Goal: Task Accomplishment & Management: Manage account settings

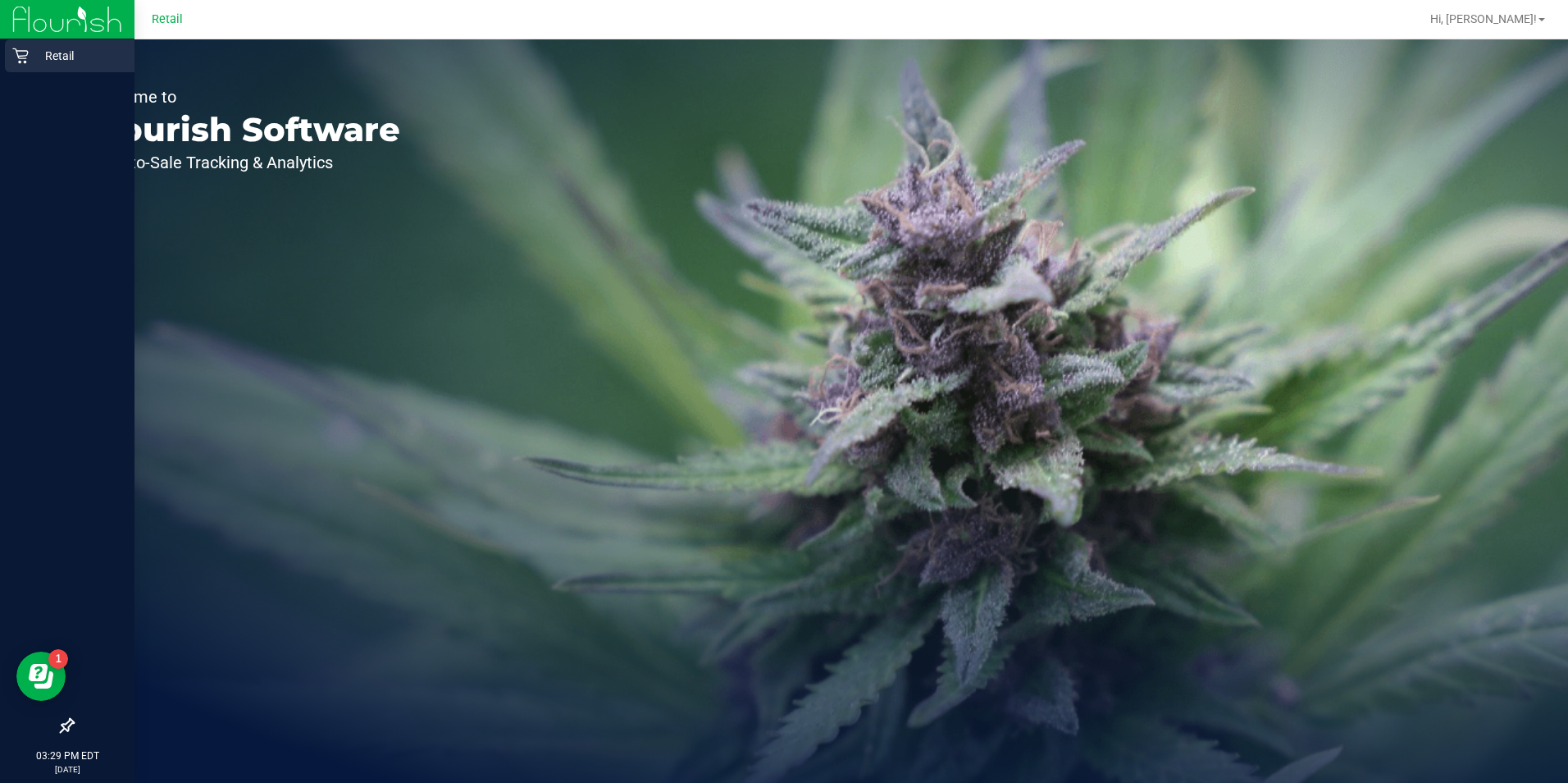
click at [28, 51] on icon at bounding box center [20, 55] width 17 height 17
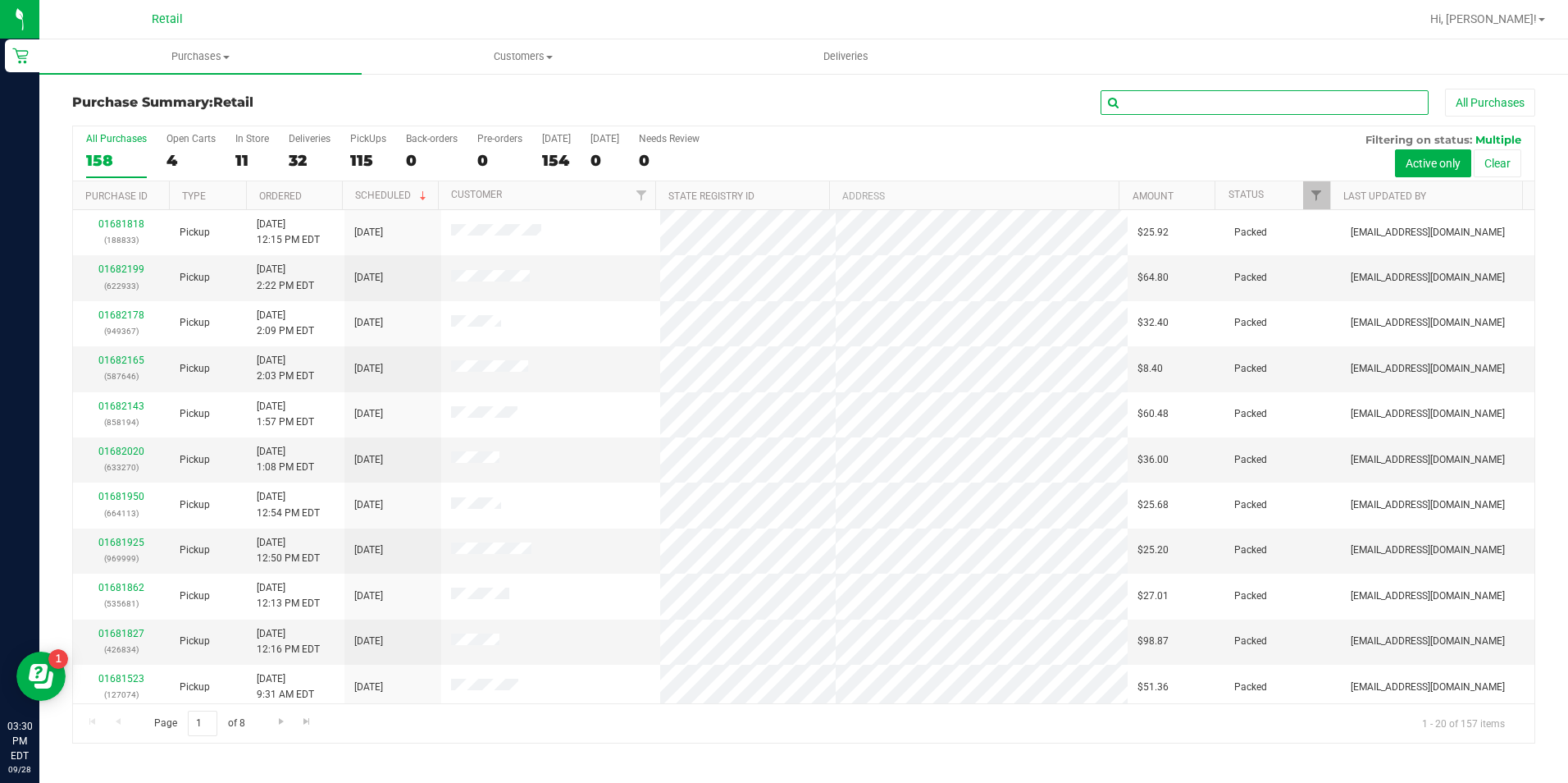
click at [1209, 111] on input "text" at bounding box center [1264, 102] width 328 height 25
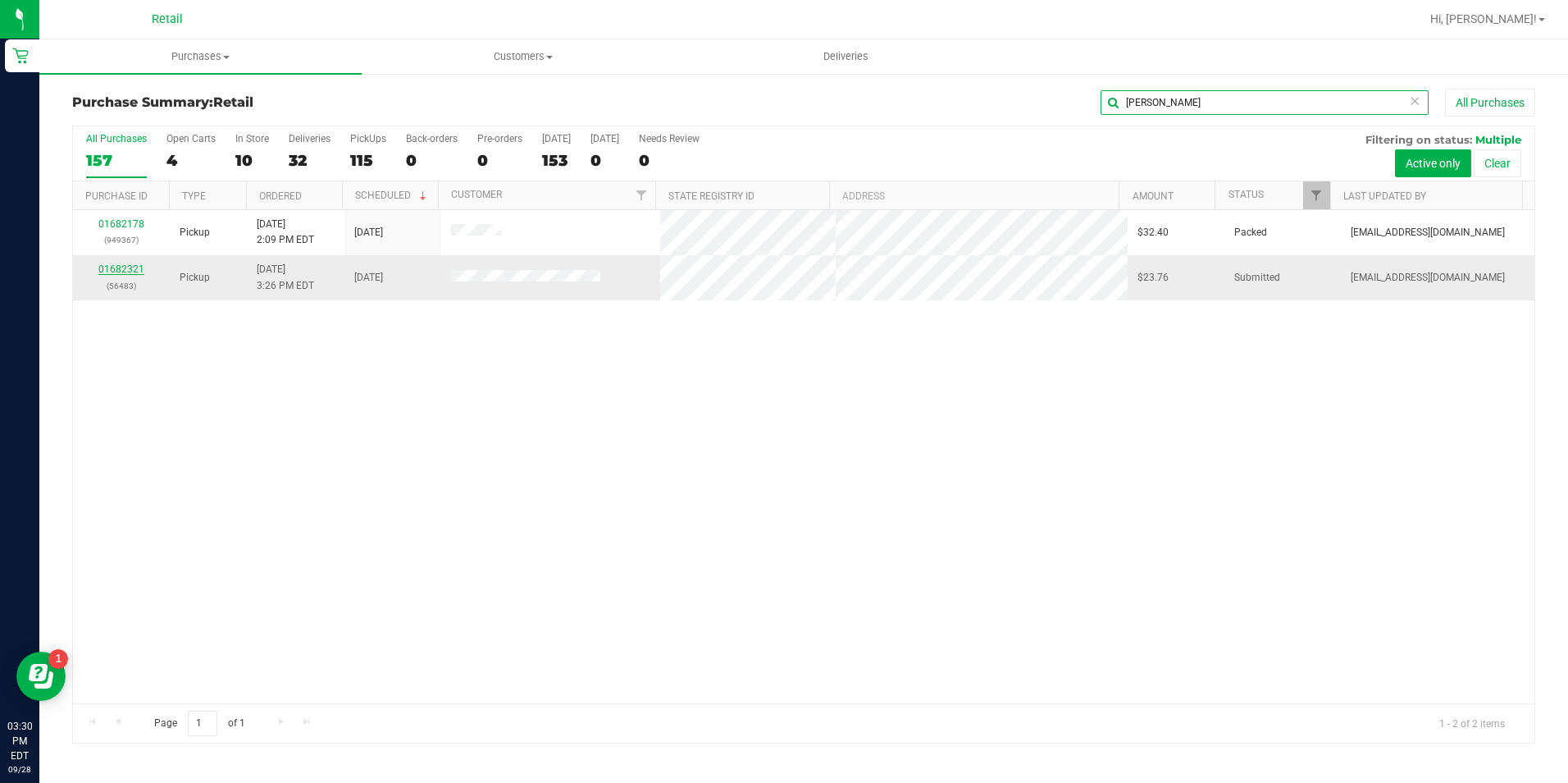
type input "[PERSON_NAME]"
click at [129, 269] on link "01682321" at bounding box center [121, 269] width 46 height 11
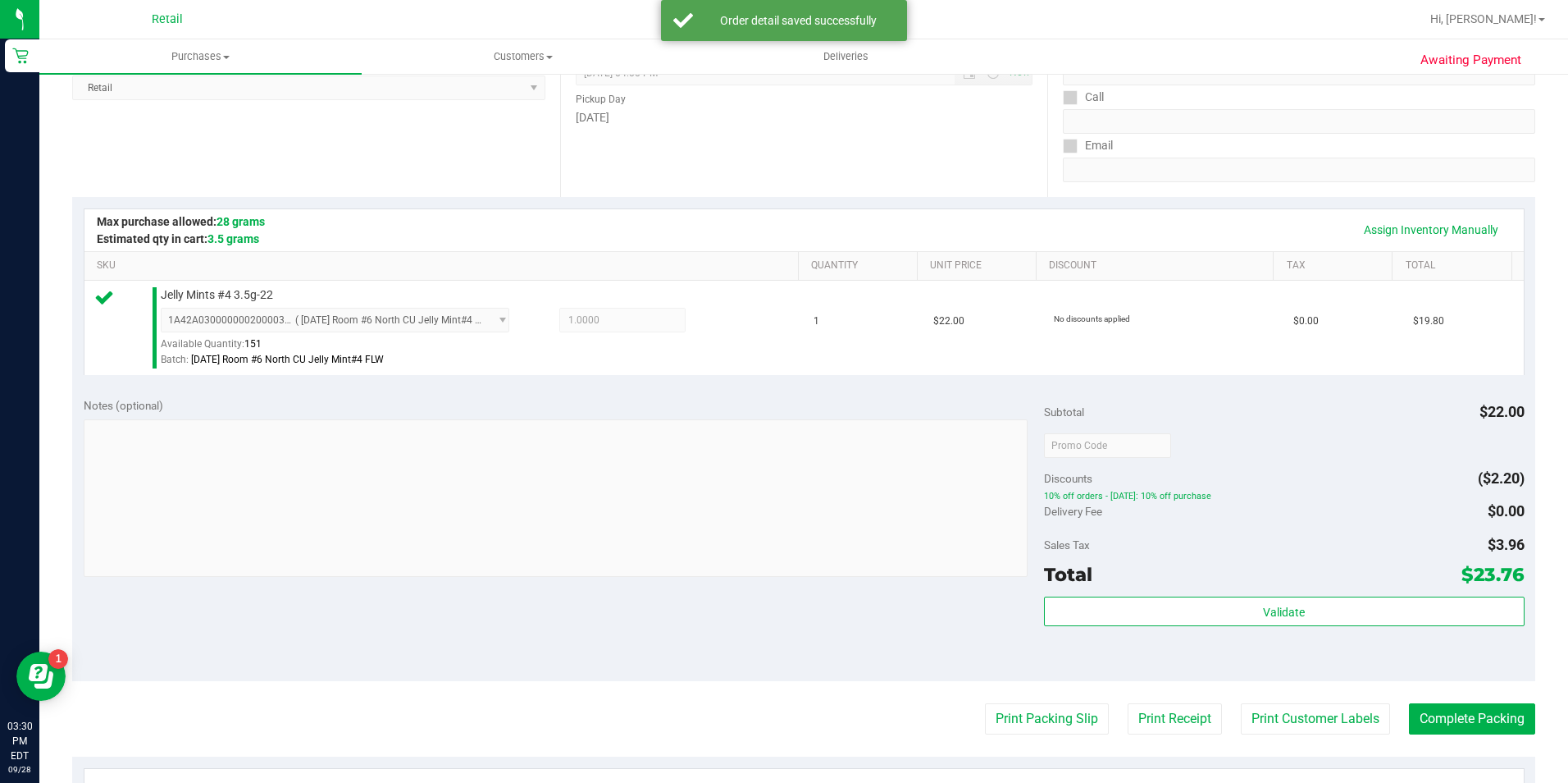
scroll to position [246, 0]
click at [1472, 725] on button "Complete Packing" at bounding box center [1471, 717] width 126 height 31
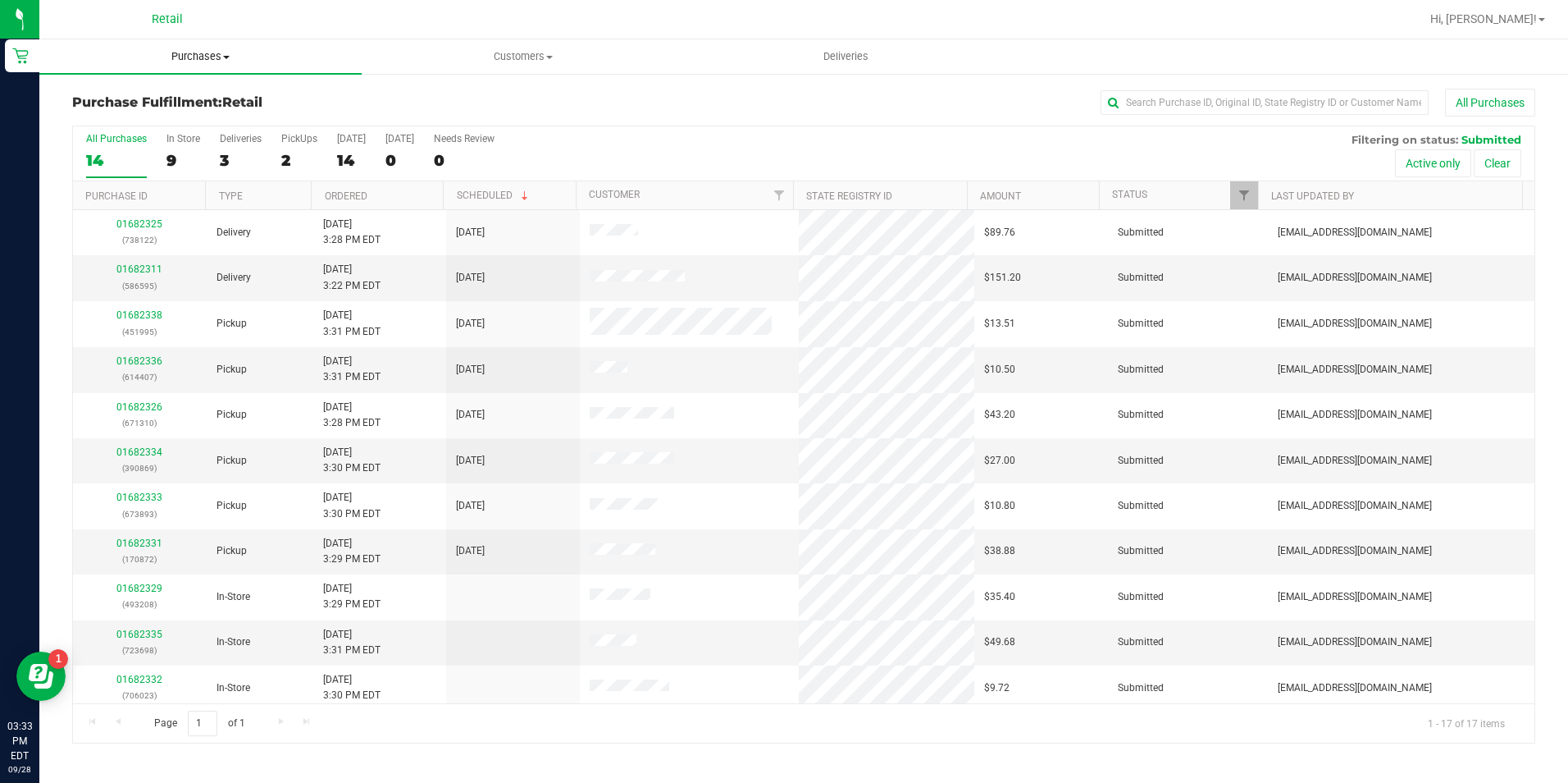
click at [225, 64] on uib-tab-heading "Purchases Summary of purchases Fulfillment All purchases" at bounding box center [201, 56] width 322 height 34
click at [207, 107] on li "Summary of purchases" at bounding box center [201, 100] width 322 height 19
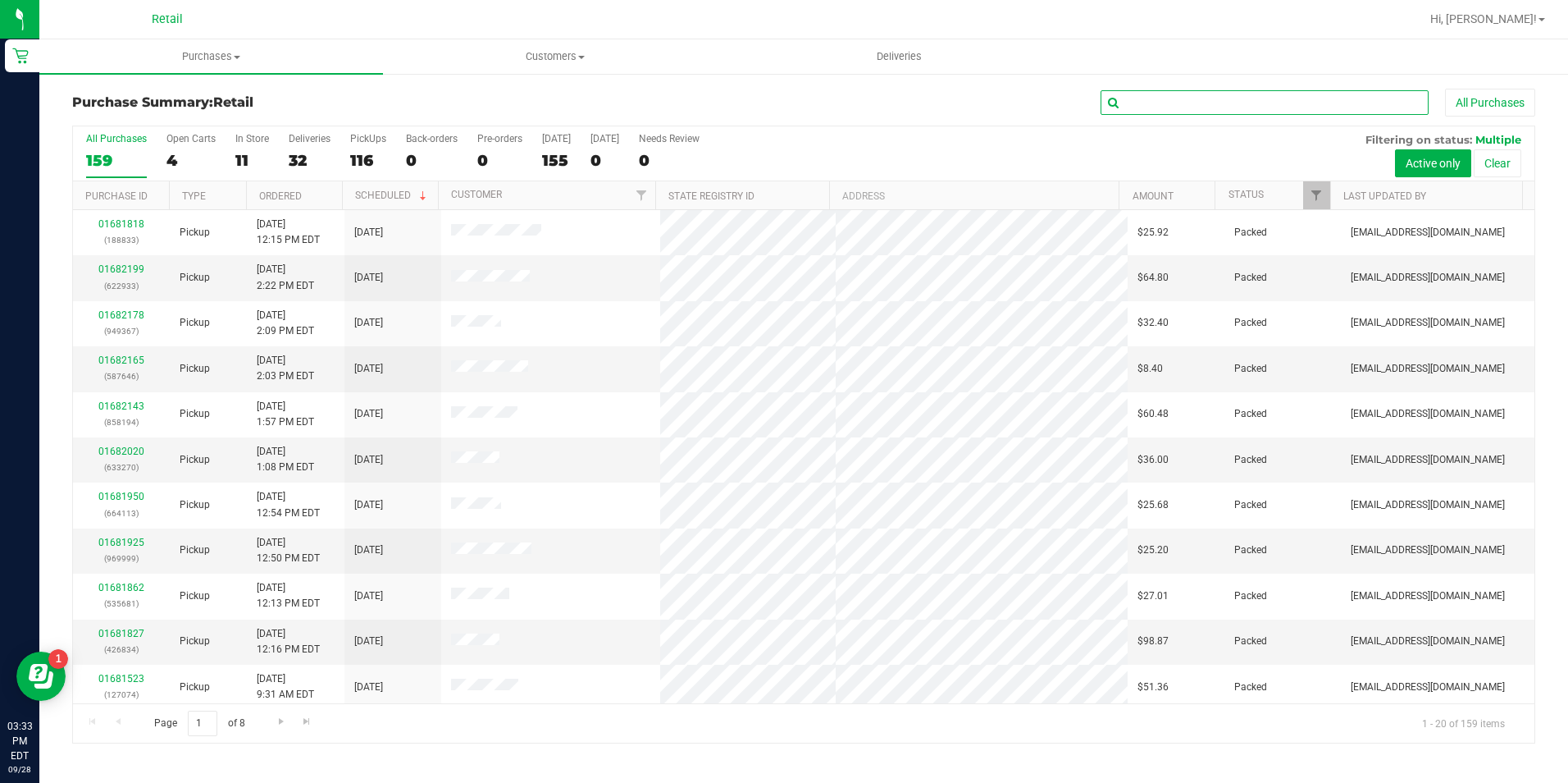
click at [1226, 97] on input "text" at bounding box center [1264, 102] width 328 height 25
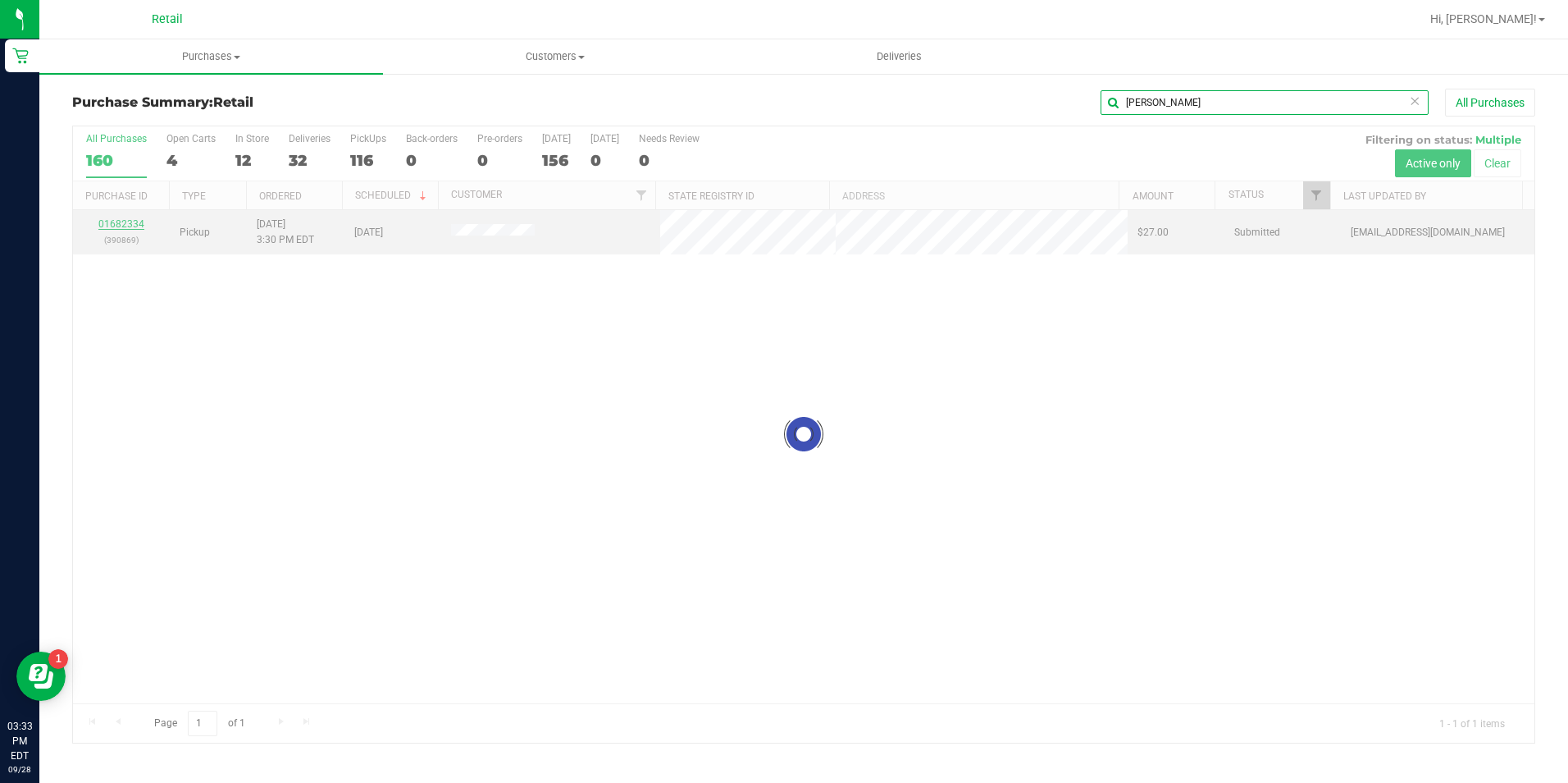
type input "[PERSON_NAME]"
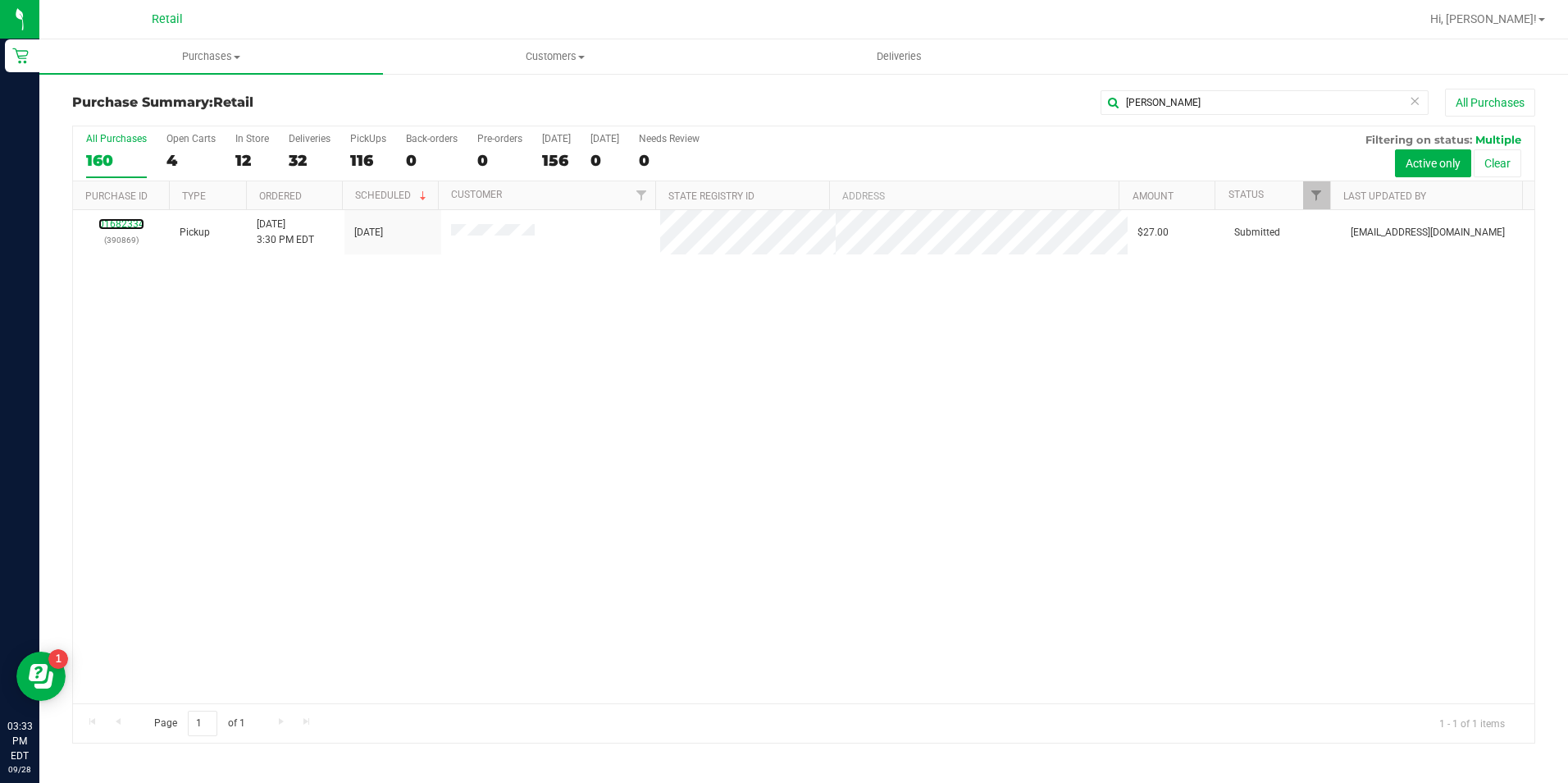
click at [131, 225] on link "01682334" at bounding box center [121, 224] width 46 height 11
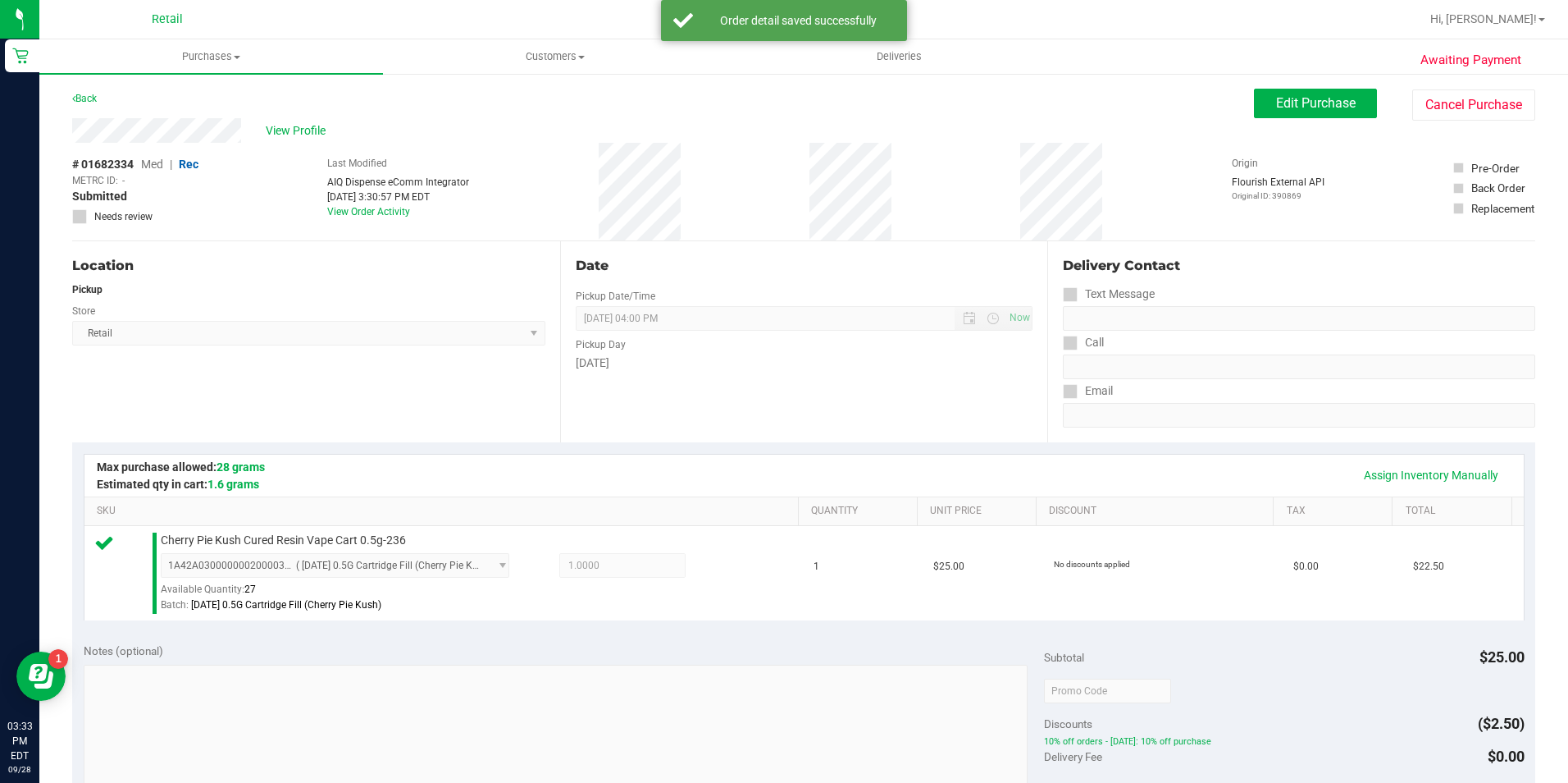
scroll to position [410, 0]
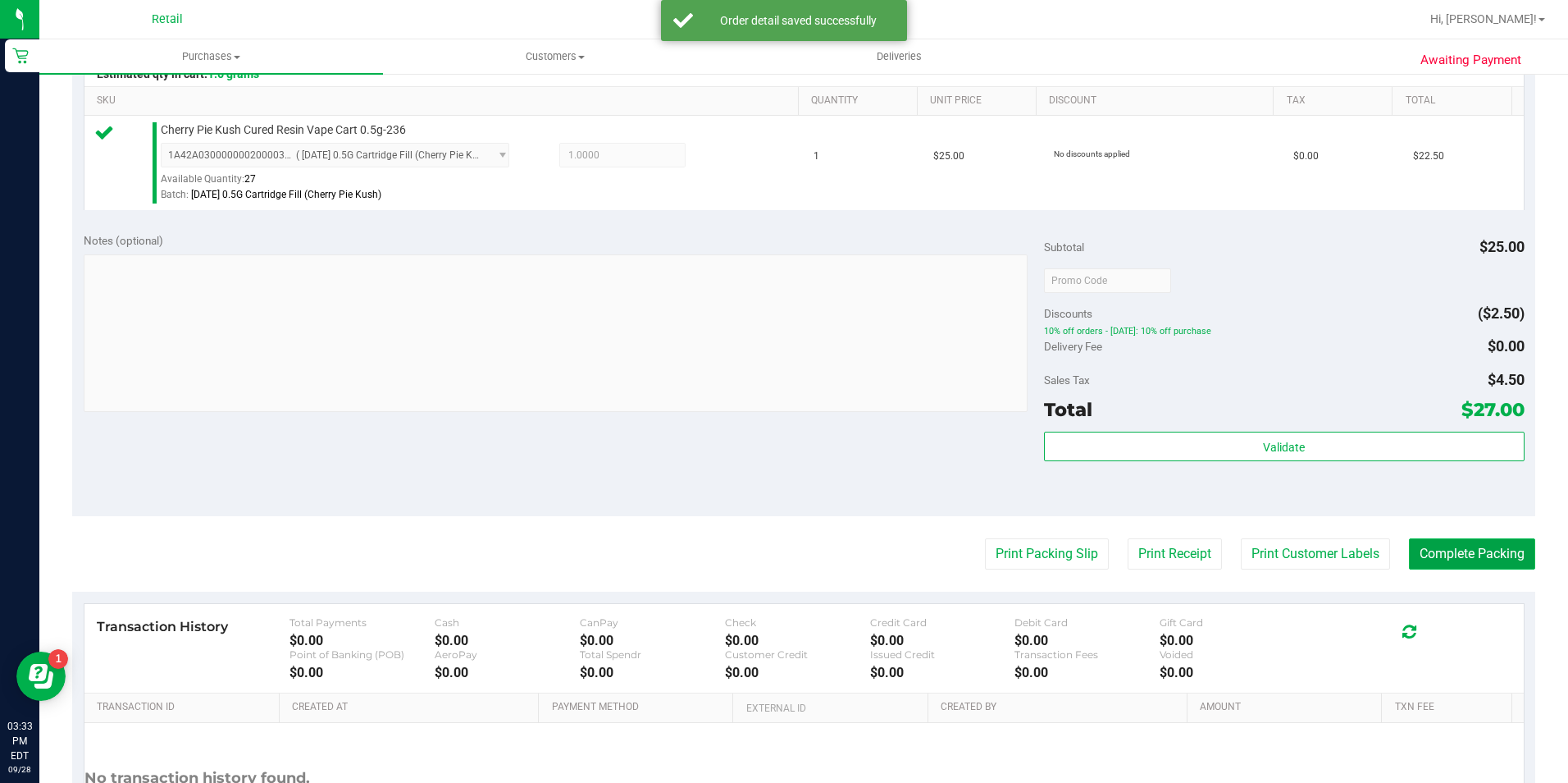
click at [1456, 545] on button "Complete Packing" at bounding box center [1471, 553] width 126 height 31
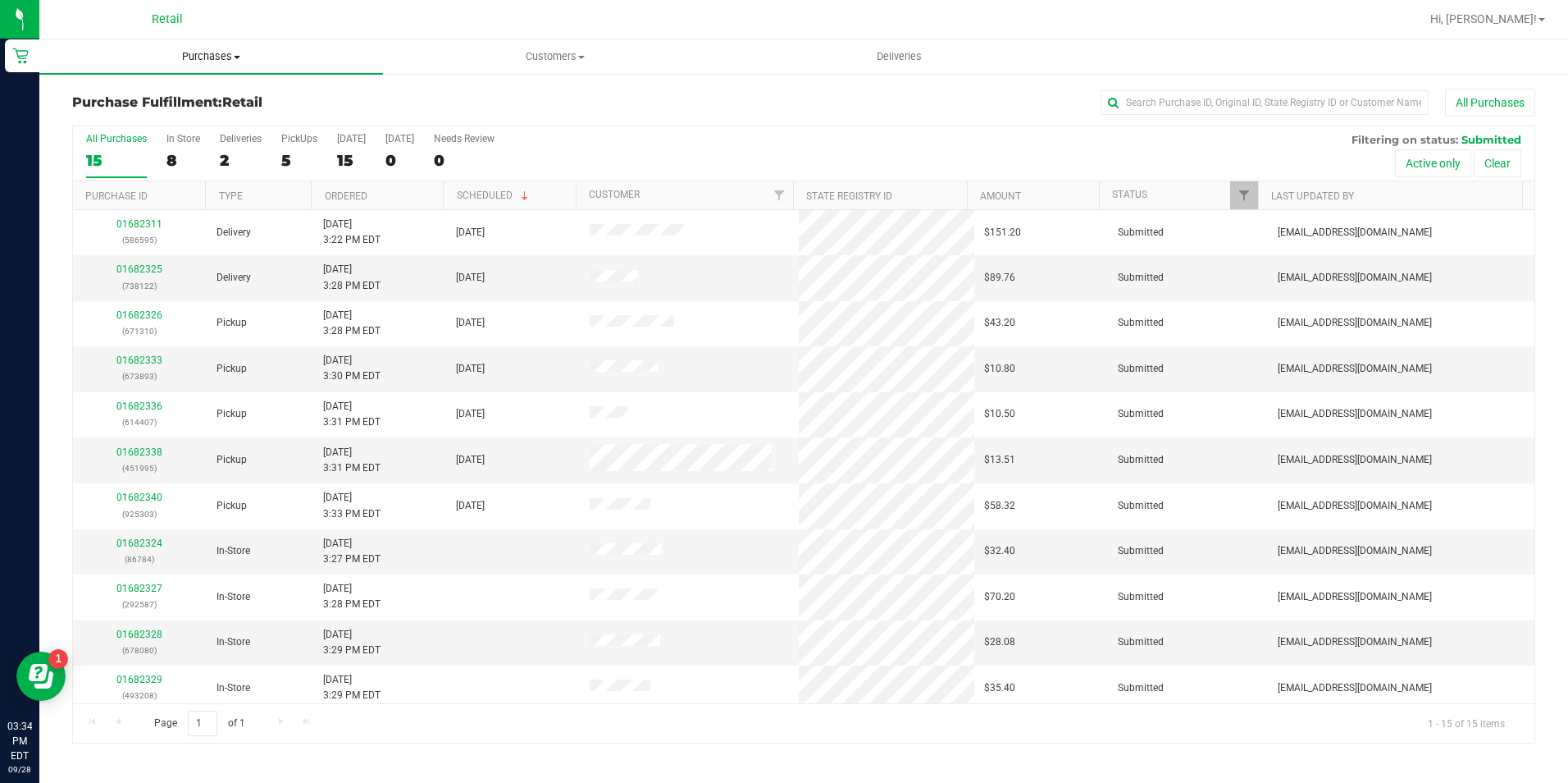
click at [212, 60] on span "Purchases" at bounding box center [211, 56] width 343 height 15
click at [204, 94] on span "Summary of purchases" at bounding box center [123, 99] width 168 height 14
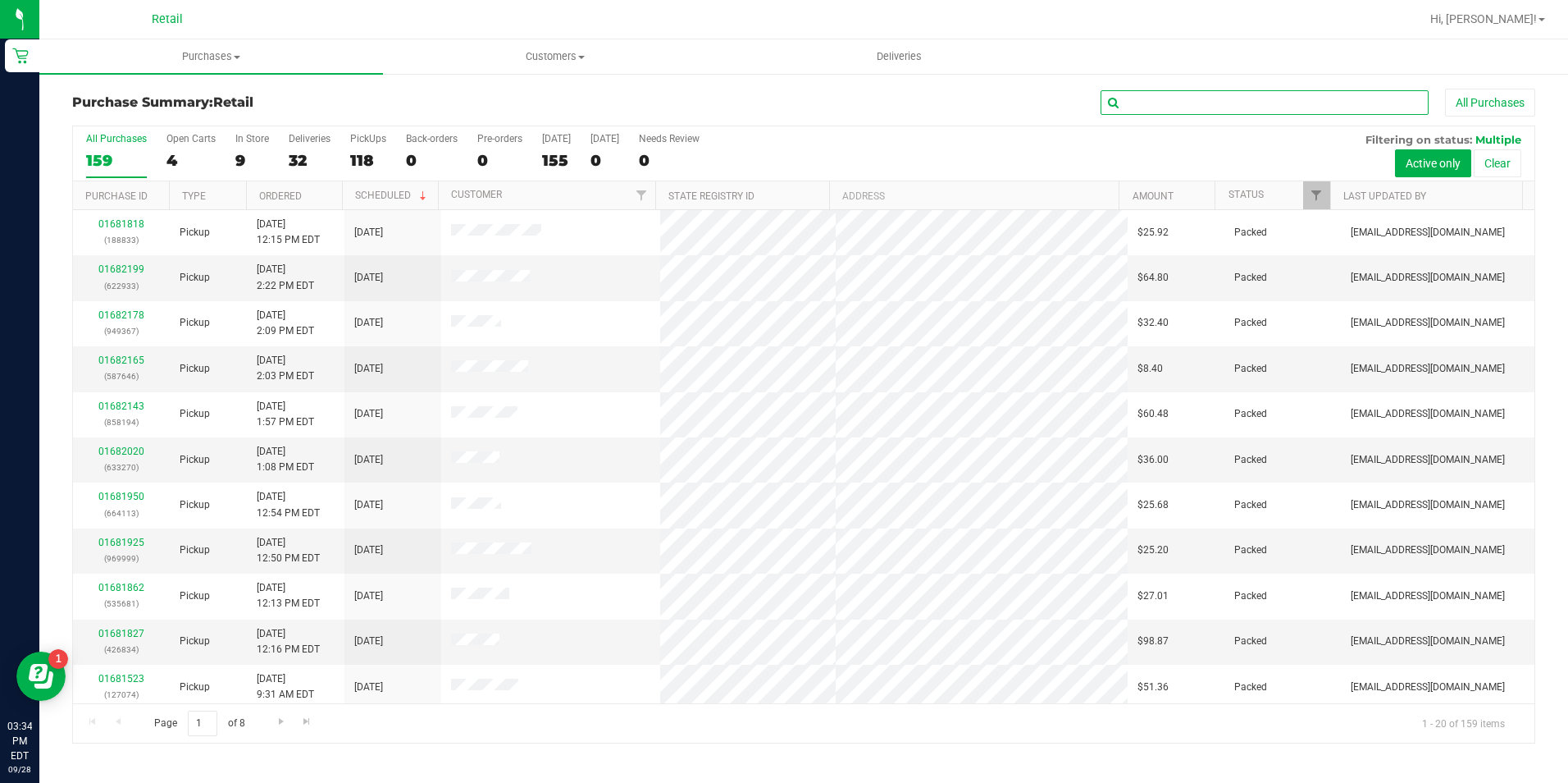
drag, startPoint x: 1253, startPoint y: 94, endPoint x: 1133, endPoint y: 21, distance: 140.5
click at [1253, 94] on input "text" at bounding box center [1264, 102] width 328 height 25
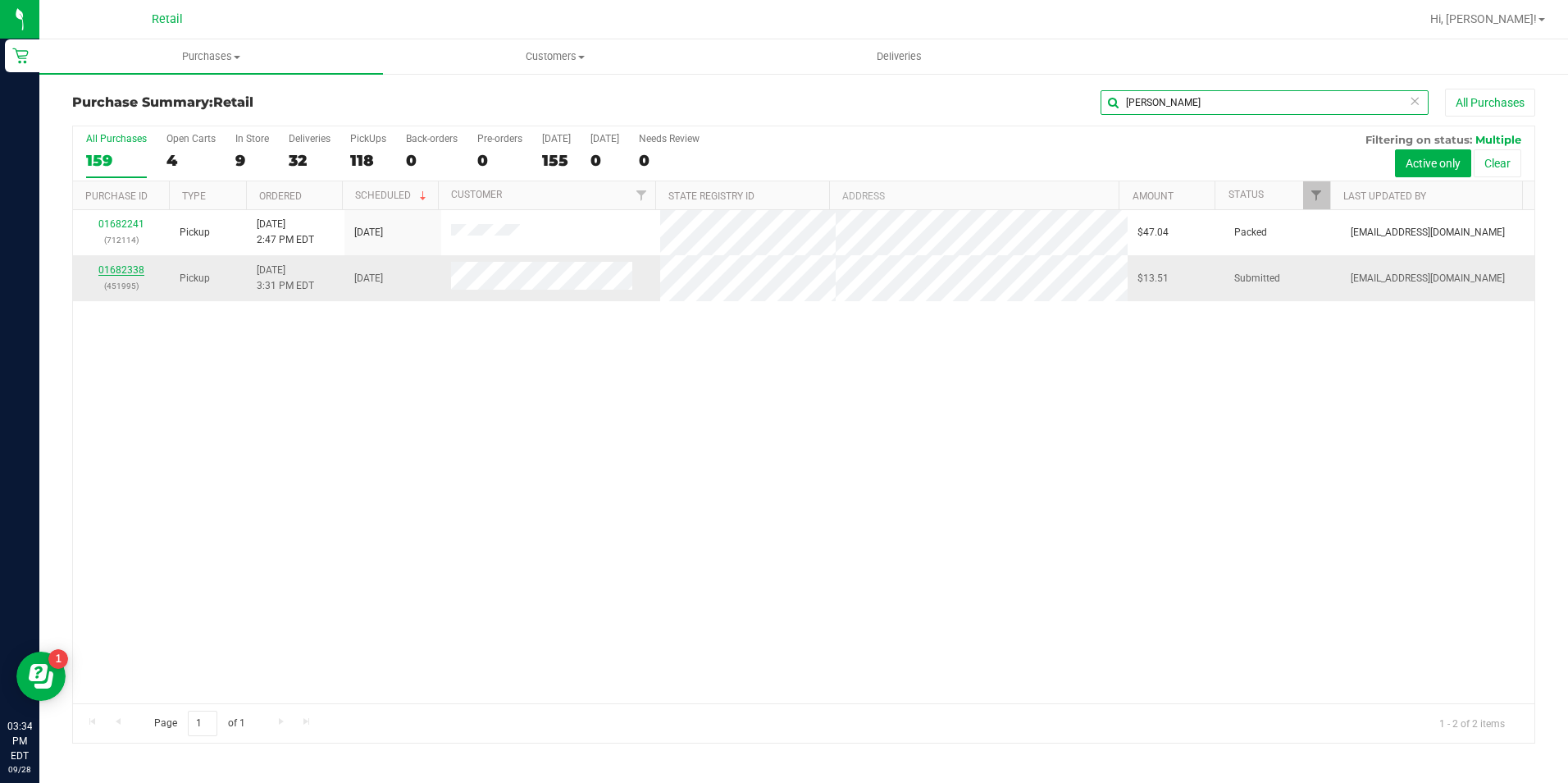
type input "[PERSON_NAME]"
click at [128, 265] on link "01682338" at bounding box center [121, 270] width 46 height 11
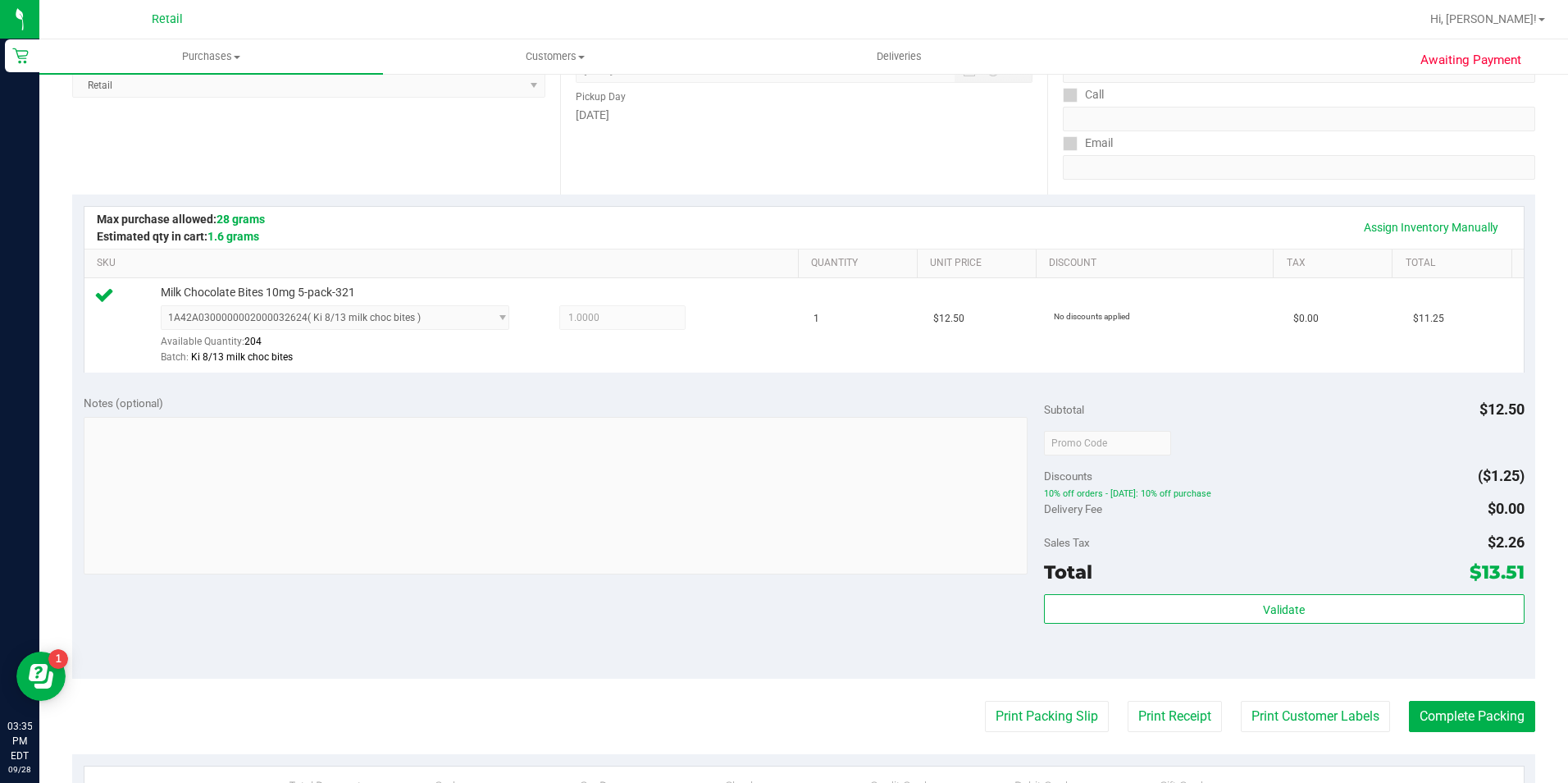
scroll to position [329, 0]
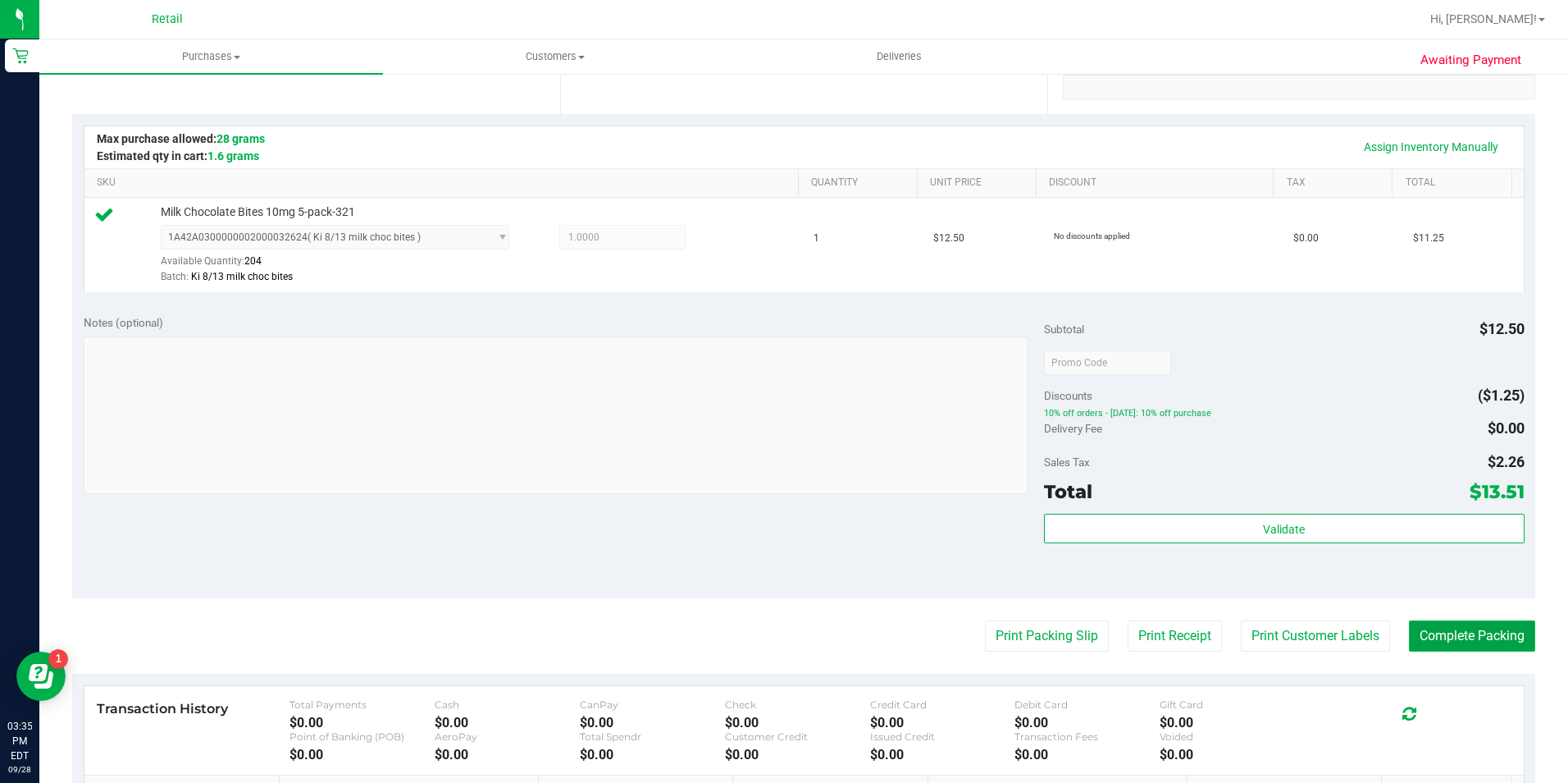
click at [1453, 630] on button "Complete Packing" at bounding box center [1471, 635] width 126 height 31
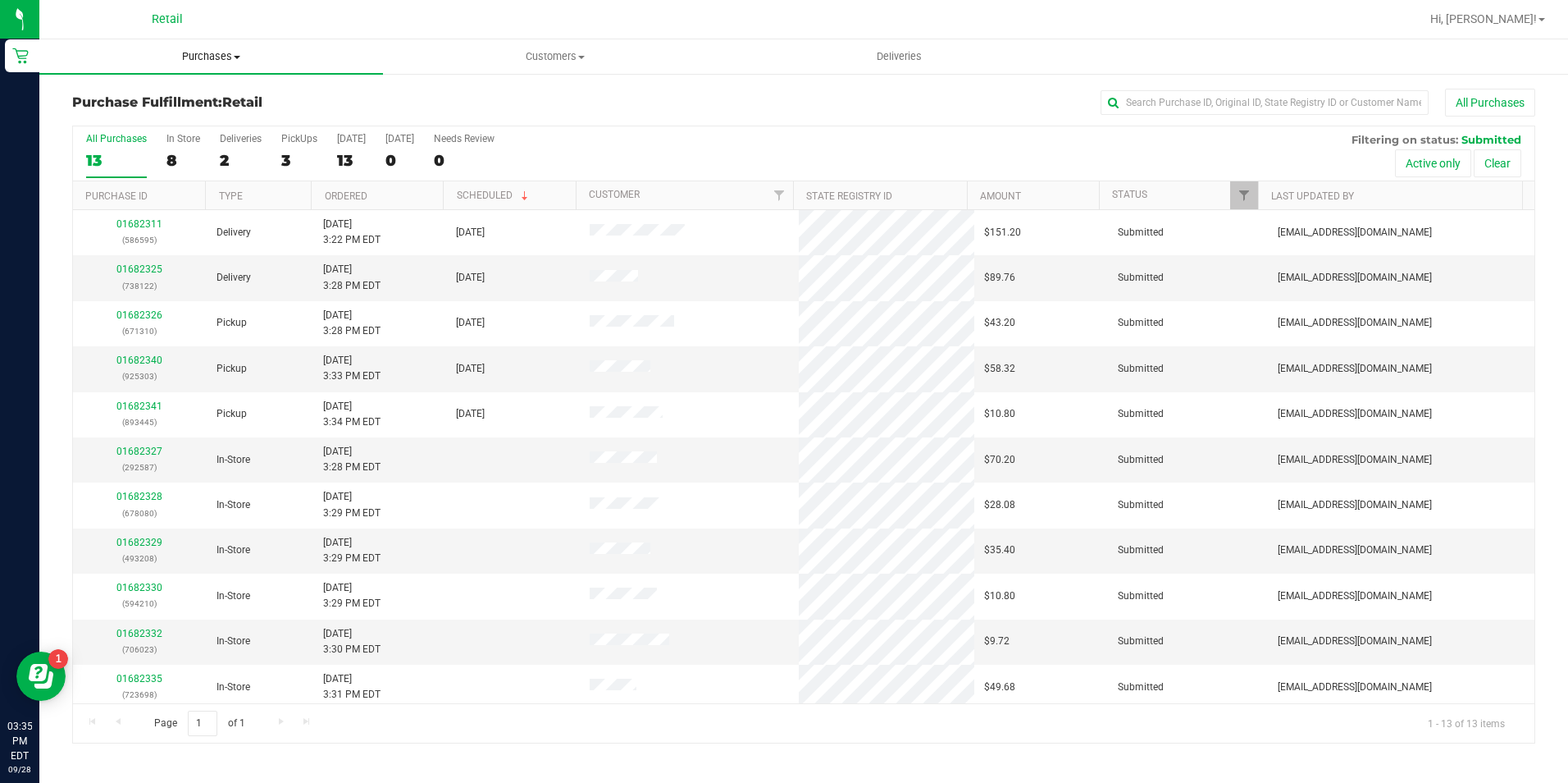
click at [229, 60] on span "Purchases" at bounding box center [211, 56] width 343 height 15
click at [234, 95] on li "Summary of purchases" at bounding box center [211, 100] width 343 height 19
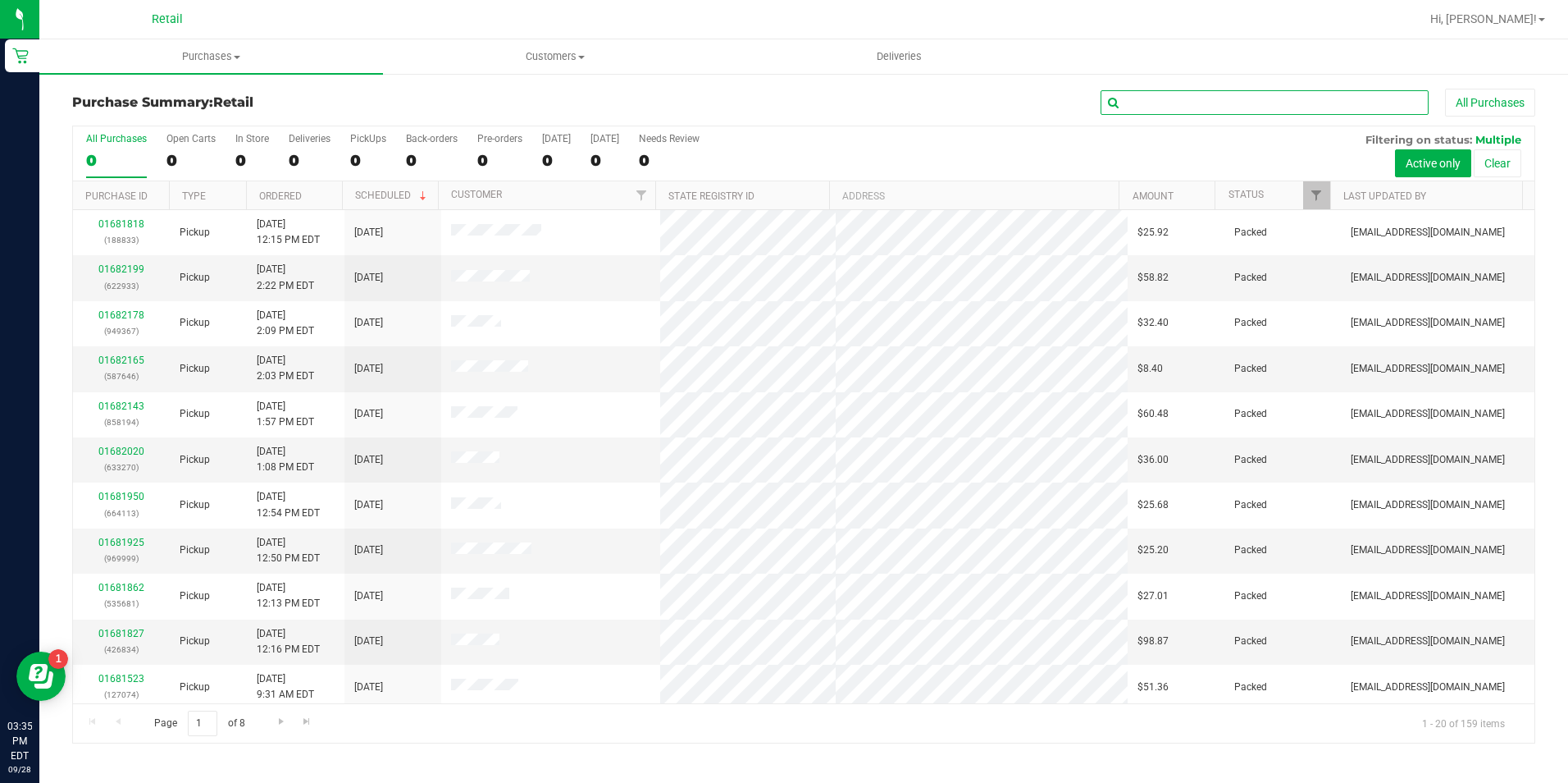
click at [1219, 92] on input "text" at bounding box center [1264, 102] width 328 height 25
click at [1211, 104] on input "text" at bounding box center [1264, 102] width 328 height 25
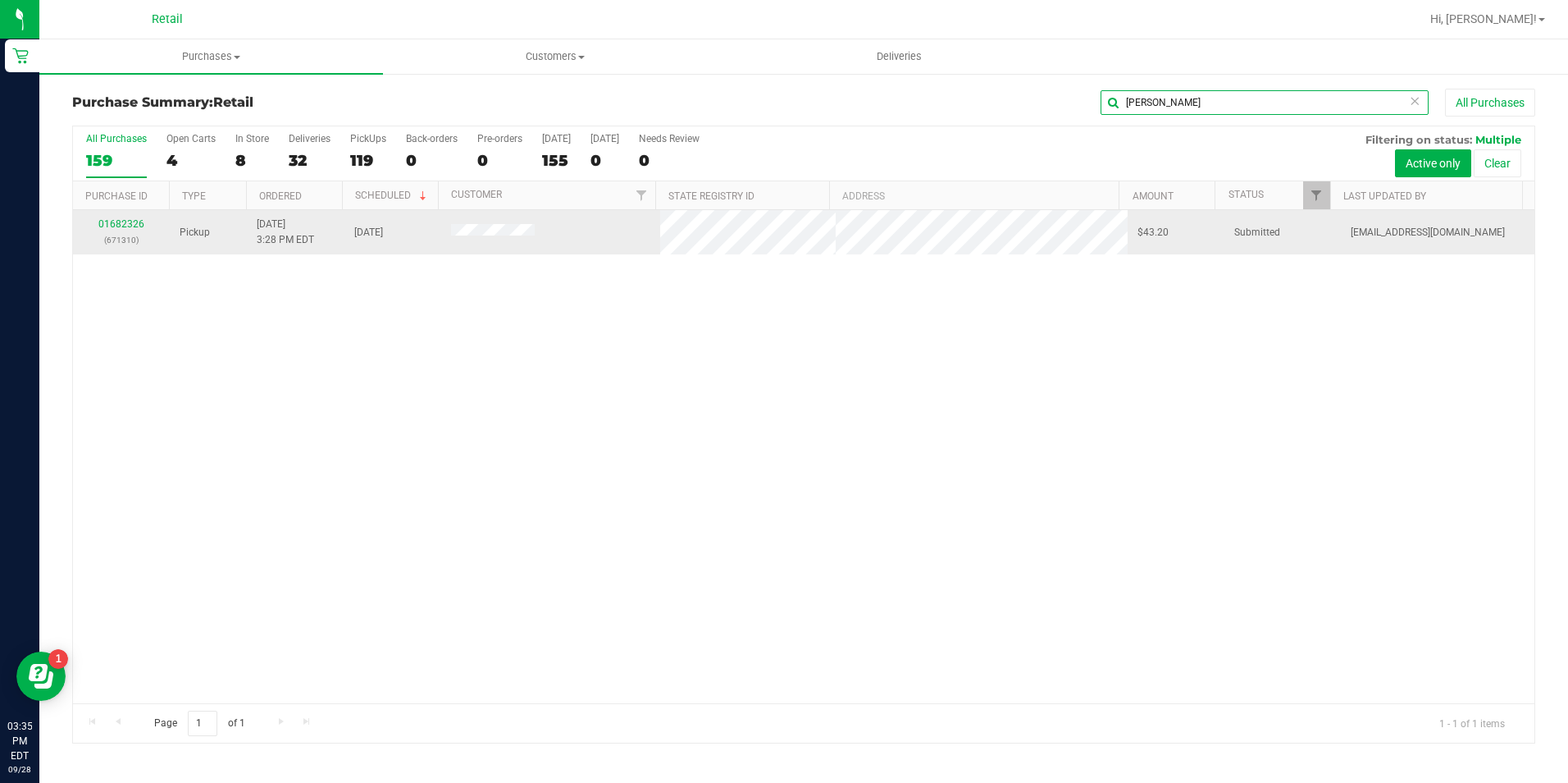
type input "[PERSON_NAME]"
click at [103, 217] on div "01682326 (671310)" at bounding box center [121, 232] width 77 height 31
click at [112, 222] on link "01682326" at bounding box center [121, 224] width 46 height 11
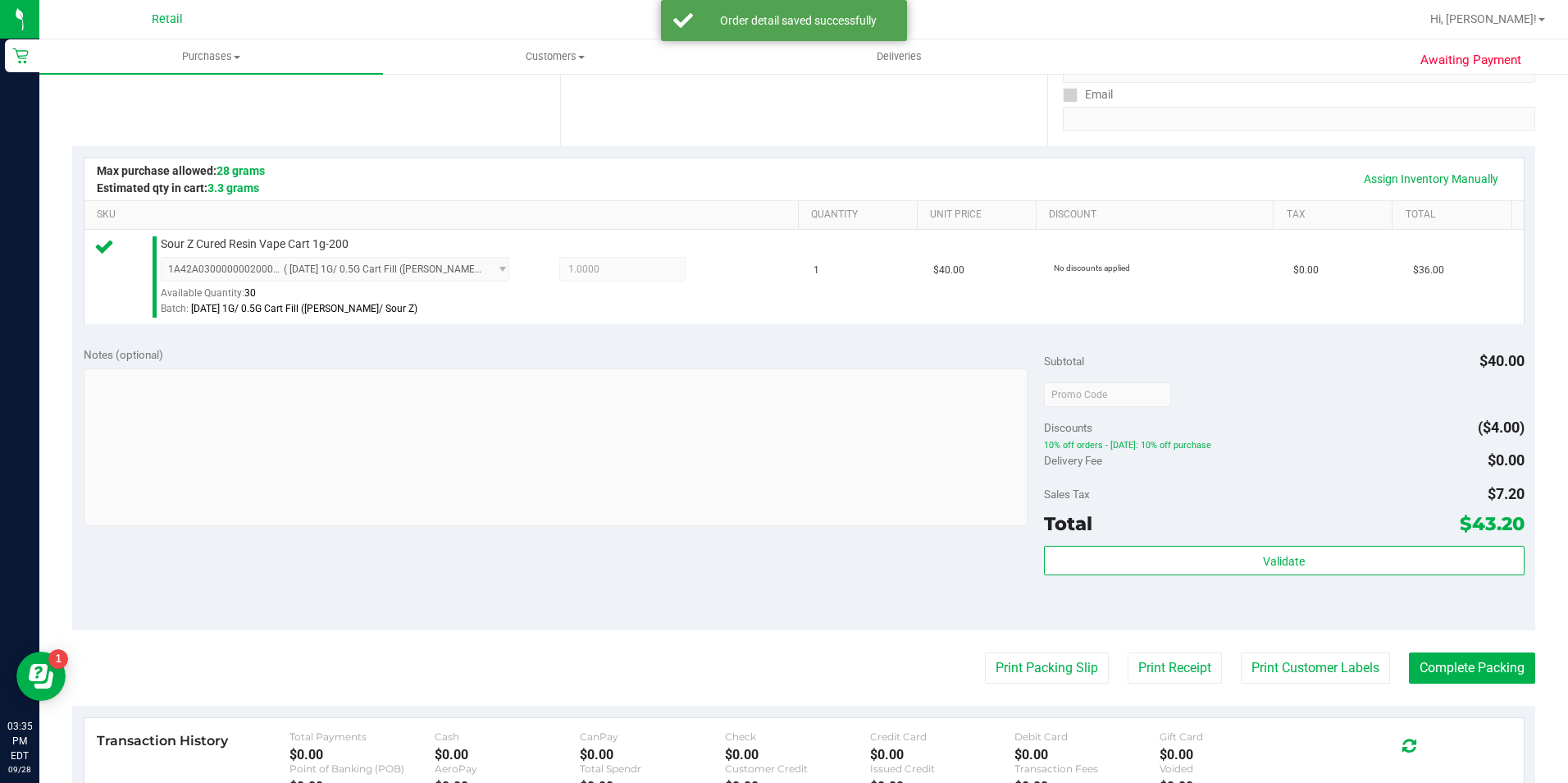
scroll to position [410, 0]
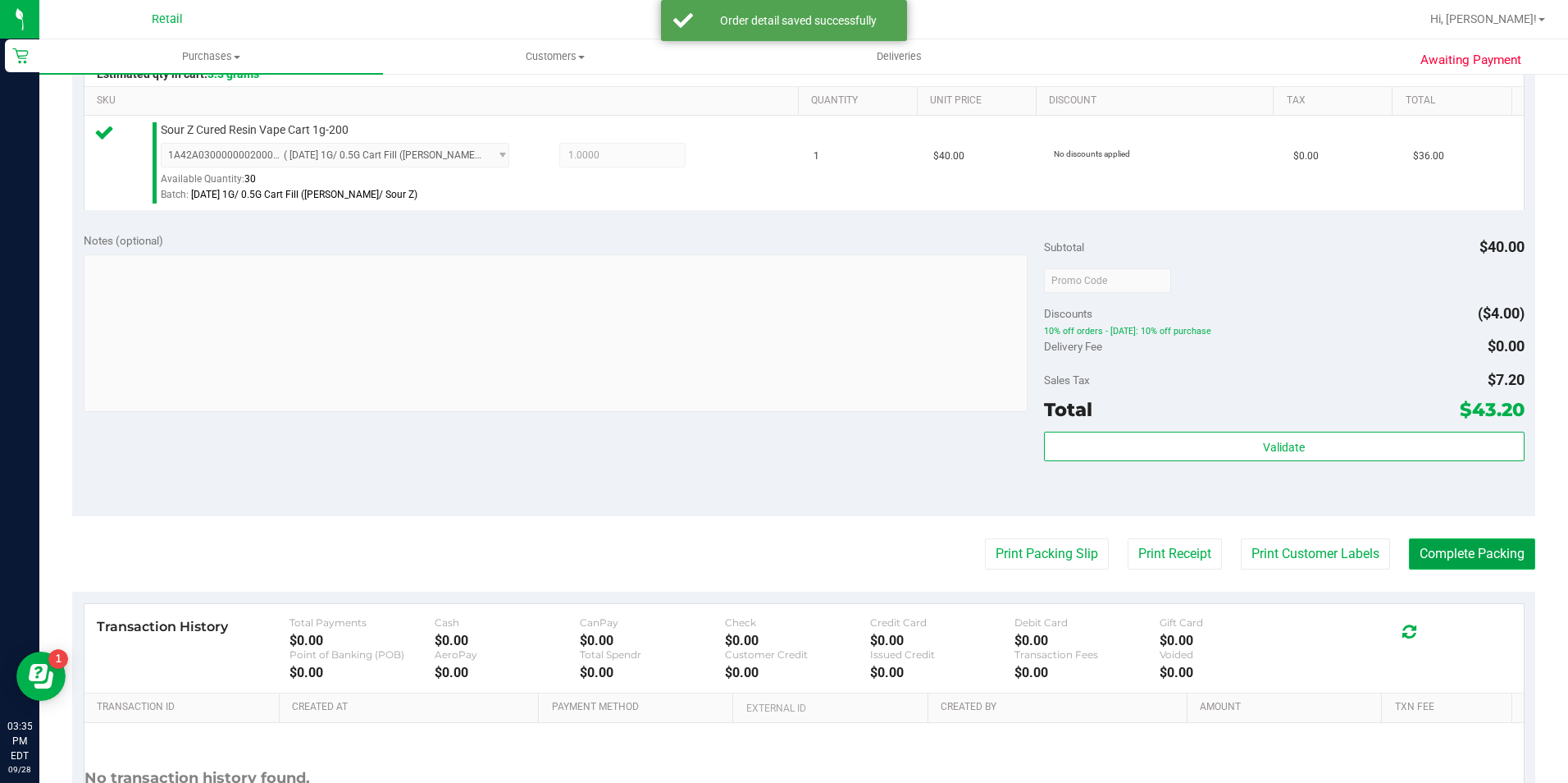
click at [1469, 546] on button "Complete Packing" at bounding box center [1471, 553] width 126 height 31
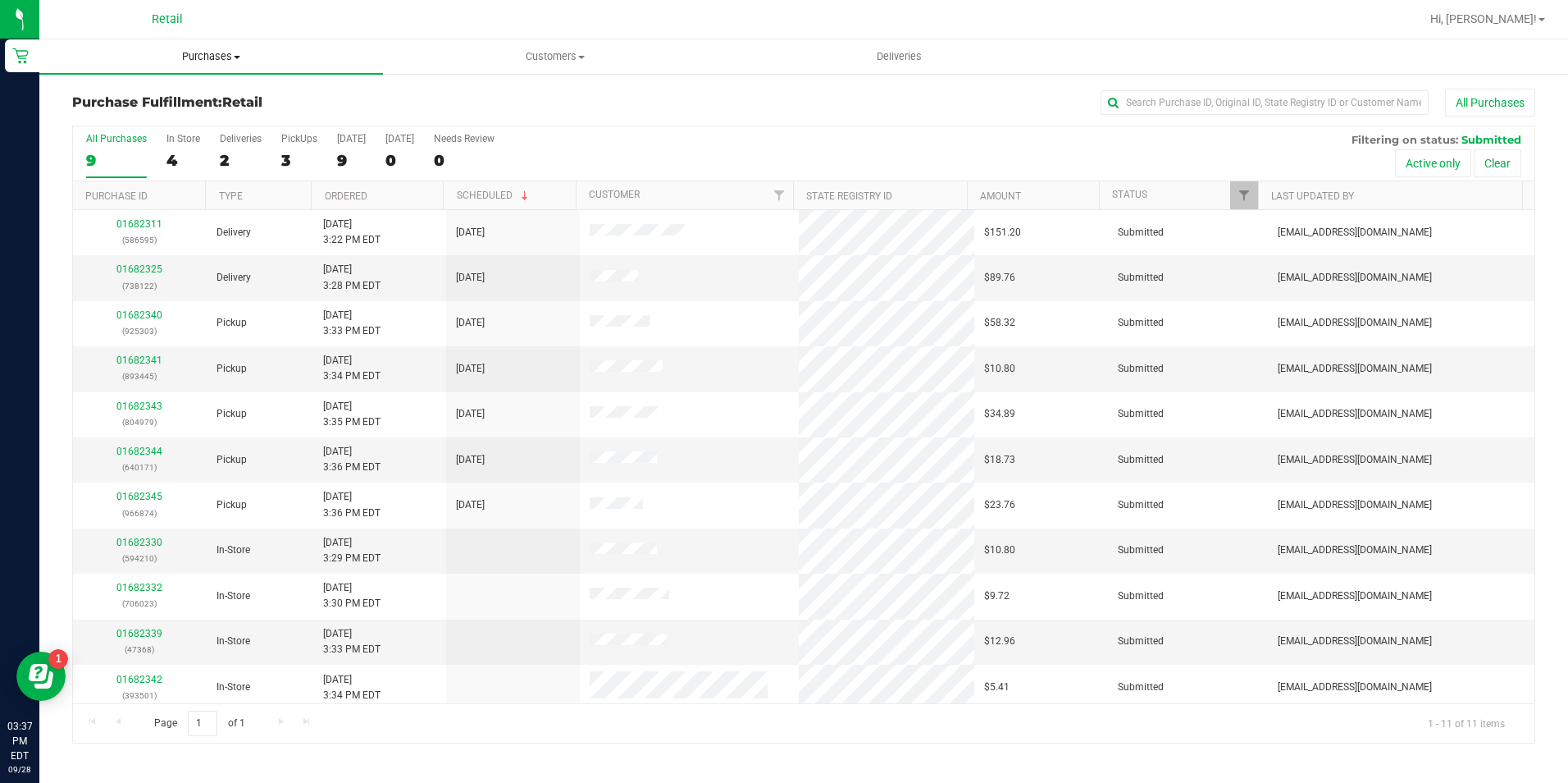
click at [236, 65] on uib-tab-heading "Purchases Summary of purchases Fulfillment All purchases" at bounding box center [211, 56] width 343 height 34
click at [245, 98] on li "Summary of purchases" at bounding box center [211, 100] width 343 height 19
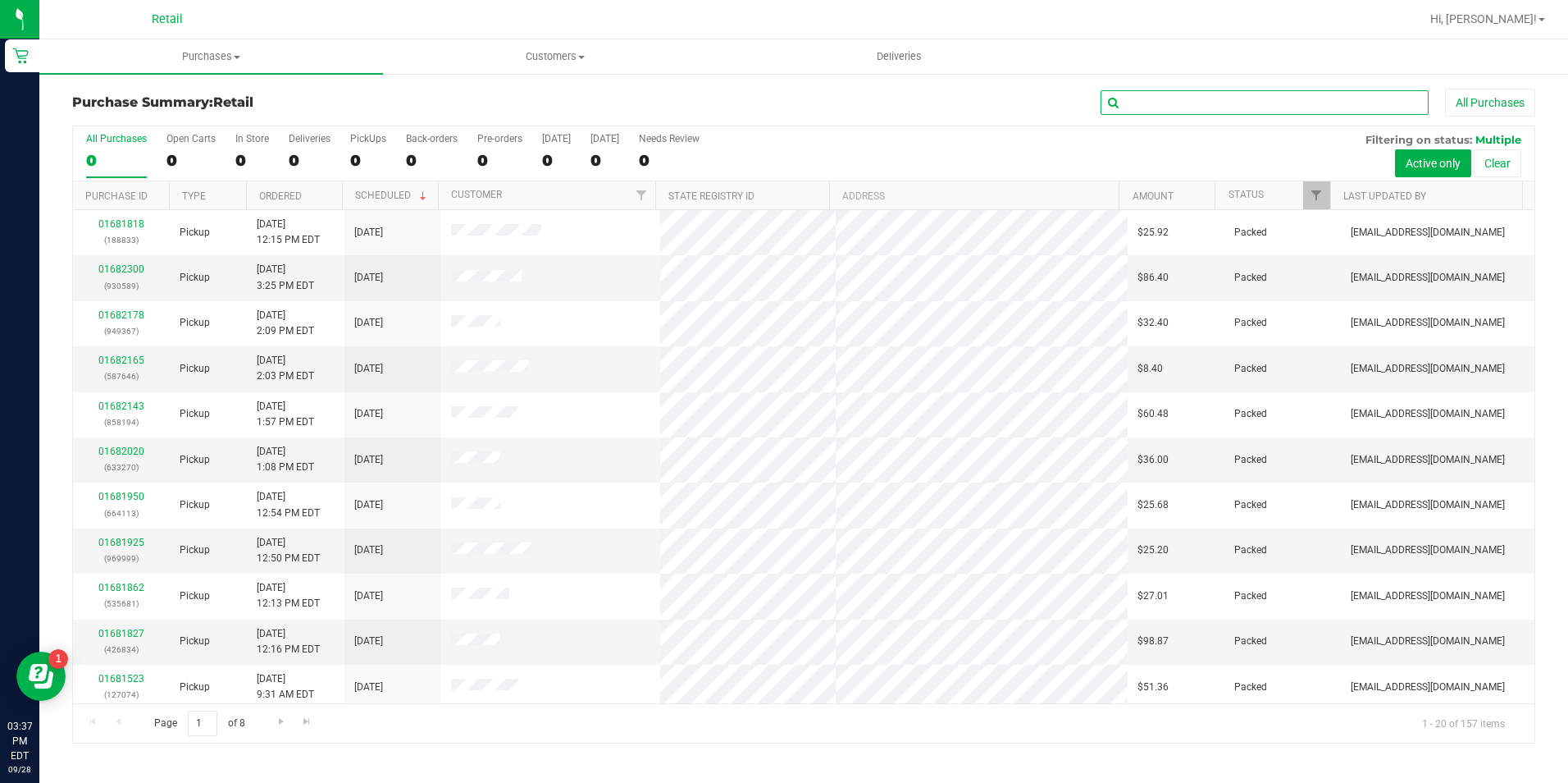
drag, startPoint x: 1334, startPoint y: 98, endPoint x: 1315, endPoint y: 93, distance: 19.6
click at [1334, 98] on input "text" at bounding box center [1264, 102] width 328 height 25
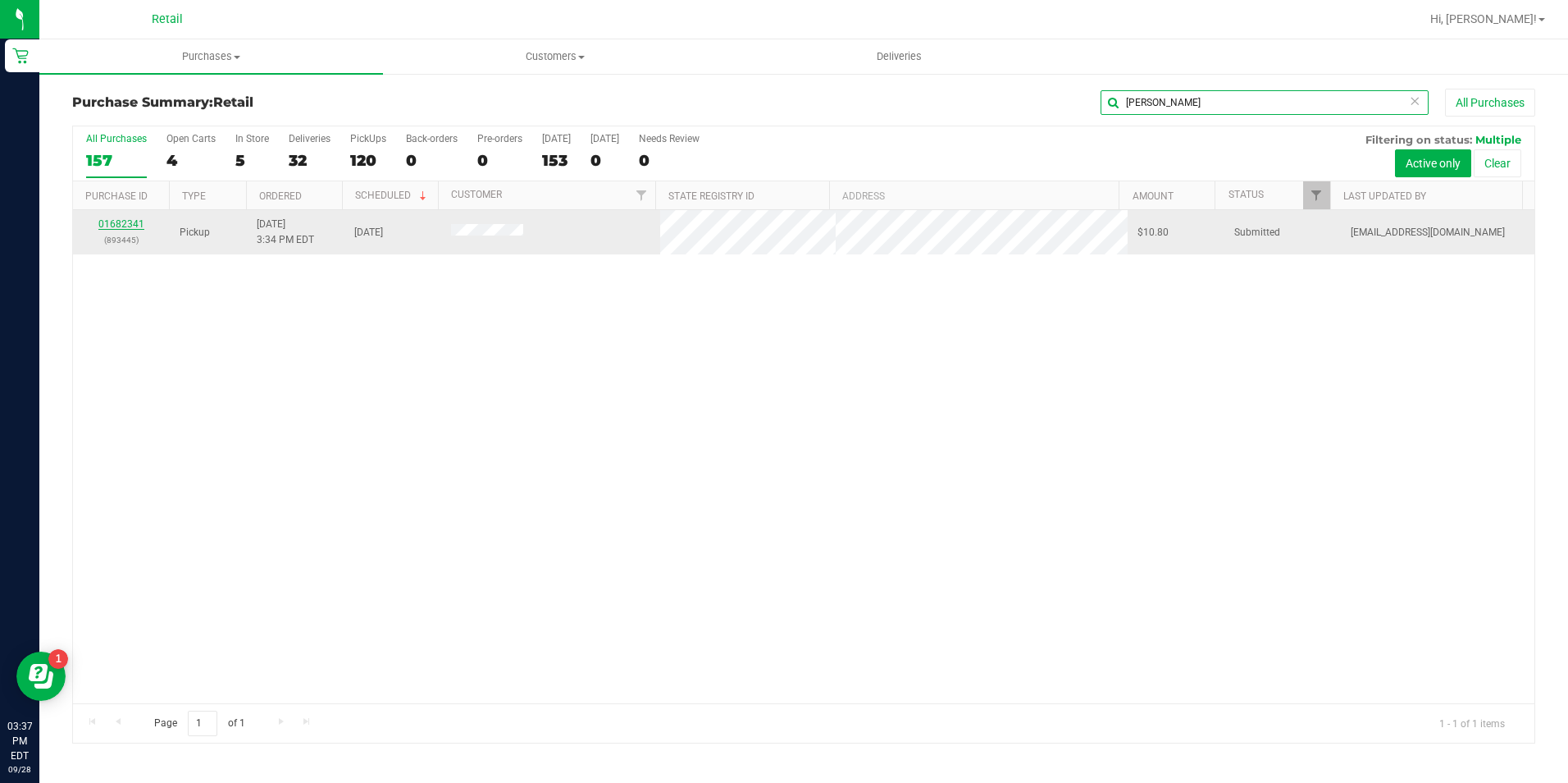
type input "[PERSON_NAME]"
click at [126, 227] on link "01682341" at bounding box center [121, 224] width 46 height 11
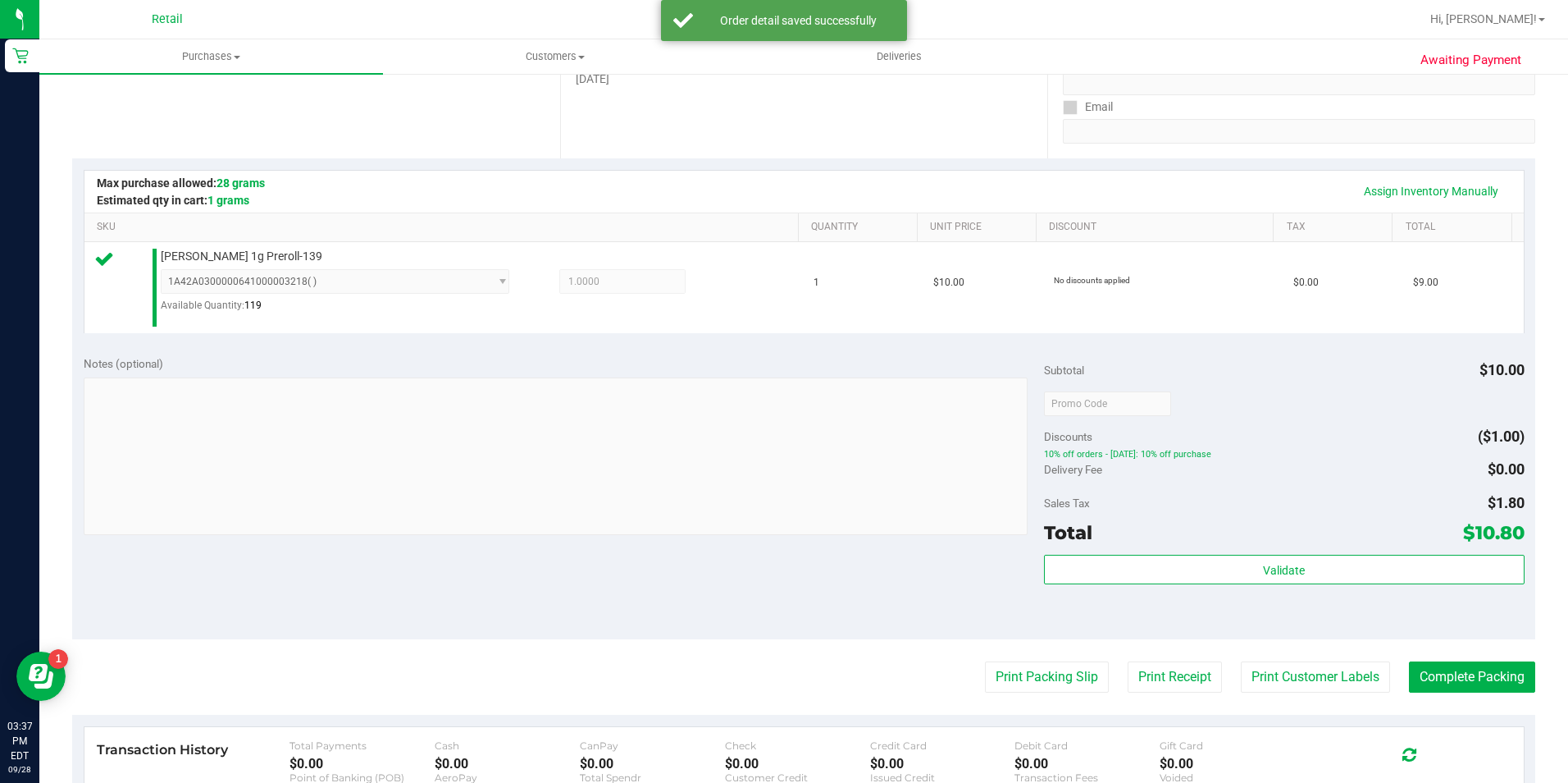
scroll to position [410, 0]
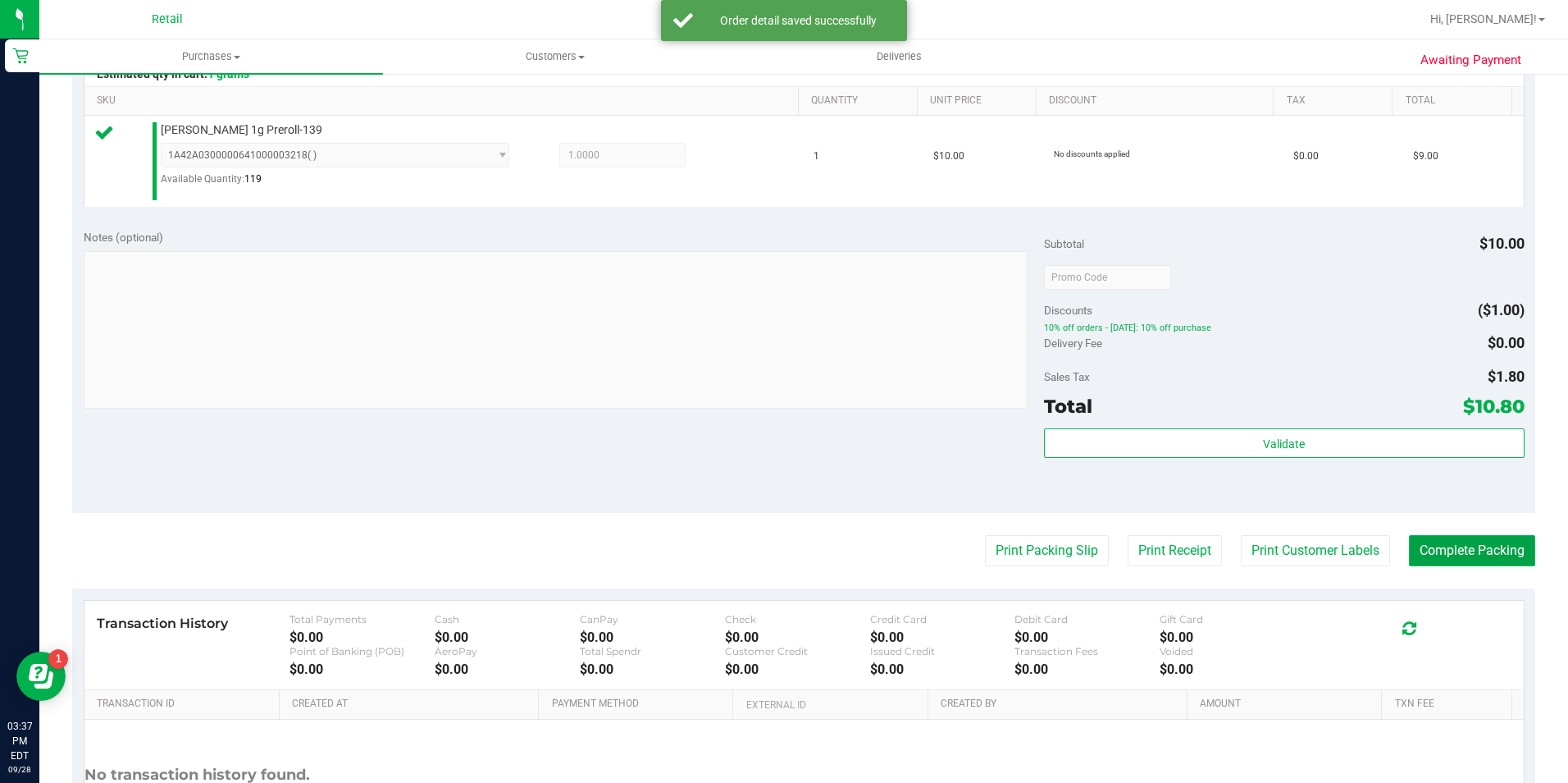
click at [1483, 556] on button "Complete Packing" at bounding box center [1471, 550] width 126 height 31
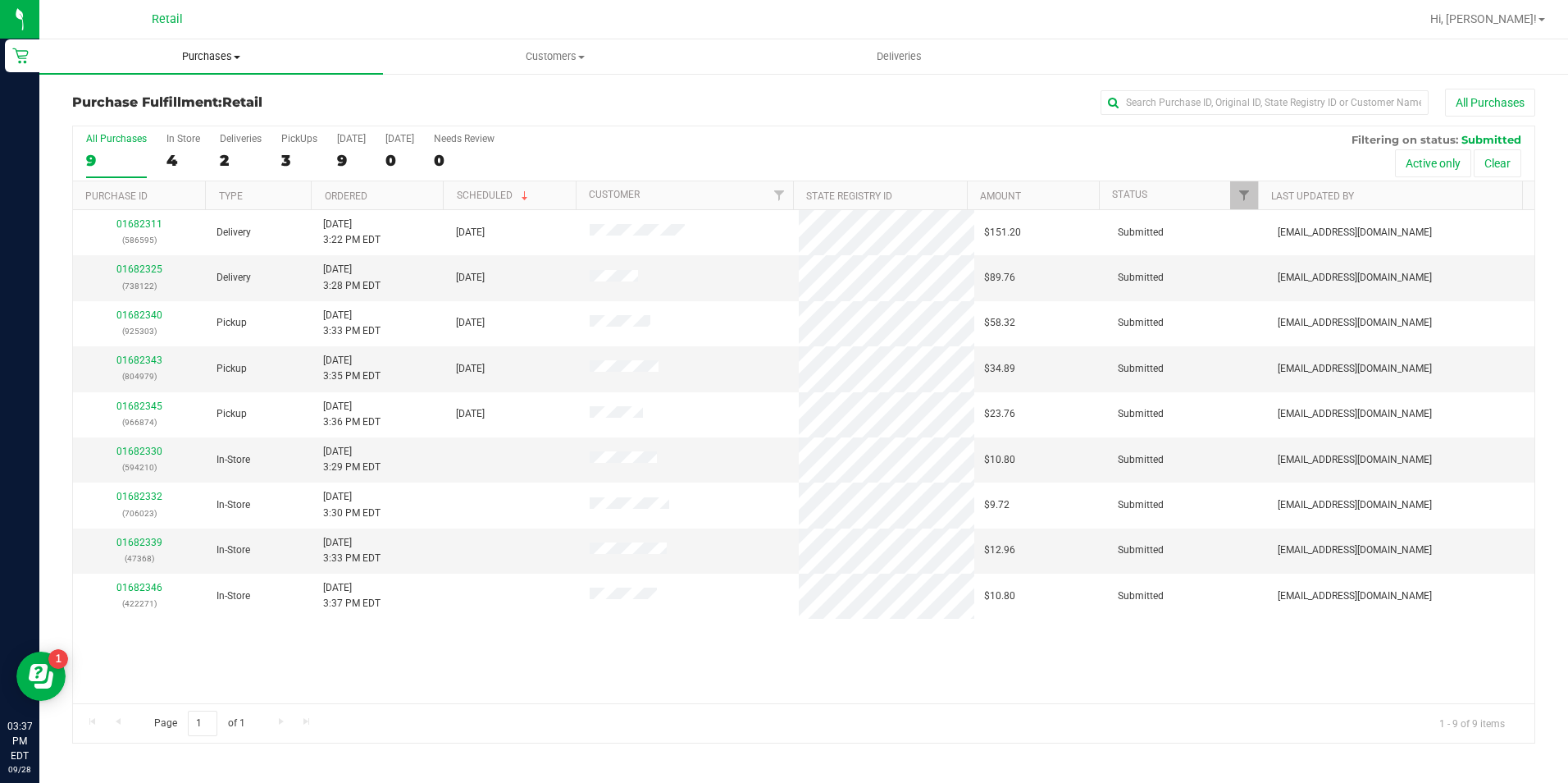
click at [220, 63] on span "Purchases" at bounding box center [211, 56] width 343 height 15
click at [210, 92] on li "Summary of purchases" at bounding box center [211, 100] width 343 height 19
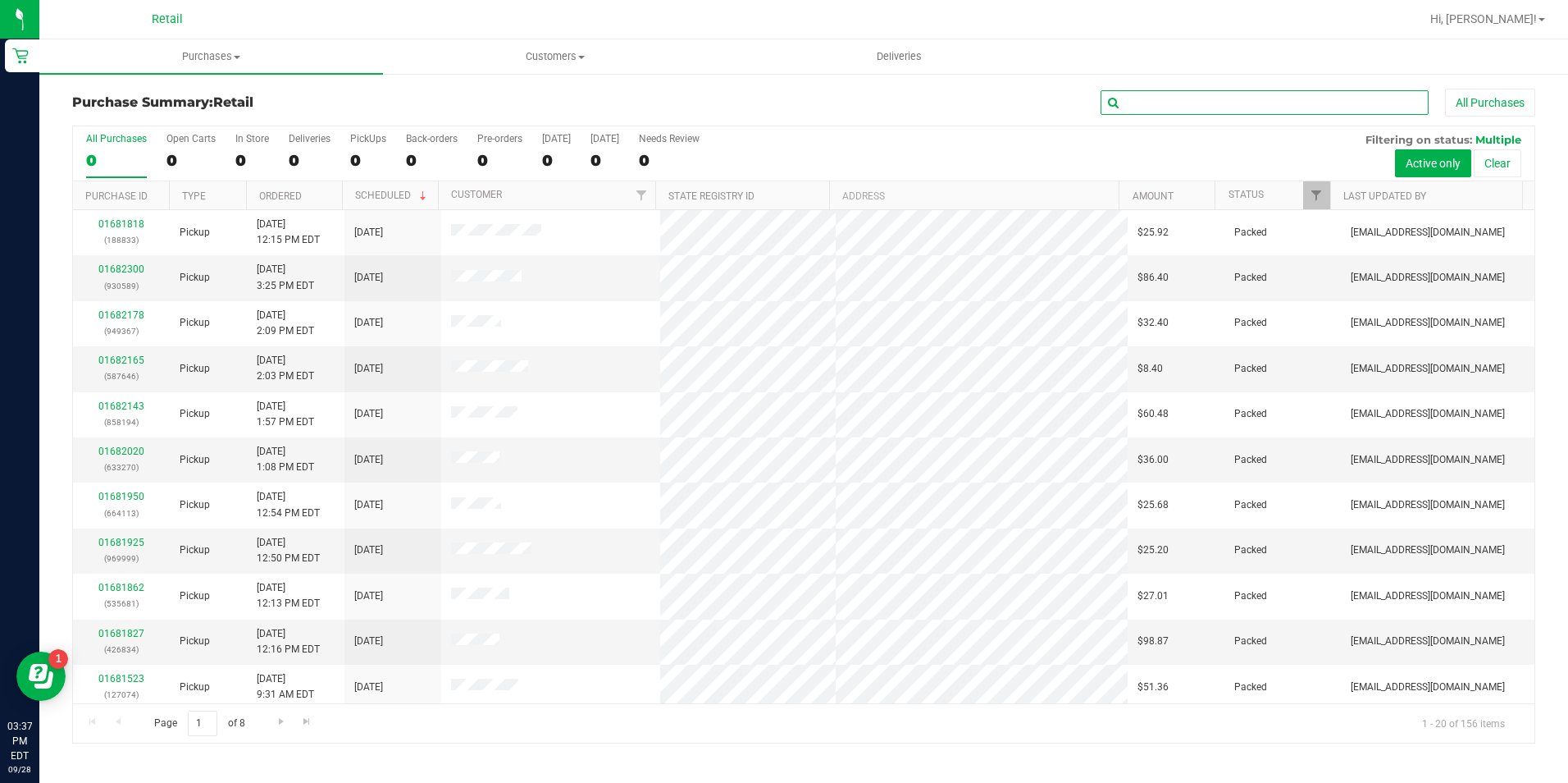
click at [1148, 95] on input "text" at bounding box center [1264, 102] width 328 height 25
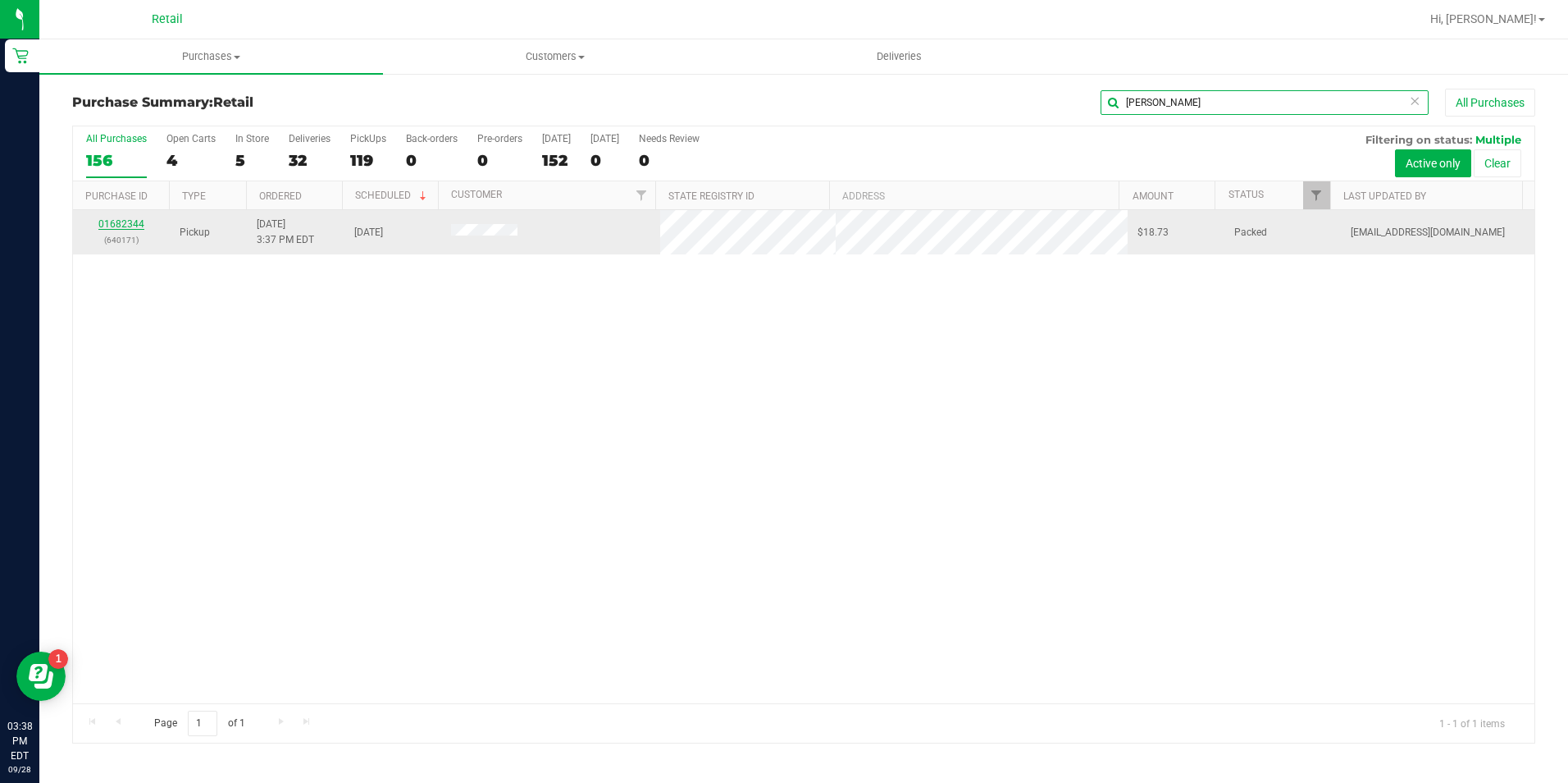
type input "[PERSON_NAME]"
click at [121, 222] on link "01682344" at bounding box center [121, 224] width 46 height 11
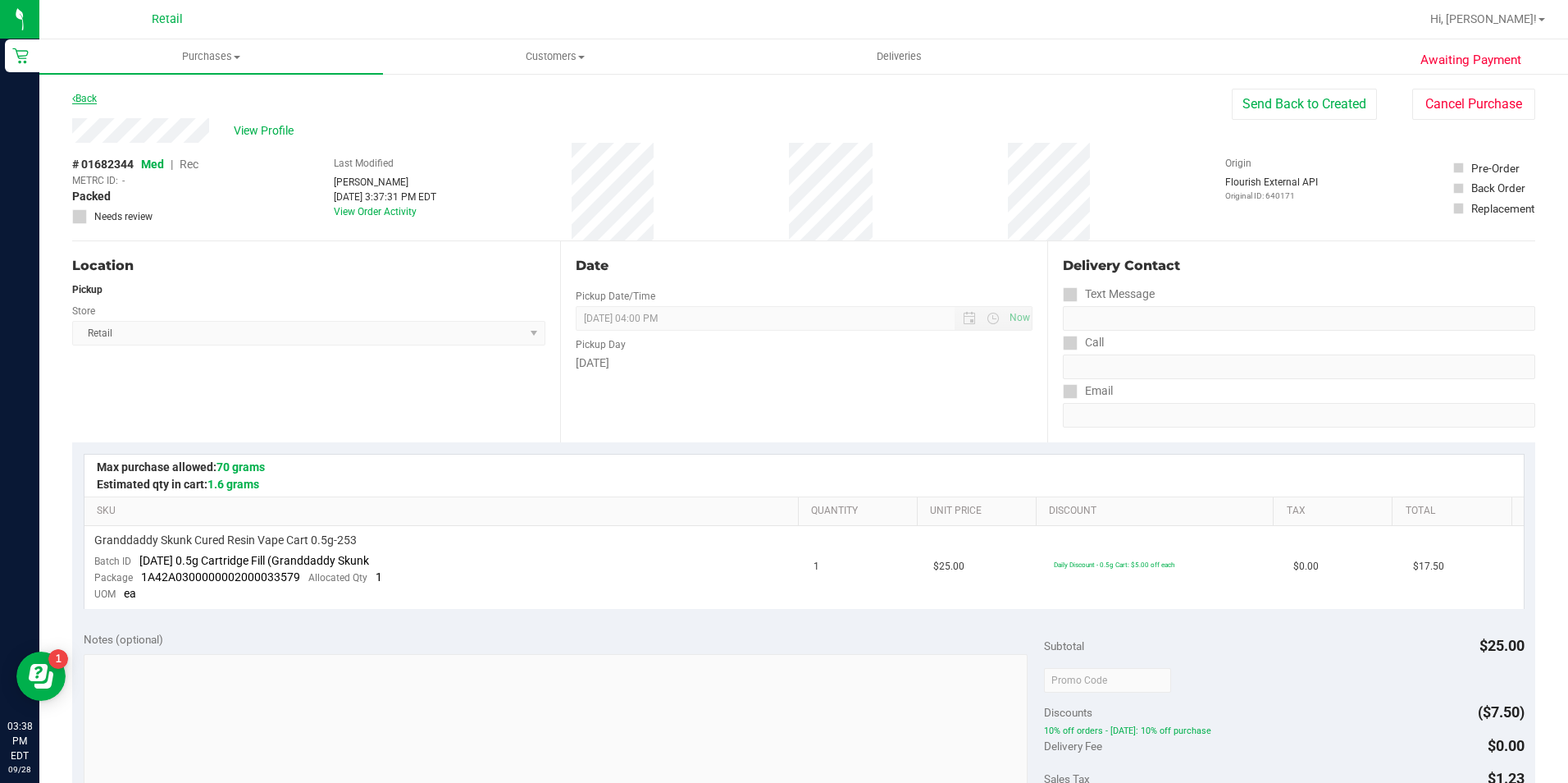
click at [84, 92] on link "Back" at bounding box center [85, 98] width 25 height 11
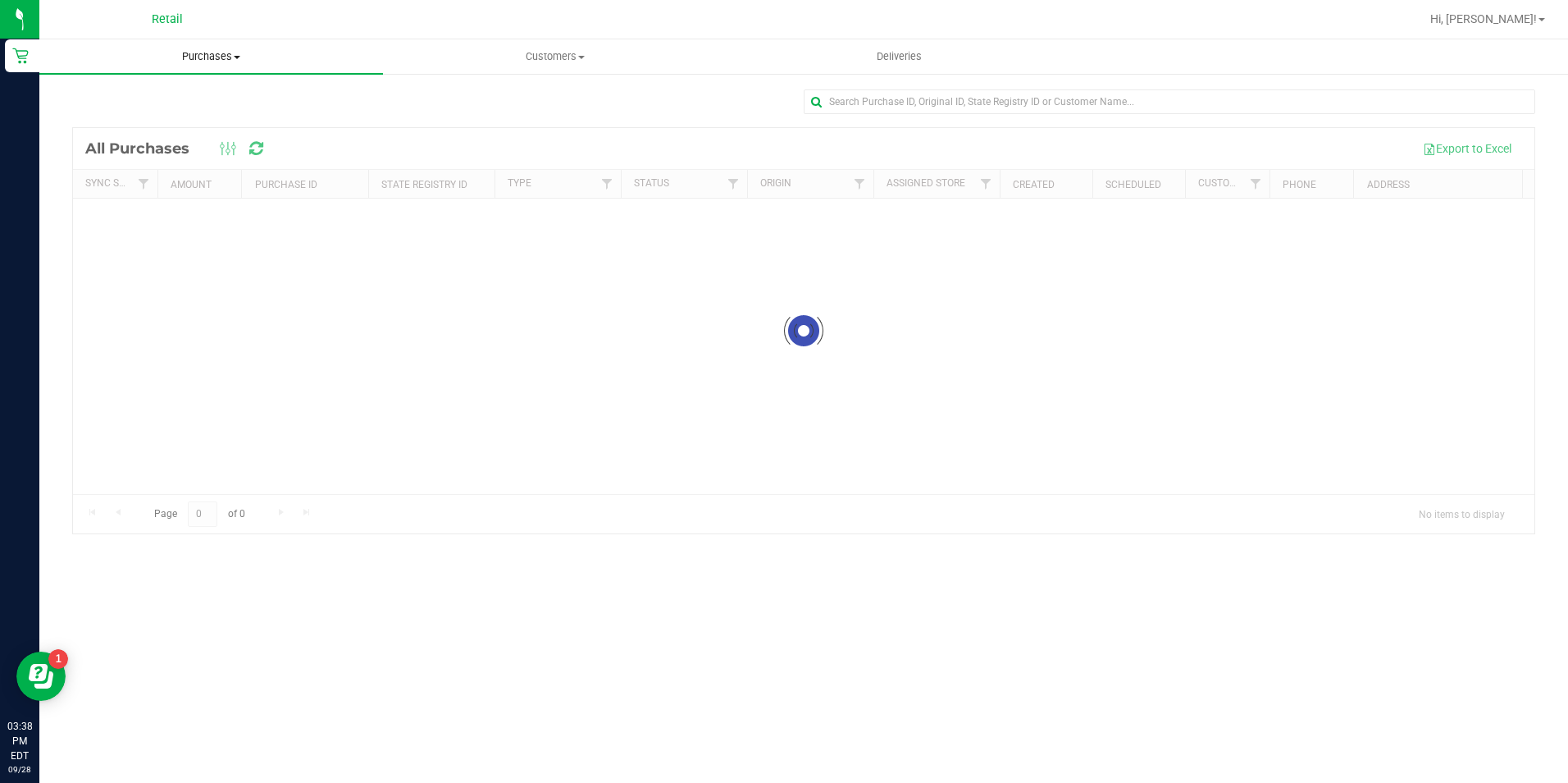
click at [188, 55] on span "Purchases" at bounding box center [211, 56] width 343 height 15
click at [210, 92] on li "Summary of purchases" at bounding box center [211, 100] width 343 height 19
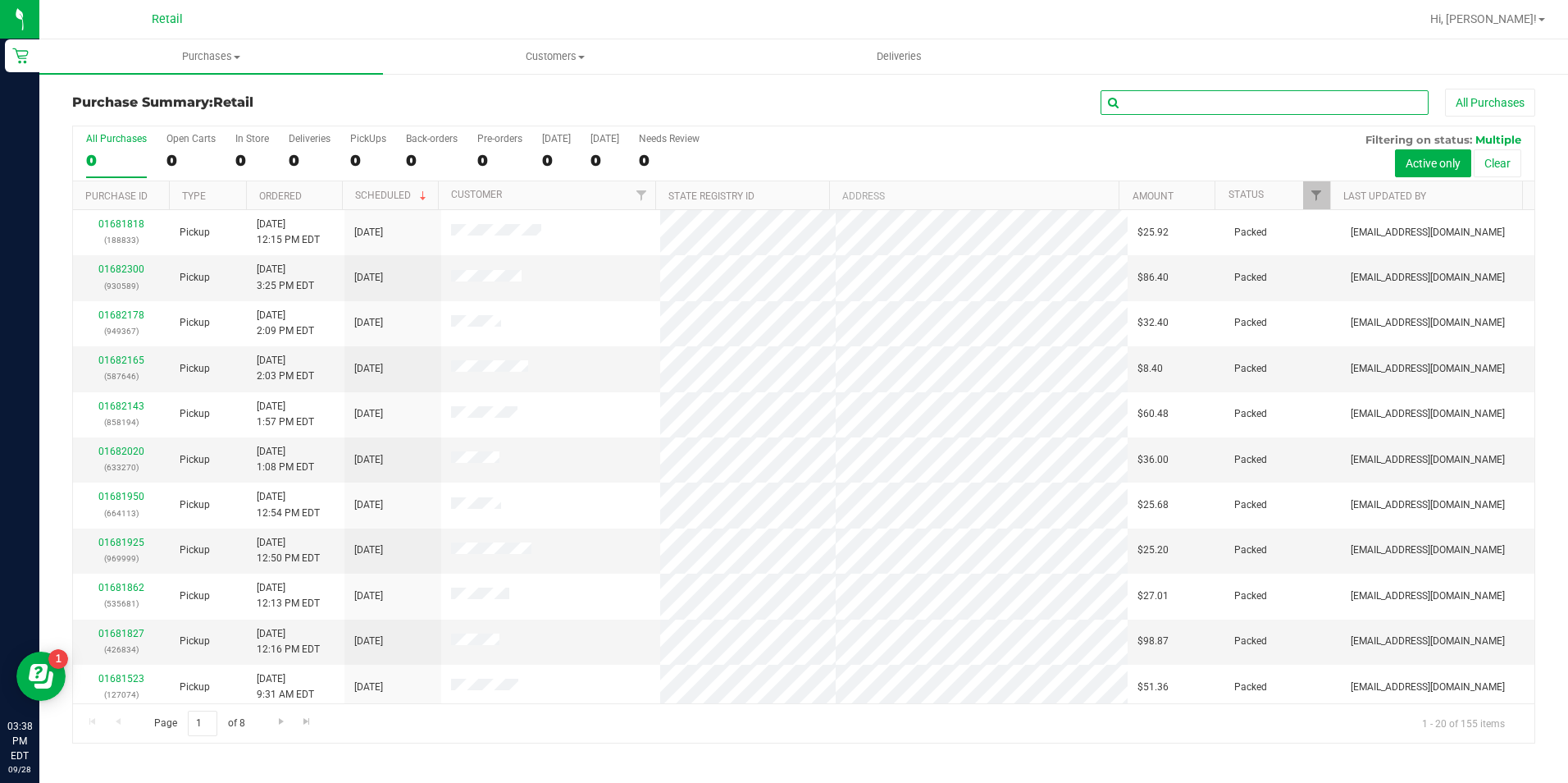
click at [1175, 98] on input "text" at bounding box center [1264, 102] width 328 height 25
click at [217, 64] on uib-tab-heading "Purchases Summary of purchases Fulfillment All purchases" at bounding box center [211, 56] width 343 height 34
click at [210, 92] on li "Summary of purchases" at bounding box center [211, 100] width 343 height 19
click at [1154, 107] on input "text" at bounding box center [1264, 102] width 328 height 25
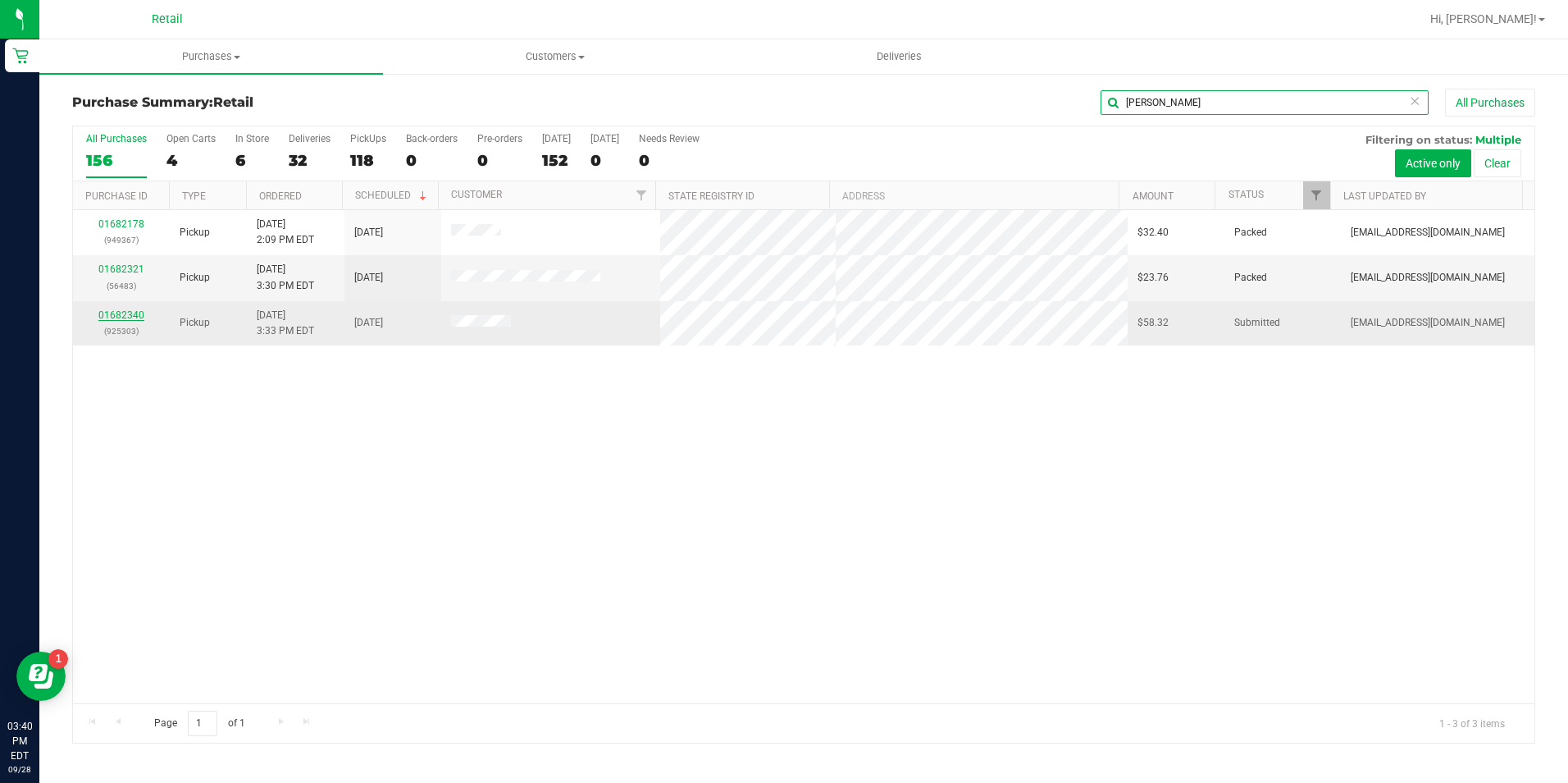
type input "[PERSON_NAME]"
click at [122, 315] on link "01682340" at bounding box center [121, 314] width 46 height 11
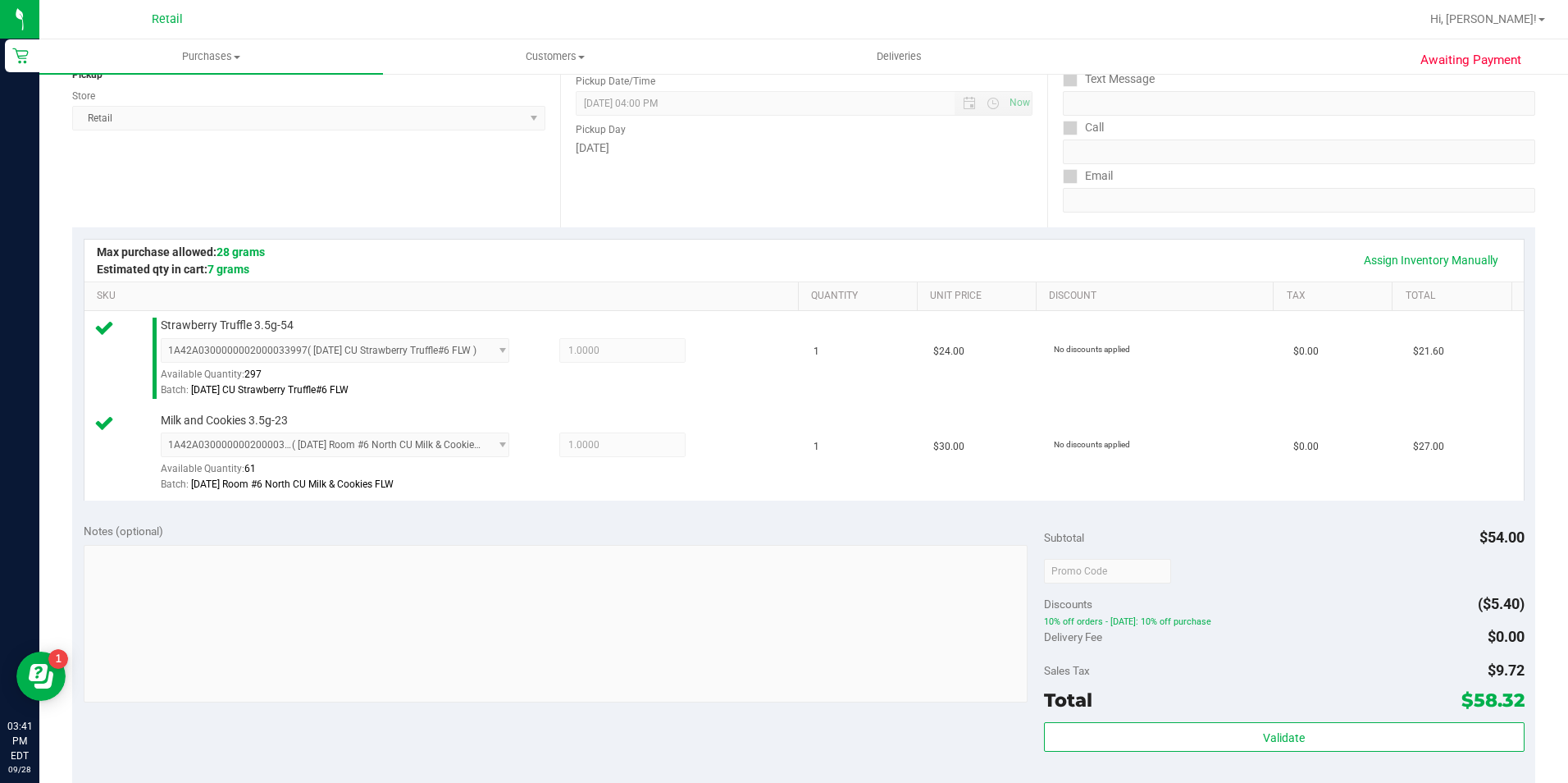
scroll to position [410, 0]
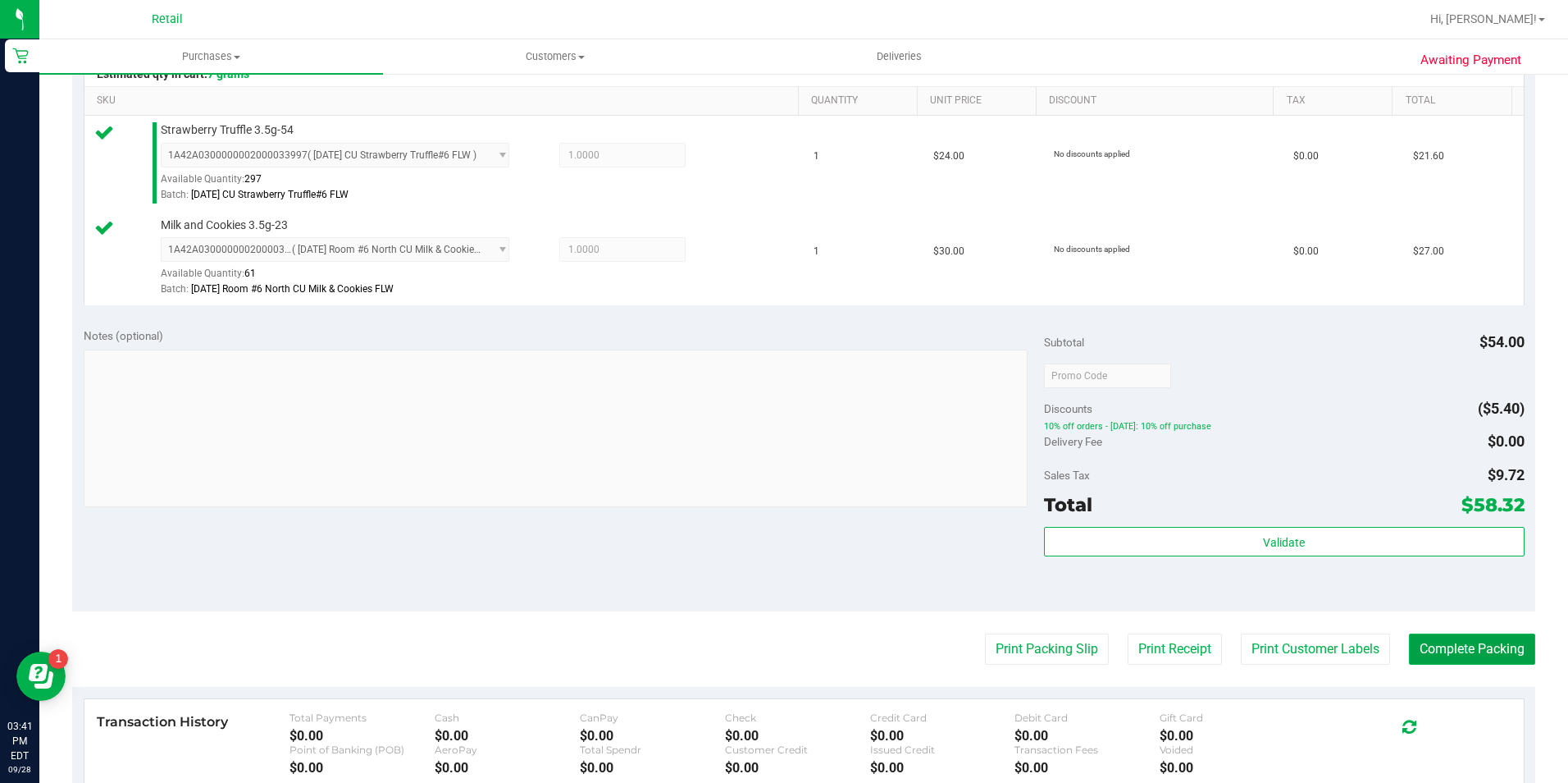
click at [1429, 650] on button "Complete Packing" at bounding box center [1471, 648] width 126 height 31
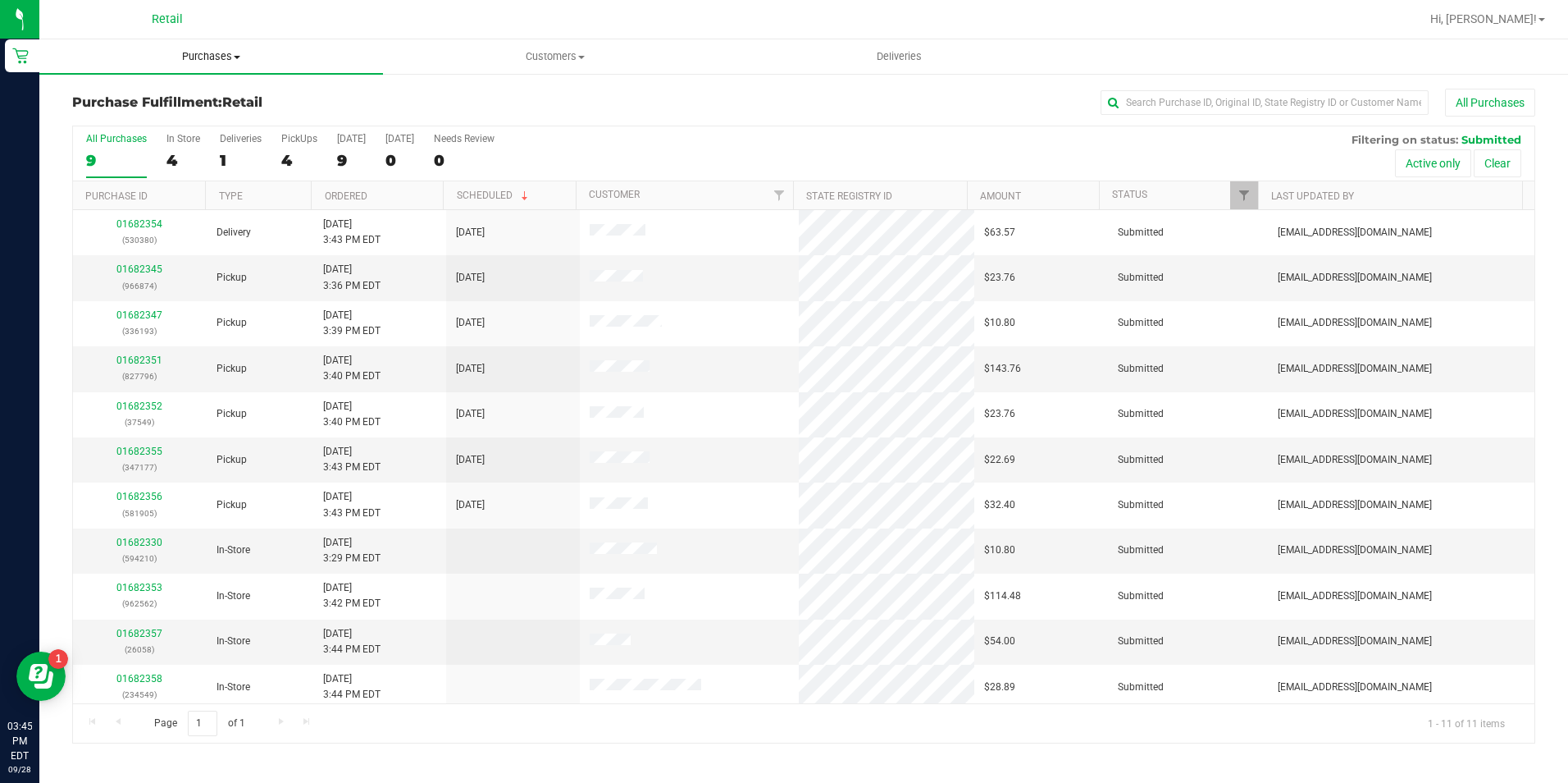
click at [217, 48] on uib-tab-heading "Purchases Summary of purchases Fulfillment All purchases" at bounding box center [211, 56] width 343 height 34
click at [232, 90] on li "Summary of purchases" at bounding box center [211, 100] width 343 height 19
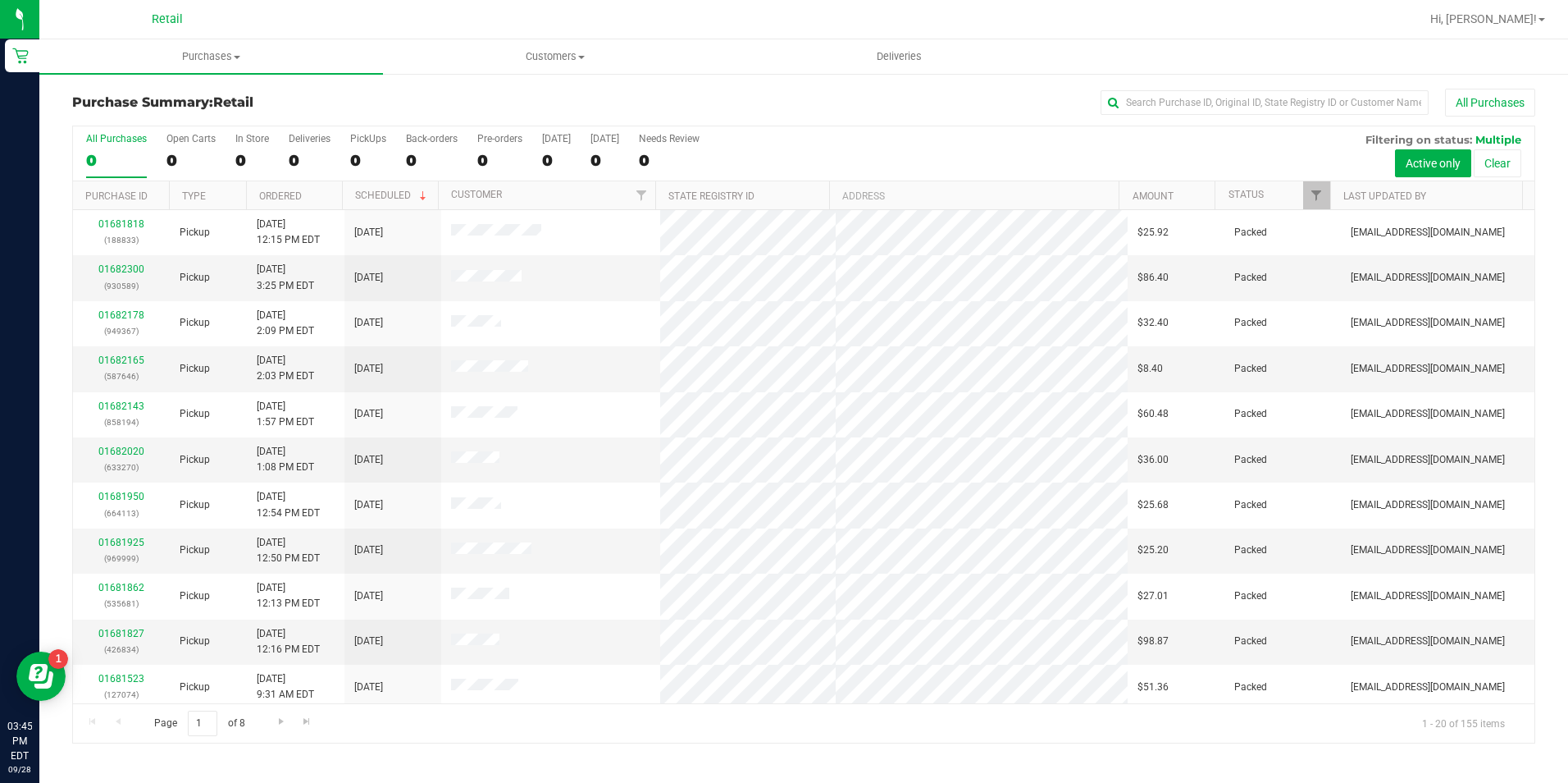
click at [1148, 116] on div "Purchase Summary: Retail All Purchases" at bounding box center [804, 107] width 1463 height 36
click at [1152, 104] on input "text" at bounding box center [1264, 102] width 328 height 25
click at [1172, 104] on input "text" at bounding box center [1264, 102] width 328 height 25
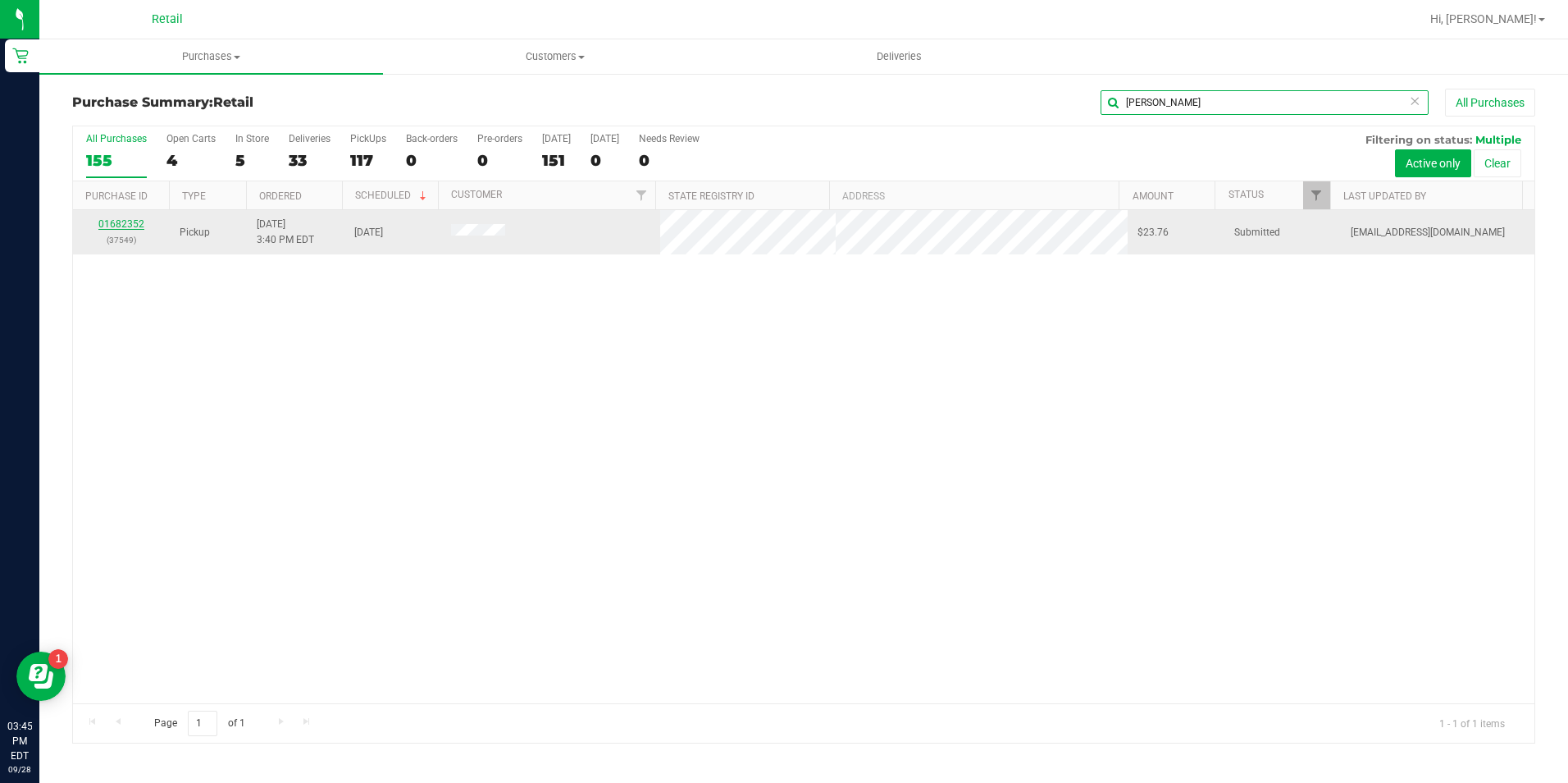
type input "treder"
click at [129, 220] on link "01682352" at bounding box center [121, 224] width 46 height 11
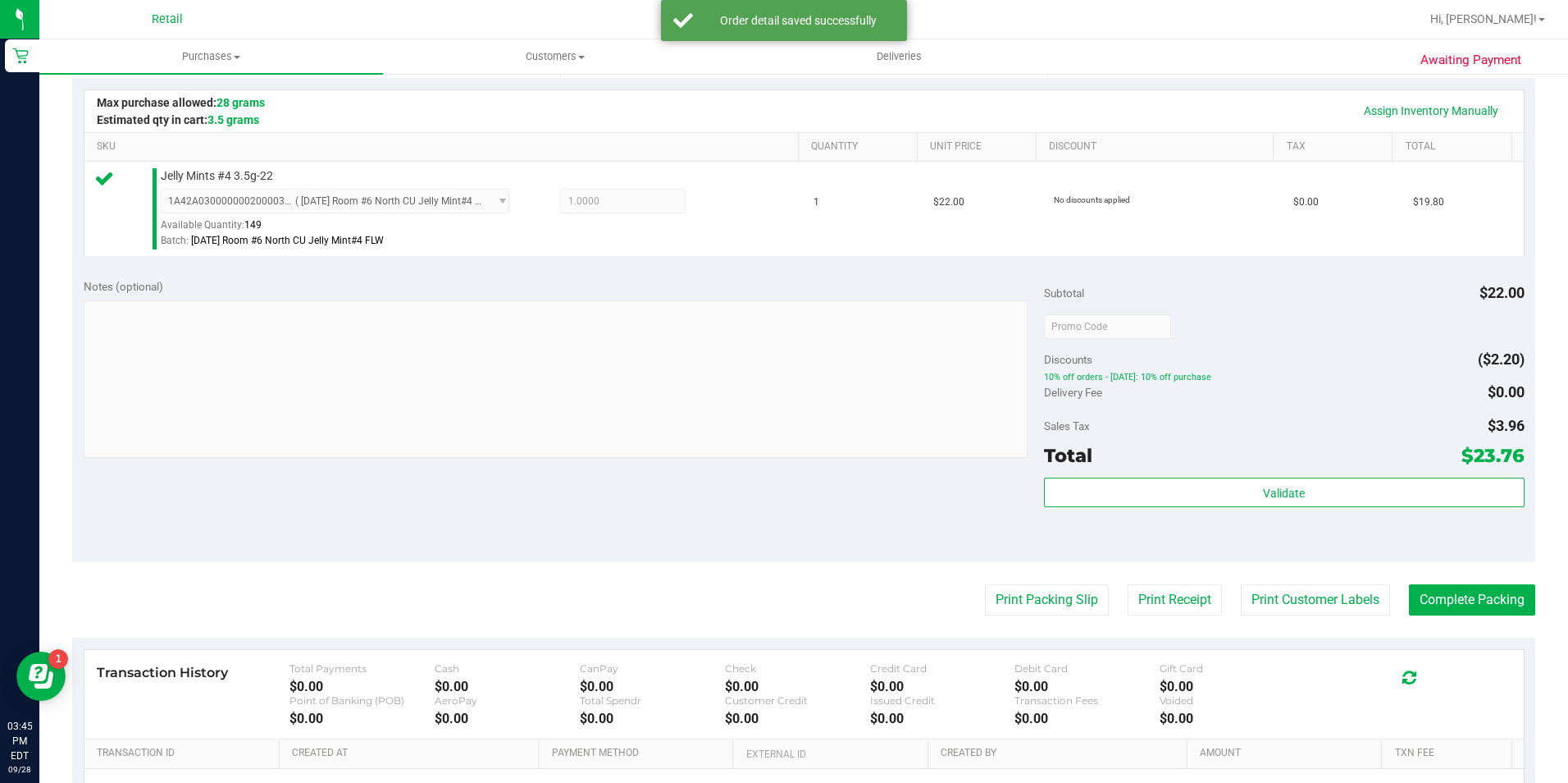
scroll to position [410, 0]
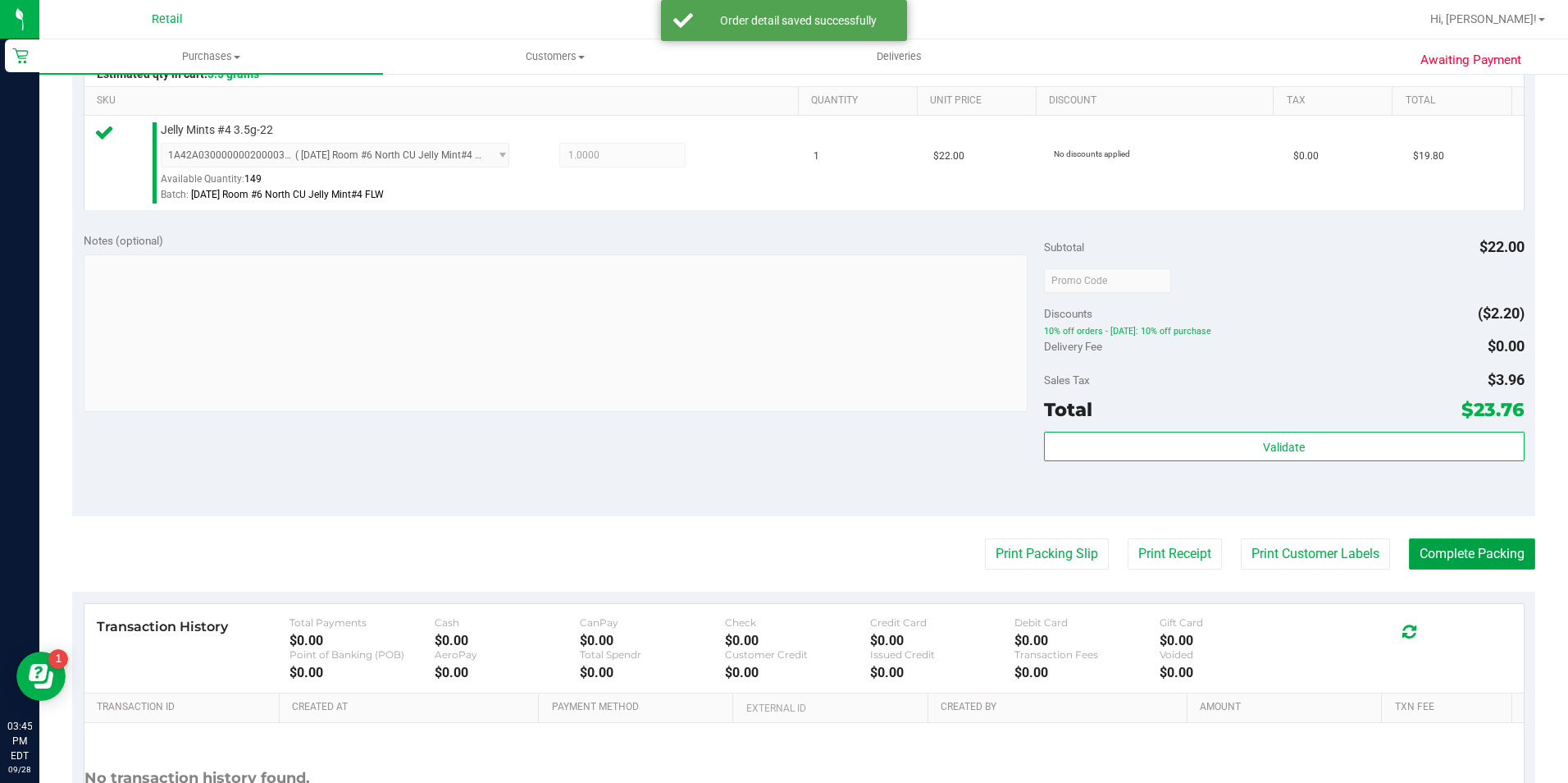
click at [1444, 562] on button "Complete Packing" at bounding box center [1471, 553] width 126 height 31
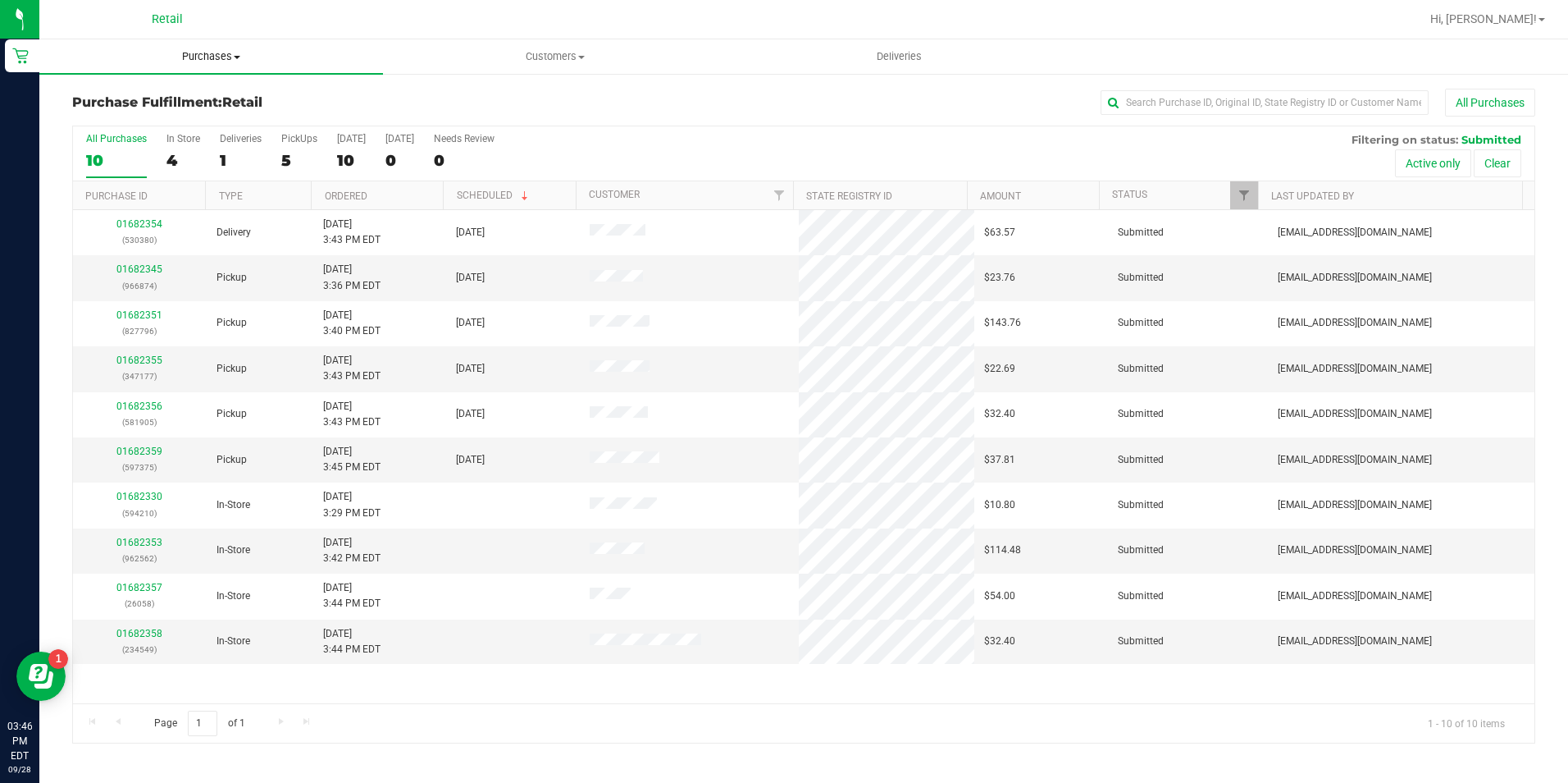
click at [189, 59] on span "Purchases" at bounding box center [211, 56] width 343 height 15
click at [194, 96] on span "Summary of purchases" at bounding box center [123, 99] width 168 height 14
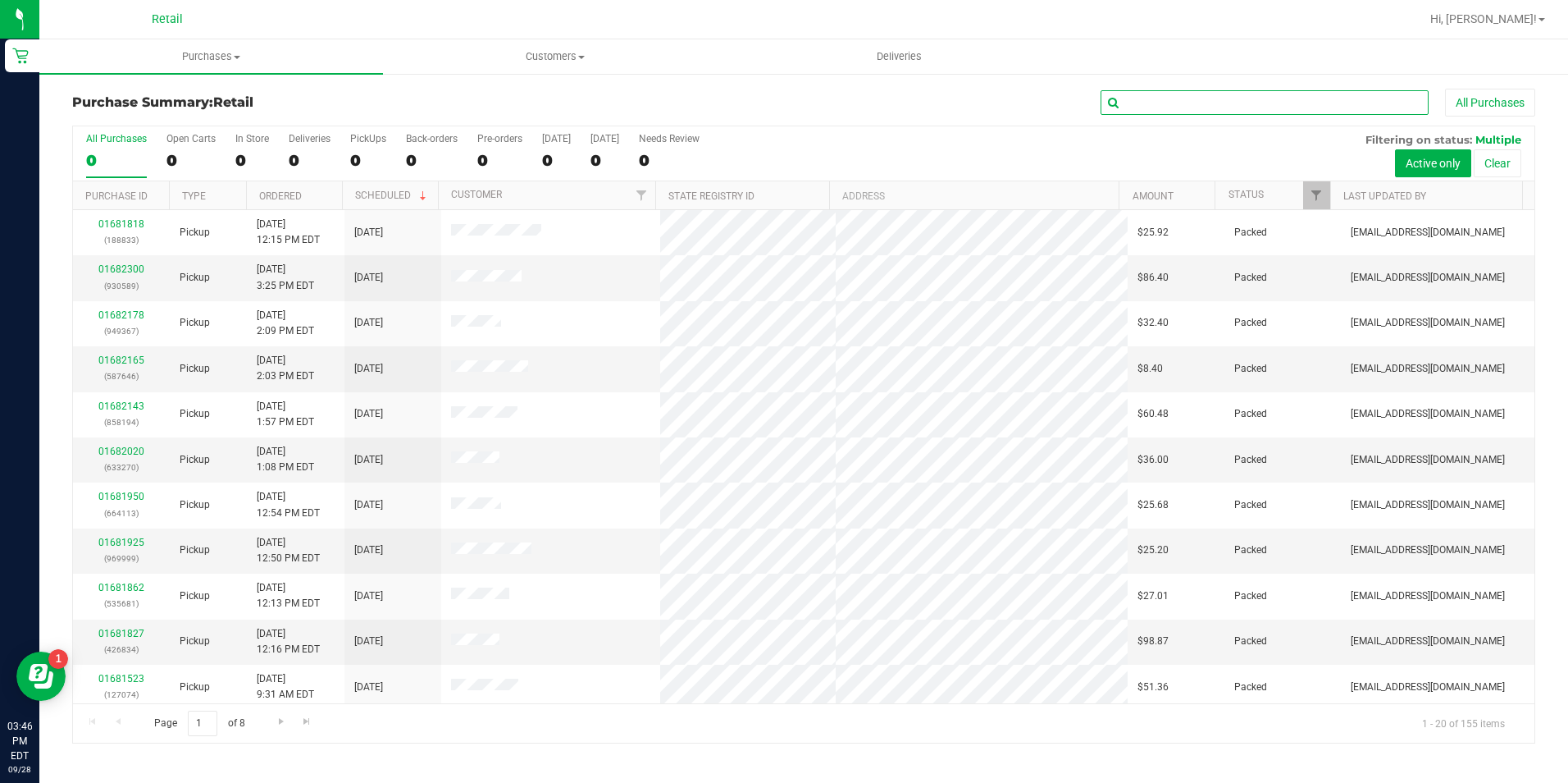
click at [1212, 113] on input "text" at bounding box center [1264, 102] width 328 height 25
click at [1212, 109] on input "text" at bounding box center [1264, 102] width 328 height 25
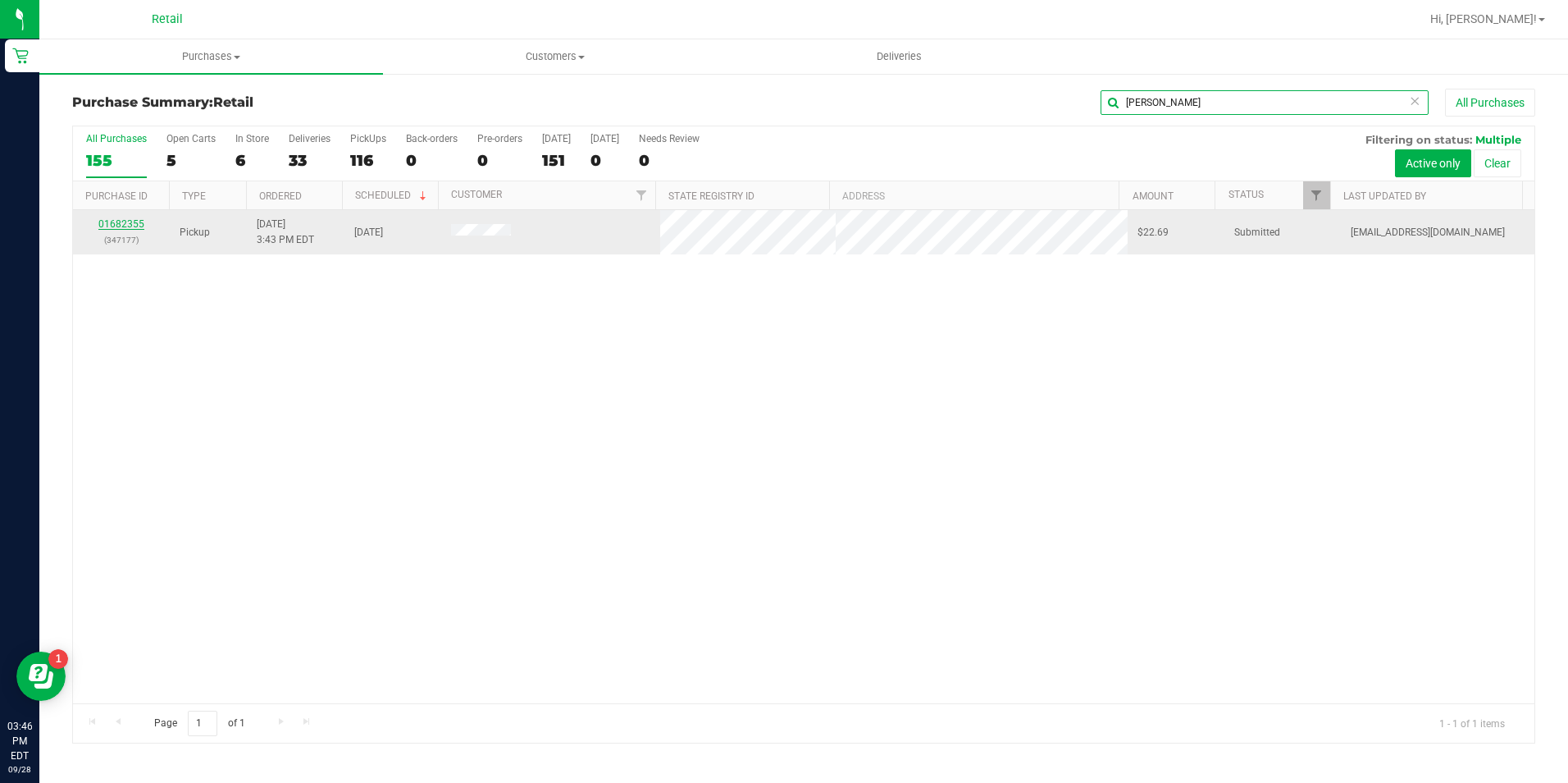
type input "vaughn"
click at [116, 226] on link "01682355" at bounding box center [121, 224] width 46 height 11
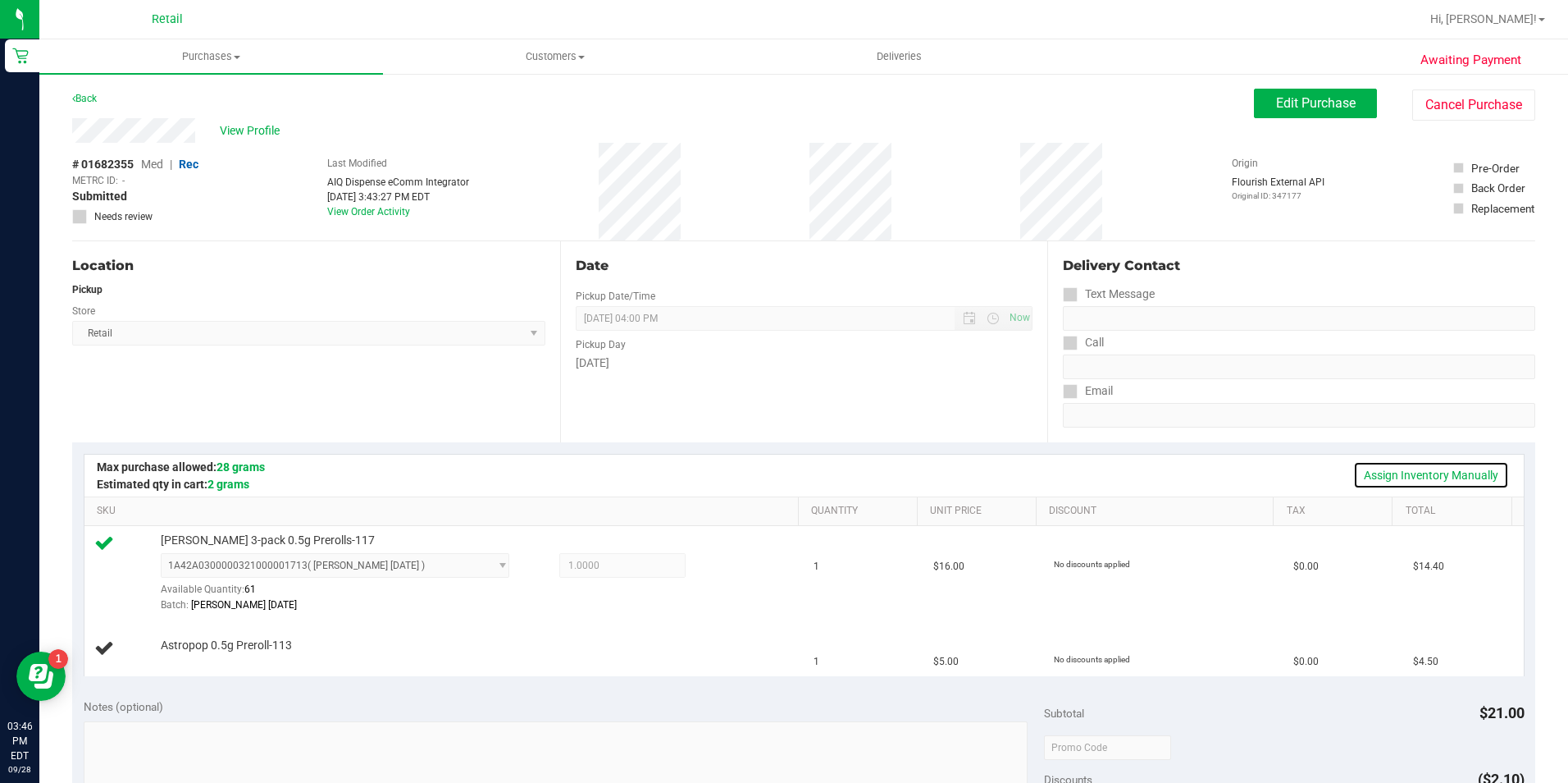
click at [1398, 474] on link "Assign Inventory Manually" at bounding box center [1431, 475] width 156 height 28
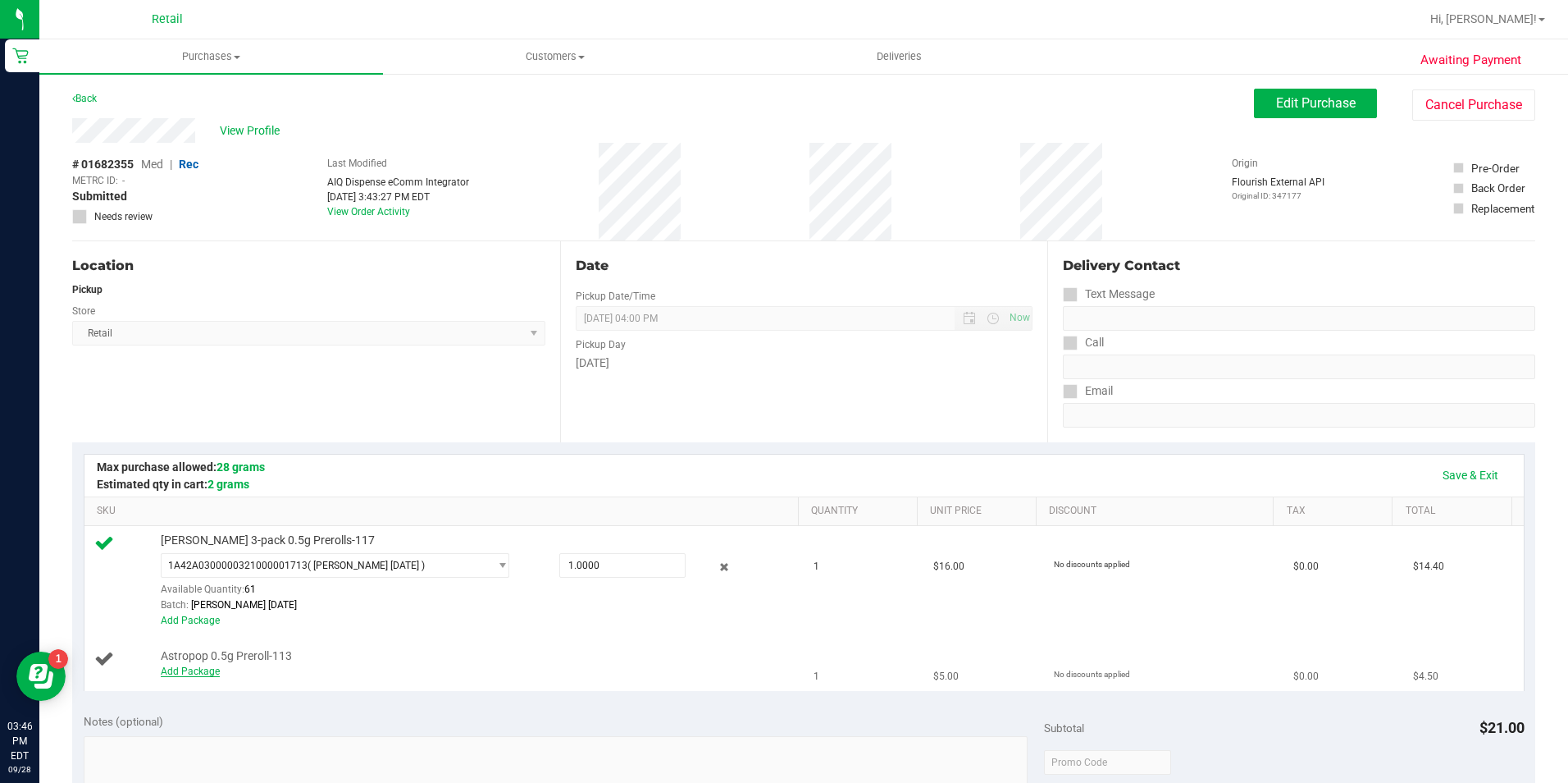
click at [210, 669] on link "Add Package" at bounding box center [190, 670] width 59 height 11
click at [298, 661] on span "Select Package" at bounding box center [325, 660] width 328 height 23
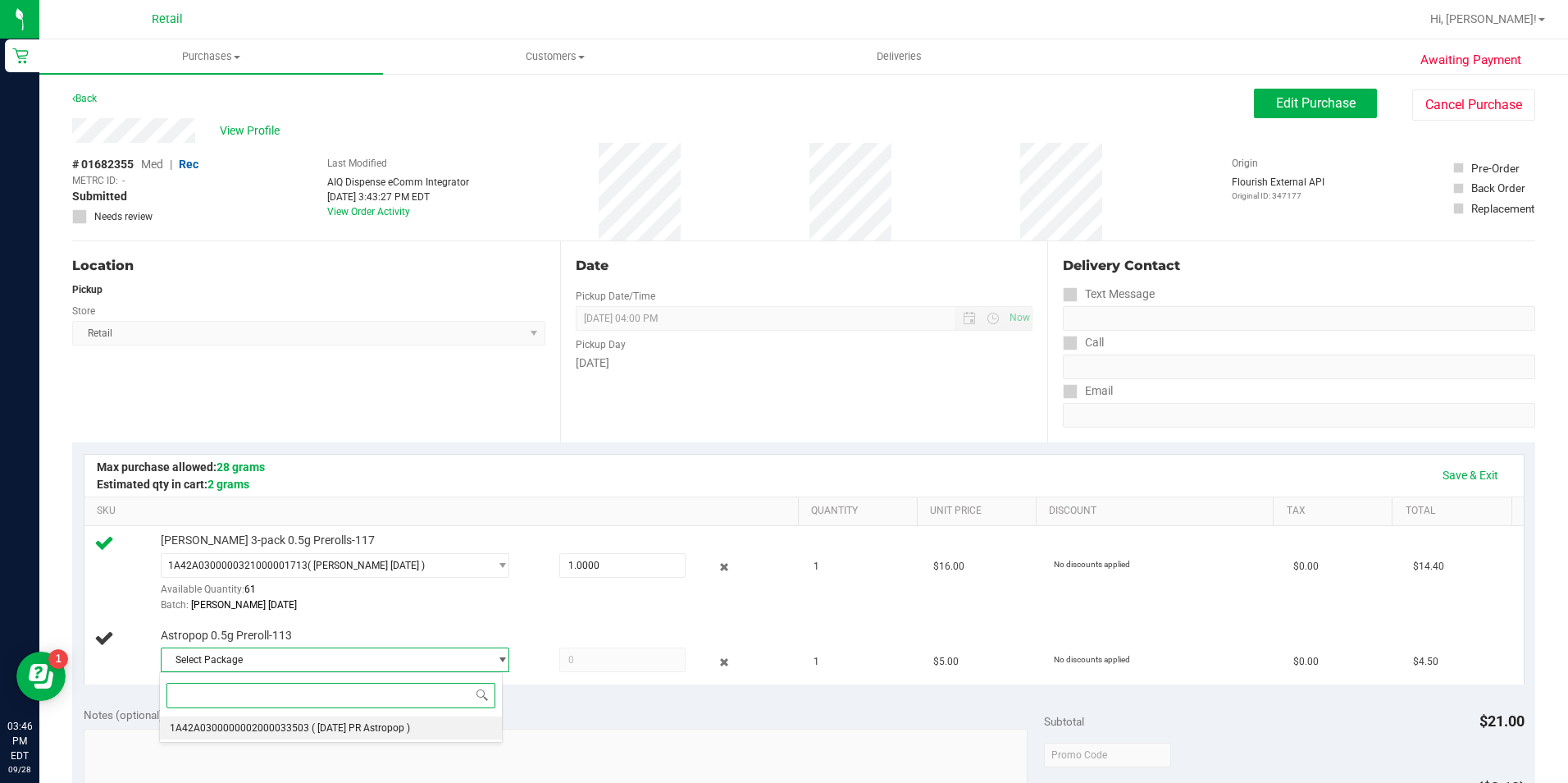
click at [282, 722] on span "1A42A0300000002000033503" at bounding box center [239, 728] width 139 height 11
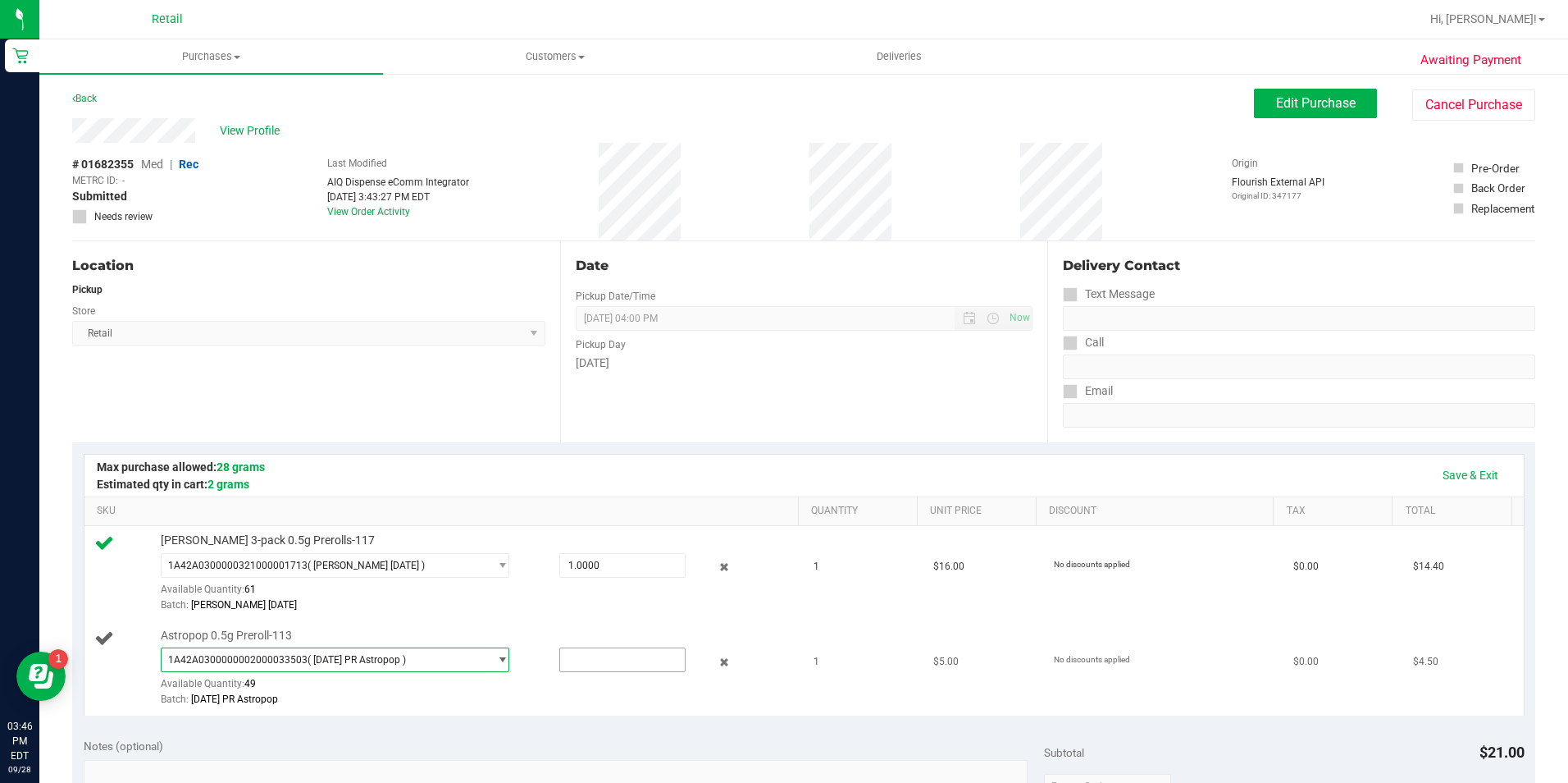
click at [593, 664] on input "text" at bounding box center [622, 660] width 125 height 23
type input "1"
type input "1.0000"
click at [1460, 478] on link "Save & Exit" at bounding box center [1470, 475] width 77 height 28
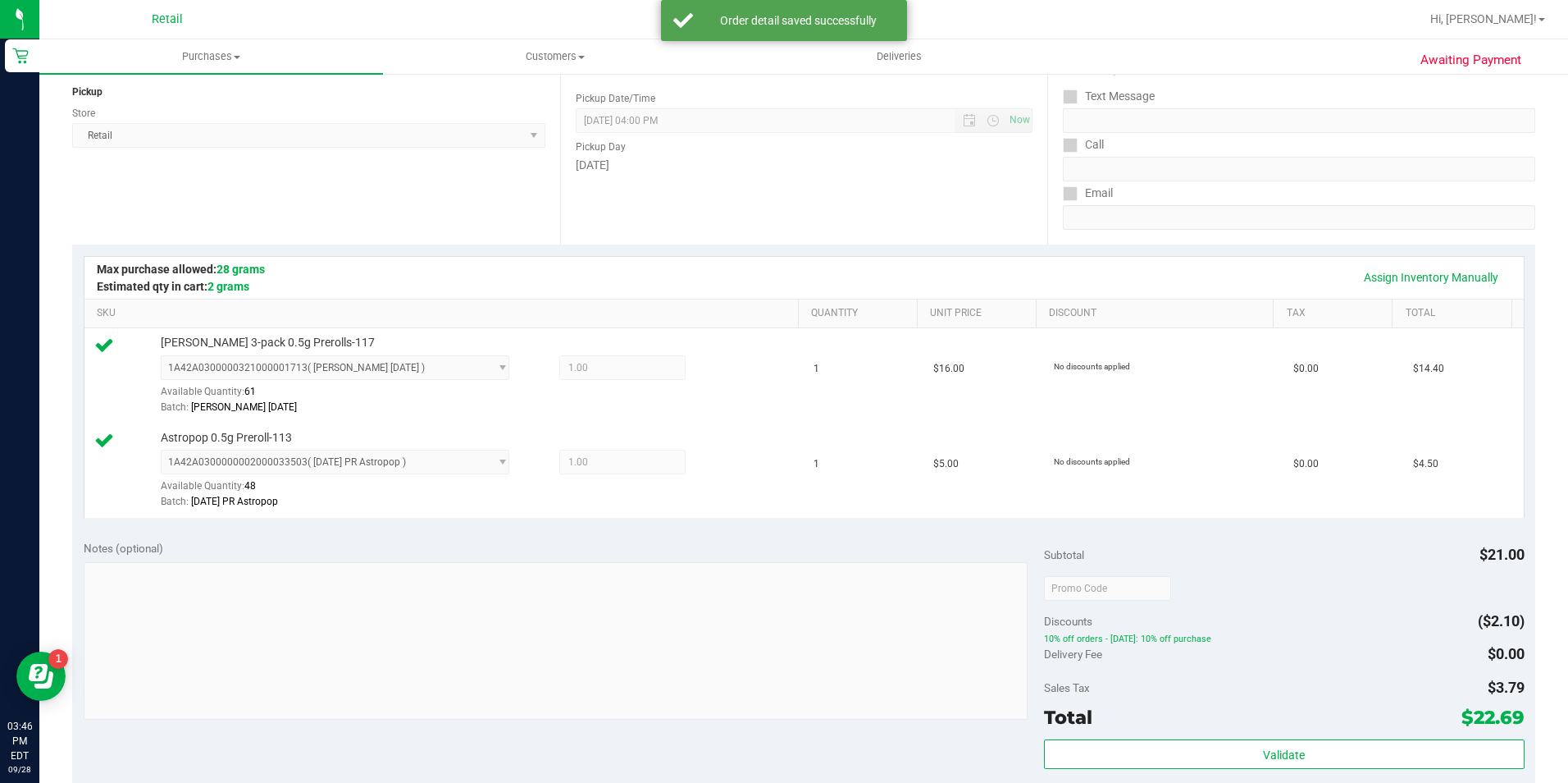
scroll to position [410, 0]
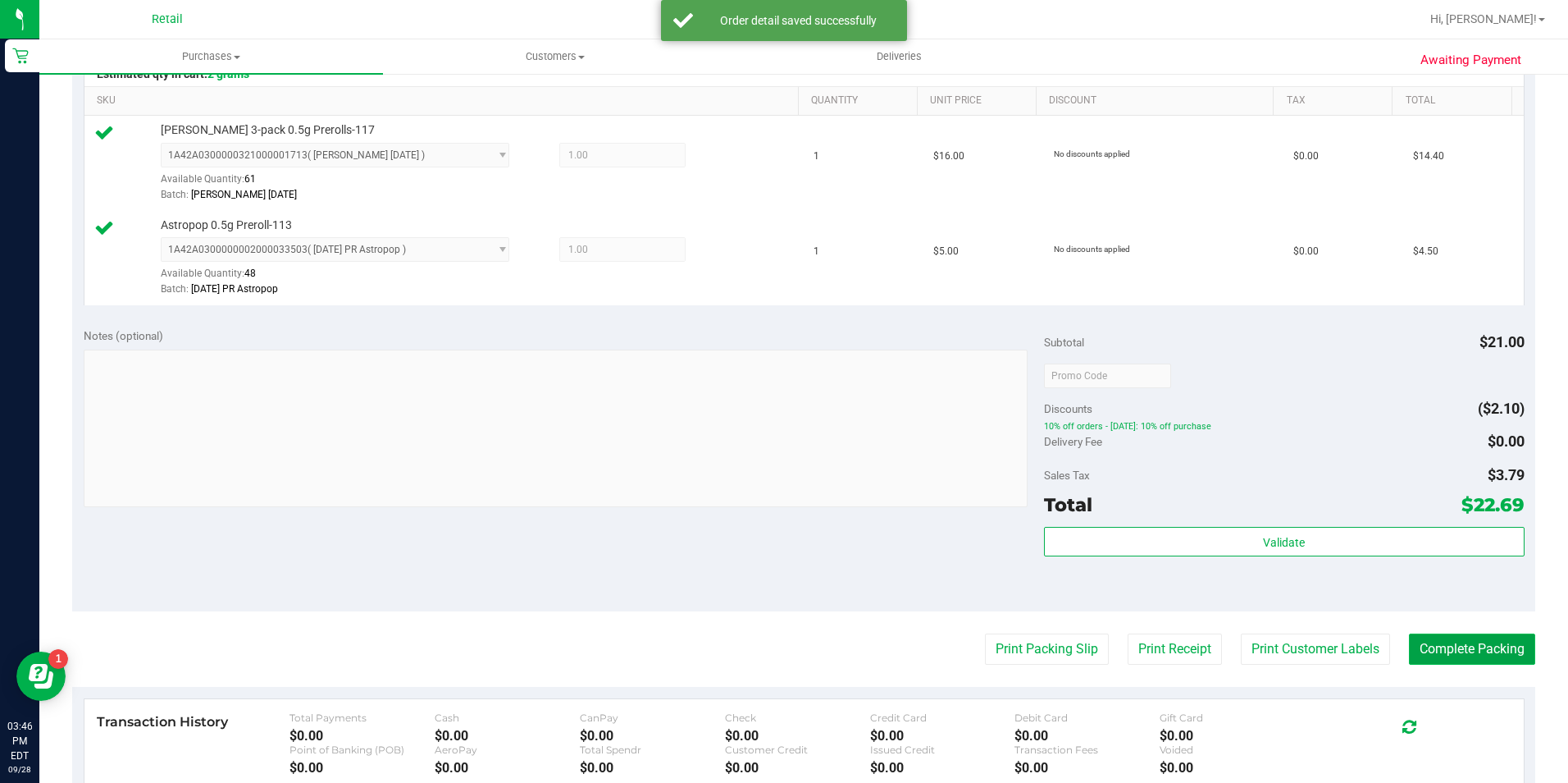
click at [1448, 651] on button "Complete Packing" at bounding box center [1471, 648] width 126 height 31
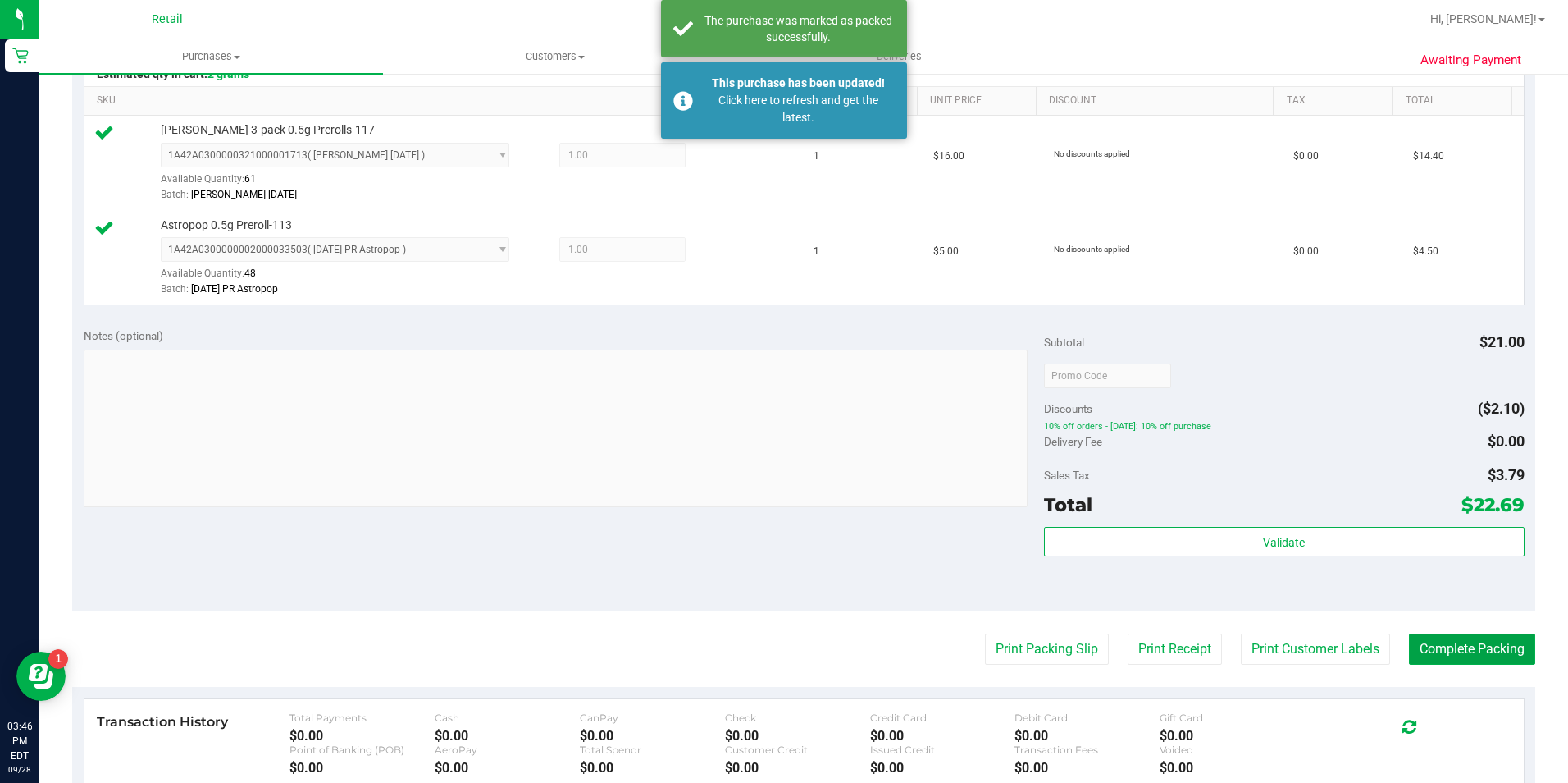
scroll to position [0, 0]
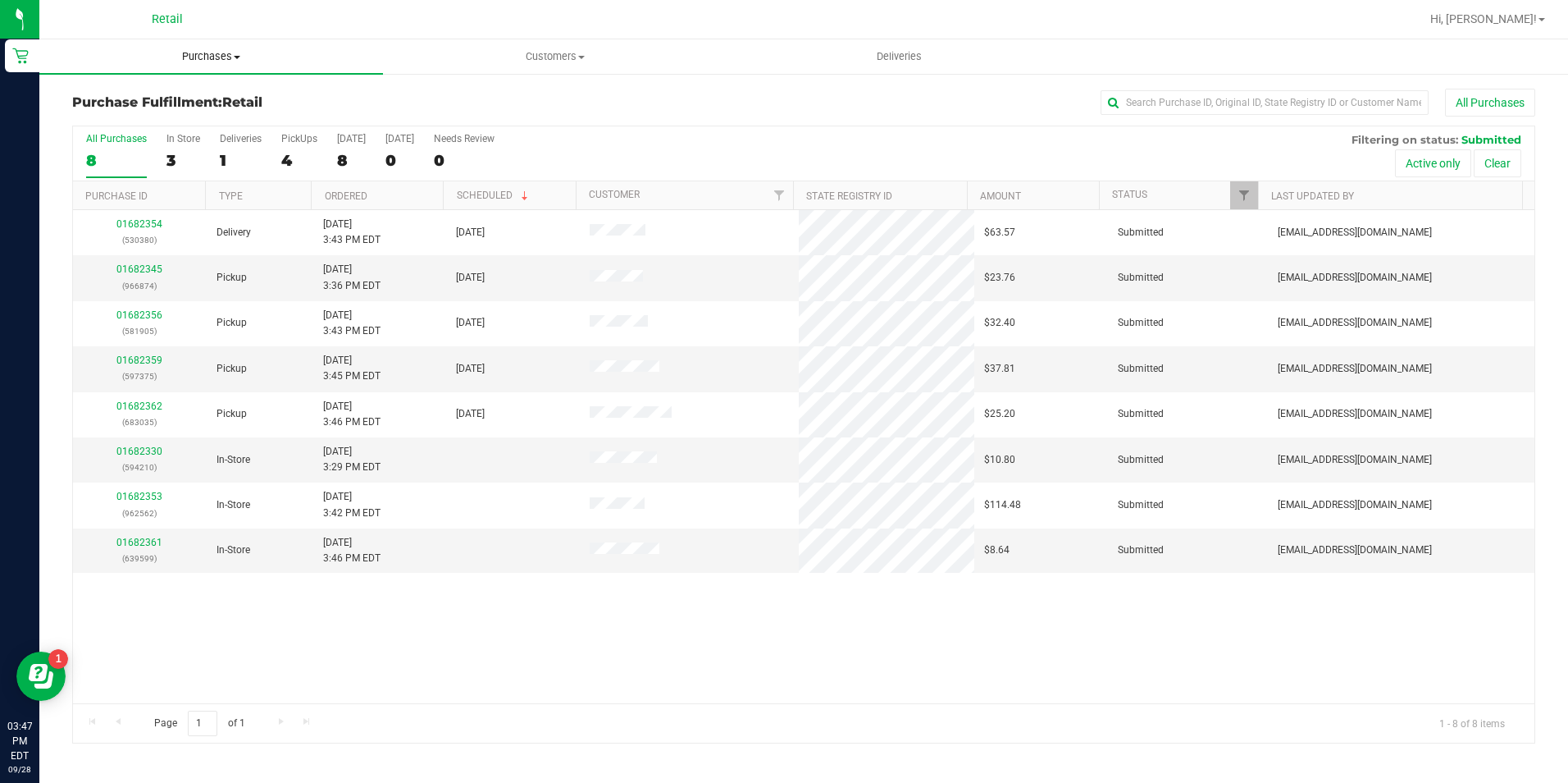
click at [223, 59] on span "Purchases" at bounding box center [211, 56] width 343 height 15
click at [220, 100] on li "Summary of purchases" at bounding box center [211, 100] width 343 height 19
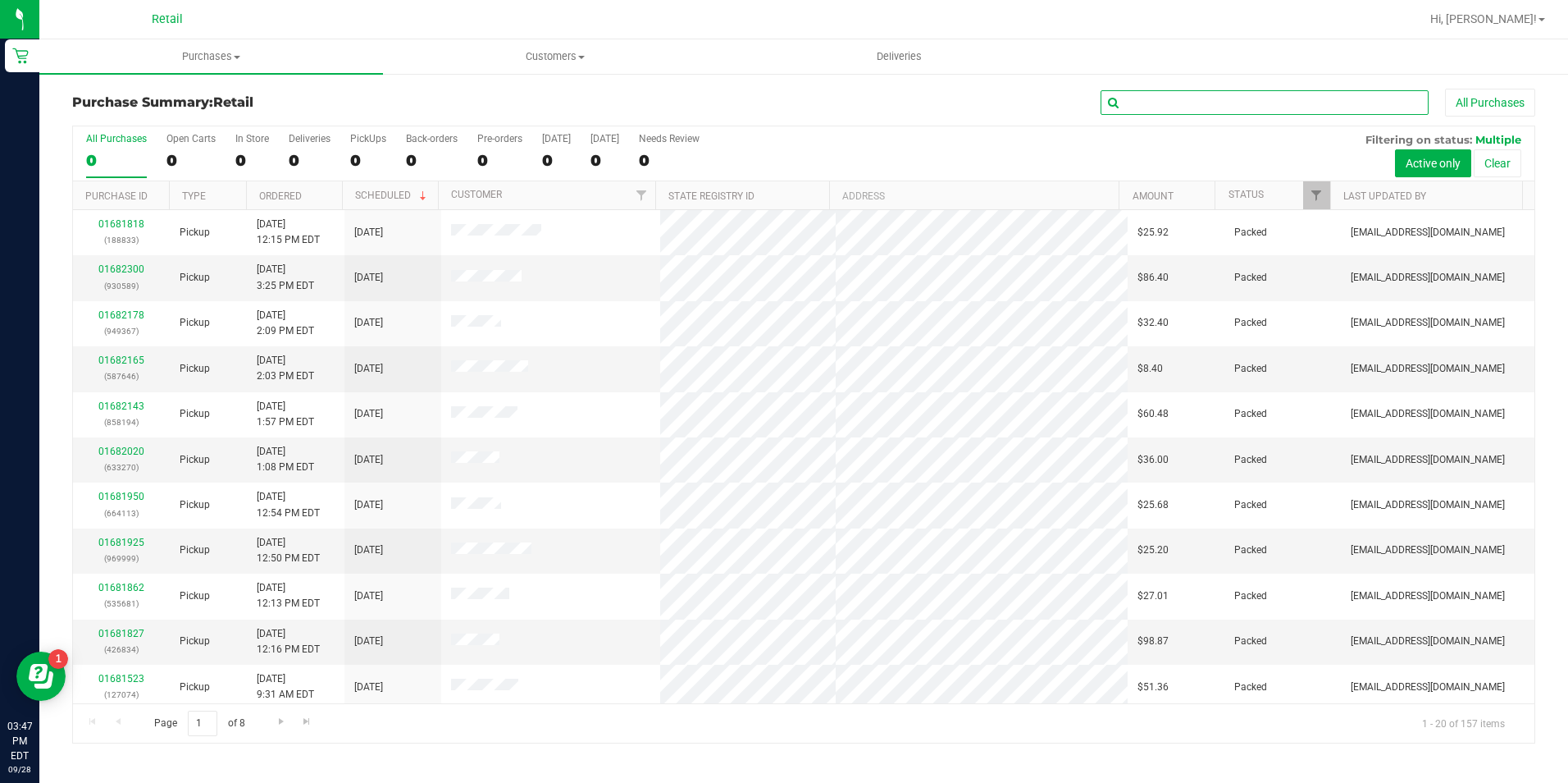
click at [1197, 93] on input "text" at bounding box center [1264, 102] width 328 height 25
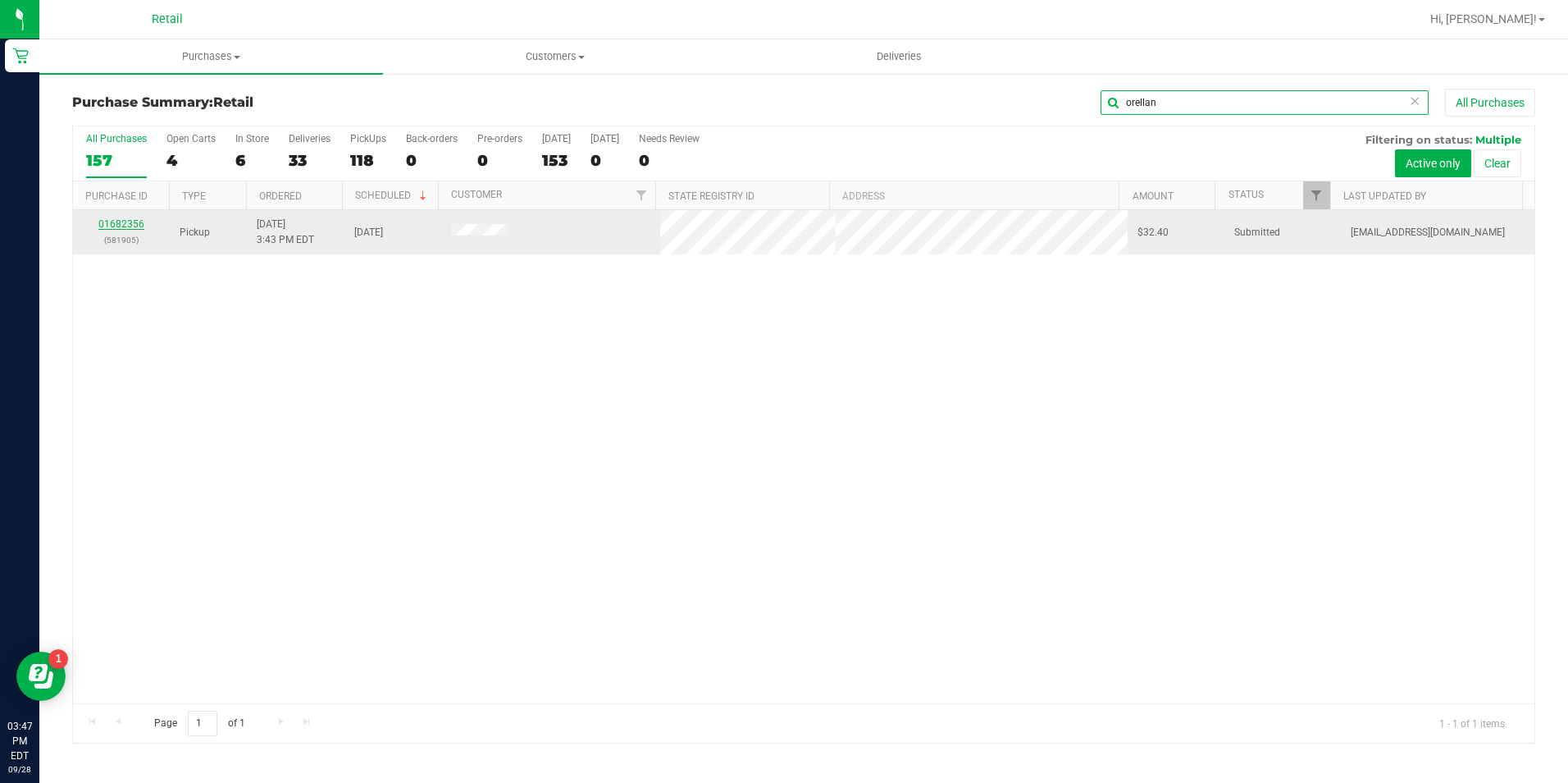
type input "orellan"
click at [113, 223] on link "01682356" at bounding box center [121, 224] width 46 height 11
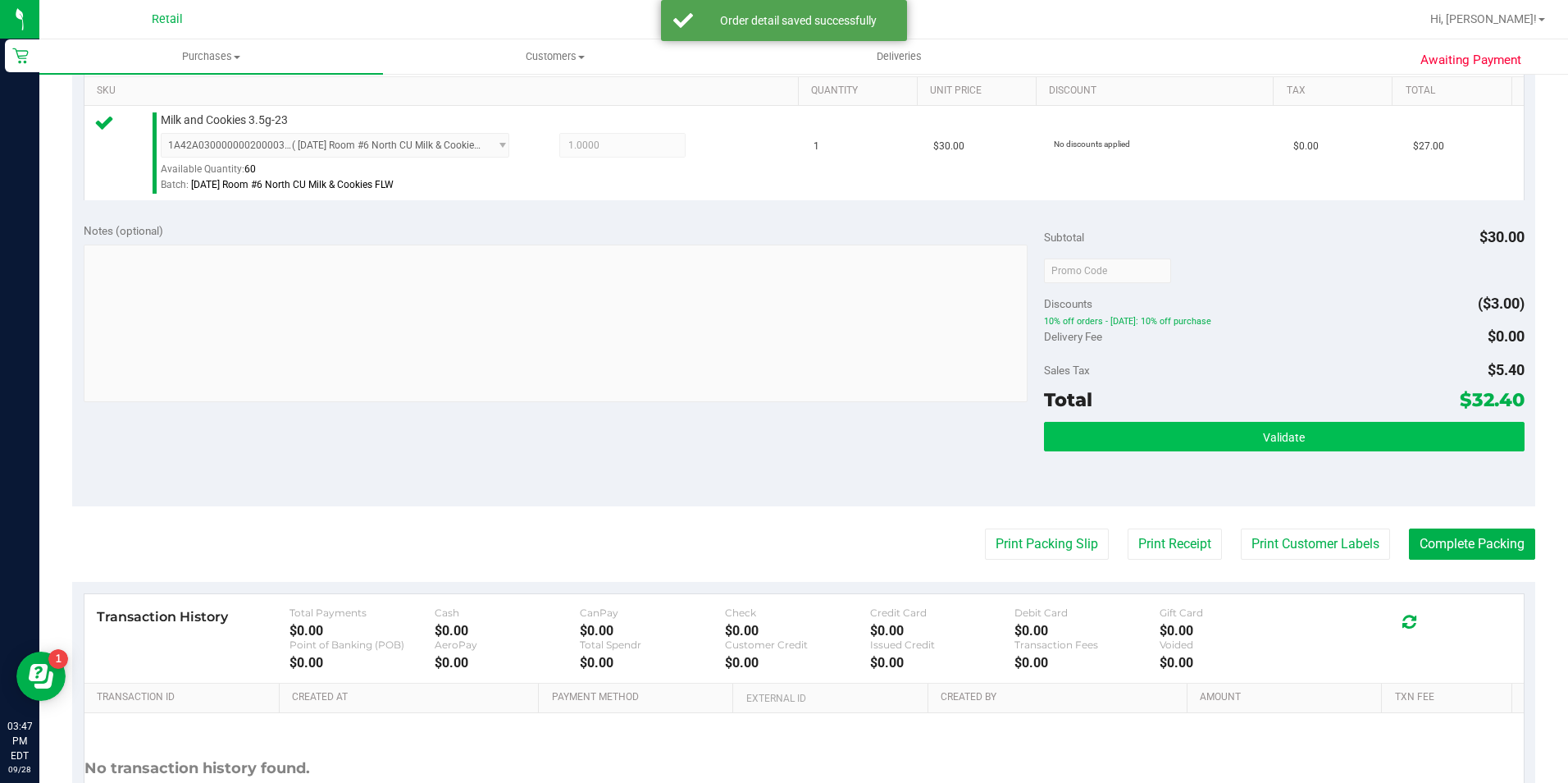
scroll to position [492, 0]
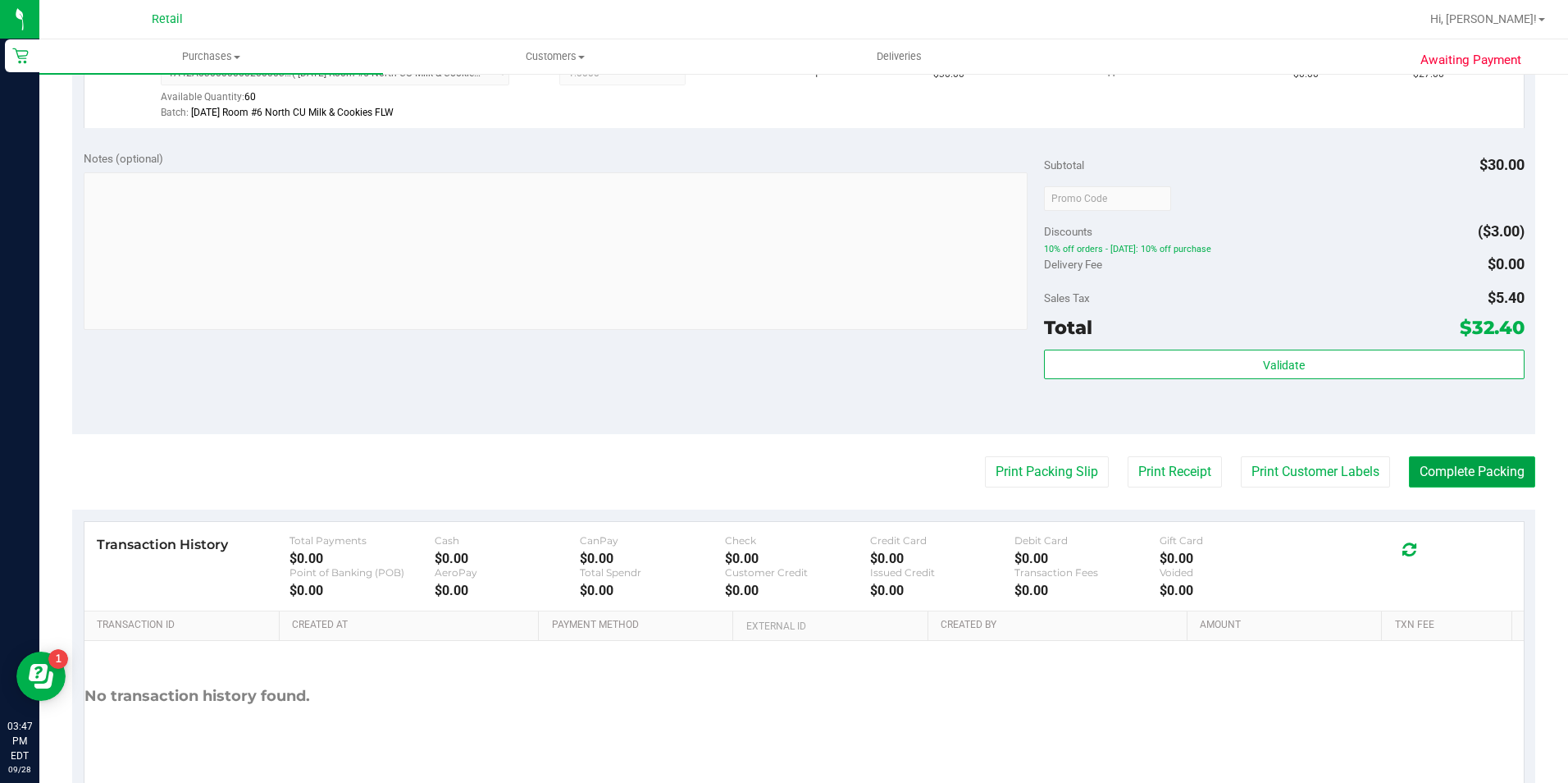
click at [1434, 477] on button "Complete Packing" at bounding box center [1471, 471] width 126 height 31
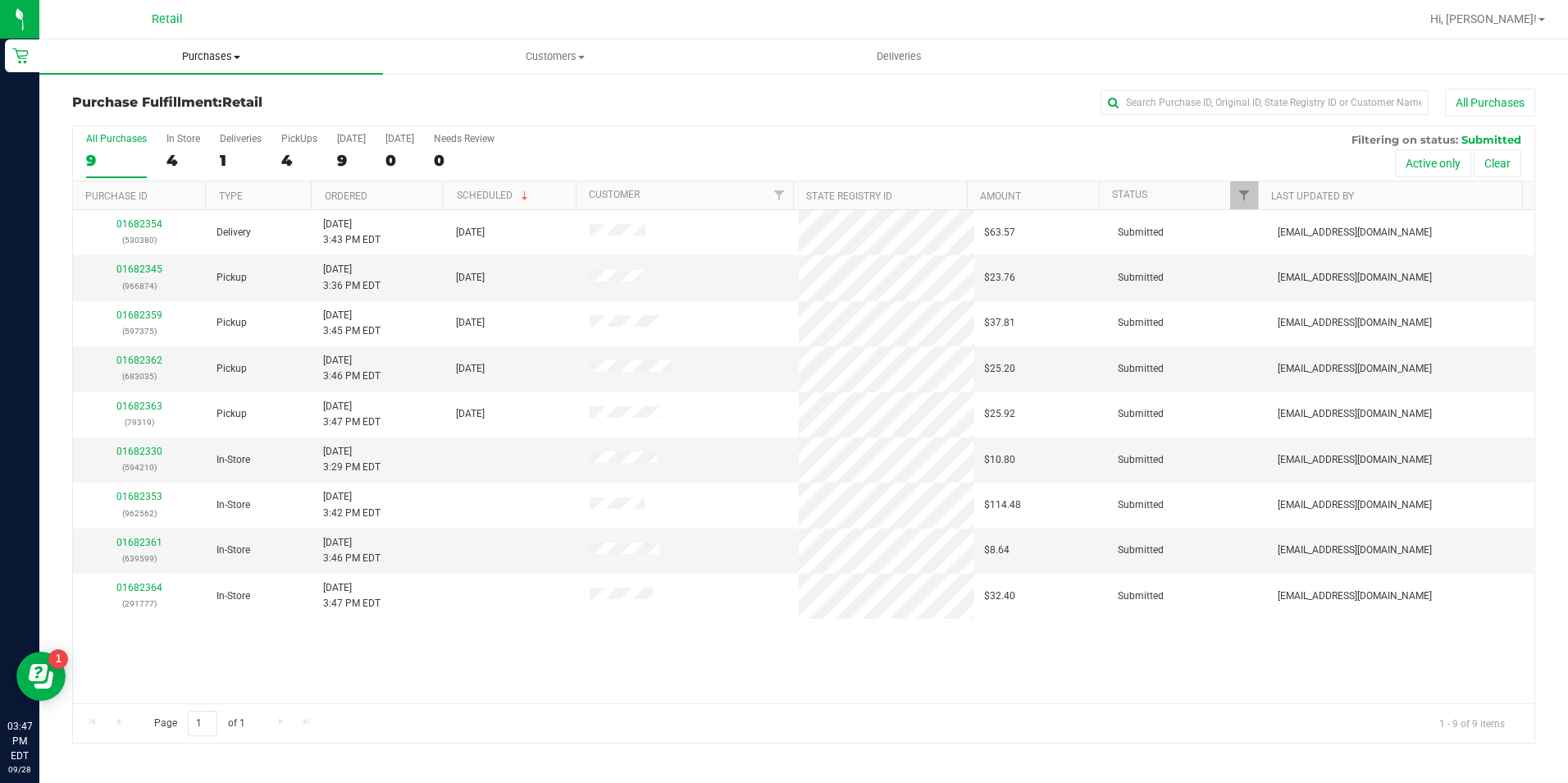
click at [239, 61] on span "Purchases" at bounding box center [211, 56] width 343 height 15
click at [229, 107] on li "Summary of purchases" at bounding box center [211, 100] width 343 height 19
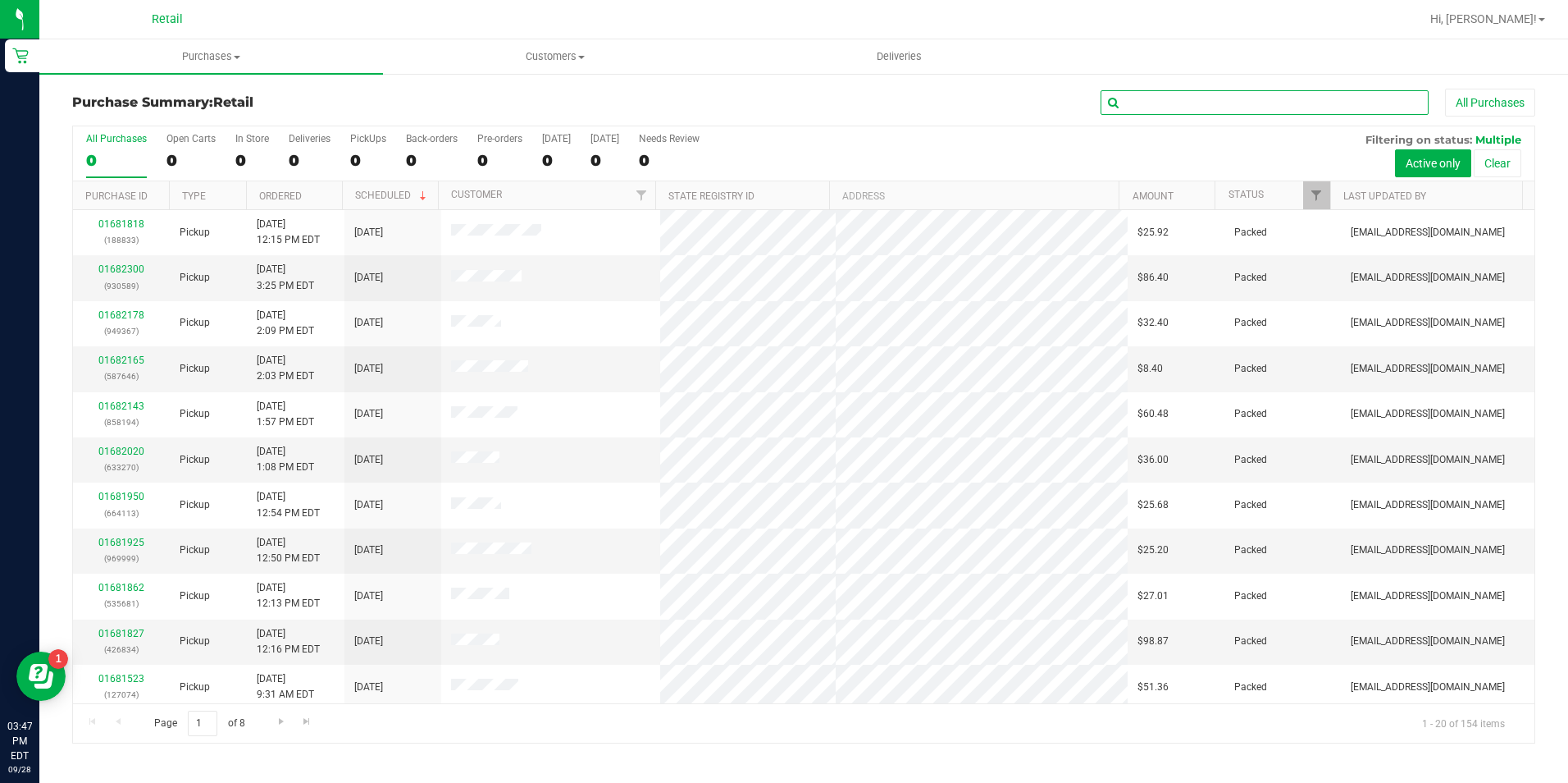
click at [1268, 110] on input "text" at bounding box center [1264, 102] width 328 height 25
click at [1255, 97] on input "text" at bounding box center [1264, 102] width 328 height 25
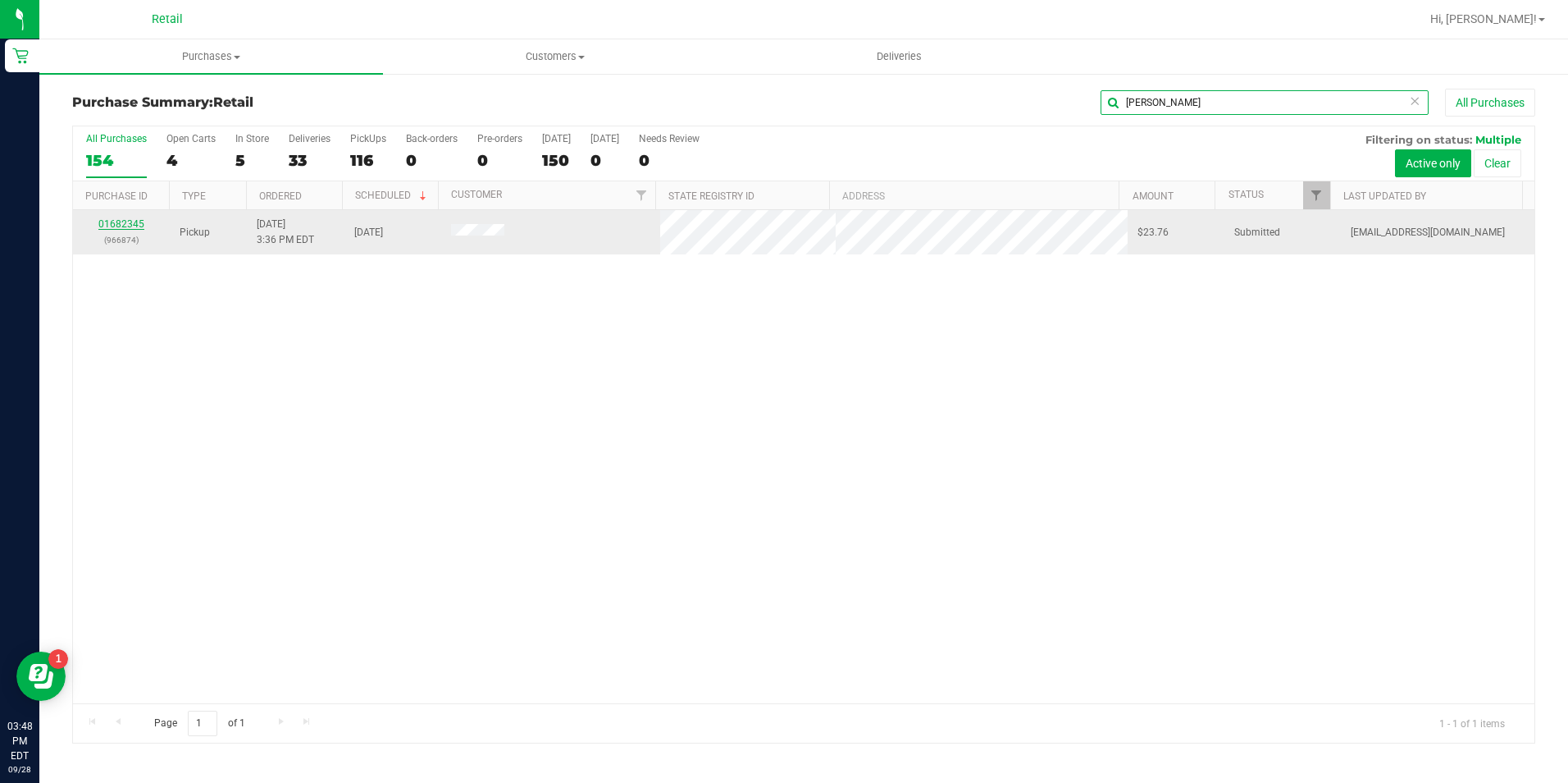
type input "whitley"
click at [109, 221] on link "01682345" at bounding box center [121, 224] width 46 height 11
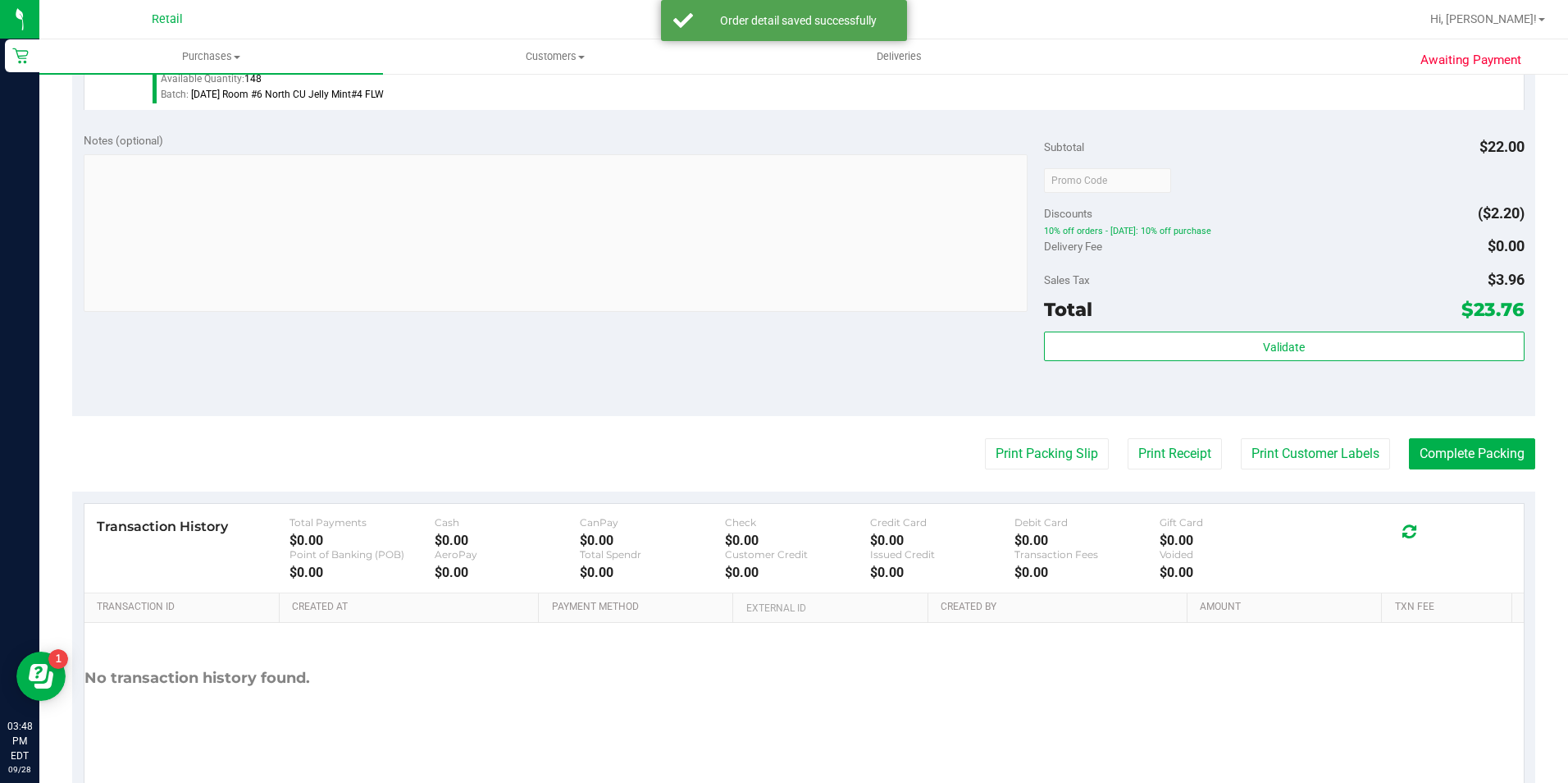
scroll to position [558, 0]
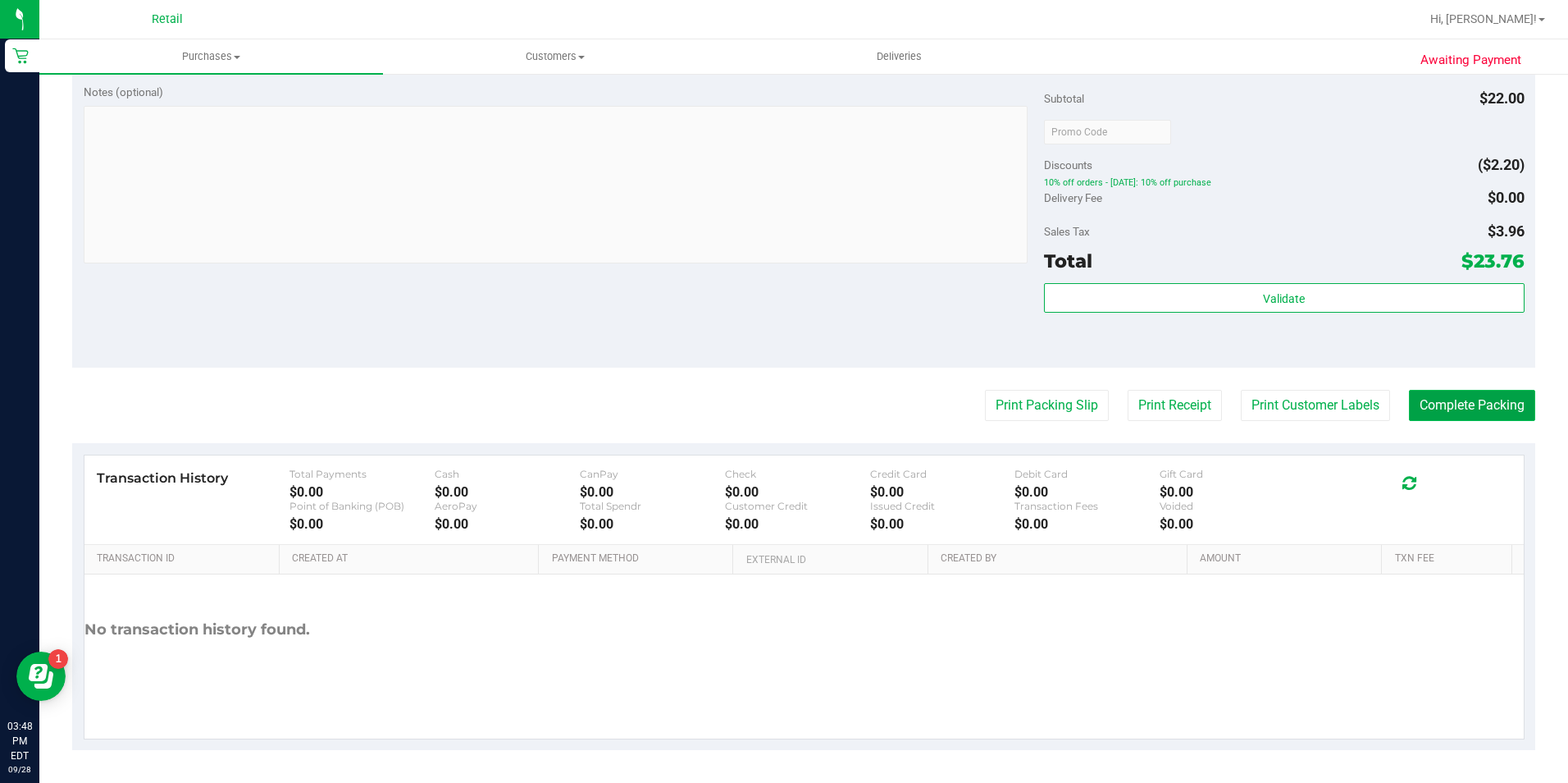
click at [1469, 401] on button "Complete Packing" at bounding box center [1471, 404] width 126 height 31
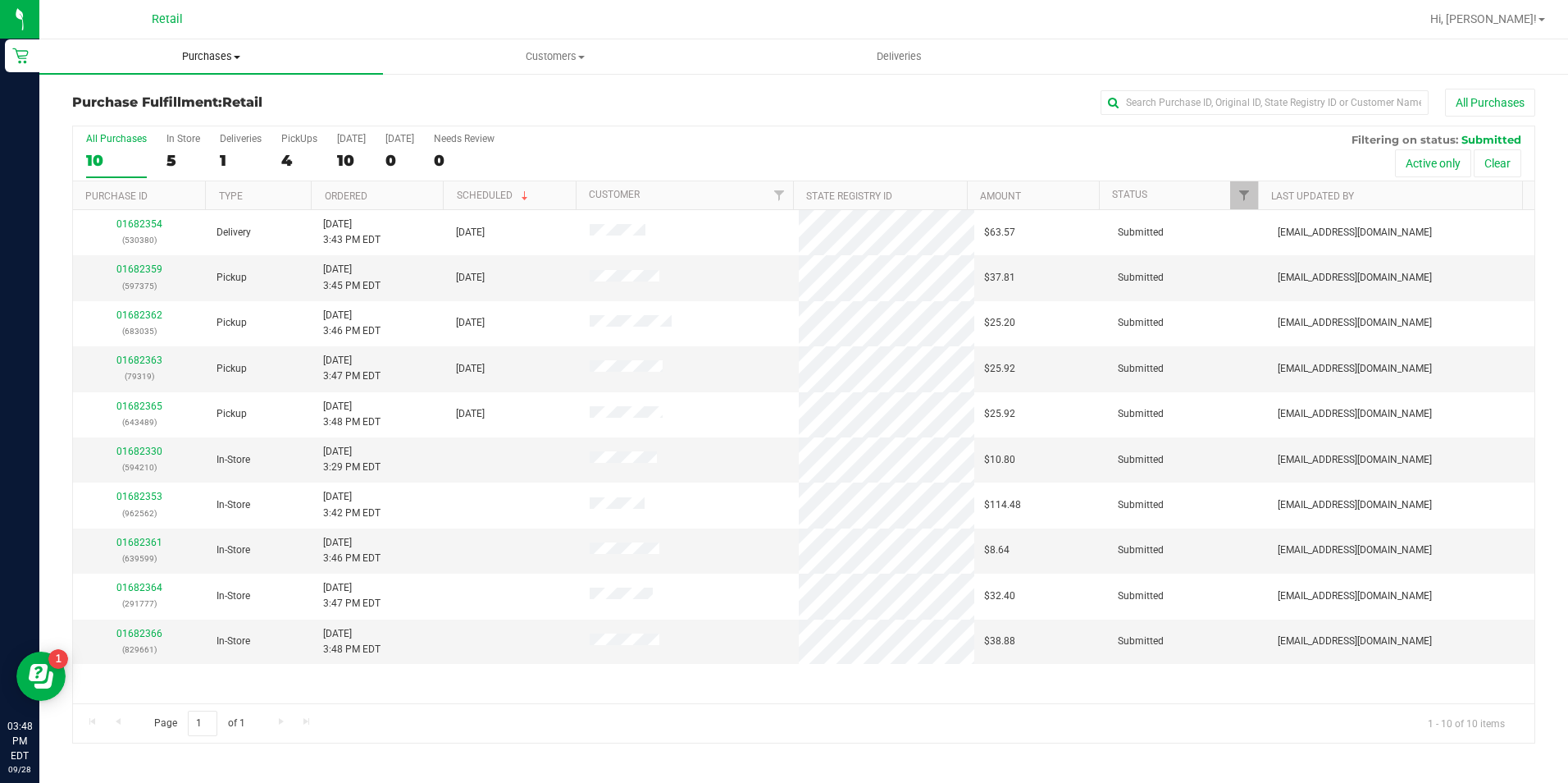
click at [210, 54] on span "Purchases" at bounding box center [211, 56] width 343 height 15
click at [197, 98] on span "Summary of purchases" at bounding box center [123, 99] width 168 height 14
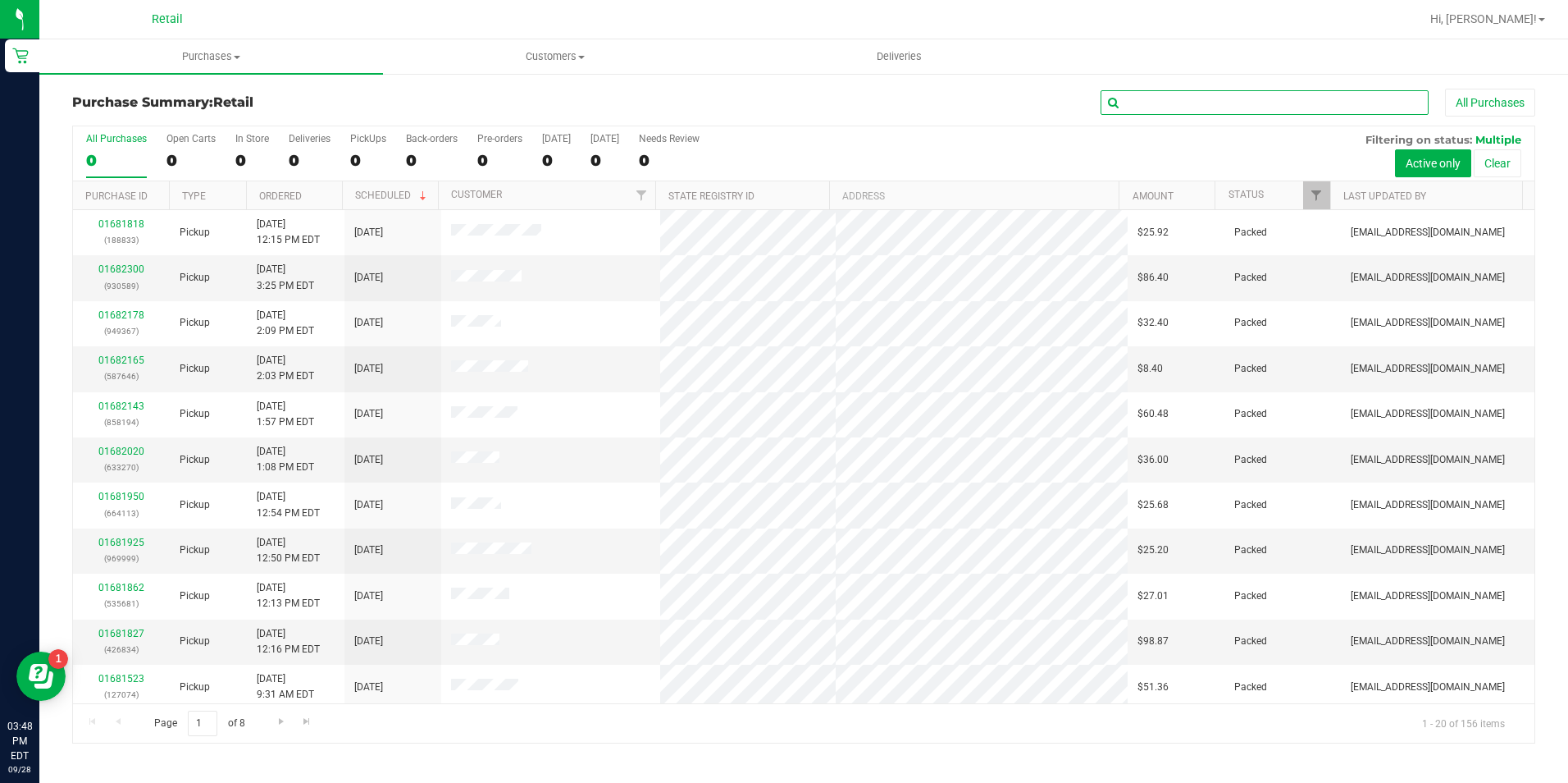
drag, startPoint x: 1237, startPoint y: 98, endPoint x: 1228, endPoint y: 93, distance: 10.3
click at [1237, 98] on input "text" at bounding box center [1264, 102] width 328 height 25
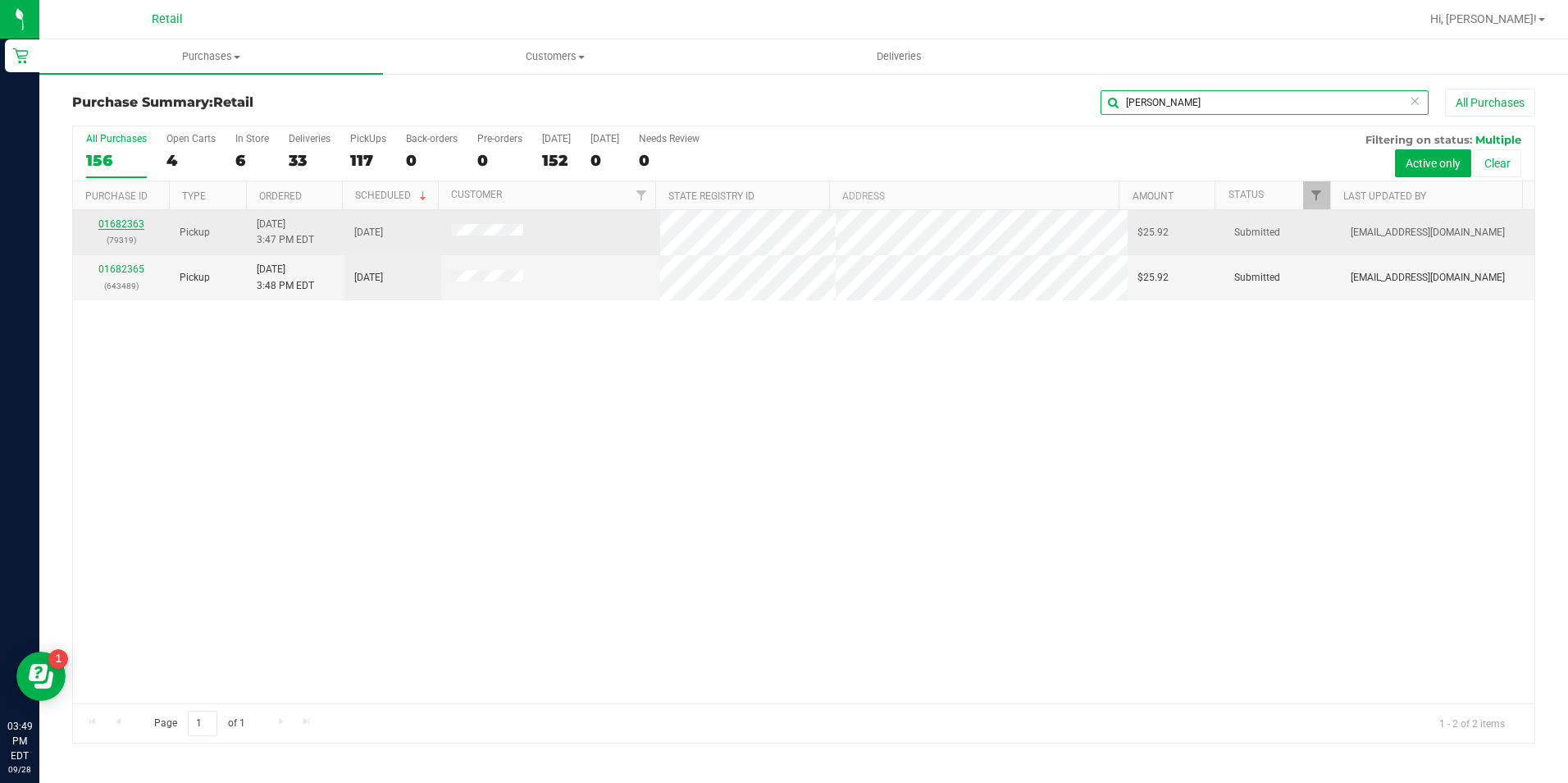
type input "hess"
click at [104, 226] on link "01682363" at bounding box center [121, 224] width 46 height 11
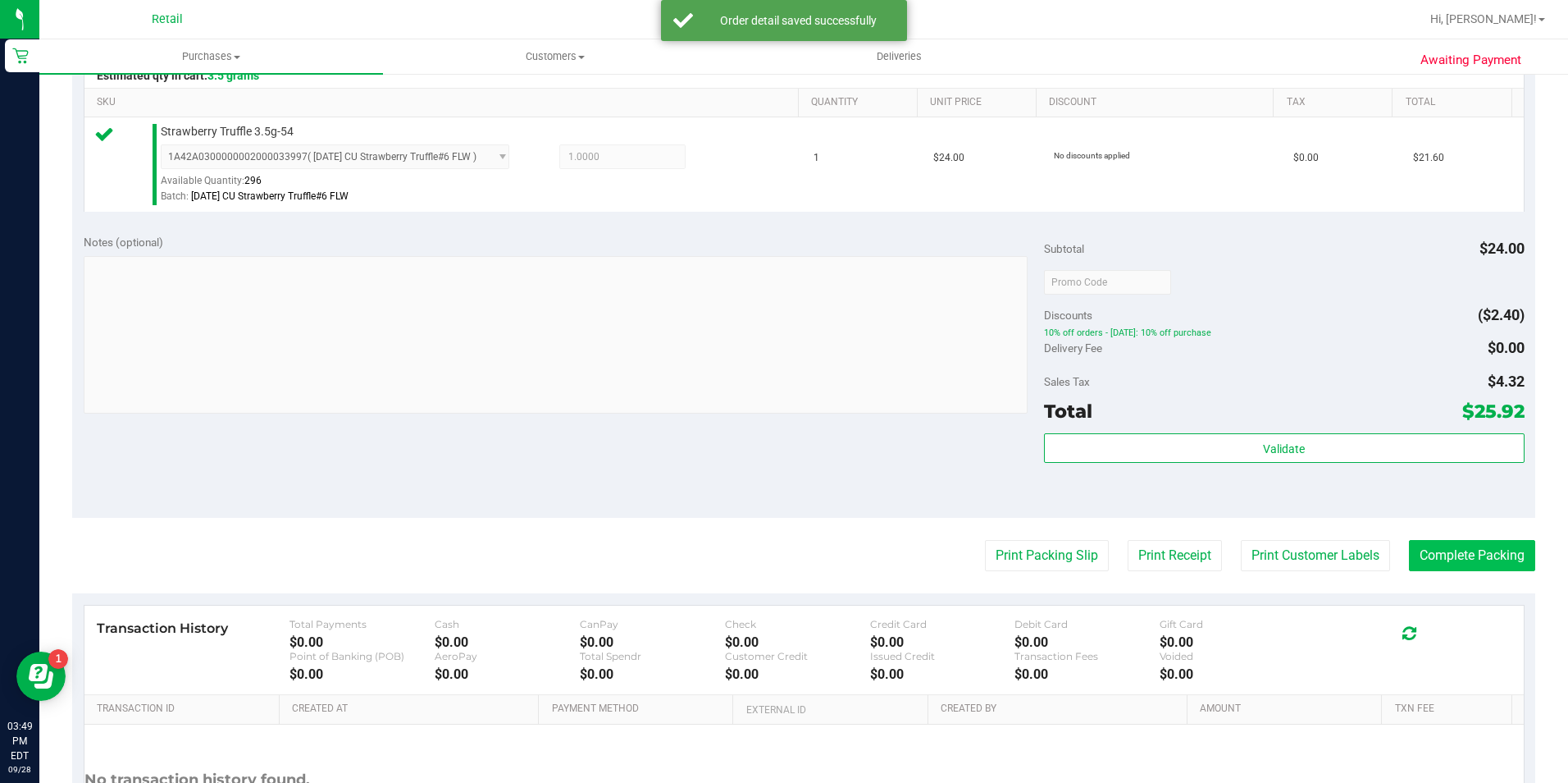
scroll to position [410, 0]
click at [1477, 547] on button "Complete Packing" at bounding box center [1471, 553] width 126 height 31
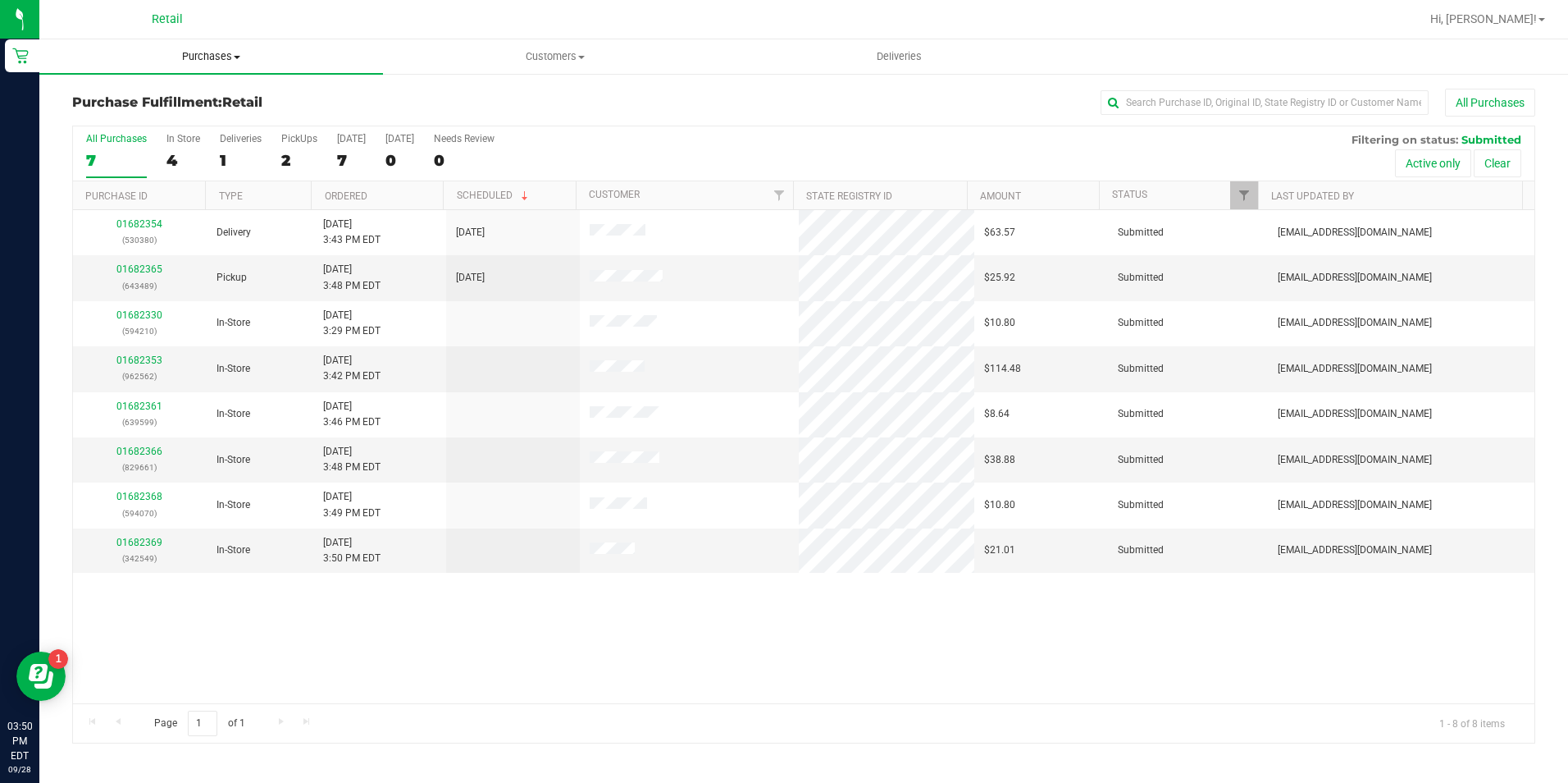
click at [214, 57] on span "Purchases" at bounding box center [211, 56] width 343 height 15
click at [221, 93] on li "Summary of purchases" at bounding box center [211, 100] width 343 height 19
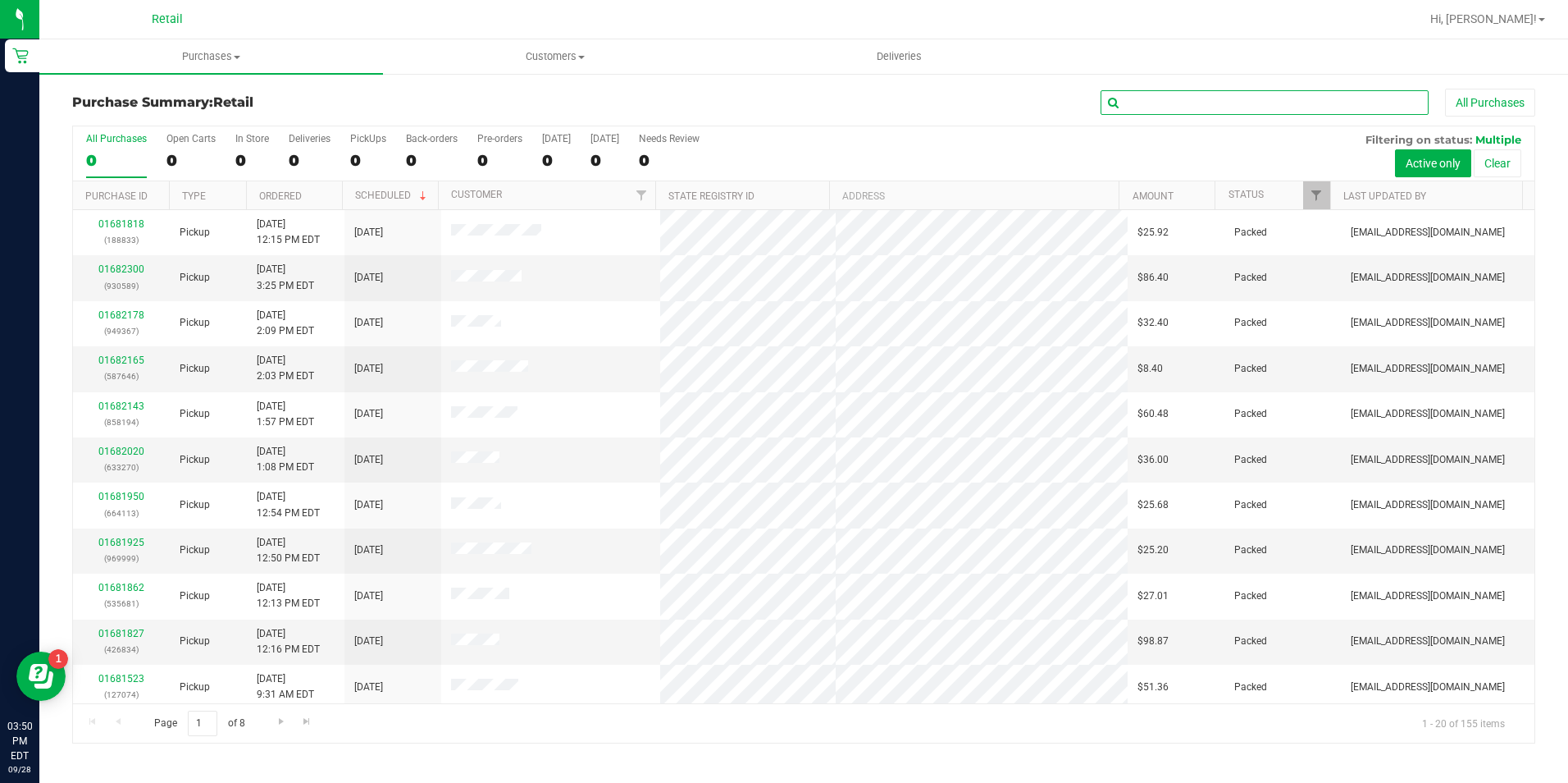
click at [1187, 92] on input "text" at bounding box center [1264, 102] width 328 height 25
click at [1189, 96] on input "text" at bounding box center [1264, 102] width 328 height 25
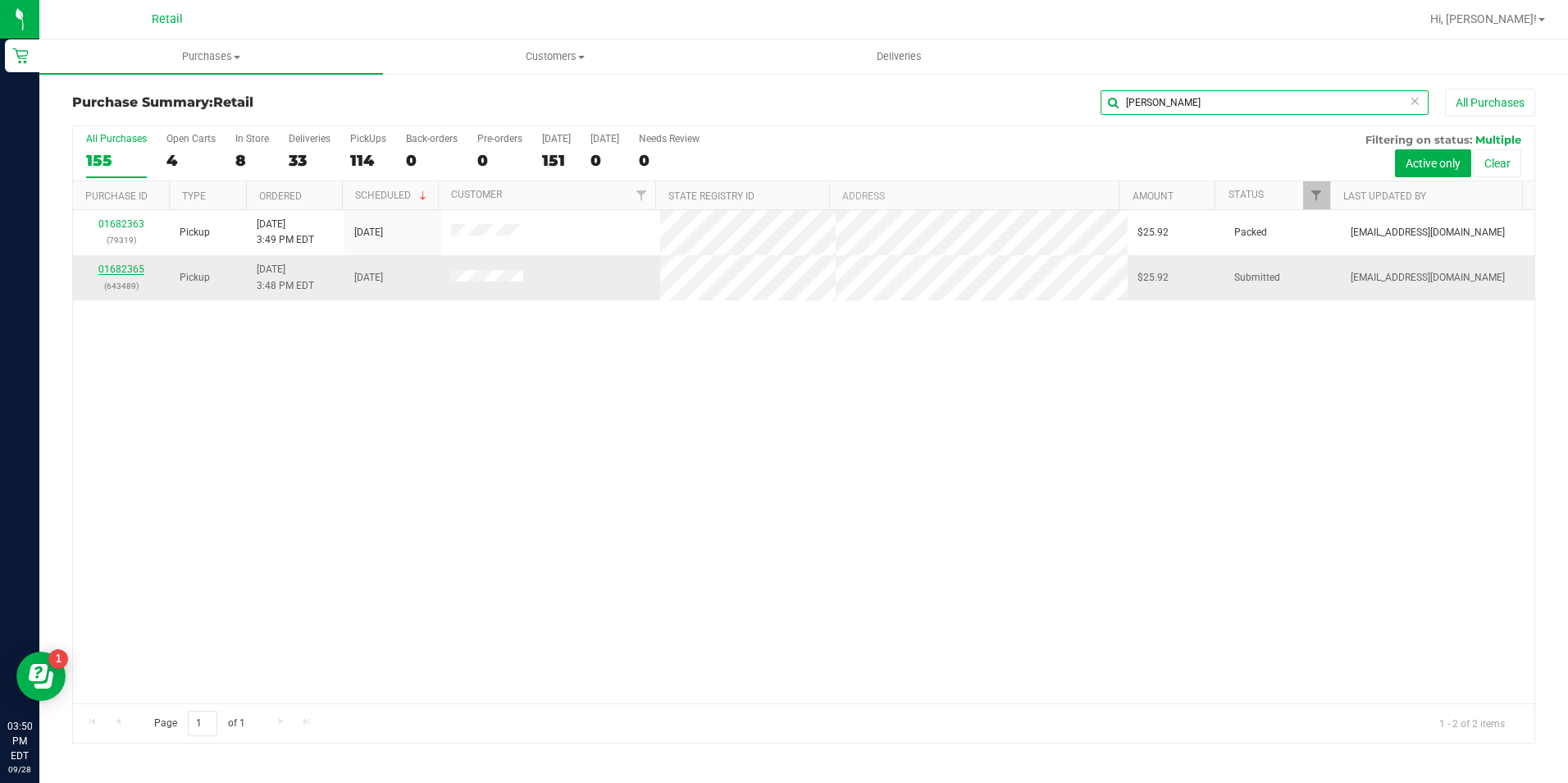
type input "hess"
click at [113, 269] on link "01682365" at bounding box center [121, 269] width 46 height 11
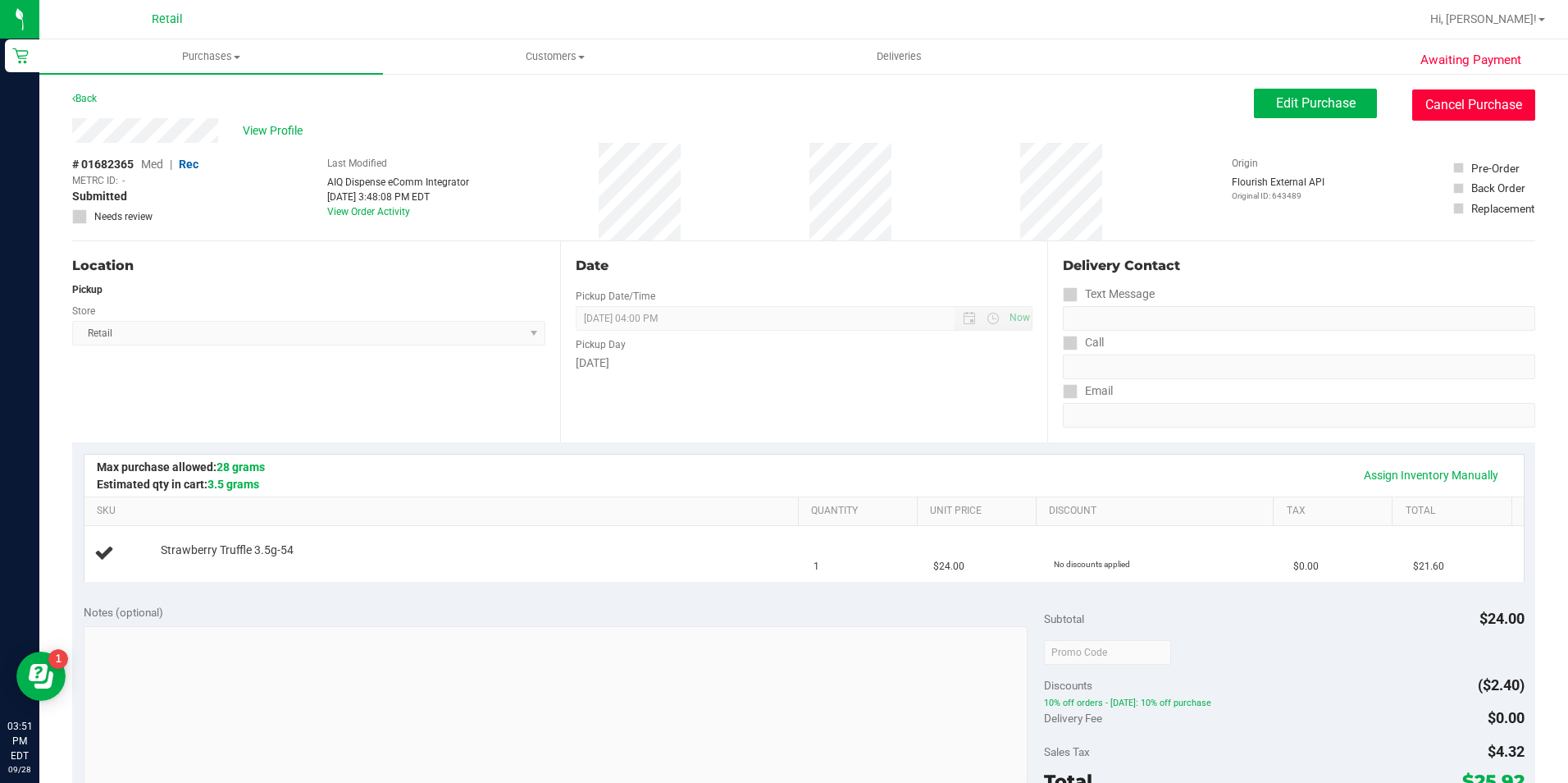
click at [1454, 95] on button "Cancel Purchase" at bounding box center [1474, 105] width 123 height 31
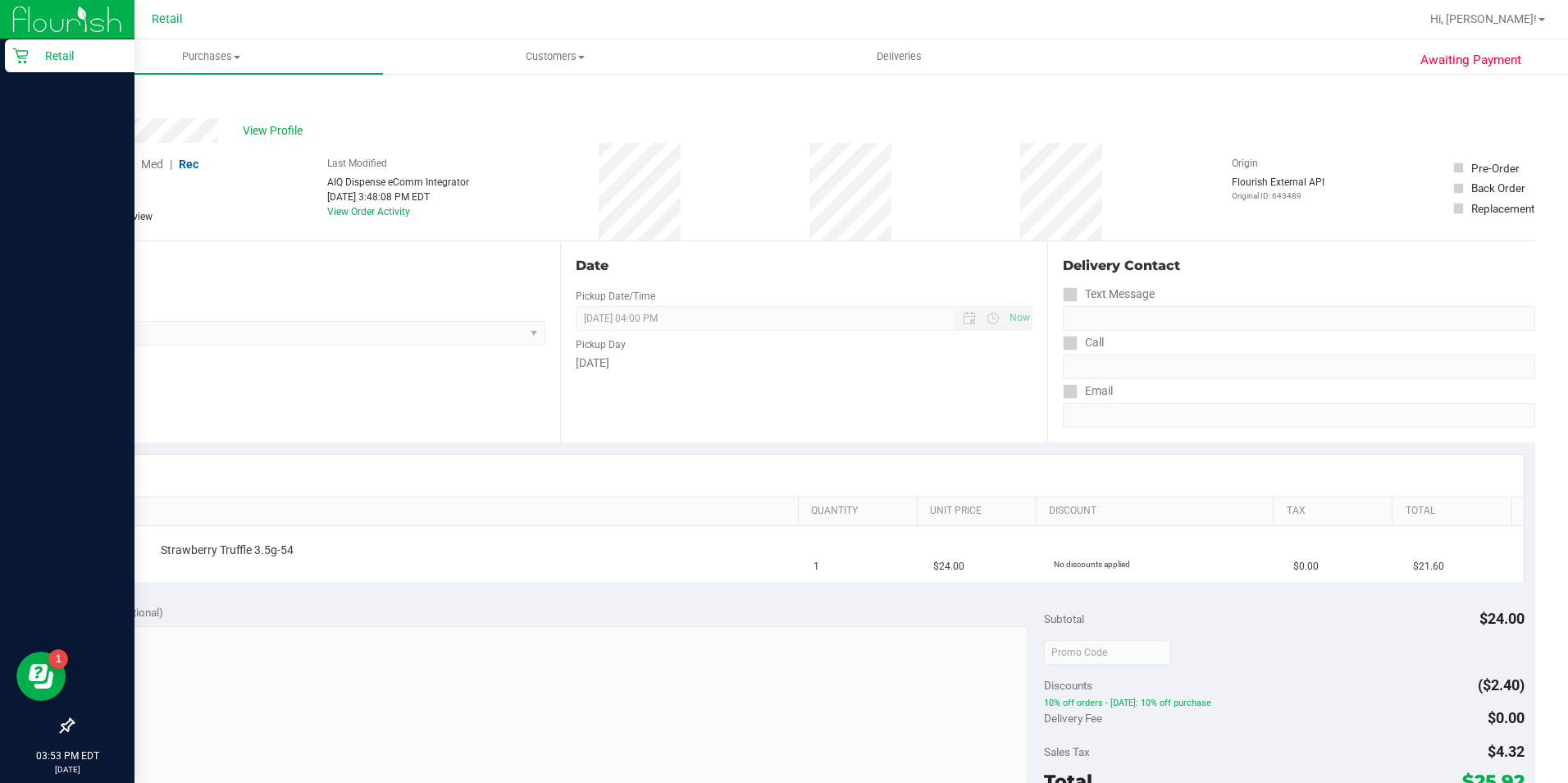
click at [31, 54] on p "Retail" at bounding box center [78, 55] width 99 height 19
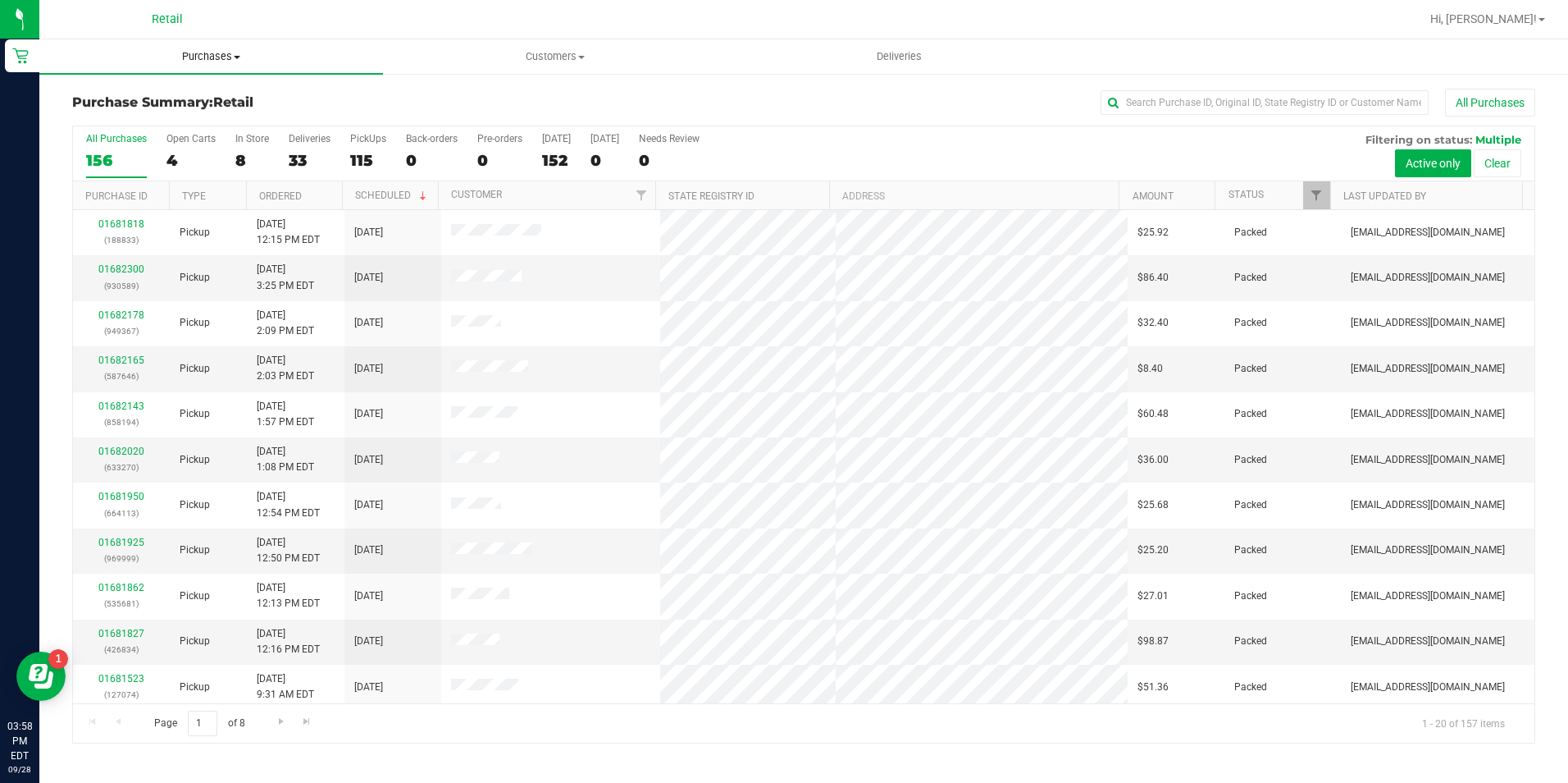
click at [199, 52] on span "Purchases" at bounding box center [211, 56] width 343 height 15
click at [186, 99] on span "Summary of purchases" at bounding box center [123, 99] width 168 height 14
click at [1237, 101] on input "text" at bounding box center [1264, 102] width 328 height 25
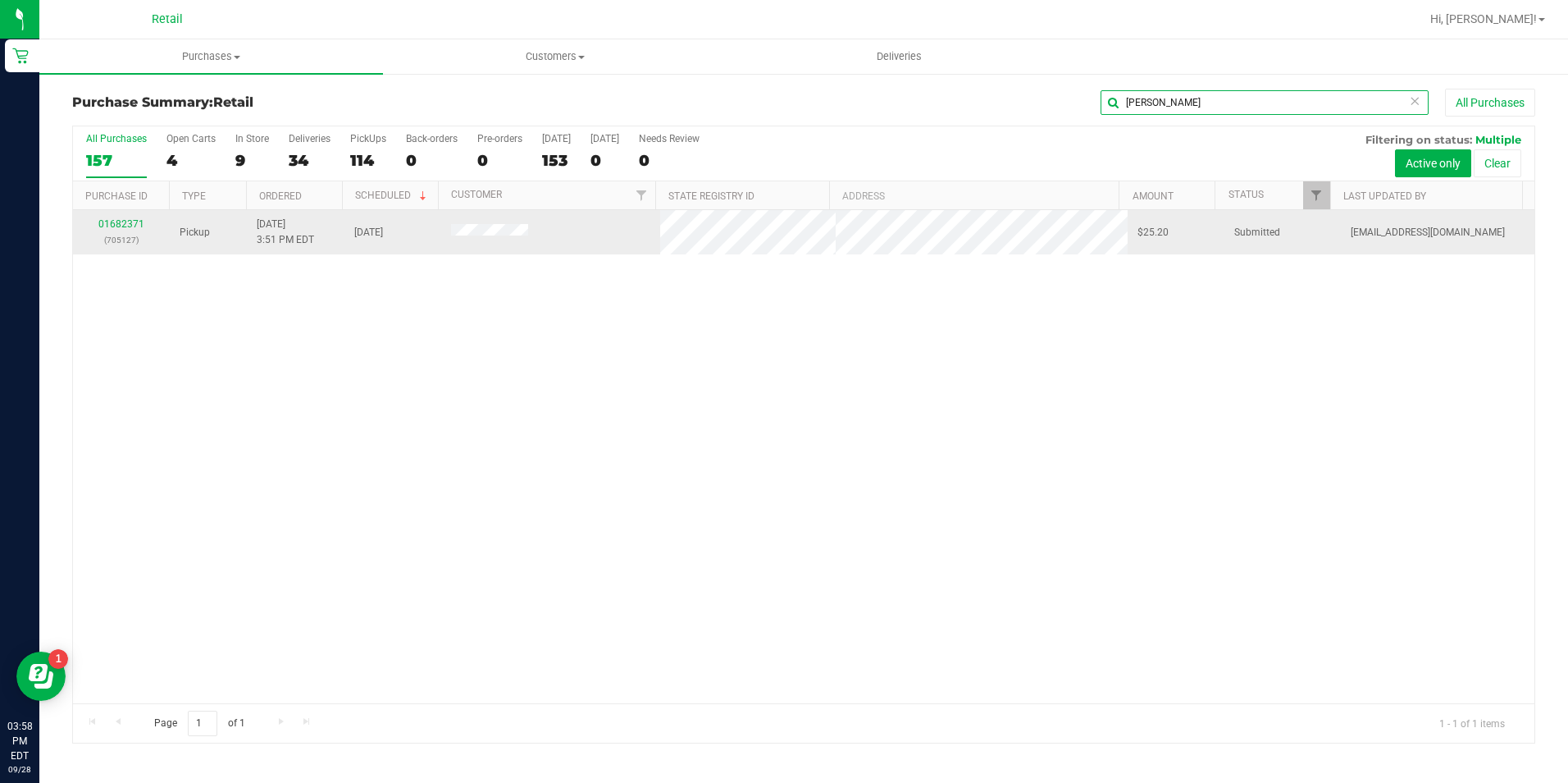
type input "alessandro"
click at [121, 230] on div "01682371 (705127)" at bounding box center [121, 232] width 77 height 31
click at [121, 229] on link "01682371" at bounding box center [121, 224] width 46 height 11
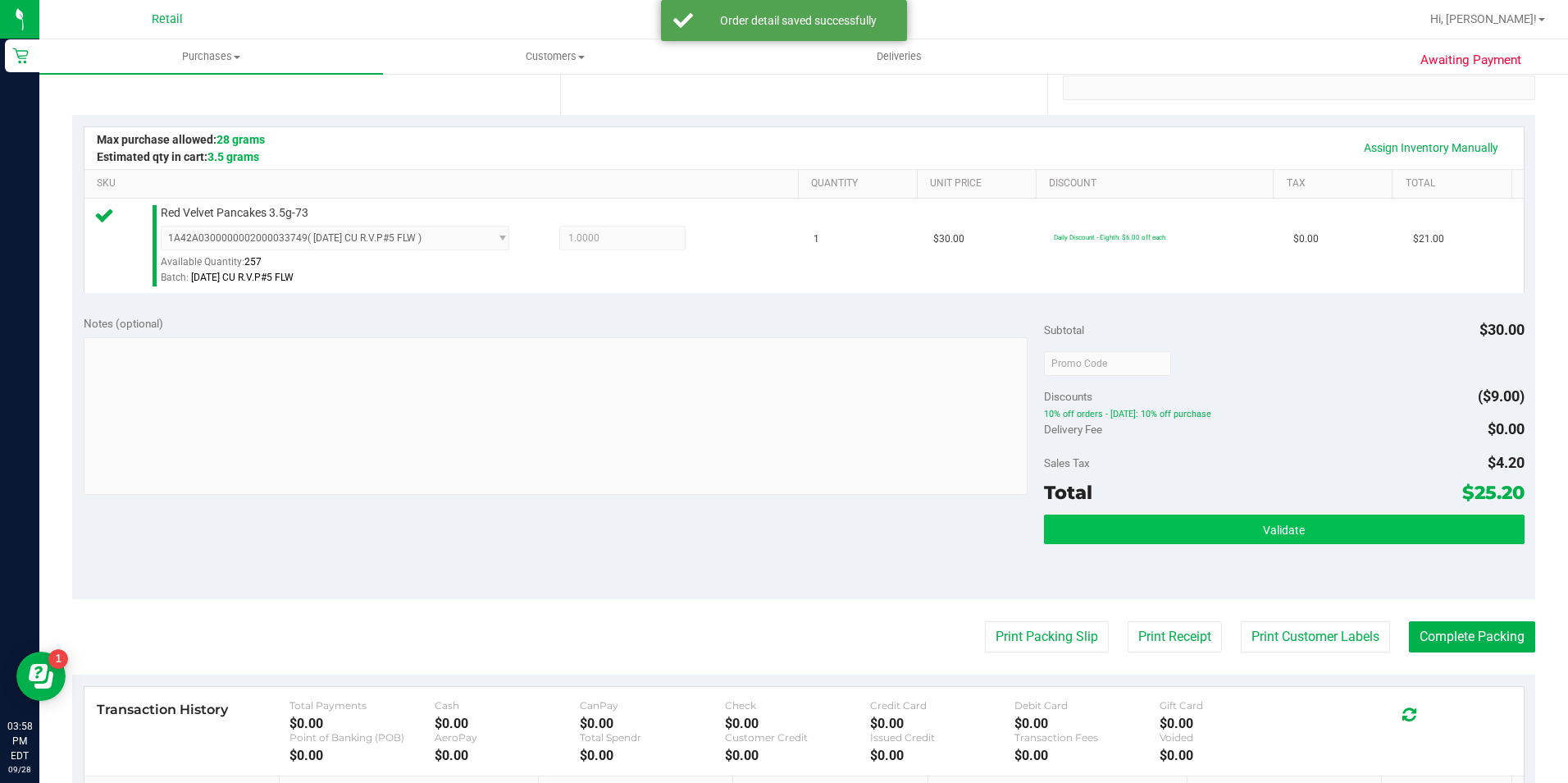
scroll to position [329, 0]
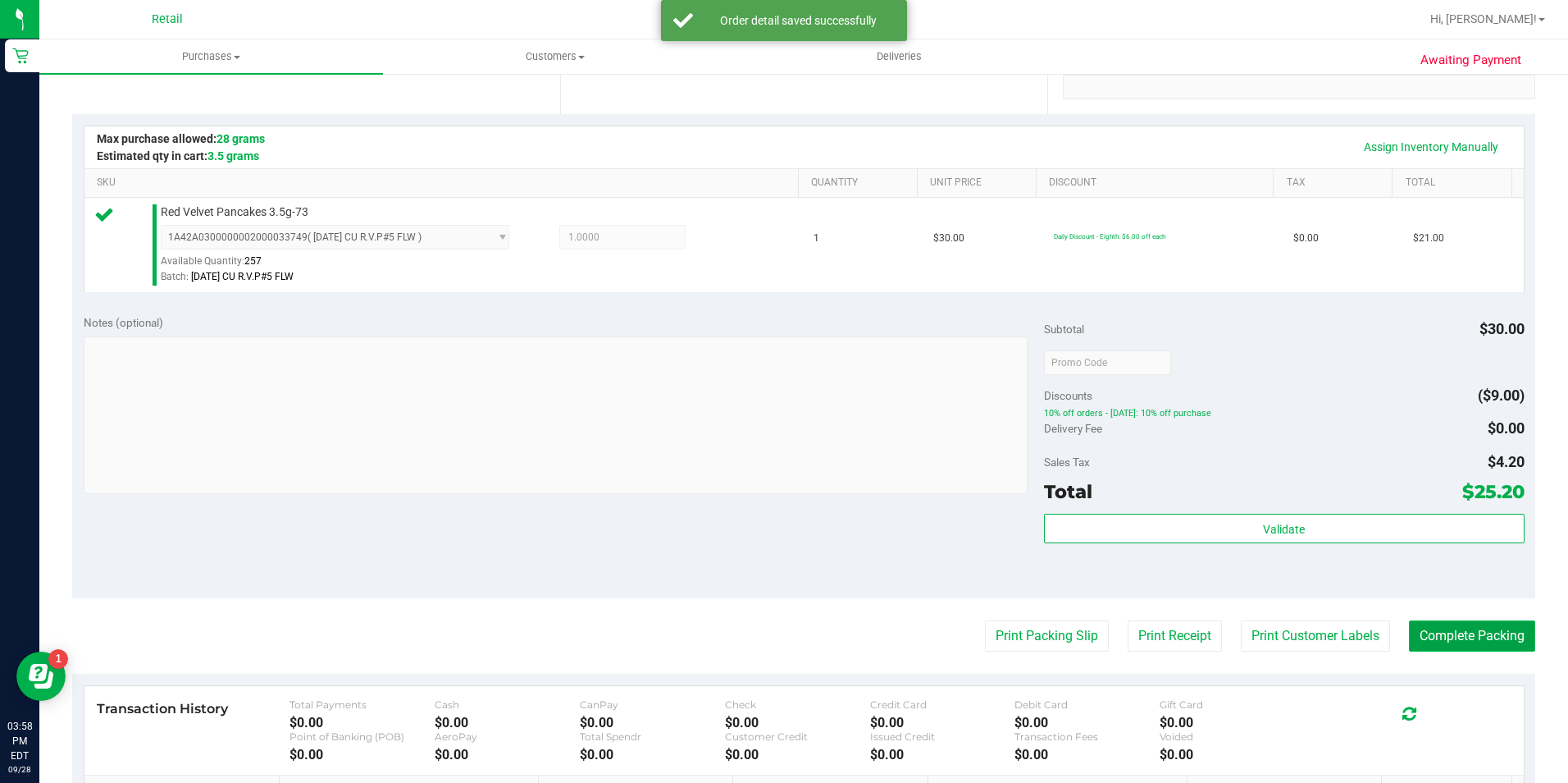
click at [1490, 639] on button "Complete Packing" at bounding box center [1471, 635] width 126 height 31
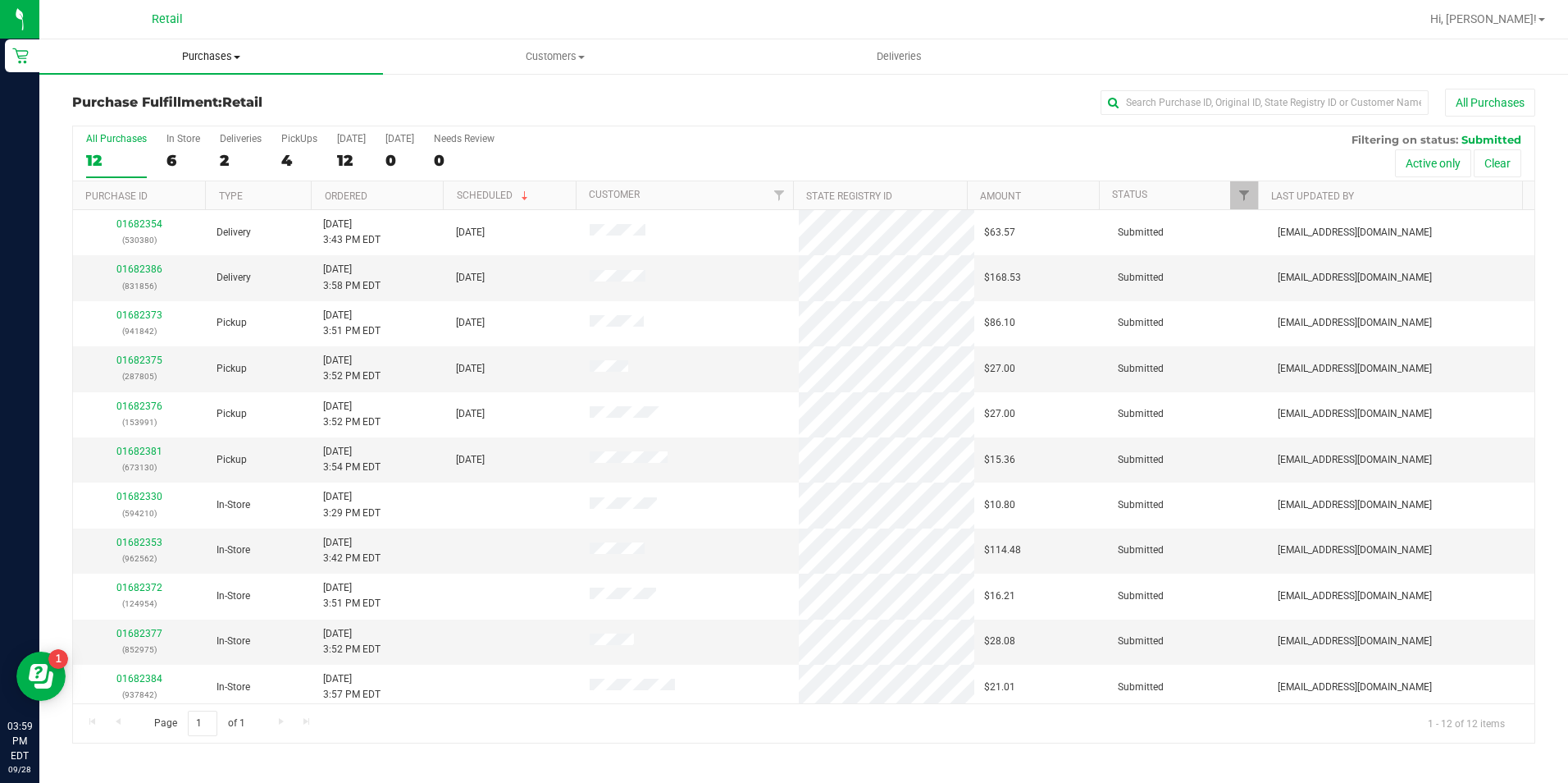
click at [214, 56] on span "Purchases" at bounding box center [211, 56] width 343 height 15
click at [215, 87] on ul "Summary of purchases Fulfillment All purchases" at bounding box center [211, 119] width 343 height 89
click at [208, 57] on span "Purchases" at bounding box center [211, 56] width 343 height 15
click at [193, 92] on span "Summary of purchases" at bounding box center [123, 99] width 168 height 14
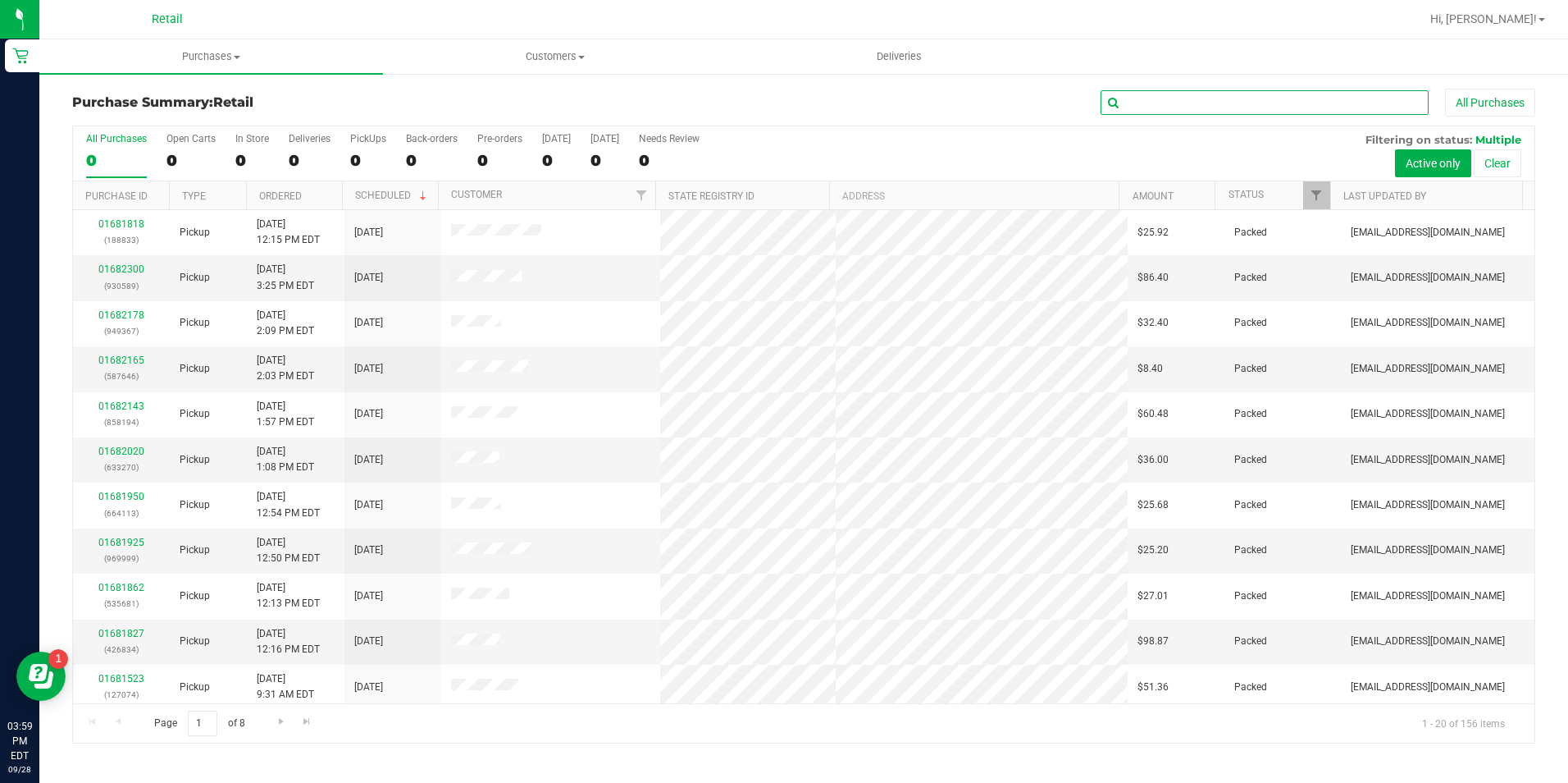
click at [1178, 101] on input "text" at bounding box center [1264, 102] width 328 height 25
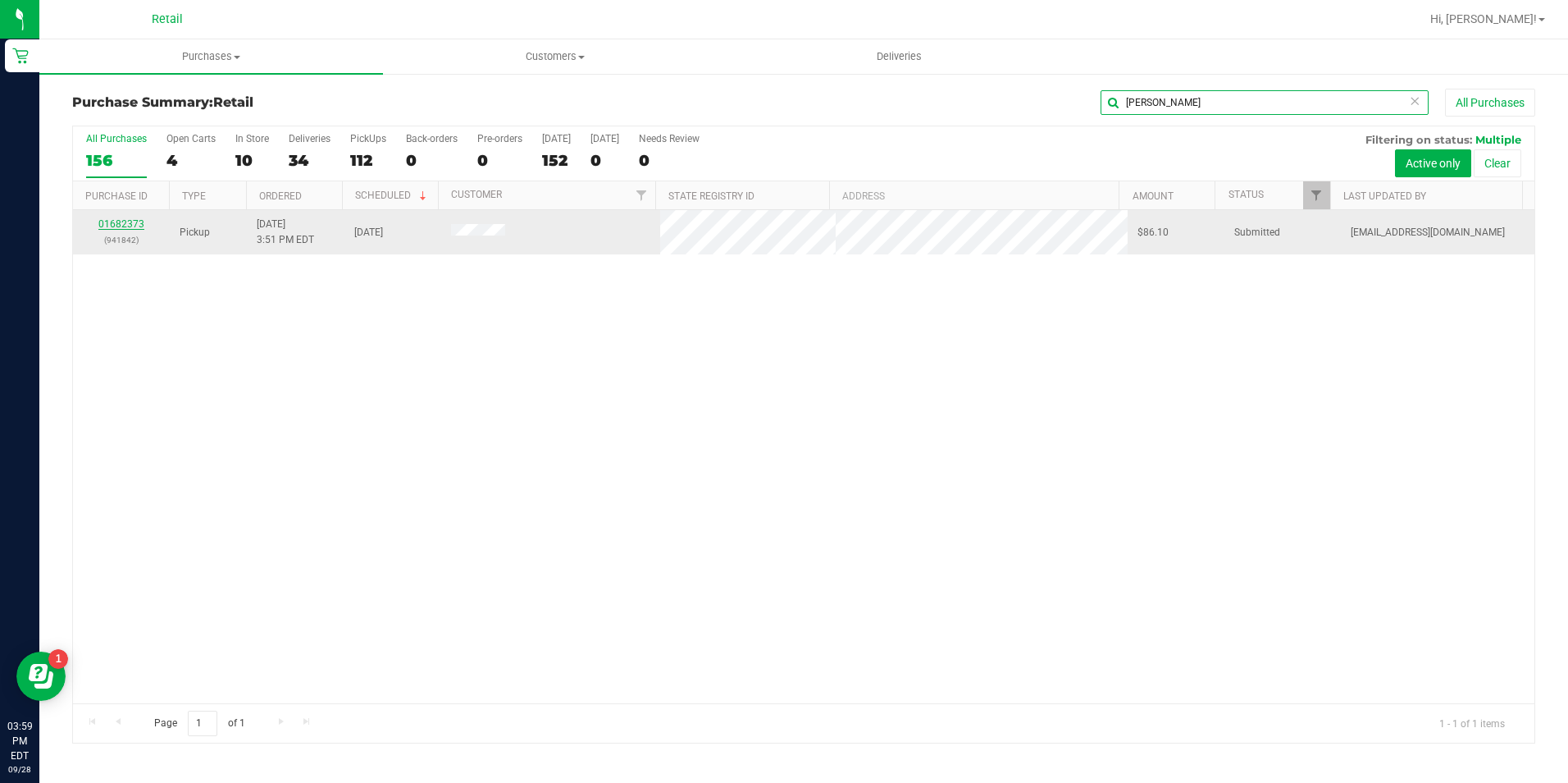
type input "falk"
click at [121, 226] on link "01682373" at bounding box center [121, 224] width 46 height 11
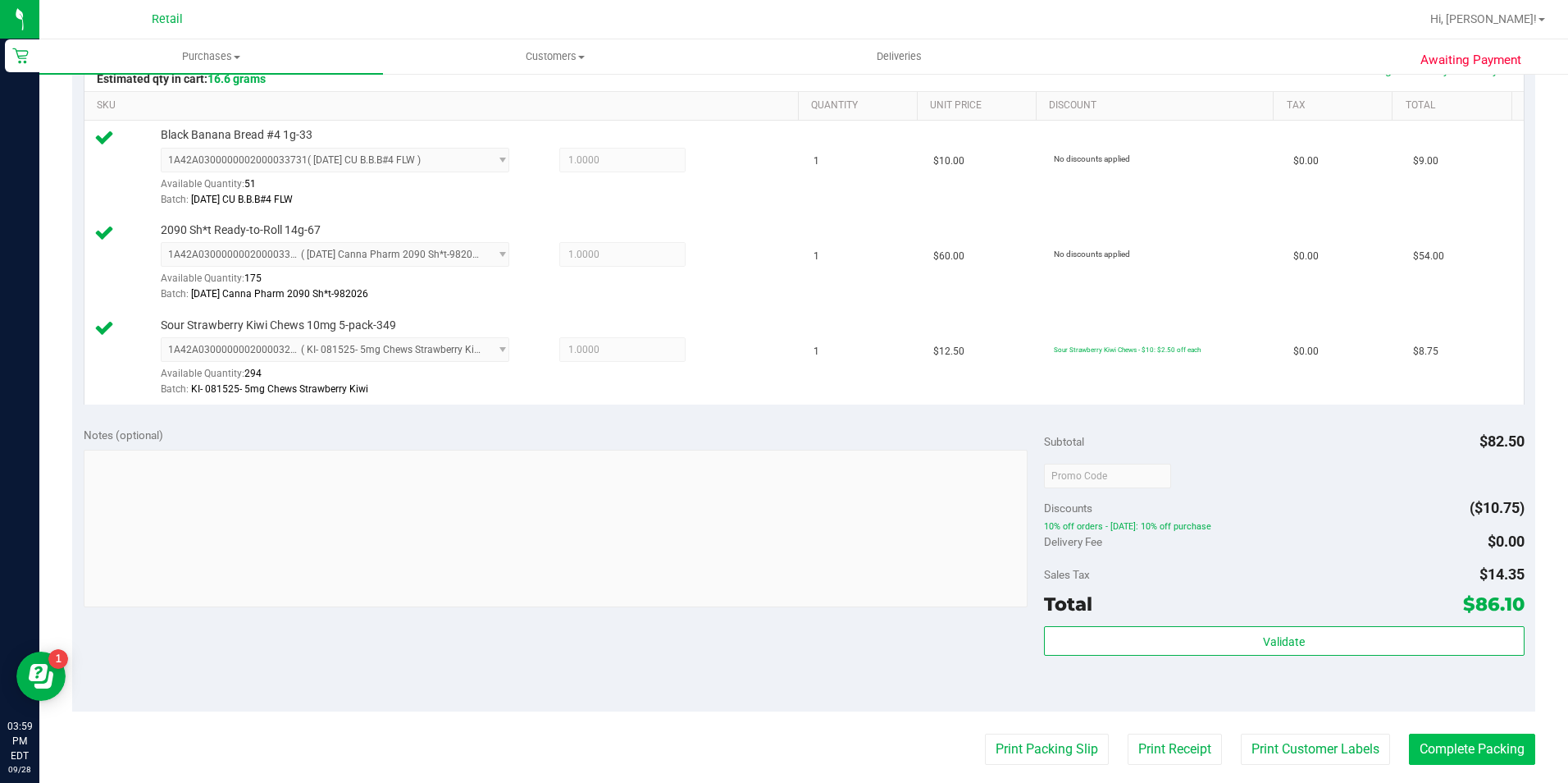
scroll to position [492, 0]
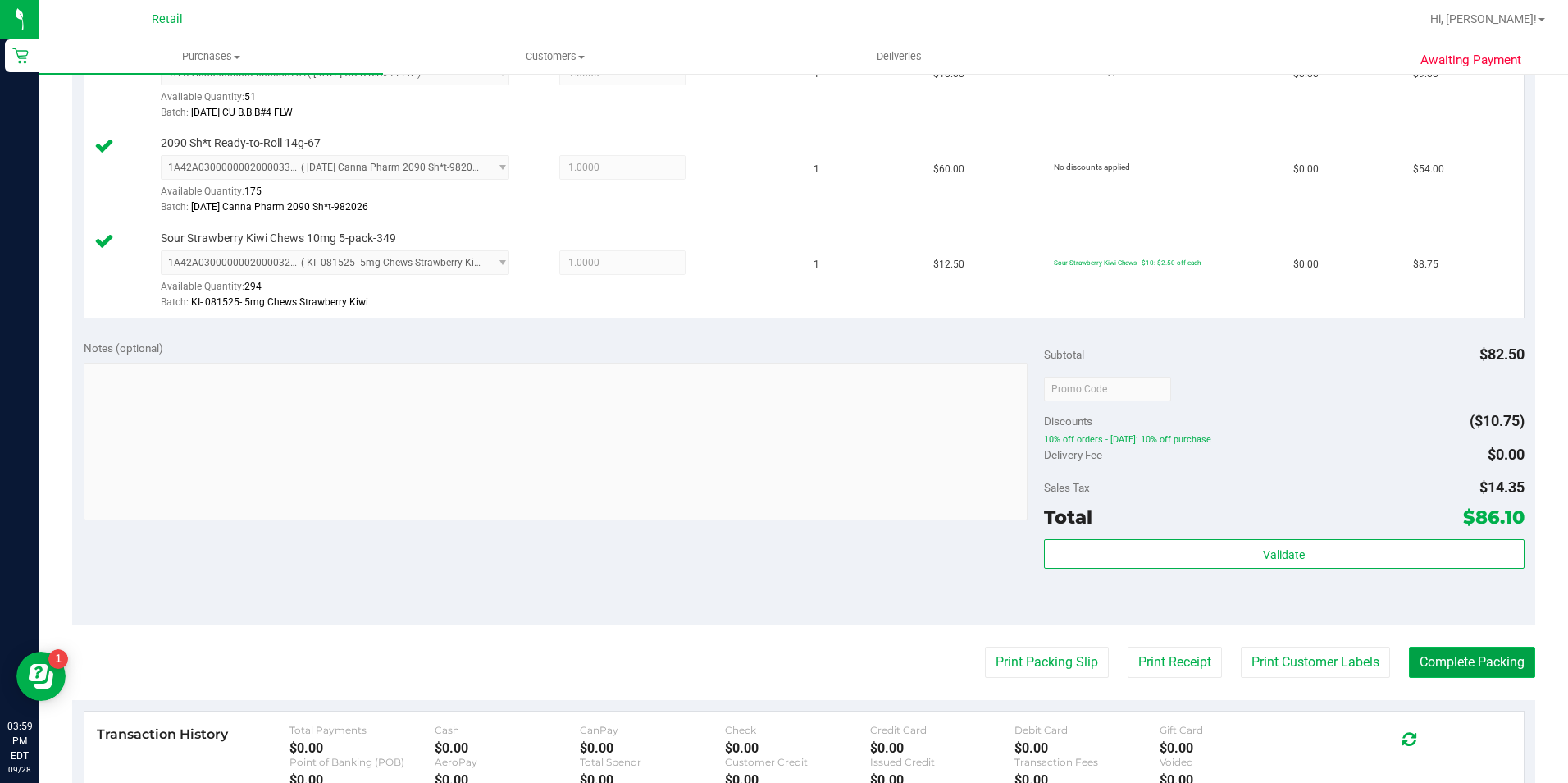
click at [1497, 663] on button "Complete Packing" at bounding box center [1471, 661] width 126 height 31
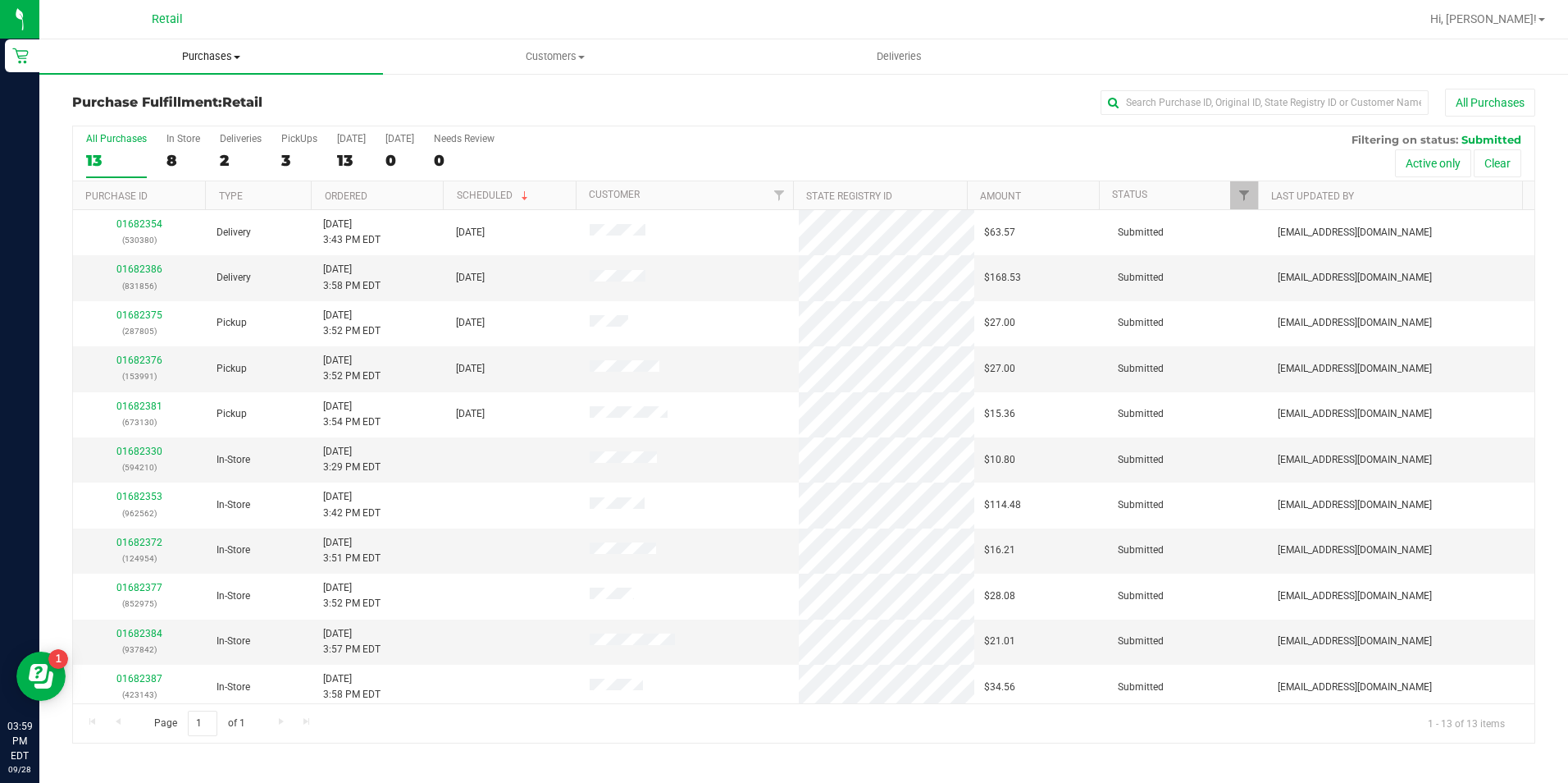
click at [192, 48] on uib-tab-heading "Purchases Summary of purchases Fulfillment All purchases" at bounding box center [211, 56] width 343 height 34
click at [188, 95] on span "Summary of purchases" at bounding box center [123, 99] width 168 height 14
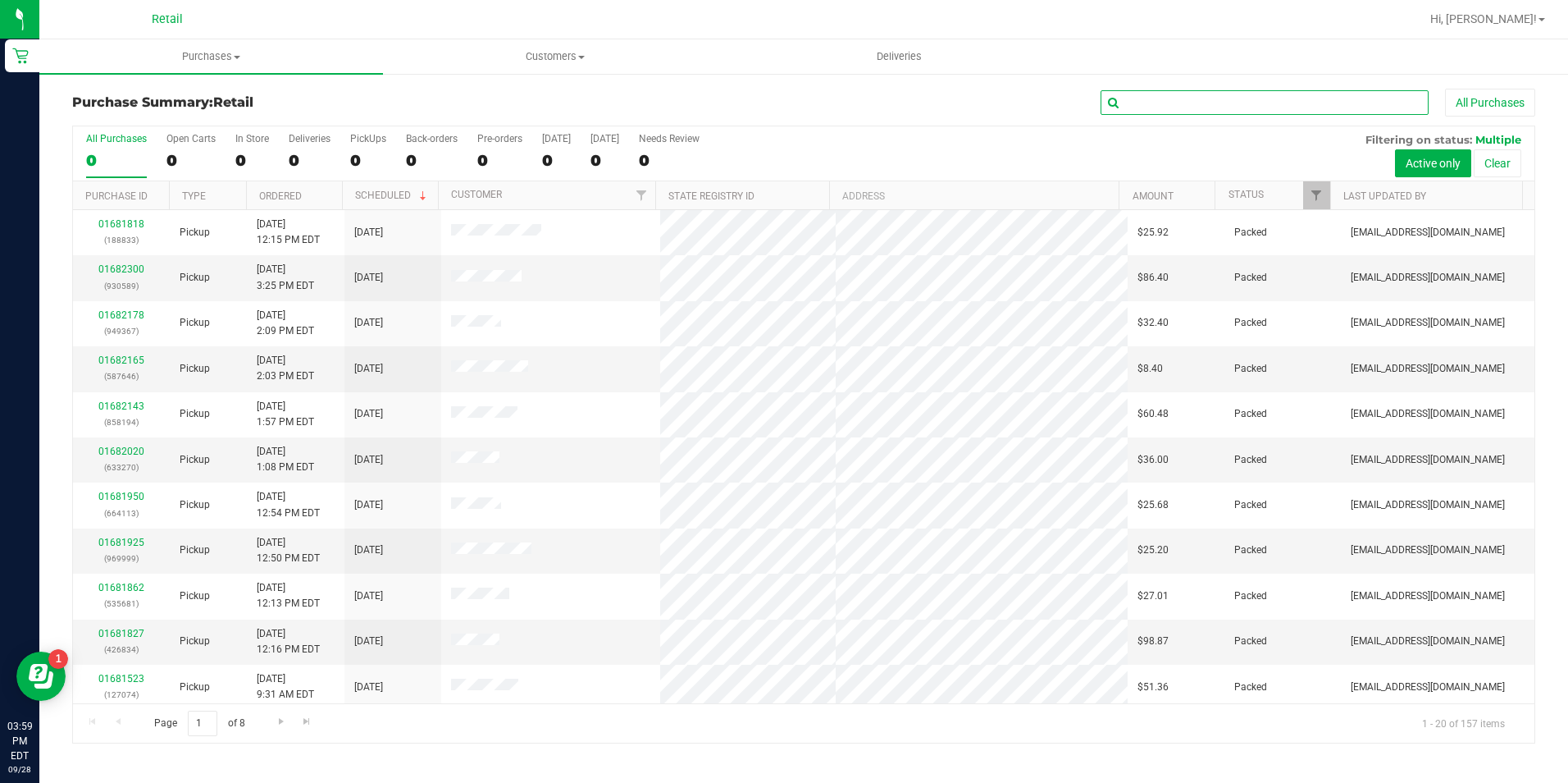
click at [1156, 102] on input "text" at bounding box center [1264, 102] width 328 height 25
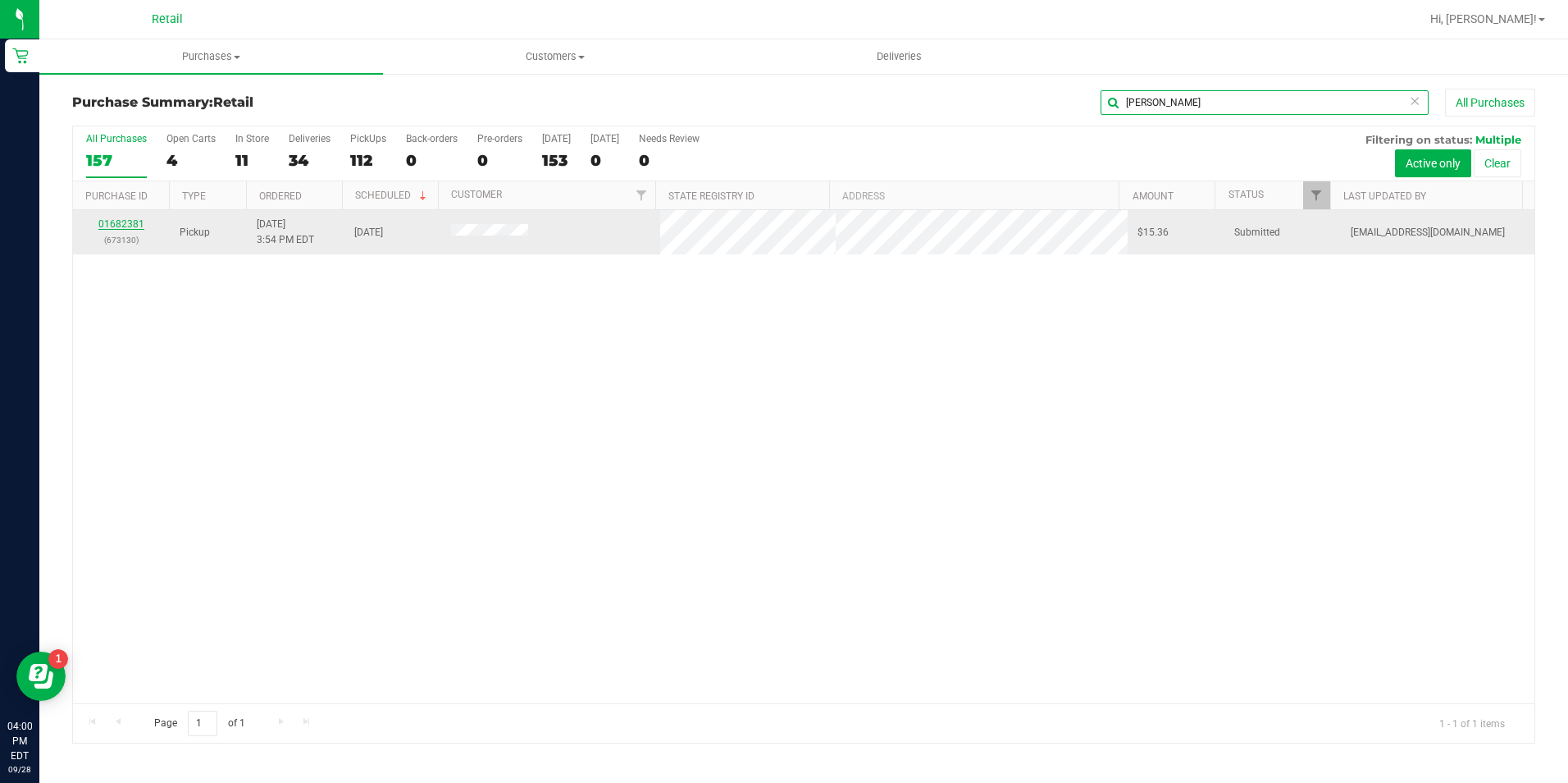
type input "crandall"
click at [130, 224] on link "01682381" at bounding box center [121, 224] width 46 height 11
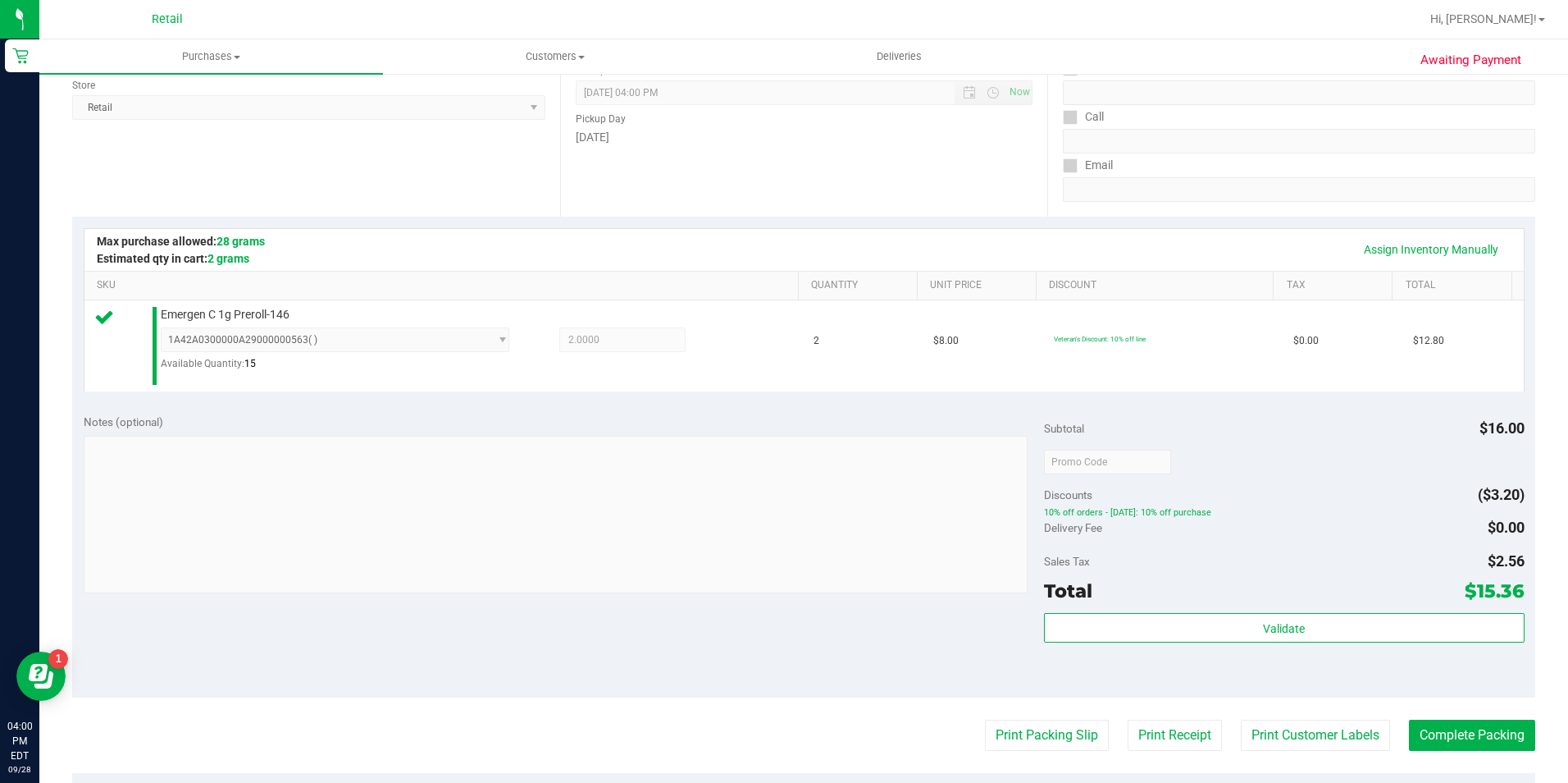
scroll to position [246, 0]
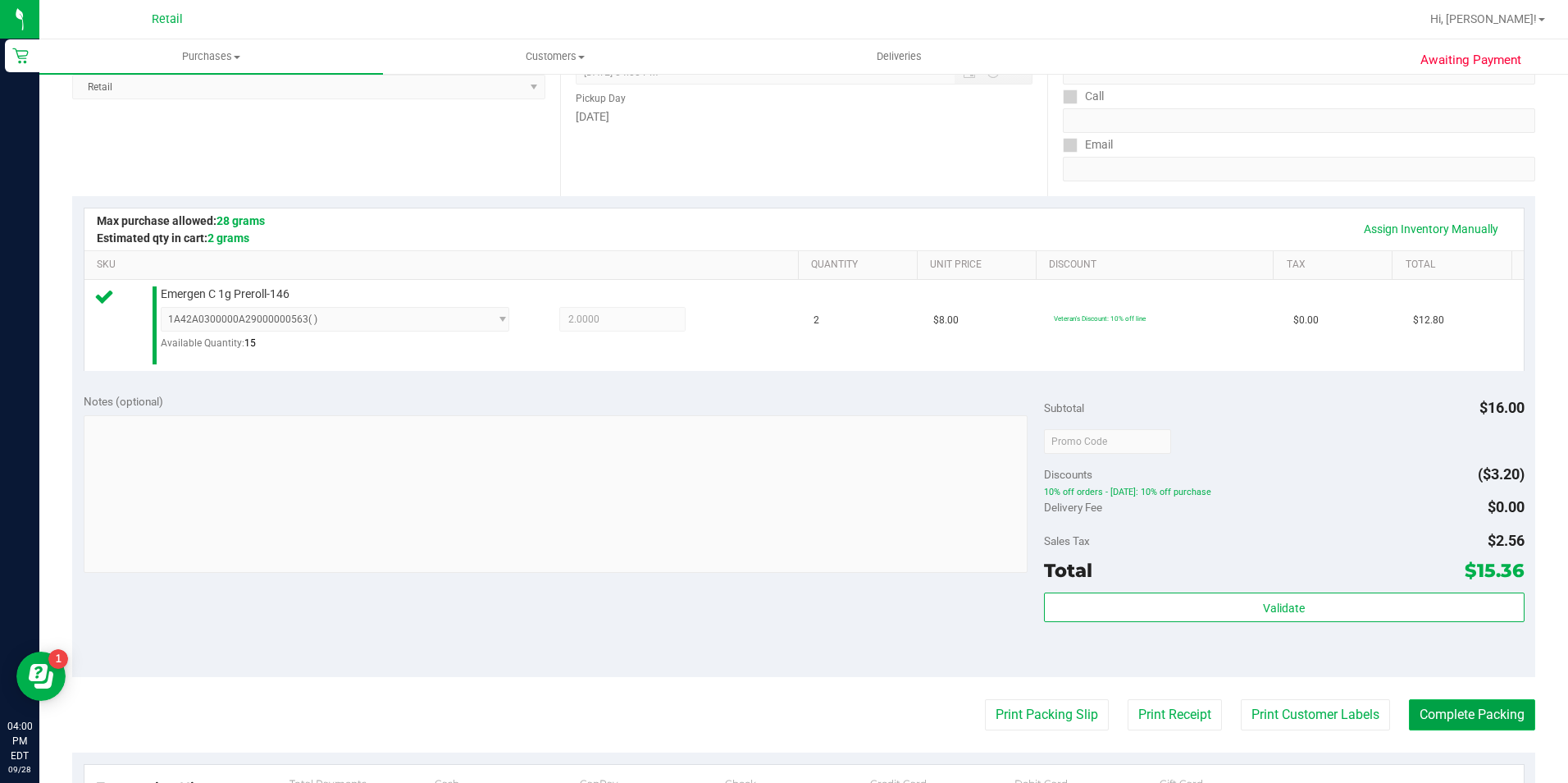
click at [1480, 705] on button "Complete Packing" at bounding box center [1471, 714] width 126 height 31
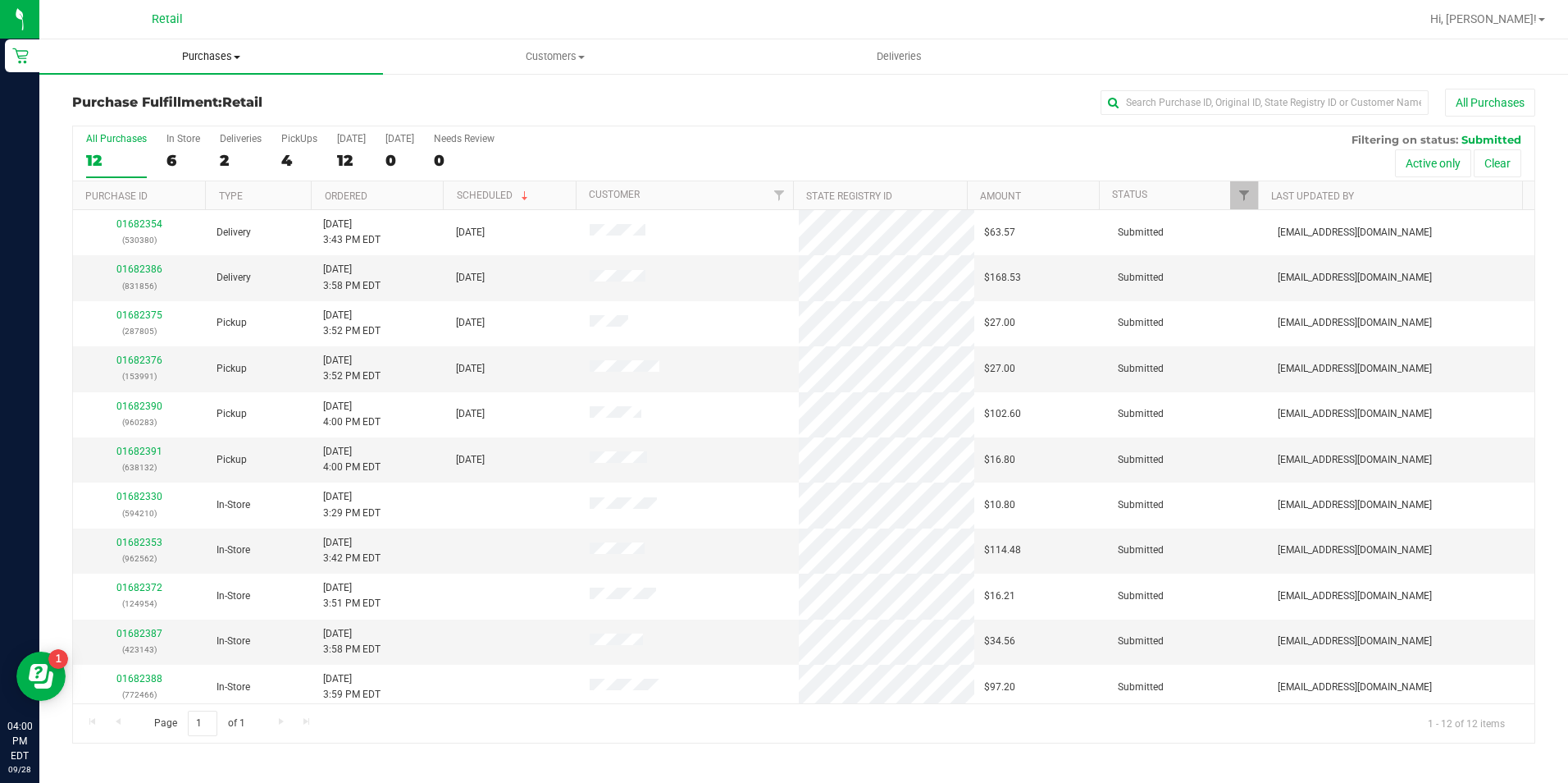
click at [207, 54] on span "Purchases" at bounding box center [211, 56] width 343 height 15
click at [216, 101] on li "Summary of purchases" at bounding box center [211, 100] width 343 height 19
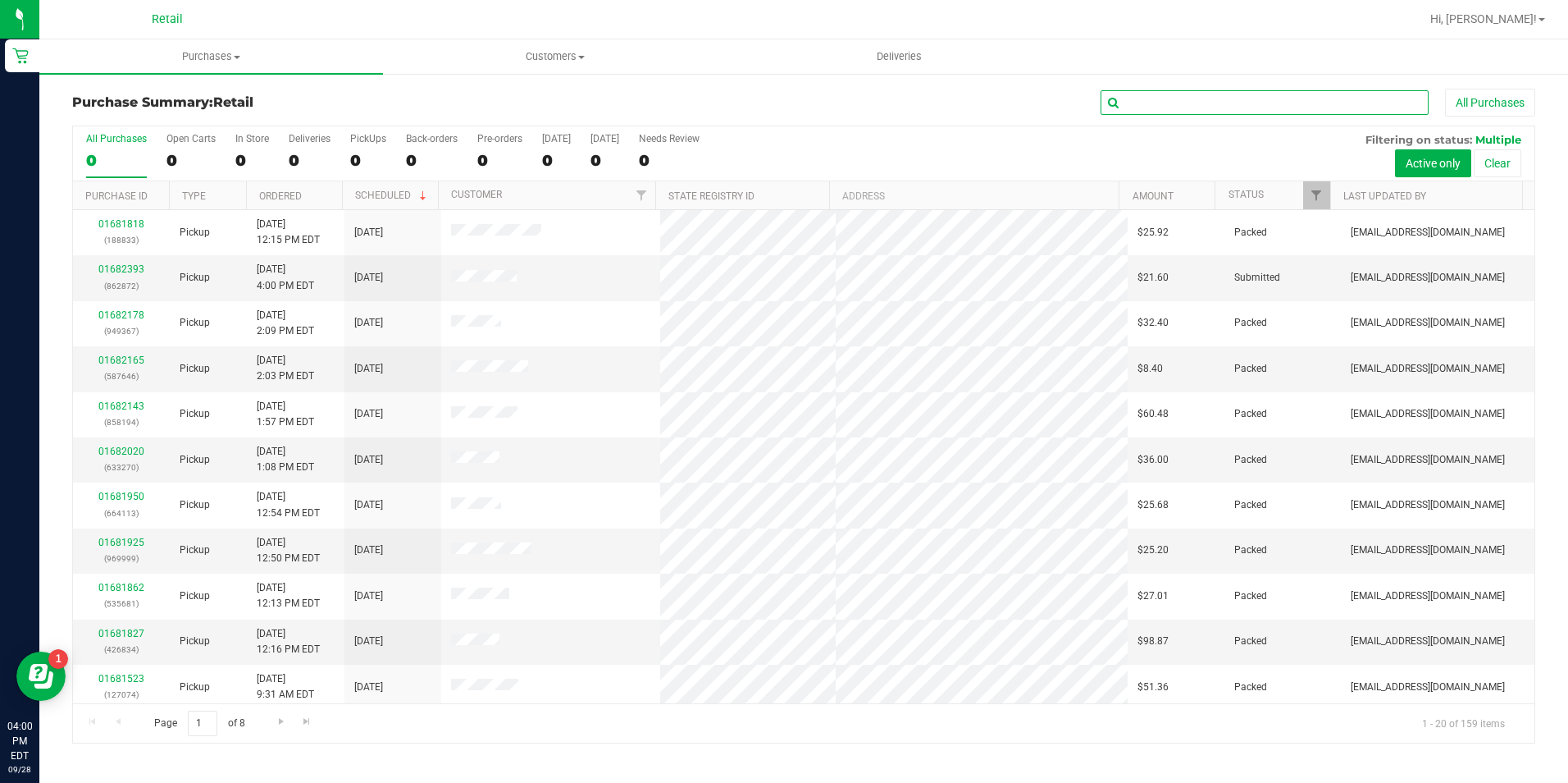
click at [1161, 113] on input "text" at bounding box center [1264, 102] width 328 height 25
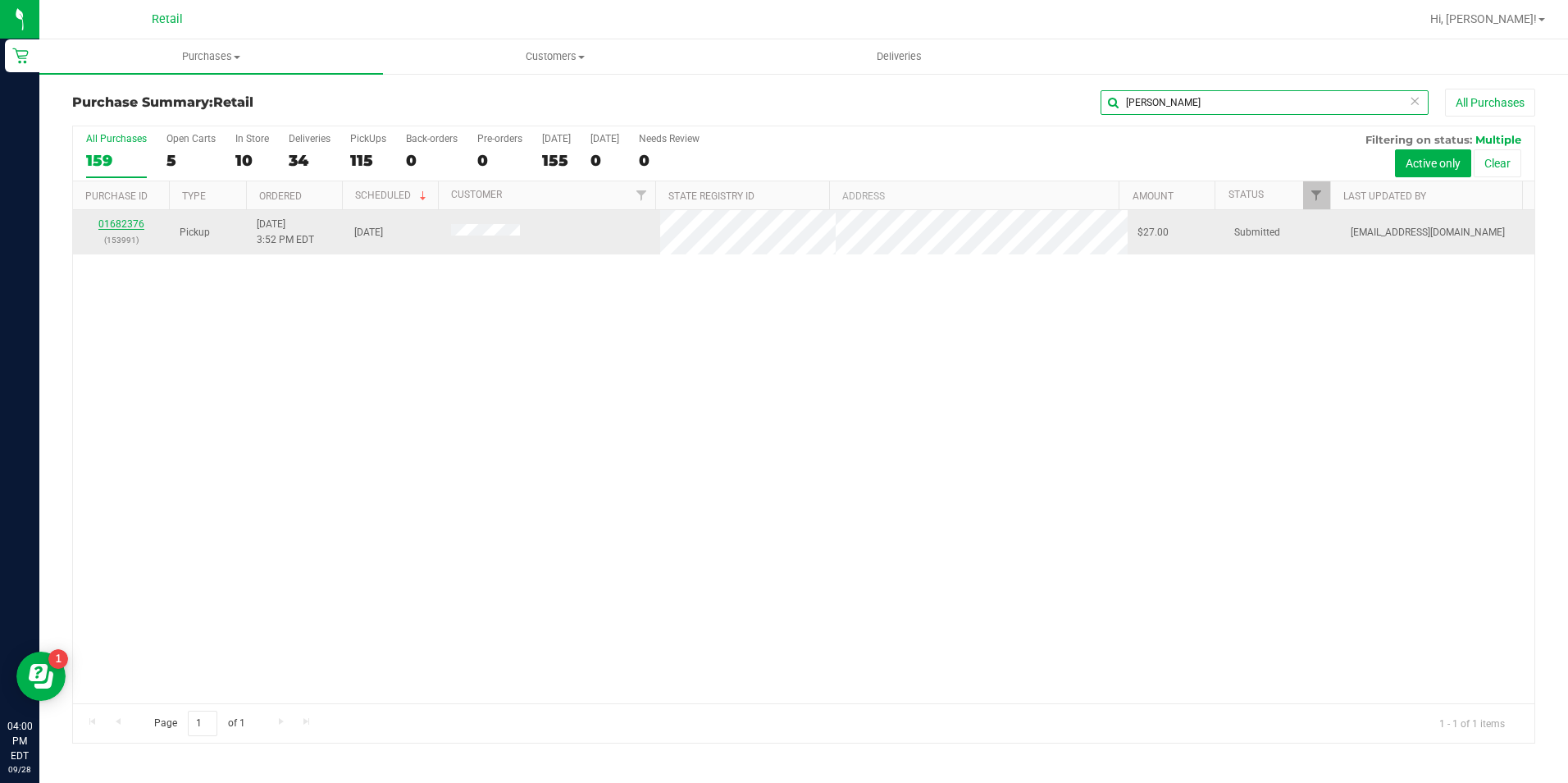
type input "salomone"
click at [136, 226] on link "01682376" at bounding box center [121, 224] width 46 height 11
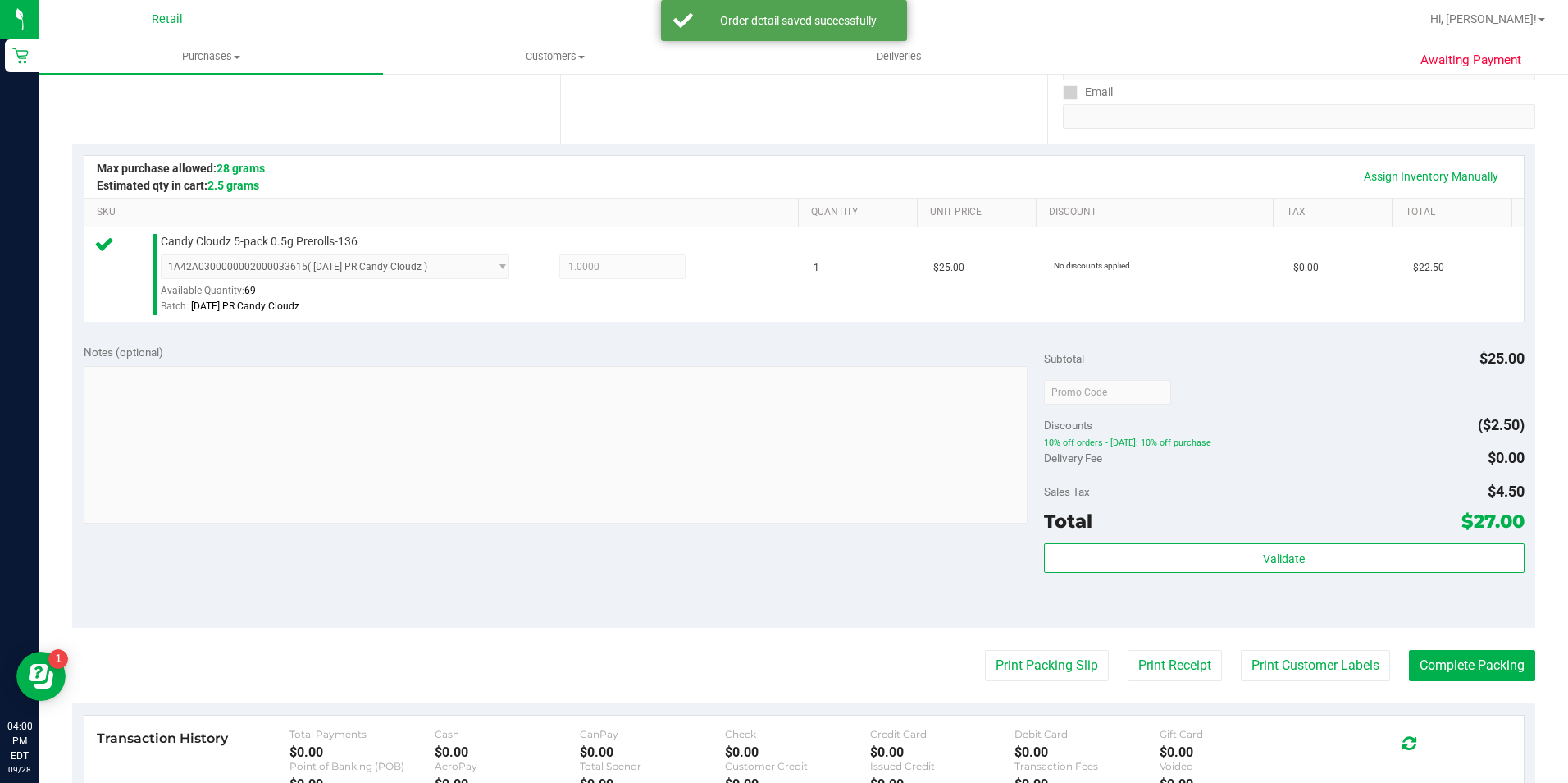
scroll to position [410, 0]
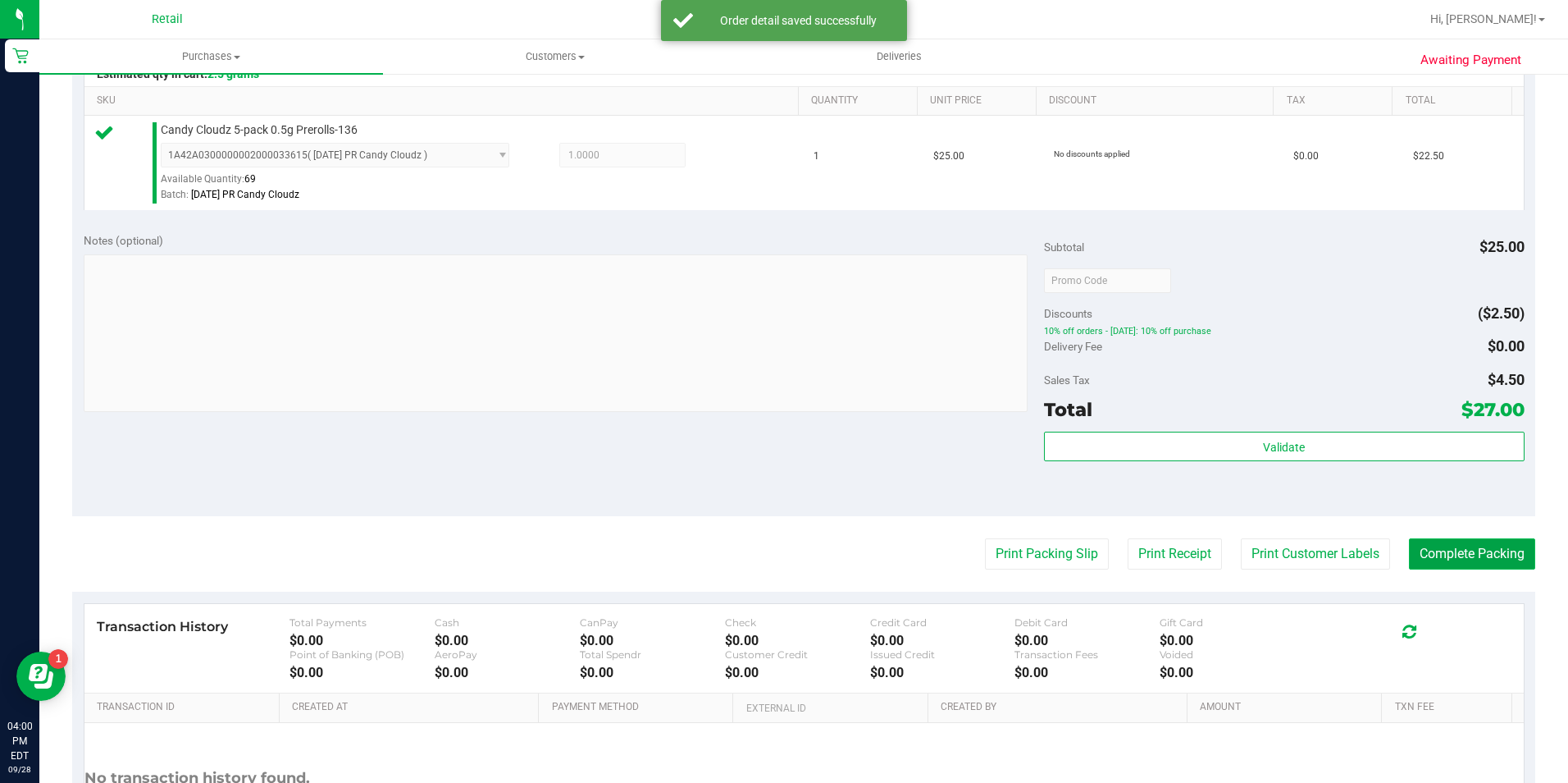
click at [1464, 561] on button "Complete Packing" at bounding box center [1471, 553] width 126 height 31
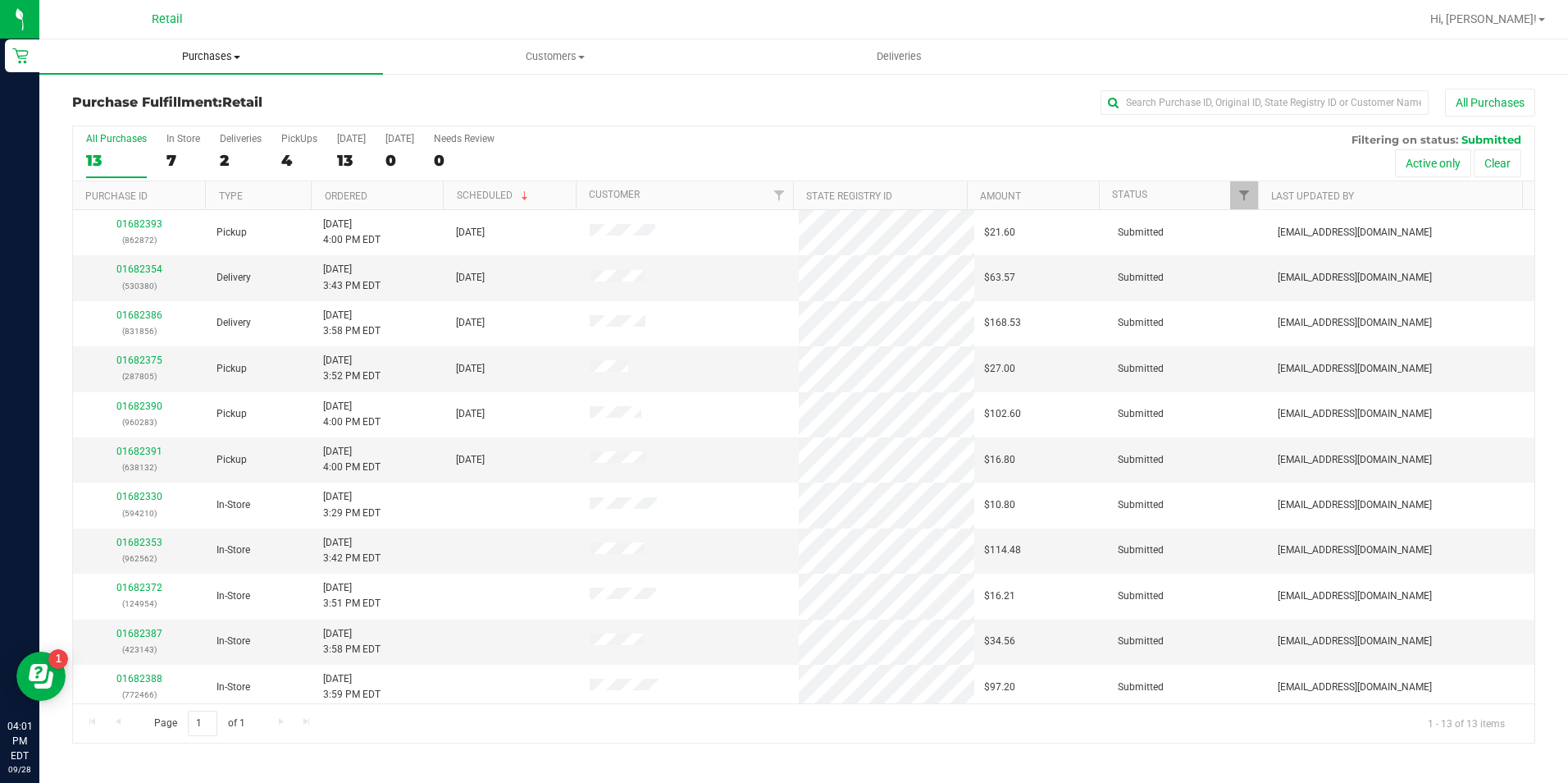
click at [239, 62] on span "Purchases" at bounding box center [211, 56] width 343 height 15
click at [220, 96] on li "Summary of purchases" at bounding box center [211, 100] width 343 height 19
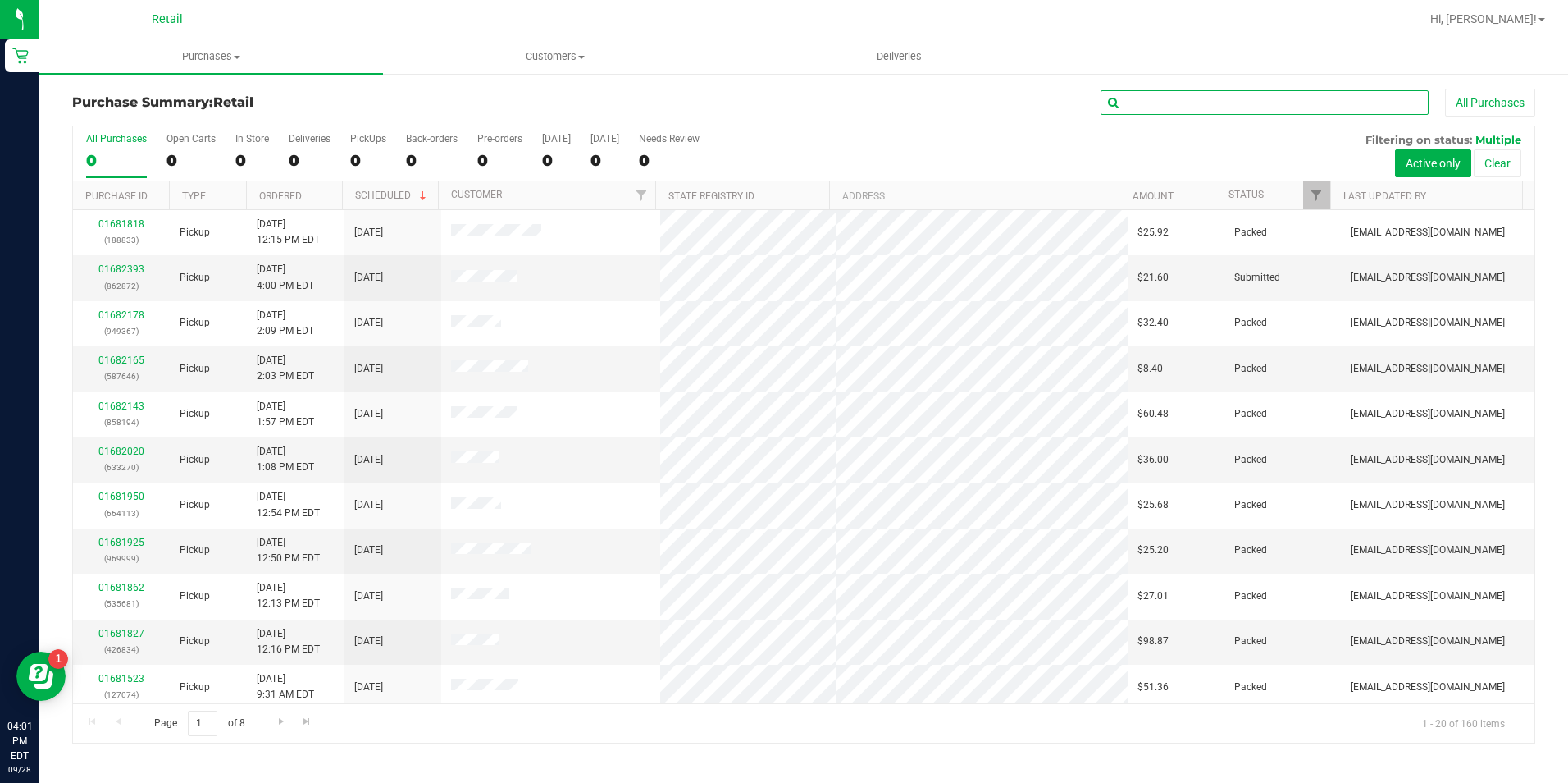
click at [1187, 100] on input "text" at bounding box center [1264, 102] width 328 height 25
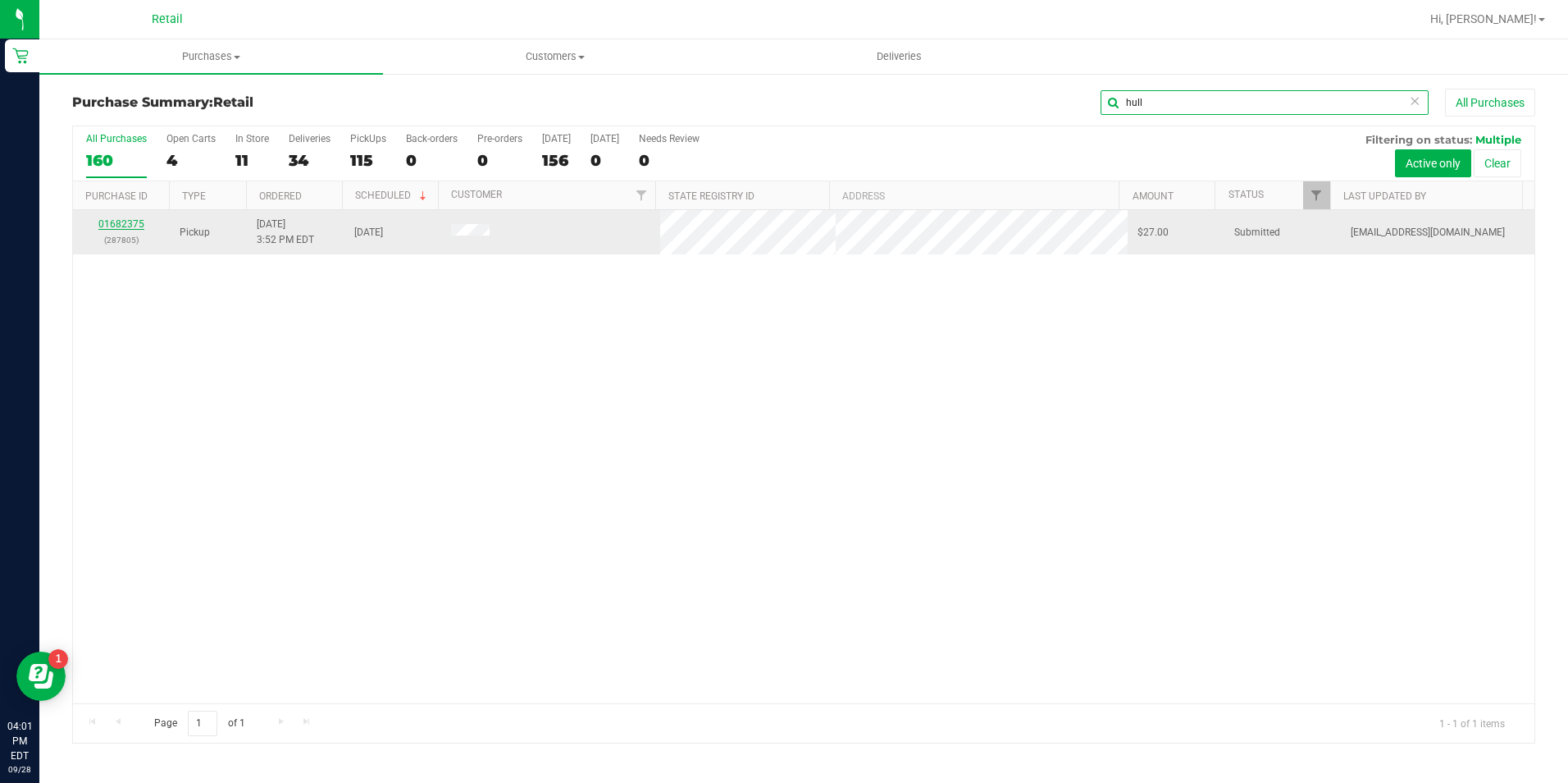
type input "hull"
click at [132, 223] on link "01682375" at bounding box center [121, 224] width 46 height 11
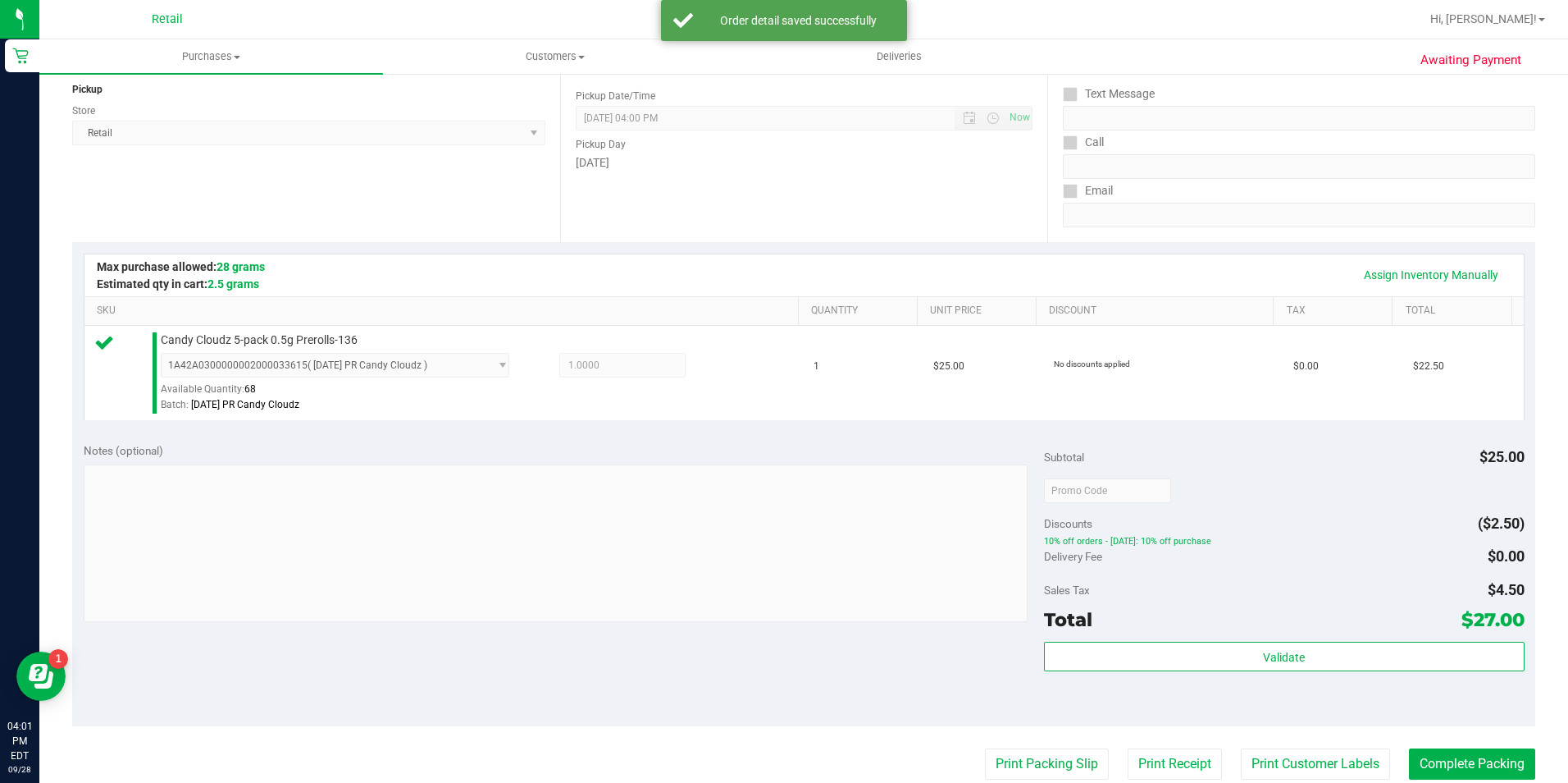
scroll to position [492, 0]
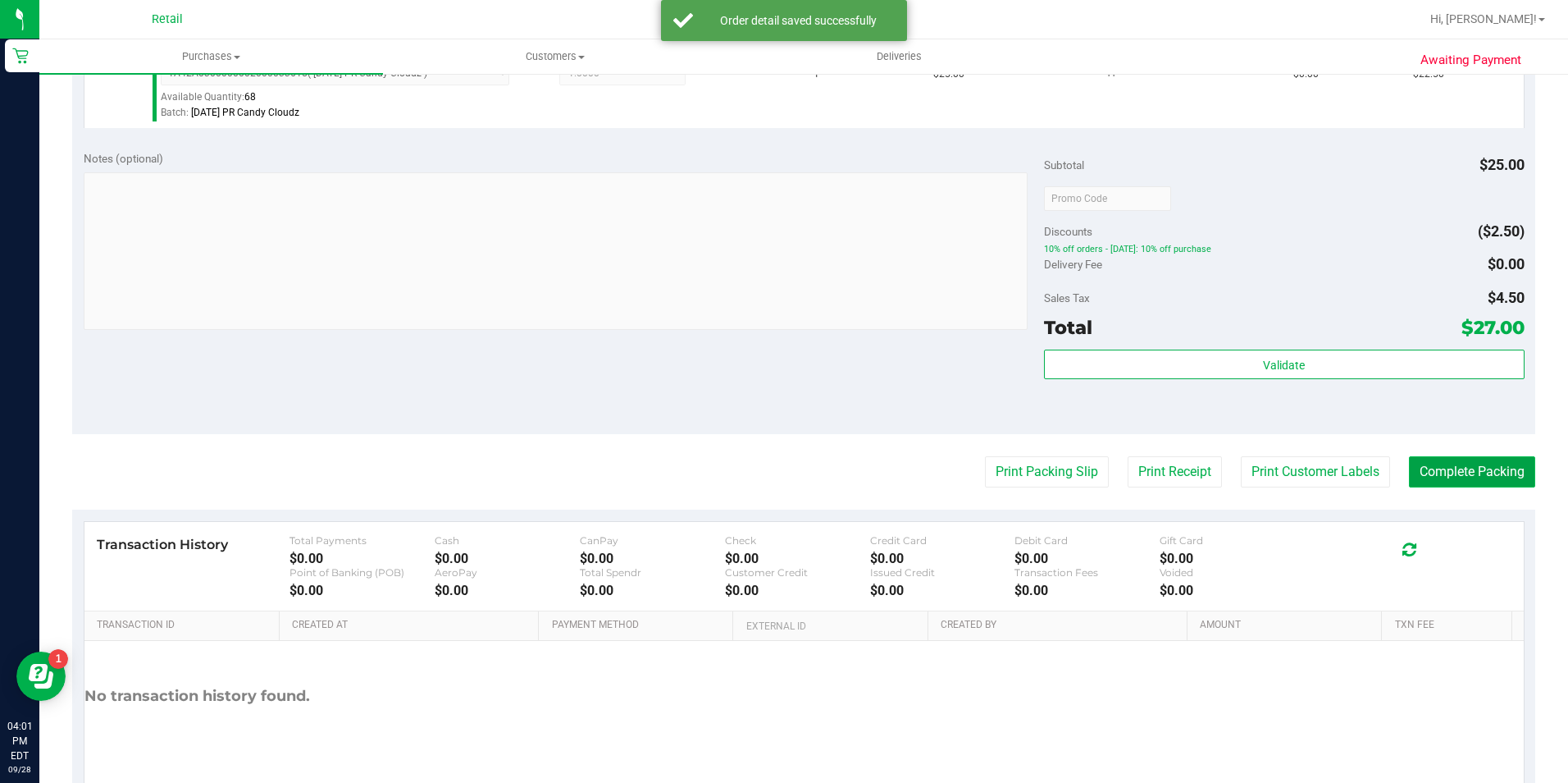
click at [1465, 478] on button "Complete Packing" at bounding box center [1471, 471] width 126 height 31
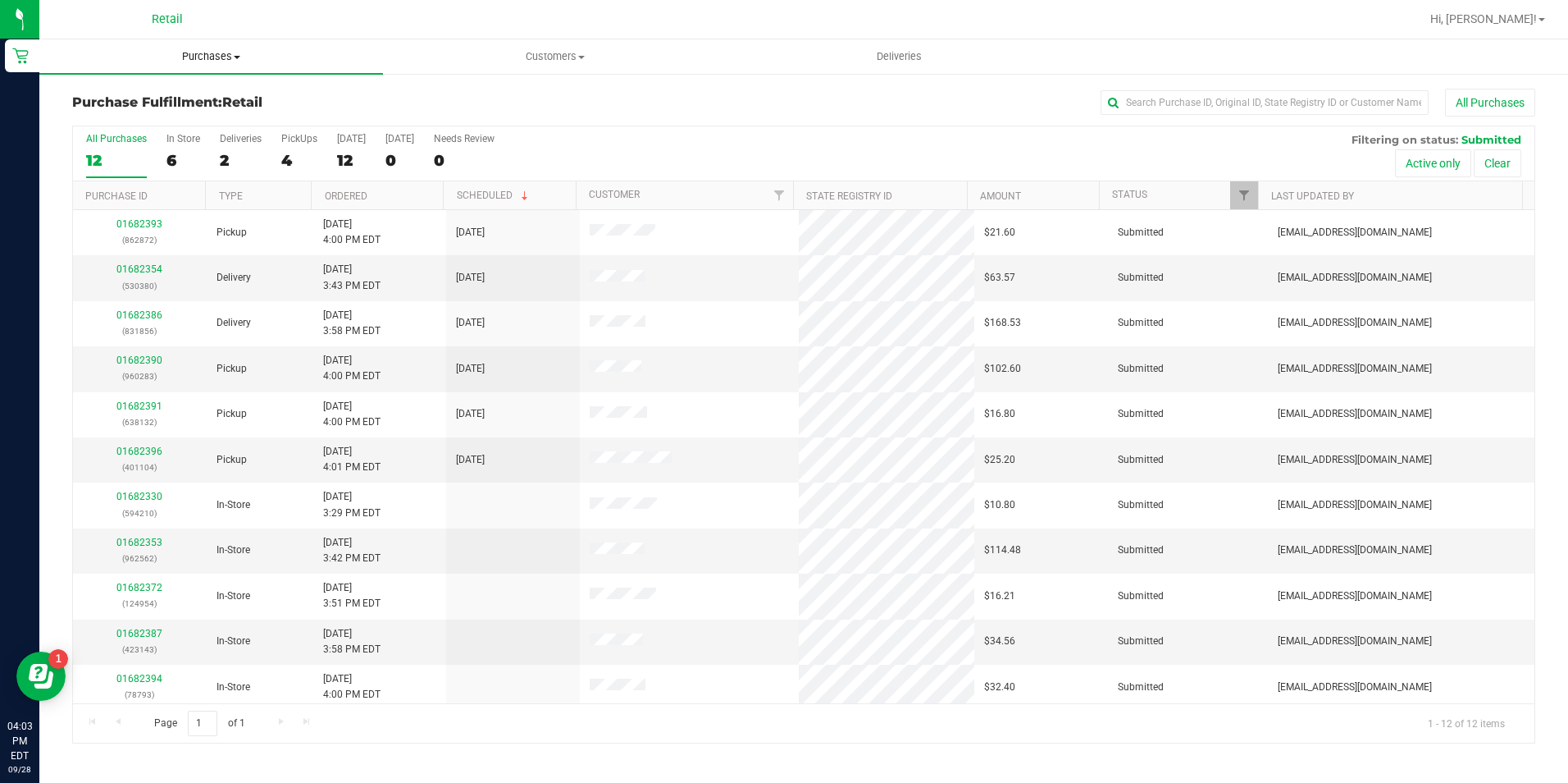
click at [191, 57] on span "Purchases" at bounding box center [211, 56] width 343 height 15
click at [192, 93] on span "Summary of purchases" at bounding box center [123, 99] width 168 height 14
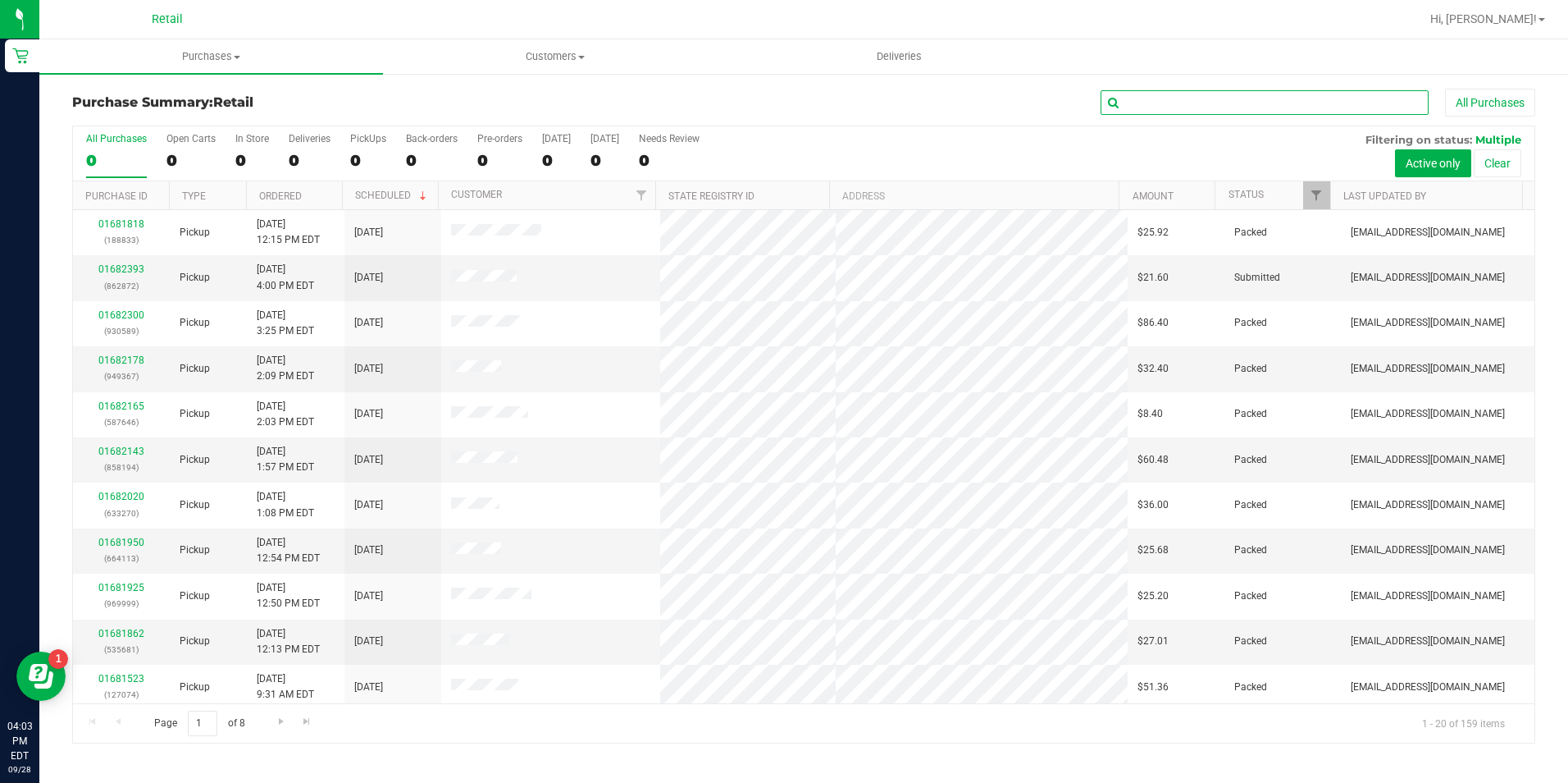
click at [1162, 107] on input "text" at bounding box center [1264, 102] width 328 height 25
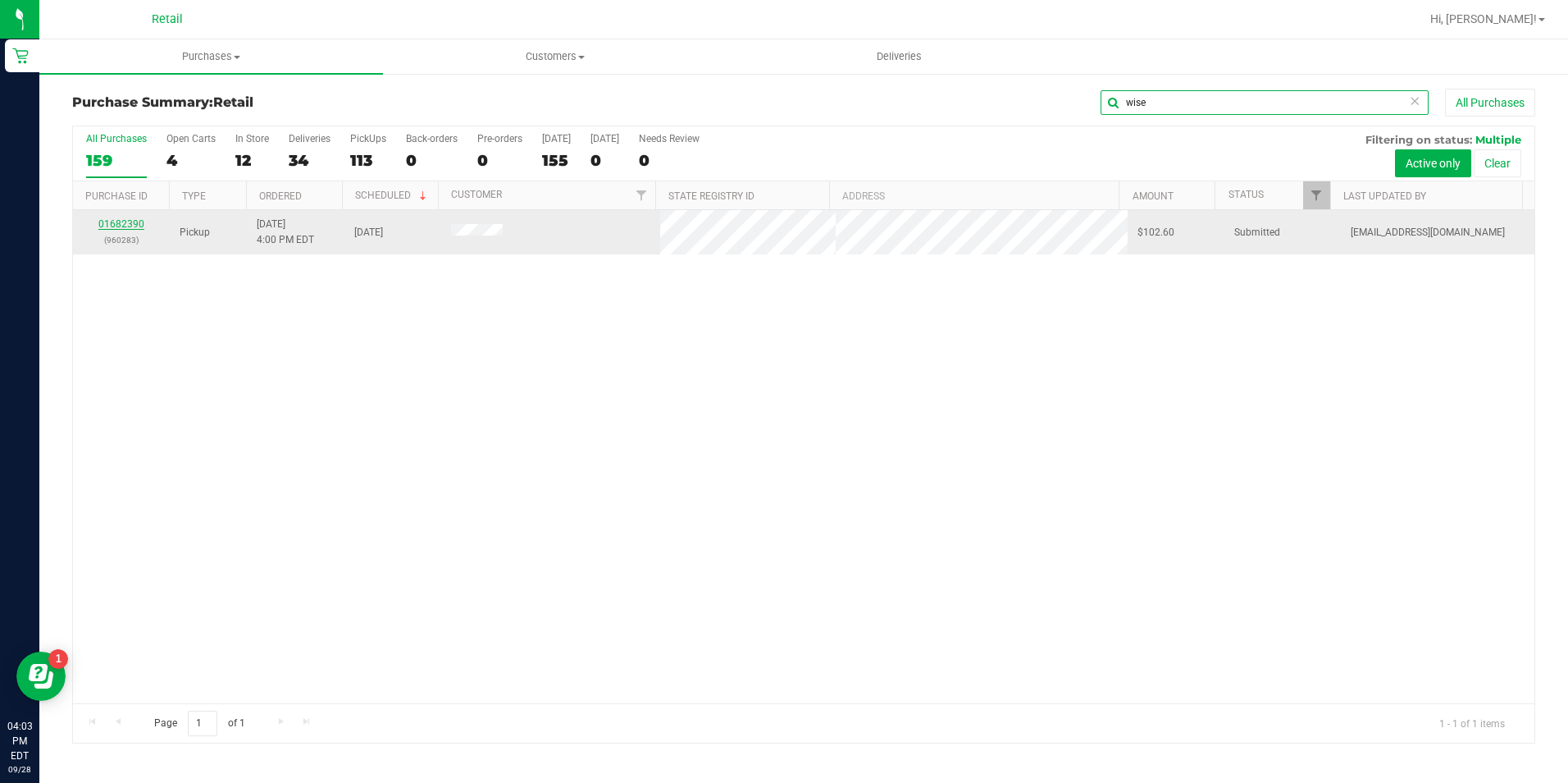
type input "wise"
click at [125, 223] on link "01682390" at bounding box center [121, 224] width 46 height 11
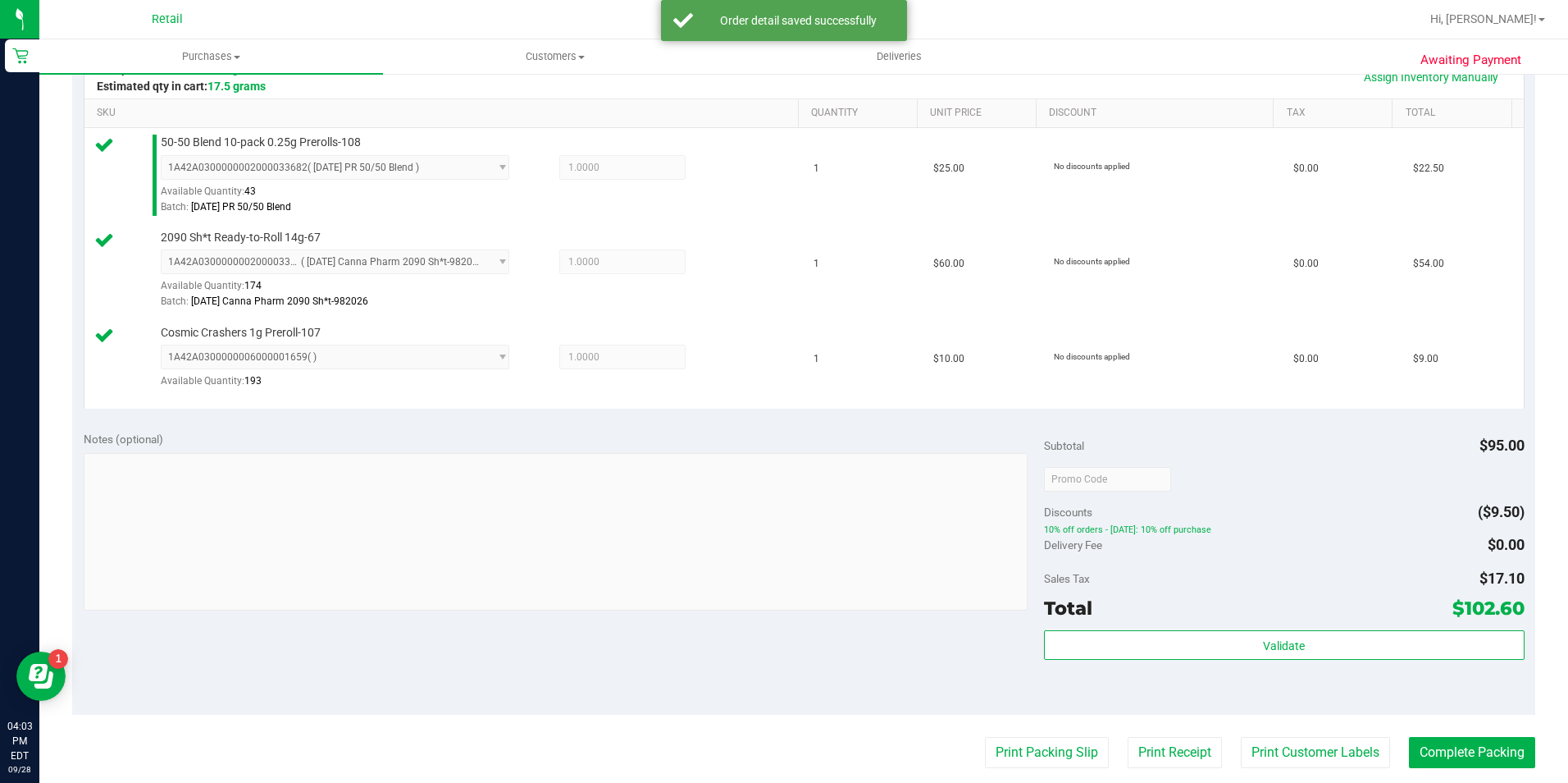
scroll to position [492, 0]
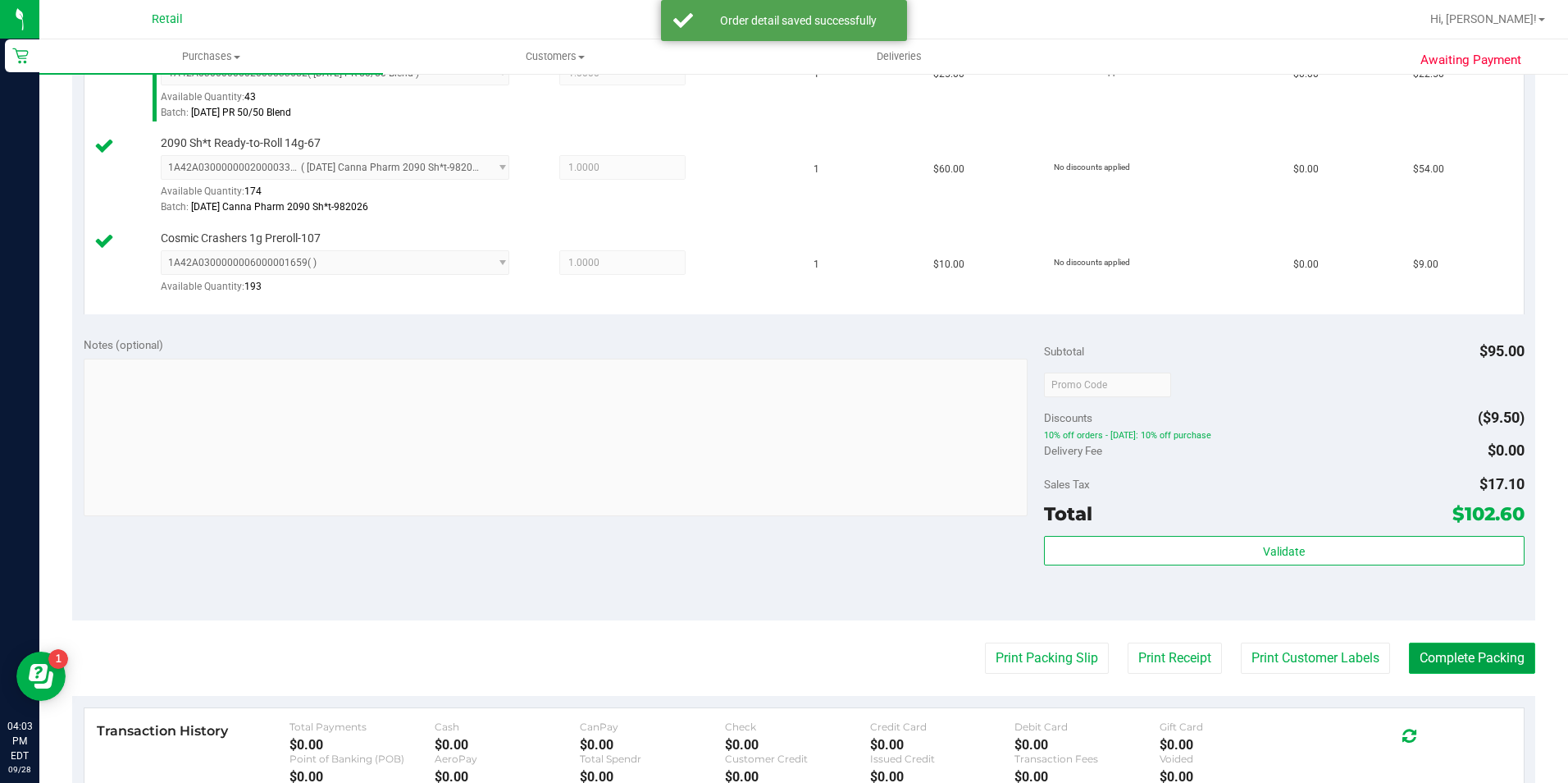
click at [1439, 654] on button "Complete Packing" at bounding box center [1471, 657] width 126 height 31
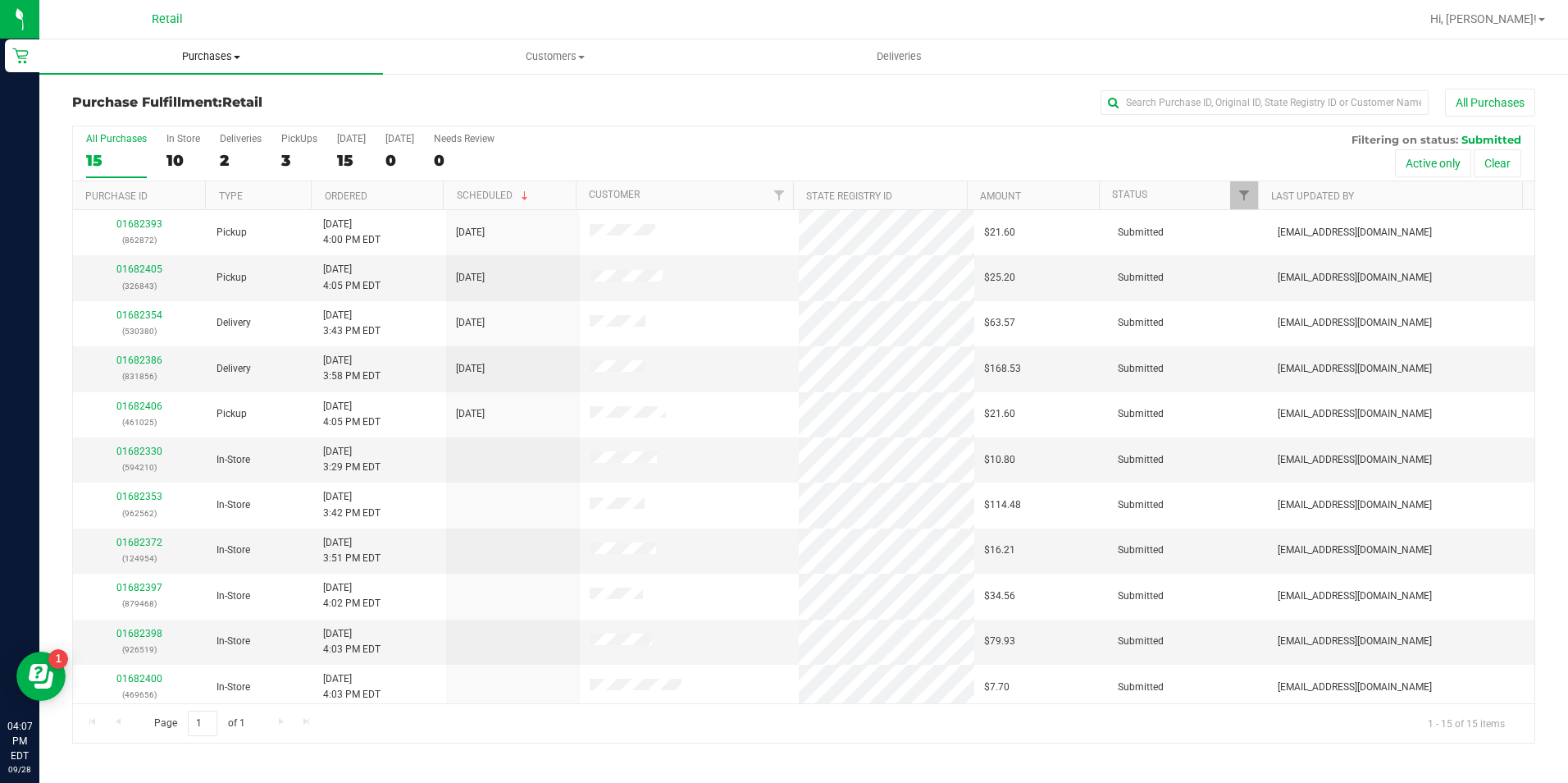
click at [197, 56] on span "Purchases" at bounding box center [211, 56] width 343 height 15
click at [199, 90] on li "Summary of purchases" at bounding box center [211, 100] width 343 height 19
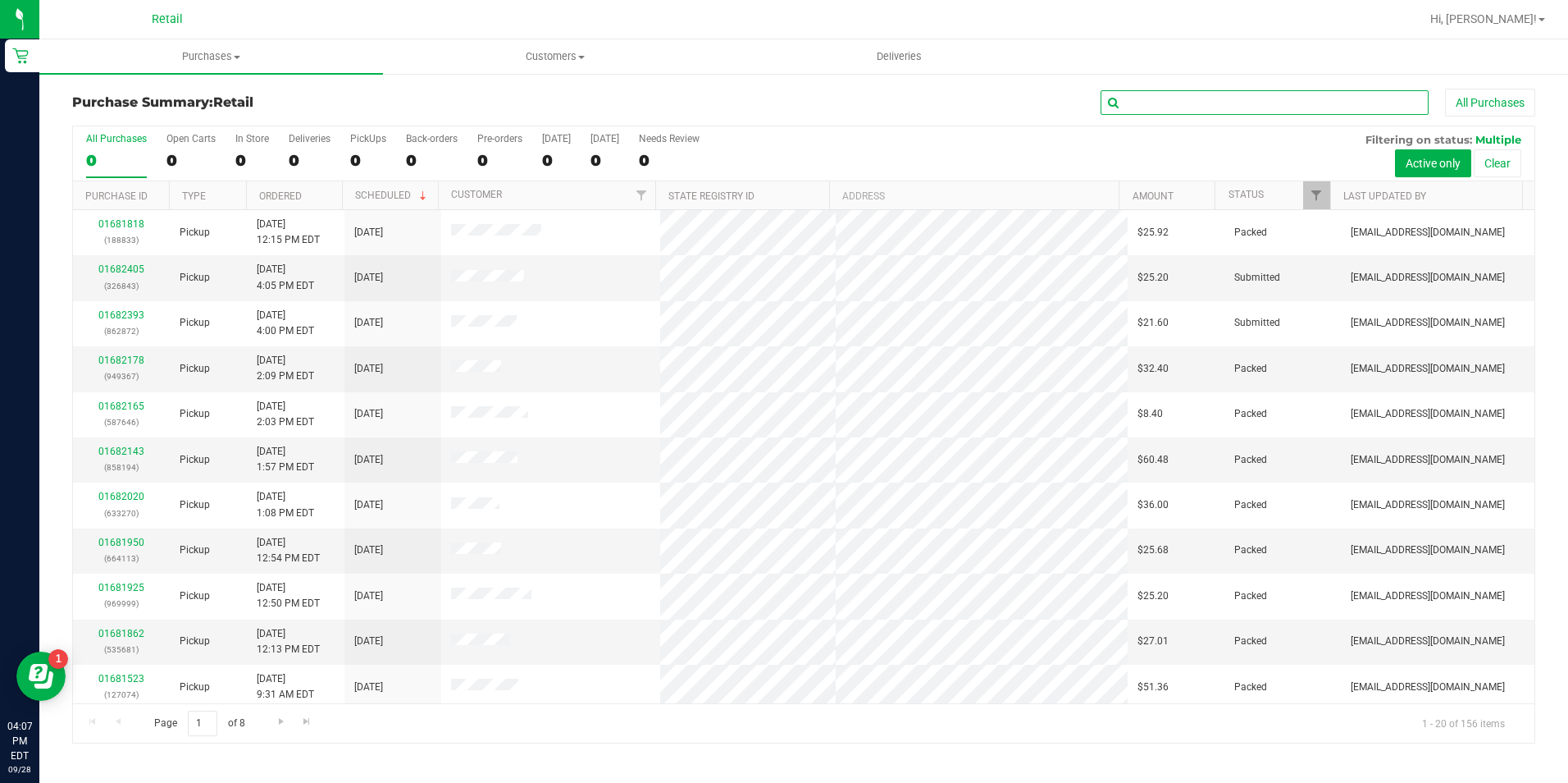
click at [1211, 92] on input "text" at bounding box center [1264, 102] width 328 height 25
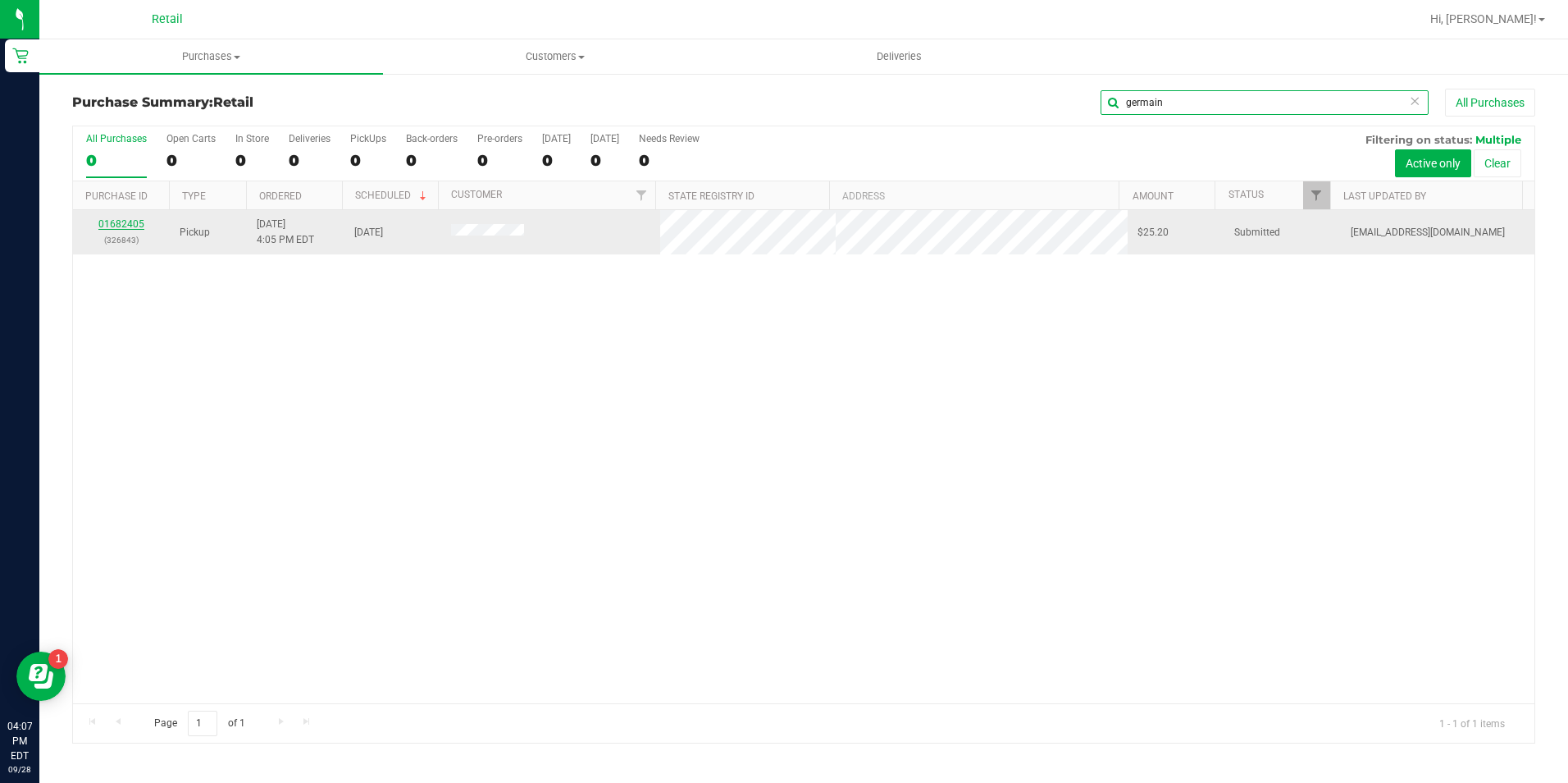
type input "germain"
click at [118, 221] on link "01682405" at bounding box center [121, 224] width 46 height 11
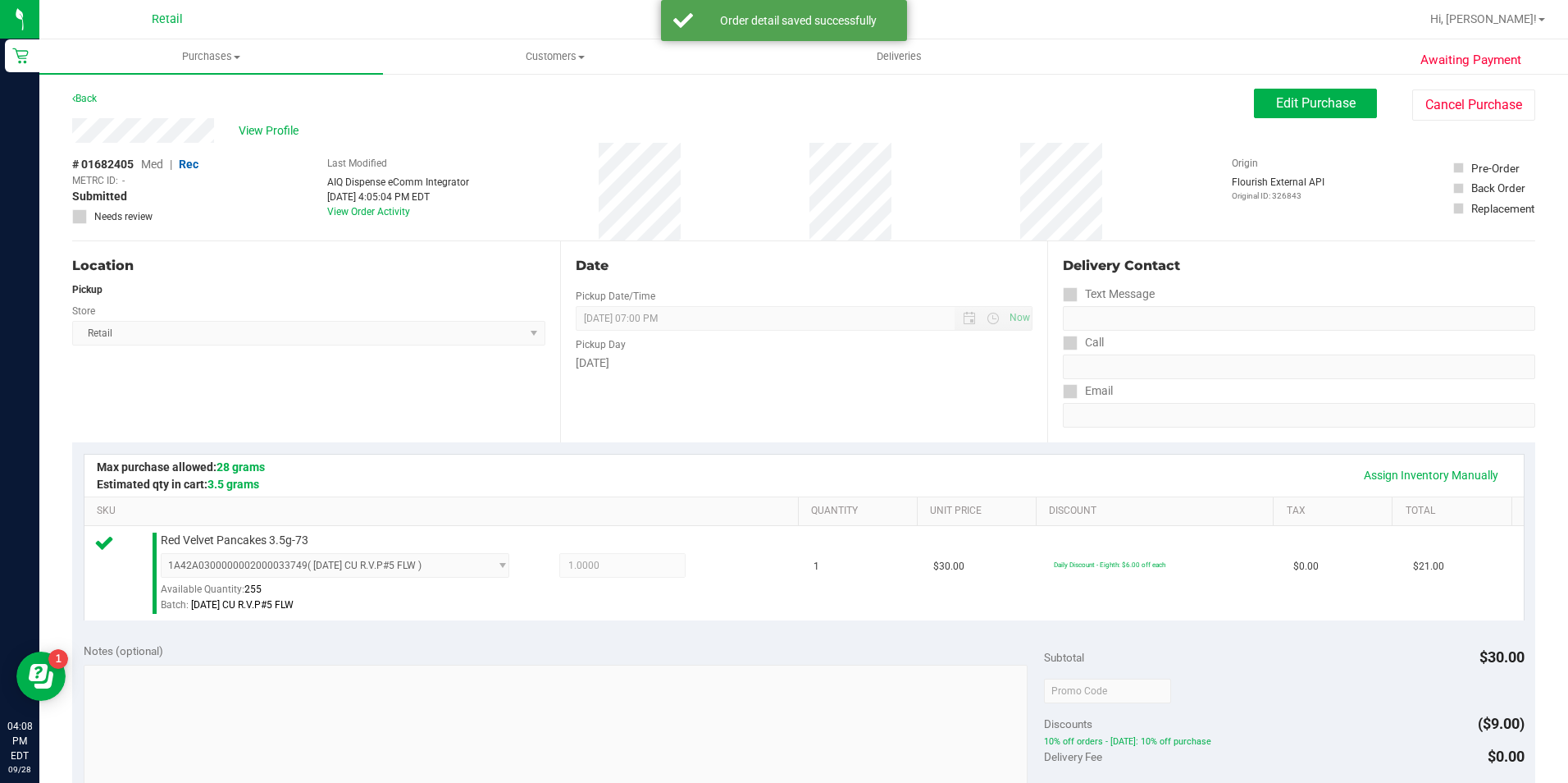
scroll to position [492, 0]
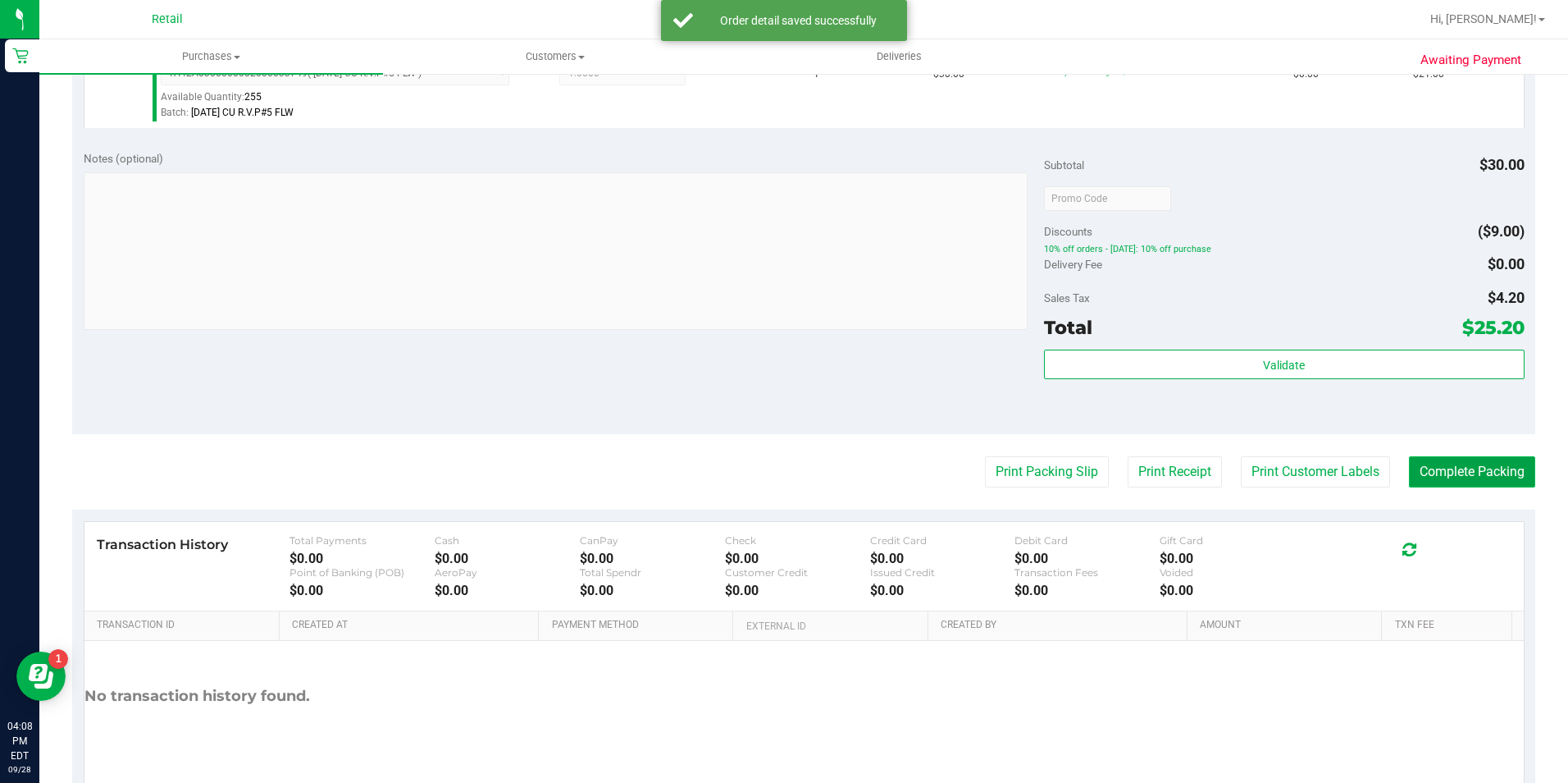
click at [1417, 465] on button "Complete Packing" at bounding box center [1471, 471] width 126 height 31
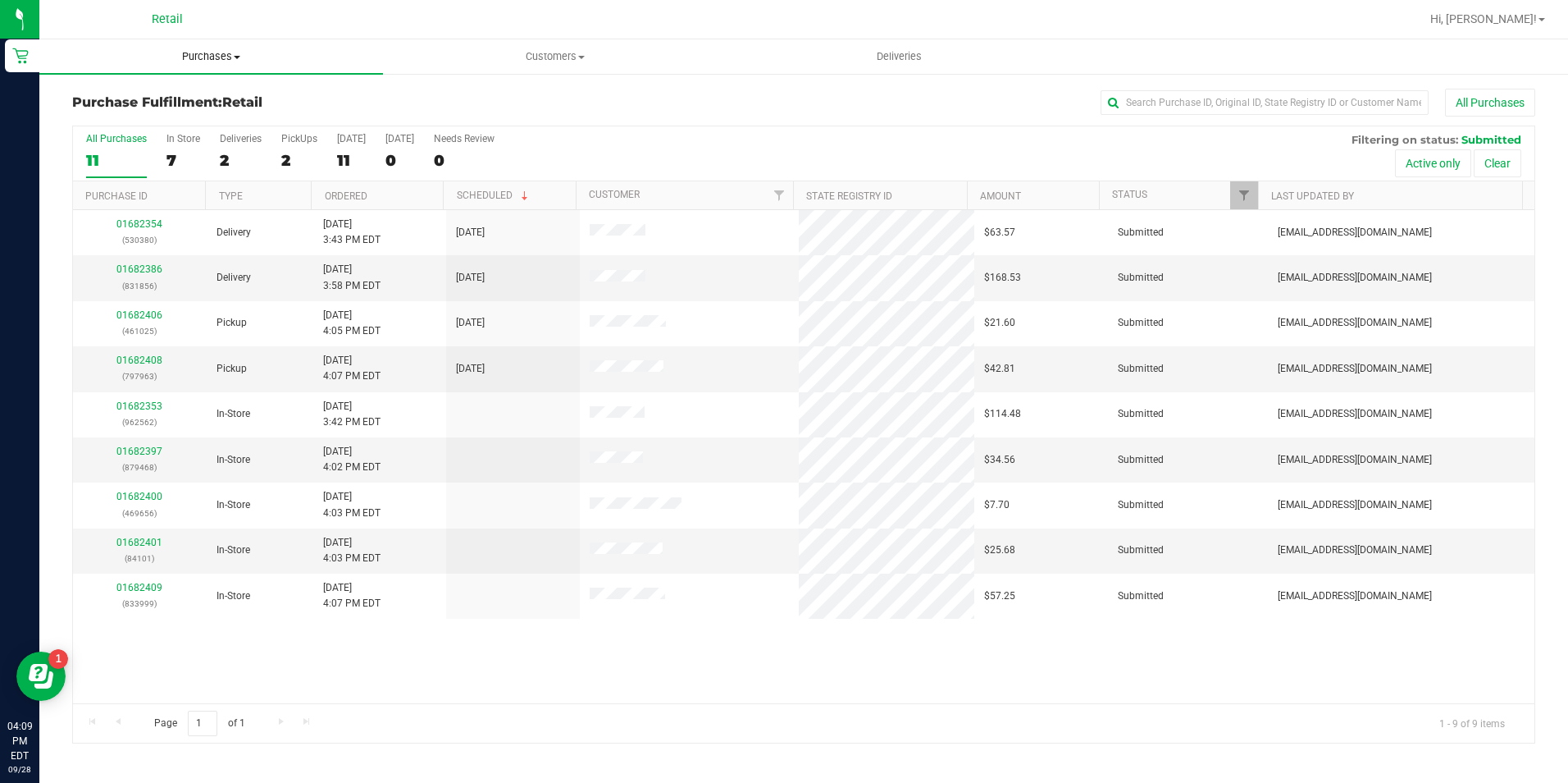
click at [217, 57] on span "Purchases" at bounding box center [211, 56] width 343 height 15
click at [202, 100] on span "Summary of purchases" at bounding box center [123, 99] width 168 height 14
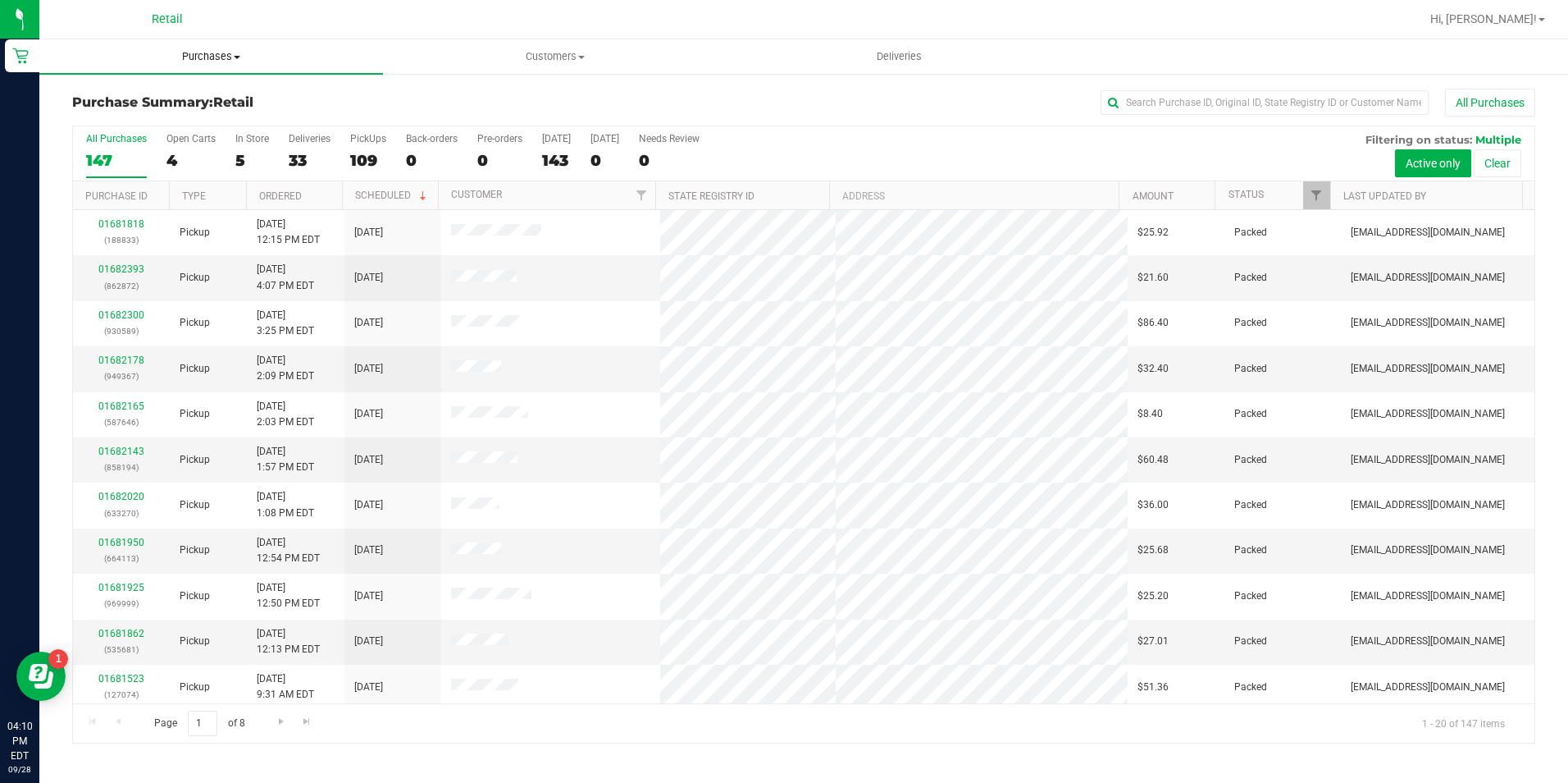
click at [195, 43] on uib-tab-heading "Purchases Summary of purchases Fulfillment All purchases" at bounding box center [211, 56] width 343 height 34
click at [198, 48] on uib-tab-heading "Purchases Summary of purchases Fulfillment All purchases" at bounding box center [211, 56] width 343 height 34
click at [200, 60] on span "Purchases" at bounding box center [211, 56] width 343 height 15
click at [187, 97] on span "Summary of purchases" at bounding box center [123, 99] width 168 height 14
click at [1185, 97] on input "text" at bounding box center [1264, 102] width 328 height 25
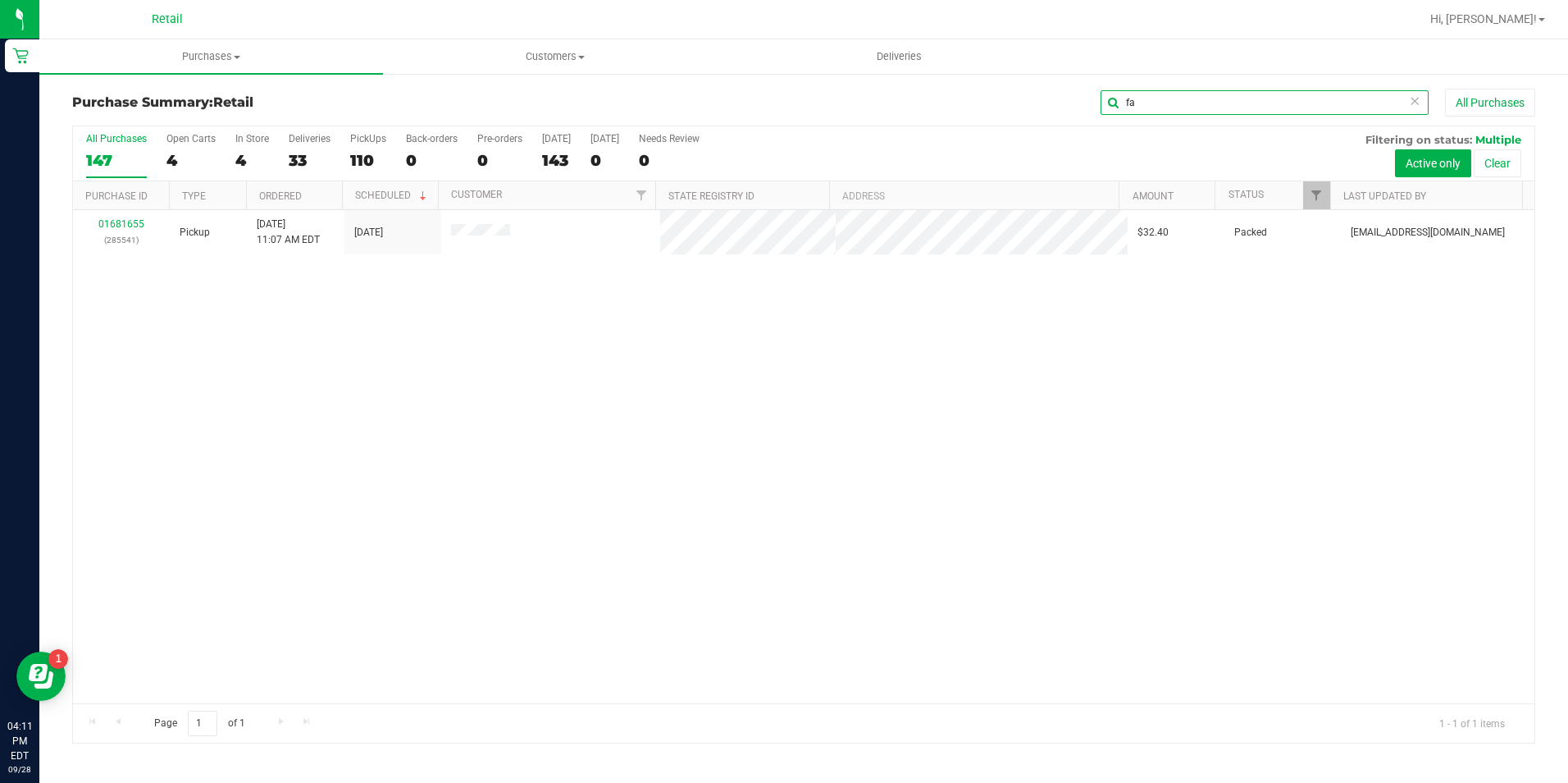
type input "f"
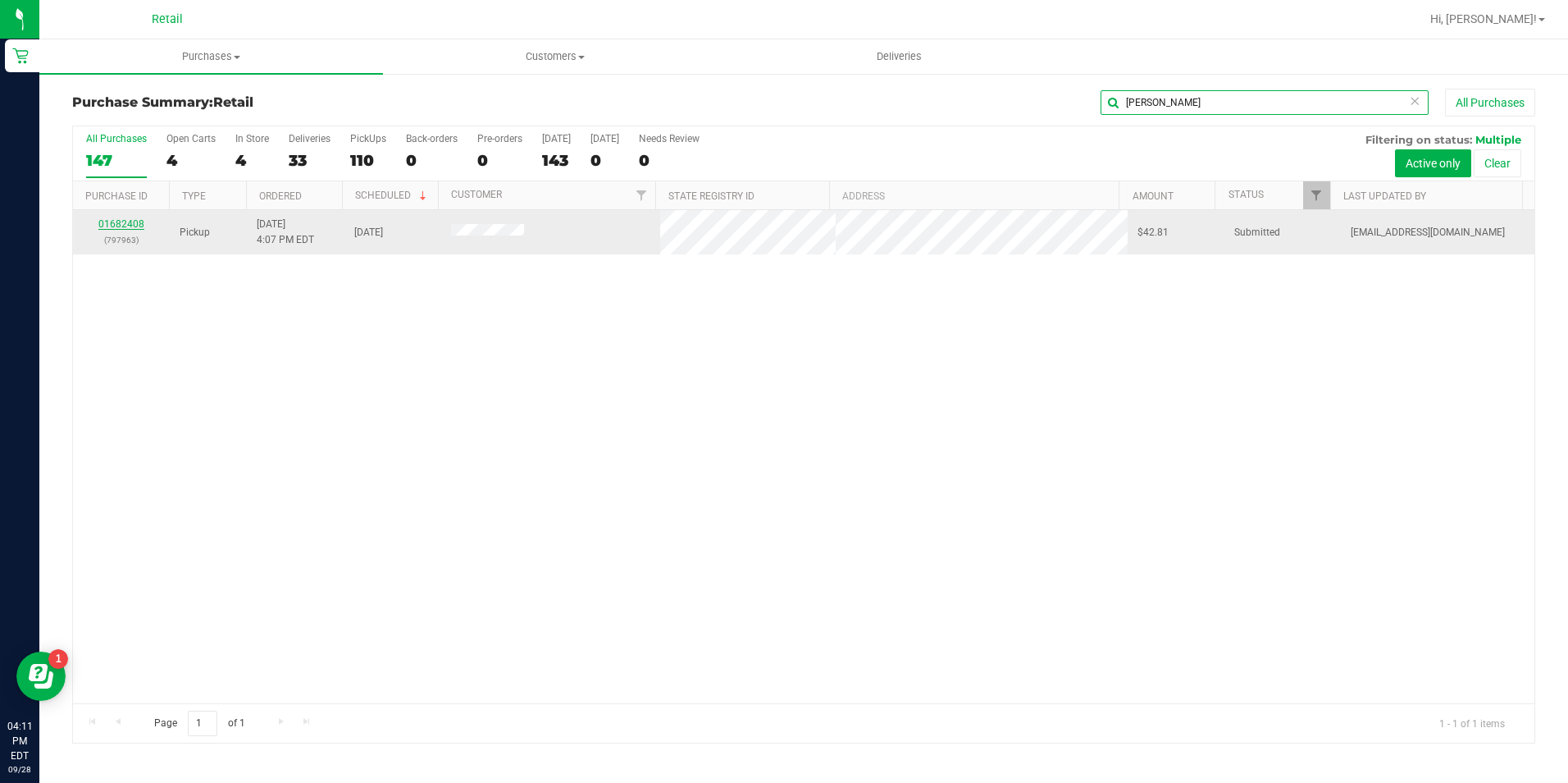
type input "obrien"
click at [119, 226] on link "01682408" at bounding box center [121, 224] width 46 height 11
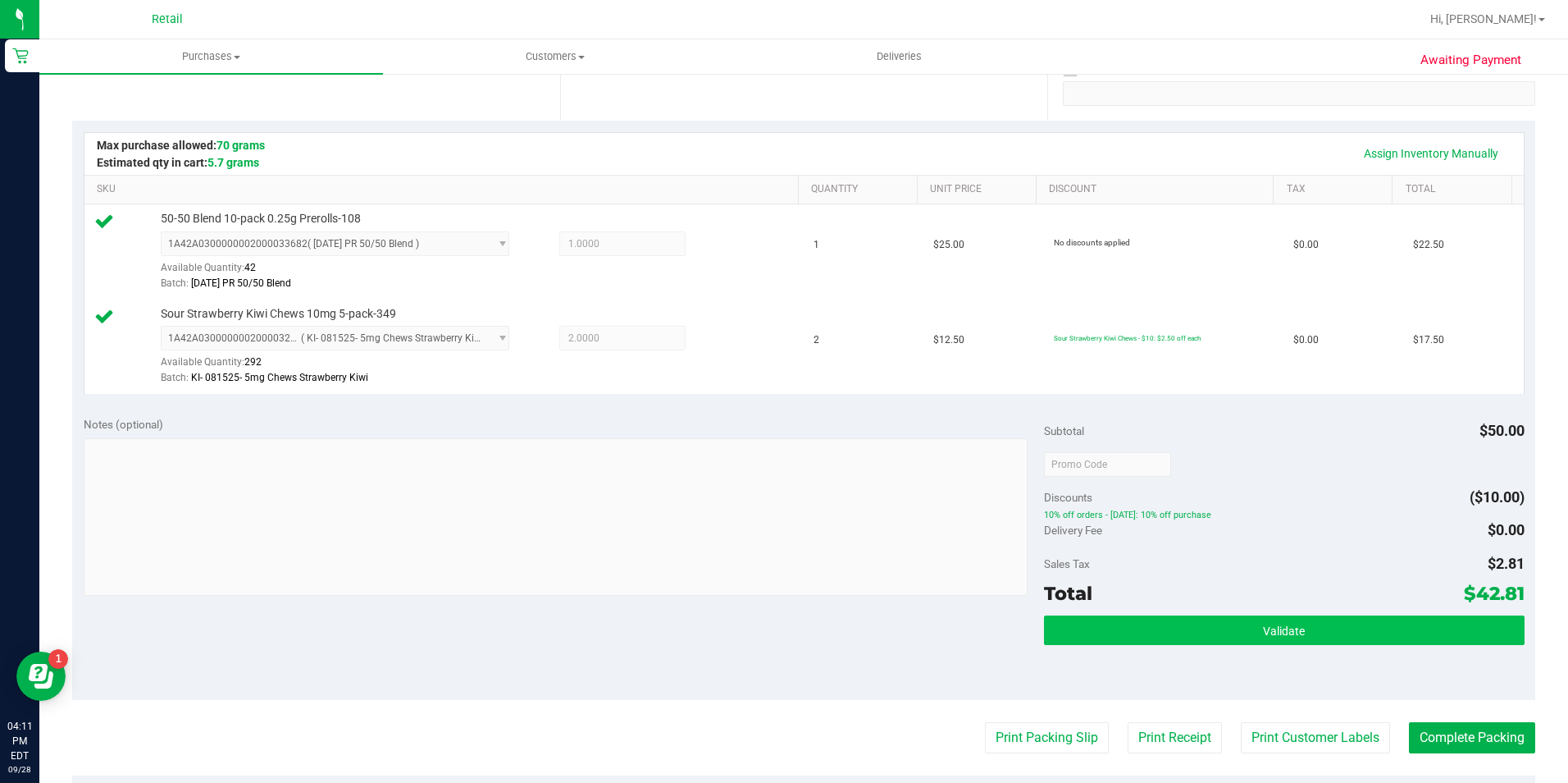
scroll to position [410, 0]
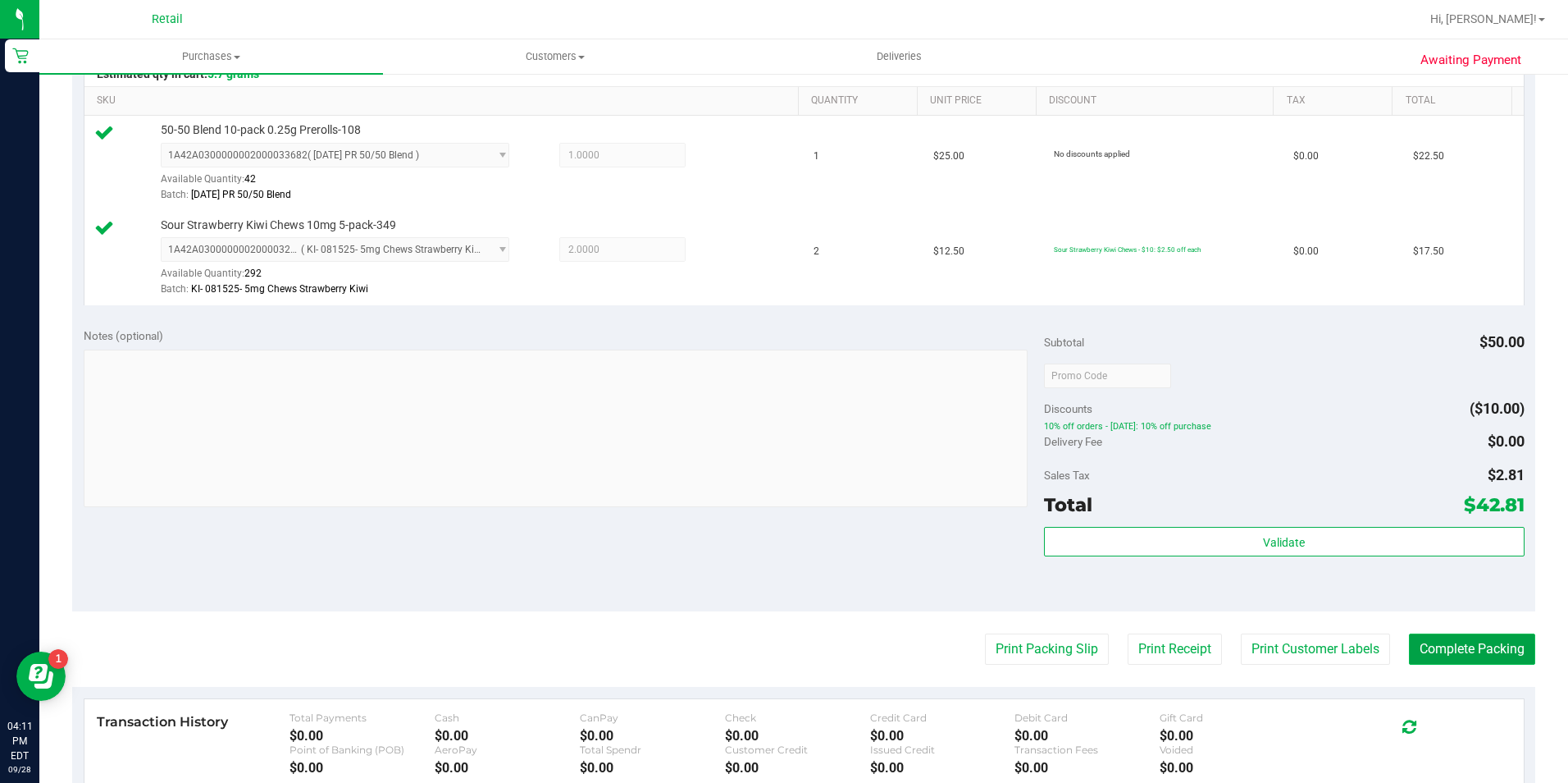
click at [1452, 652] on button "Complete Packing" at bounding box center [1471, 648] width 126 height 31
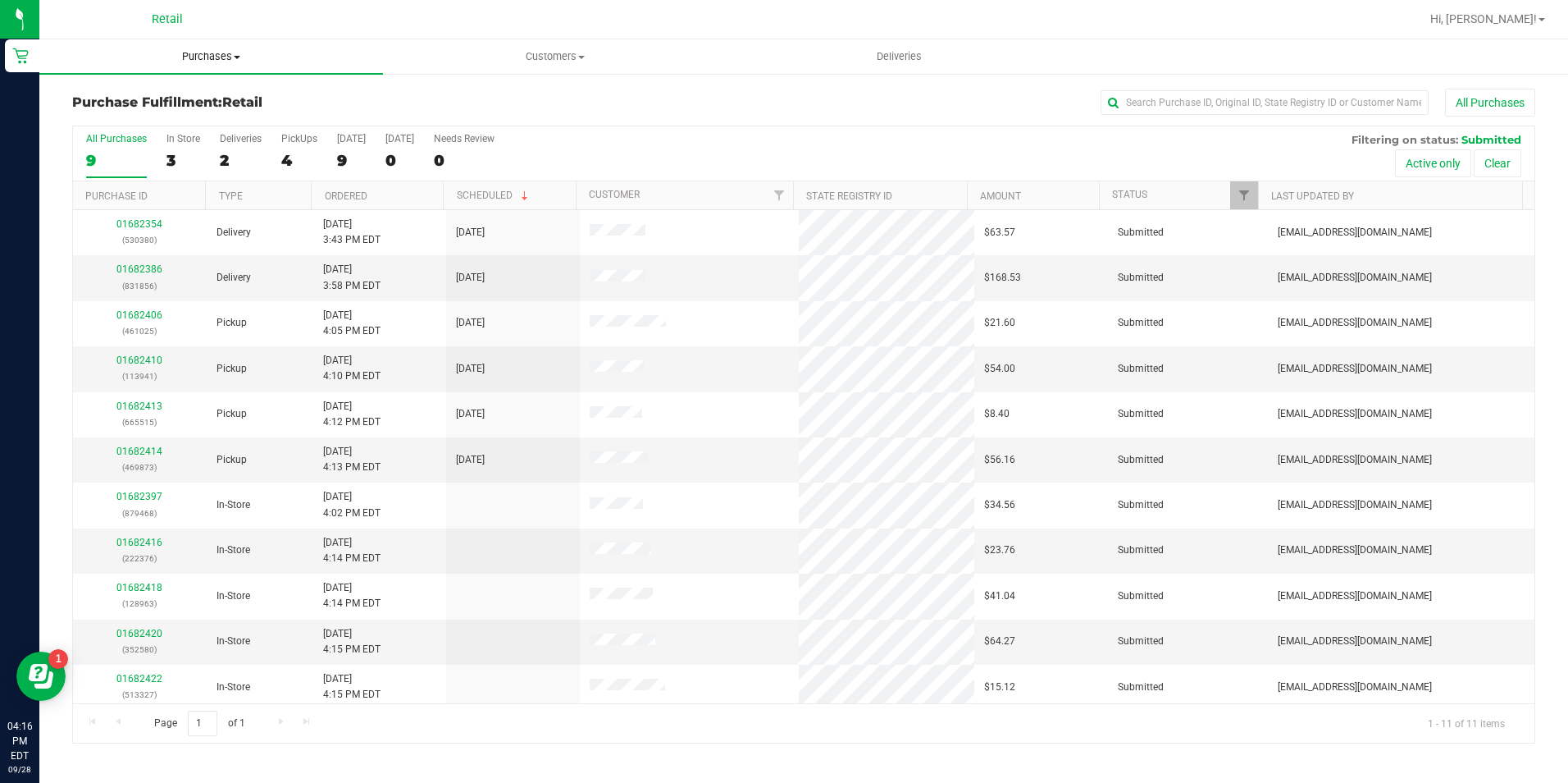
click at [210, 57] on span "Purchases" at bounding box center [211, 56] width 343 height 15
click at [209, 93] on li "Summary of purchases" at bounding box center [211, 100] width 343 height 19
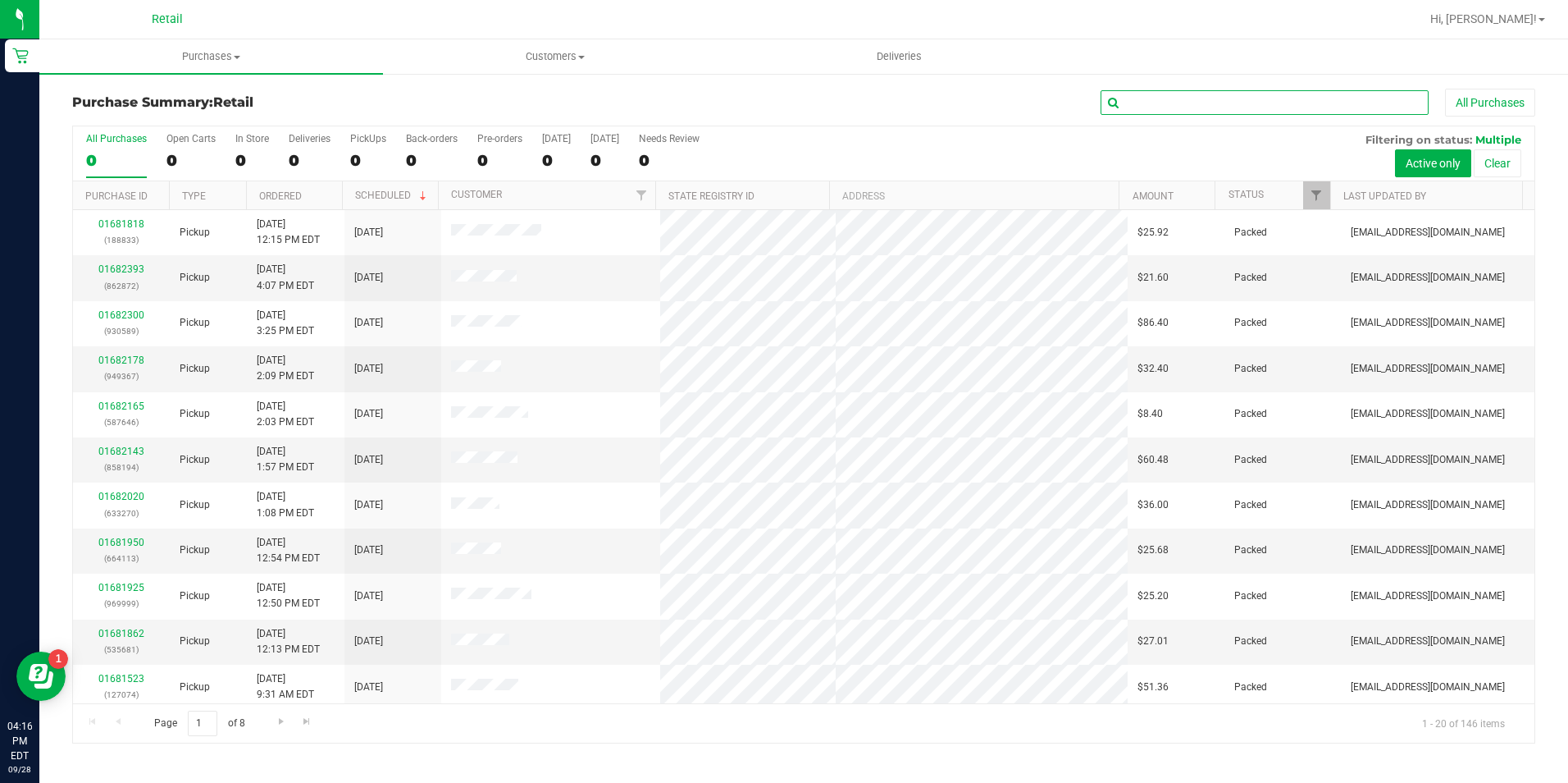
click at [1175, 107] on input "text" at bounding box center [1264, 102] width 328 height 25
click at [1182, 104] on input "text" at bounding box center [1264, 102] width 328 height 25
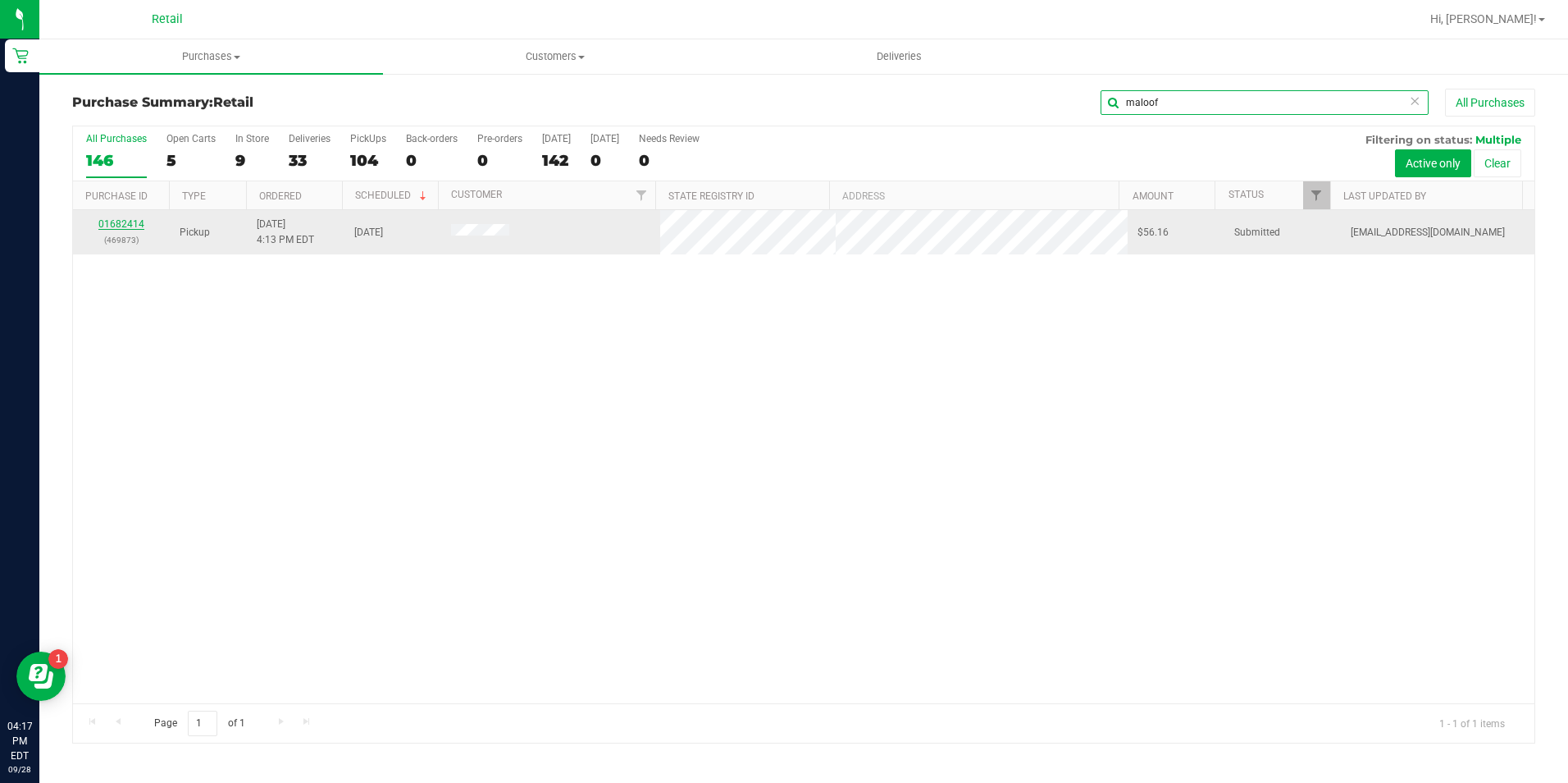
type input "maloof"
click at [131, 218] on link "01682414" at bounding box center [121, 224] width 46 height 11
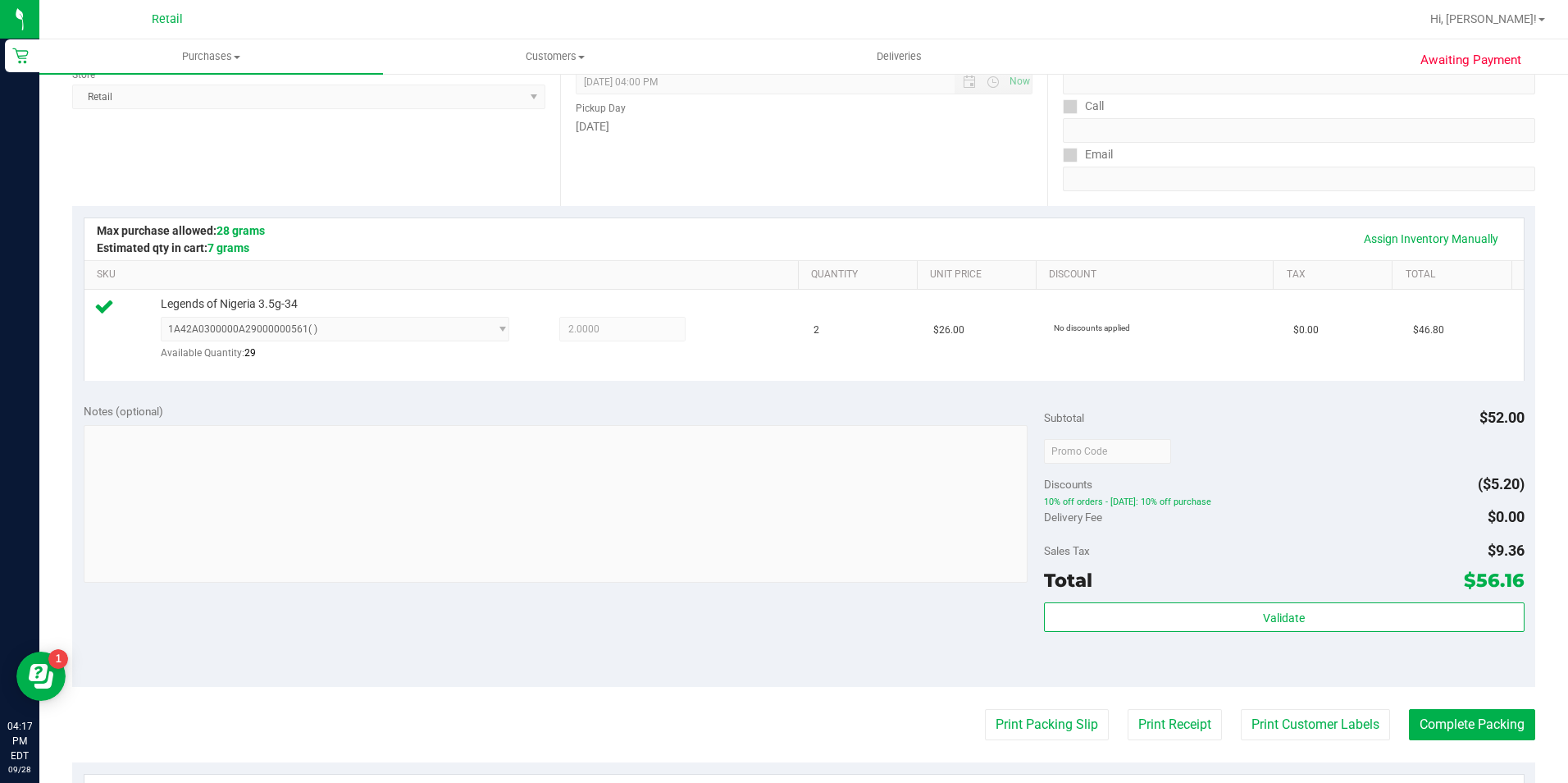
scroll to position [329, 0]
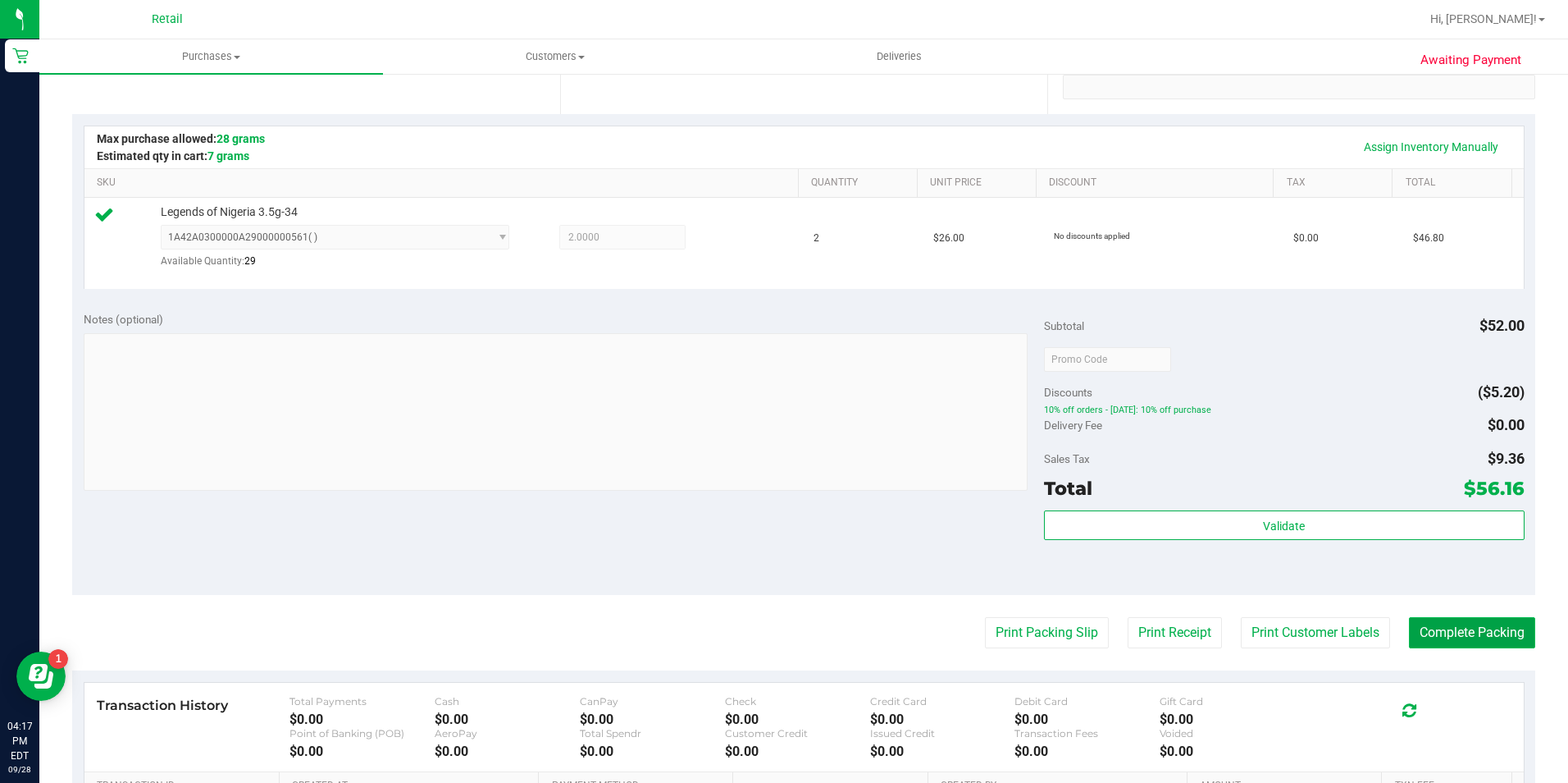
click at [1449, 625] on button "Complete Packing" at bounding box center [1471, 632] width 126 height 31
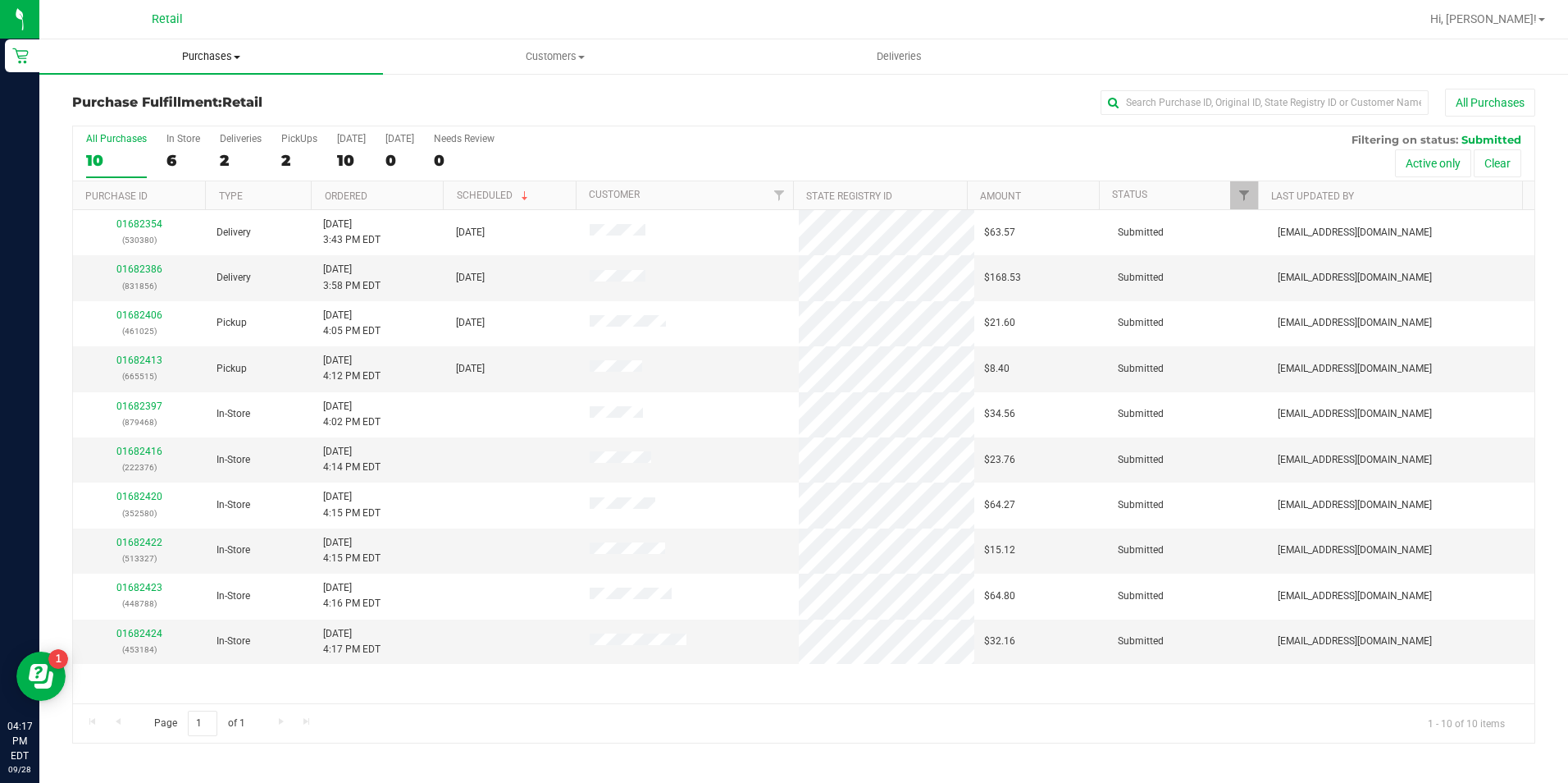
click at [198, 63] on span "Purchases" at bounding box center [211, 56] width 343 height 15
click at [203, 101] on span "Summary of purchases" at bounding box center [123, 99] width 168 height 14
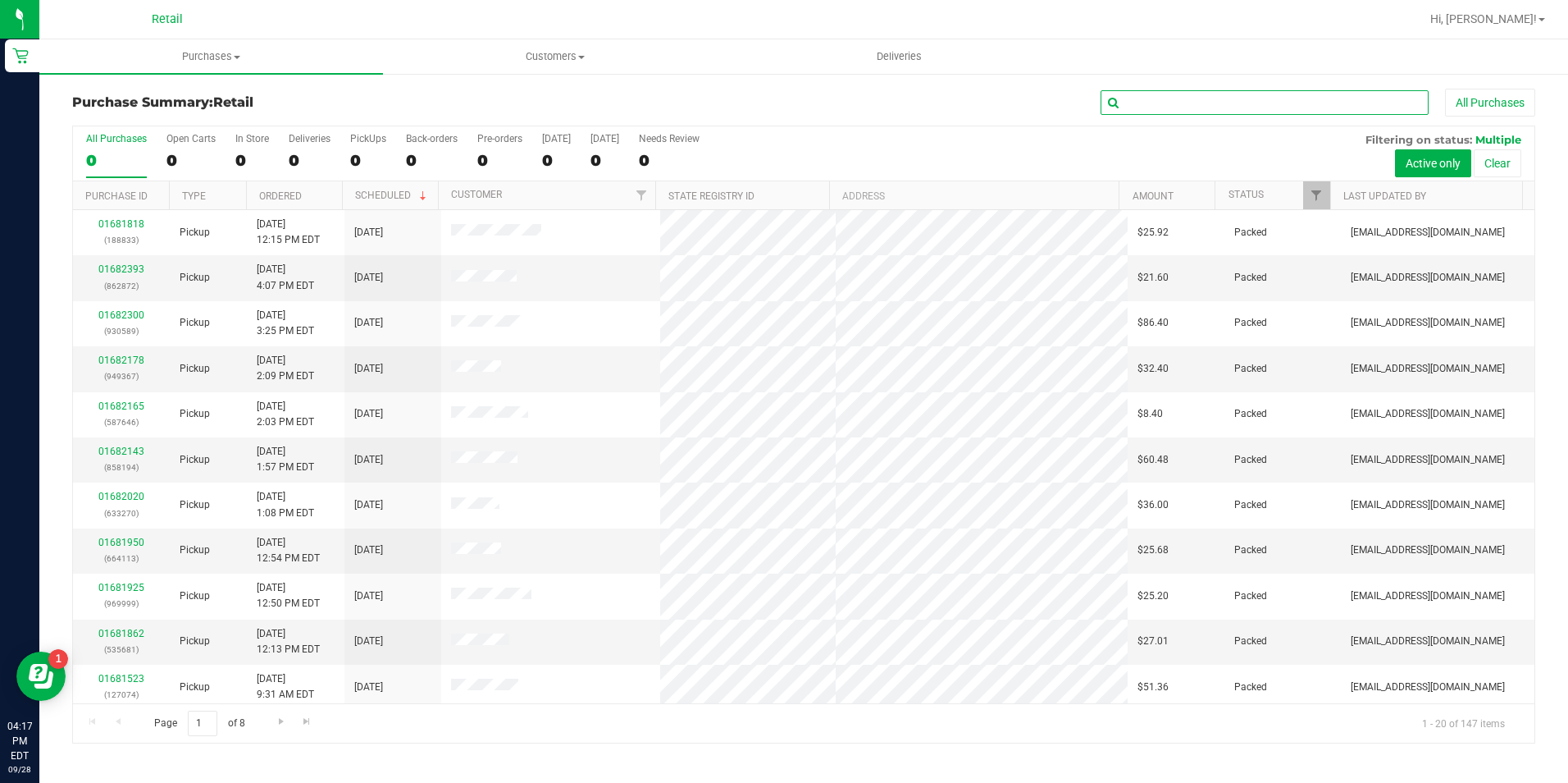
click at [1178, 92] on input "text" at bounding box center [1264, 102] width 328 height 25
click at [1178, 100] on input "text" at bounding box center [1264, 102] width 328 height 25
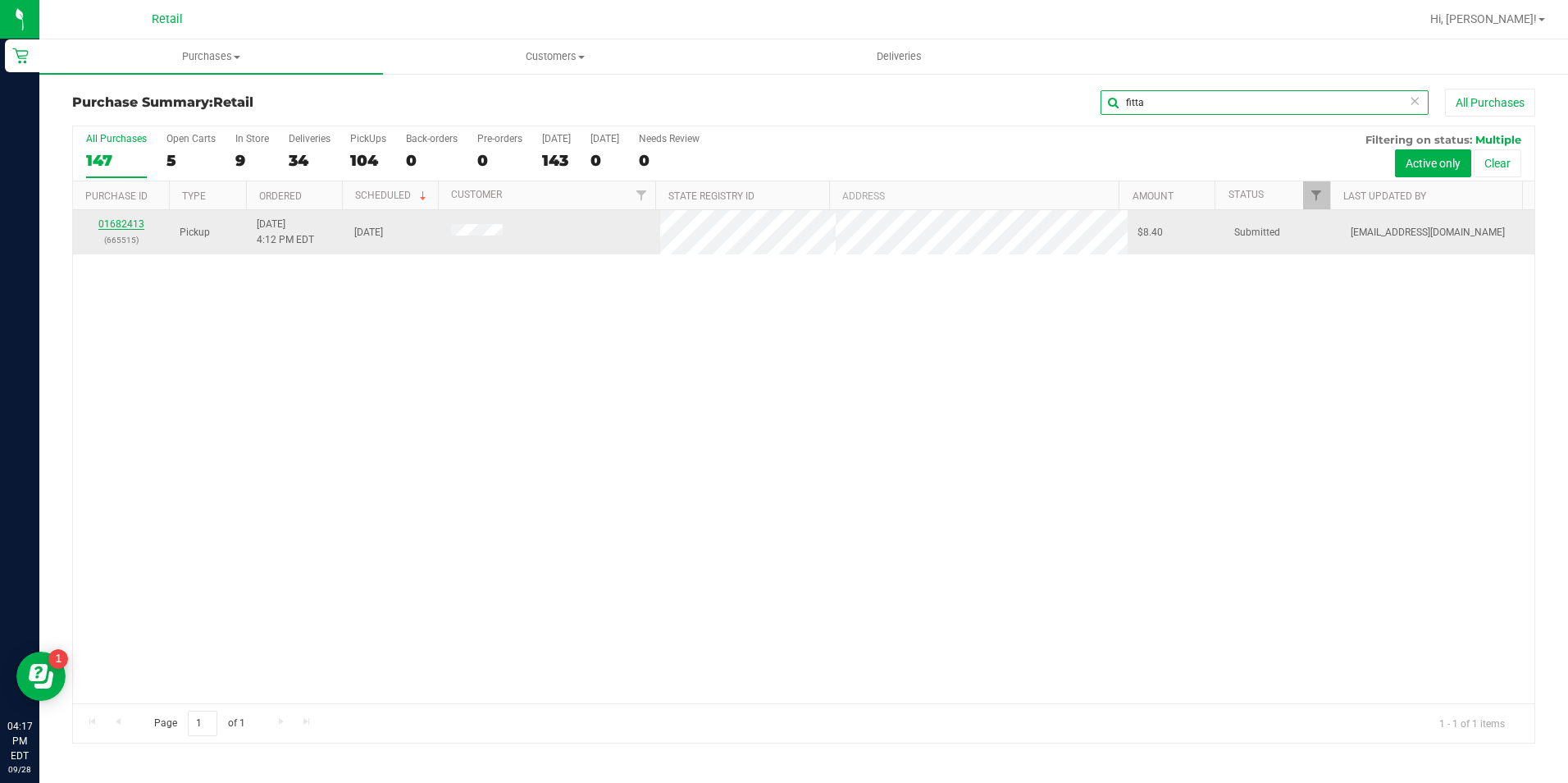
type input "fitta"
click at [128, 218] on link "01682413" at bounding box center [121, 224] width 46 height 11
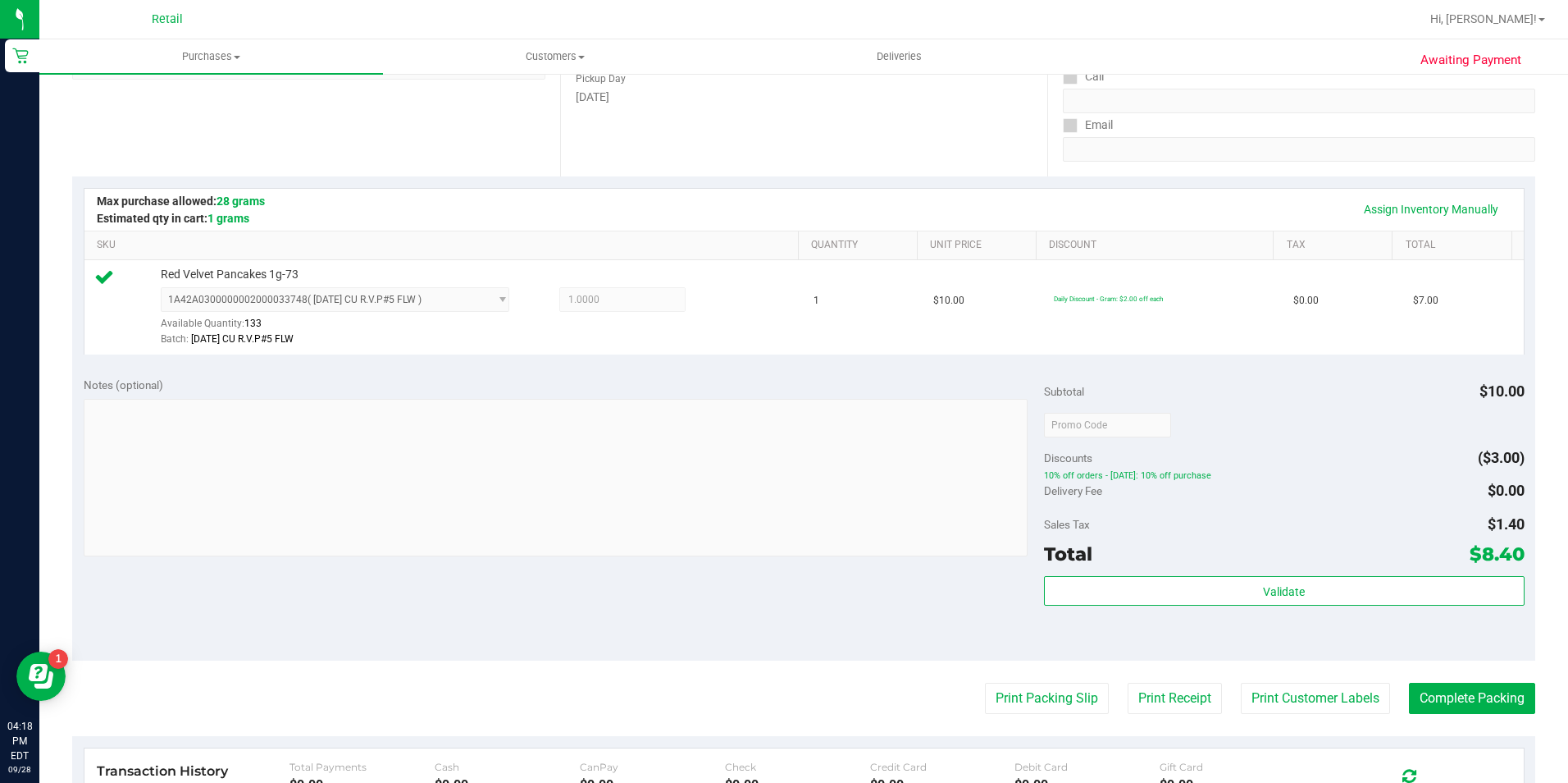
scroll to position [329, 0]
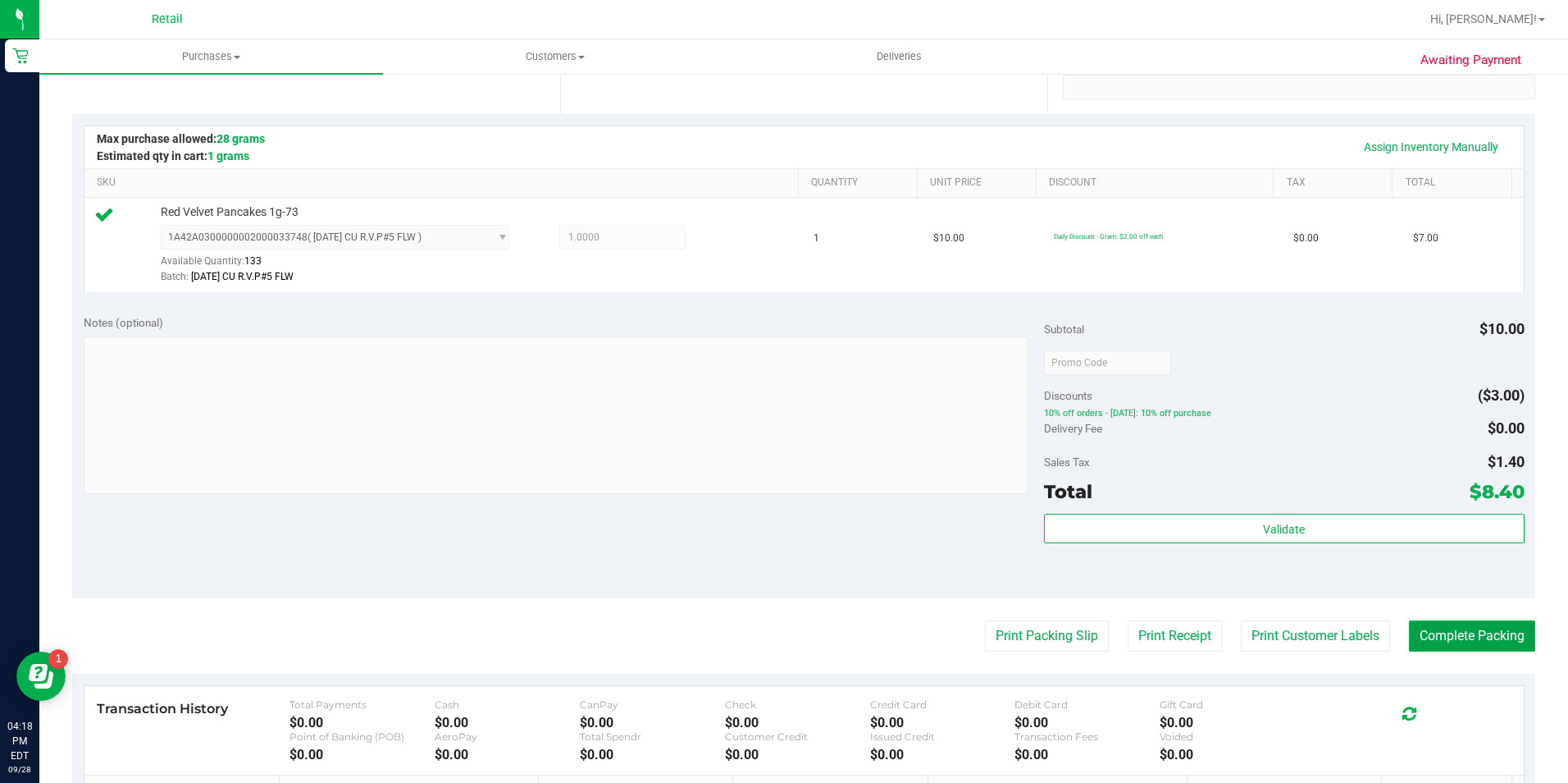
click at [1461, 640] on button "Complete Packing" at bounding box center [1471, 635] width 126 height 31
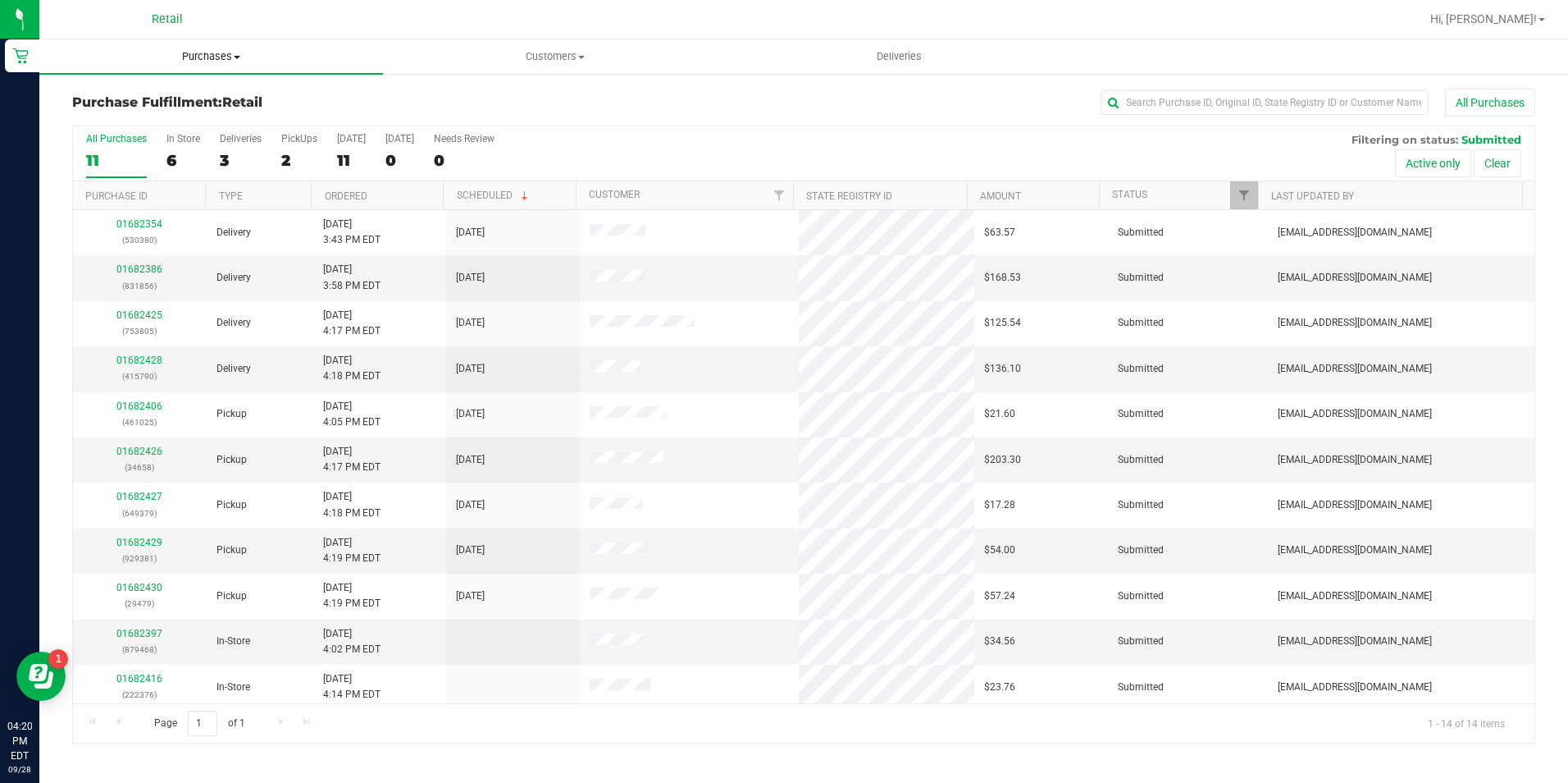
click at [217, 60] on span "Purchases" at bounding box center [211, 56] width 343 height 15
click at [223, 98] on li "Summary of purchases" at bounding box center [211, 100] width 343 height 19
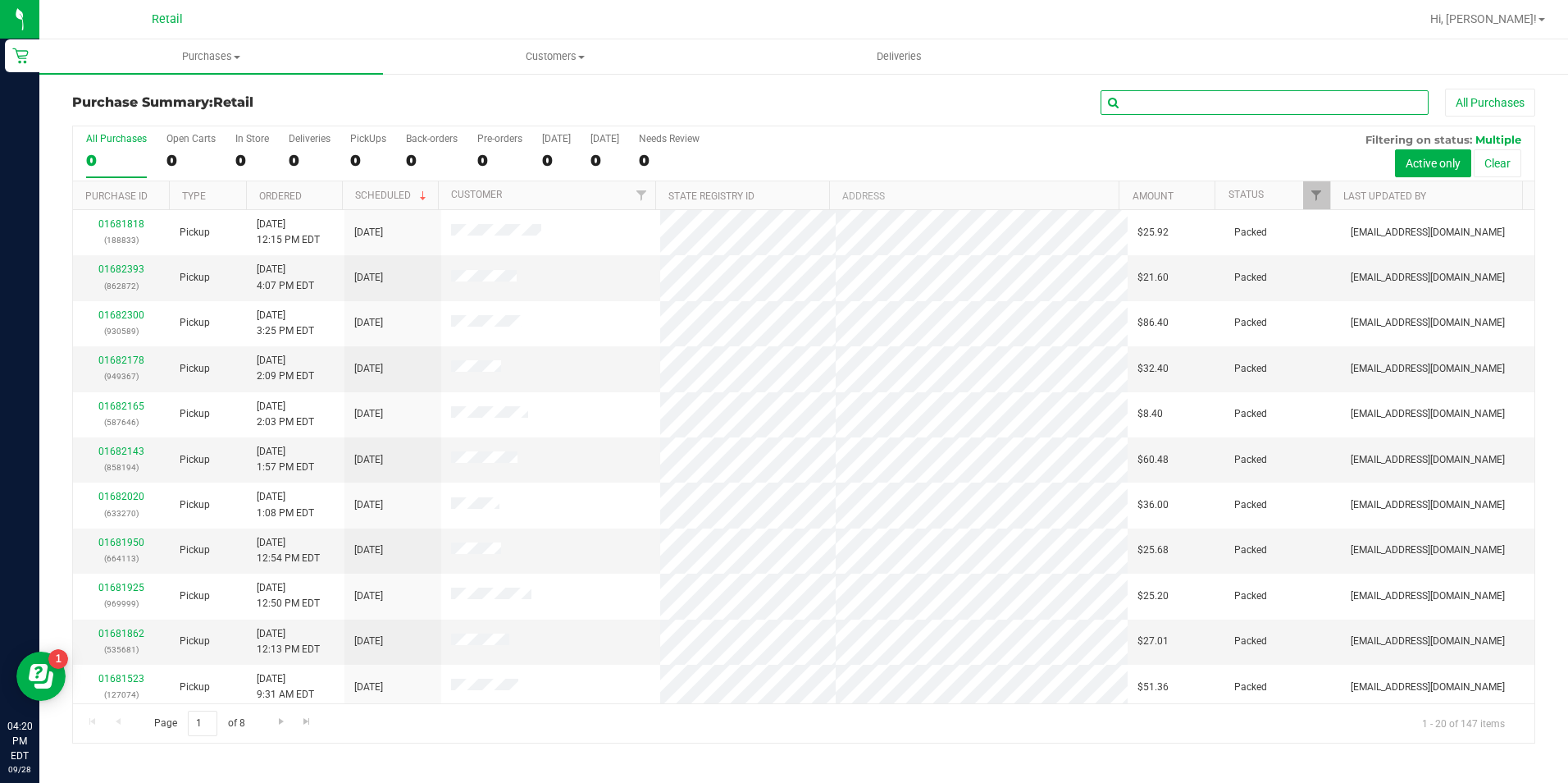
click at [1146, 100] on input "text" at bounding box center [1264, 102] width 328 height 25
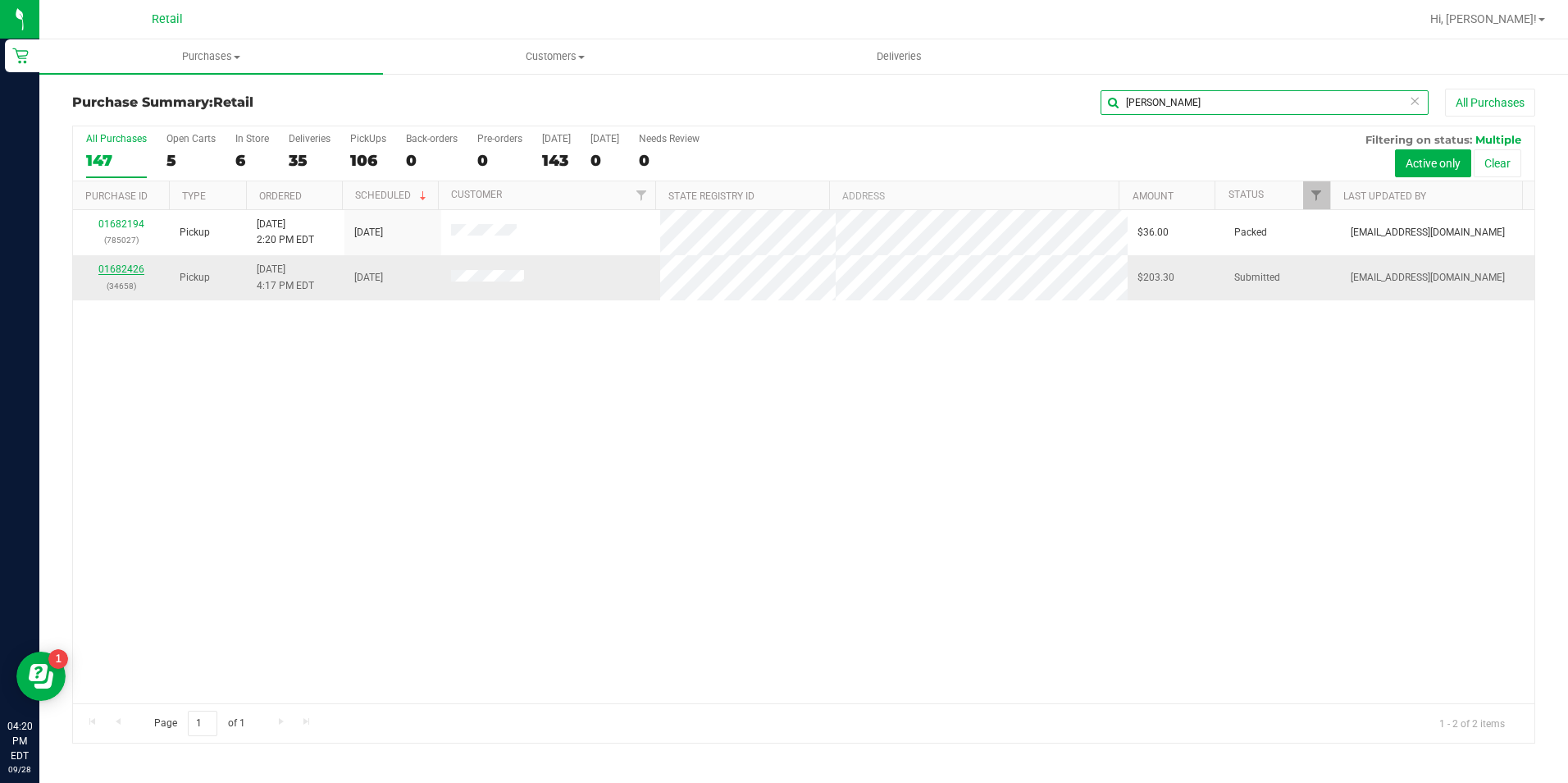
type input "morales"
click at [131, 266] on link "01682426" at bounding box center [121, 269] width 46 height 11
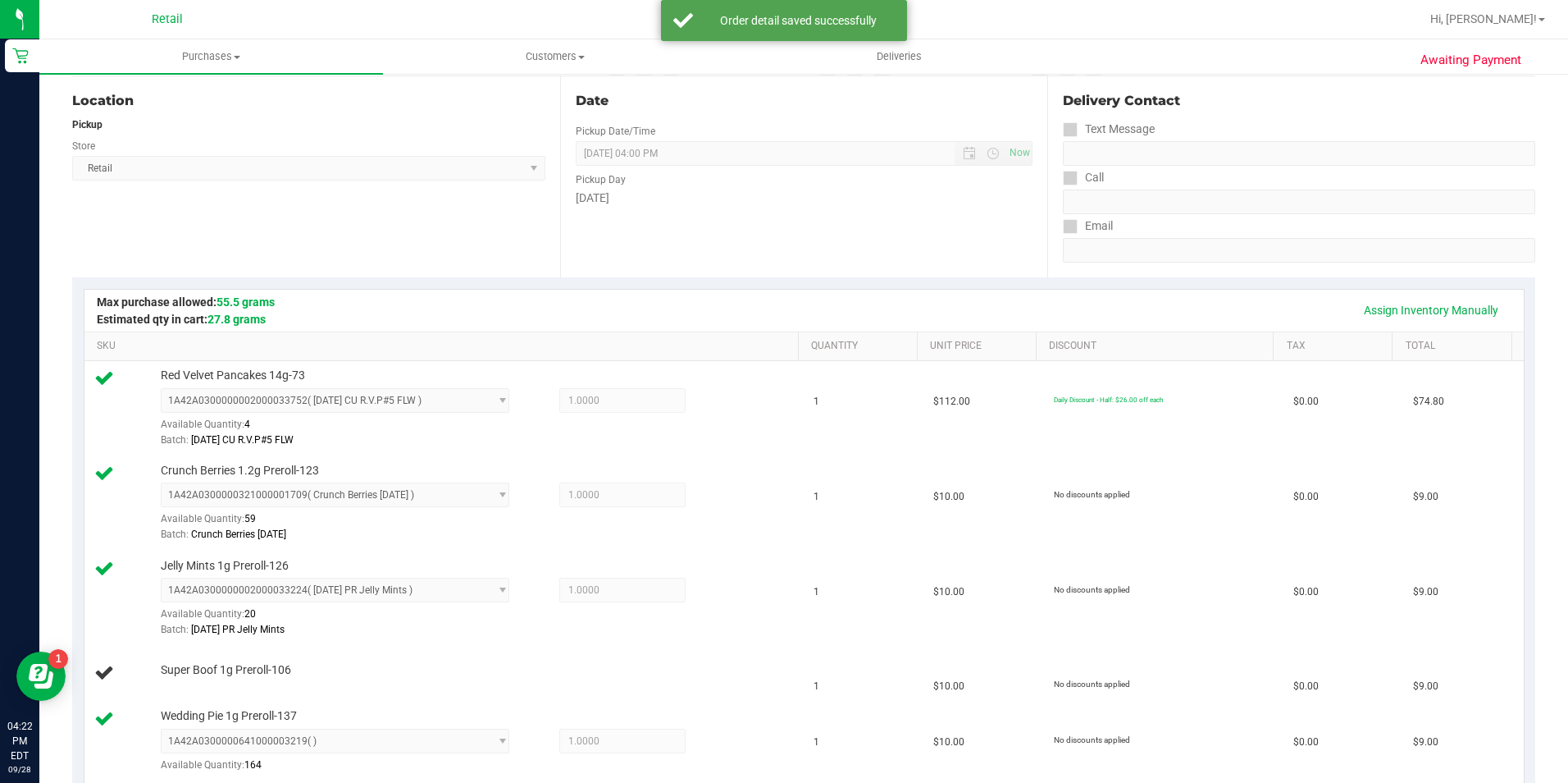
scroll to position [164, 0]
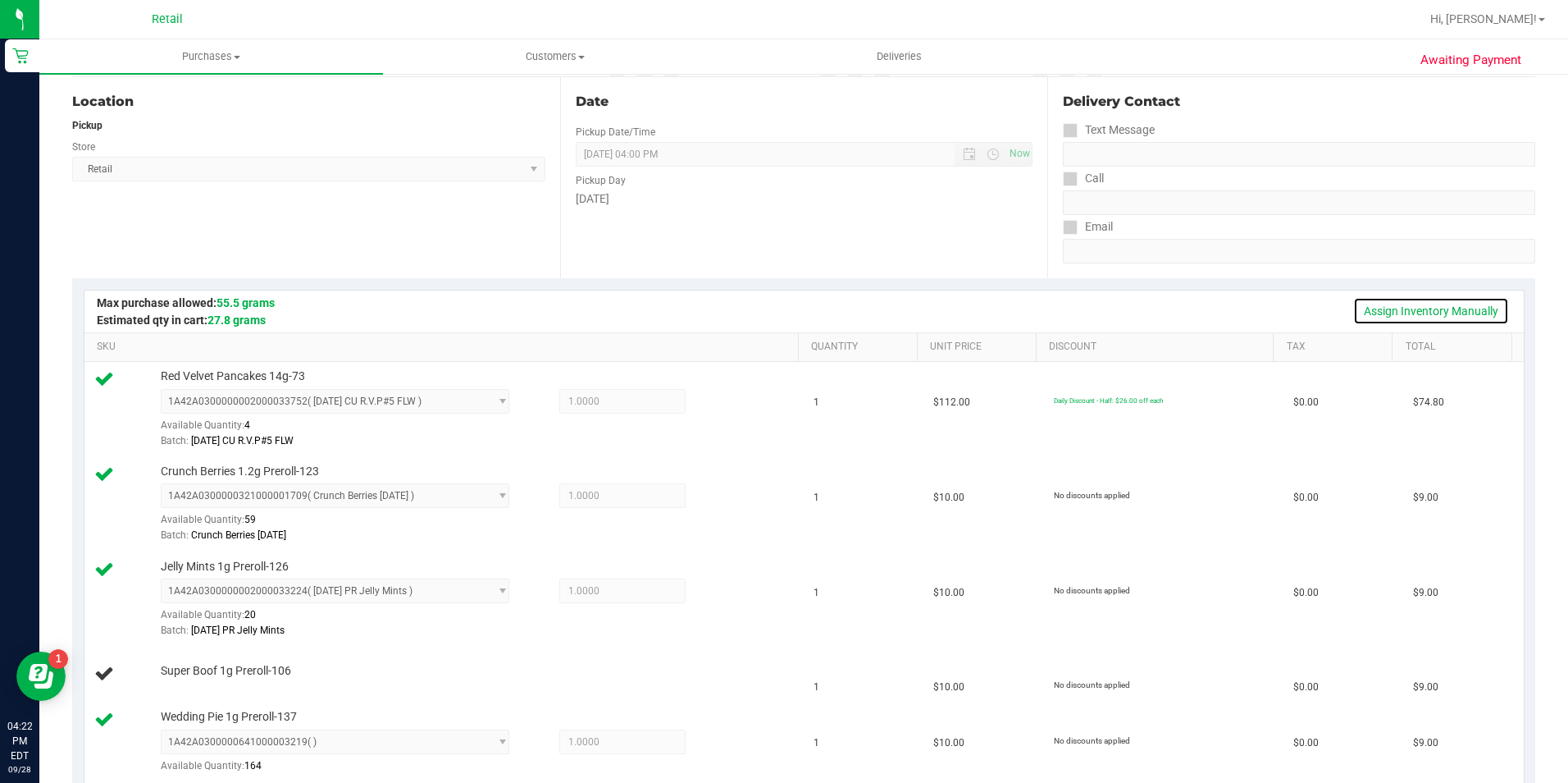
click at [1422, 304] on link "Assign Inventory Manually" at bounding box center [1431, 311] width 156 height 28
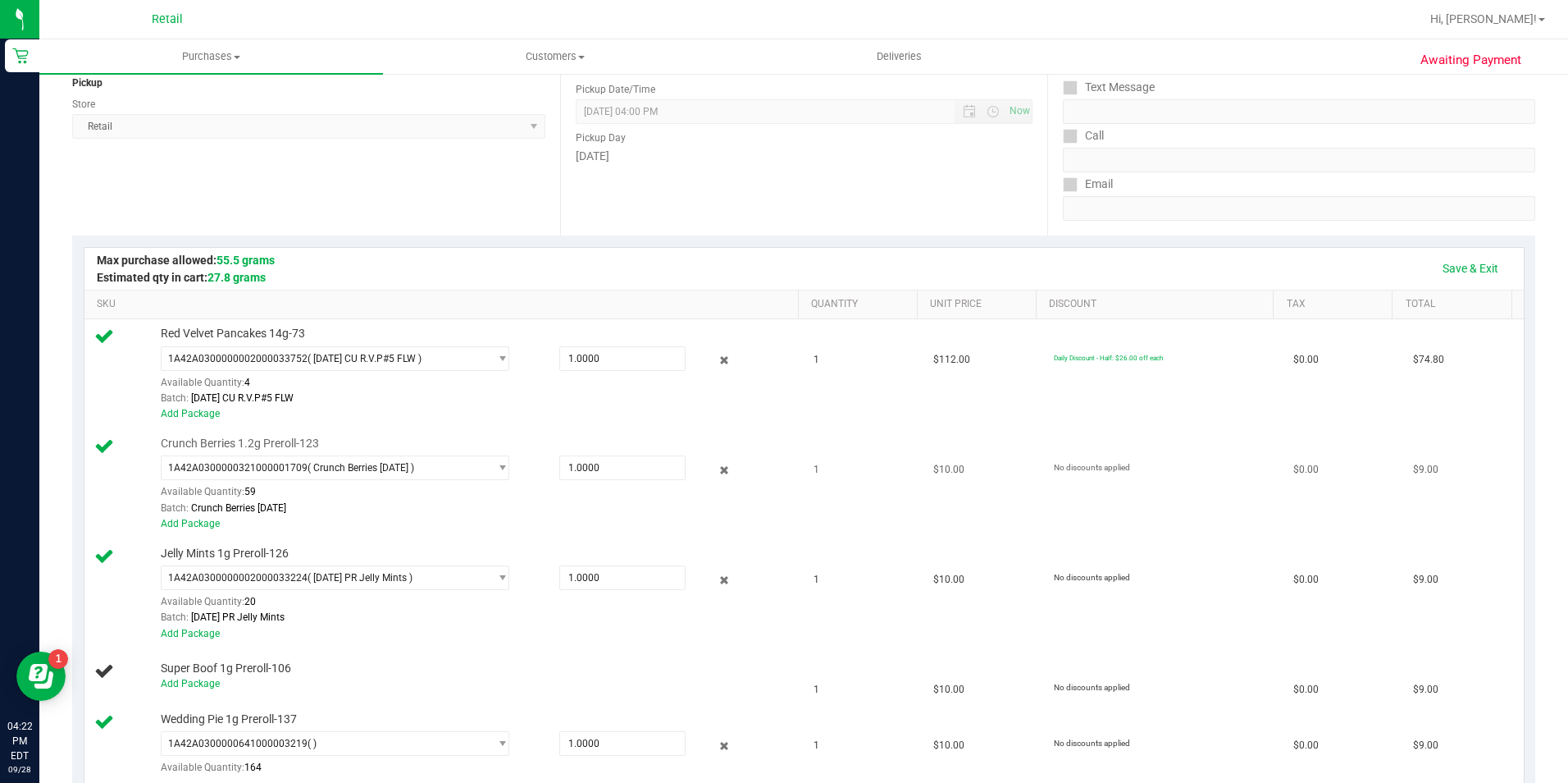
scroll to position [246, 0]
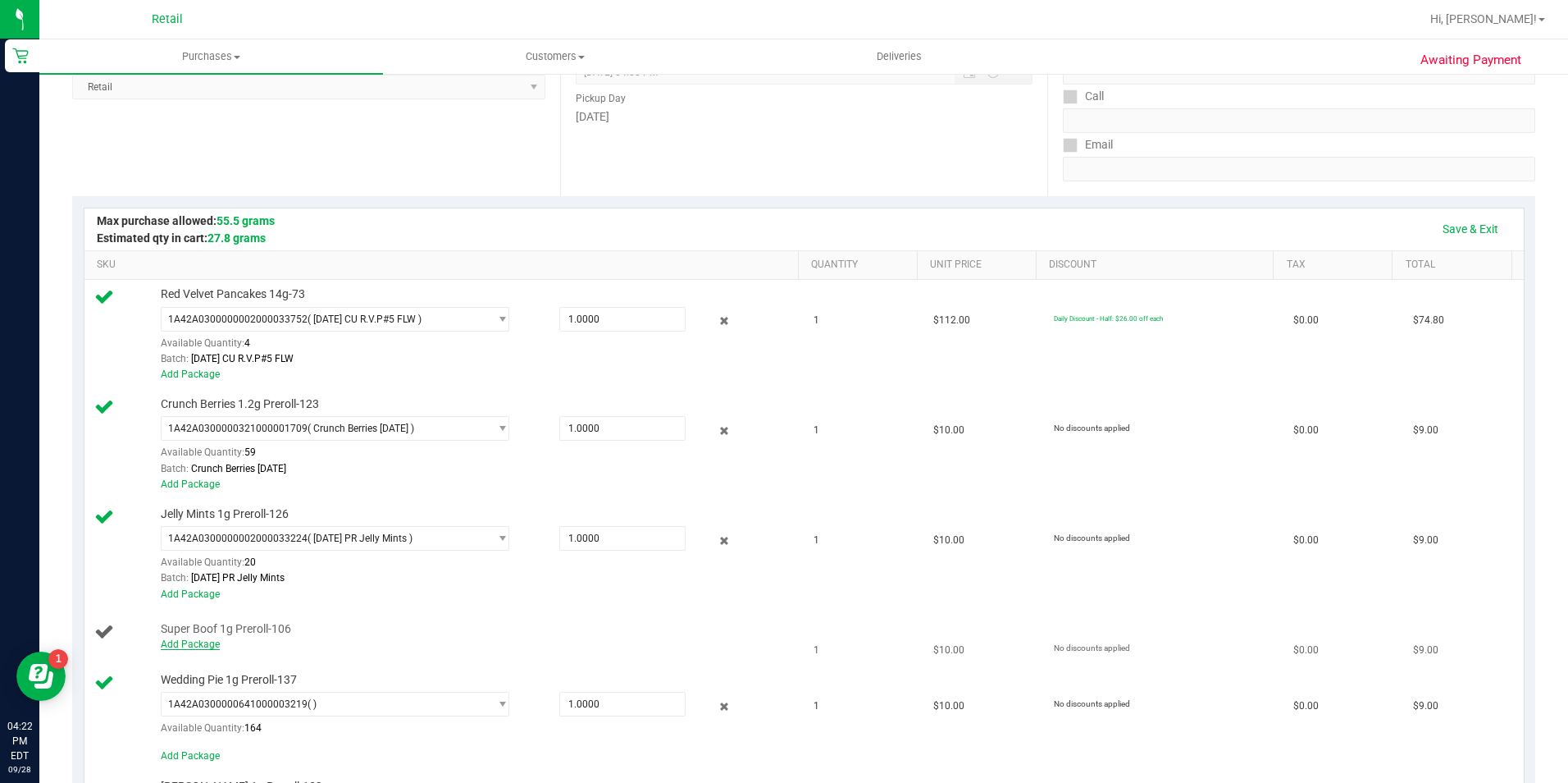
click at [175, 645] on link "Add Package" at bounding box center [190, 644] width 59 height 11
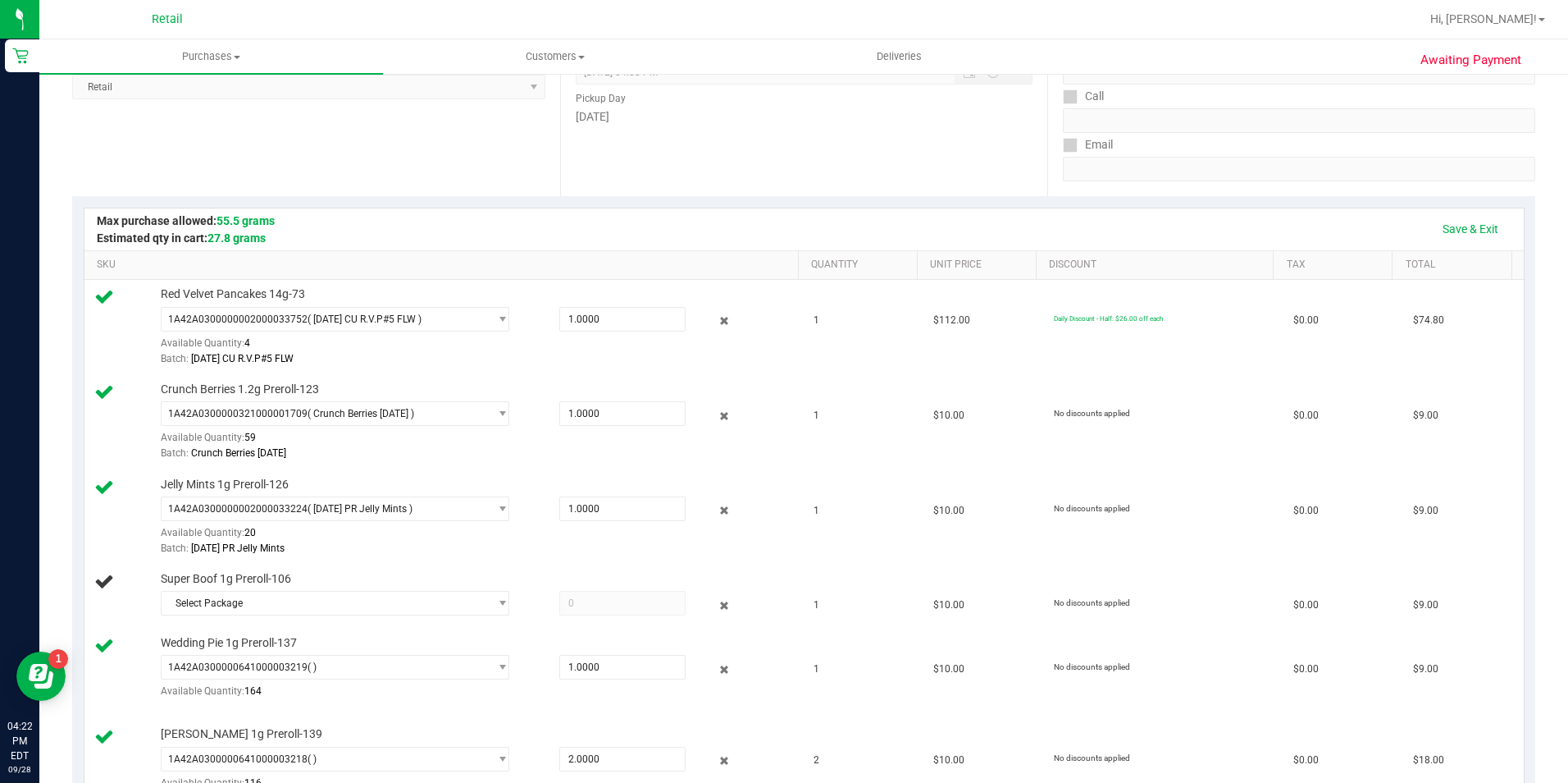
click at [482, 646] on div "Wedding Pie 1g Preroll-137 1A42A0300000641000003219 ( ) 1A42A030000064100000317…" at bounding box center [471, 674] width 638 height 78
click at [476, 598] on span "Select Package" at bounding box center [325, 603] width 328 height 23
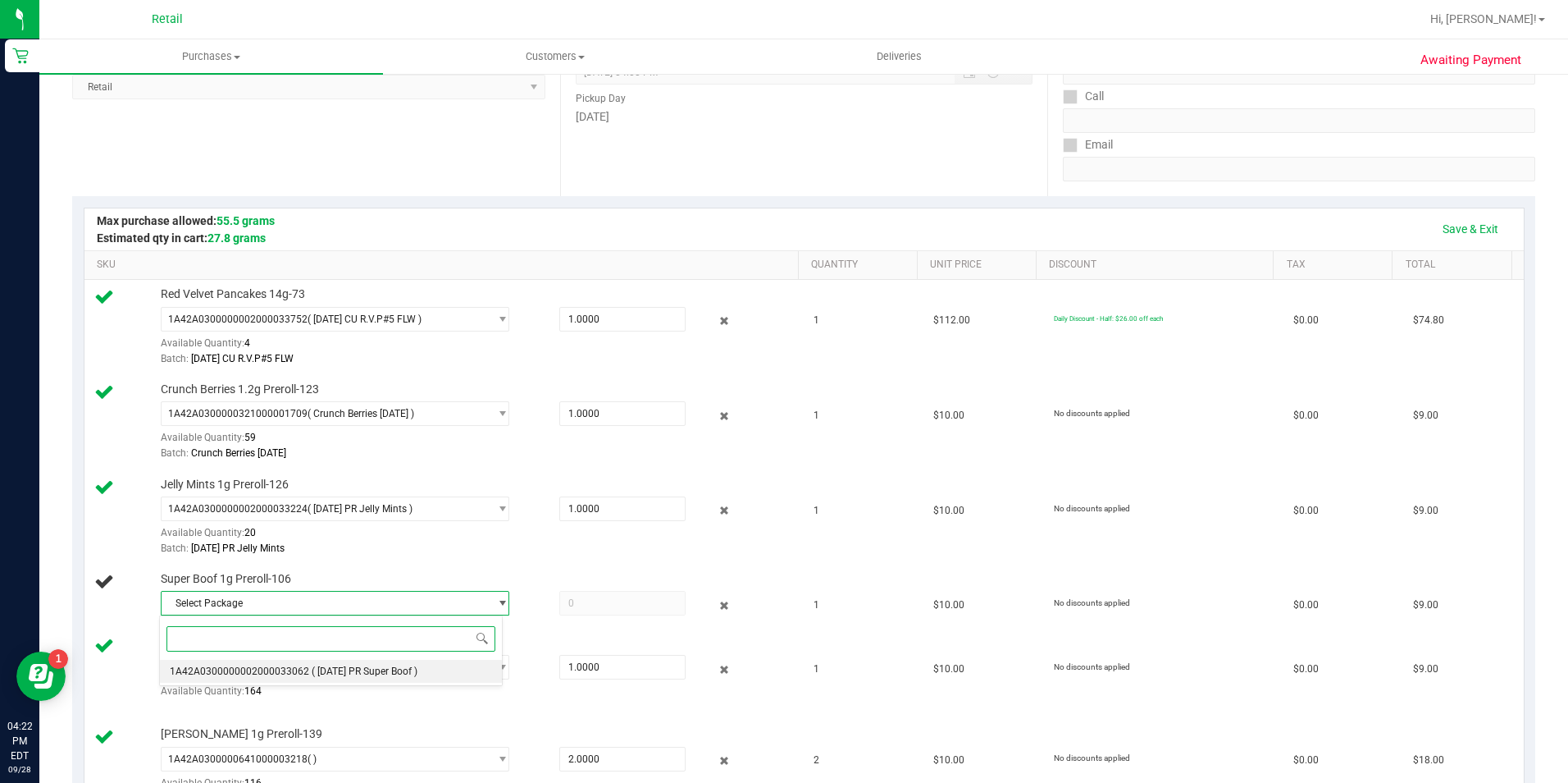
click at [280, 672] on span "1A42A0300000002000033062" at bounding box center [239, 670] width 139 height 11
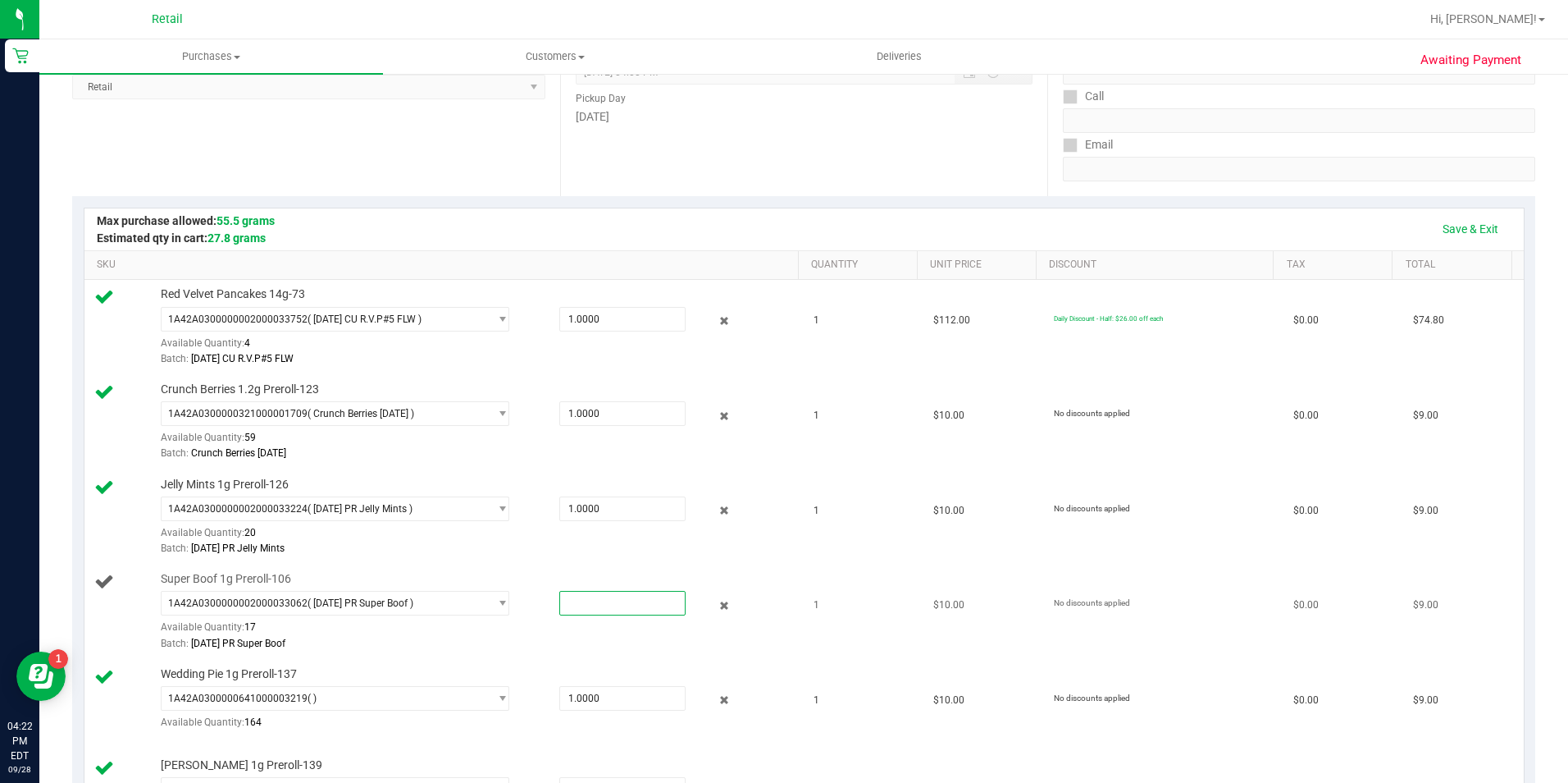
click at [644, 604] on span at bounding box center [622, 603] width 126 height 25
type input "1"
type input "1.0000"
click at [1439, 224] on link "Save & Exit" at bounding box center [1470, 229] width 77 height 28
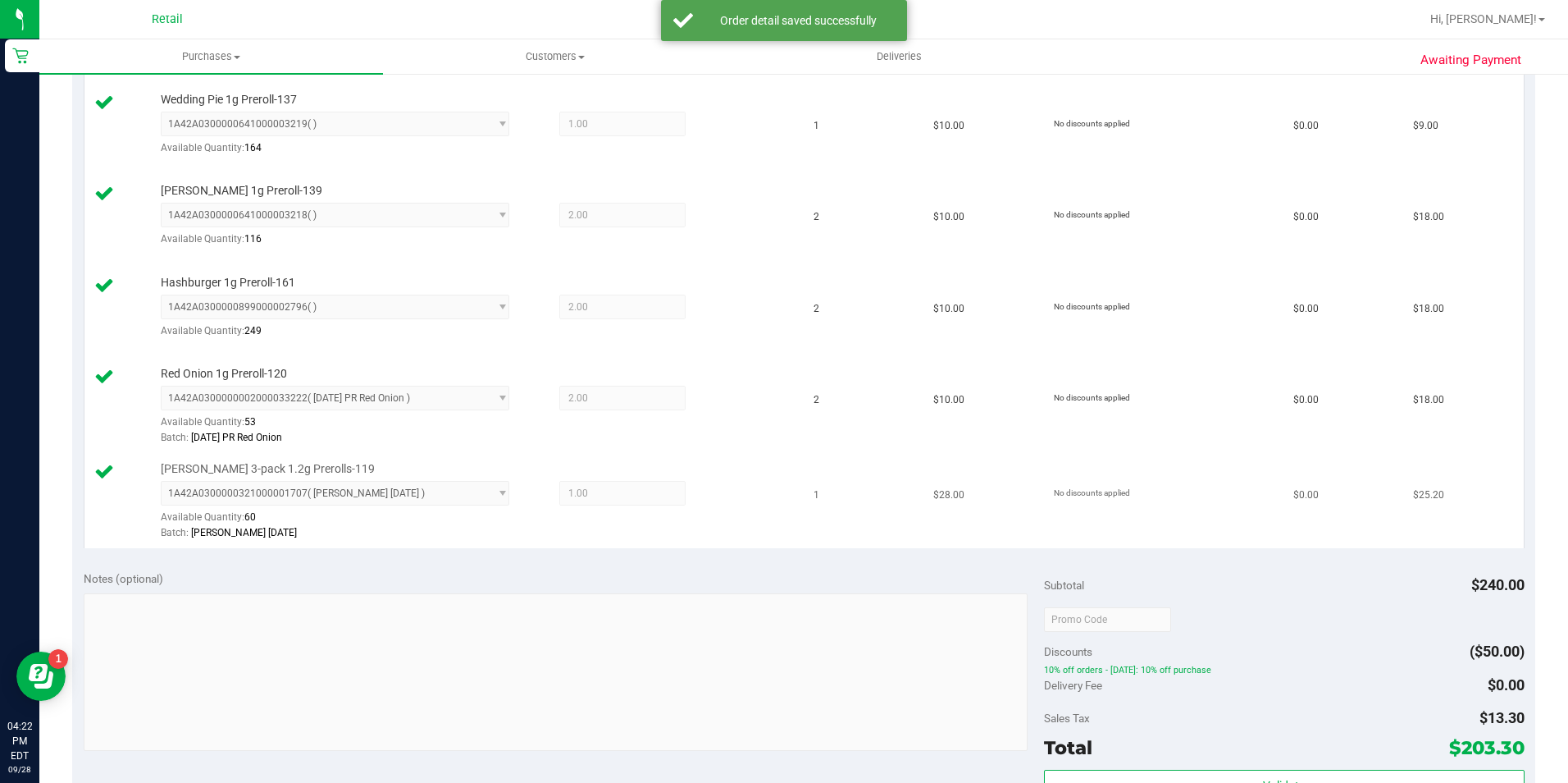
scroll to position [985, 0]
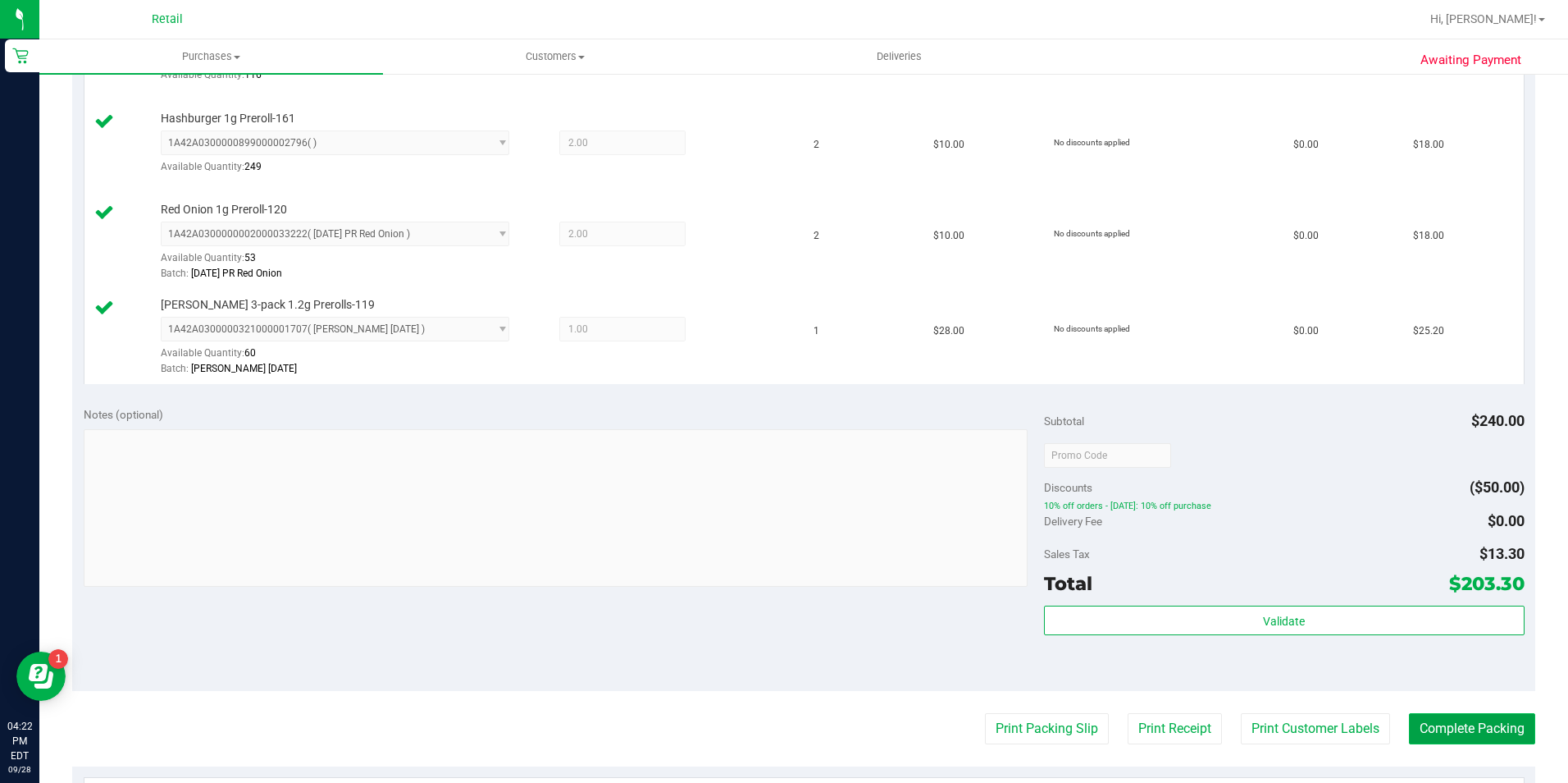
click at [1475, 714] on button "Complete Packing" at bounding box center [1471, 728] width 126 height 31
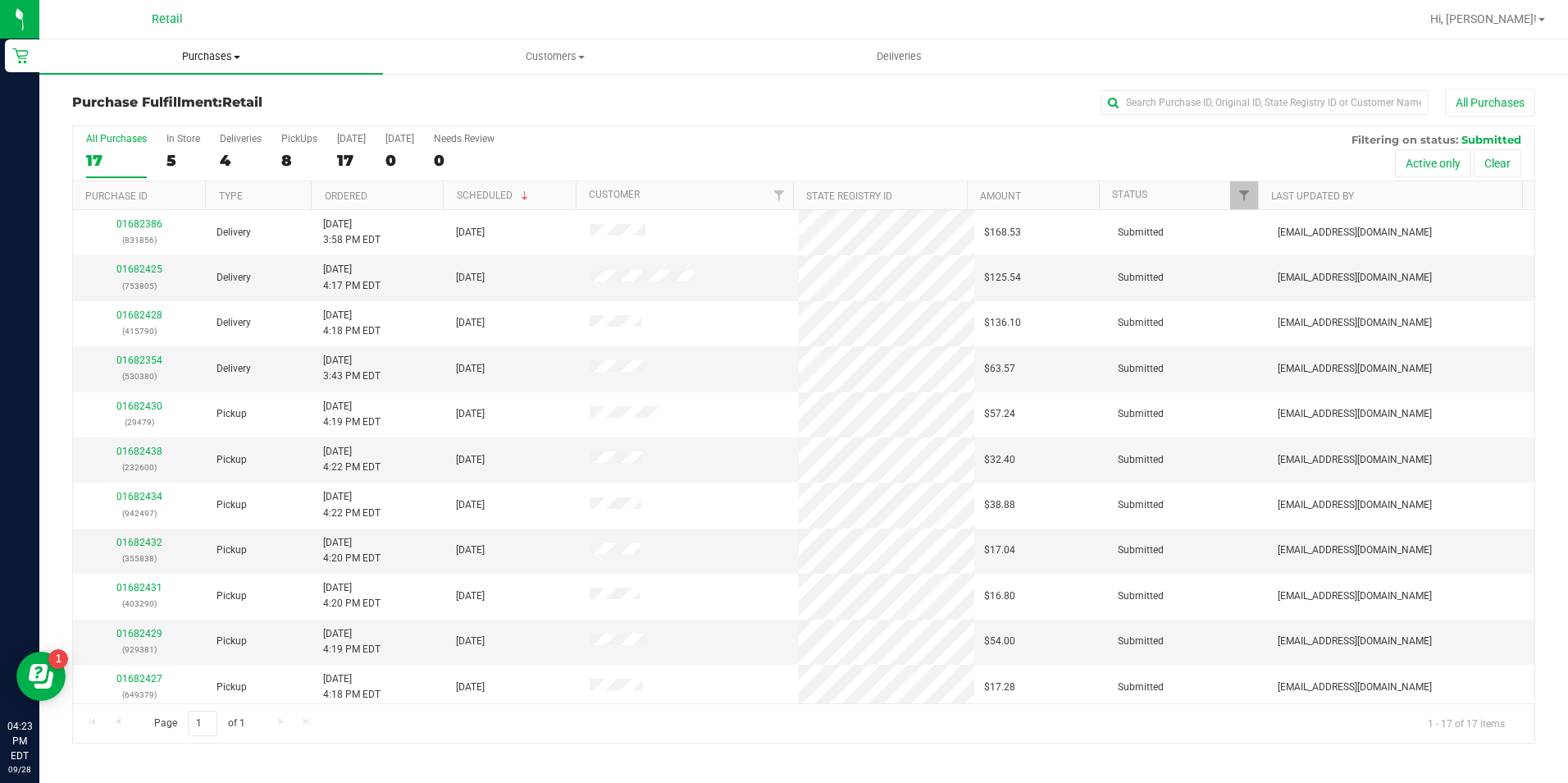
click at [202, 55] on span "Purchases" at bounding box center [211, 56] width 343 height 15
click at [209, 90] on li "Summary of purchases" at bounding box center [211, 100] width 343 height 19
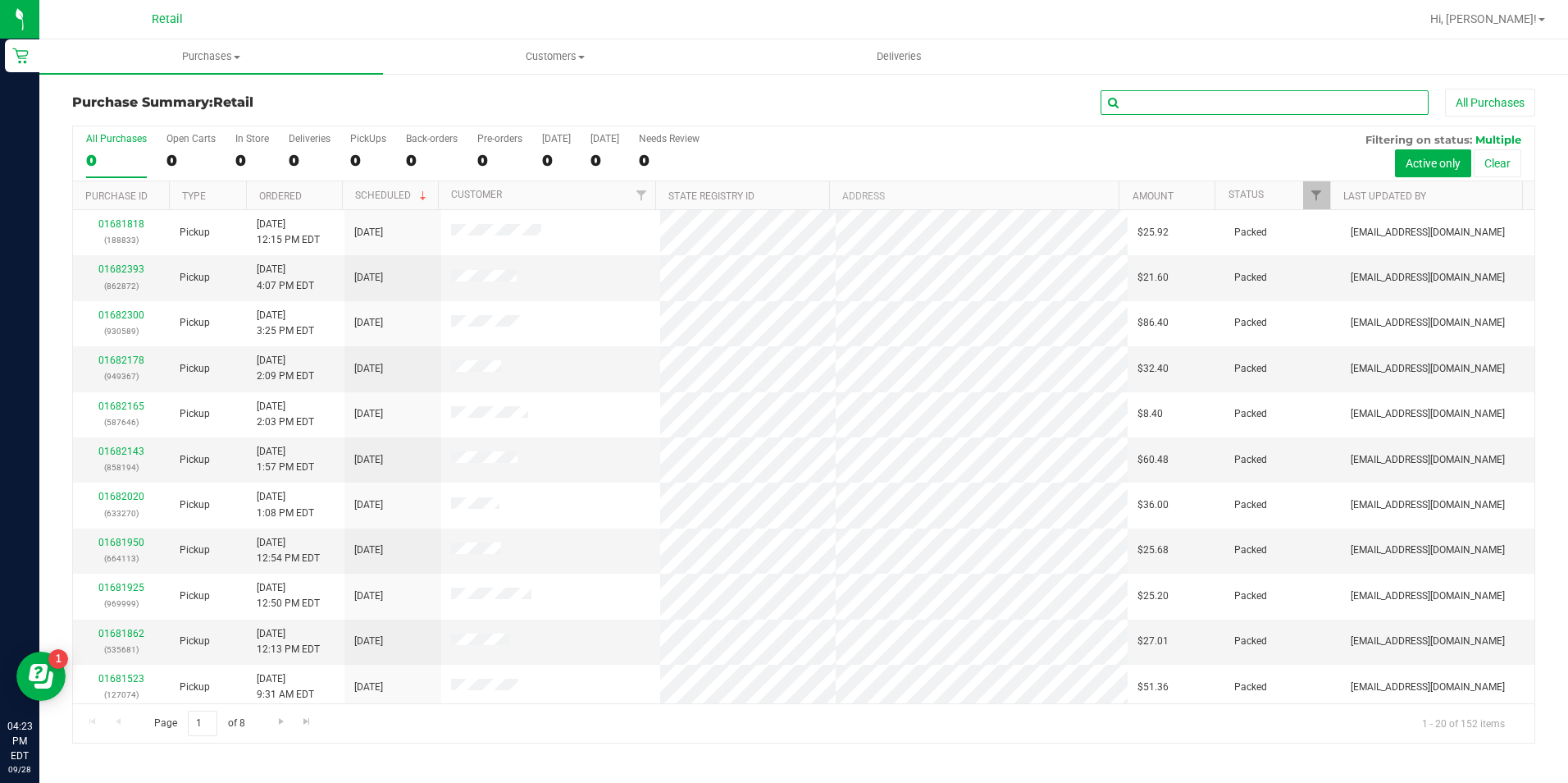
click at [1231, 98] on input "text" at bounding box center [1264, 102] width 328 height 25
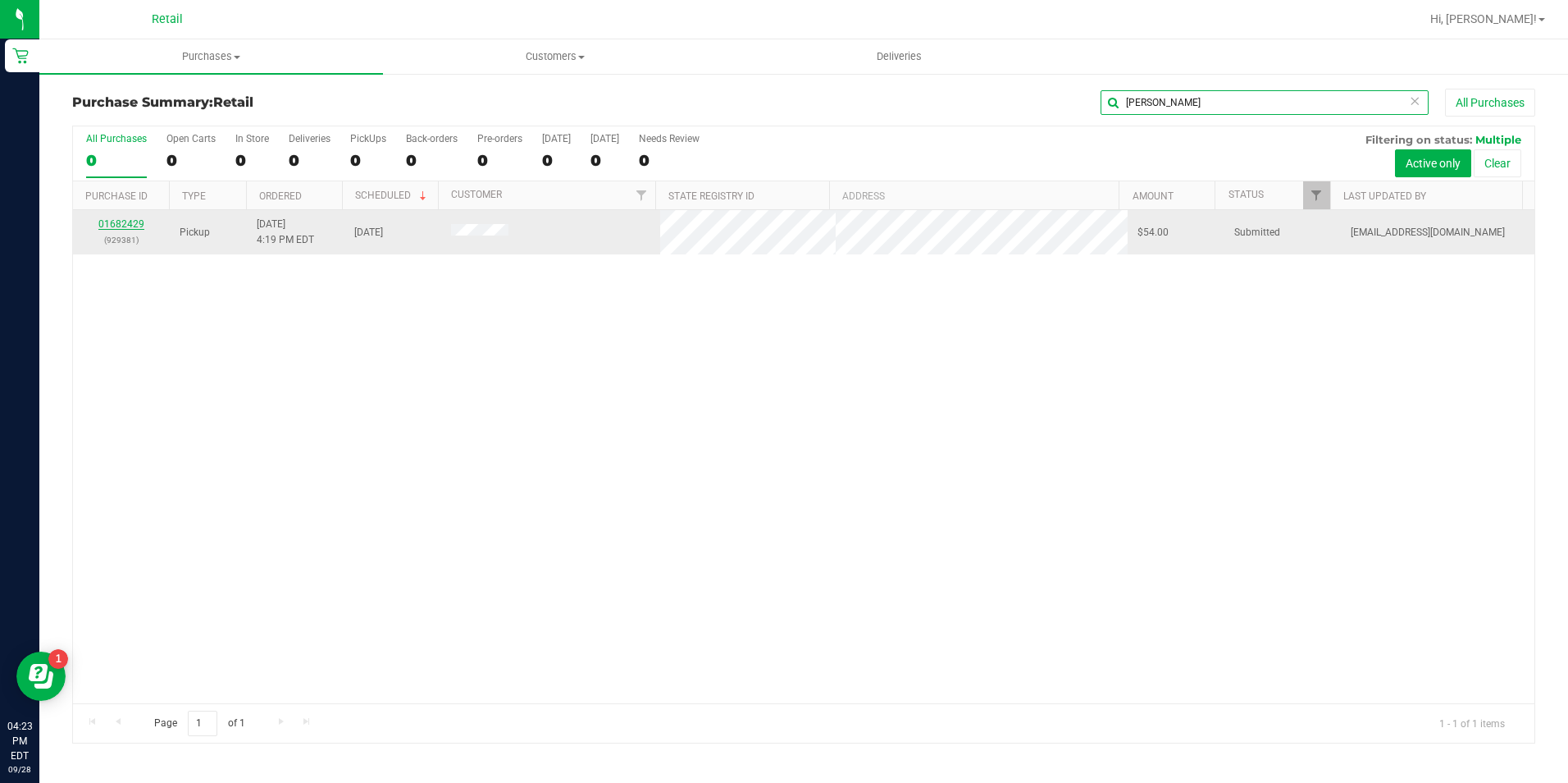
type input "lopez"
click at [119, 226] on link "01682429" at bounding box center [121, 224] width 46 height 11
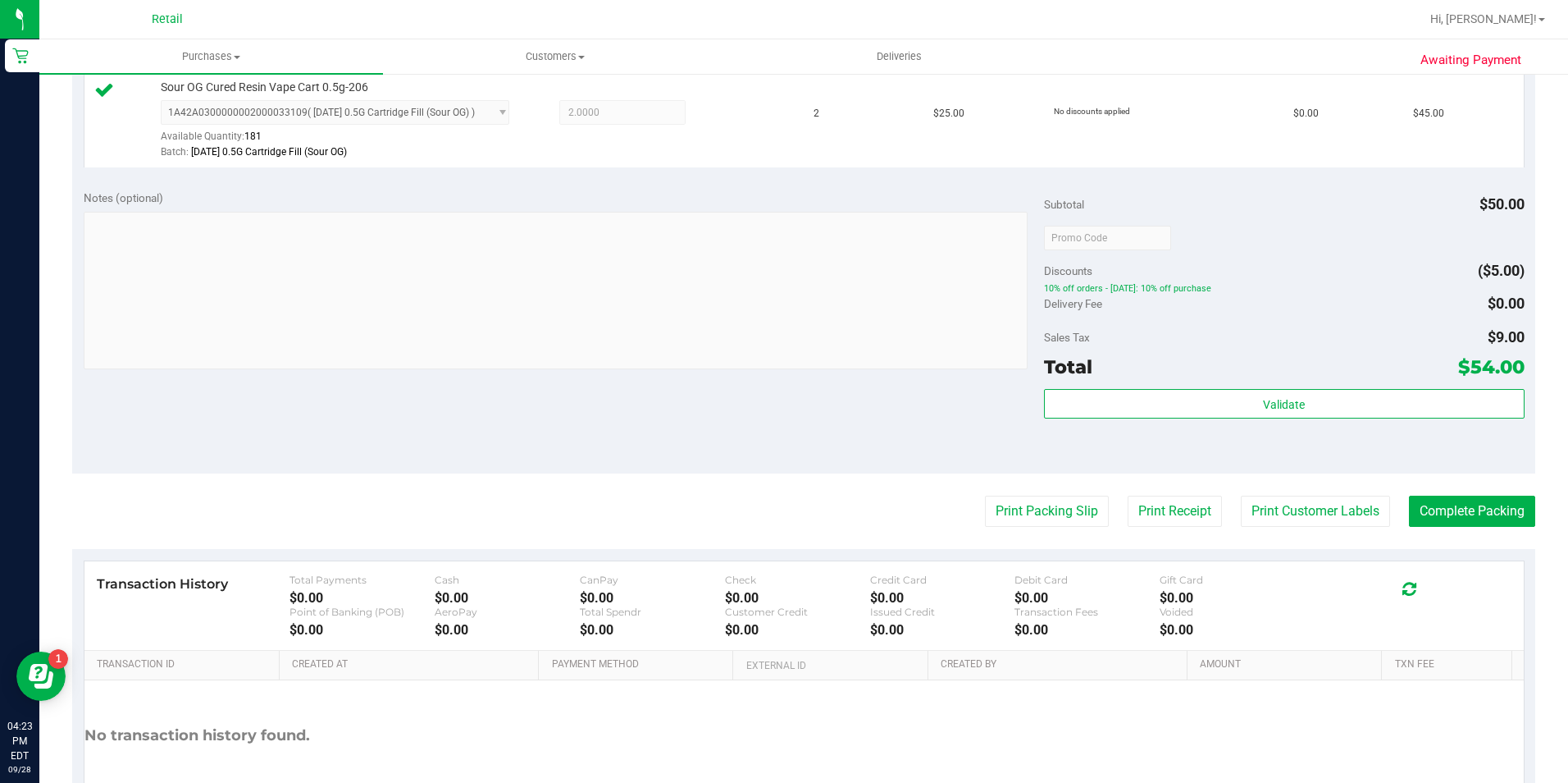
scroll to position [492, 0]
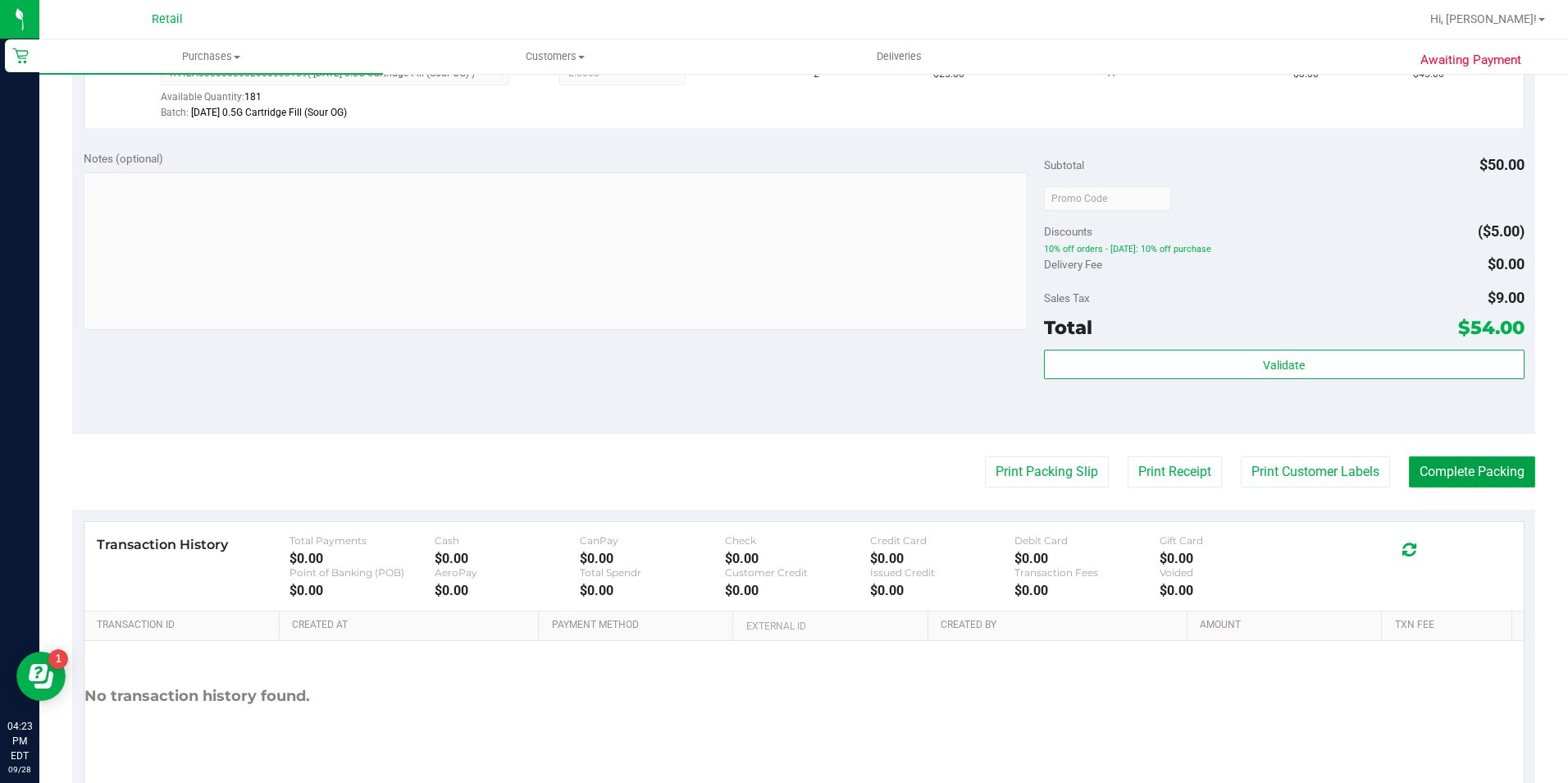
click at [1452, 476] on button "Complete Packing" at bounding box center [1471, 471] width 126 height 31
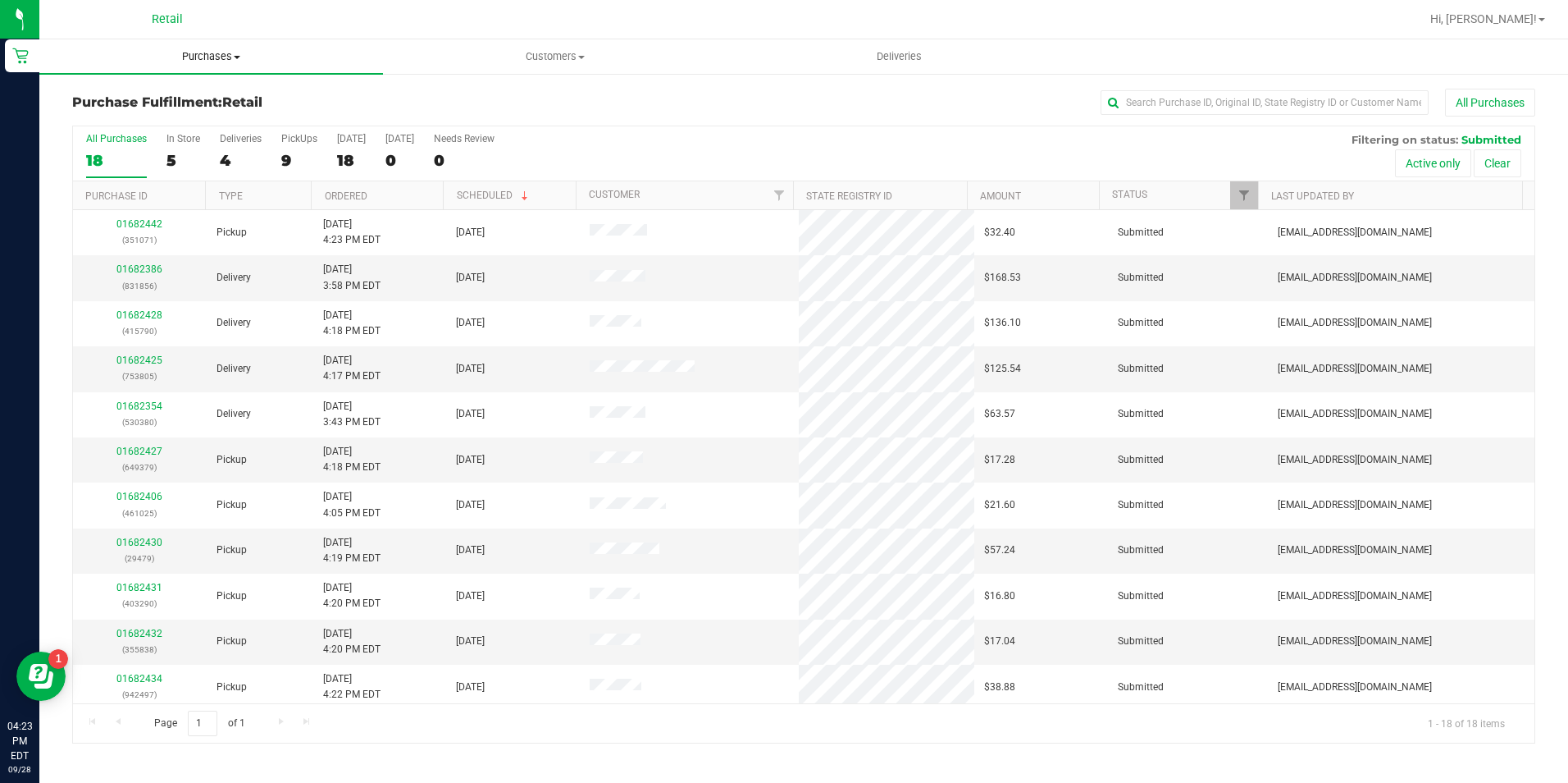
click at [190, 43] on uib-tab-heading "Purchases Summary of purchases Fulfillment All purchases" at bounding box center [211, 56] width 343 height 34
click at [199, 93] on span "Summary of purchases" at bounding box center [123, 99] width 168 height 14
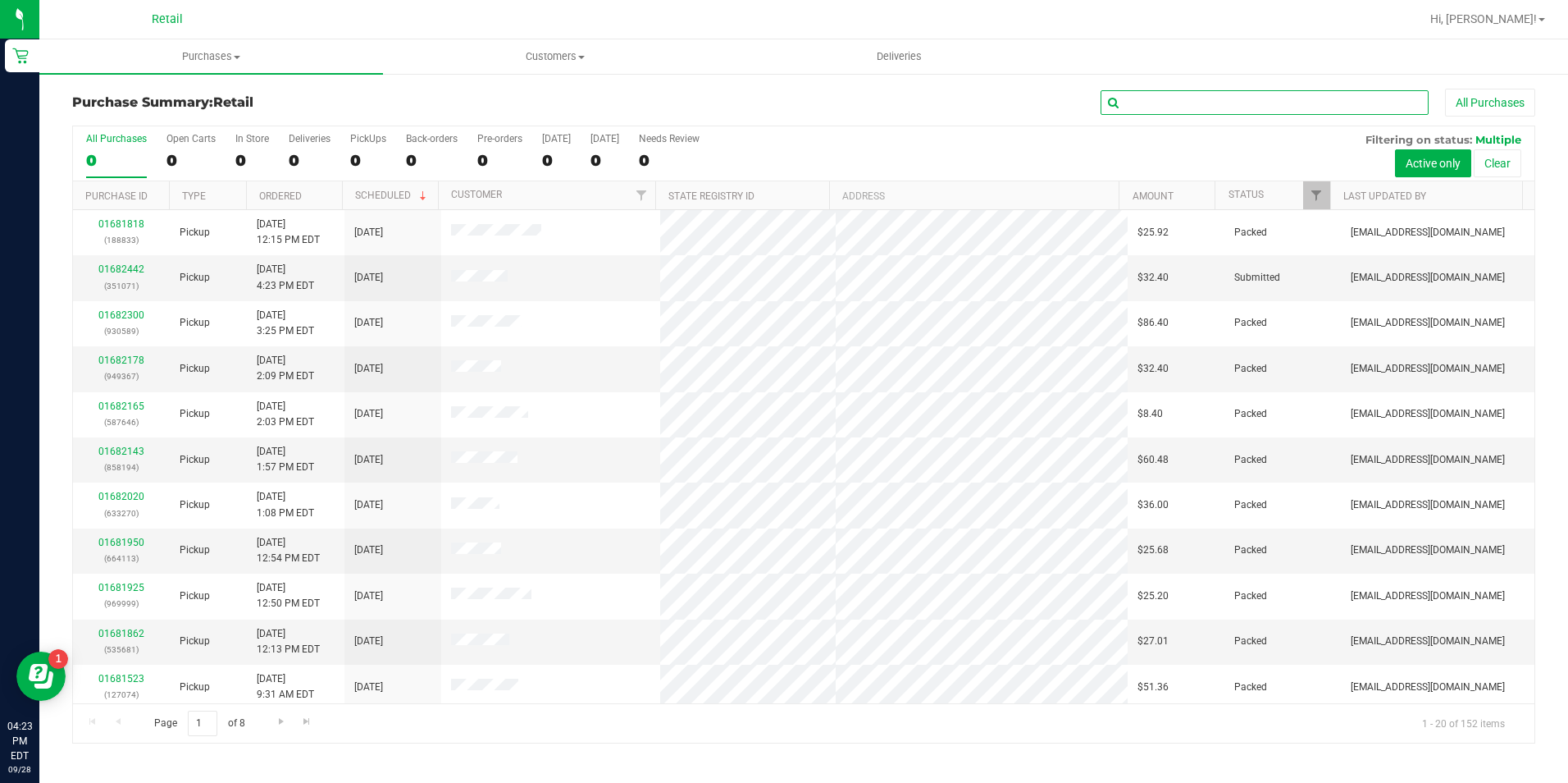
click at [1164, 102] on input "text" at bounding box center [1264, 102] width 328 height 25
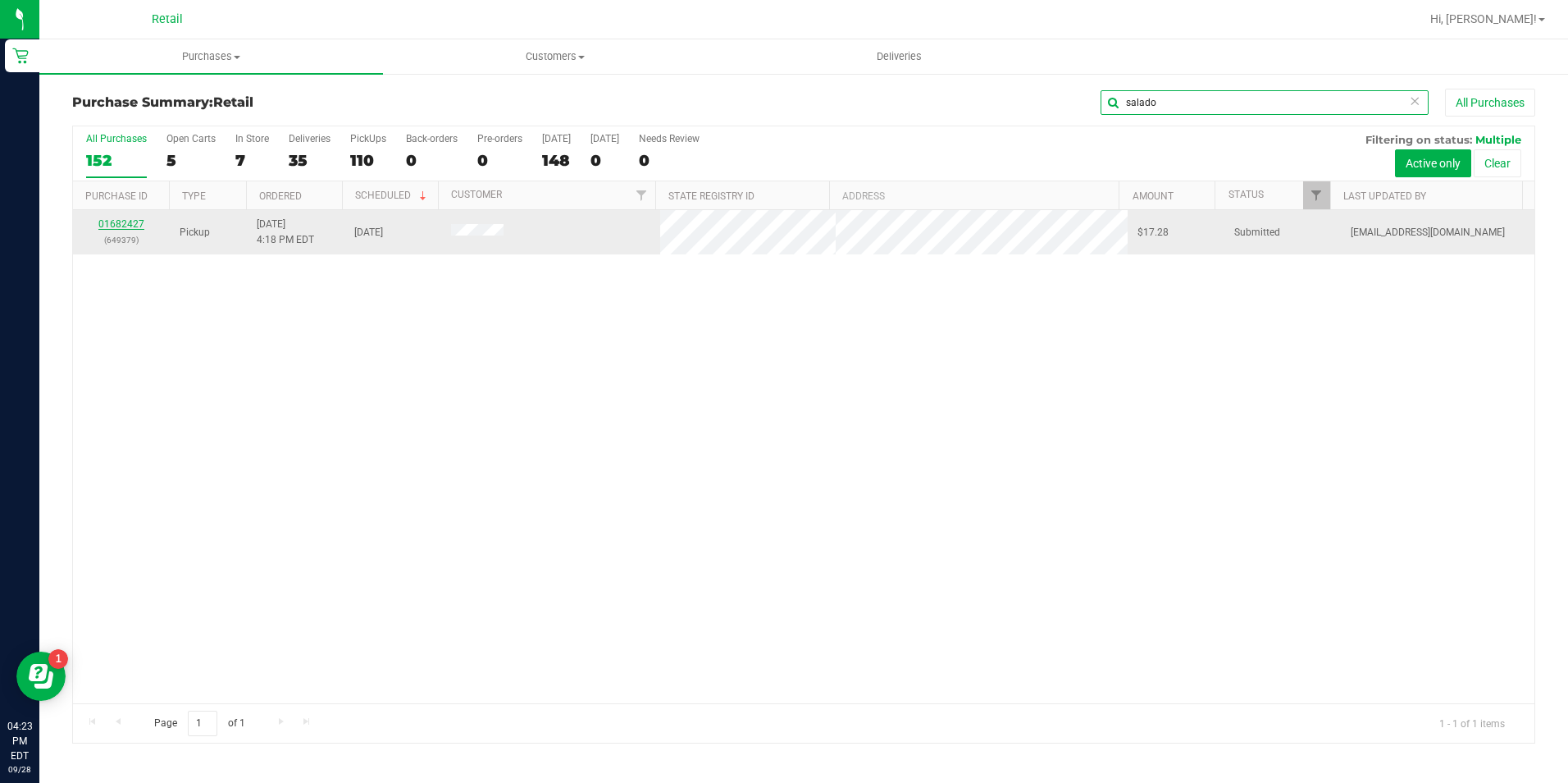
type input "salado"
click at [114, 226] on link "01682427" at bounding box center [121, 224] width 46 height 11
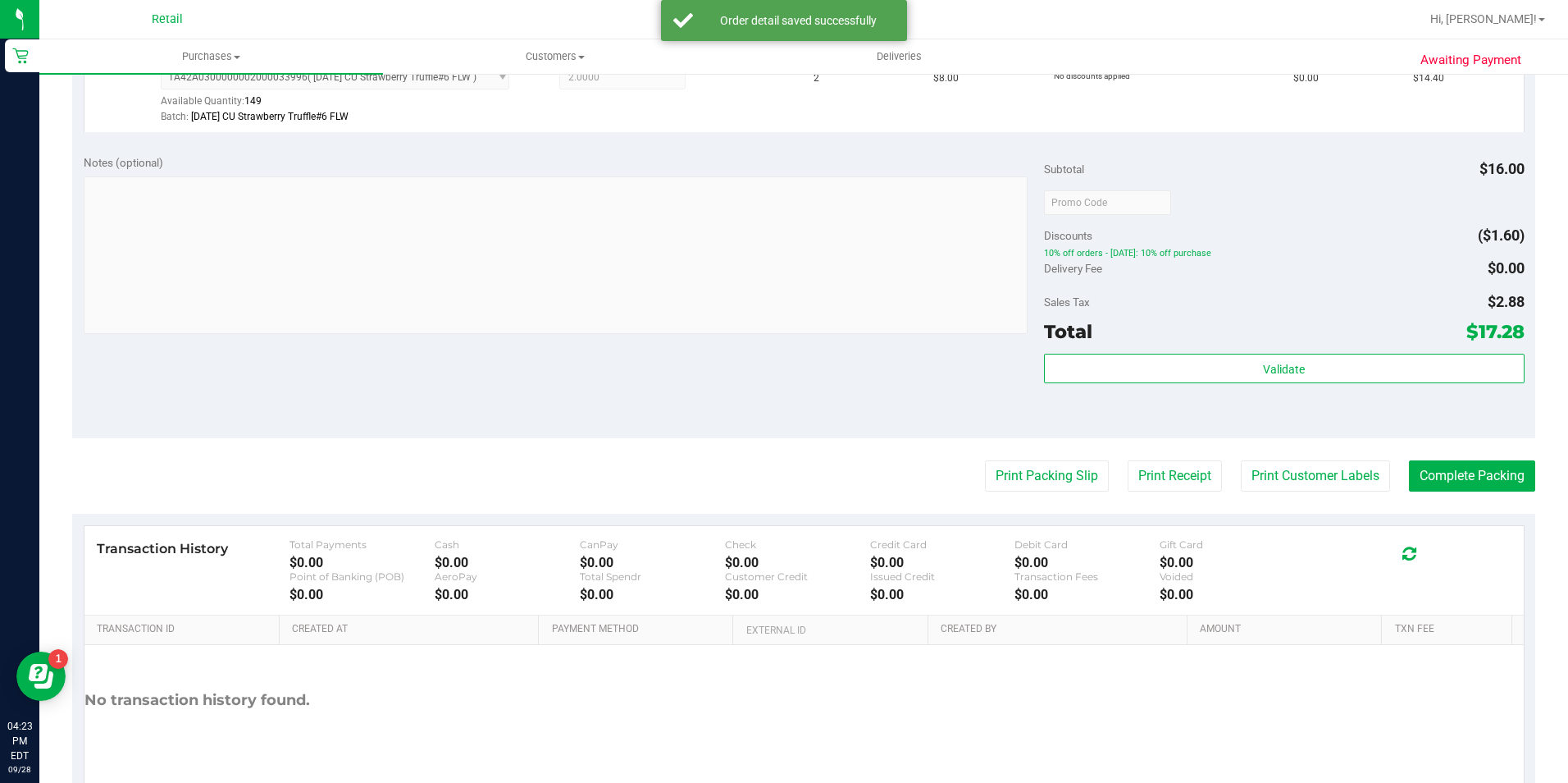
scroll to position [492, 0]
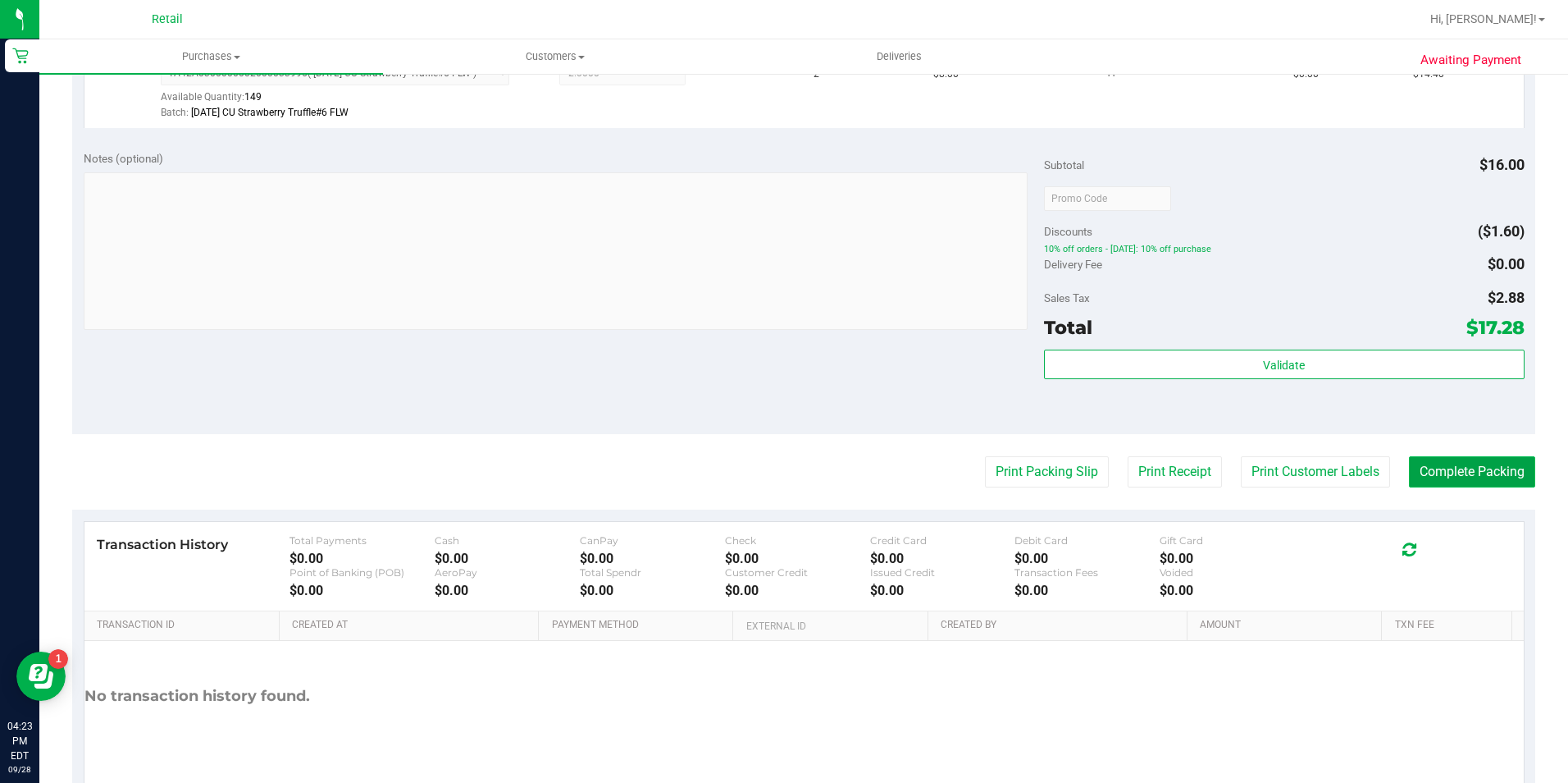
click at [1487, 463] on button "Complete Packing" at bounding box center [1471, 471] width 126 height 31
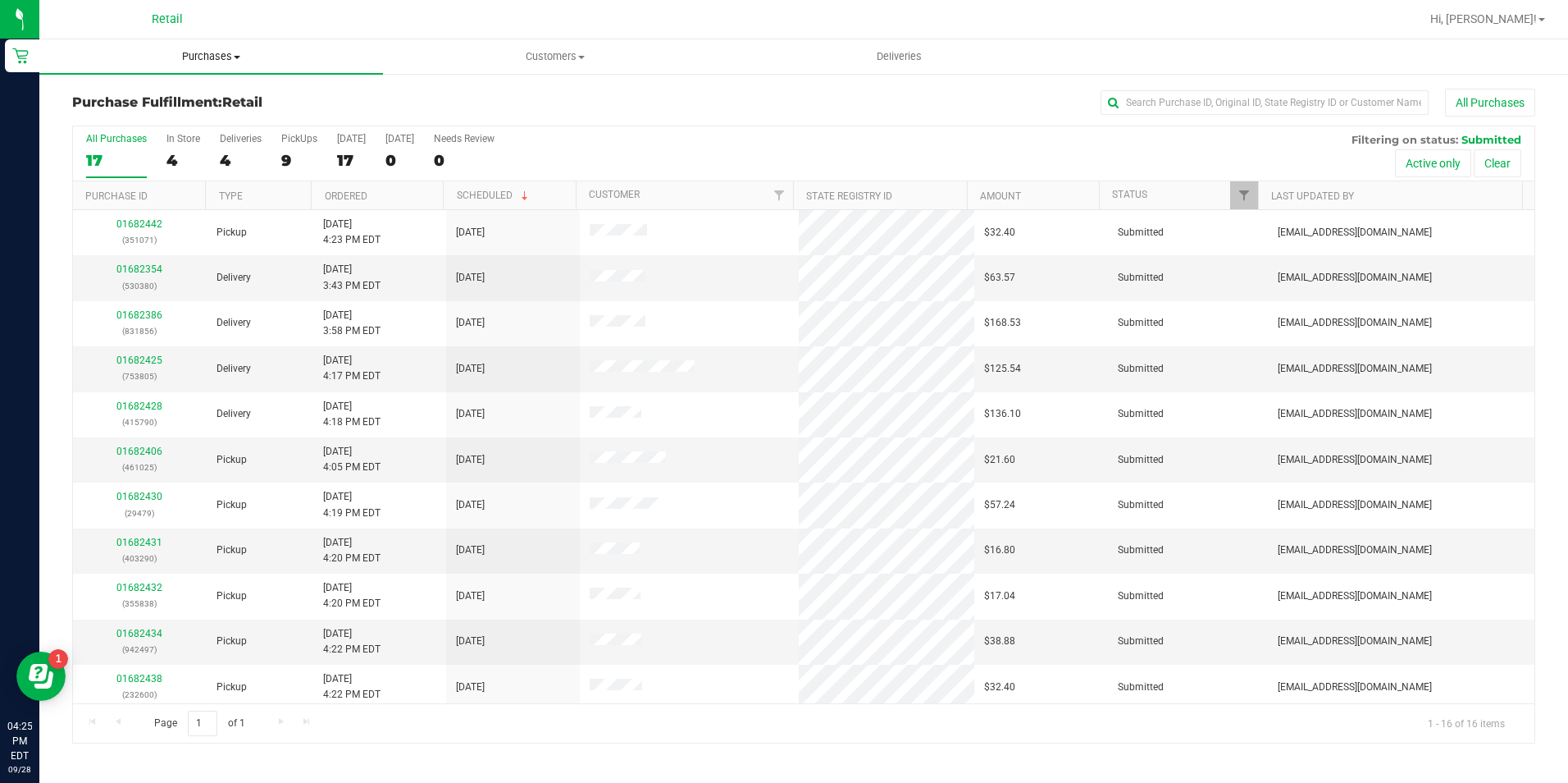
click at [221, 58] on span "Purchases" at bounding box center [211, 56] width 343 height 15
click at [217, 100] on li "Summary of purchases" at bounding box center [211, 100] width 343 height 19
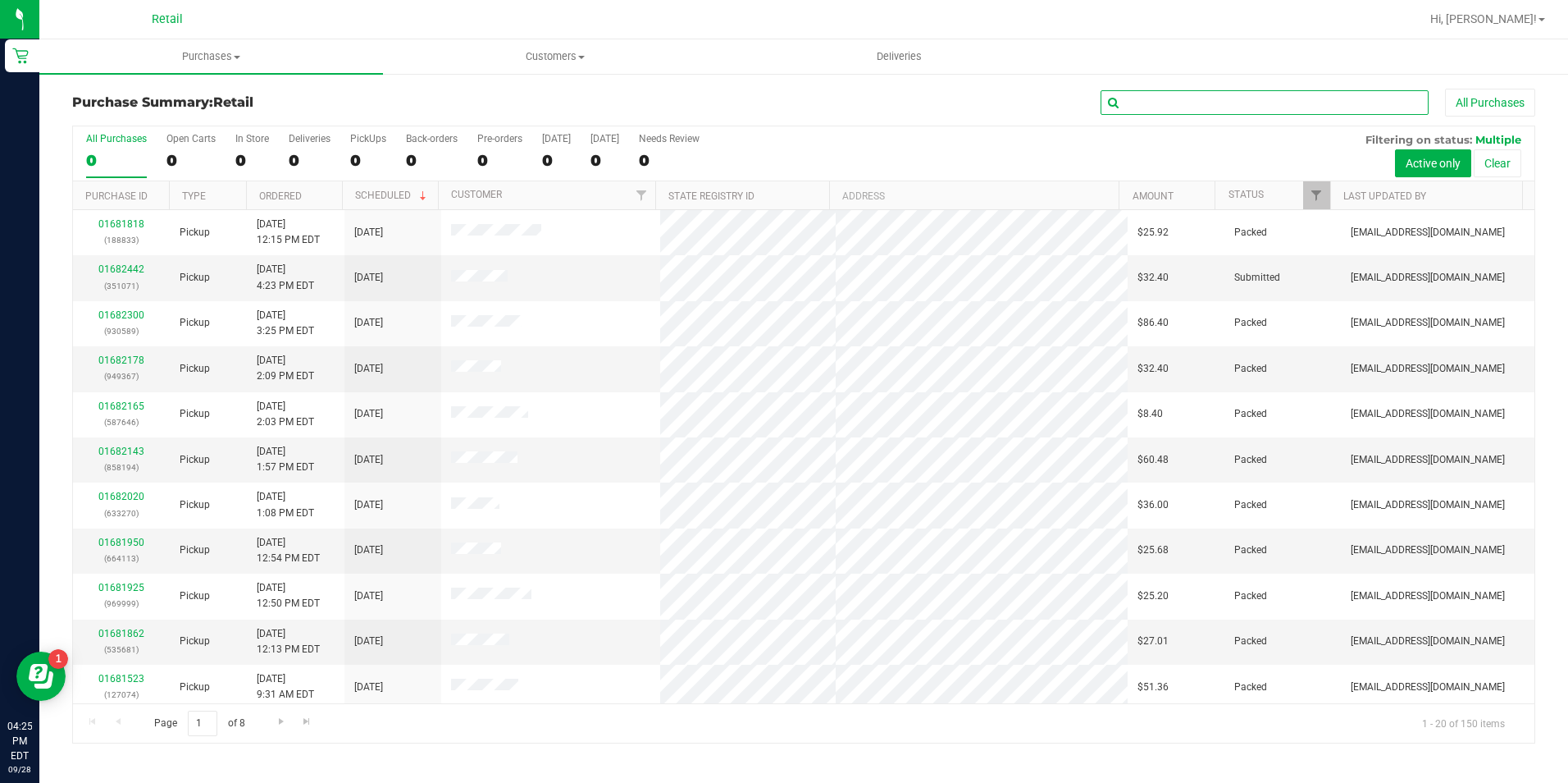
click at [1206, 111] on input "text" at bounding box center [1264, 102] width 328 height 25
click at [1206, 104] on input "text" at bounding box center [1264, 102] width 328 height 25
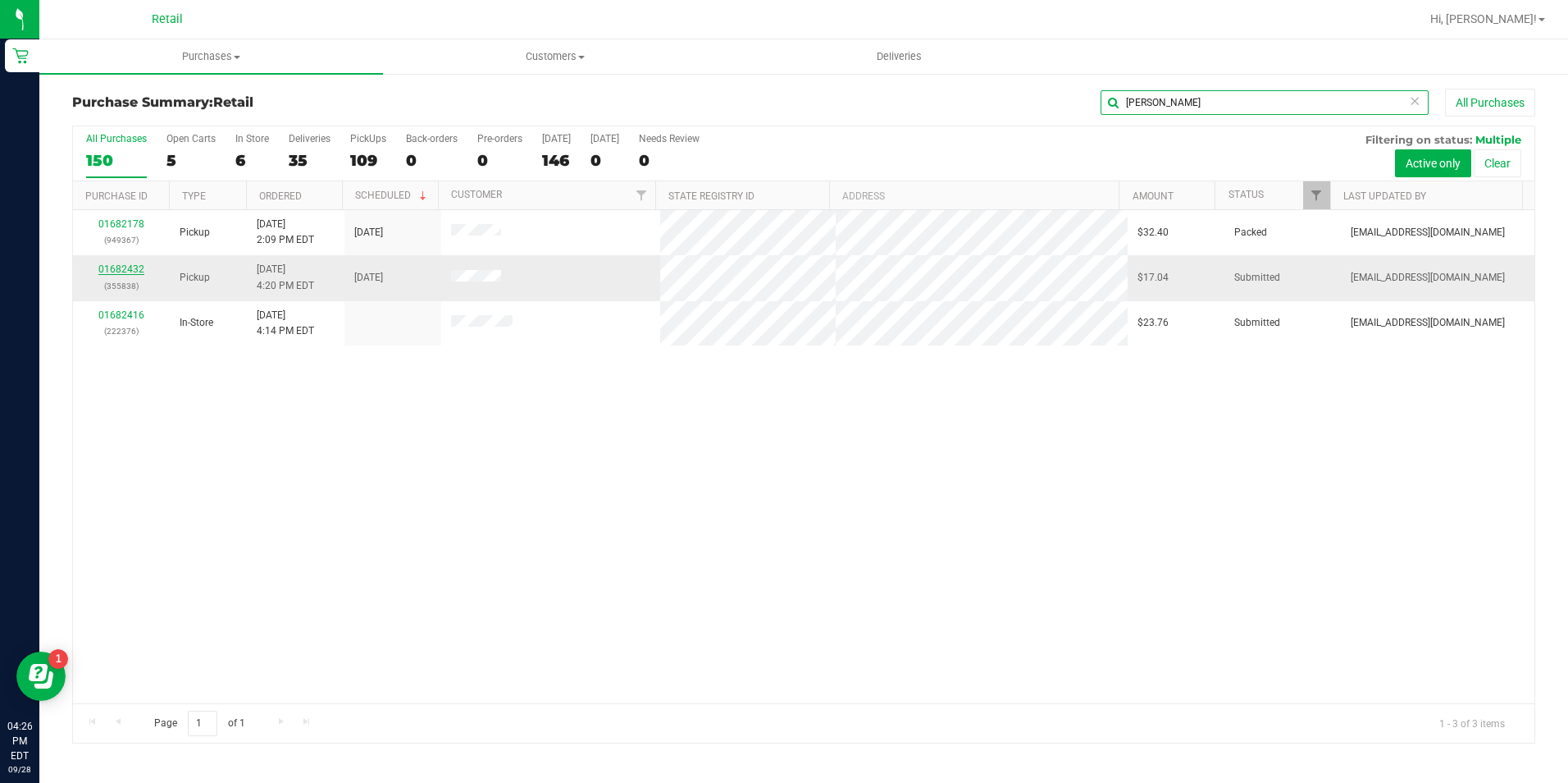
type input "[PERSON_NAME]"
click at [118, 272] on link "01682432" at bounding box center [121, 269] width 46 height 11
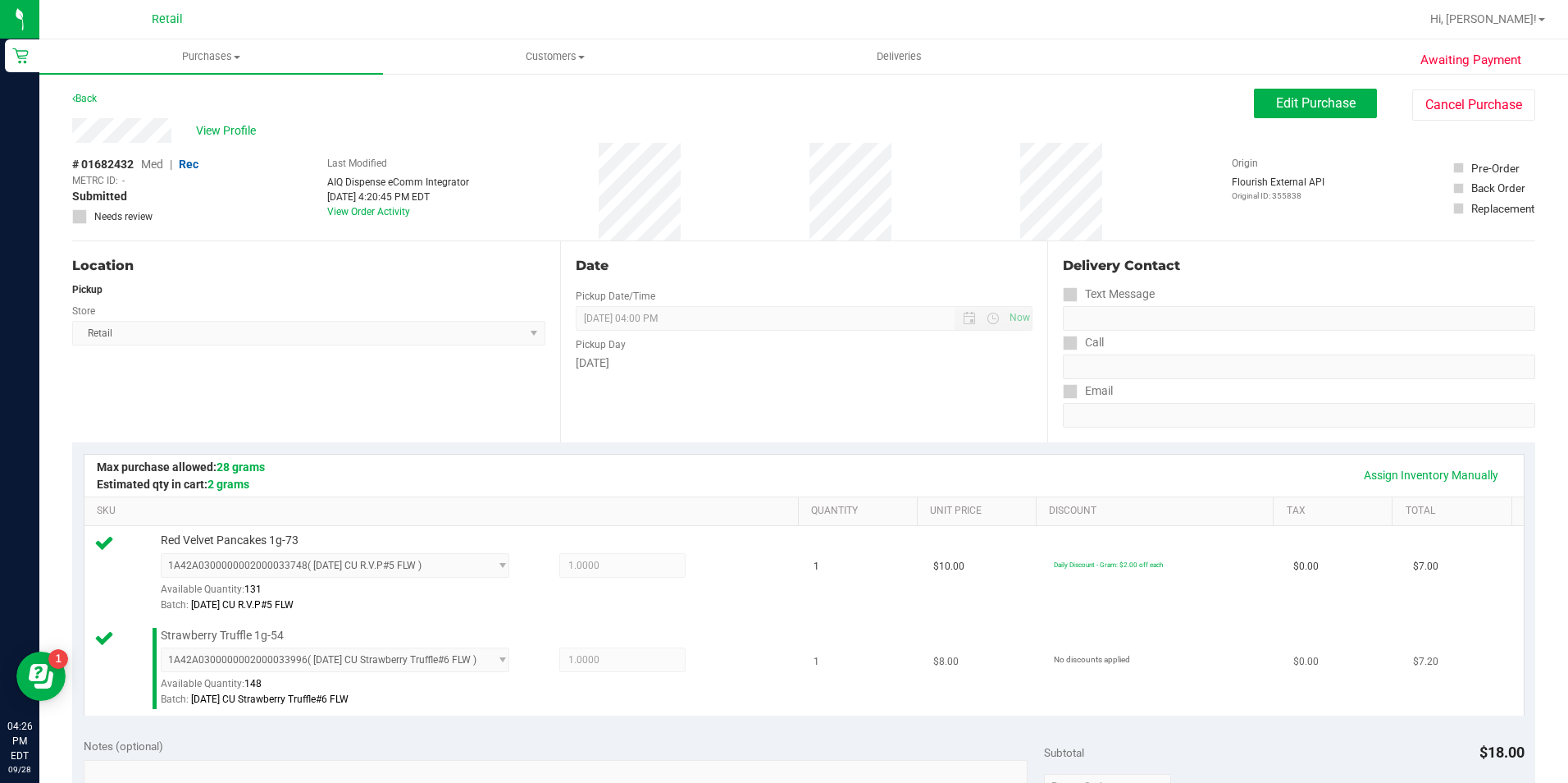
scroll to position [410, 0]
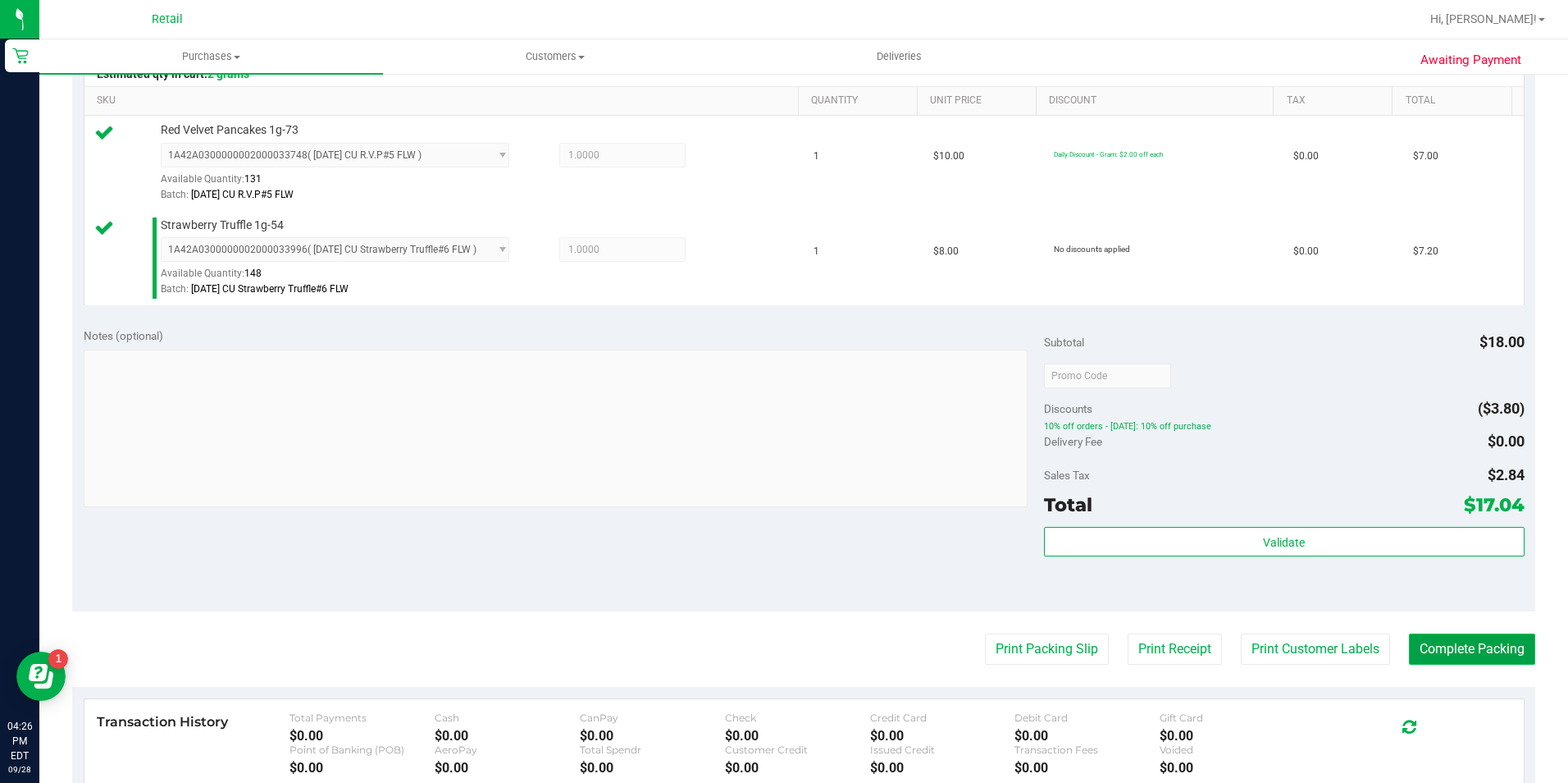
click at [1436, 644] on button "Complete Packing" at bounding box center [1471, 648] width 126 height 31
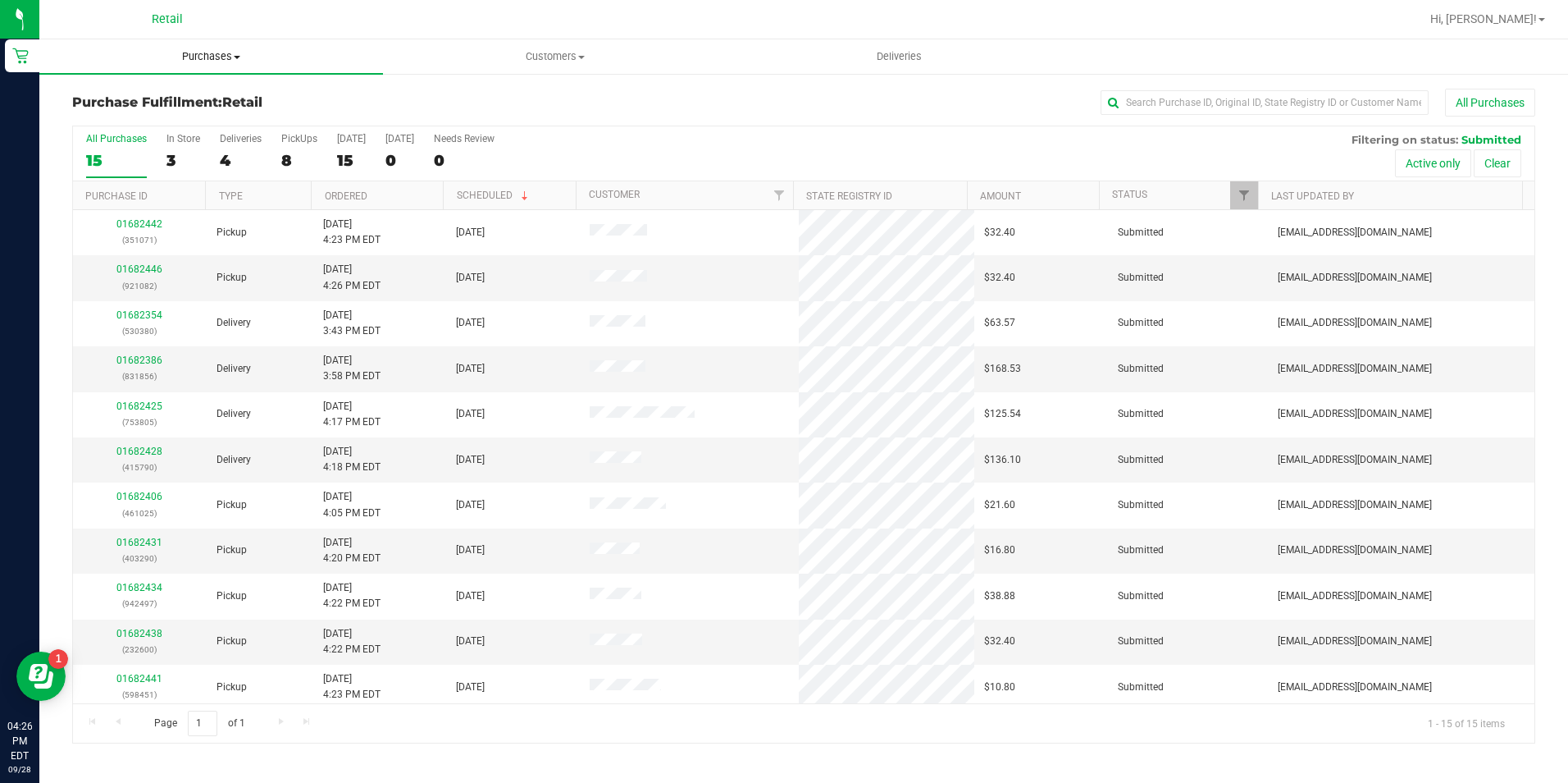
click at [219, 46] on uib-tab-heading "Purchases Summary of purchases Fulfillment All purchases" at bounding box center [211, 56] width 343 height 34
click at [220, 48] on uib-tab-heading "Purchases Summary of purchases Fulfillment All purchases" at bounding box center [211, 56] width 343 height 34
click at [221, 52] on span "Purchases" at bounding box center [211, 56] width 343 height 15
click at [221, 57] on span "Purchases" at bounding box center [211, 56] width 343 height 15
click at [215, 93] on li "Summary of purchases" at bounding box center [211, 100] width 343 height 19
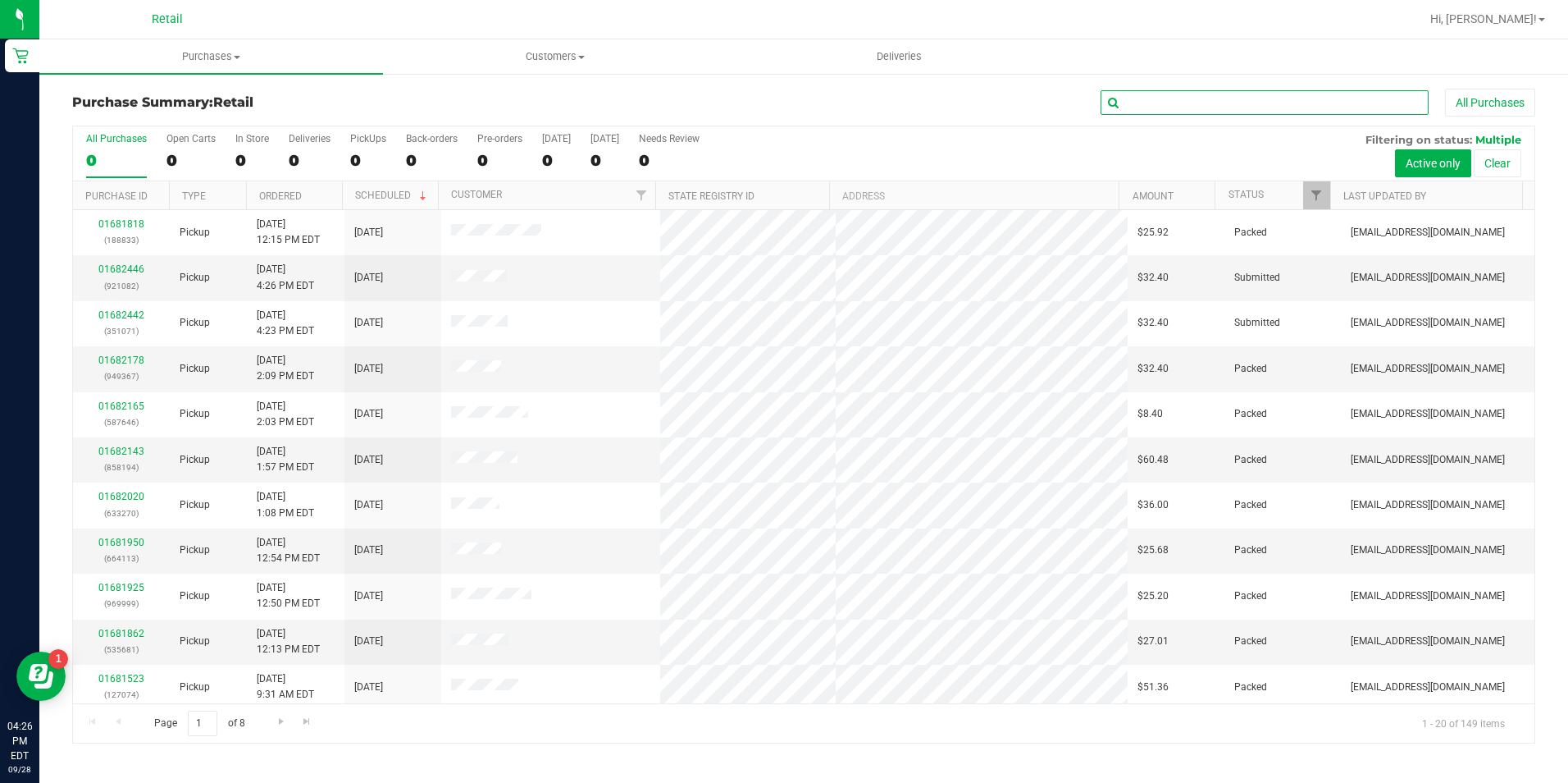
click at [1168, 101] on input "text" at bounding box center [1264, 102] width 328 height 25
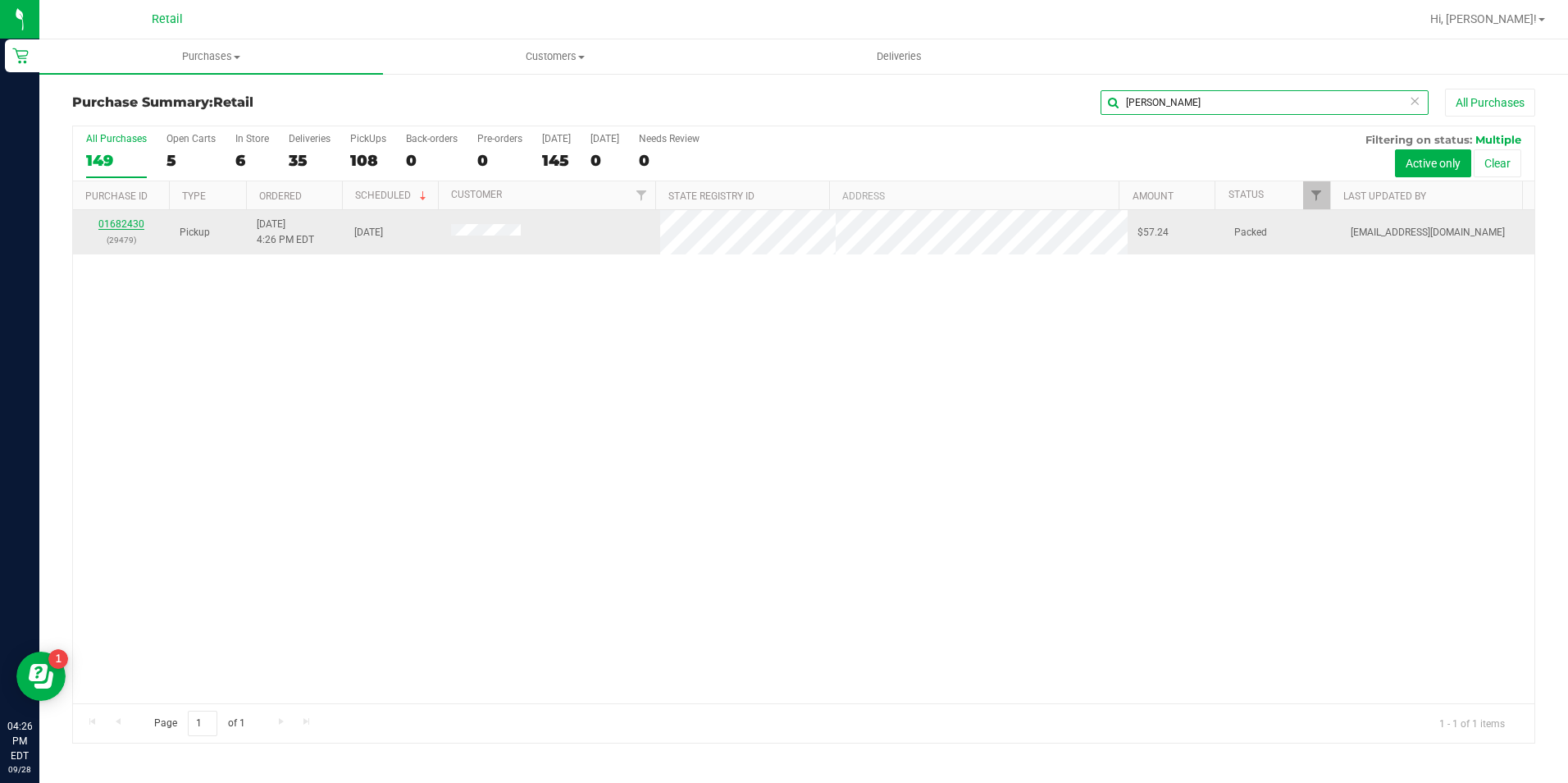
type input "baldino"
click at [121, 221] on link "01682430" at bounding box center [121, 224] width 46 height 11
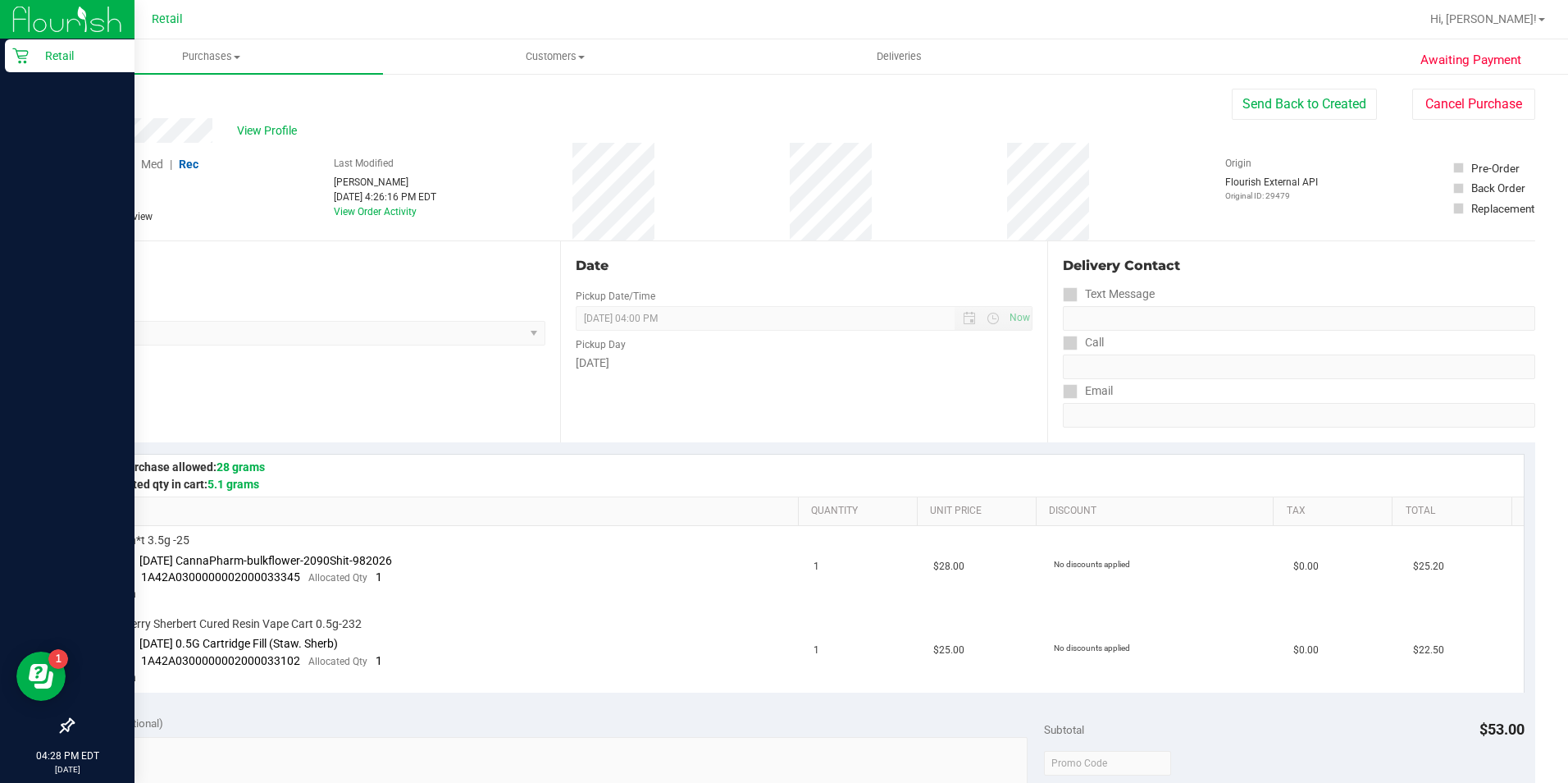
click at [14, 67] on div "Retail" at bounding box center [70, 55] width 129 height 33
click at [46, 63] on p "Retail" at bounding box center [78, 55] width 99 height 19
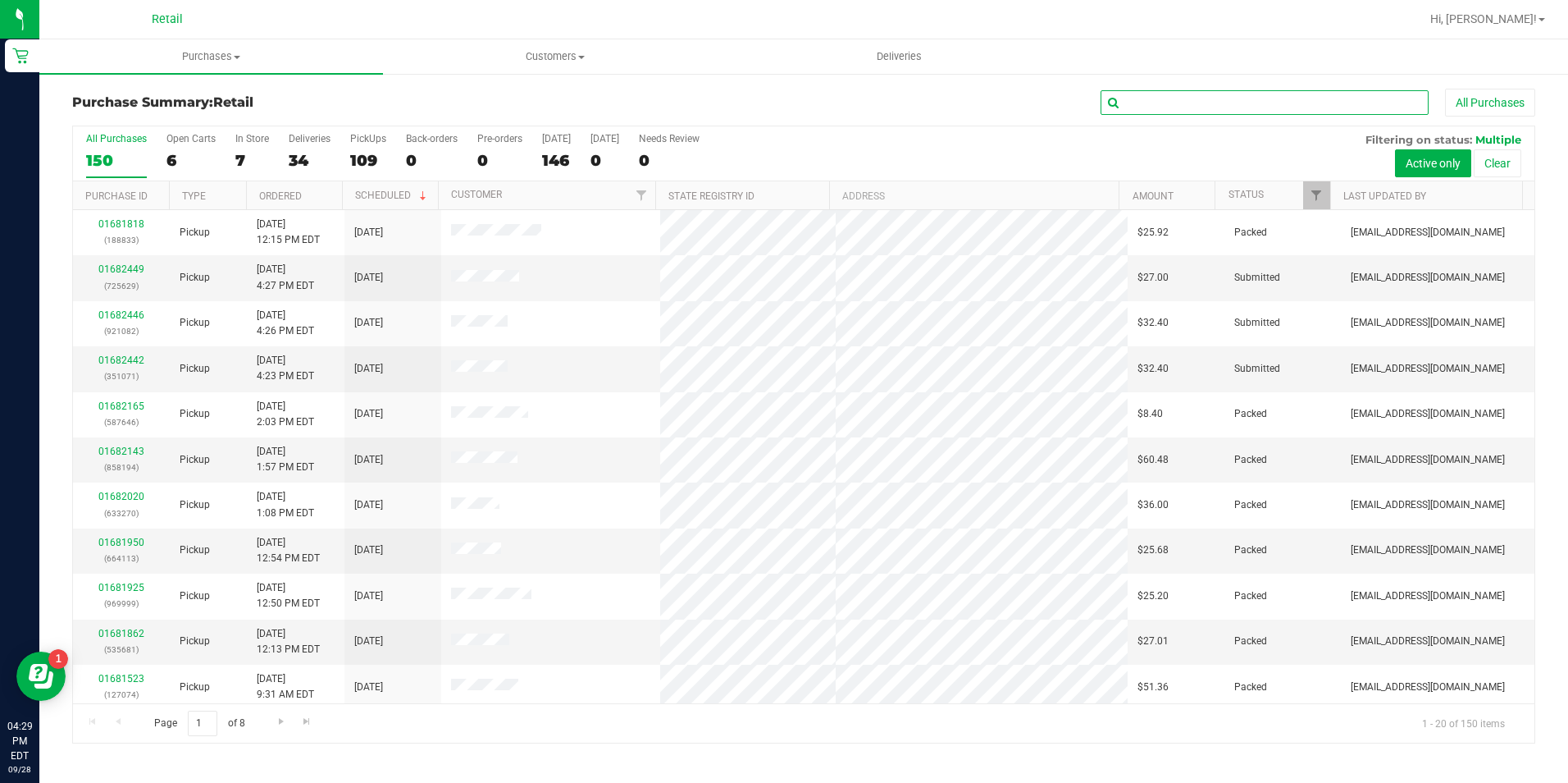
click at [1221, 110] on input "text" at bounding box center [1264, 102] width 328 height 25
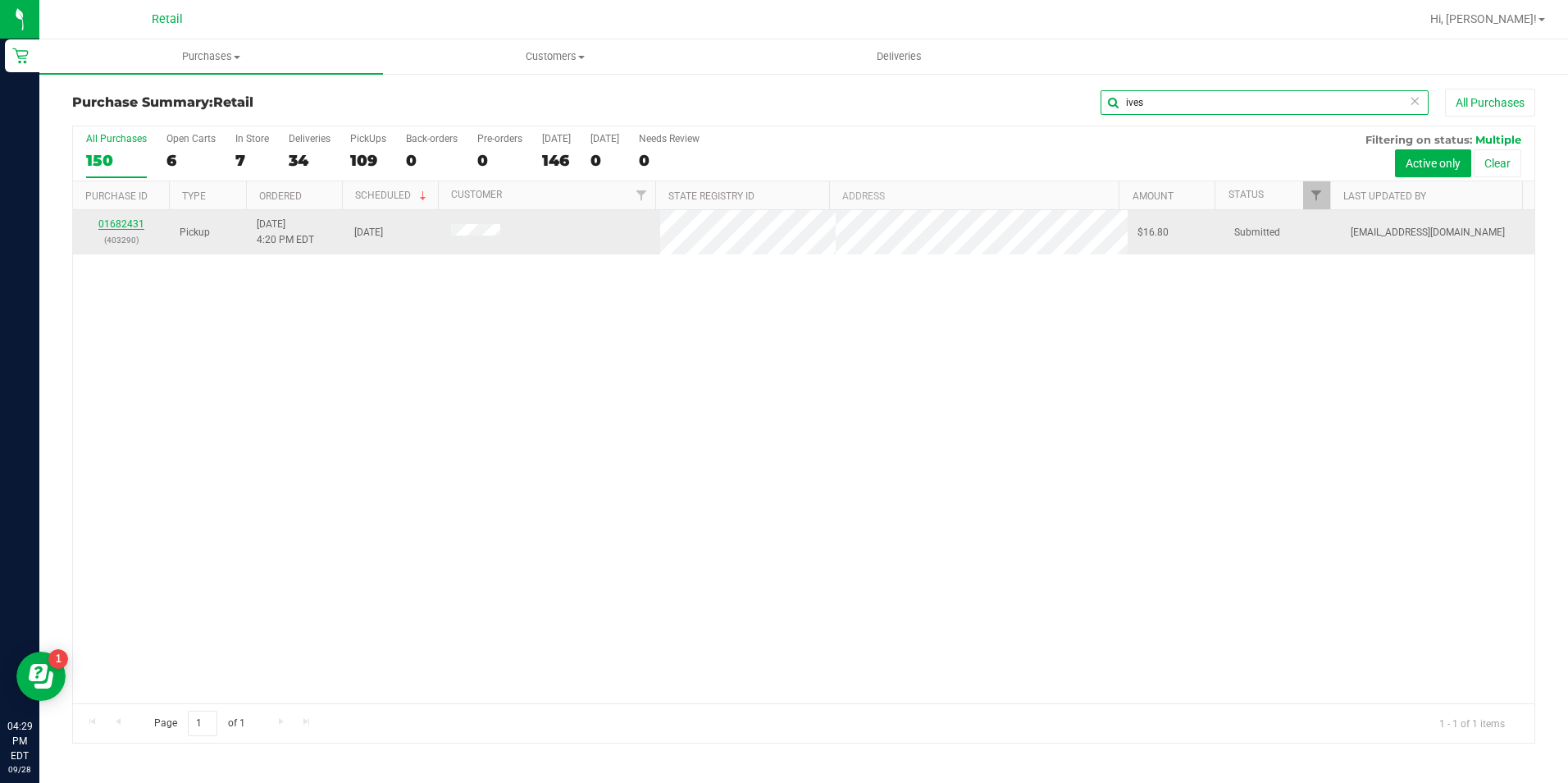
type input "ives"
click at [123, 225] on link "01682431" at bounding box center [121, 224] width 46 height 11
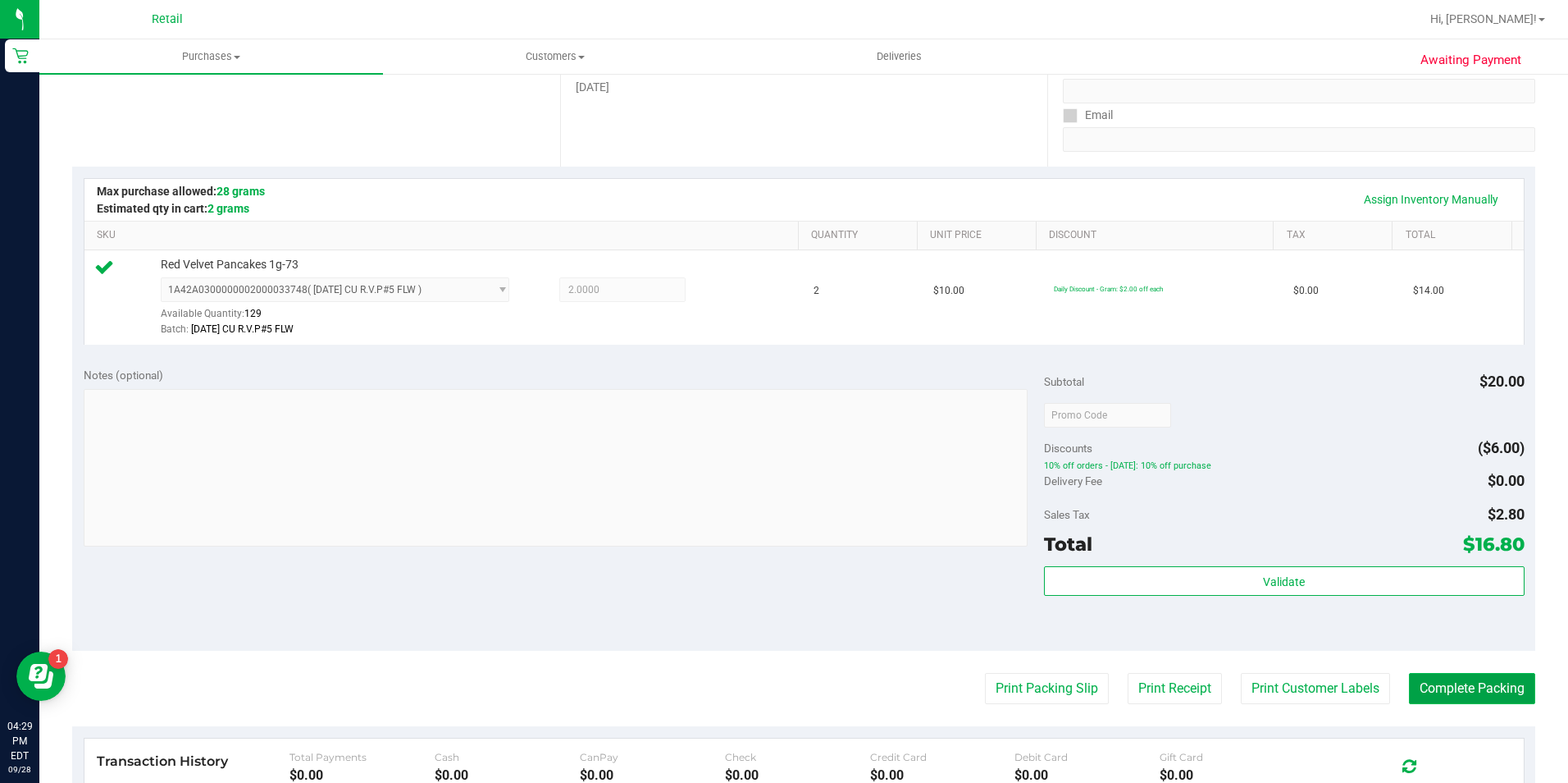
click at [1457, 713] on purchase-details "Back Edit Purchase Cancel Purchase View Profile # 01682431 Med | Rec METRC ID: …" at bounding box center [804, 423] width 1463 height 1220
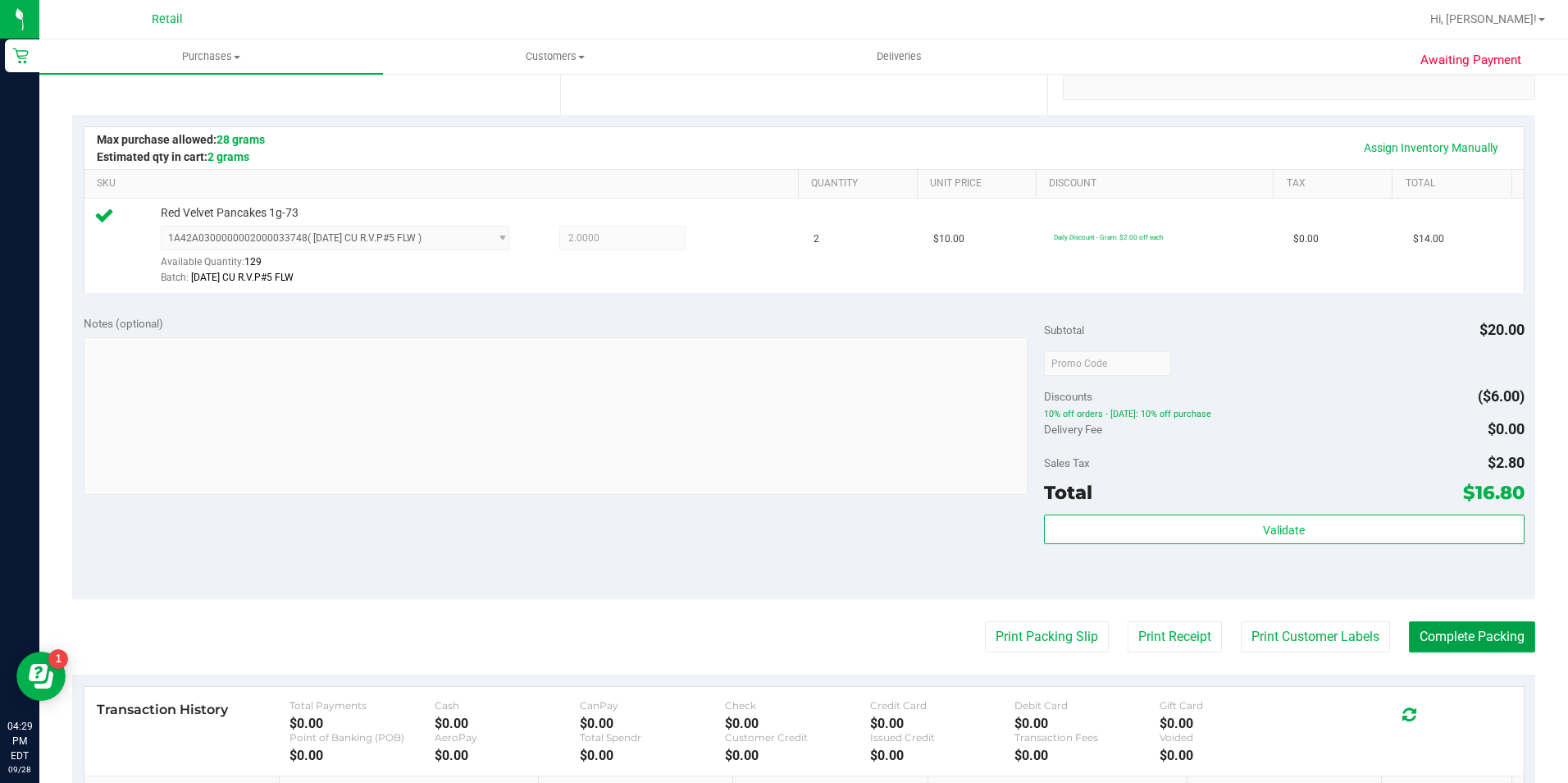
scroll to position [329, 0]
click at [1476, 639] on button "Complete Packing" at bounding box center [1471, 635] width 126 height 31
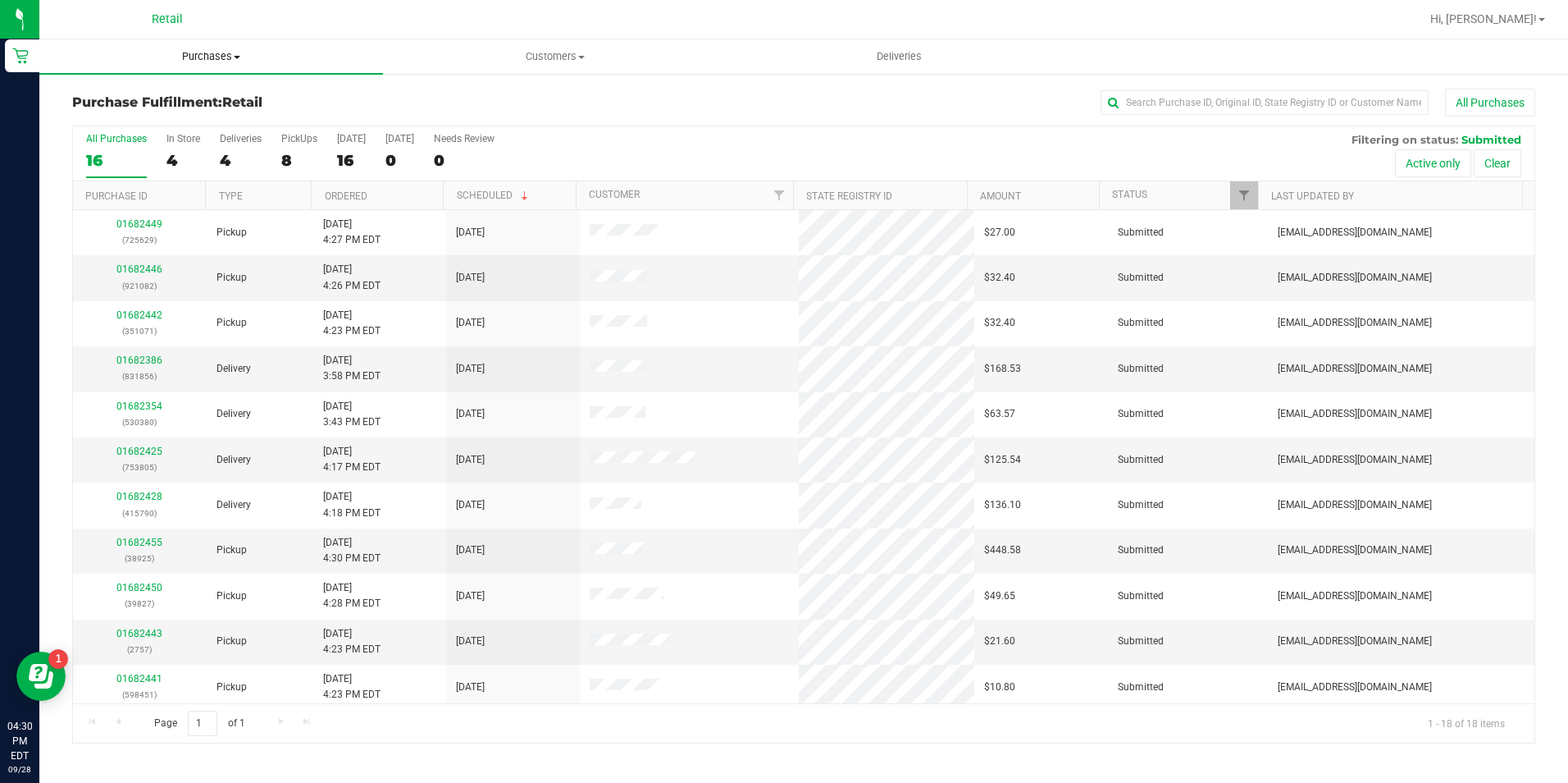
click at [224, 46] on uib-tab-heading "Purchases Summary of purchases Fulfillment All purchases" at bounding box center [211, 56] width 343 height 34
click at [217, 97] on li "Summary of purchases" at bounding box center [211, 100] width 343 height 19
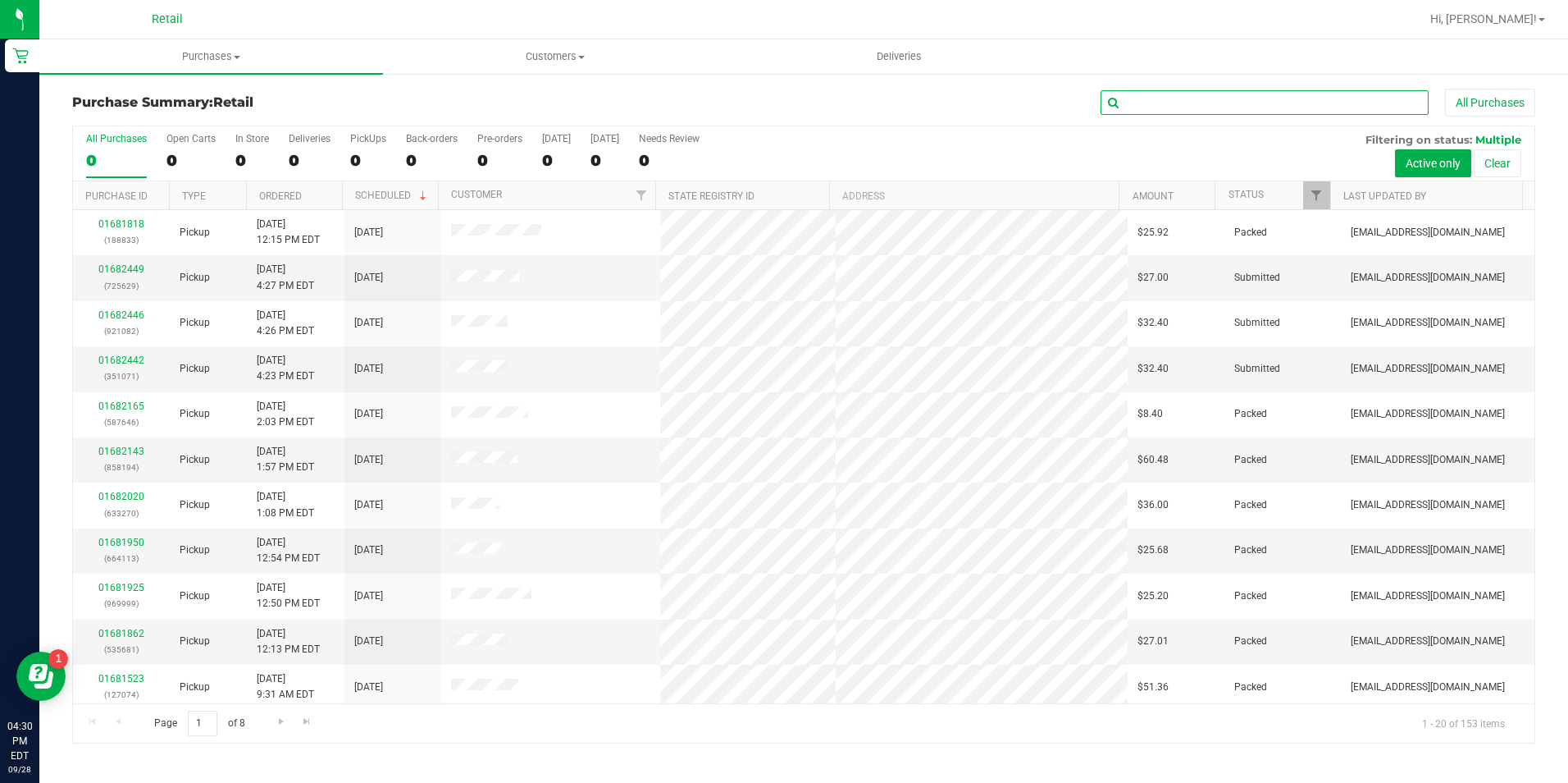
click at [1184, 103] on input "text" at bounding box center [1264, 102] width 328 height 25
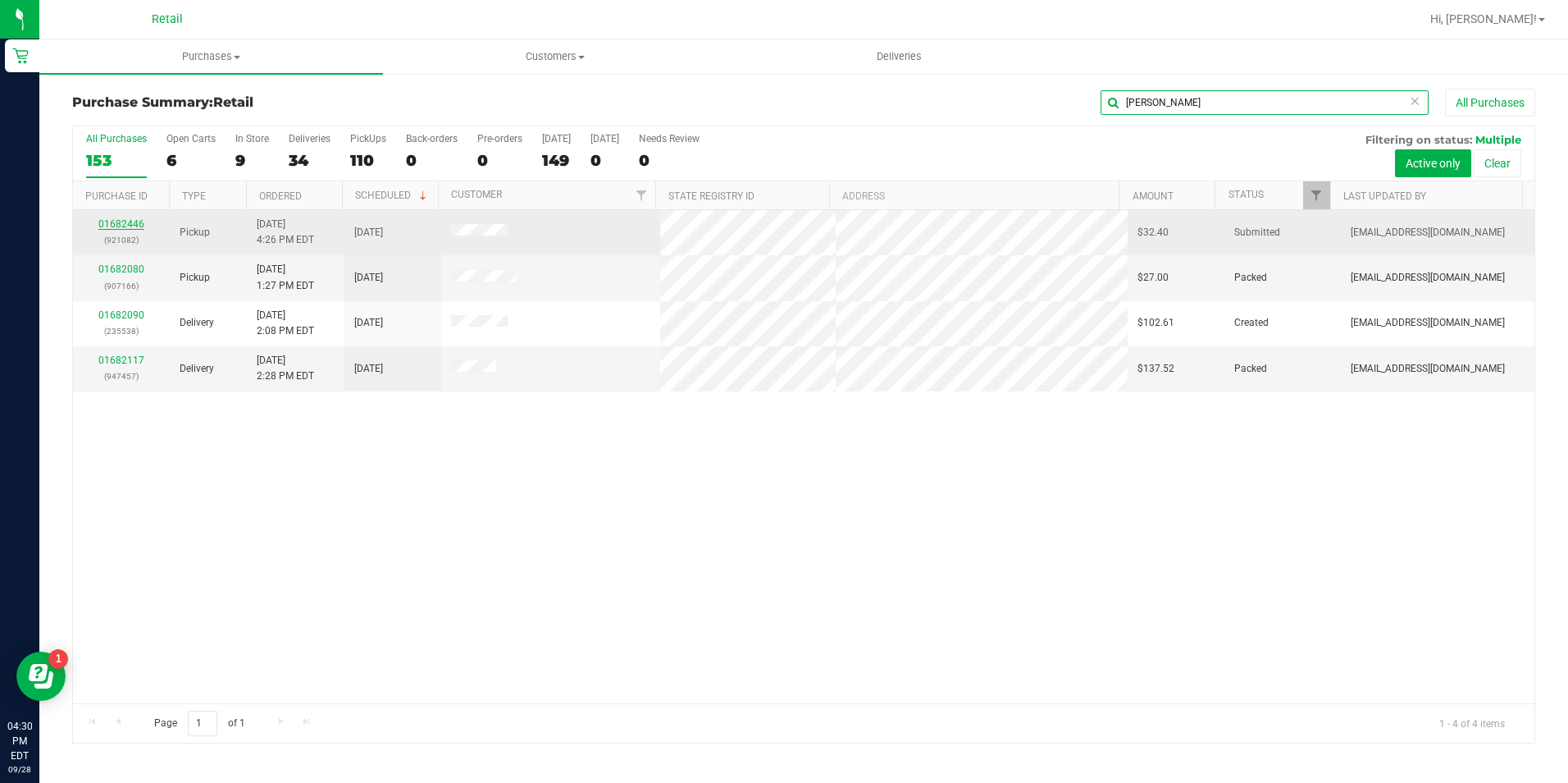
type input "cole"
click at [127, 218] on link "01682446" at bounding box center [121, 224] width 46 height 11
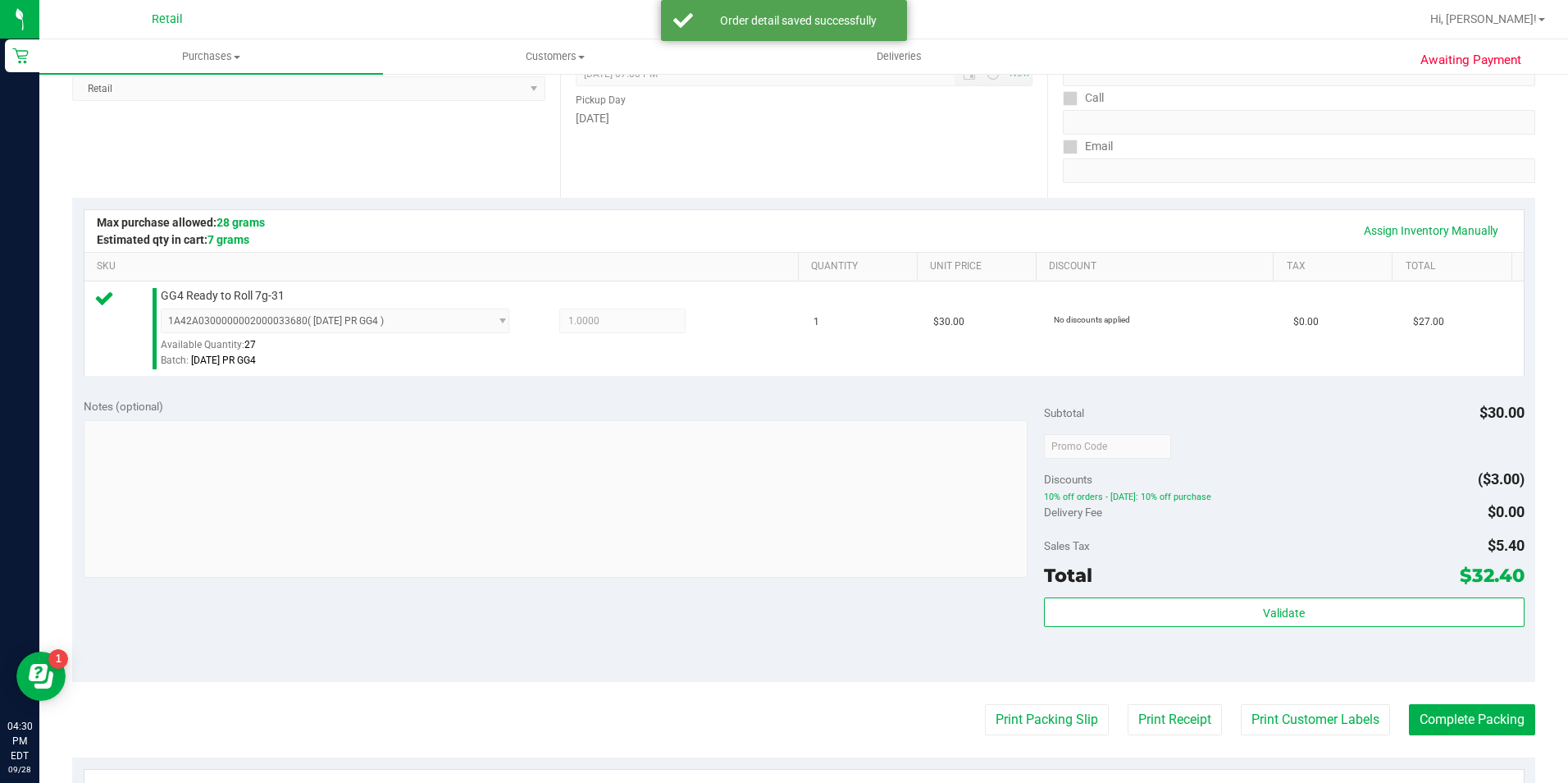
scroll to position [246, 0]
click at [1438, 711] on button "Complete Packing" at bounding box center [1471, 717] width 126 height 31
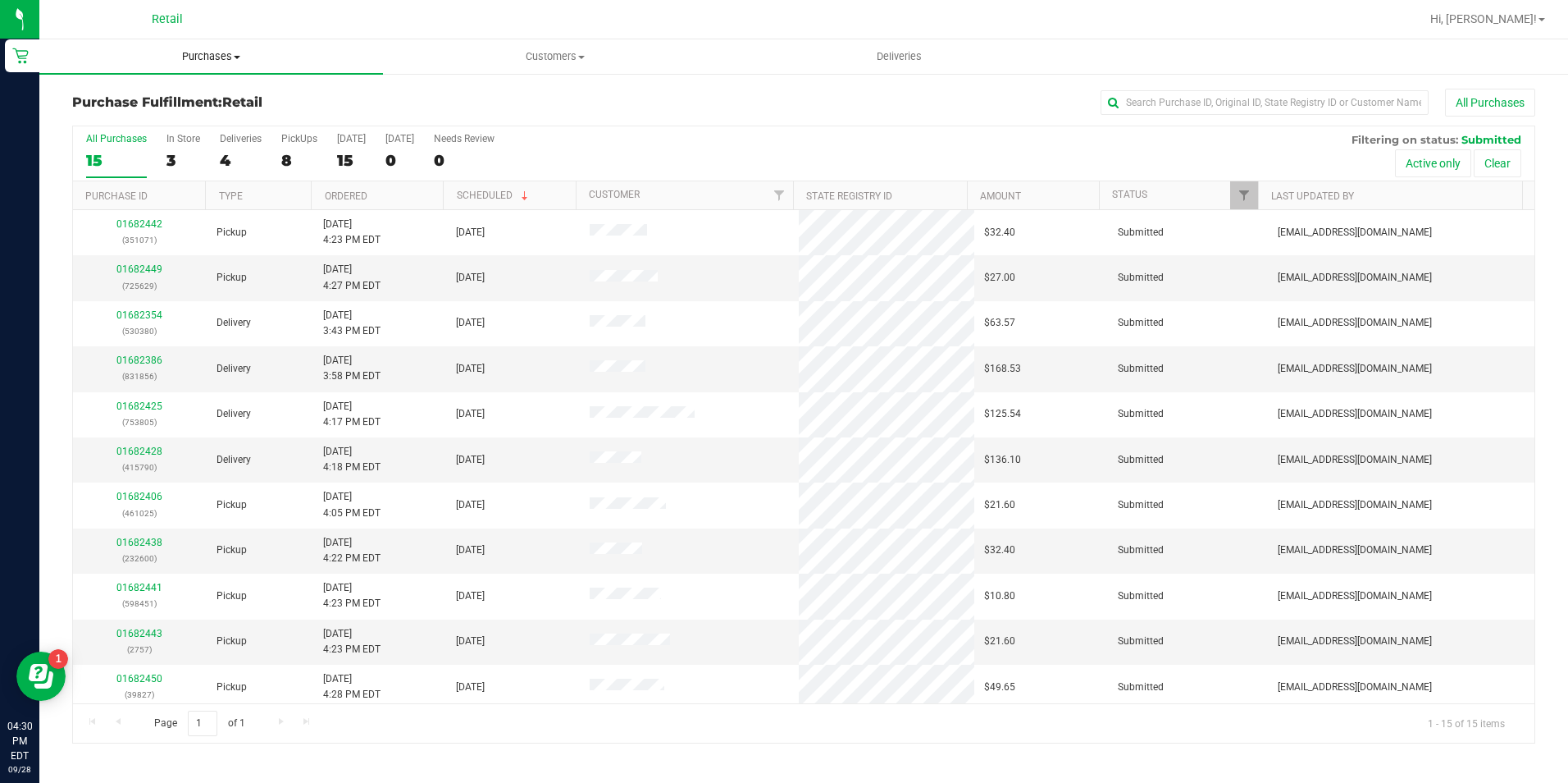
click at [206, 53] on span "Purchases" at bounding box center [211, 56] width 343 height 15
click at [211, 94] on li "Summary of purchases" at bounding box center [211, 100] width 343 height 19
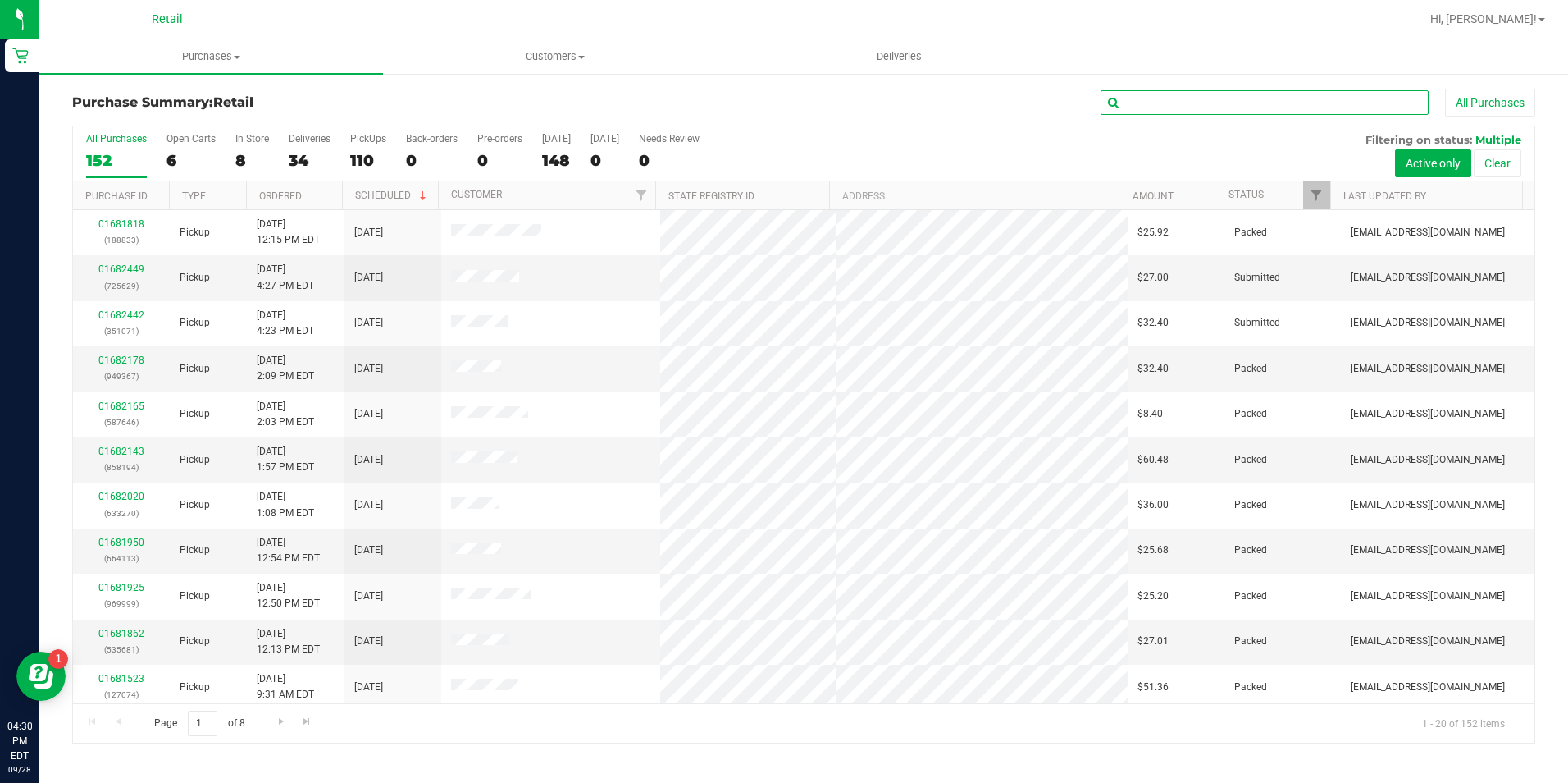
click at [1172, 100] on input "text" at bounding box center [1264, 102] width 328 height 25
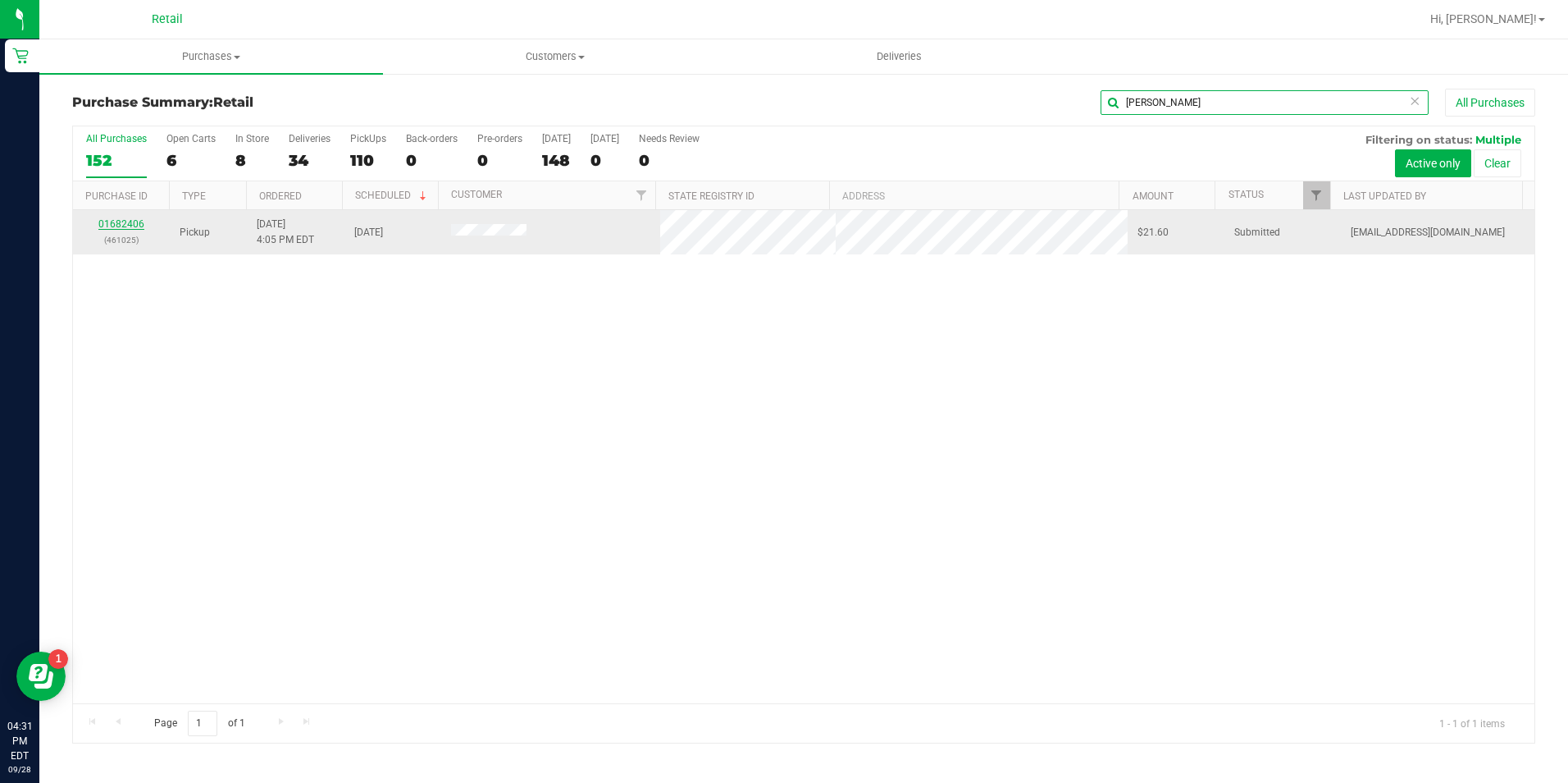
type input "sirabella"
click at [121, 221] on link "01682406" at bounding box center [121, 224] width 46 height 11
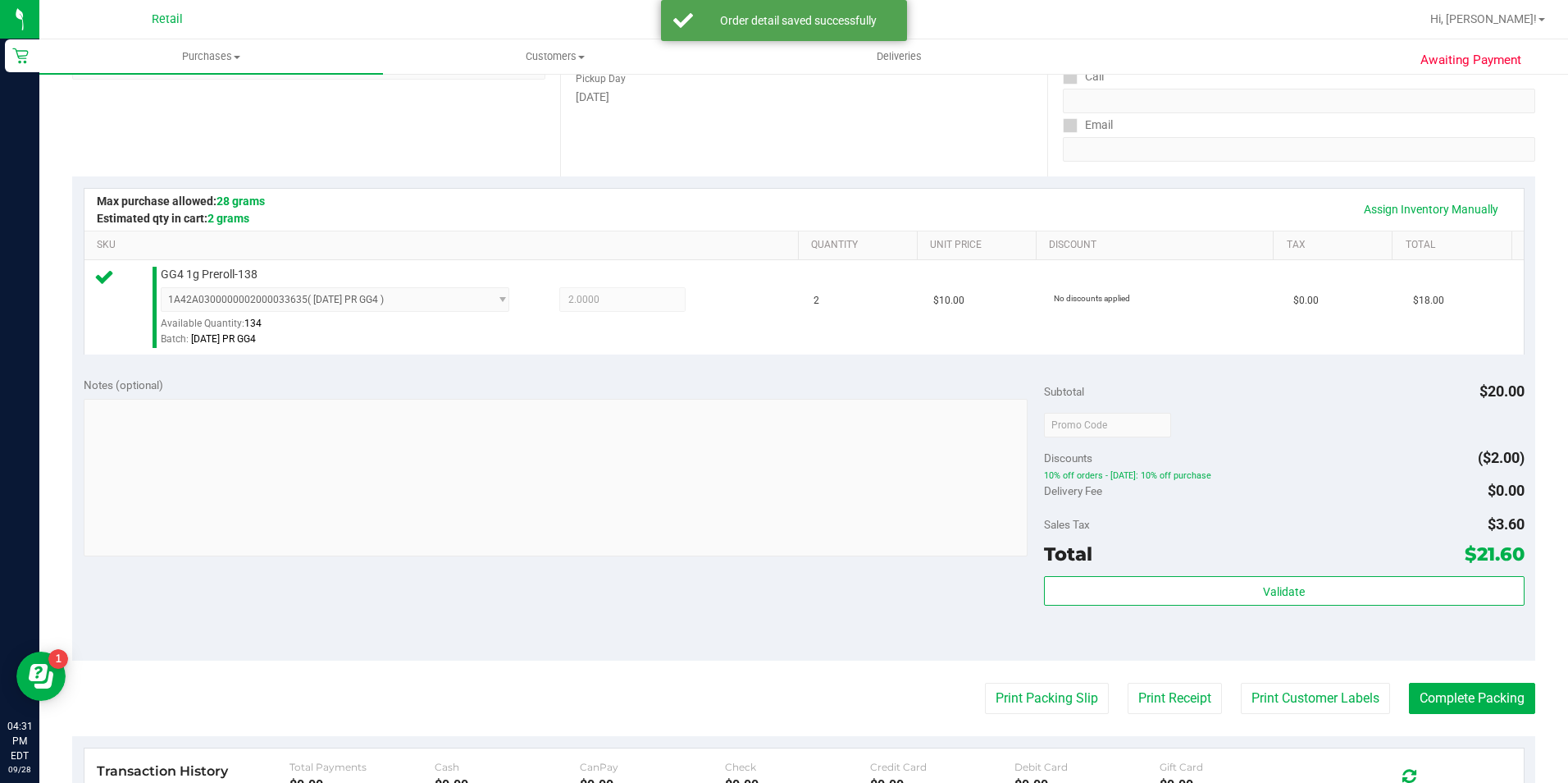
scroll to position [410, 0]
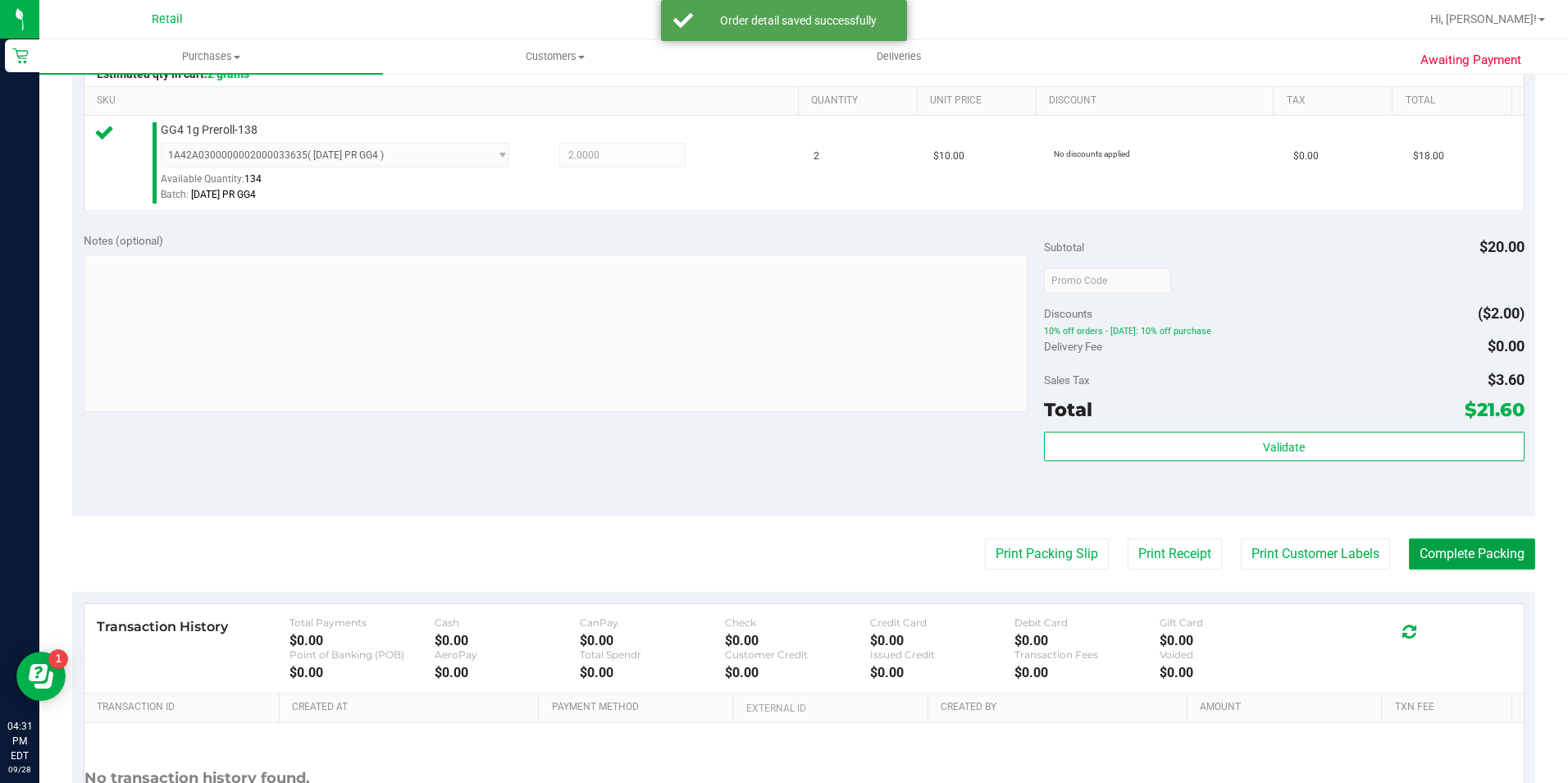
click at [1487, 543] on button "Complete Packing" at bounding box center [1471, 553] width 126 height 31
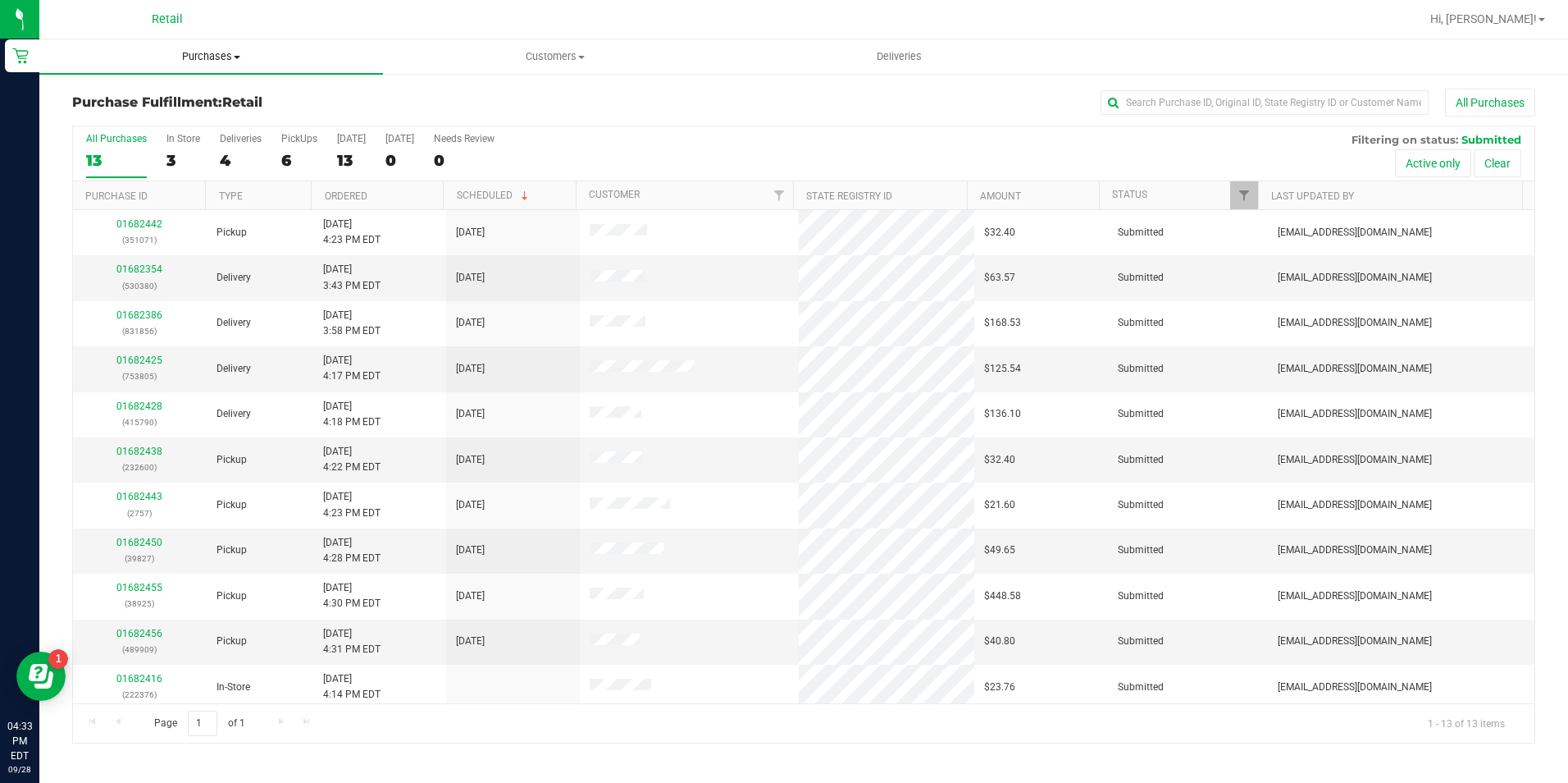
click at [227, 55] on span "Purchases" at bounding box center [211, 56] width 343 height 15
click at [204, 105] on span "Summary of purchases" at bounding box center [123, 99] width 168 height 14
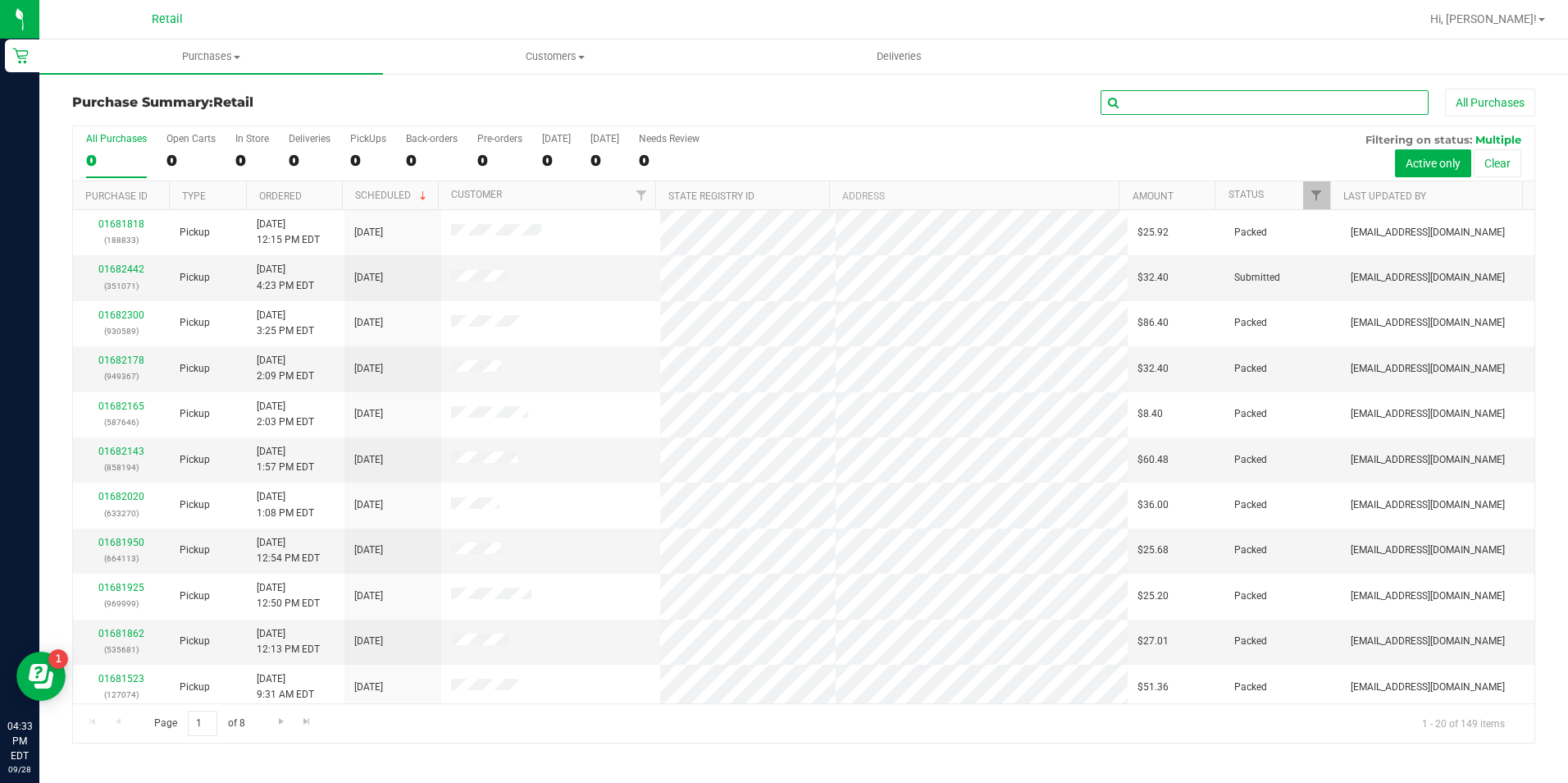
click at [1327, 92] on input "text" at bounding box center [1264, 102] width 328 height 25
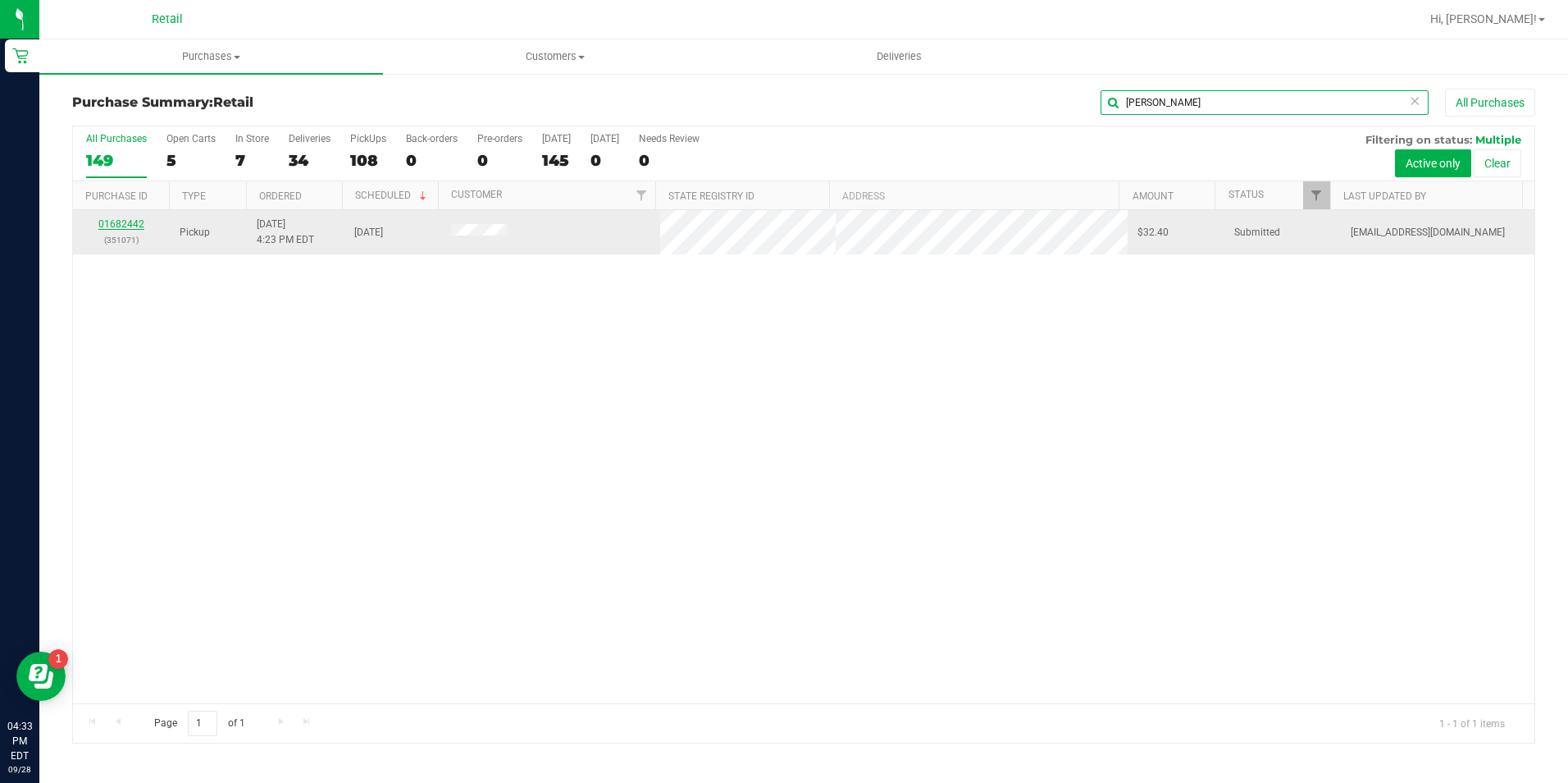
type input "benson"
click at [126, 225] on link "01682442" at bounding box center [121, 224] width 46 height 11
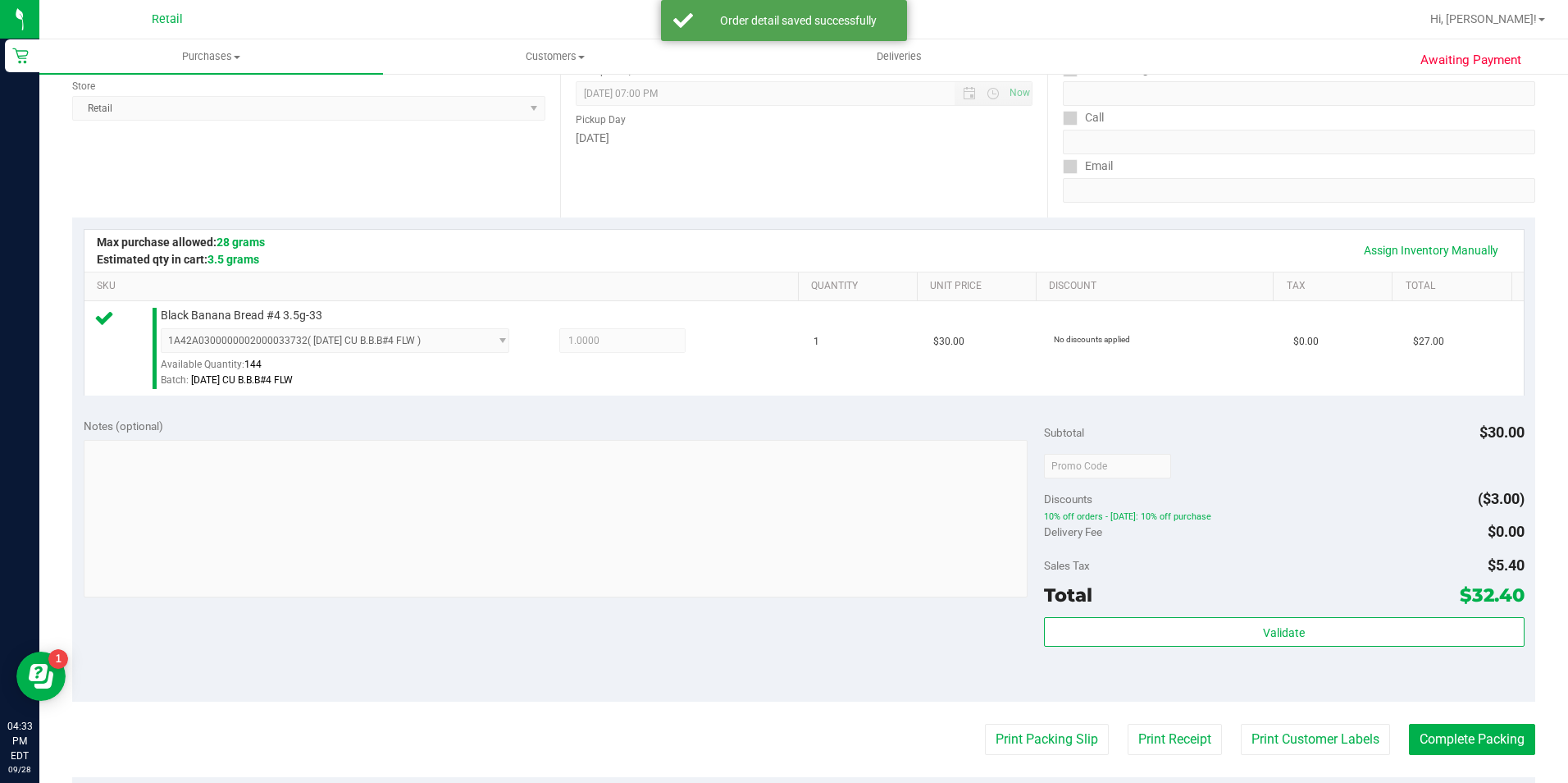
scroll to position [246, 0]
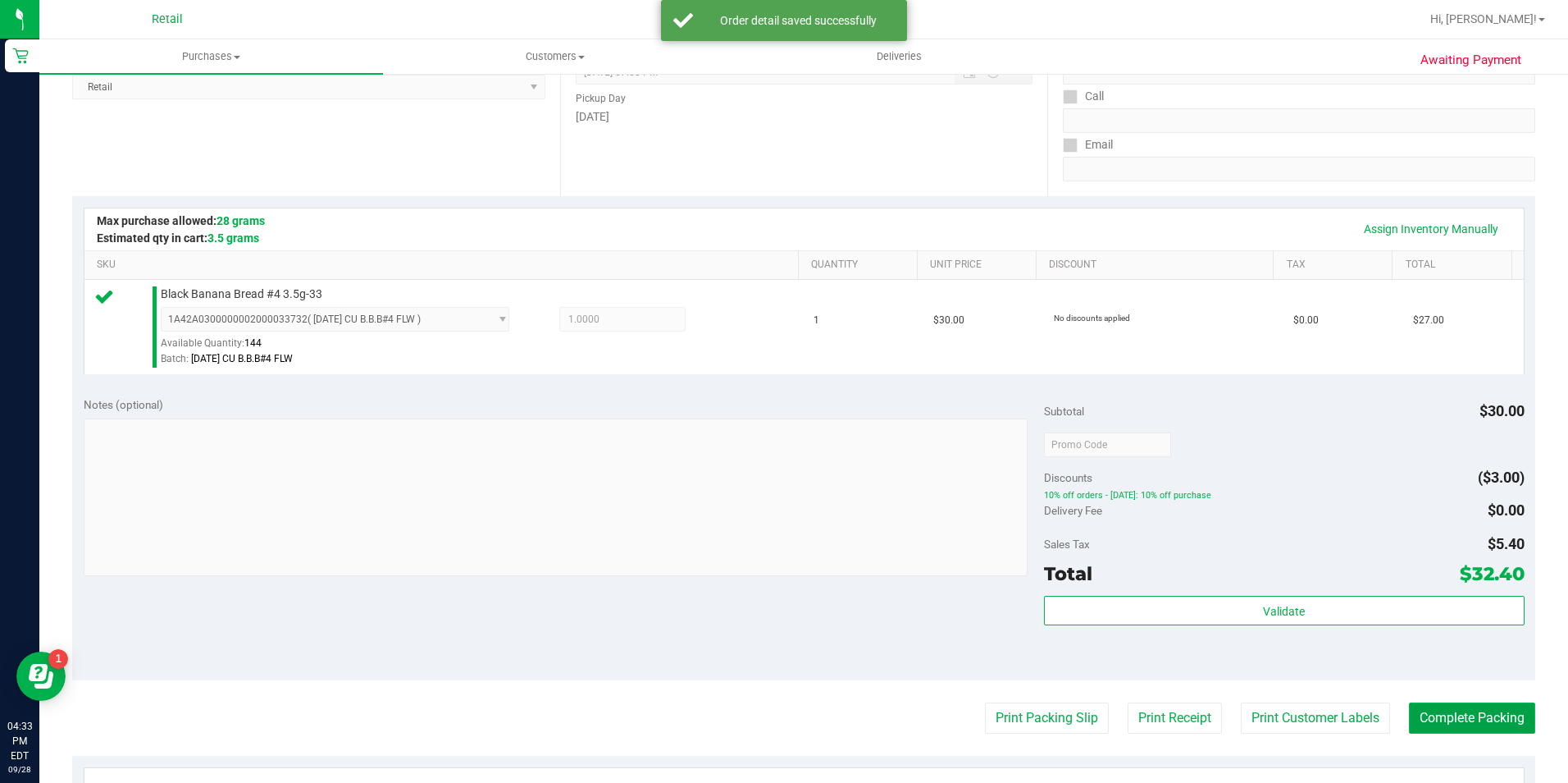
click at [1454, 723] on button "Complete Packing" at bounding box center [1471, 717] width 126 height 31
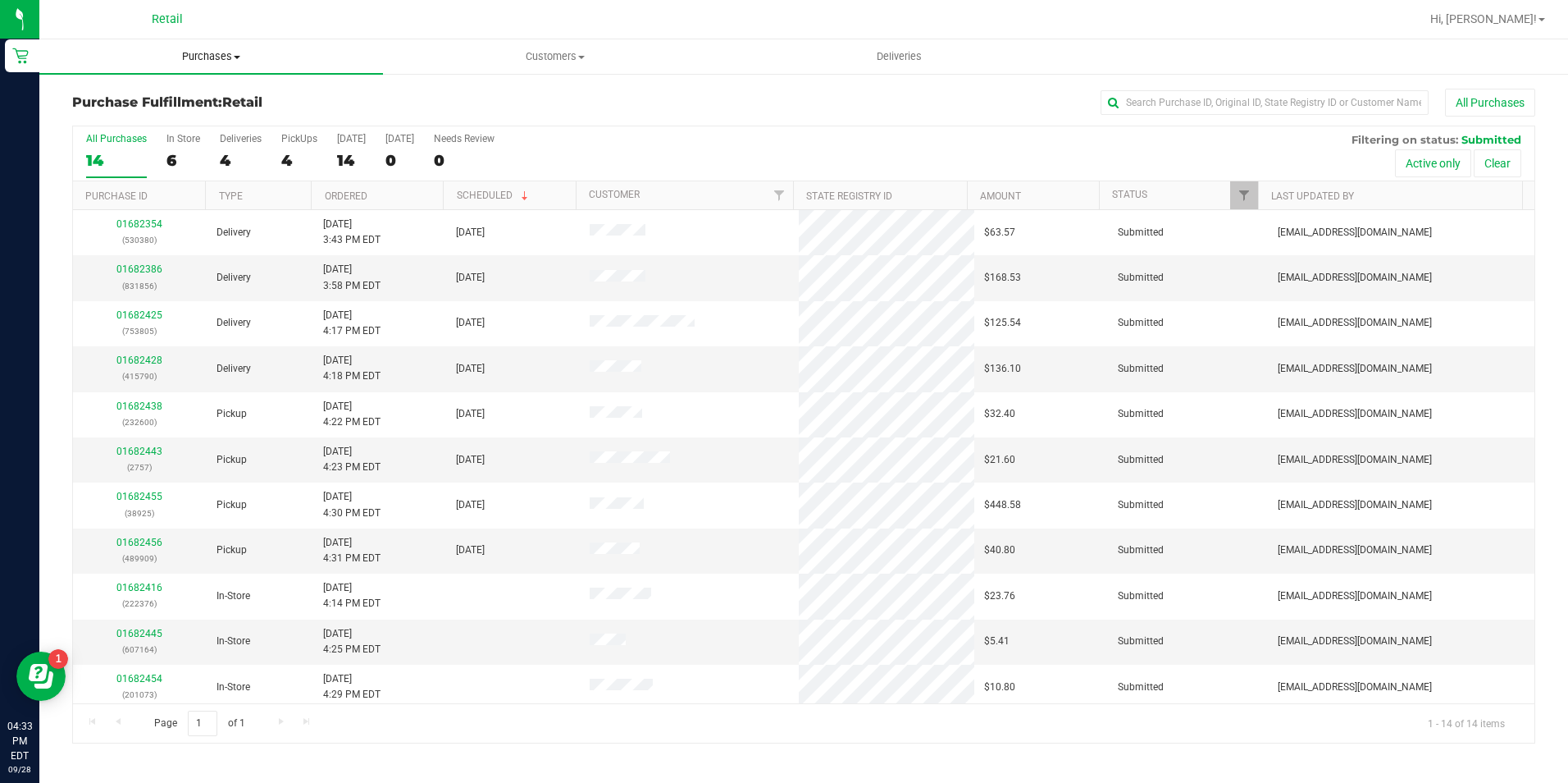
click at [227, 57] on span "Purchases" at bounding box center [211, 56] width 343 height 15
click at [224, 92] on li "Summary of purchases" at bounding box center [211, 100] width 343 height 19
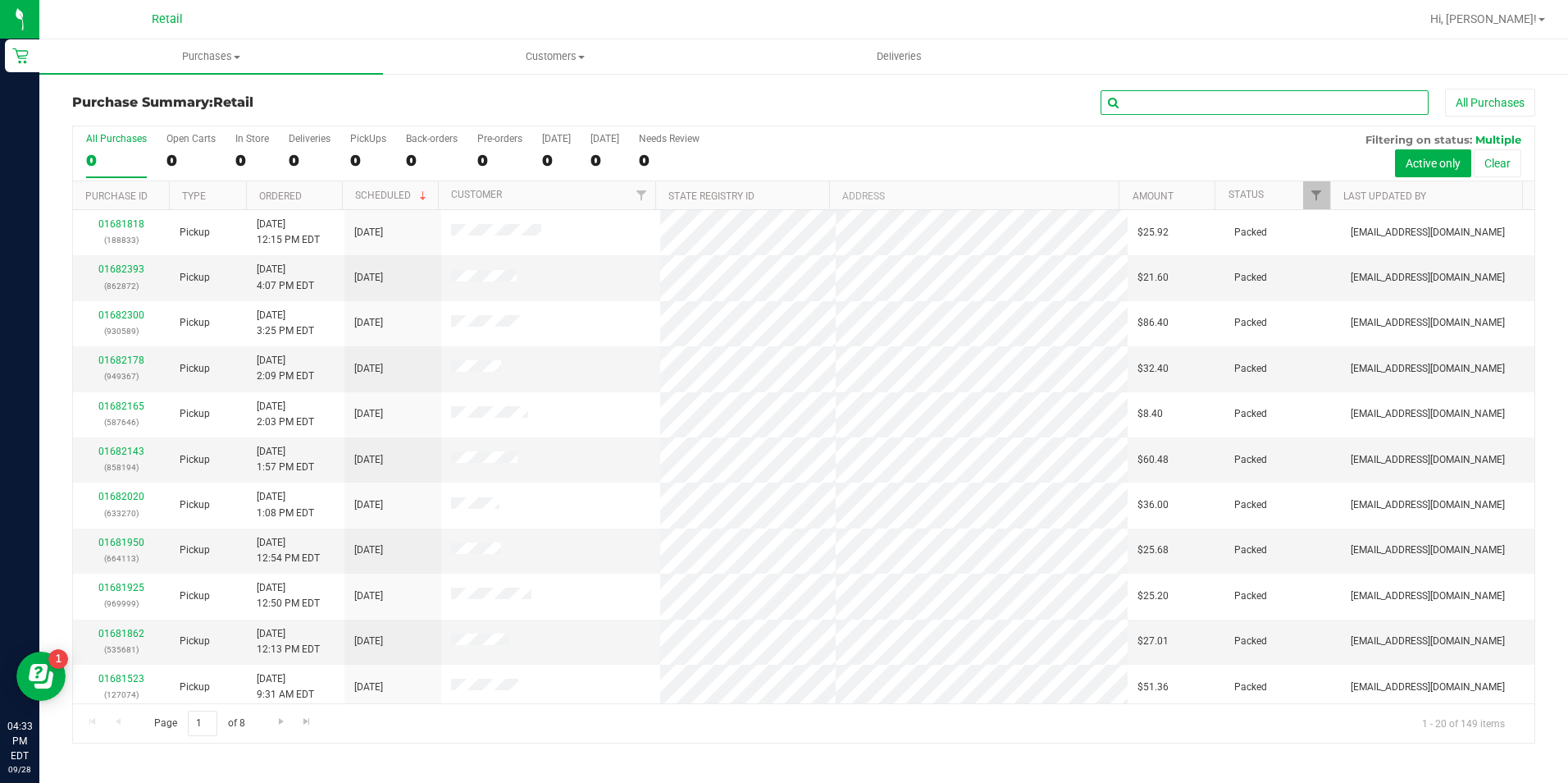
click at [1245, 97] on input "text" at bounding box center [1264, 102] width 328 height 25
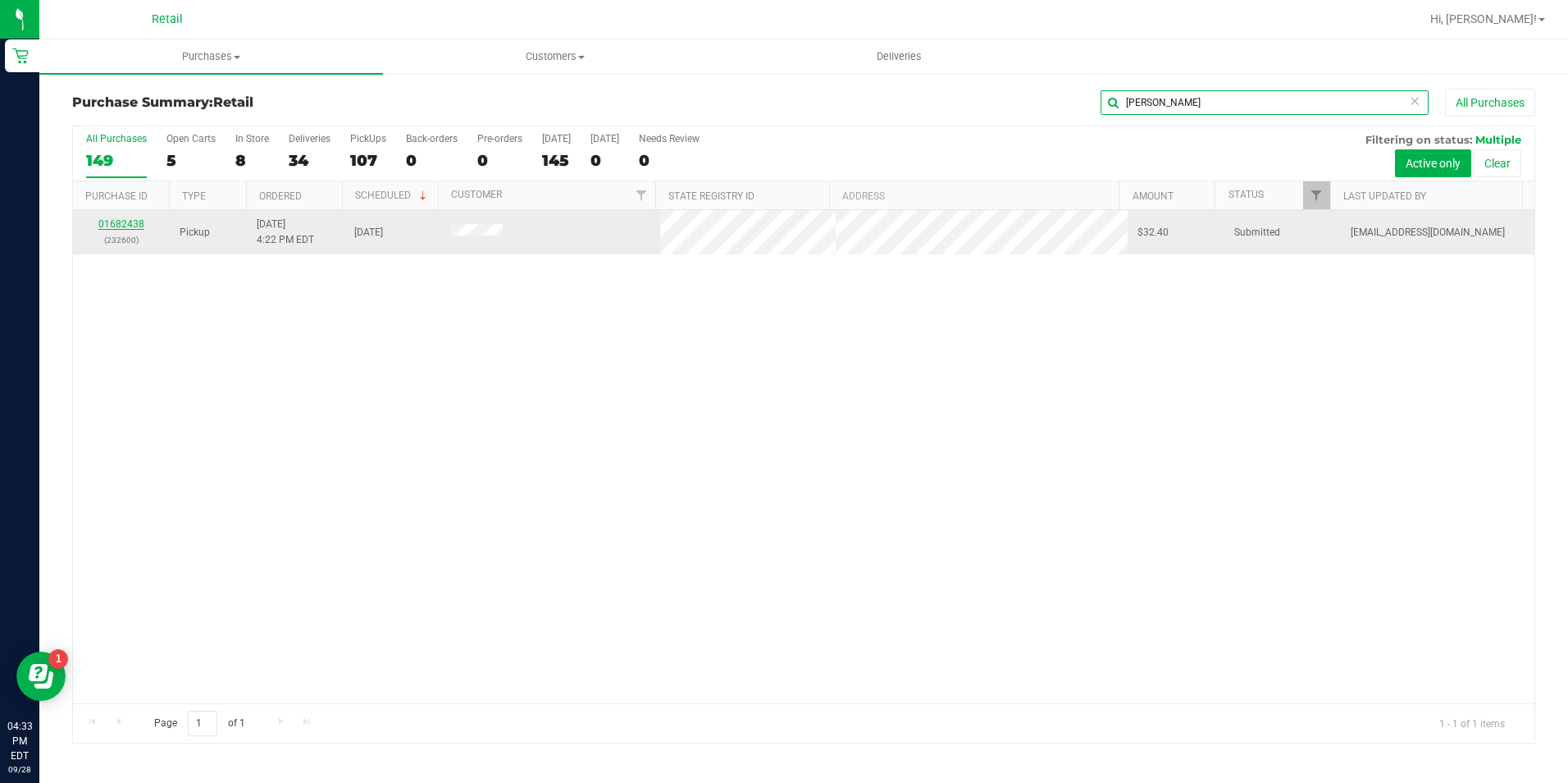
type input "gatlin"
click at [119, 226] on link "01682438" at bounding box center [121, 224] width 46 height 11
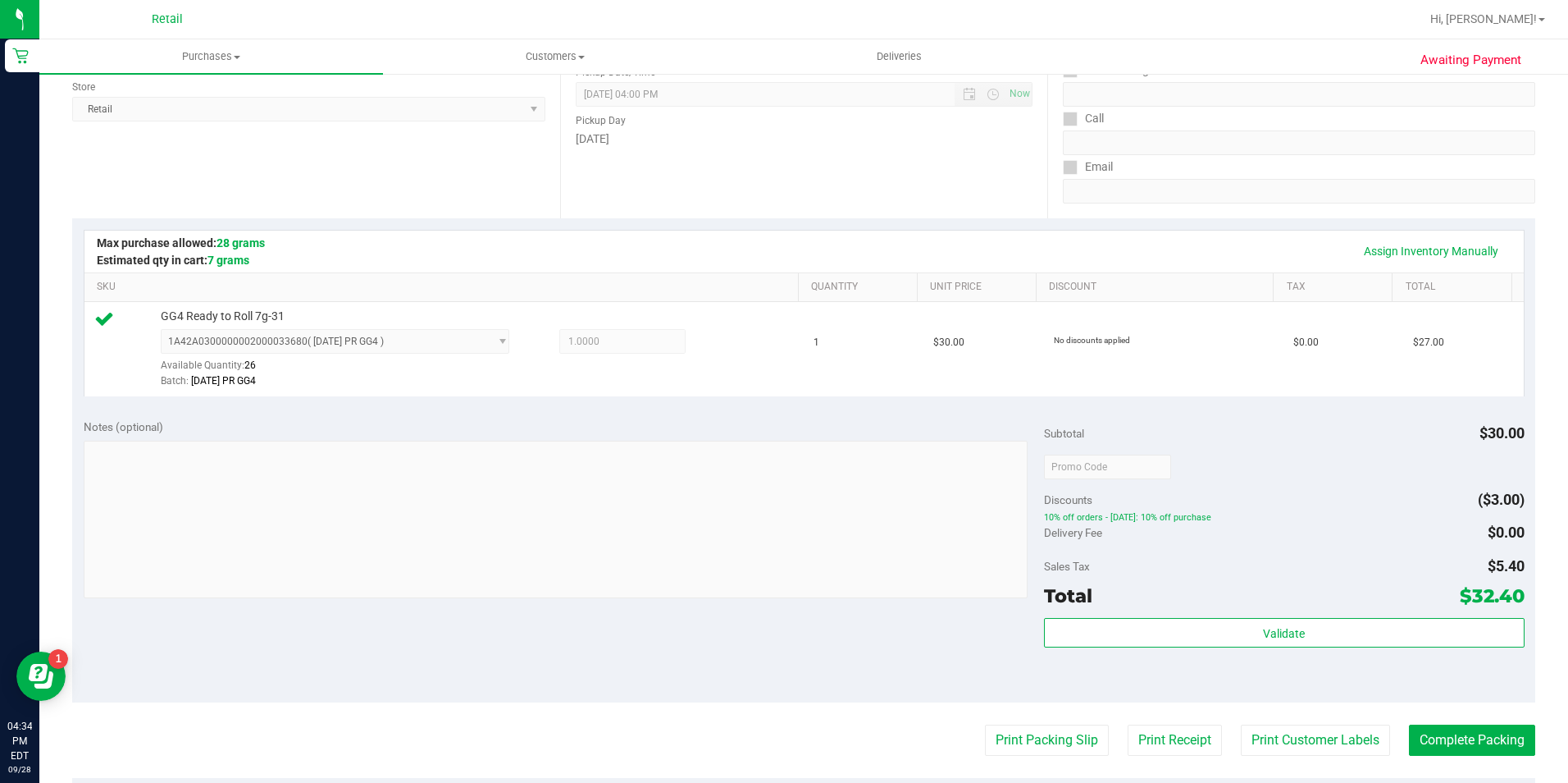
scroll to position [246, 0]
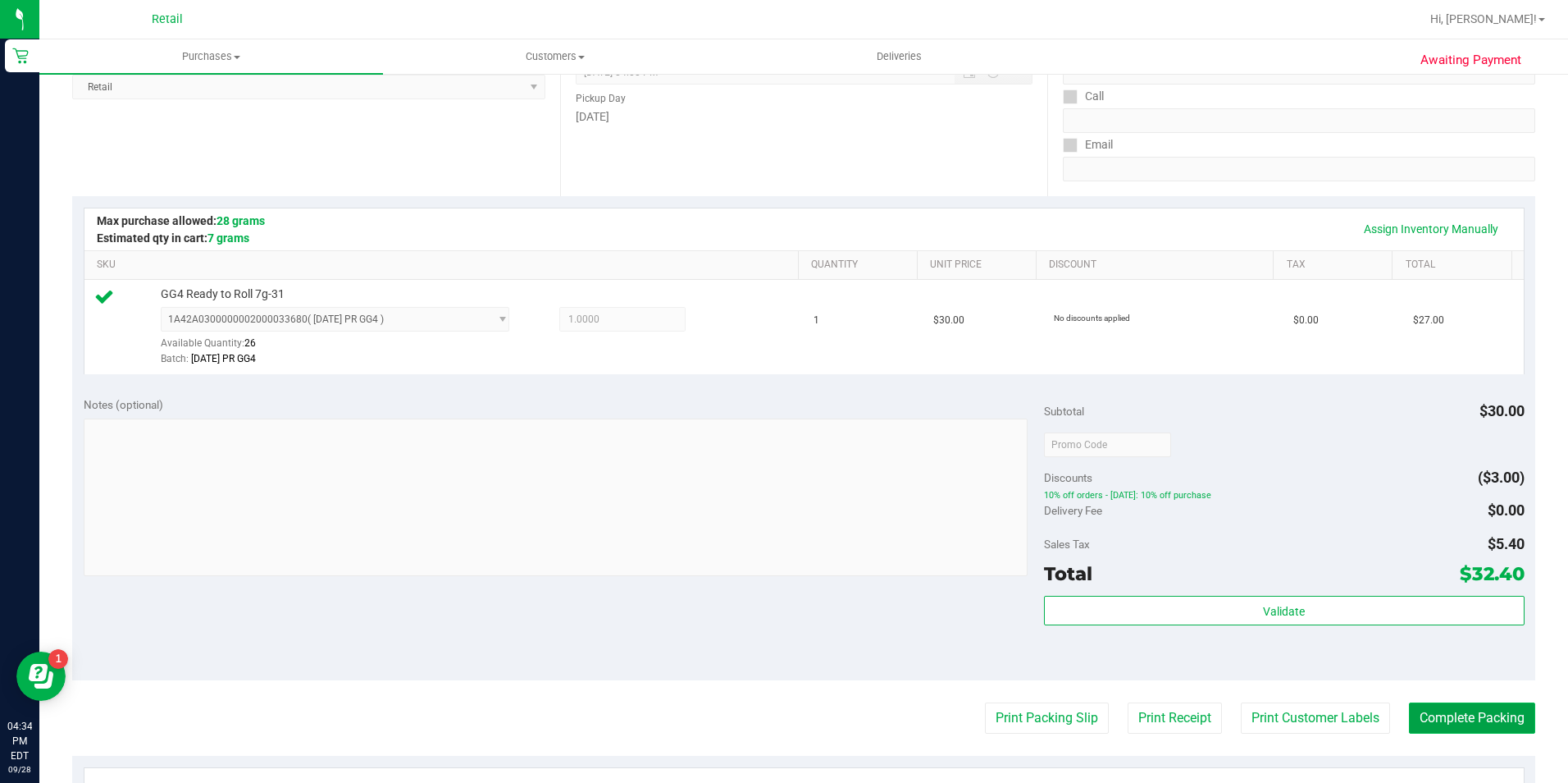
click at [1452, 720] on button "Complete Packing" at bounding box center [1471, 717] width 126 height 31
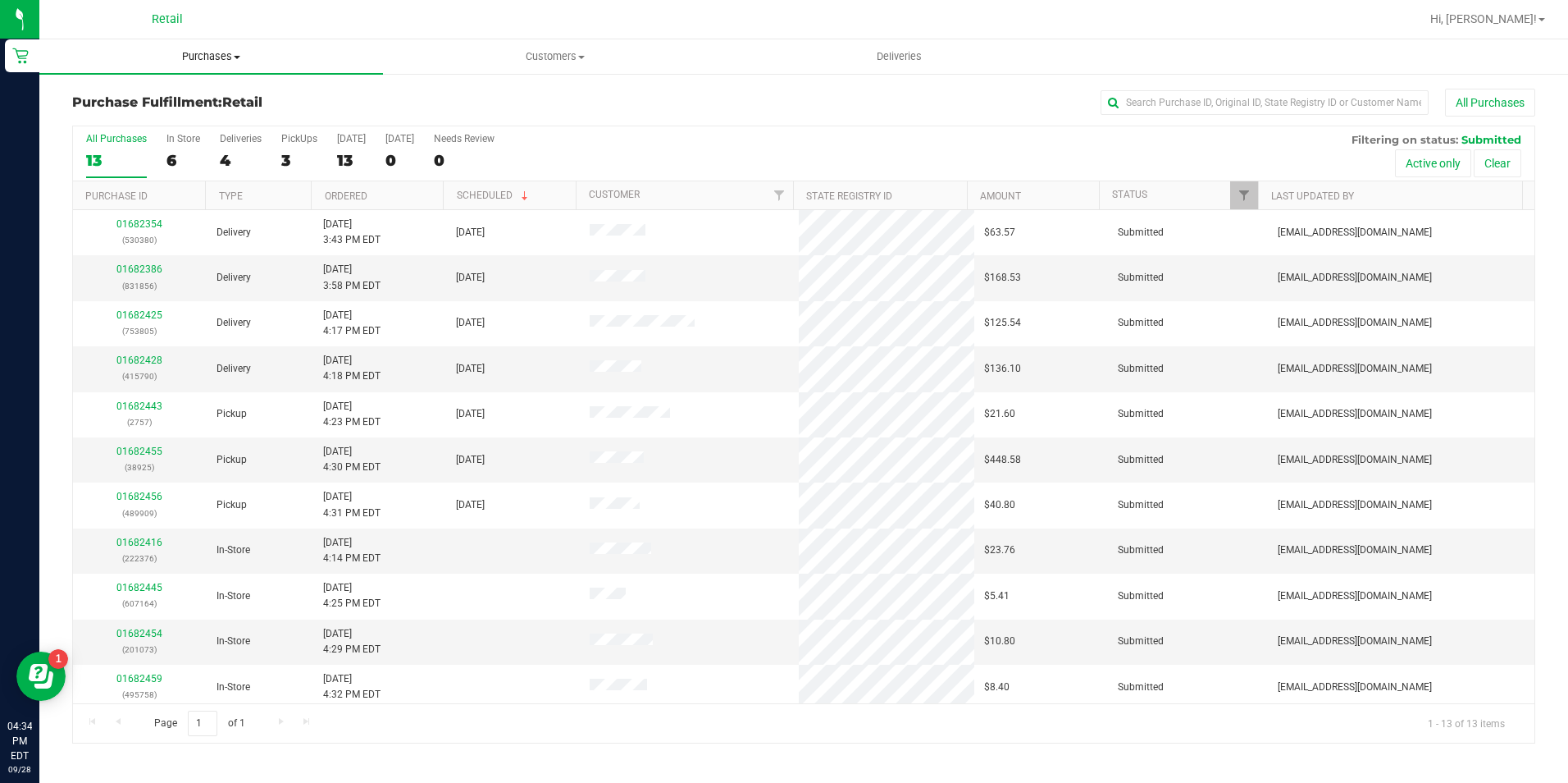
click at [212, 65] on uib-tab-heading "Purchases Summary of purchases Fulfillment All purchases" at bounding box center [211, 56] width 343 height 34
click at [210, 99] on li "Summary of purchases" at bounding box center [211, 100] width 343 height 19
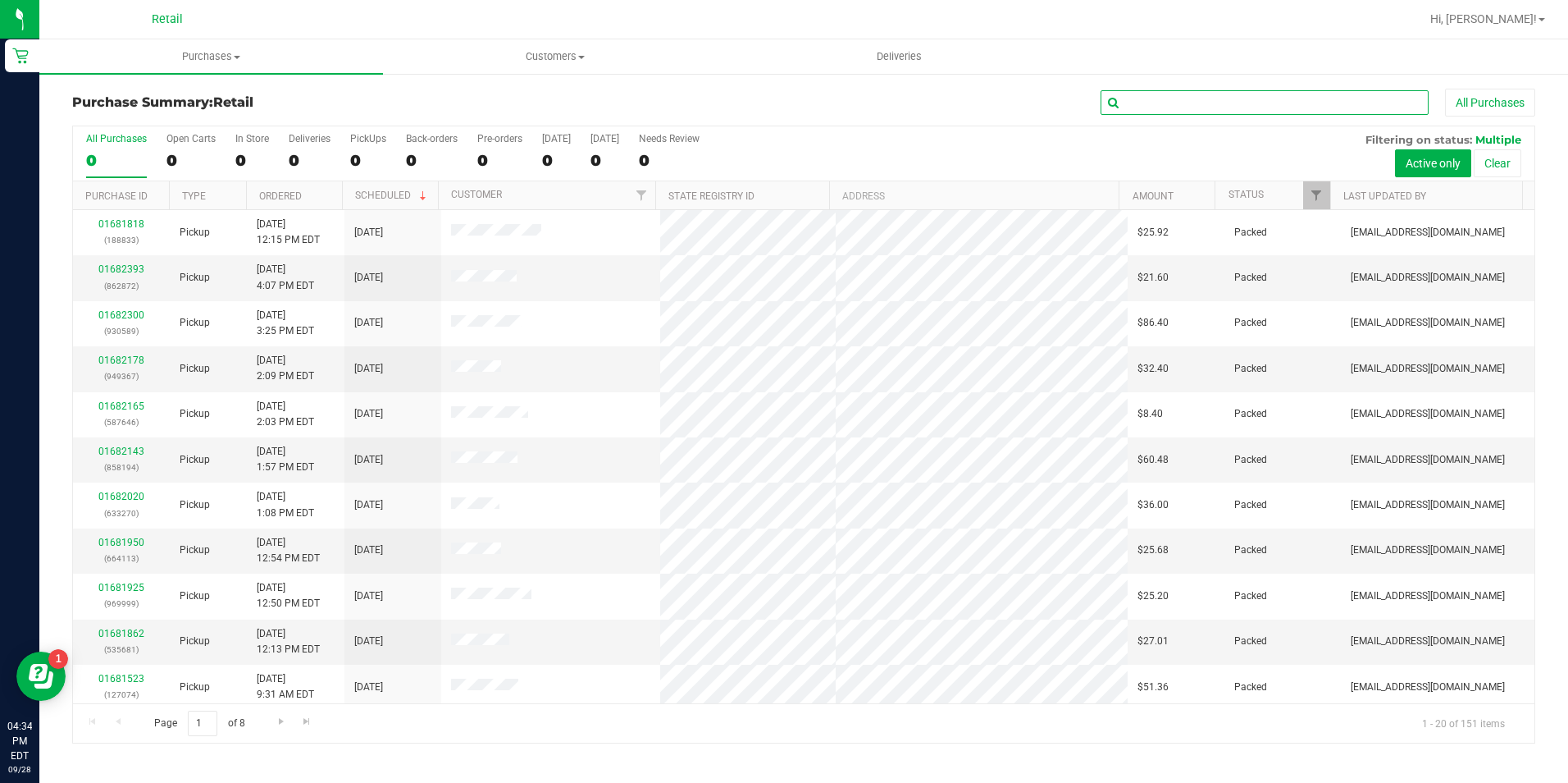
click at [1204, 100] on input "text" at bounding box center [1264, 102] width 328 height 25
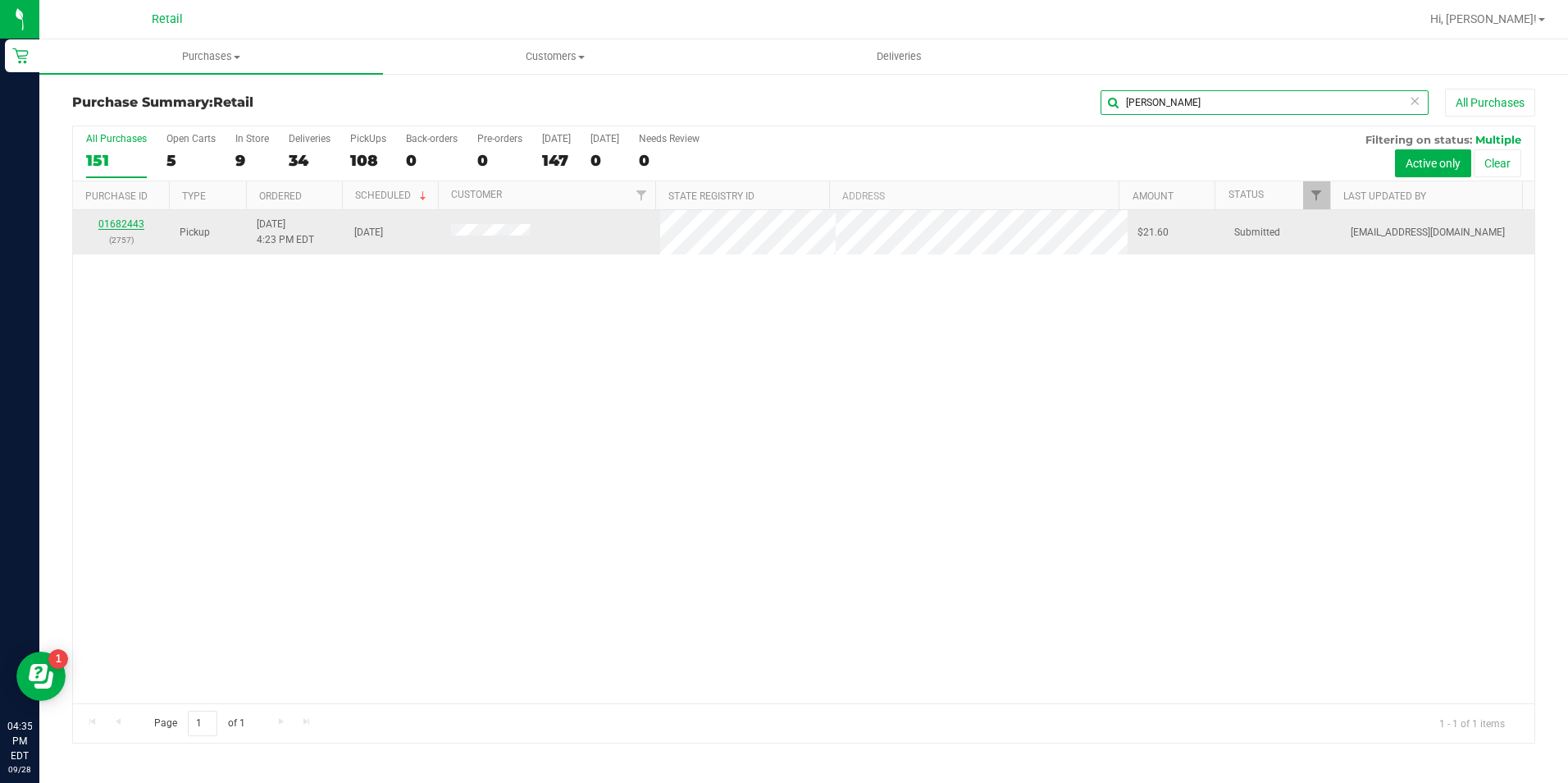
type input "pellegrino"
click at [130, 218] on link "01682443" at bounding box center [121, 224] width 46 height 11
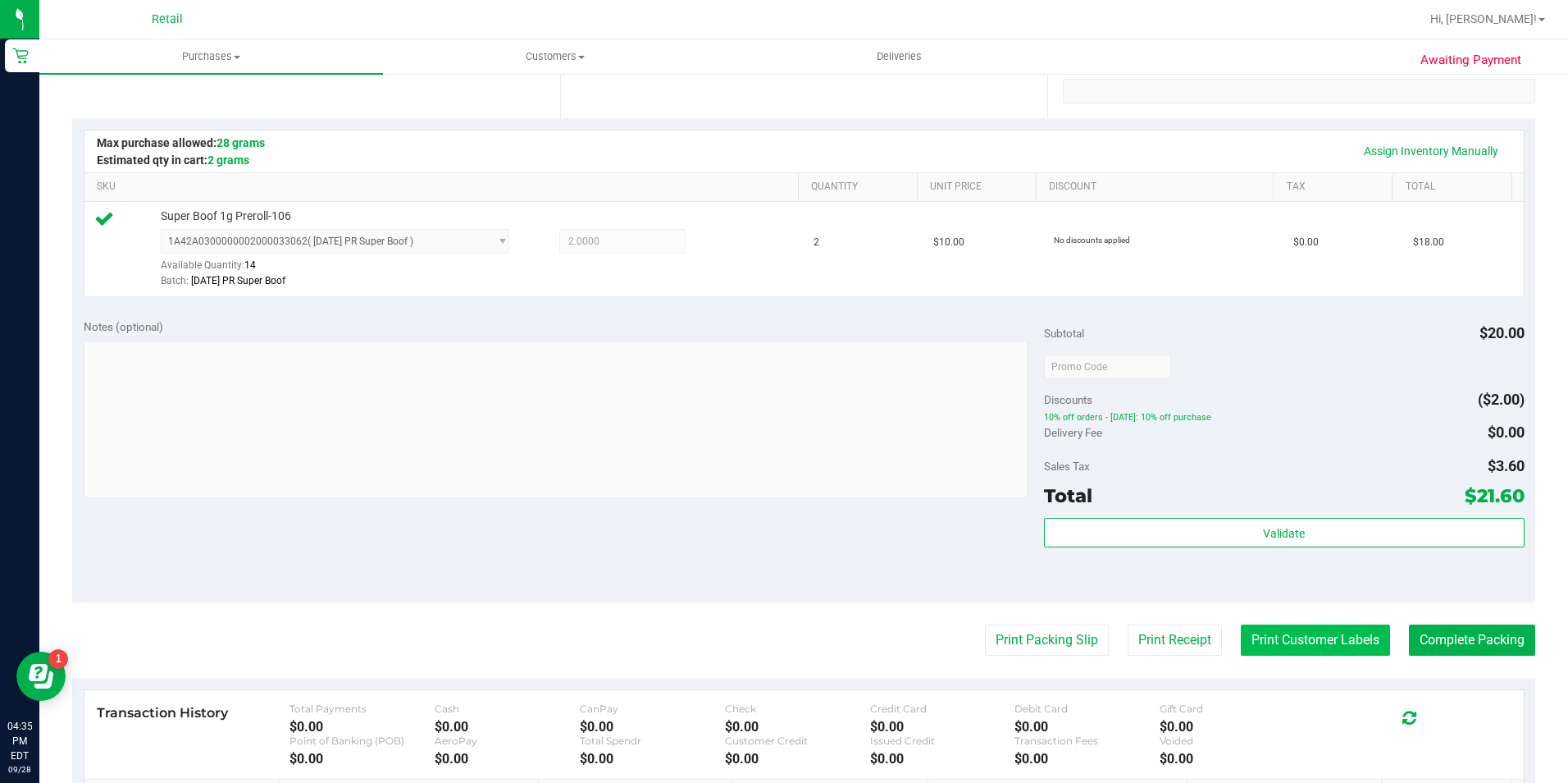
scroll to position [329, 0]
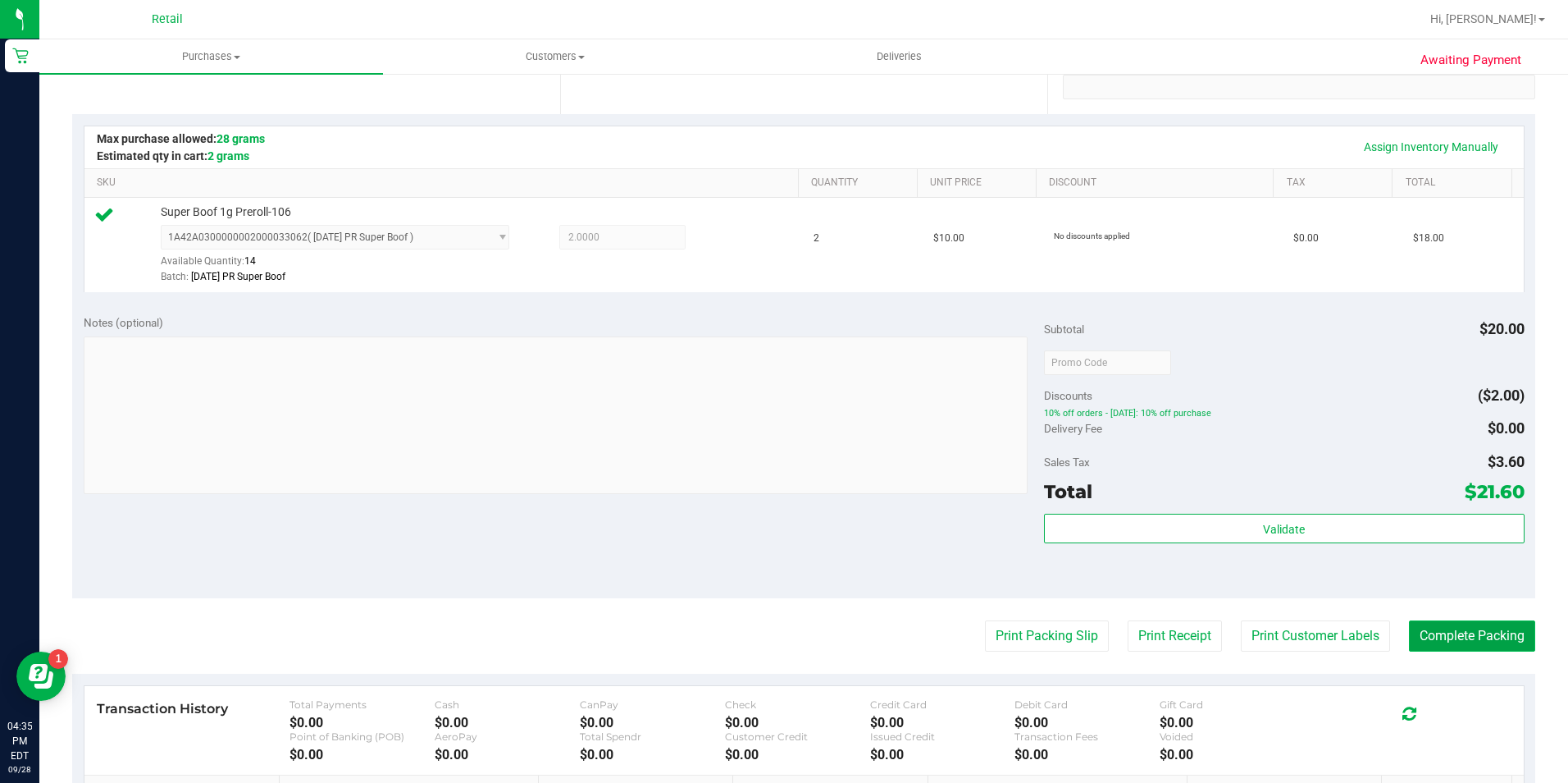
click at [1417, 632] on button "Complete Packing" at bounding box center [1471, 635] width 126 height 31
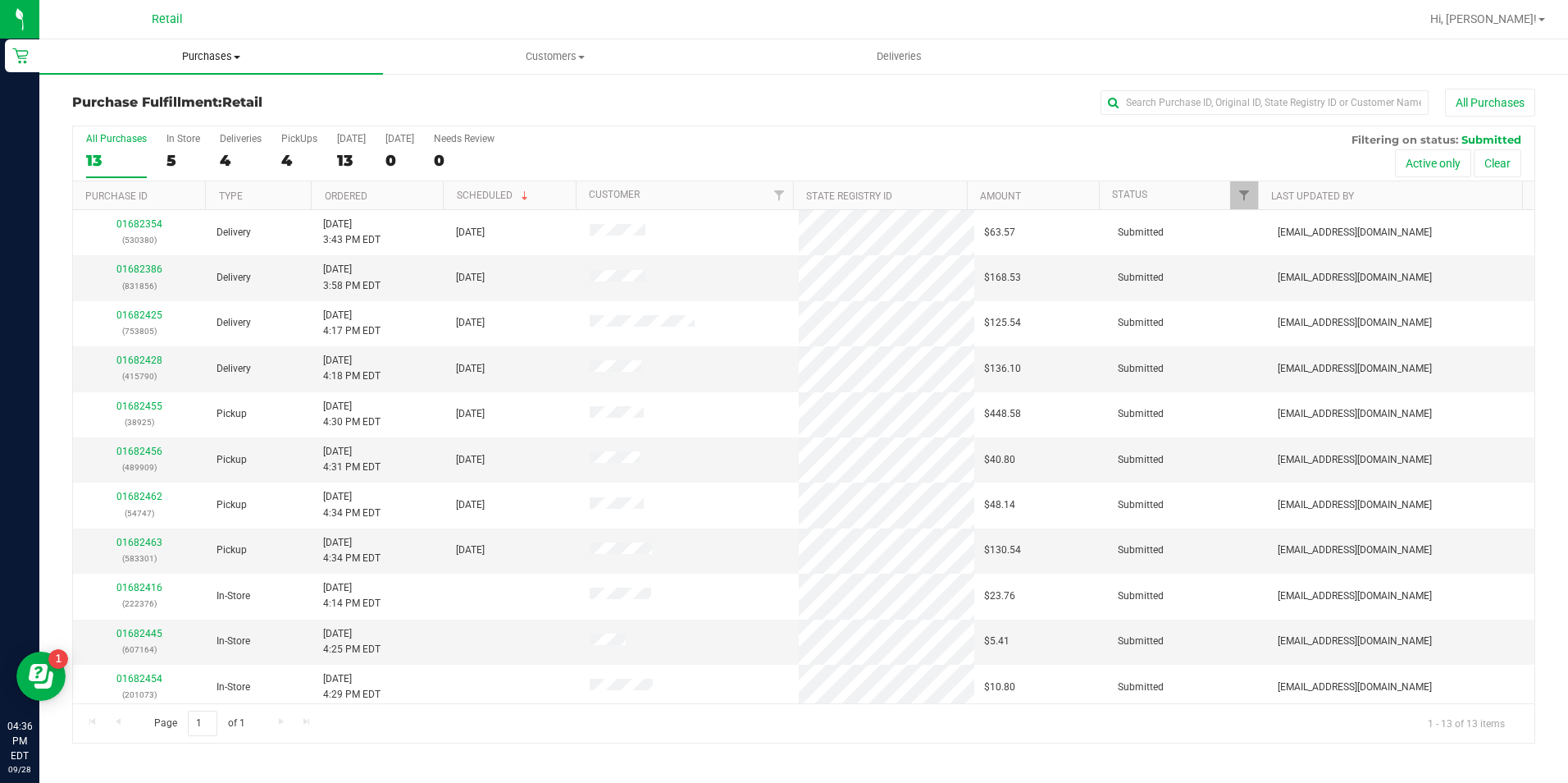
click at [215, 55] on span "Purchases" at bounding box center [211, 56] width 343 height 15
click at [231, 101] on li "Summary of purchases" at bounding box center [211, 100] width 343 height 19
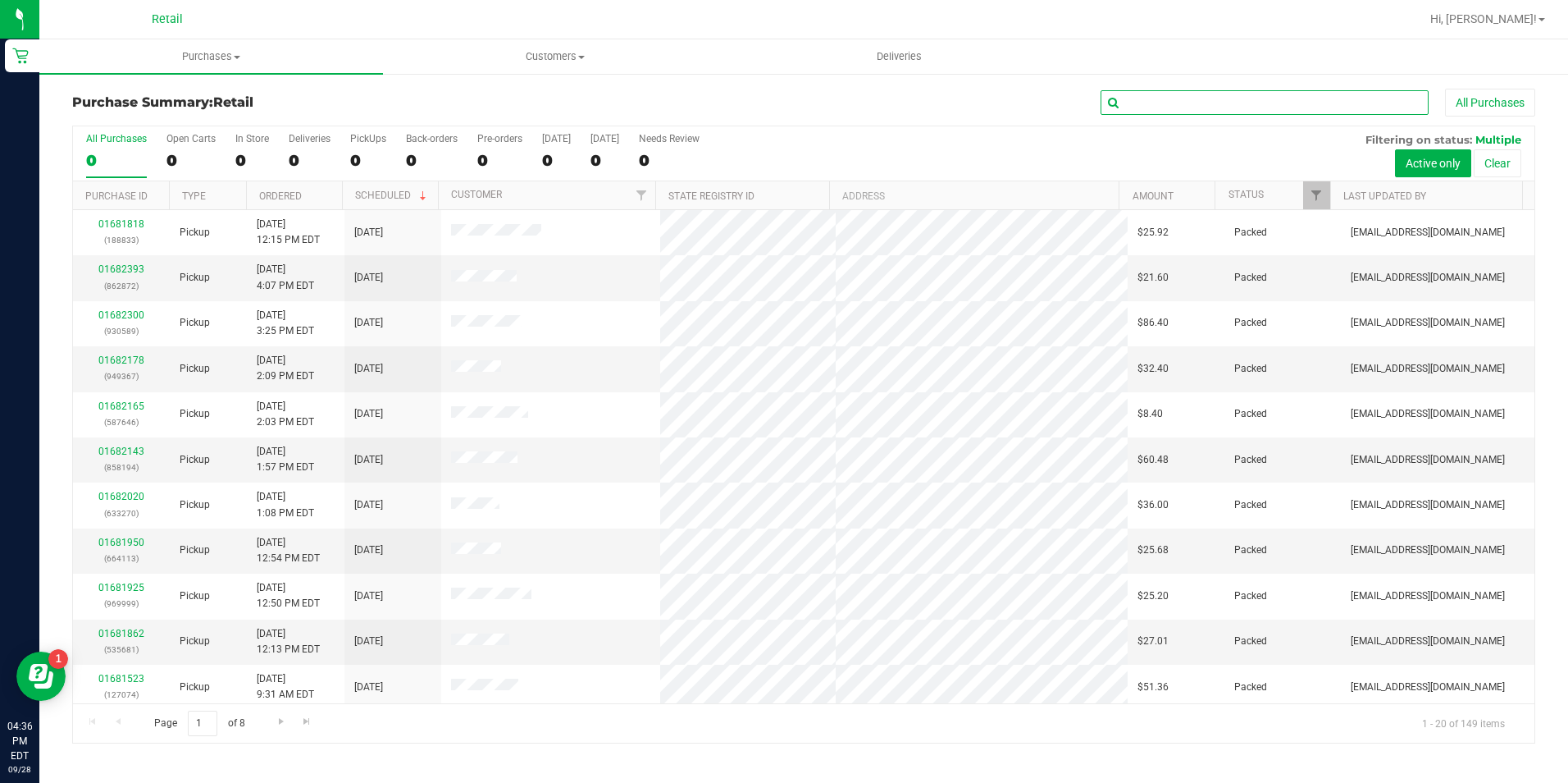
click at [1222, 110] on input "text" at bounding box center [1264, 102] width 328 height 25
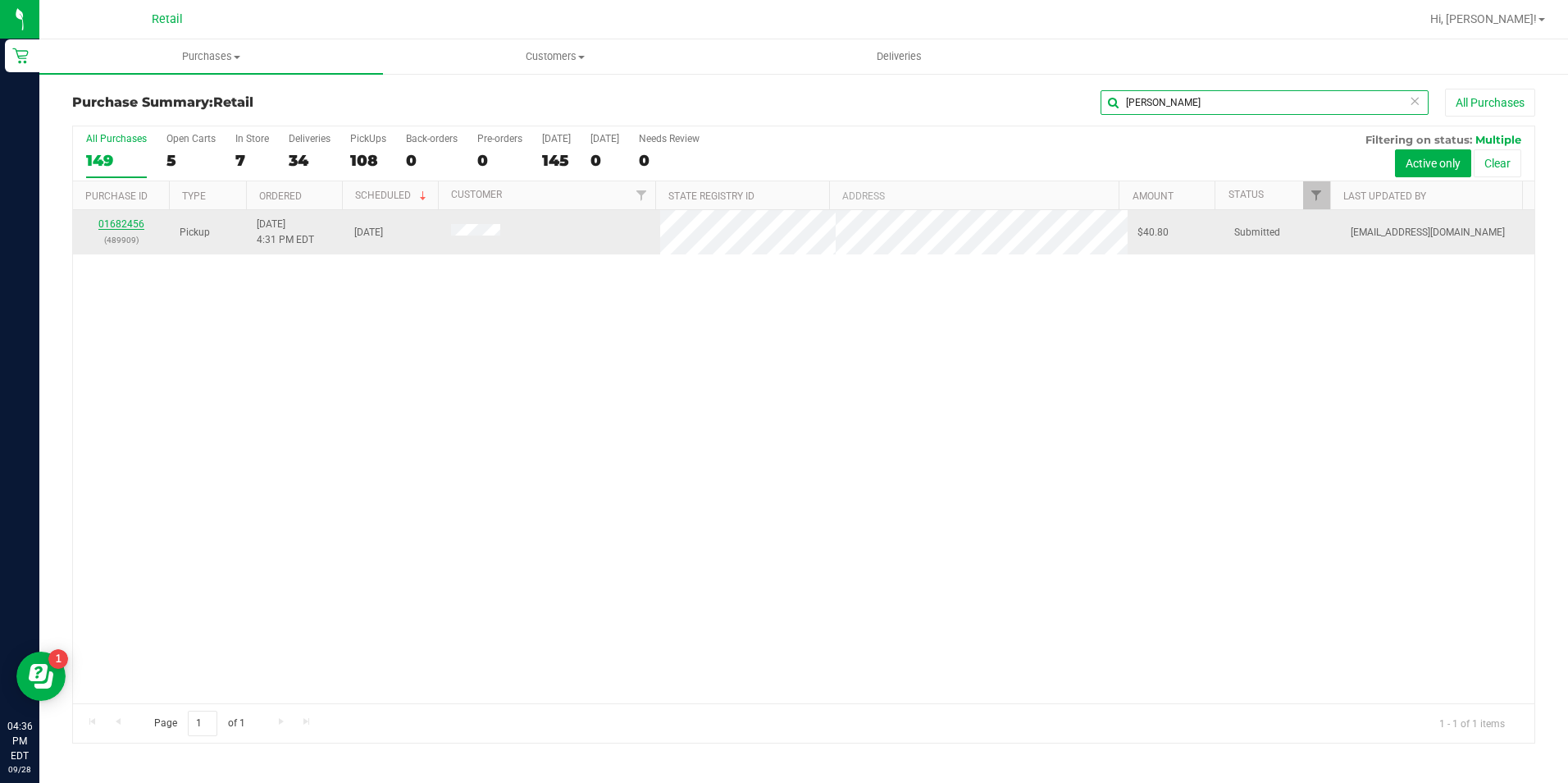
type input "smith"
click at [114, 227] on link "01682456" at bounding box center [121, 224] width 46 height 11
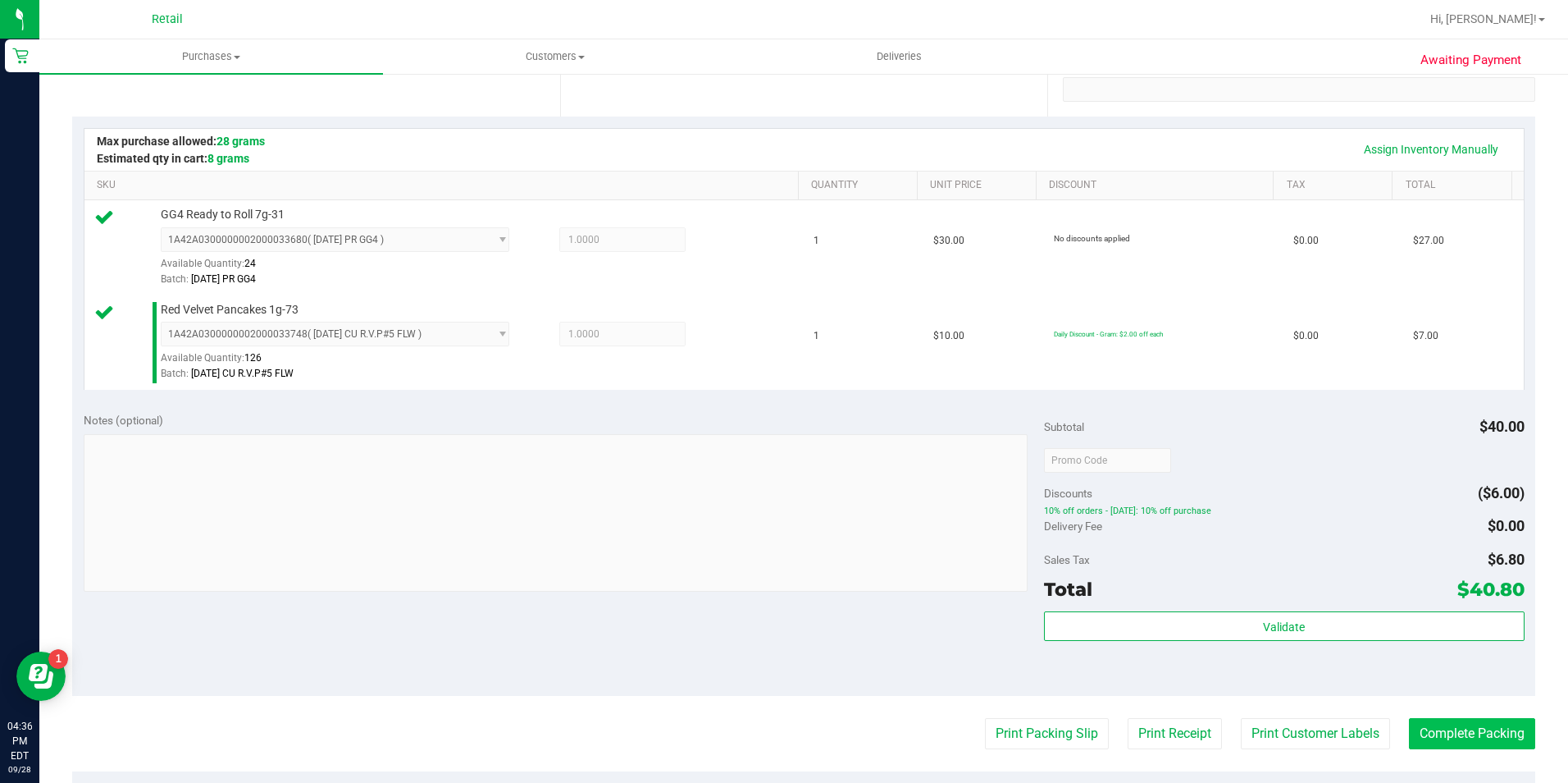
scroll to position [329, 0]
click at [1429, 740] on button "Complete Packing" at bounding box center [1471, 730] width 126 height 31
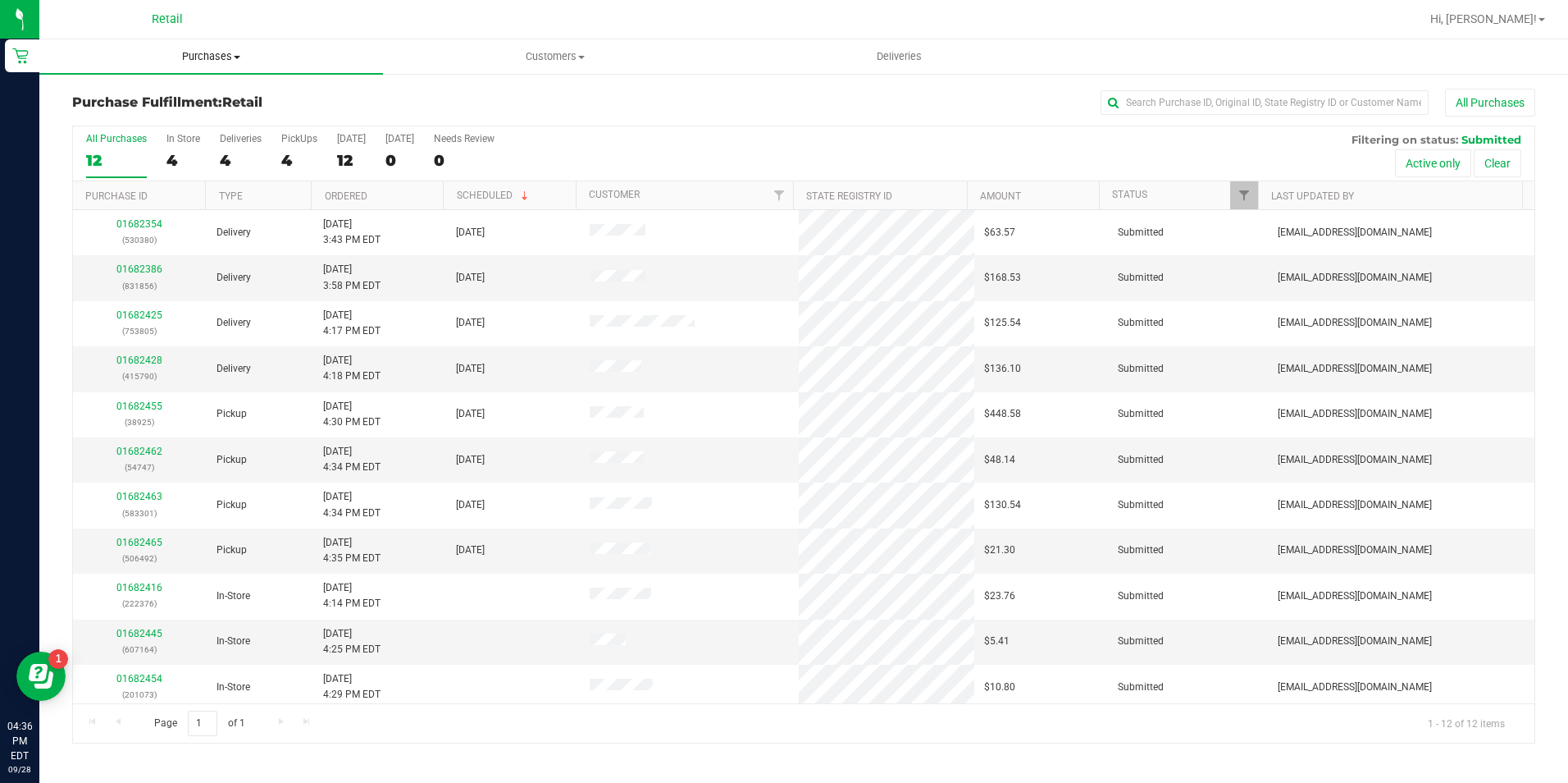
click at [181, 54] on span "Purchases" at bounding box center [211, 56] width 343 height 15
click at [193, 100] on span "Summary of purchases" at bounding box center [123, 99] width 168 height 14
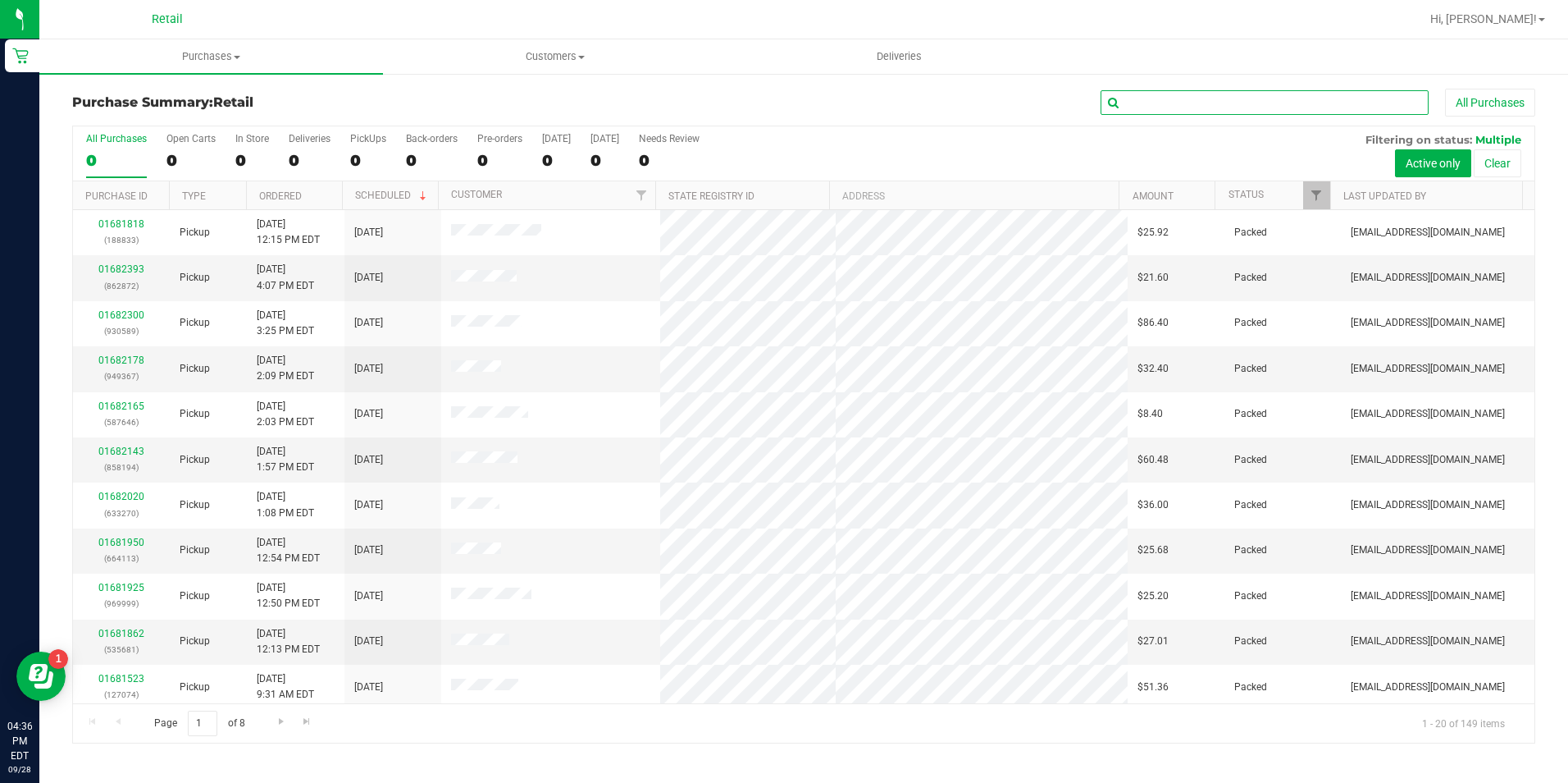
click at [1182, 104] on input "text" at bounding box center [1264, 102] width 328 height 25
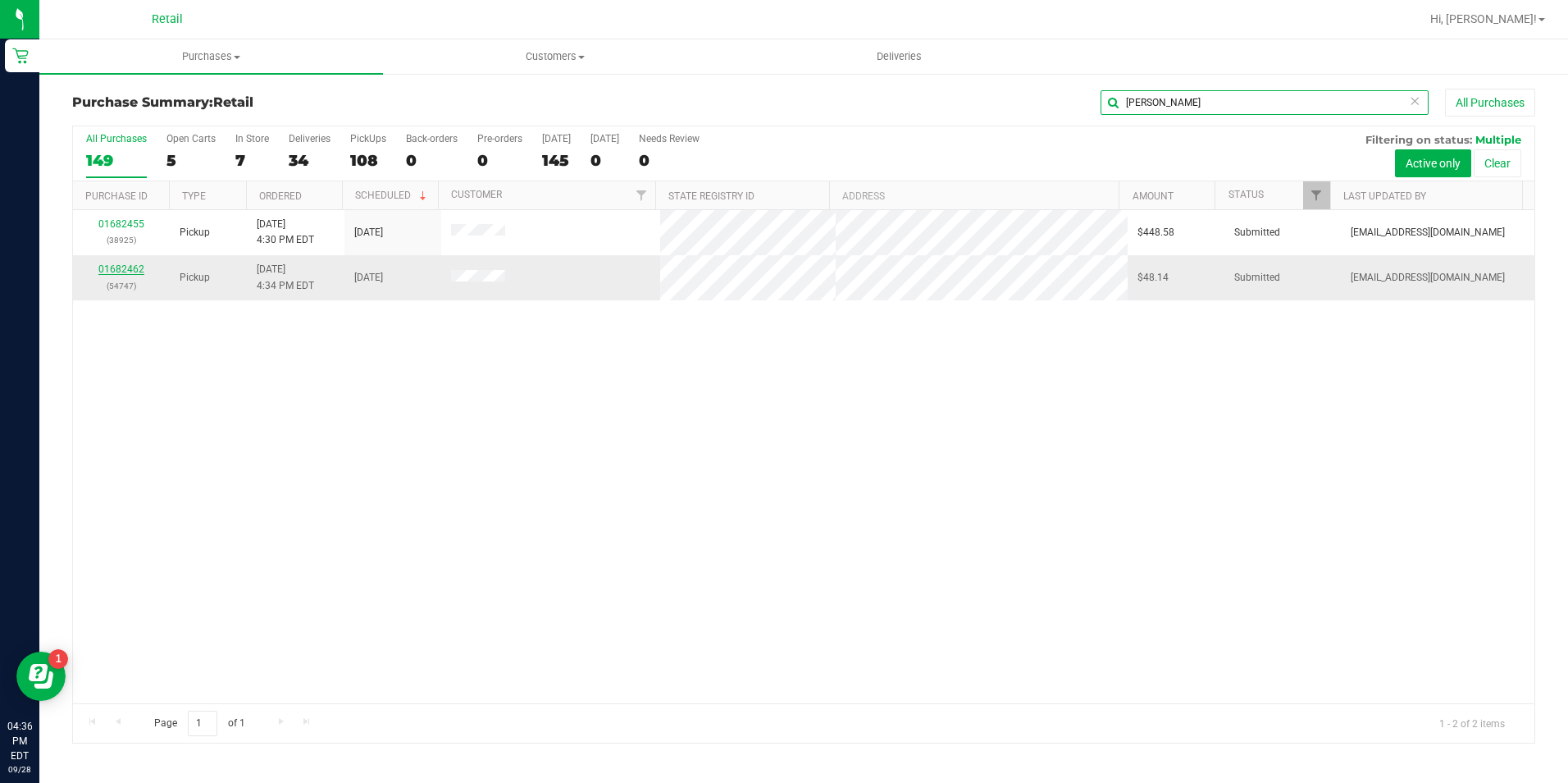
type input "gladney"
click at [109, 269] on link "01682462" at bounding box center [121, 269] width 46 height 11
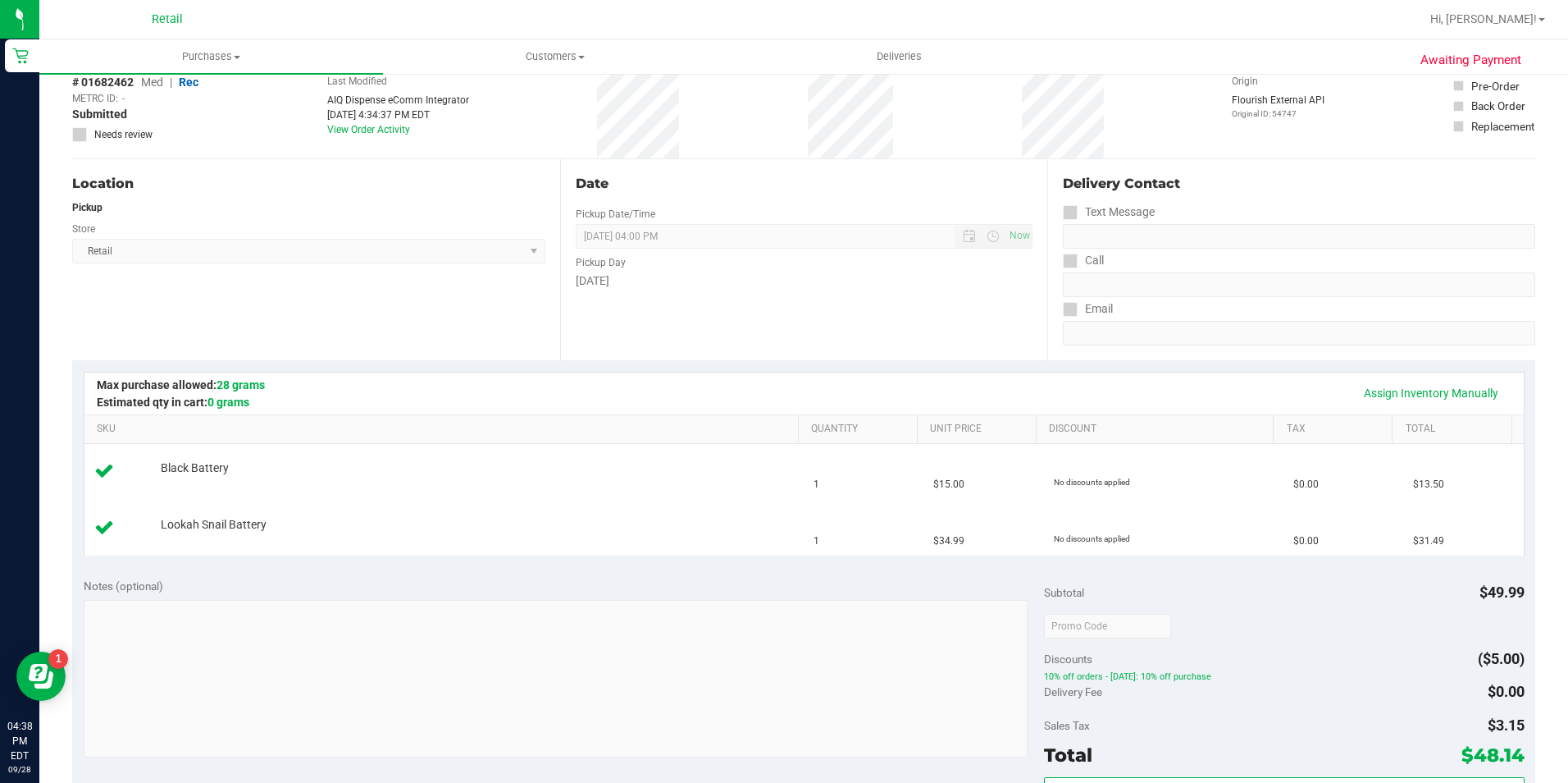
scroll to position [329, 0]
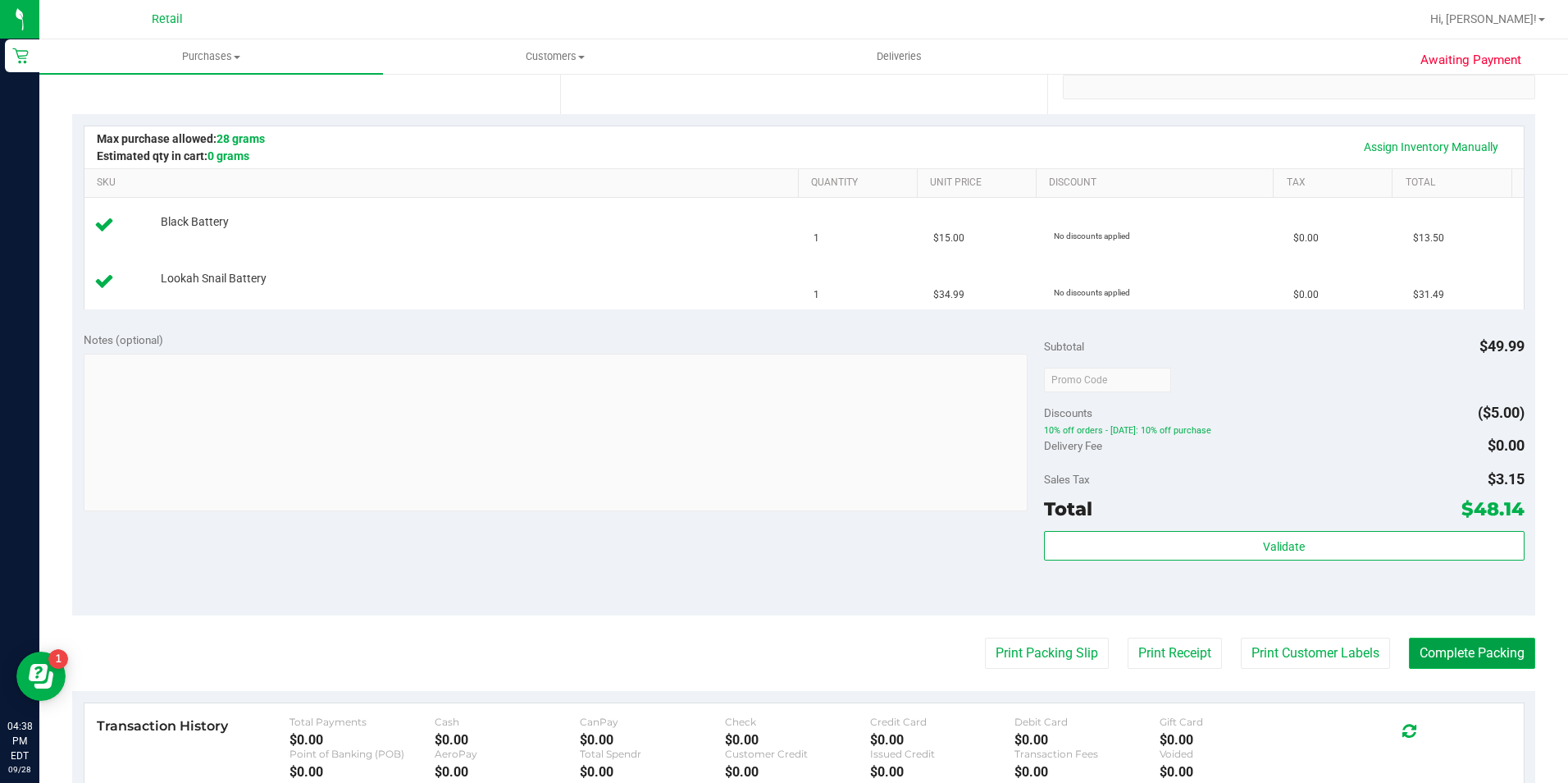
click at [1429, 646] on button "Complete Packing" at bounding box center [1471, 653] width 126 height 31
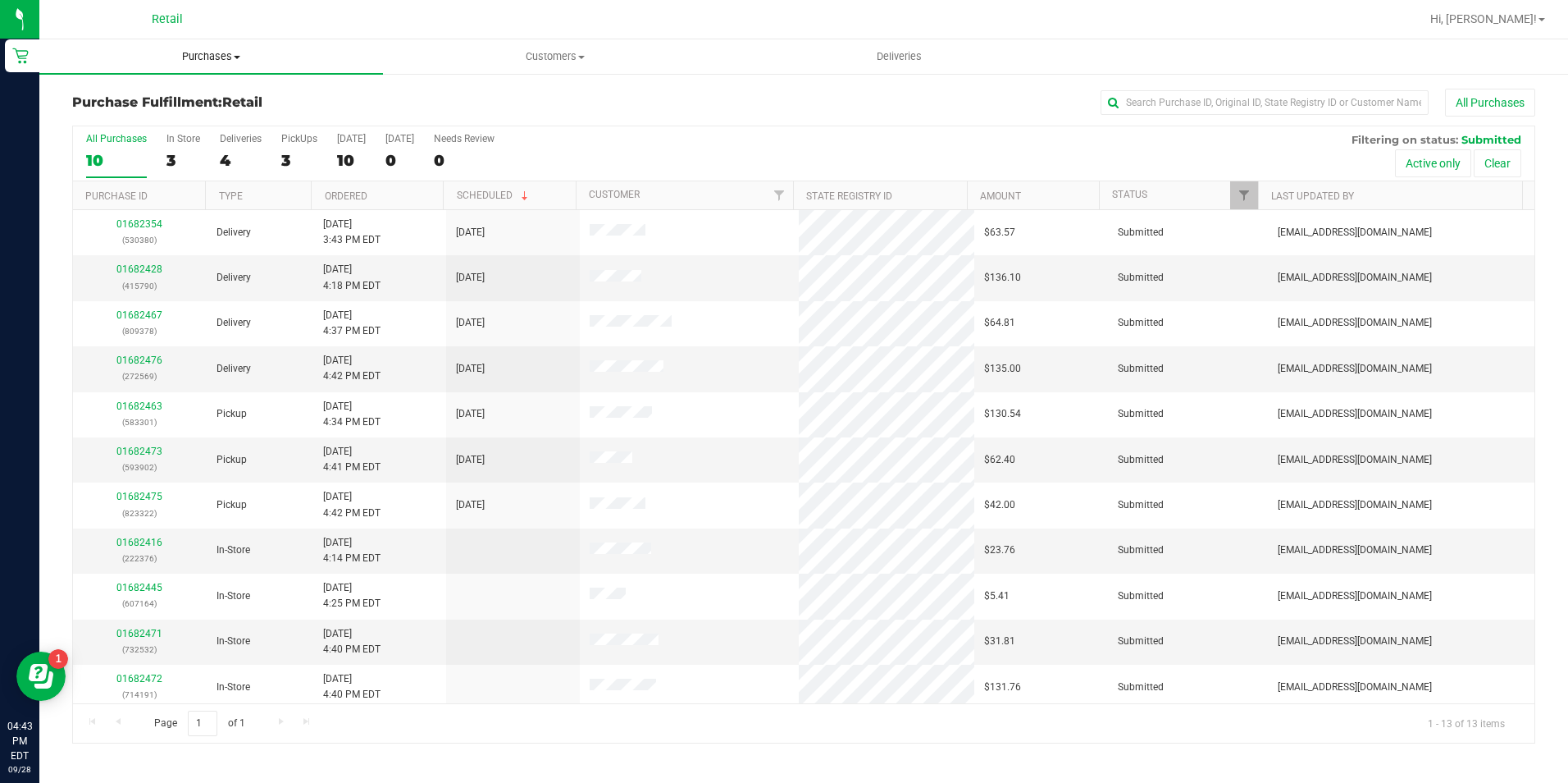
click at [202, 57] on span "Purchases" at bounding box center [211, 56] width 343 height 15
click at [215, 95] on li "Summary of purchases" at bounding box center [211, 100] width 343 height 19
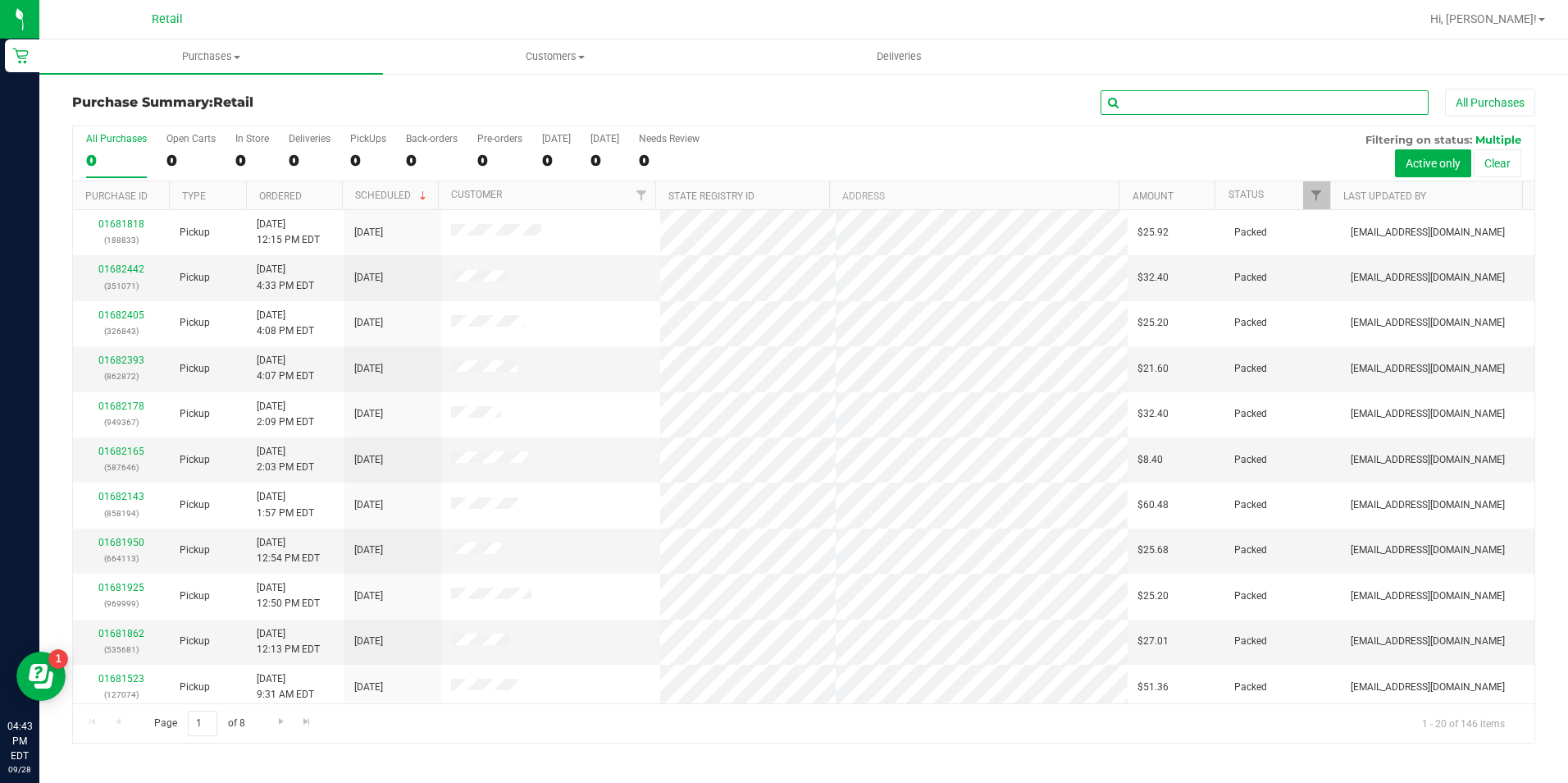
click at [1190, 99] on input "text" at bounding box center [1264, 102] width 328 height 25
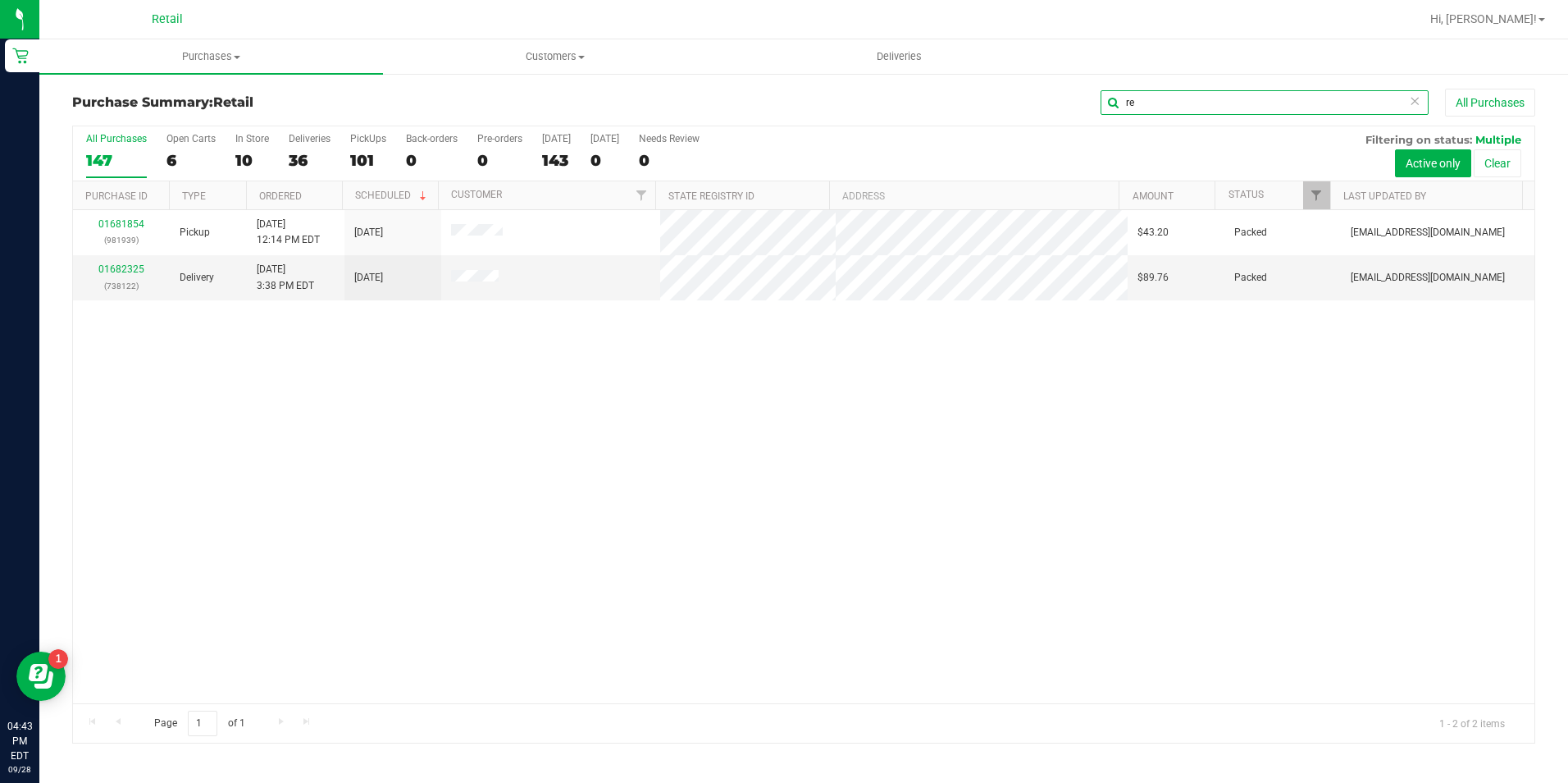
type input "r"
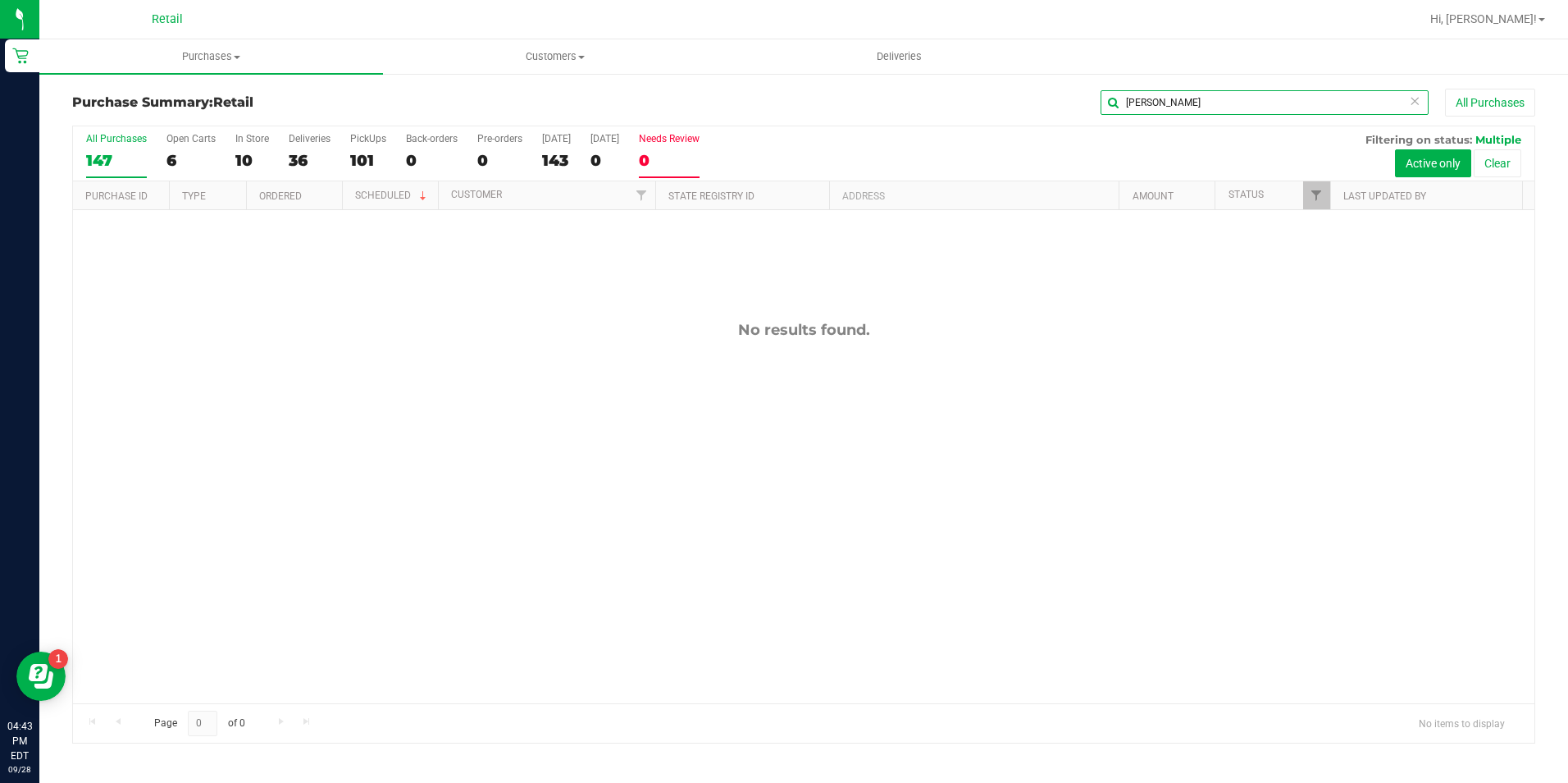
type input "julia"
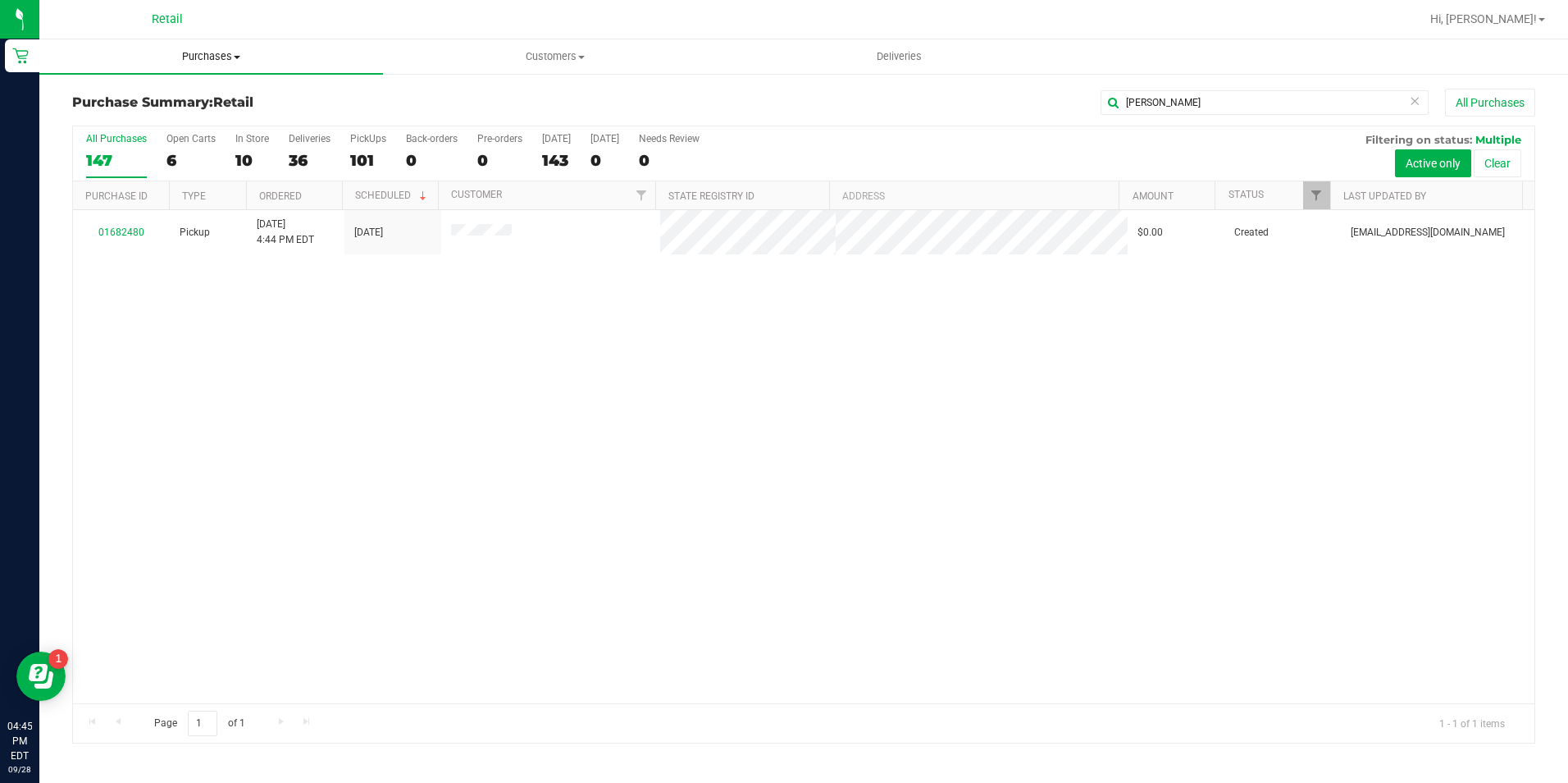
click at [207, 48] on uib-tab-heading "Purchases Summary of purchases Fulfillment All purchases" at bounding box center [211, 56] width 343 height 34
click at [218, 97] on li "Summary of purchases" at bounding box center [211, 100] width 343 height 19
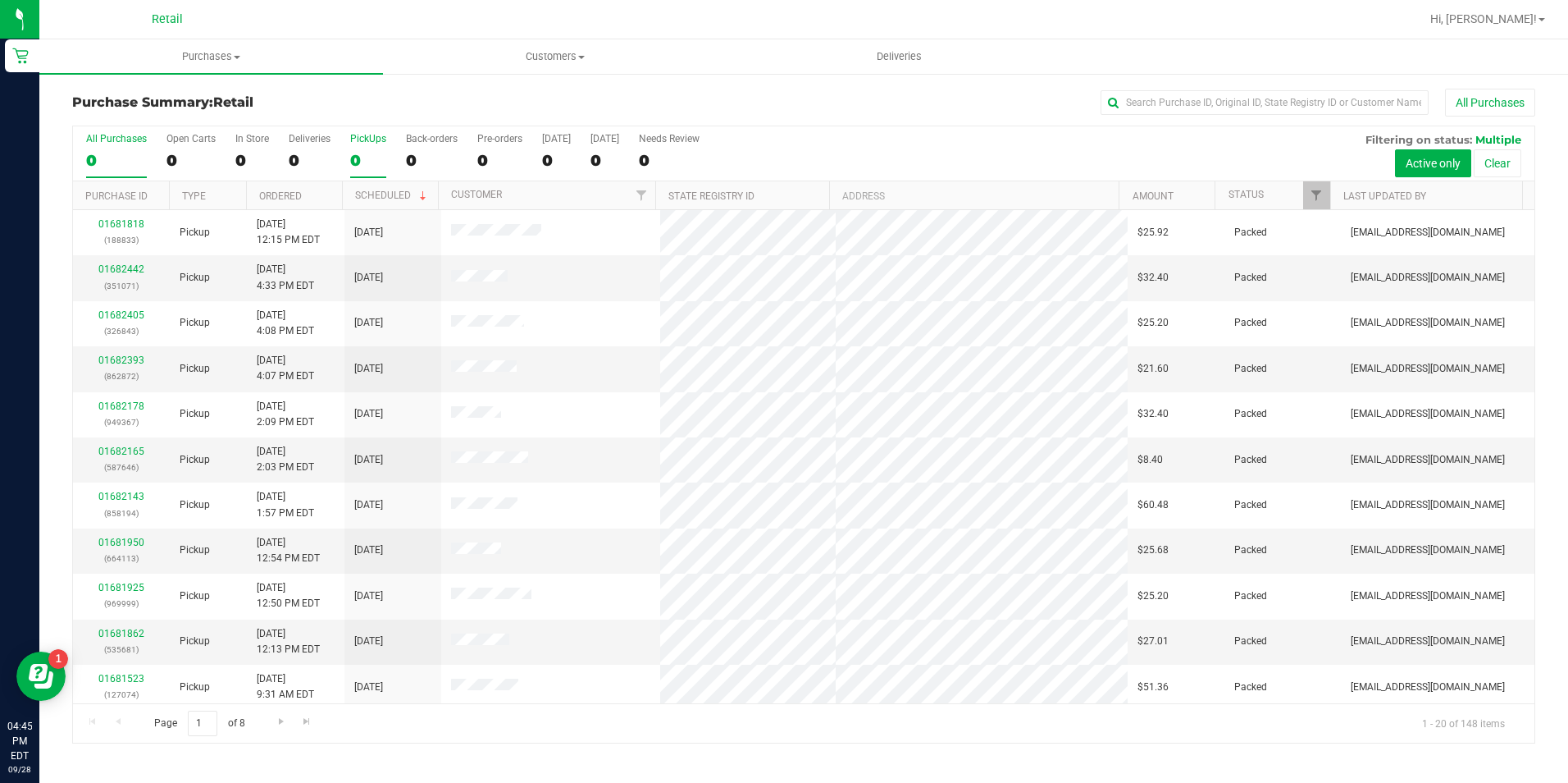
click at [362, 151] on div "0" at bounding box center [368, 159] width 36 height 18
click at [0, 0] on input "PickUps 0" at bounding box center [0, 0] width 0 height 0
click at [223, 54] on span "Purchases" at bounding box center [211, 56] width 343 height 15
click at [204, 54] on span "Purchases" at bounding box center [211, 56] width 343 height 15
click at [207, 54] on span "Purchases" at bounding box center [211, 56] width 343 height 15
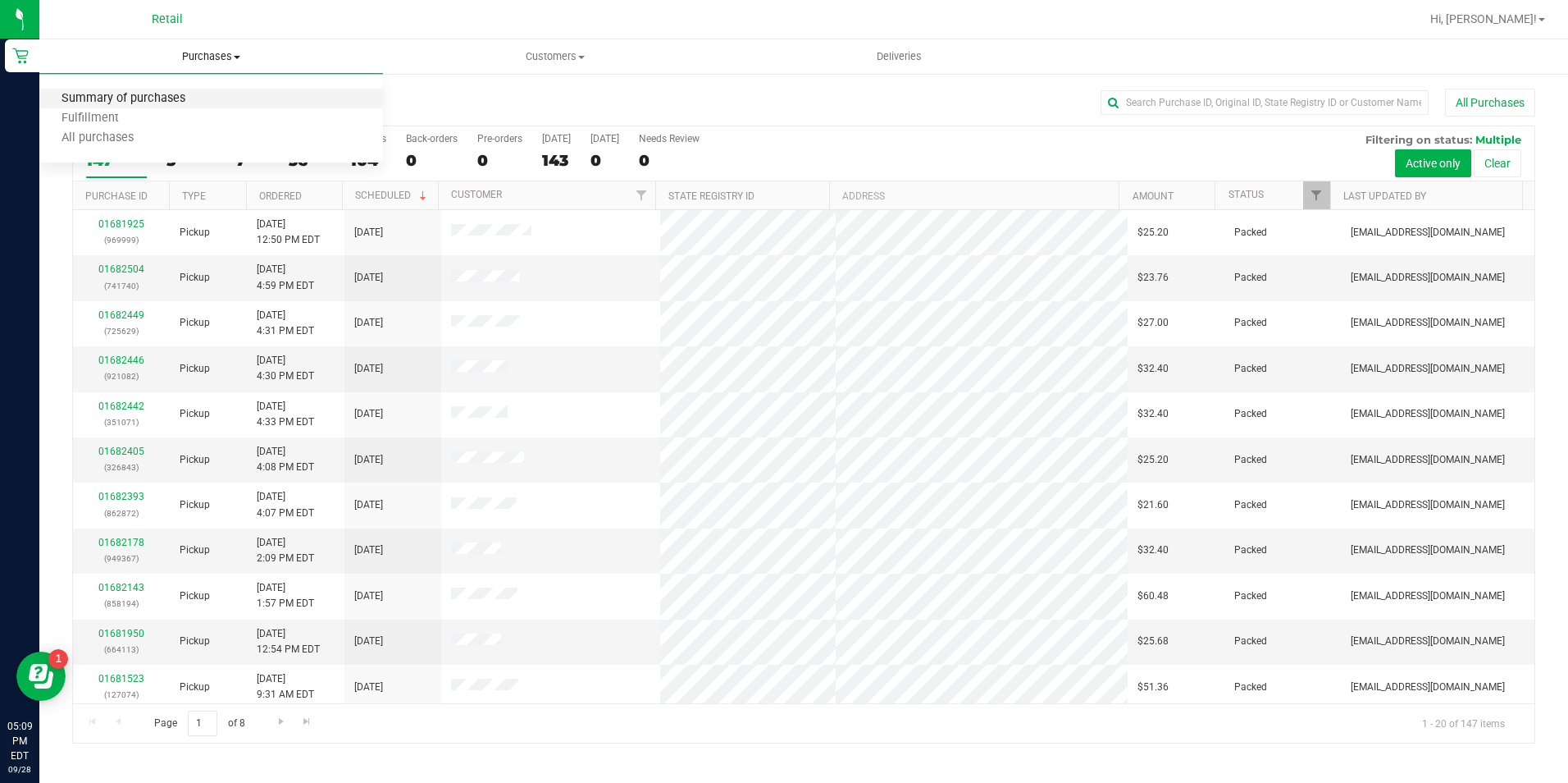
click at [197, 96] on span "Summary of purchases" at bounding box center [123, 99] width 168 height 14
click at [1226, 109] on input "text" at bounding box center [1264, 102] width 328 height 25
click at [1226, 102] on input "text" at bounding box center [1264, 102] width 328 height 25
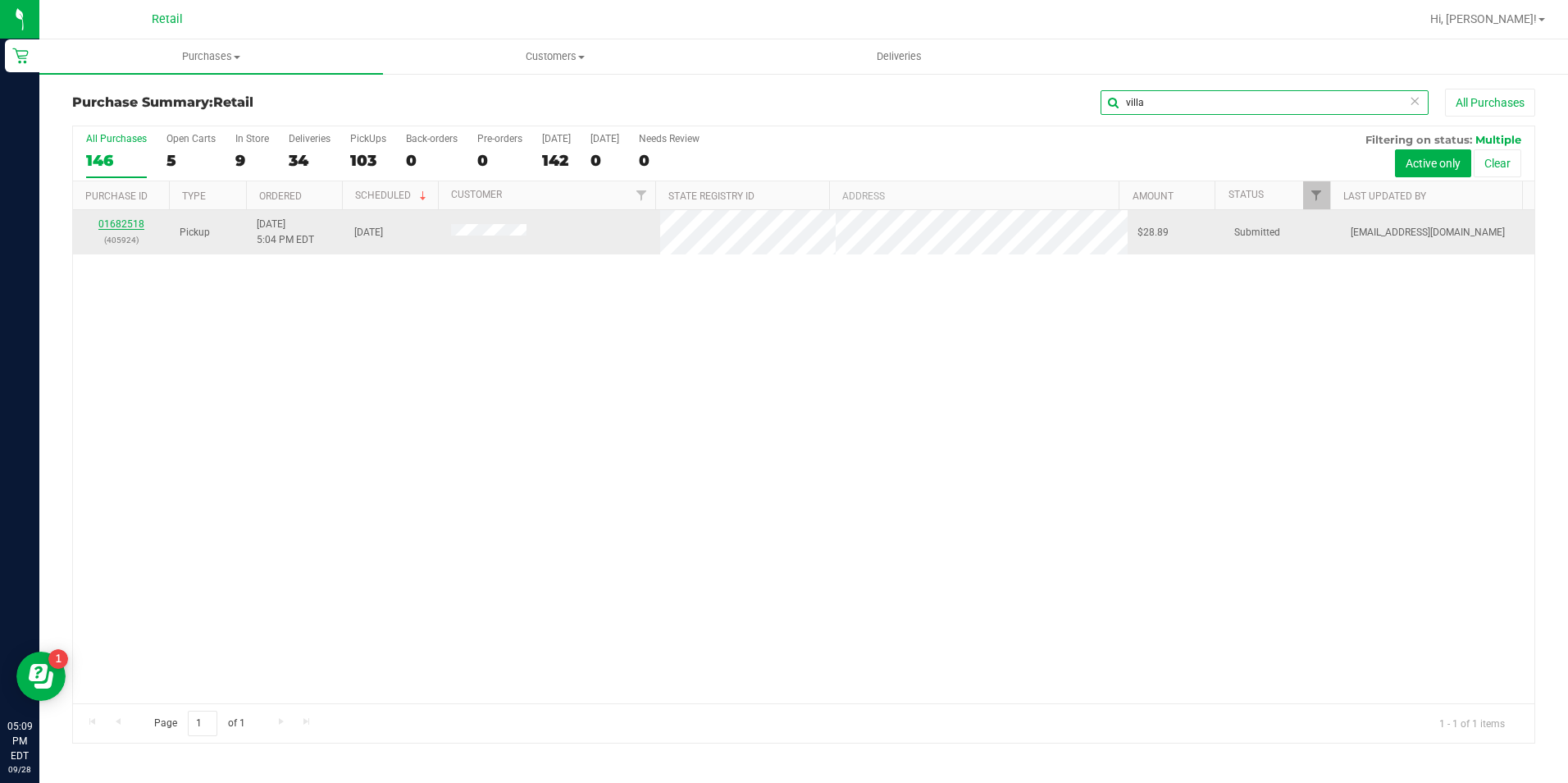
type input "villa"
click at [115, 221] on link "01682518" at bounding box center [121, 224] width 46 height 11
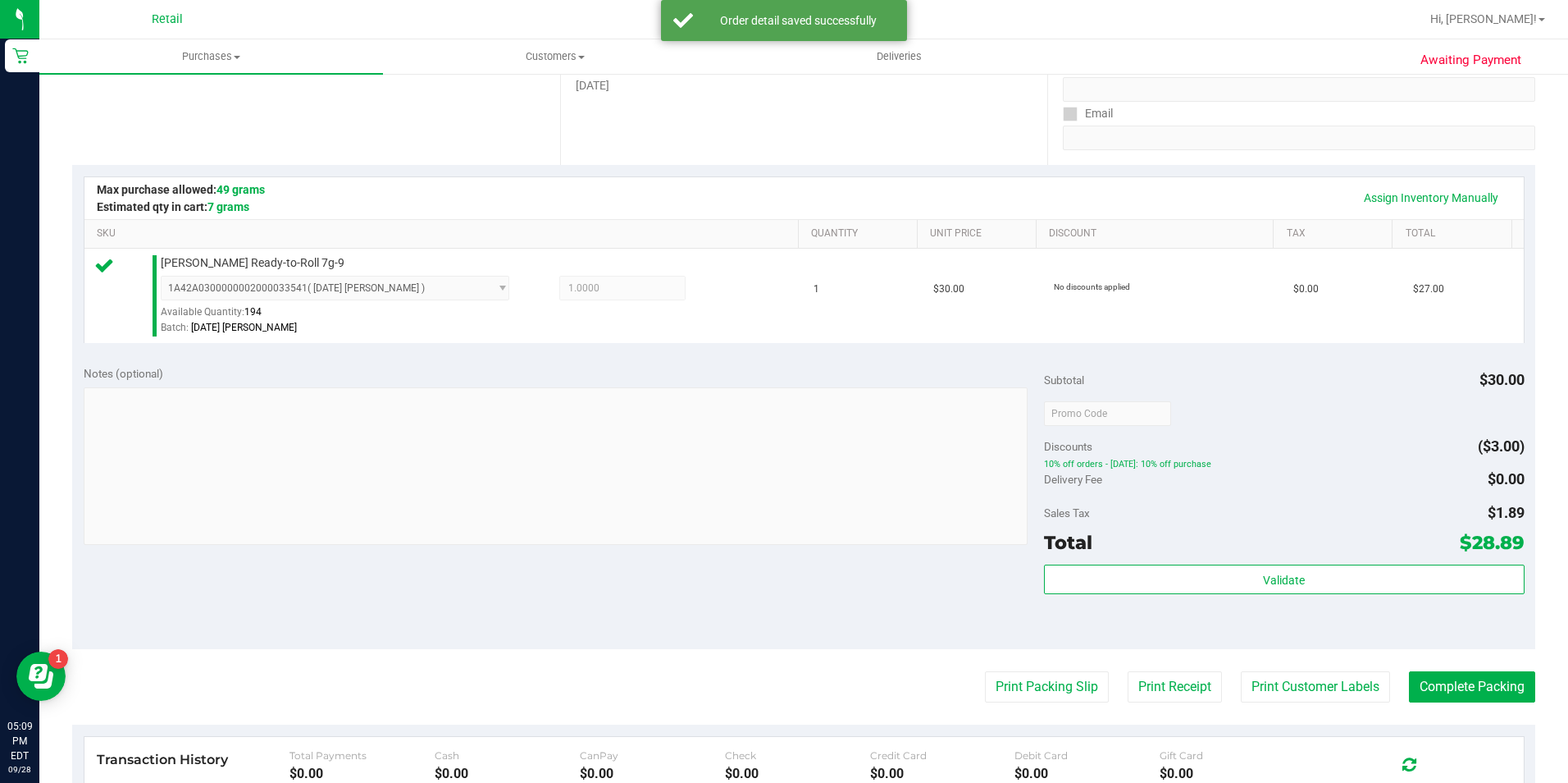
scroll to position [329, 0]
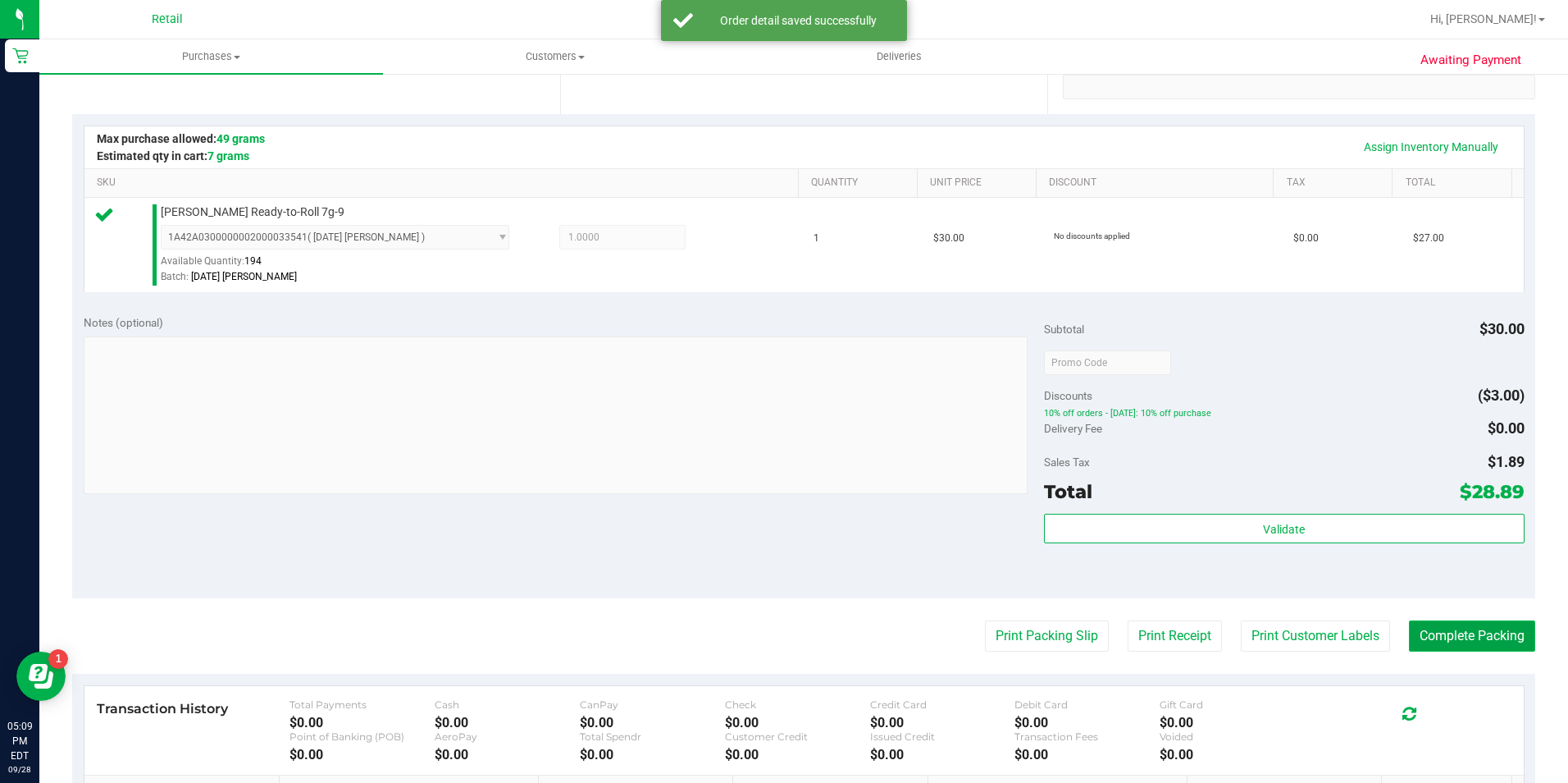
click at [1459, 635] on button "Complete Packing" at bounding box center [1471, 635] width 126 height 31
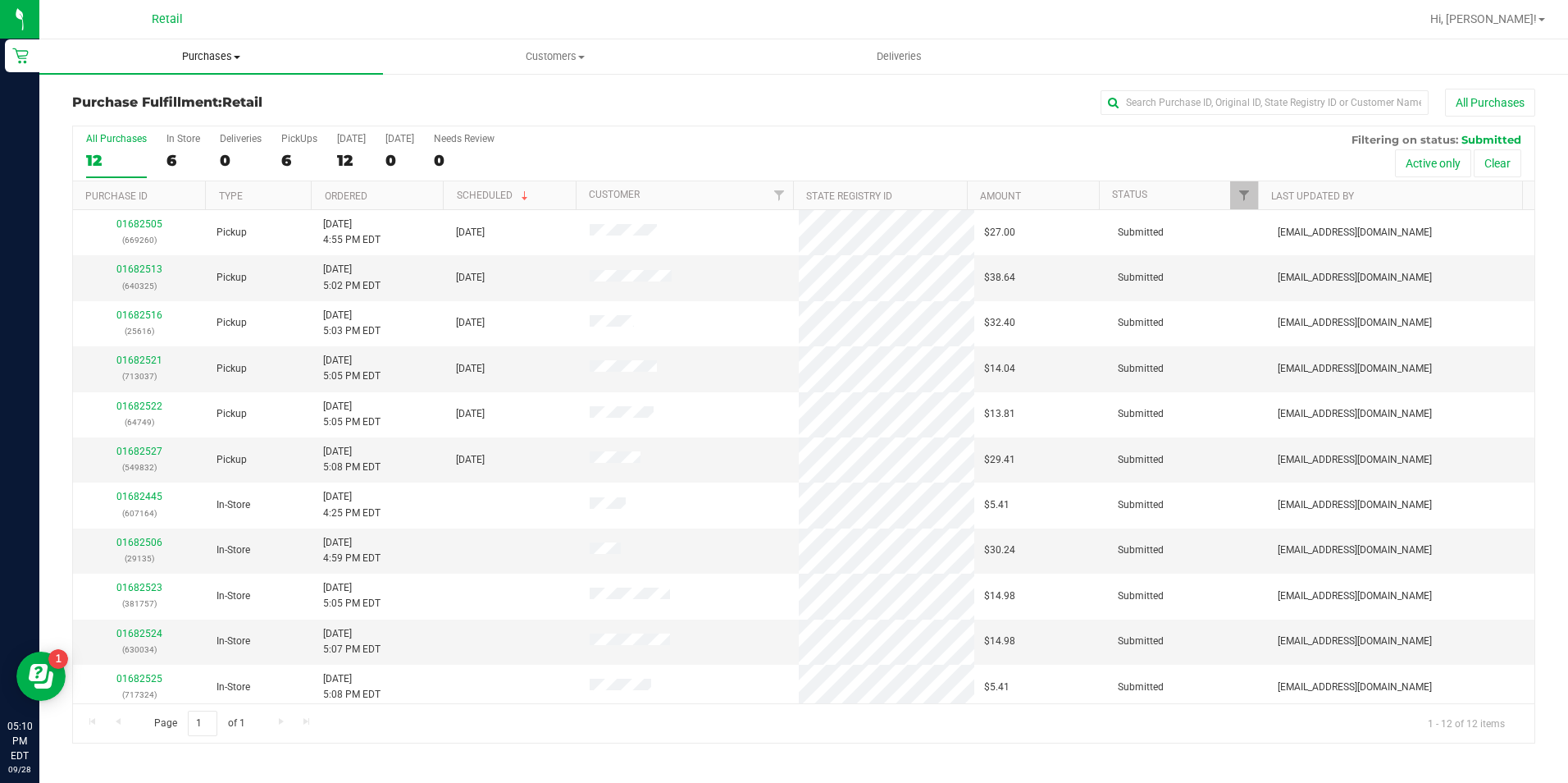
click at [189, 54] on span "Purchases" at bounding box center [211, 56] width 343 height 15
click at [187, 90] on li "Summary of purchases" at bounding box center [211, 100] width 343 height 19
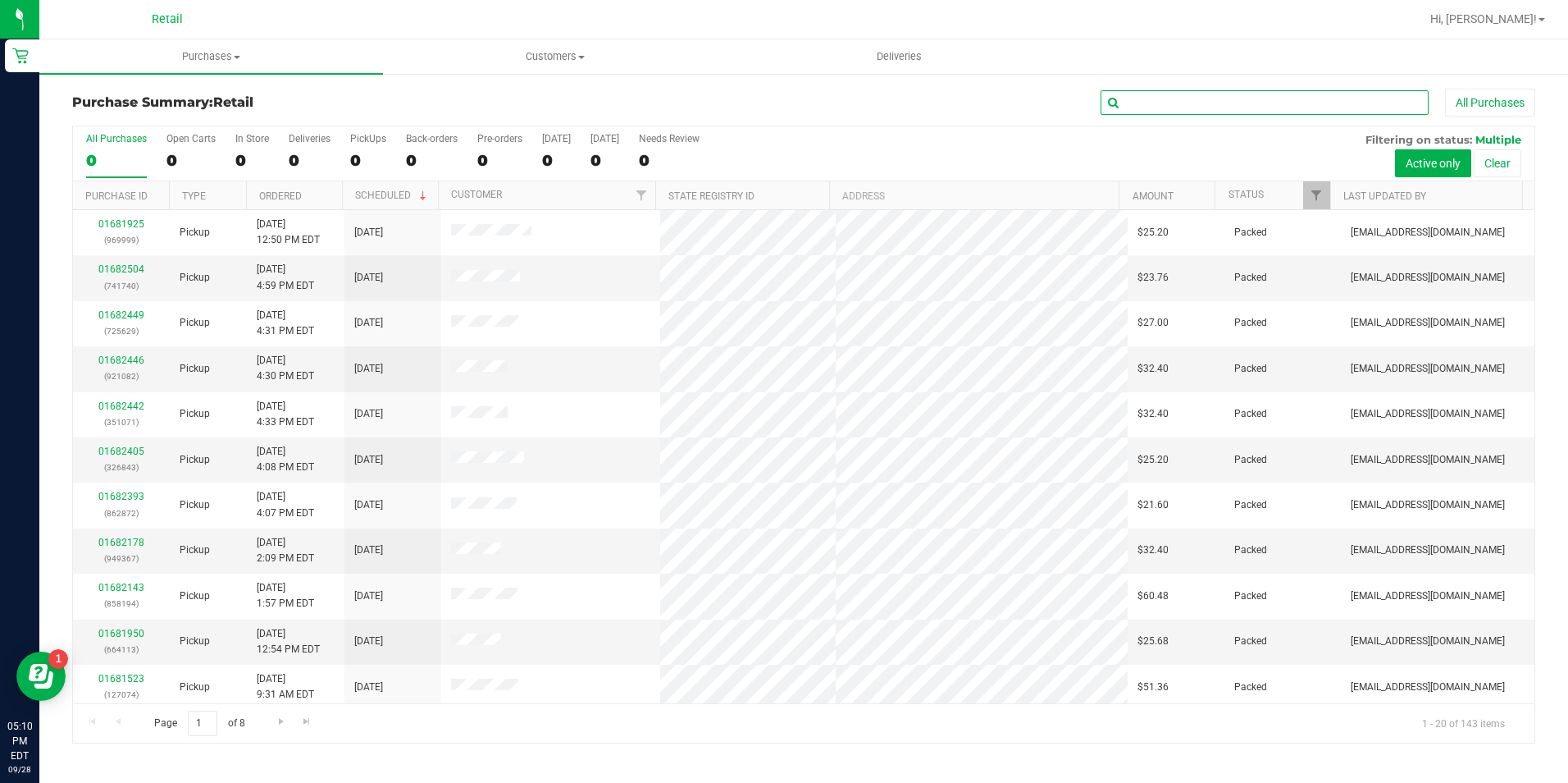
click at [1189, 114] on input "text" at bounding box center [1264, 102] width 328 height 25
click at [1189, 107] on input "text" at bounding box center [1264, 102] width 328 height 25
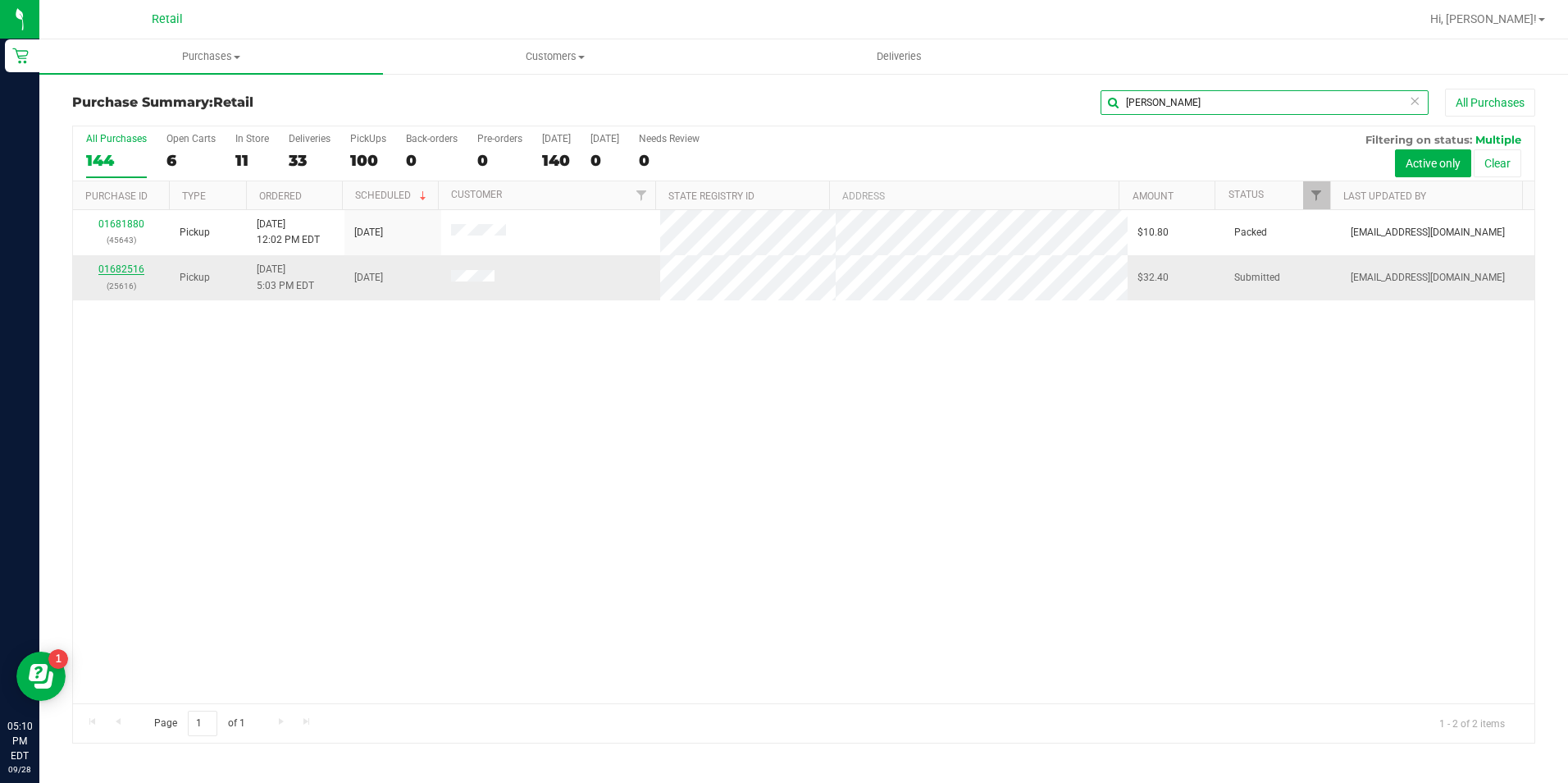
type input "garcia"
click at [129, 267] on link "01682516" at bounding box center [121, 269] width 46 height 11
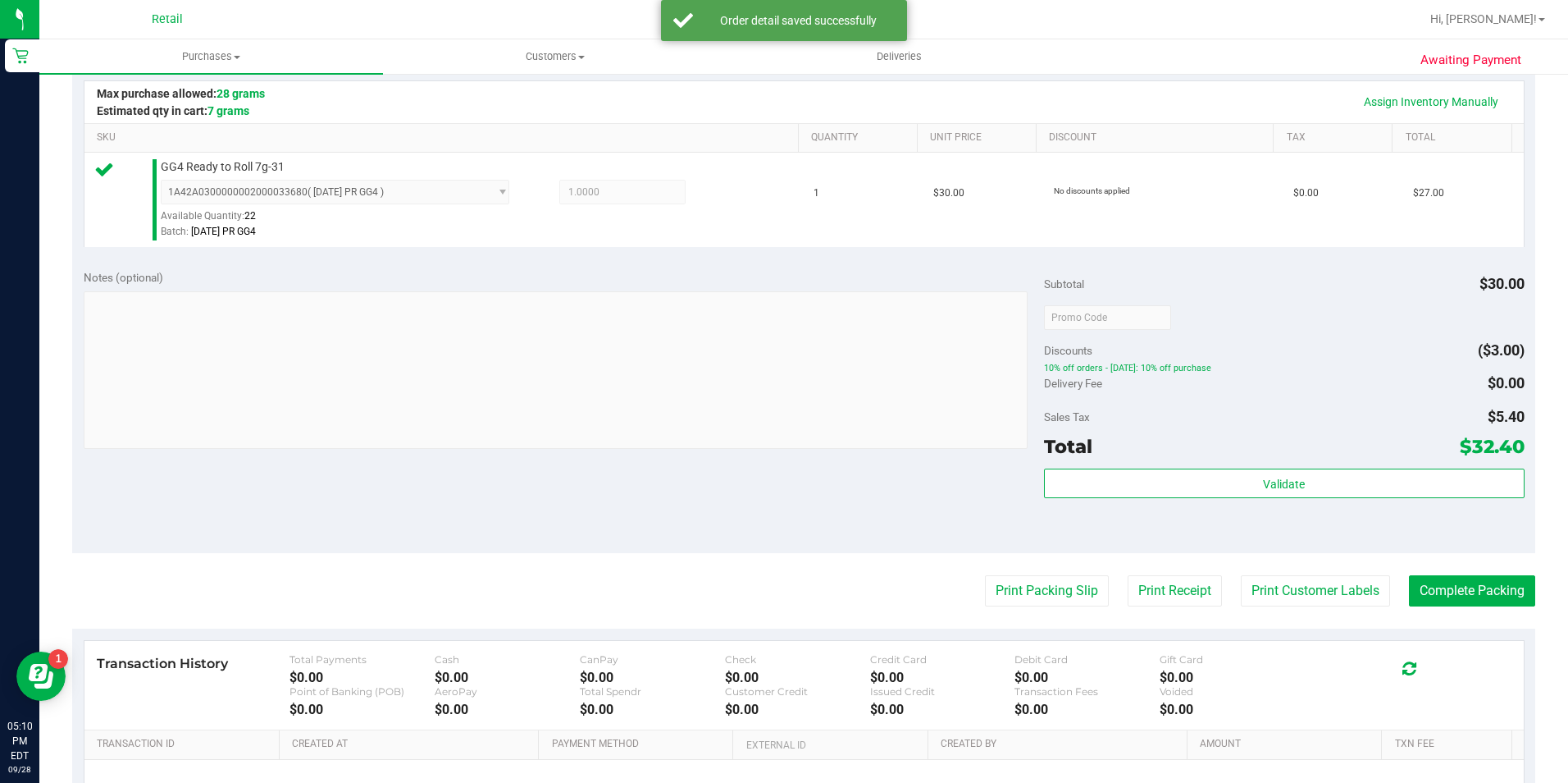
scroll to position [410, 0]
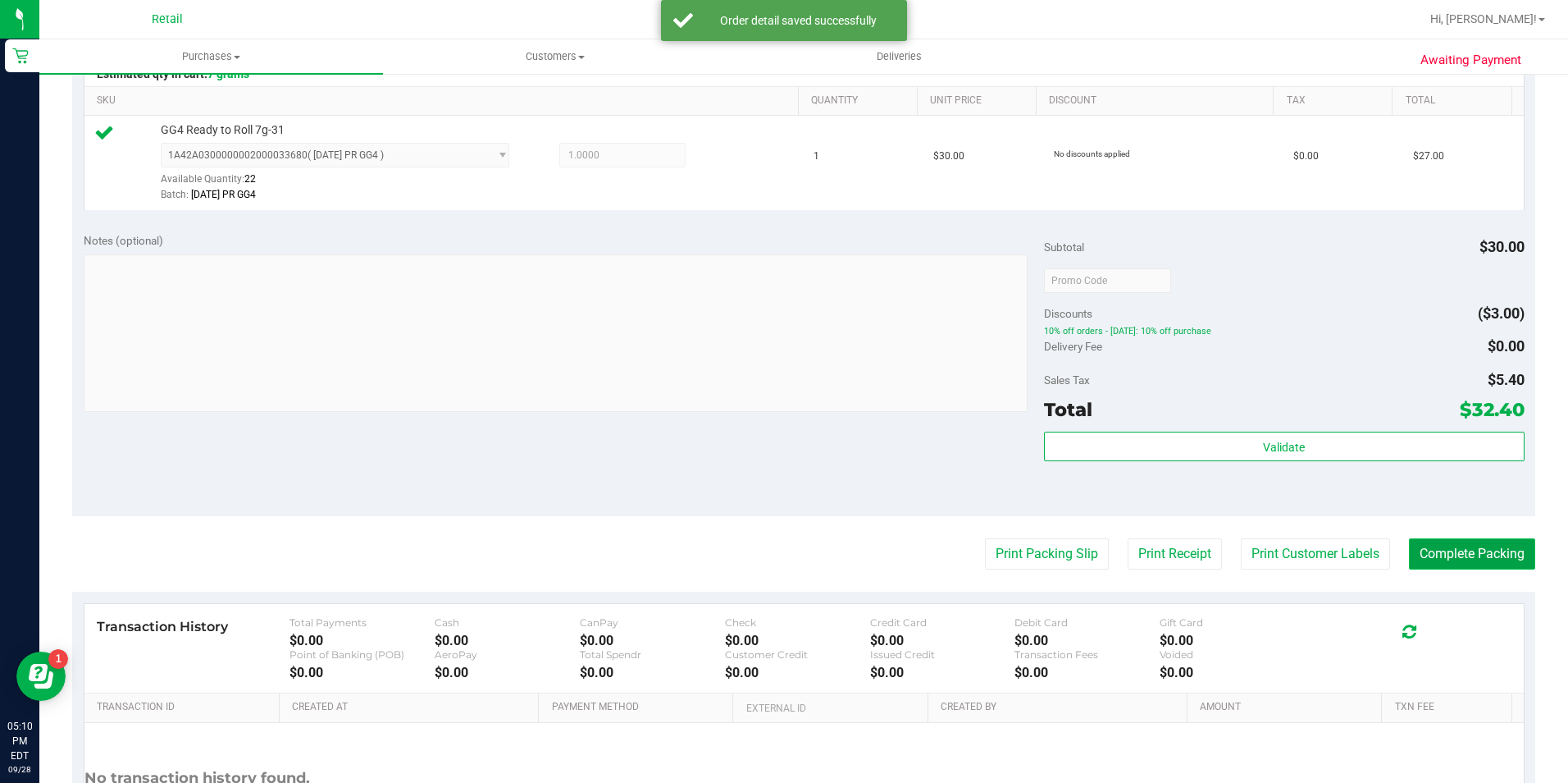
click at [1477, 557] on button "Complete Packing" at bounding box center [1471, 553] width 126 height 31
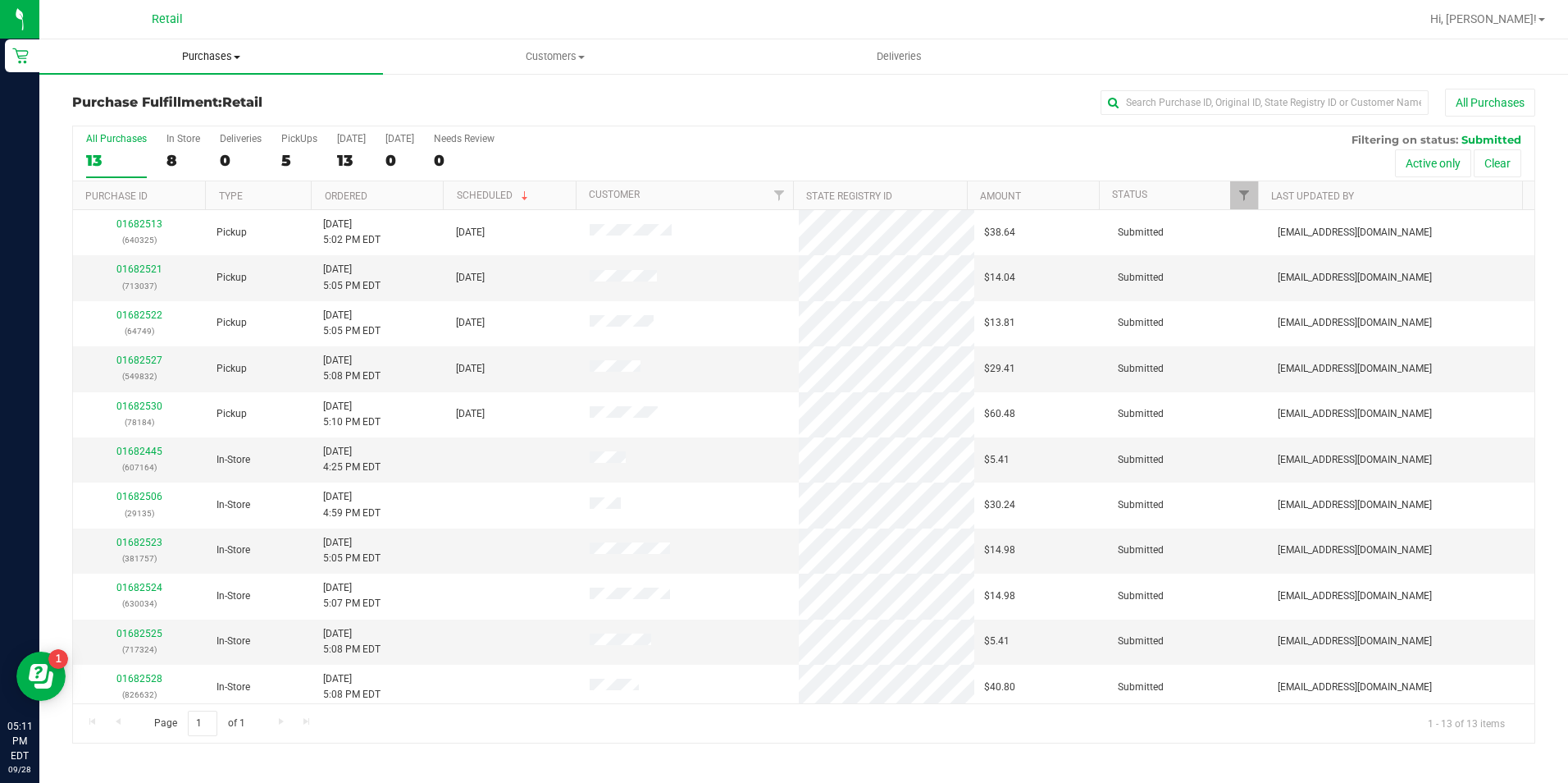
click at [225, 52] on span "Purchases" at bounding box center [211, 56] width 343 height 15
click at [227, 107] on li "Summary of purchases" at bounding box center [211, 100] width 343 height 19
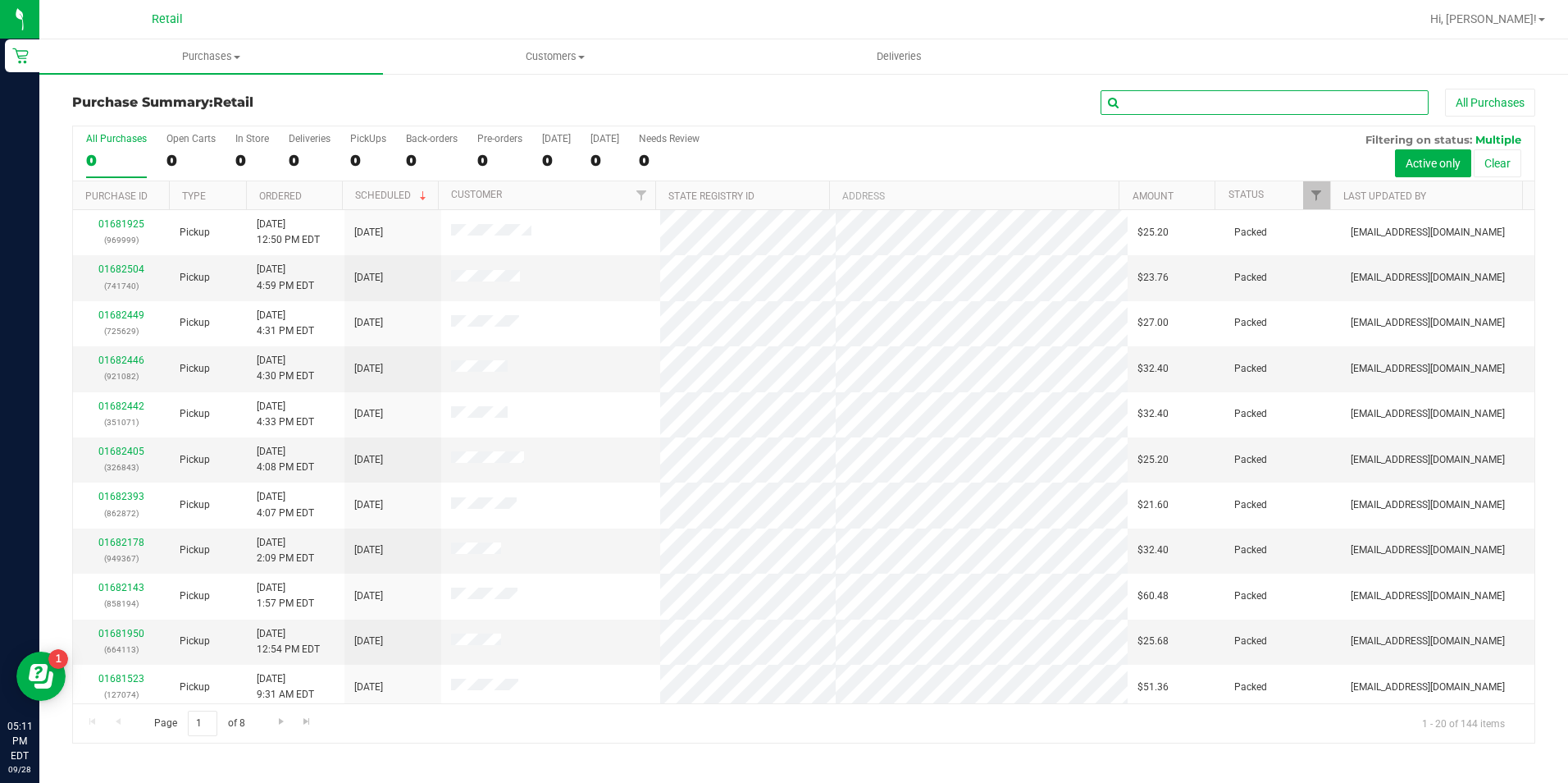
click at [1174, 97] on input "text" at bounding box center [1264, 102] width 328 height 25
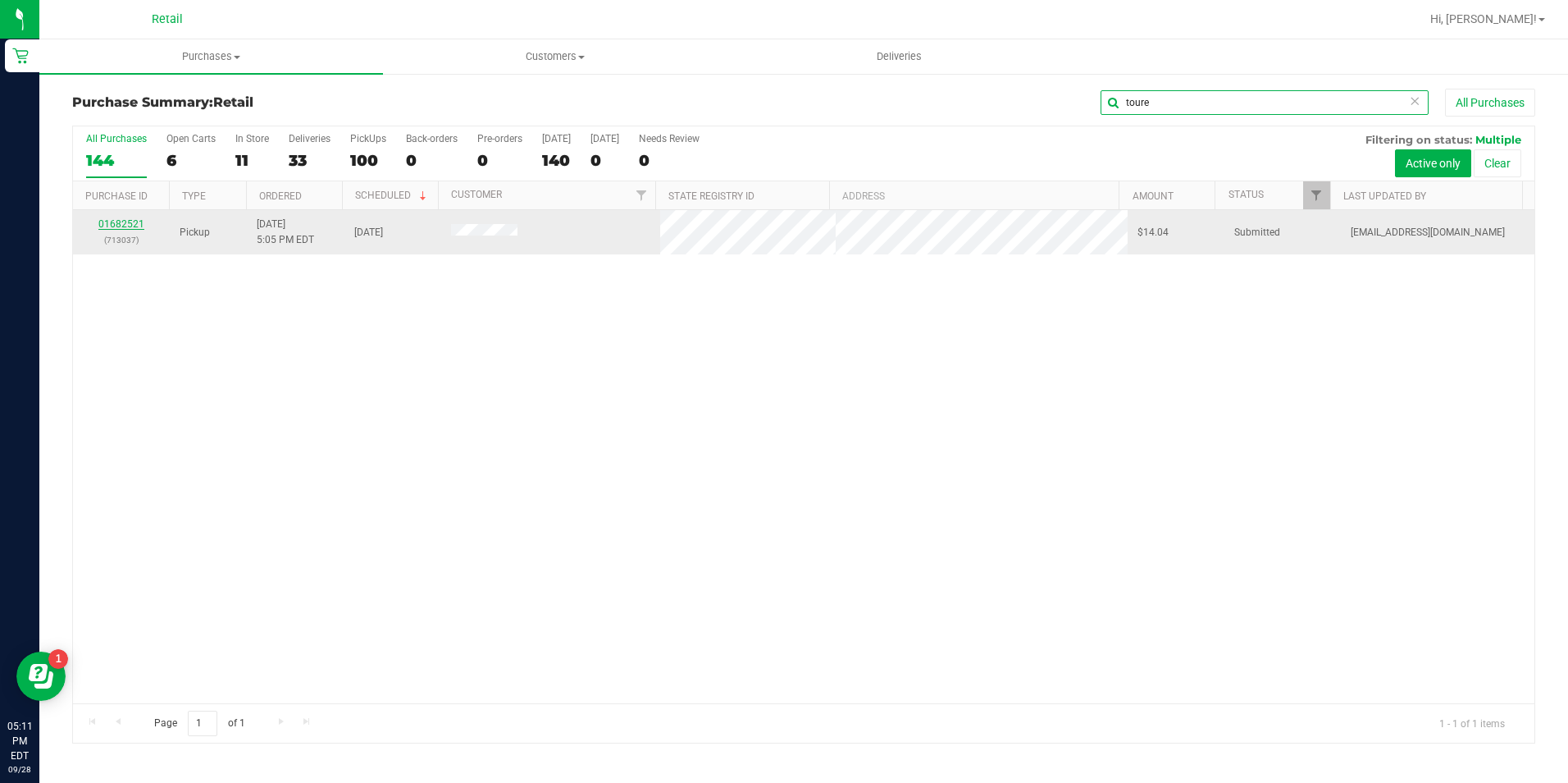
type input "toure"
click at [131, 228] on link "01682521" at bounding box center [121, 224] width 46 height 11
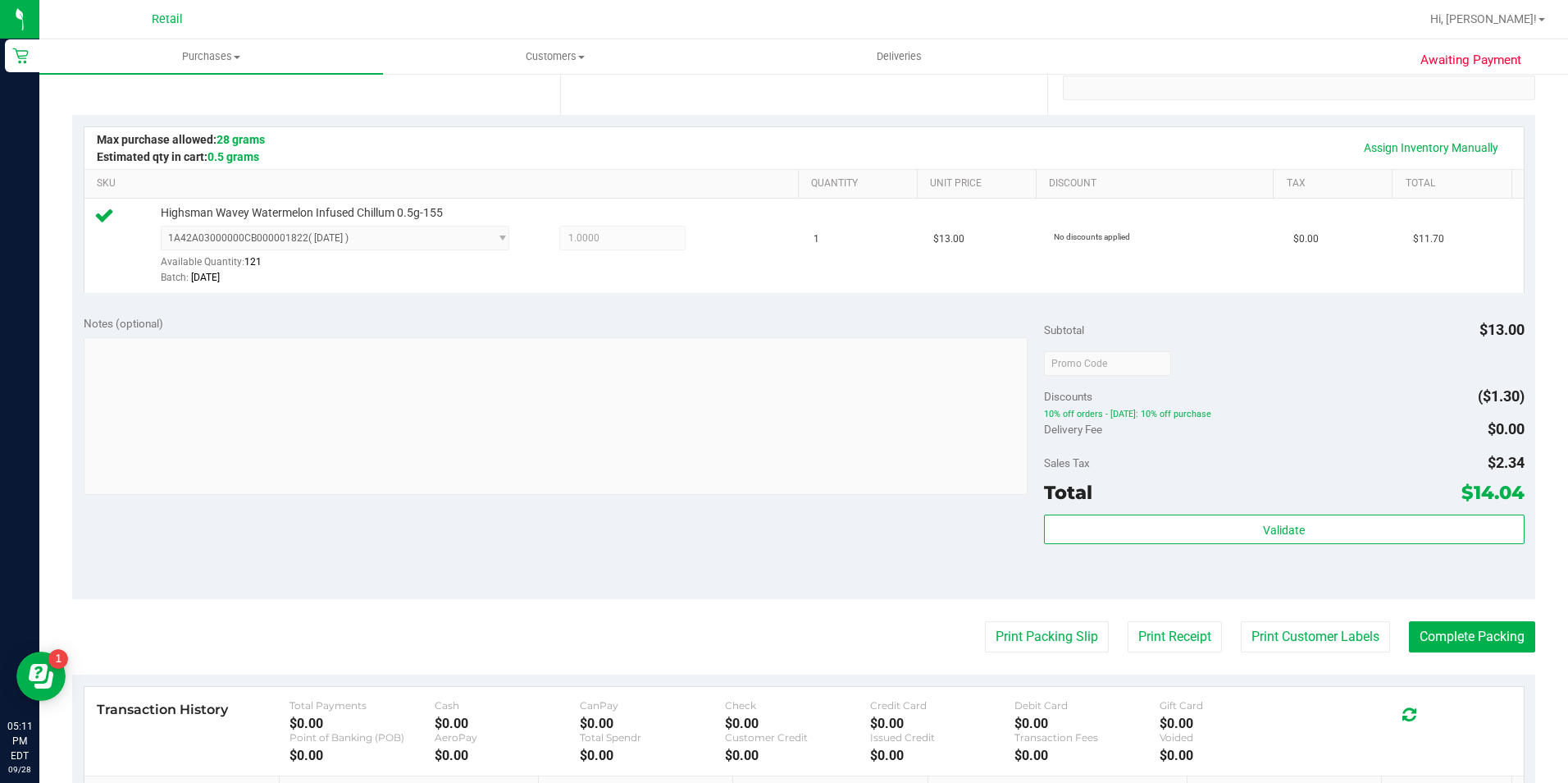
scroll to position [329, 0]
click at [1463, 643] on button "Complete Packing" at bounding box center [1471, 635] width 126 height 31
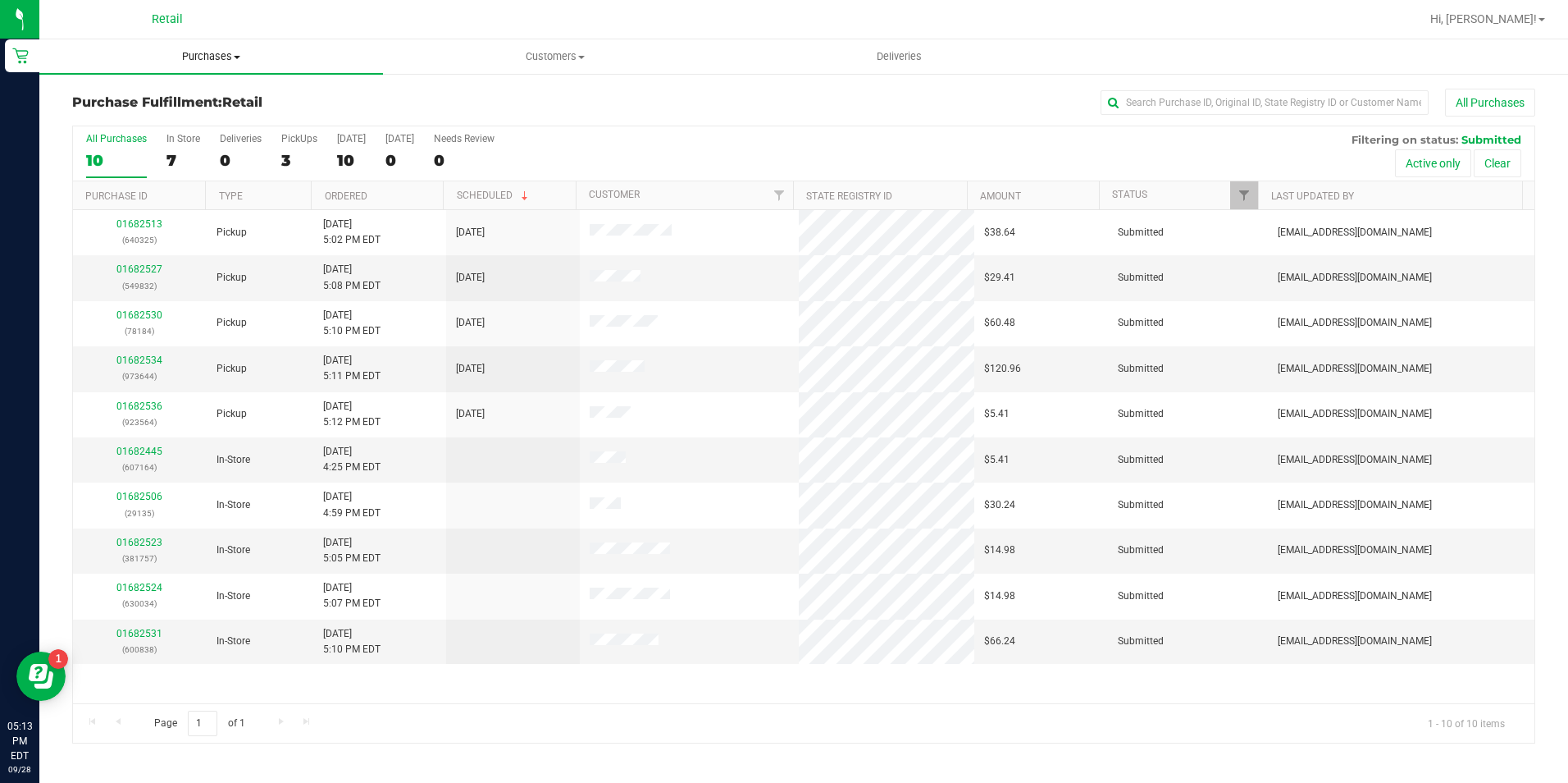
click at [210, 69] on uib-tab-heading "Purchases Summary of purchases Fulfillment All purchases" at bounding box center [211, 56] width 343 height 34
click at [217, 99] on li "Summary of purchases" at bounding box center [211, 100] width 343 height 19
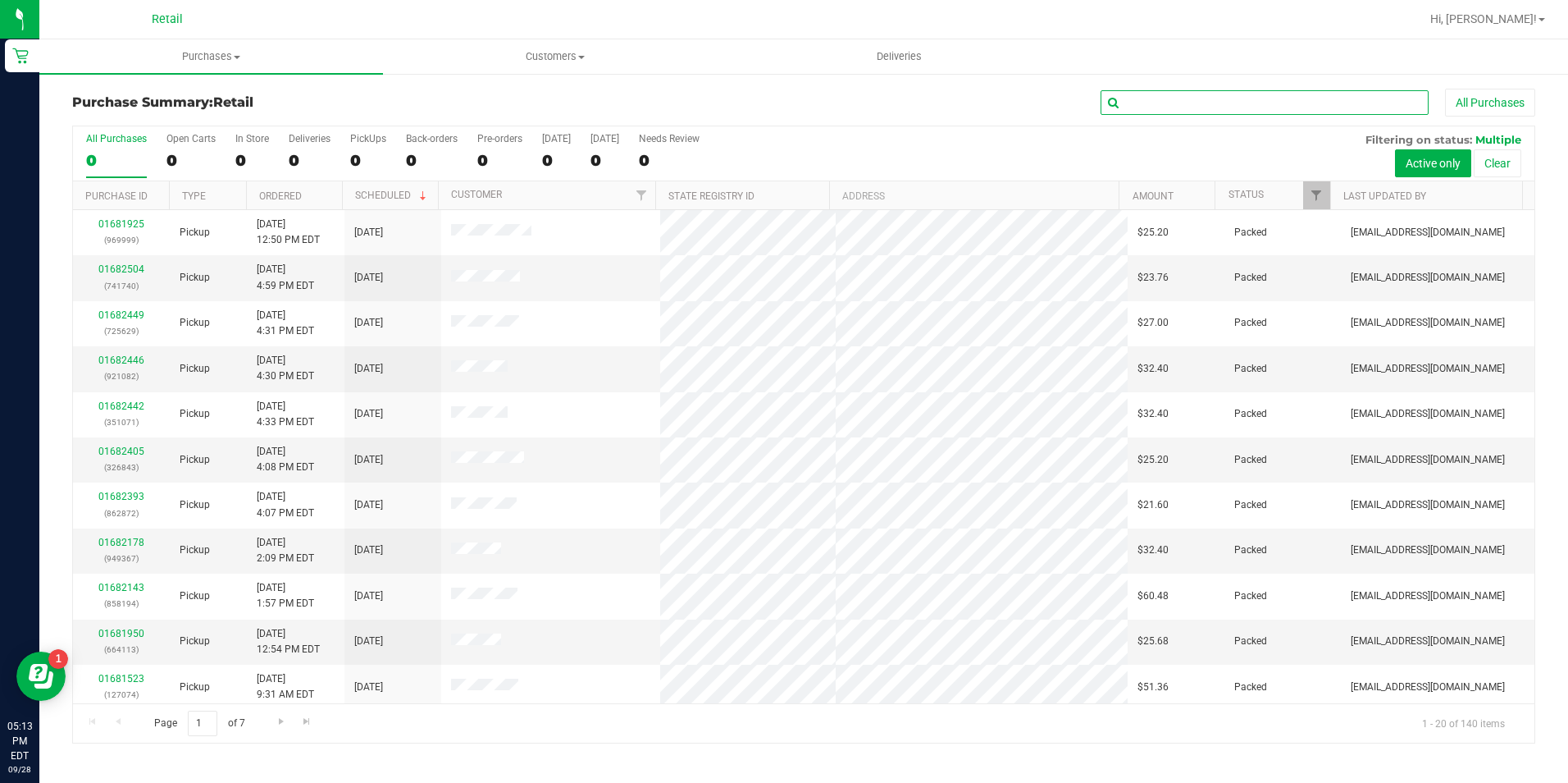
click at [1168, 95] on input "text" at bounding box center [1264, 102] width 328 height 25
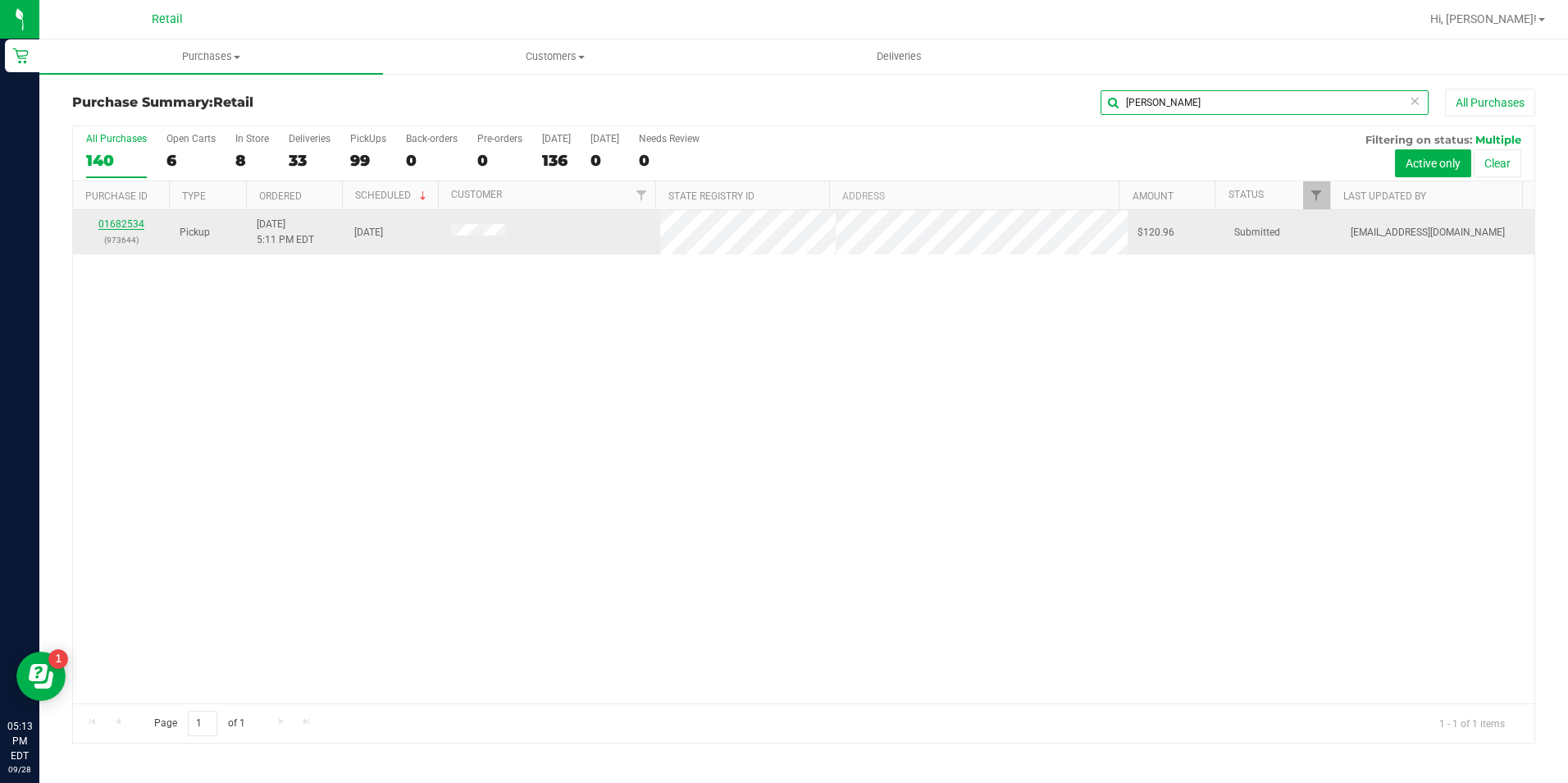
type input "dixon"
click at [126, 226] on link "01682534" at bounding box center [121, 224] width 46 height 11
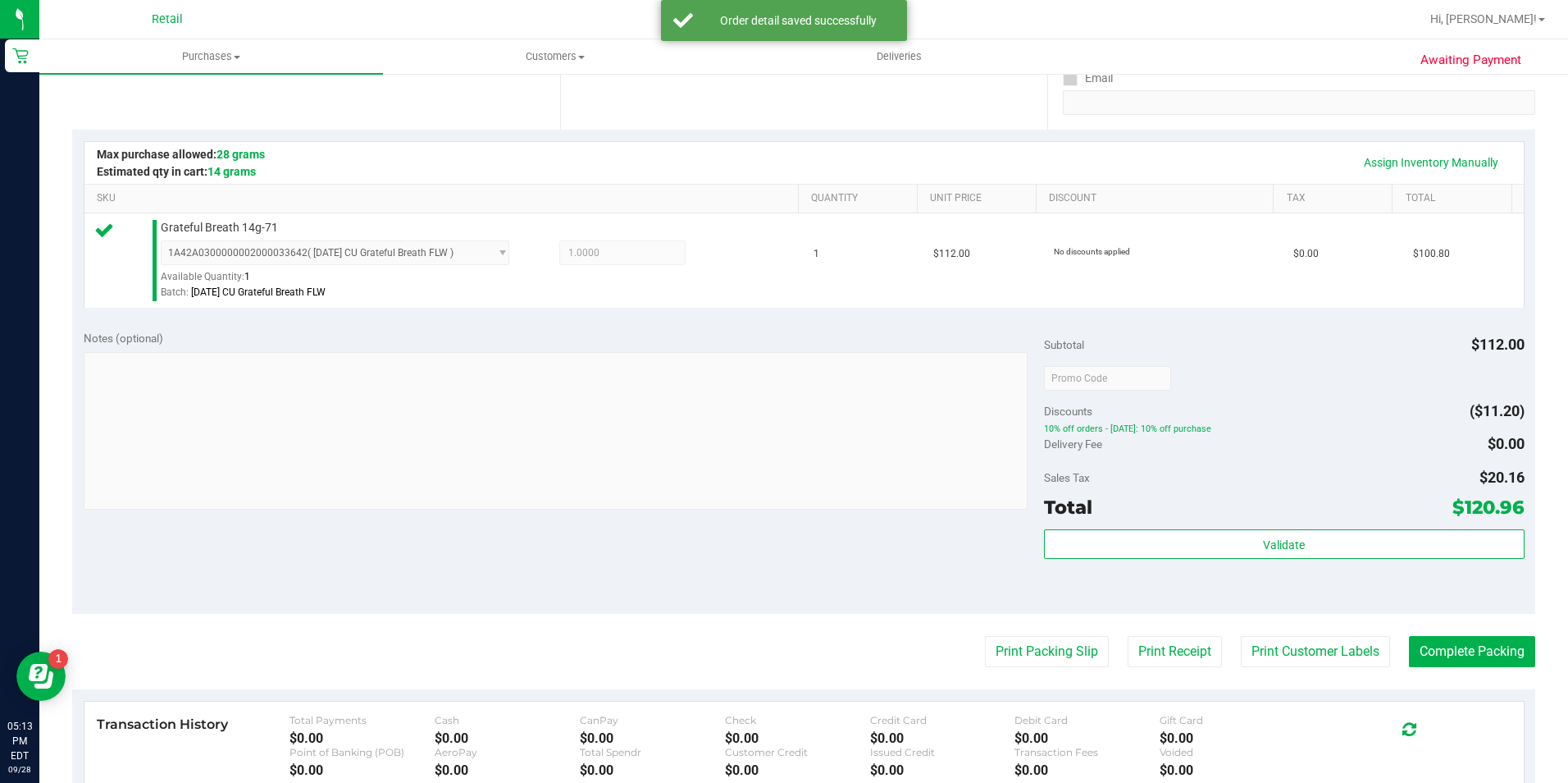
scroll to position [329, 0]
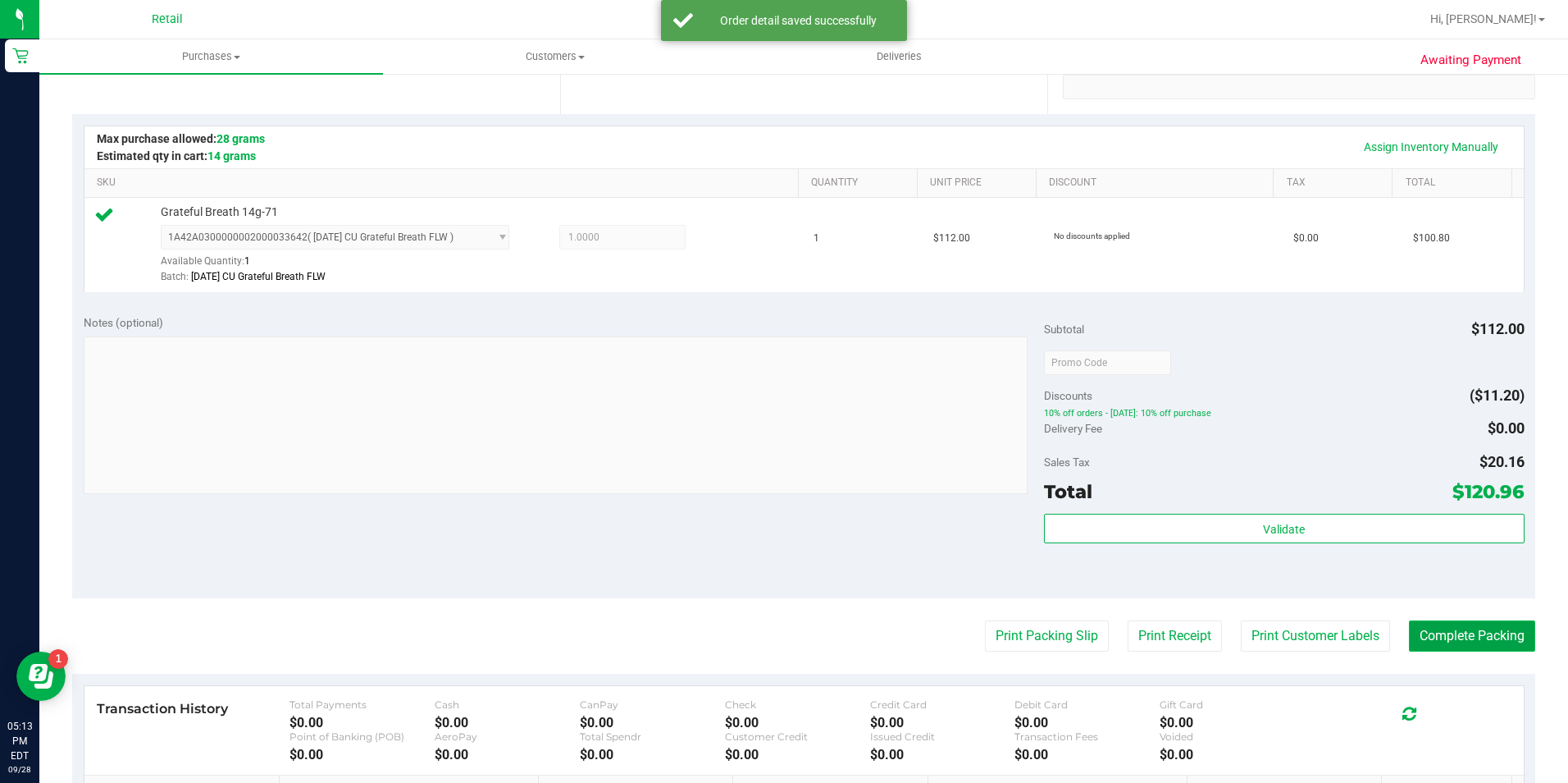
click at [1419, 638] on button "Complete Packing" at bounding box center [1471, 635] width 126 height 31
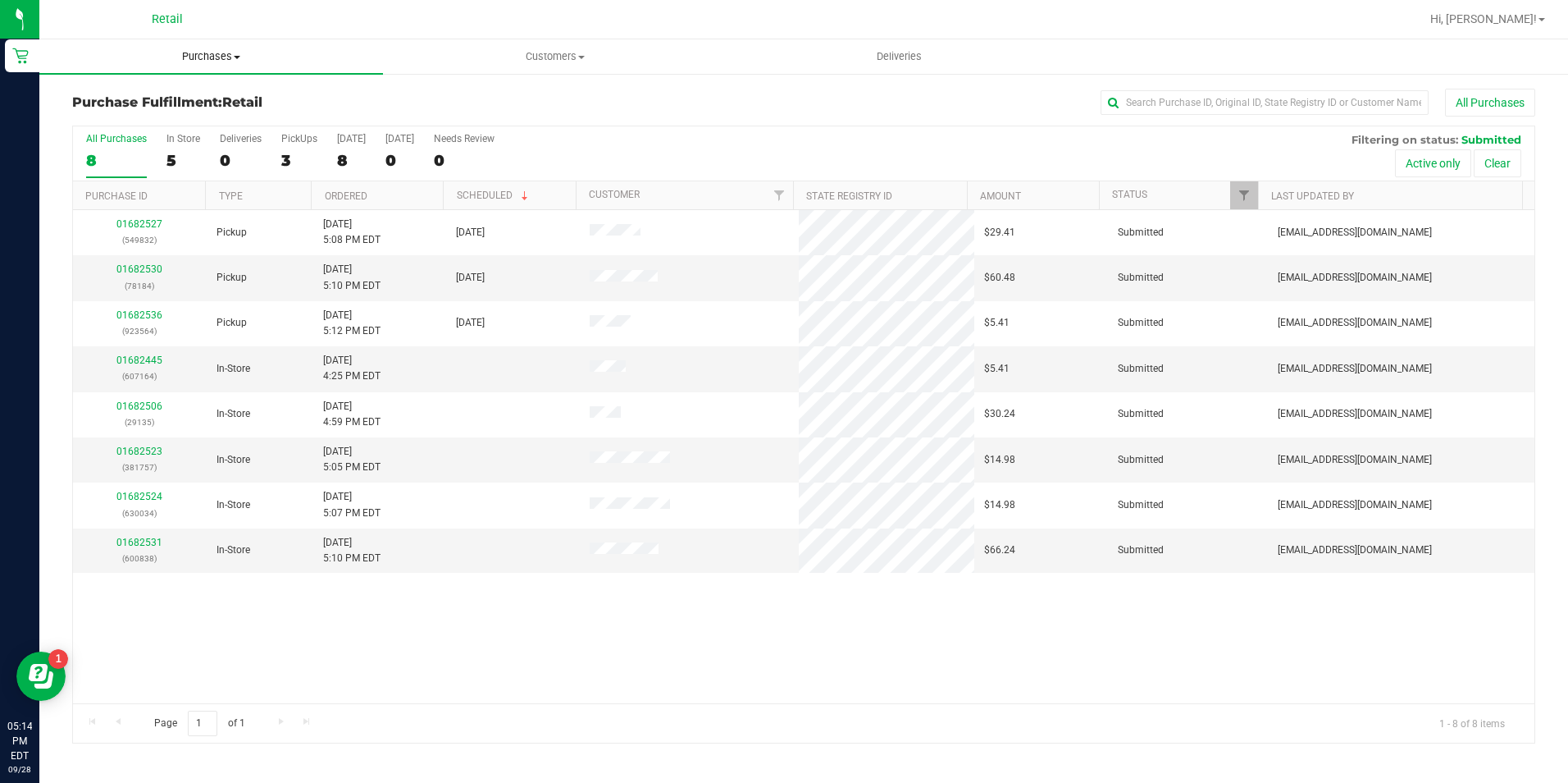
click at [210, 55] on span "Purchases" at bounding box center [211, 56] width 343 height 15
click at [202, 92] on span "Summary of purchases" at bounding box center [123, 99] width 168 height 14
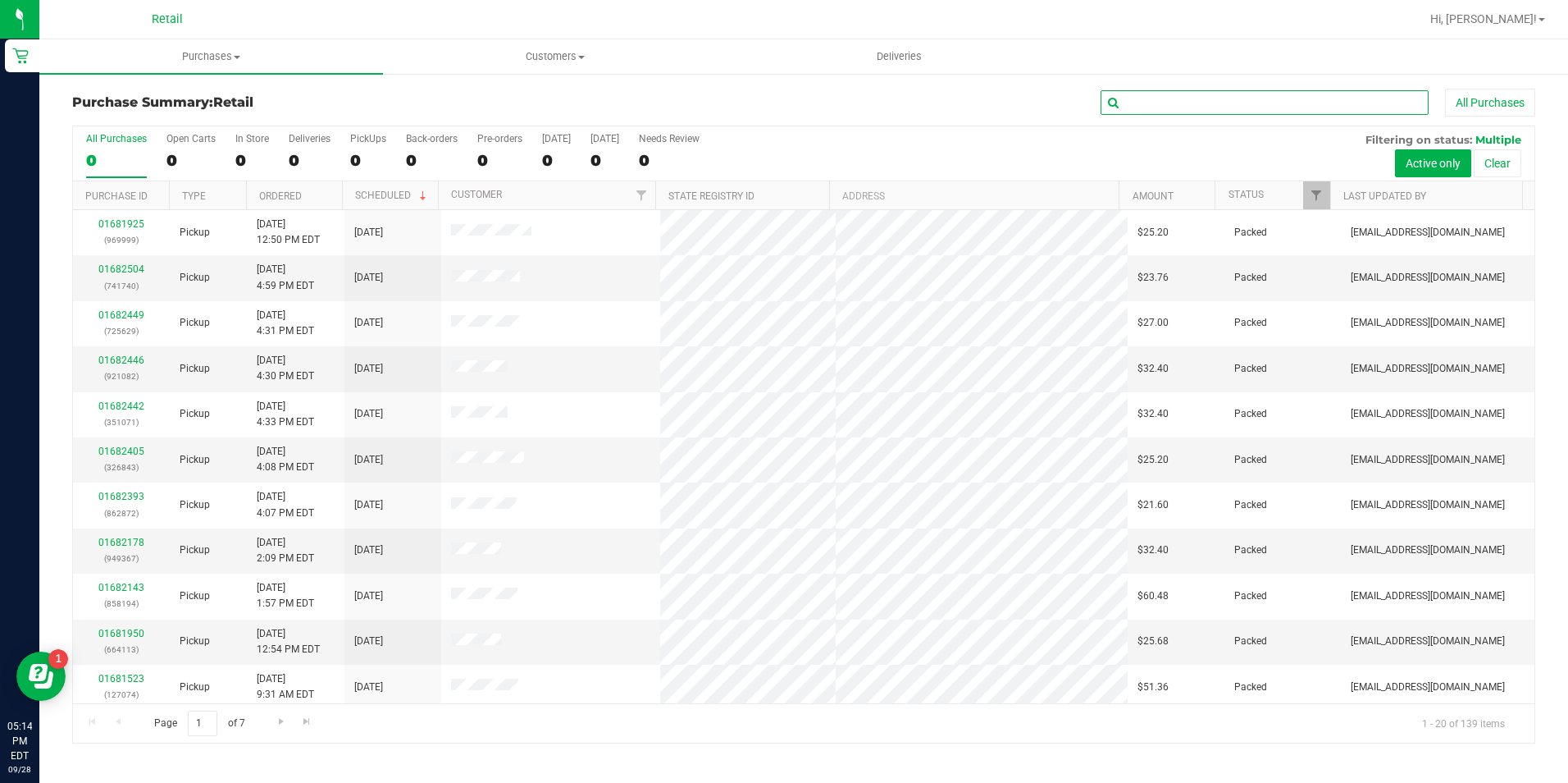
click at [1144, 107] on input "text" at bounding box center [1264, 102] width 328 height 25
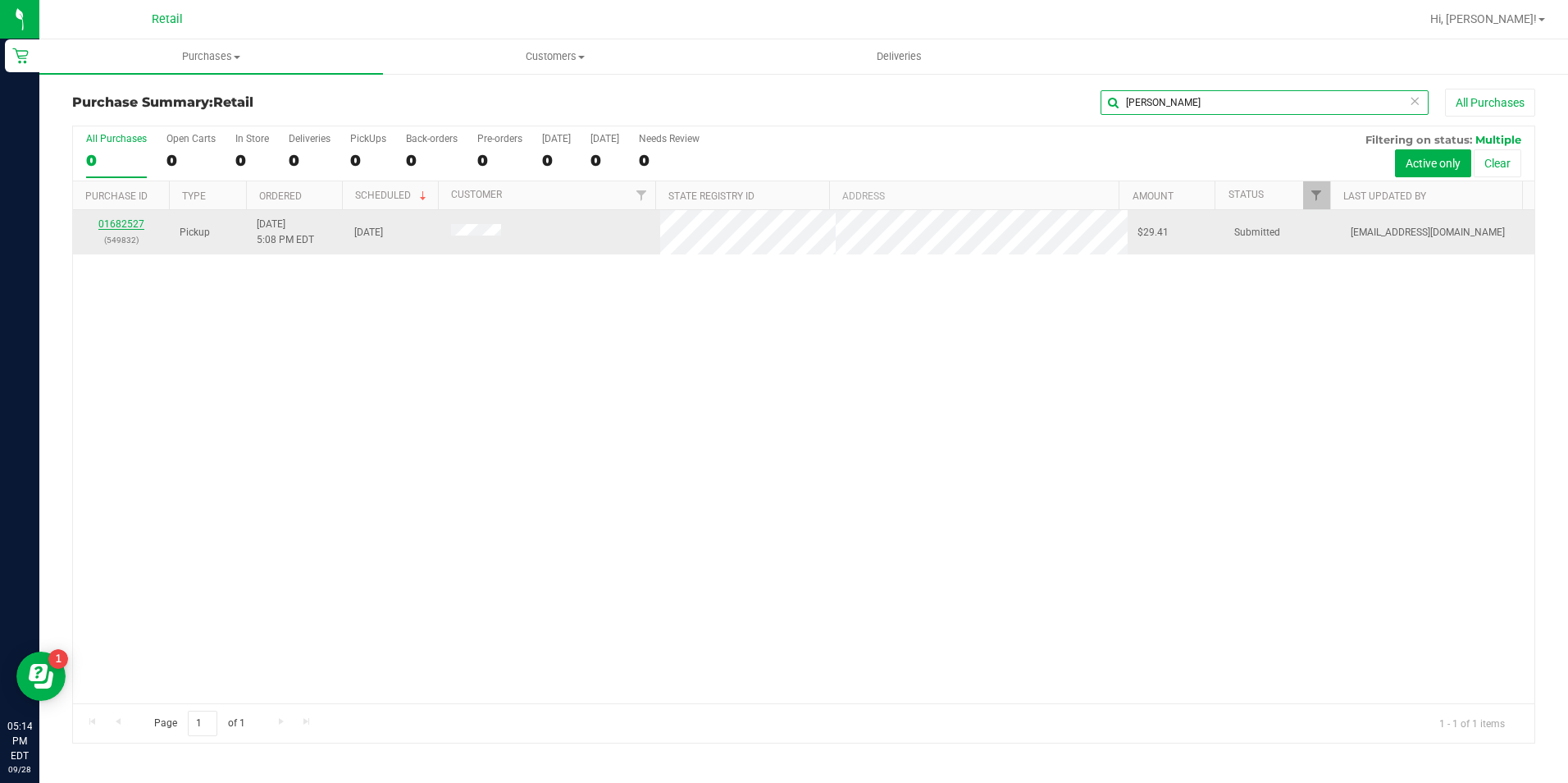
type input "cruz"
click at [113, 218] on link "01682527" at bounding box center [121, 224] width 46 height 11
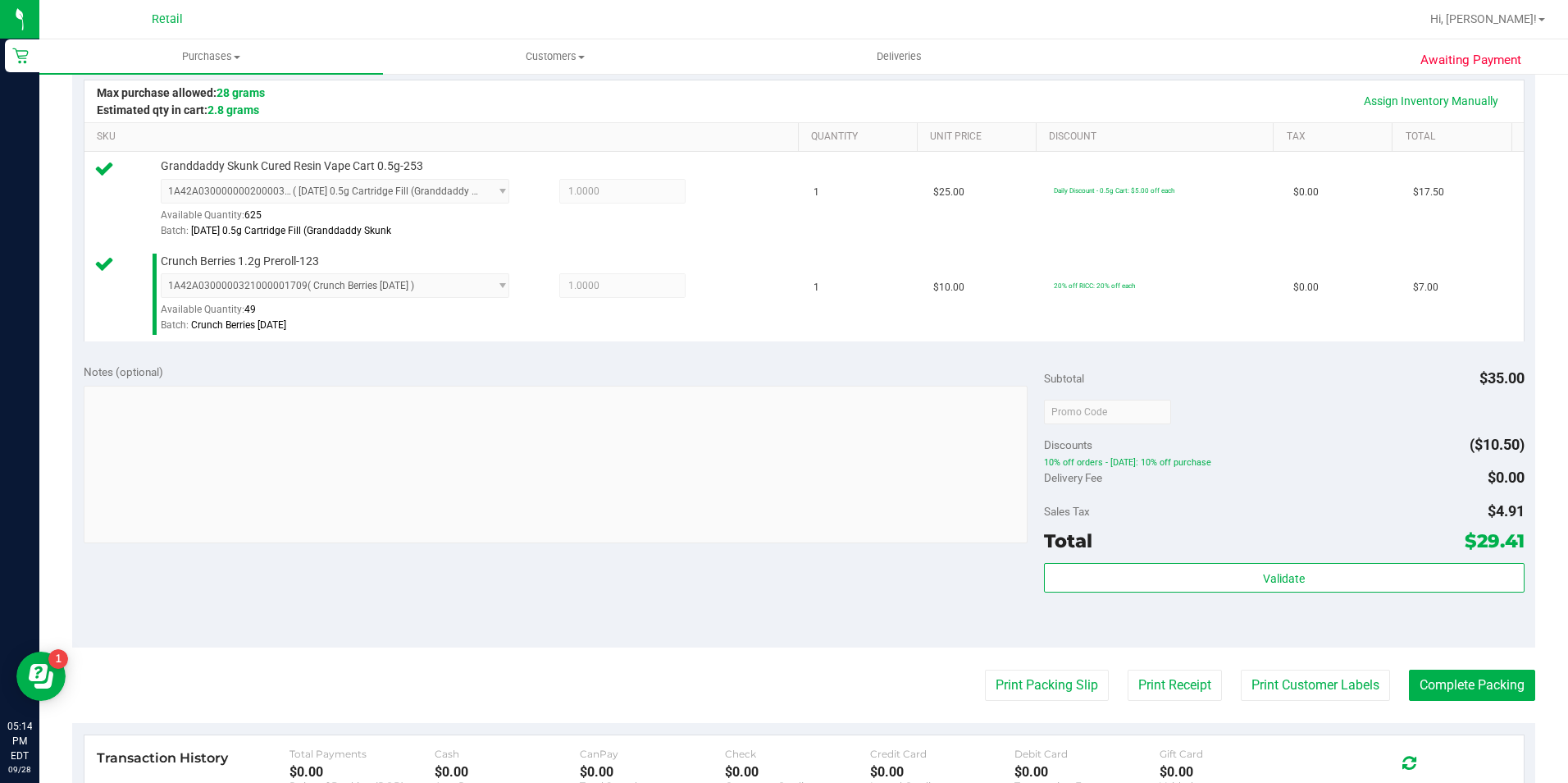
scroll to position [410, 0]
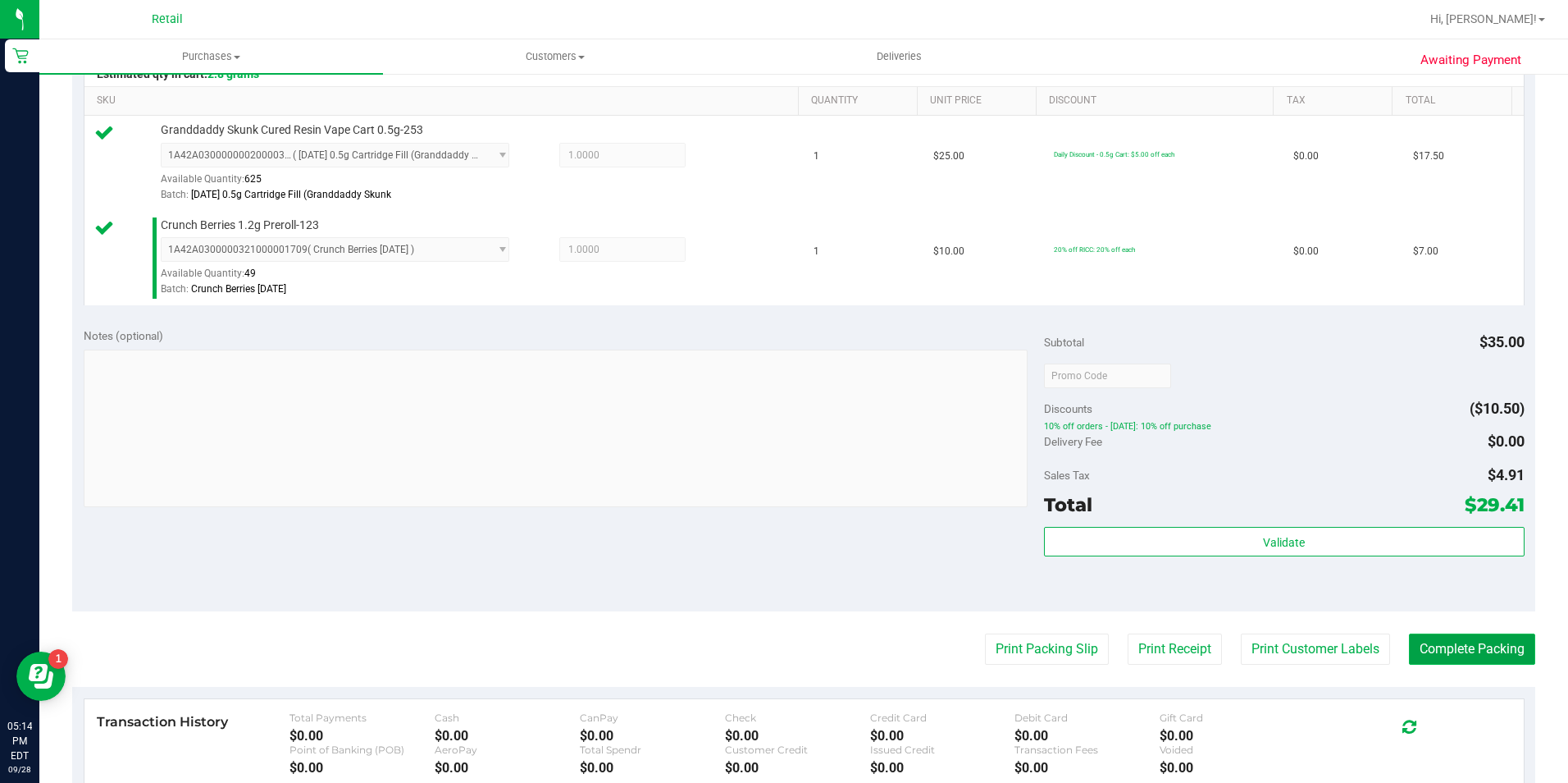
click at [1412, 644] on button "Complete Packing" at bounding box center [1471, 648] width 126 height 31
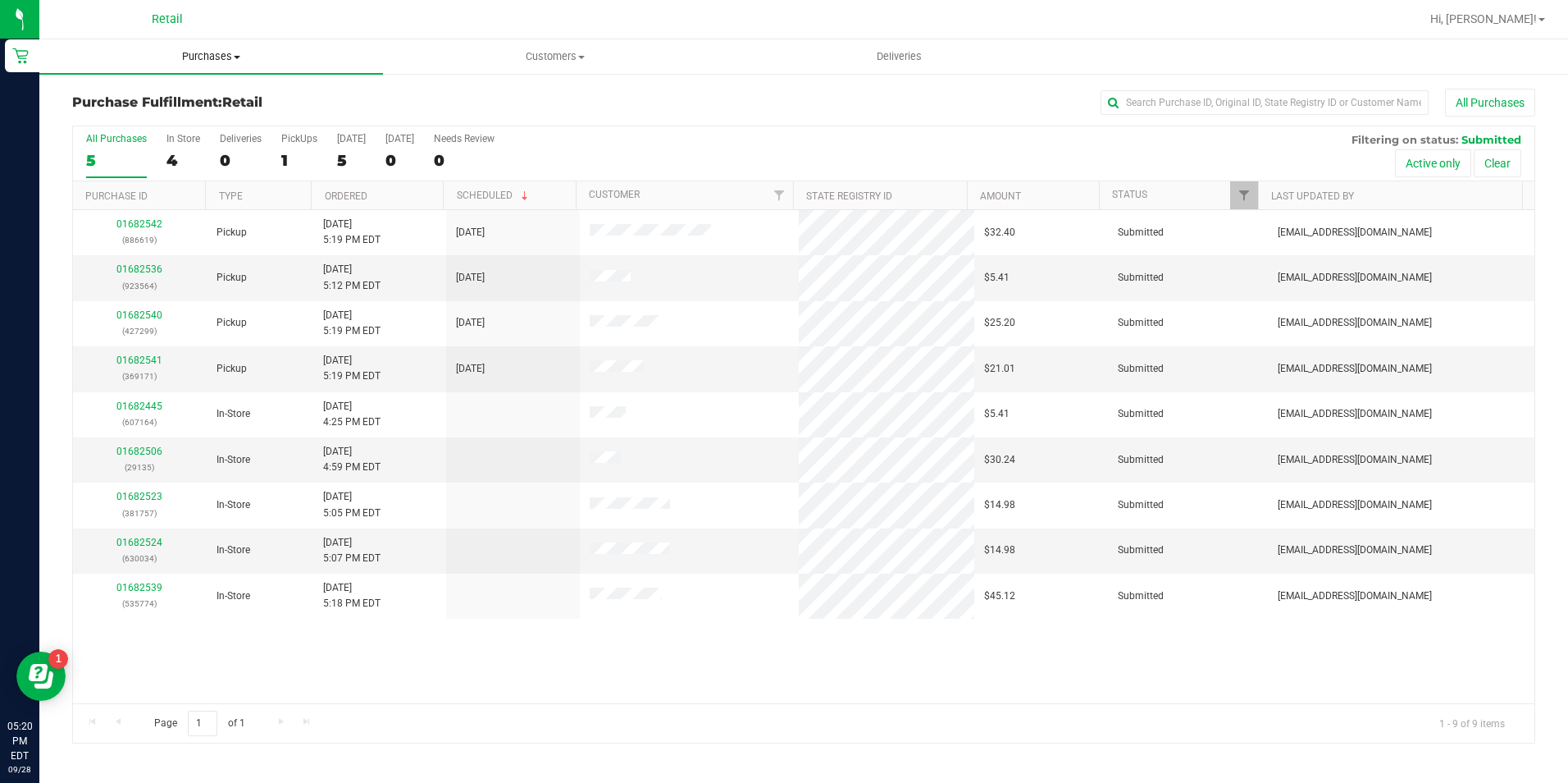
click at [189, 62] on span "Purchases" at bounding box center [211, 56] width 343 height 15
click at [181, 104] on span "Summary of purchases" at bounding box center [123, 99] width 168 height 14
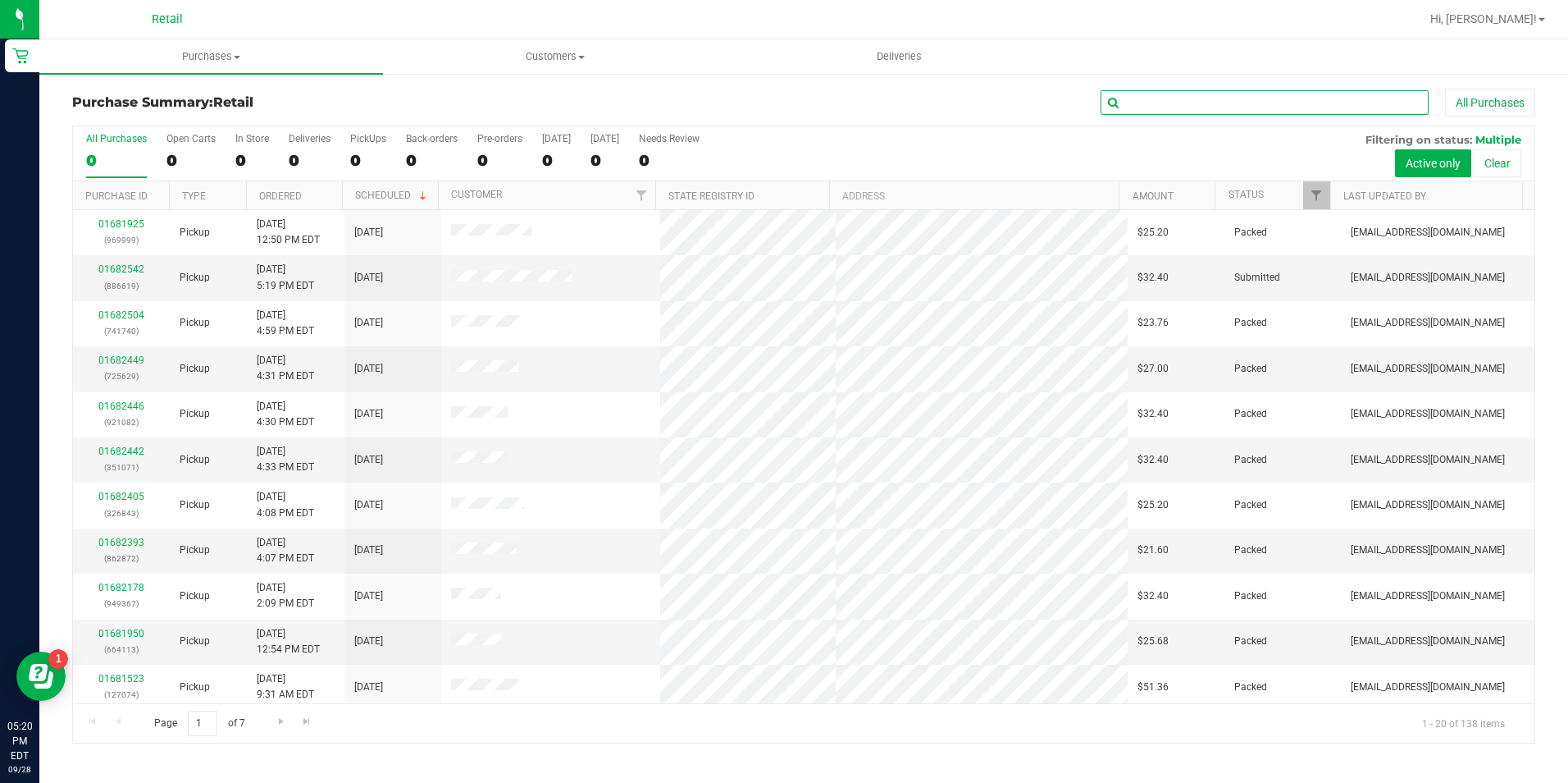
click at [1210, 107] on input "text" at bounding box center [1264, 102] width 328 height 25
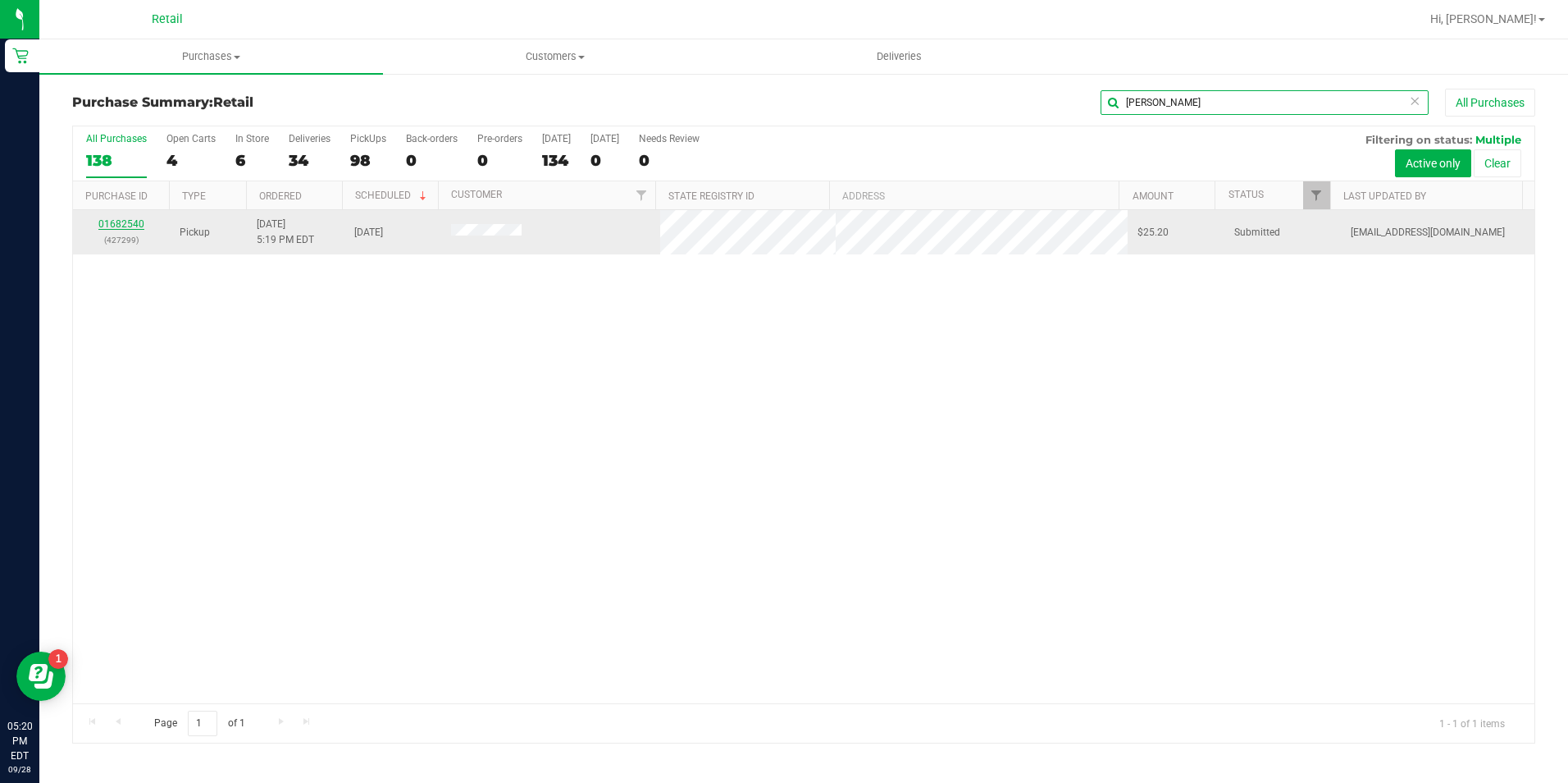
type input "viveiros"
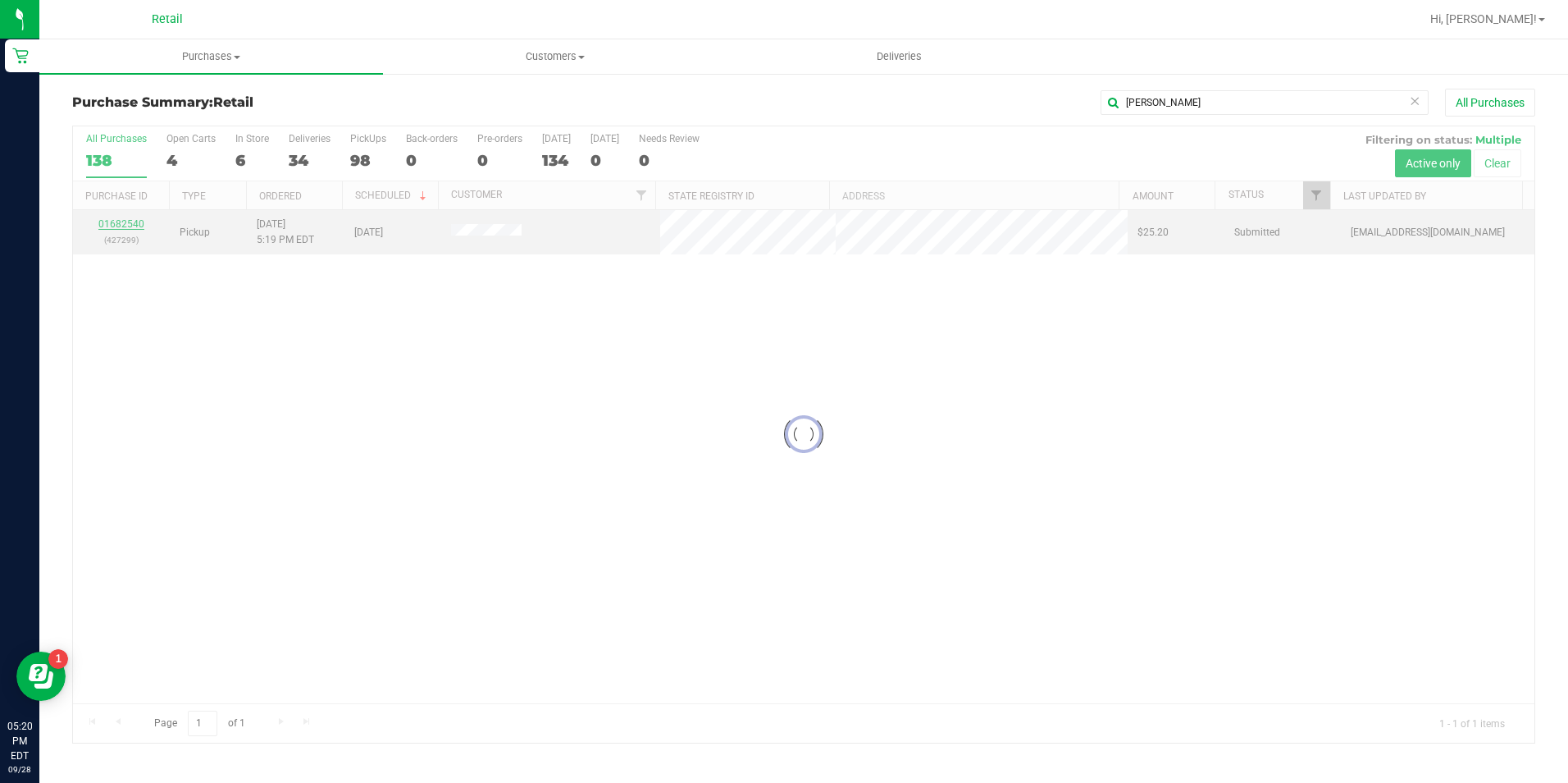
click at [131, 221] on div at bounding box center [804, 433] width 1461 height 616
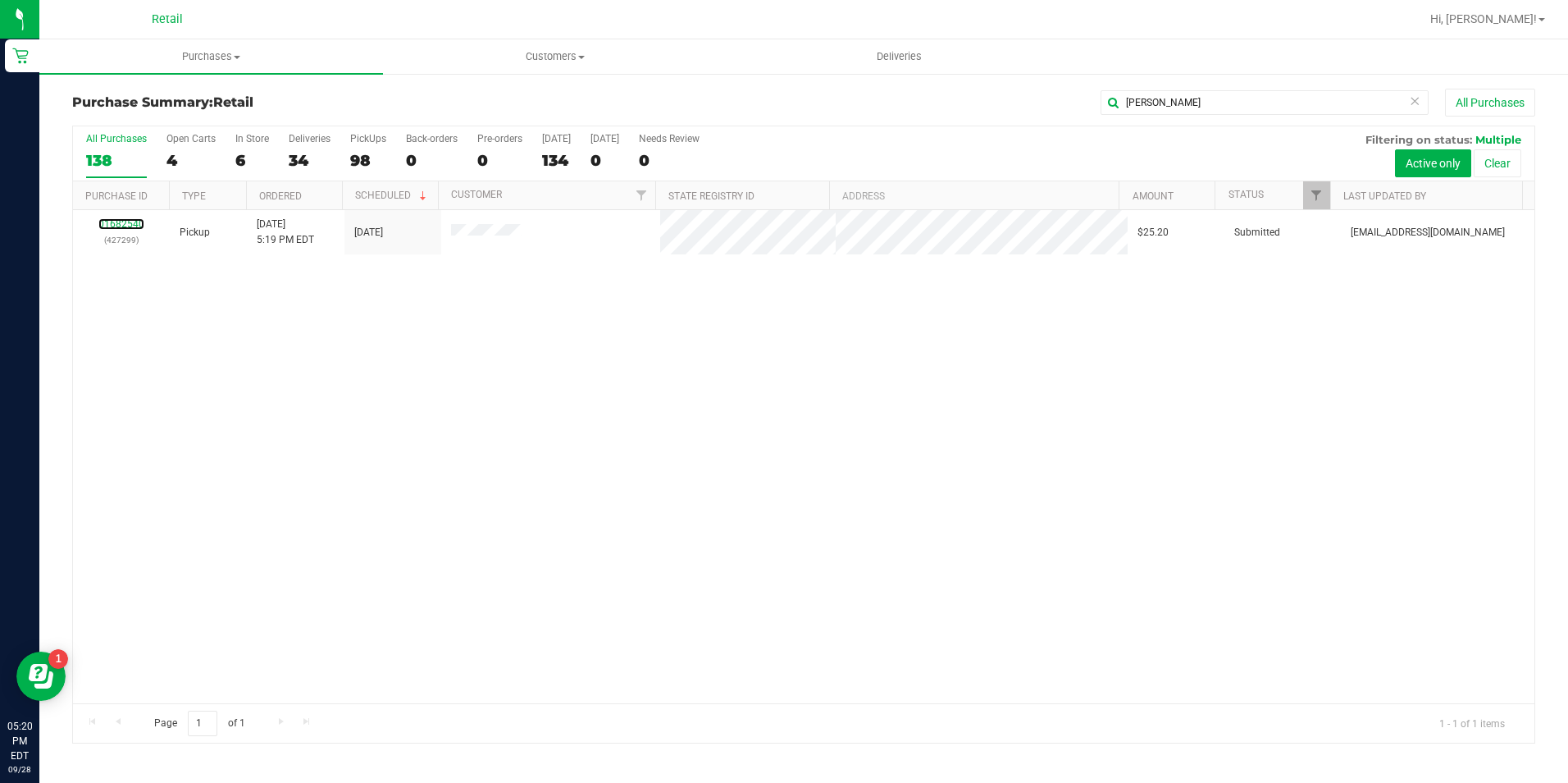
click at [126, 225] on link "01682540" at bounding box center [121, 224] width 46 height 11
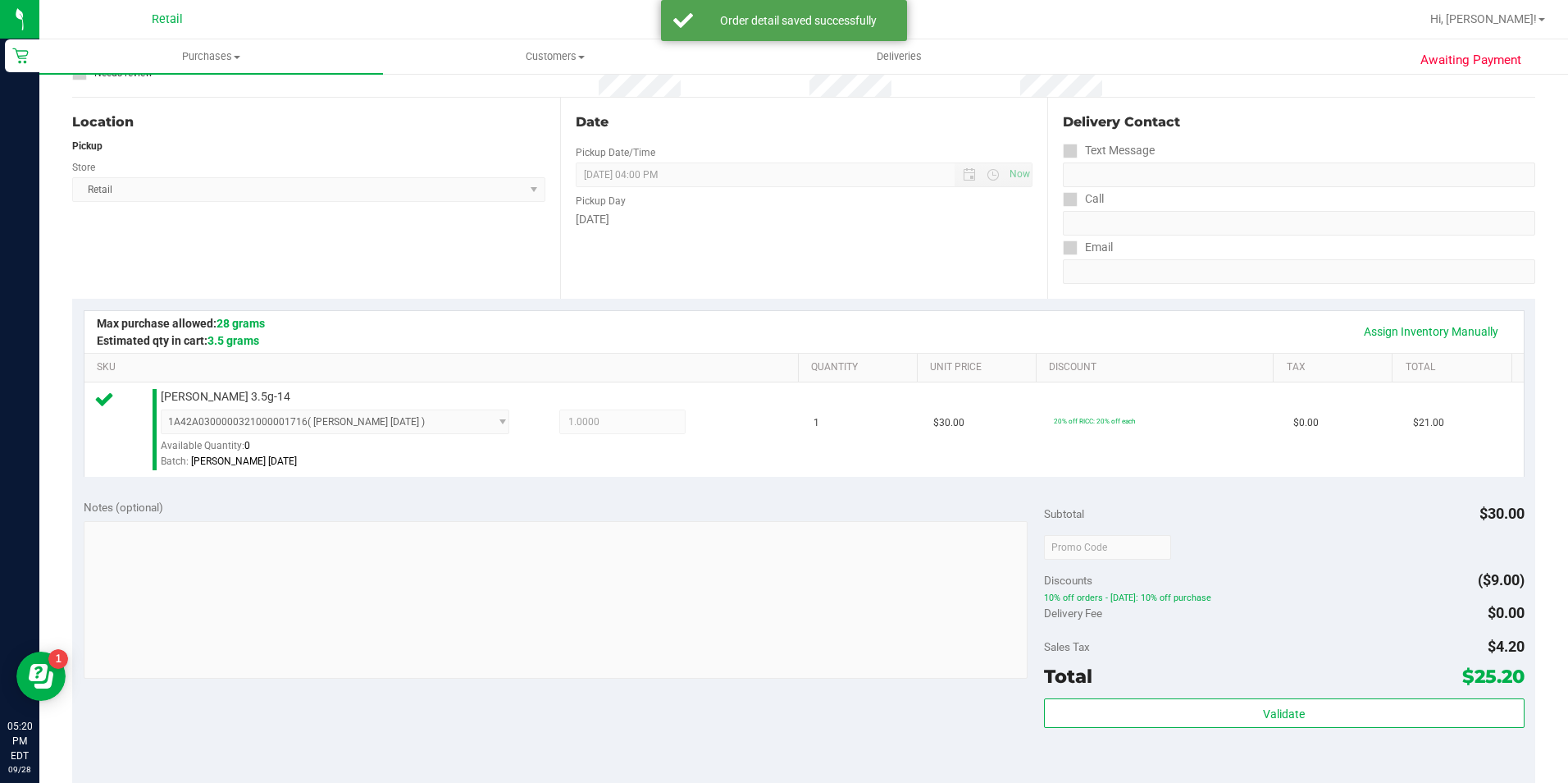
scroll to position [246, 0]
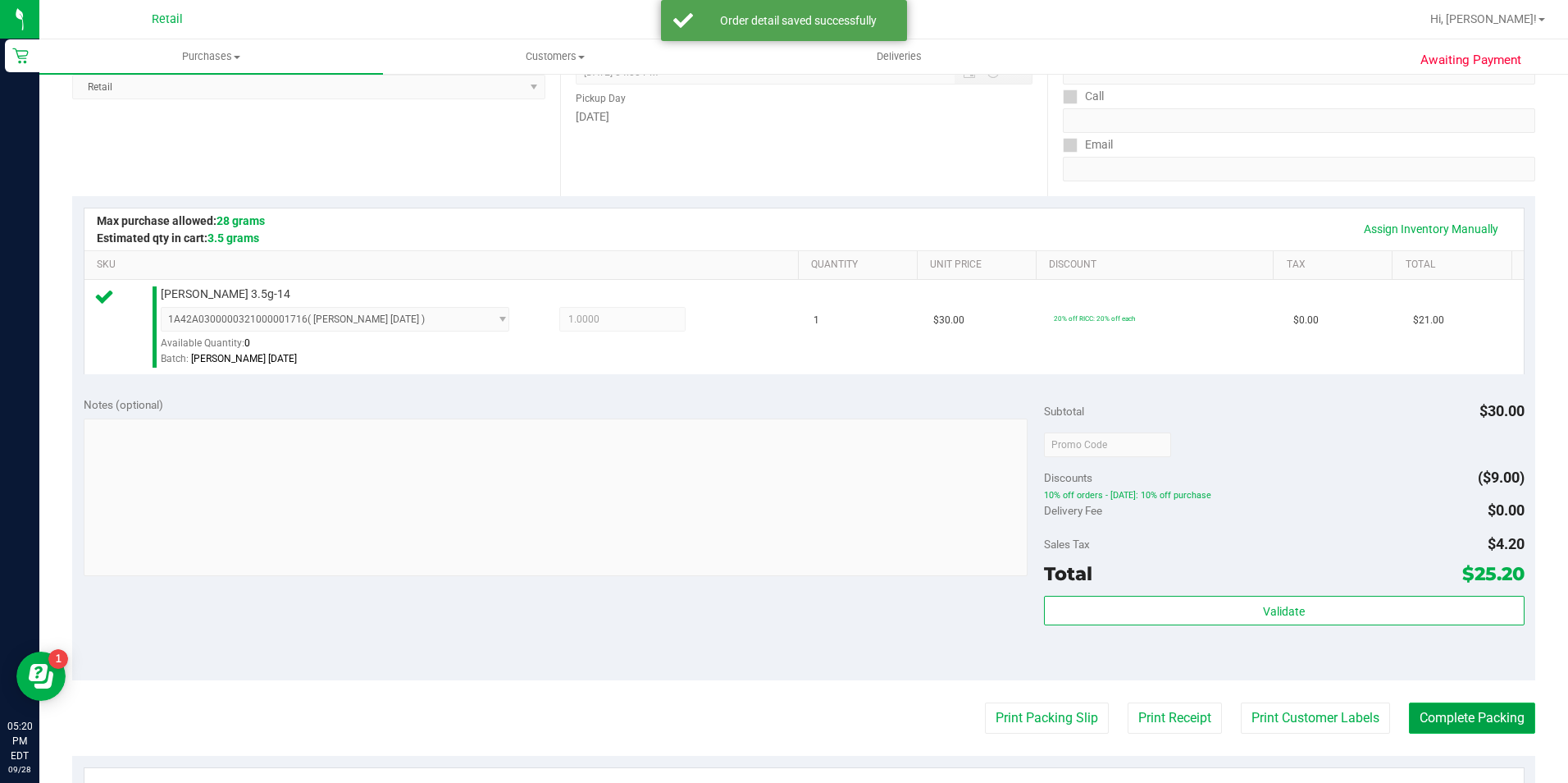
click at [1410, 712] on button "Complete Packing" at bounding box center [1471, 717] width 126 height 31
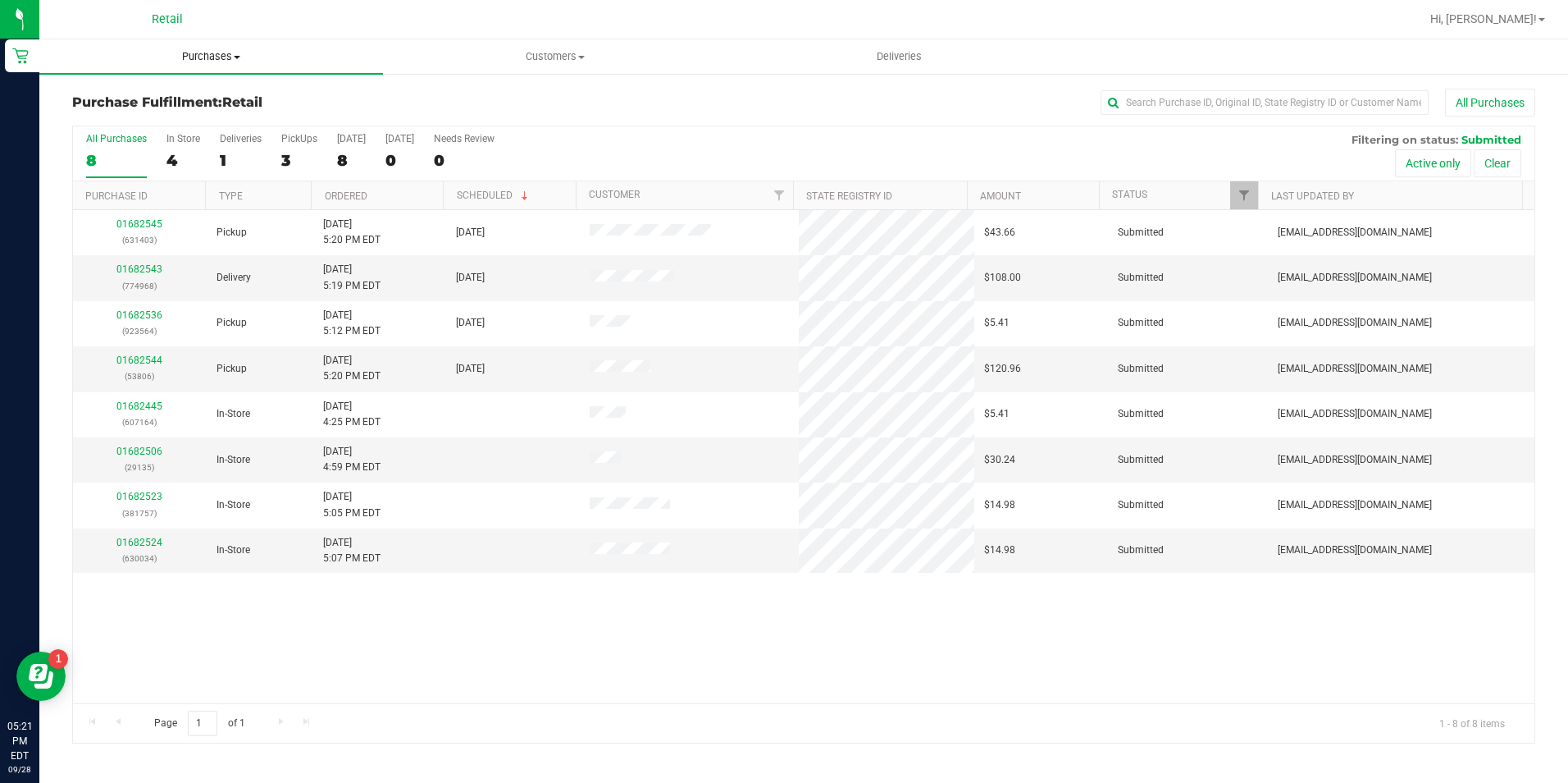
click at [228, 52] on span "Purchases" at bounding box center [211, 56] width 343 height 15
click at [212, 104] on li "Summary of purchases" at bounding box center [211, 100] width 343 height 19
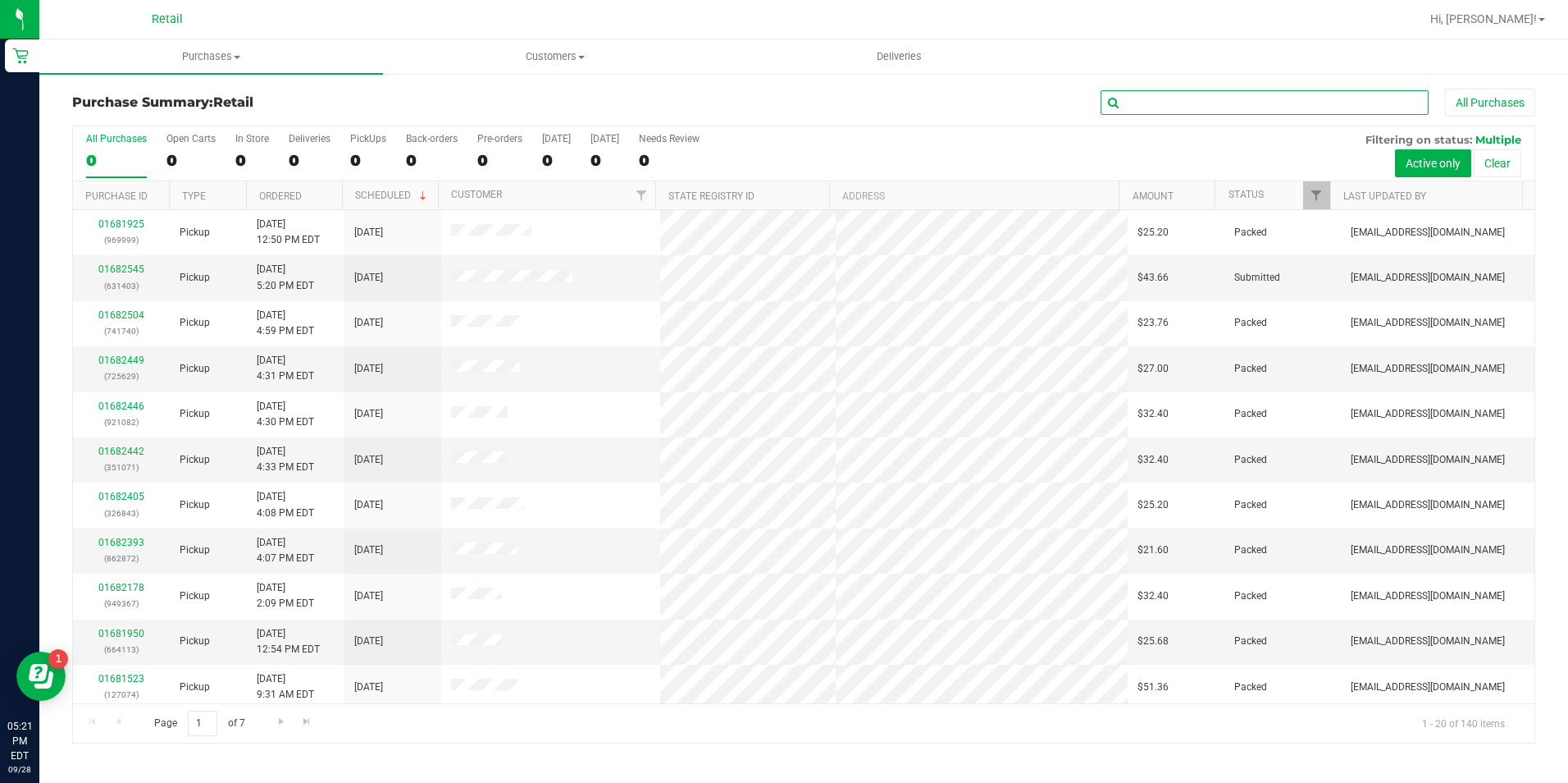
click at [1195, 99] on input "text" at bounding box center [1264, 102] width 328 height 25
click at [1195, 103] on input "text" at bounding box center [1264, 102] width 328 height 25
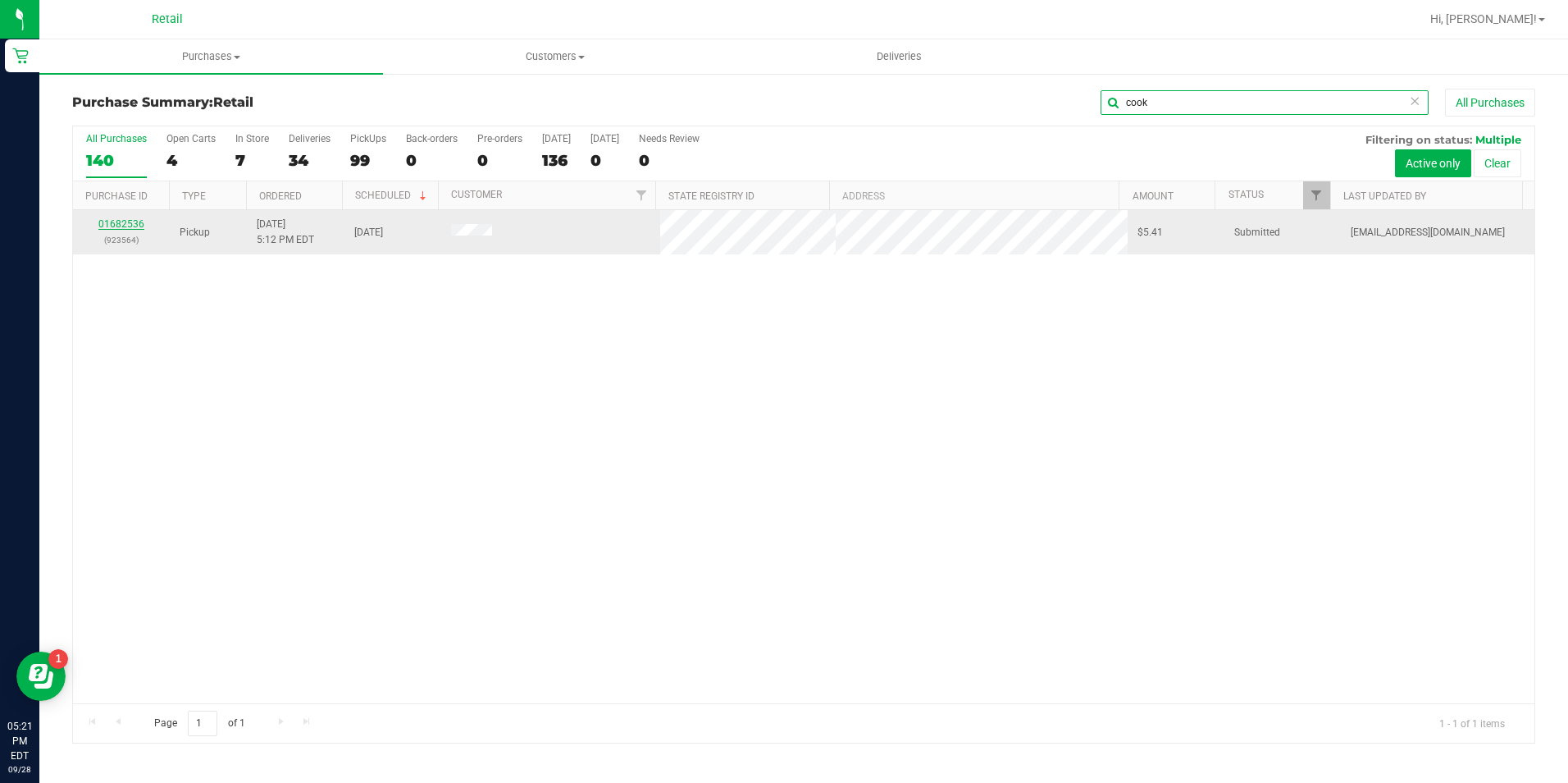
type input "cook"
click at [114, 227] on link "01682536" at bounding box center [121, 224] width 46 height 11
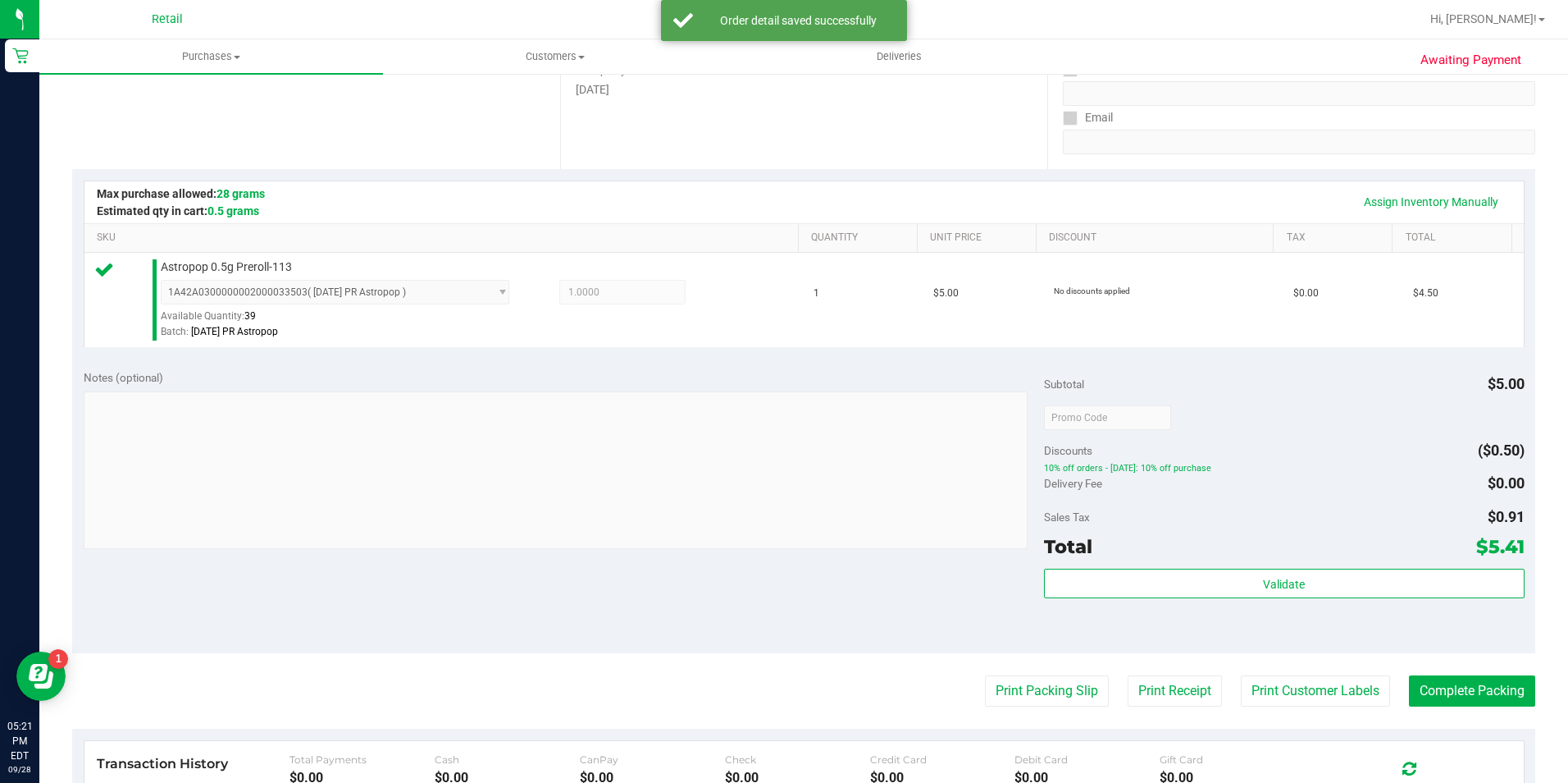
scroll to position [329, 0]
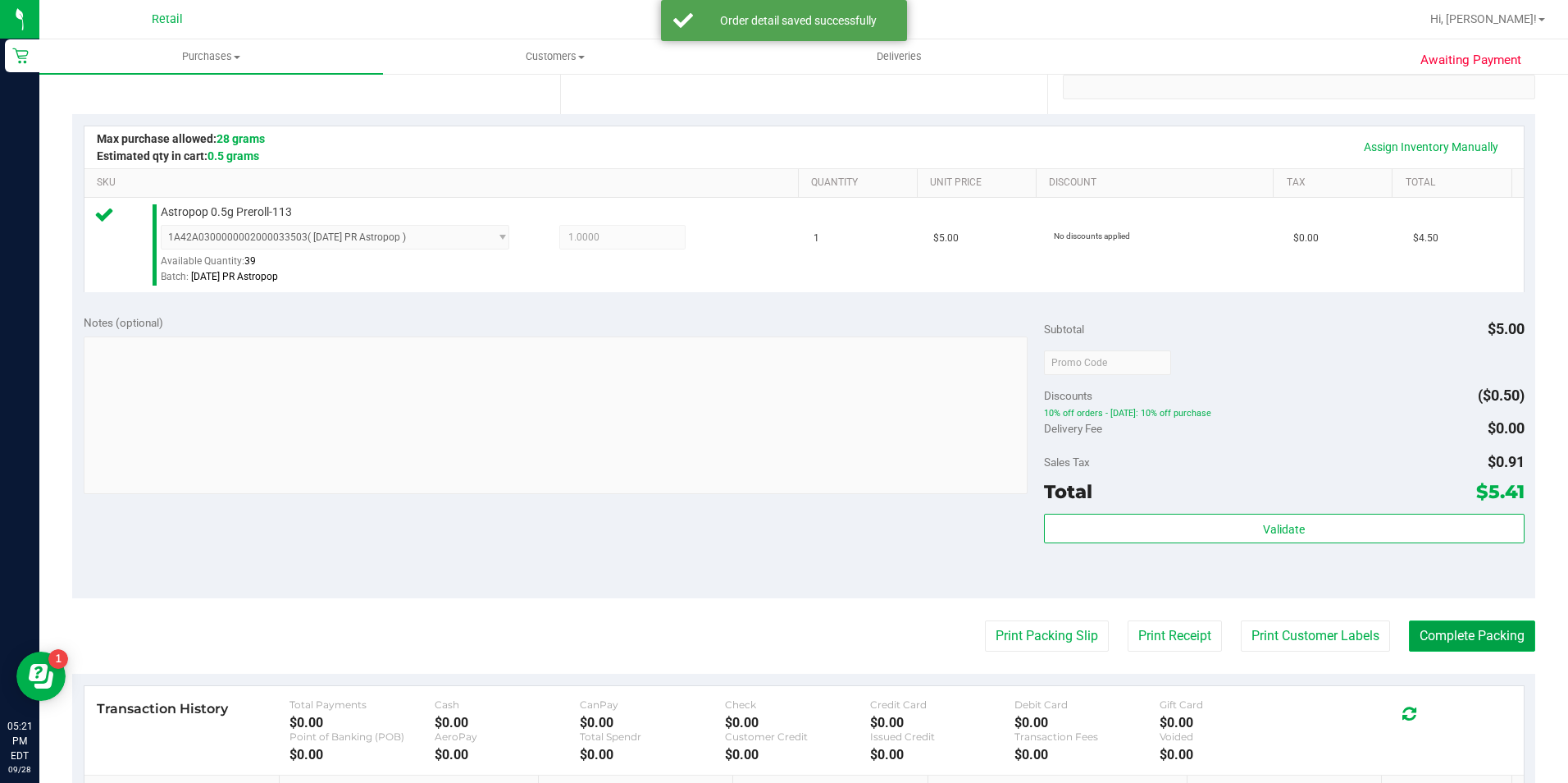
click at [1445, 627] on button "Complete Packing" at bounding box center [1471, 635] width 126 height 31
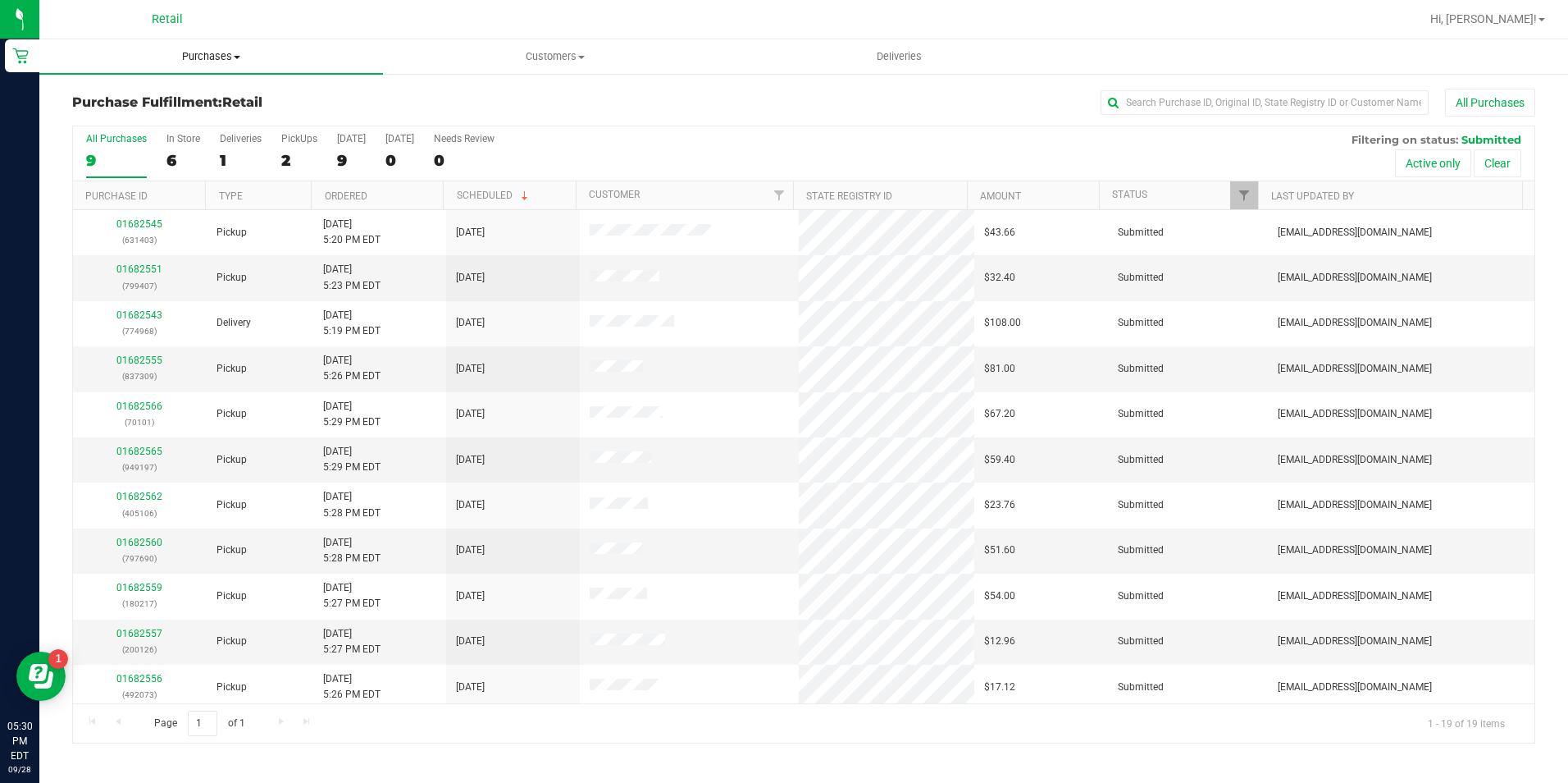
click at [221, 58] on span "Purchases" at bounding box center [211, 56] width 343 height 15
click at [228, 103] on li "Summary of purchases" at bounding box center [211, 100] width 343 height 19
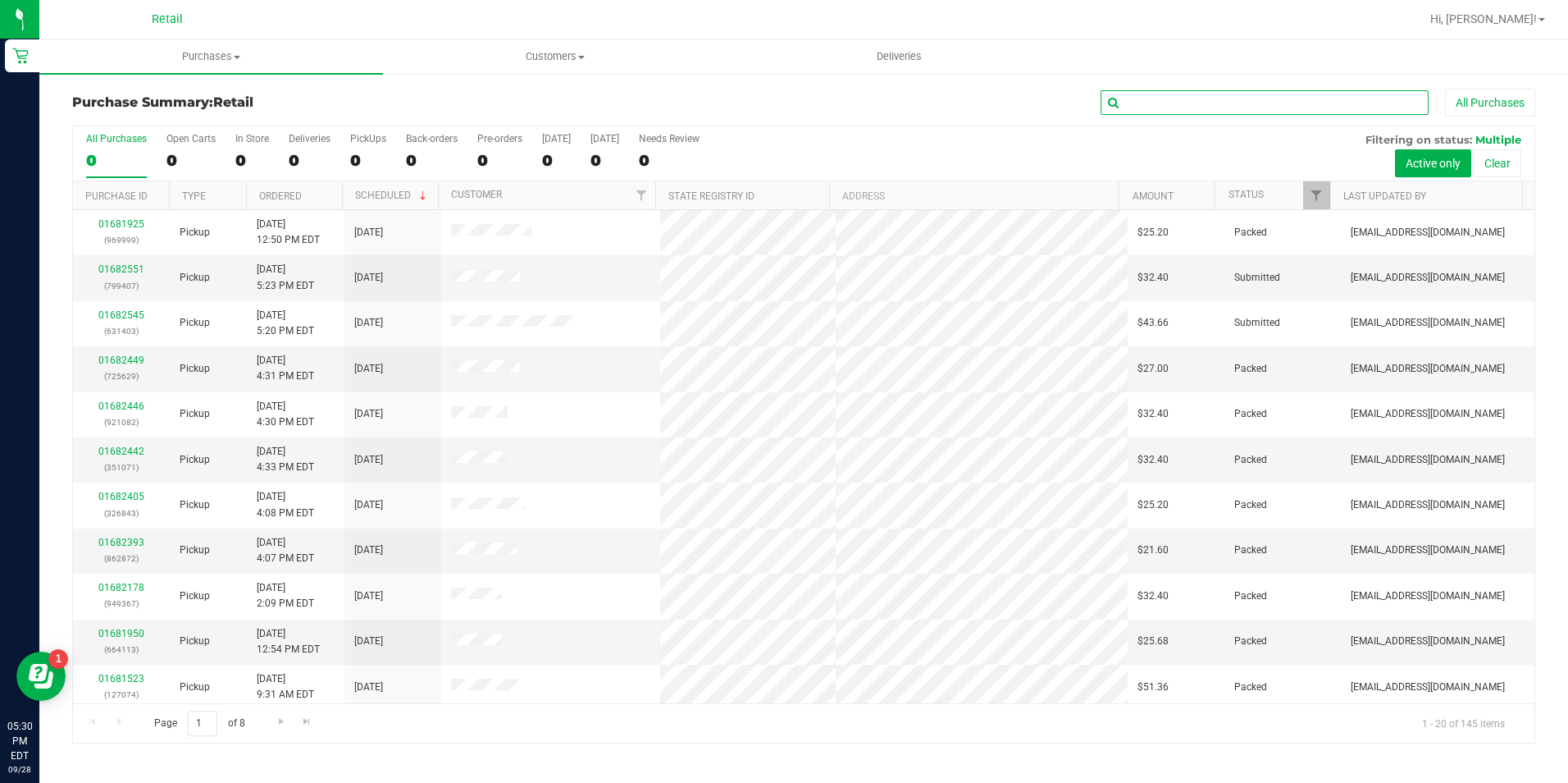
click at [1225, 107] on input "text" at bounding box center [1264, 102] width 328 height 25
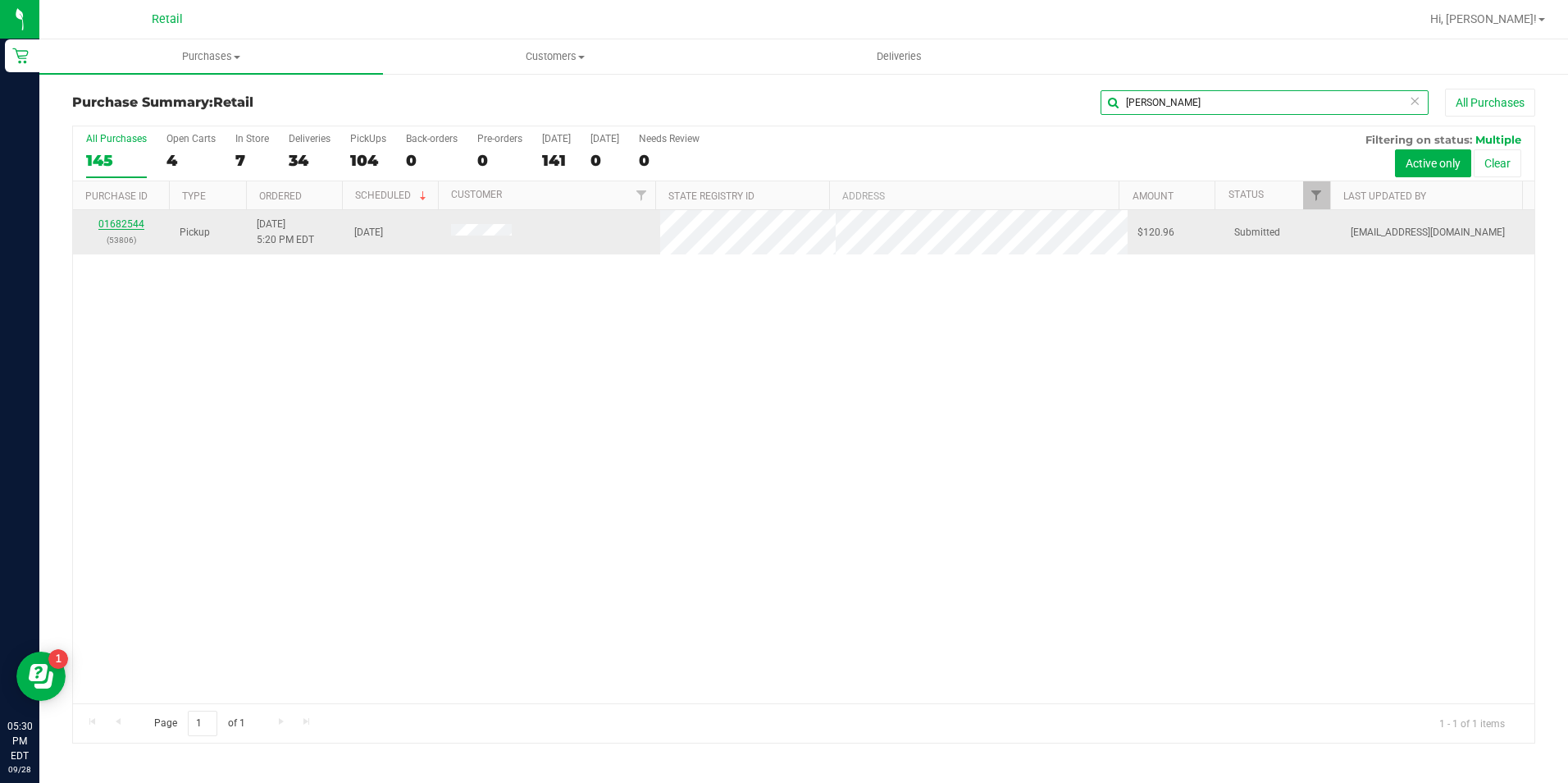
type input "colato"
click at [132, 225] on link "01682544" at bounding box center [121, 224] width 46 height 11
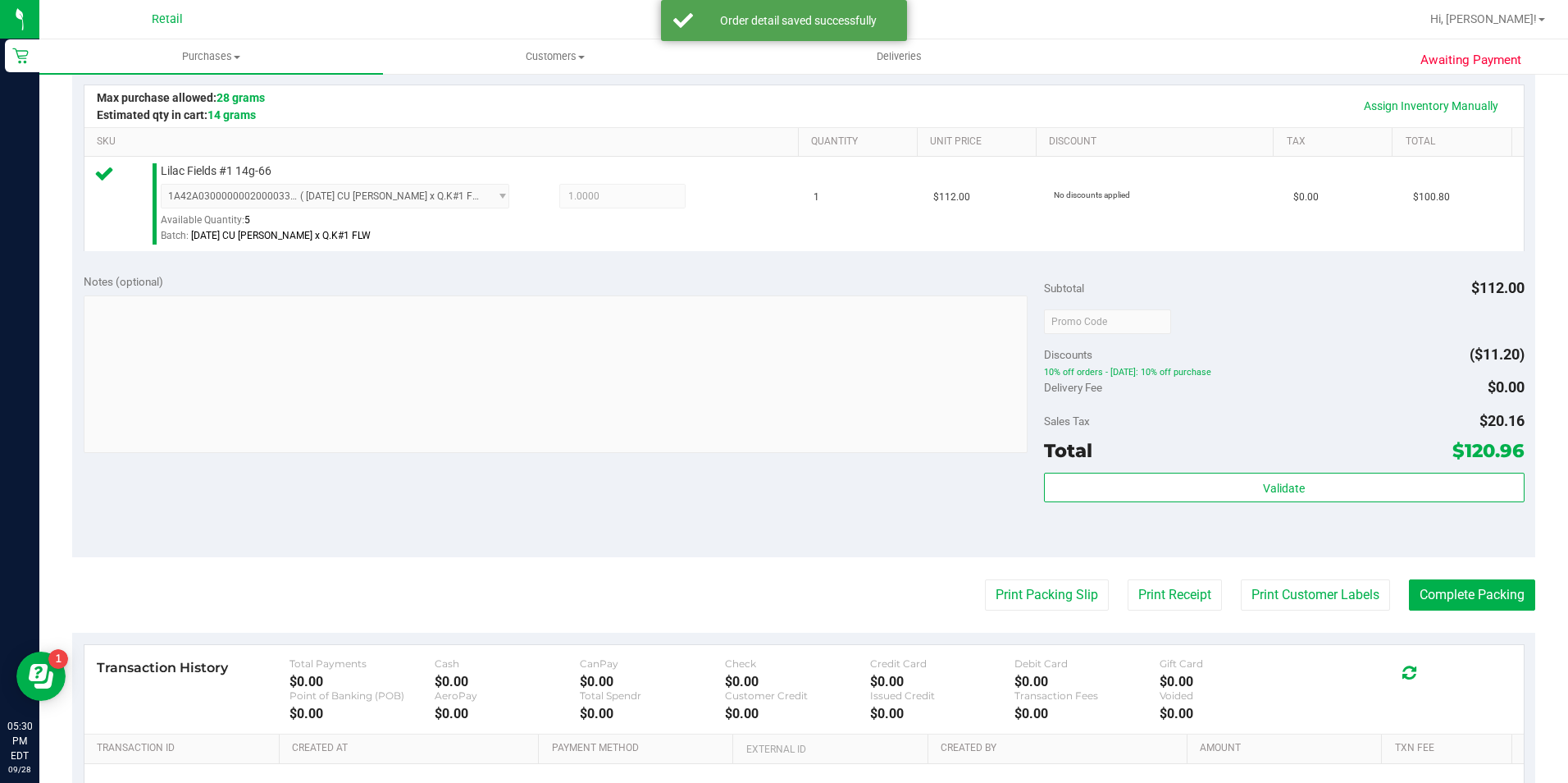
scroll to position [410, 0]
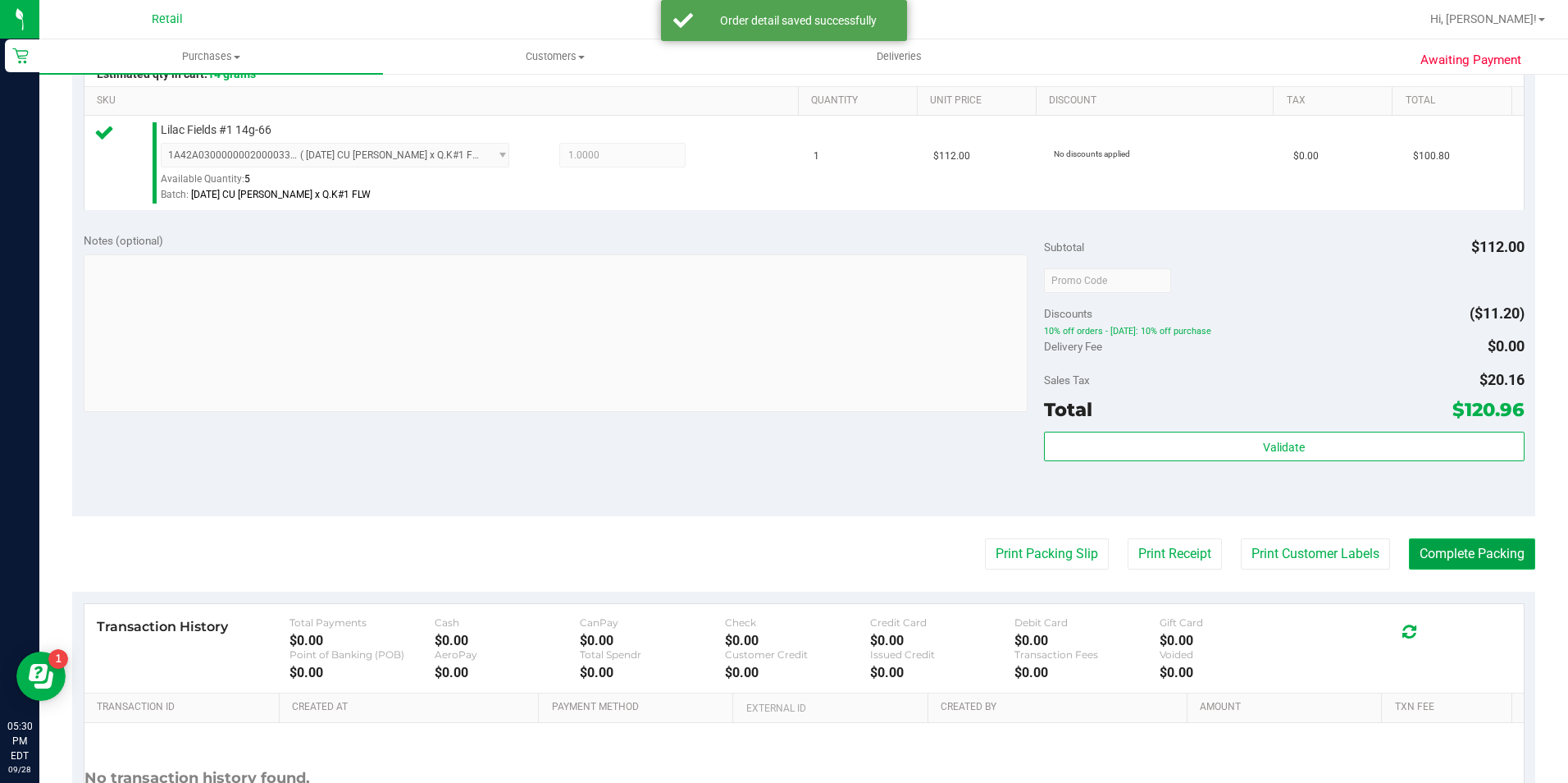
click at [1489, 562] on button "Complete Packing" at bounding box center [1471, 553] width 126 height 31
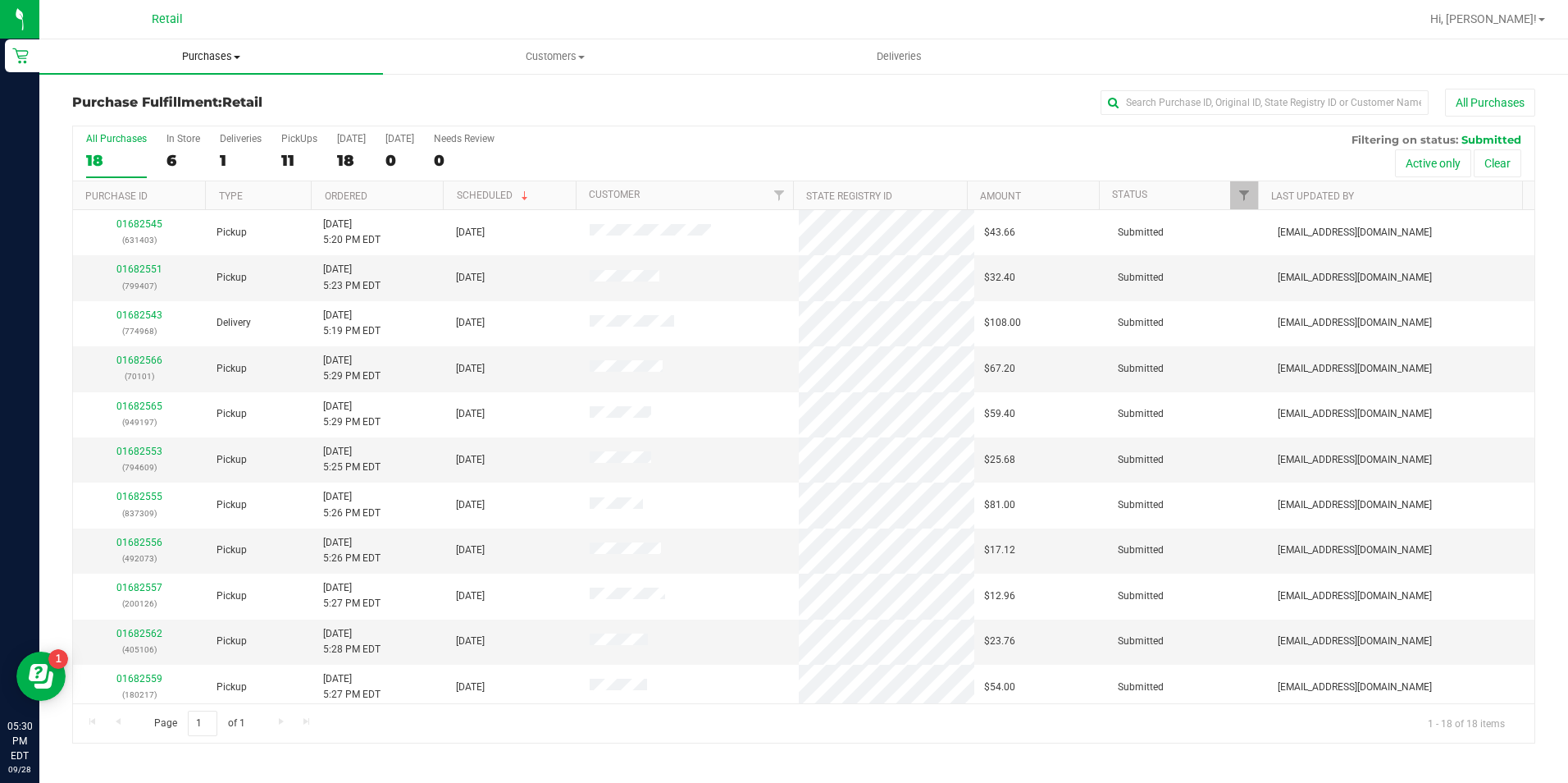
click at [200, 54] on span "Purchases" at bounding box center [211, 56] width 343 height 15
click at [200, 93] on span "Summary of purchases" at bounding box center [123, 99] width 168 height 14
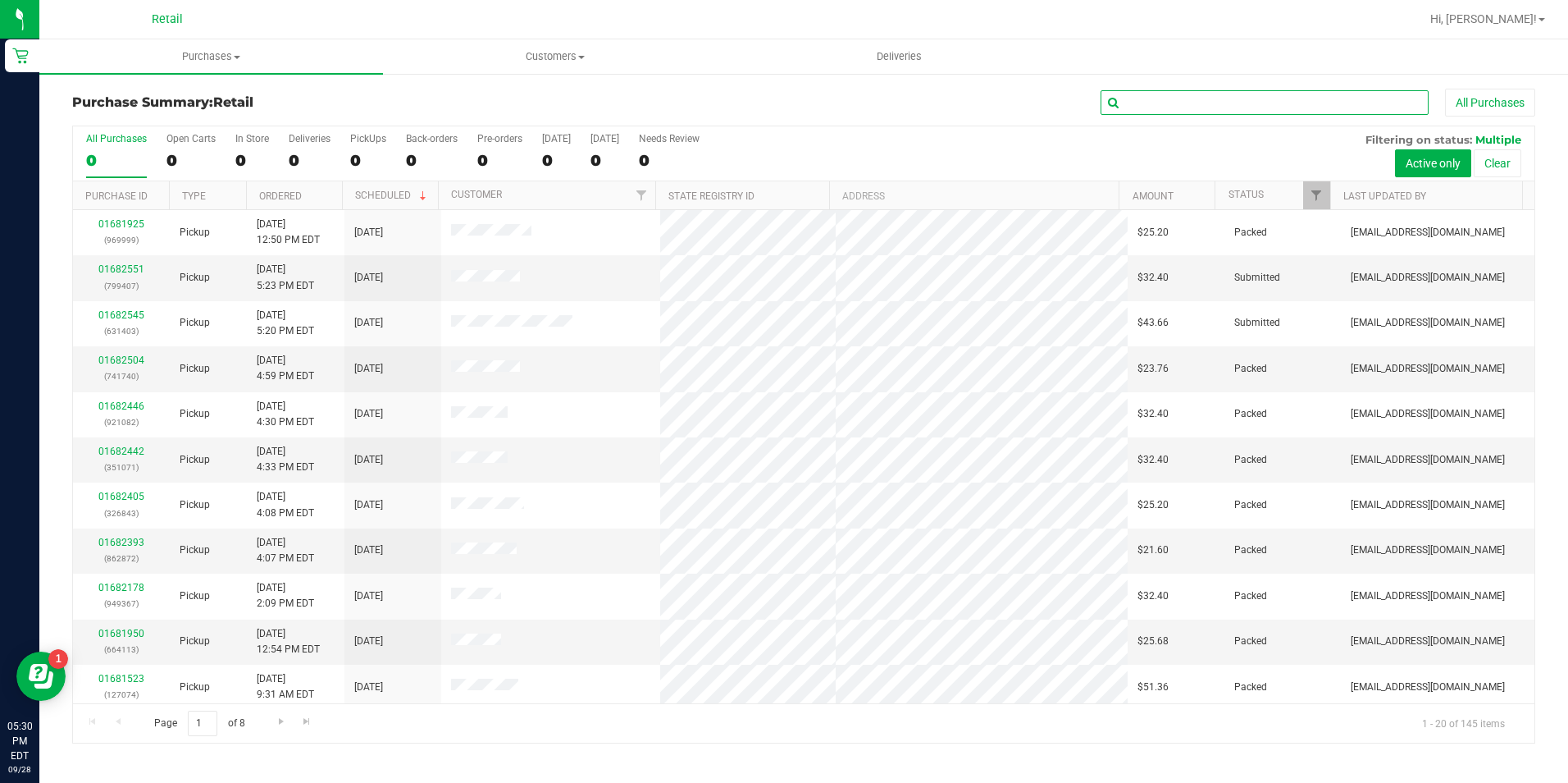
click at [1164, 104] on input "text" at bounding box center [1264, 102] width 328 height 25
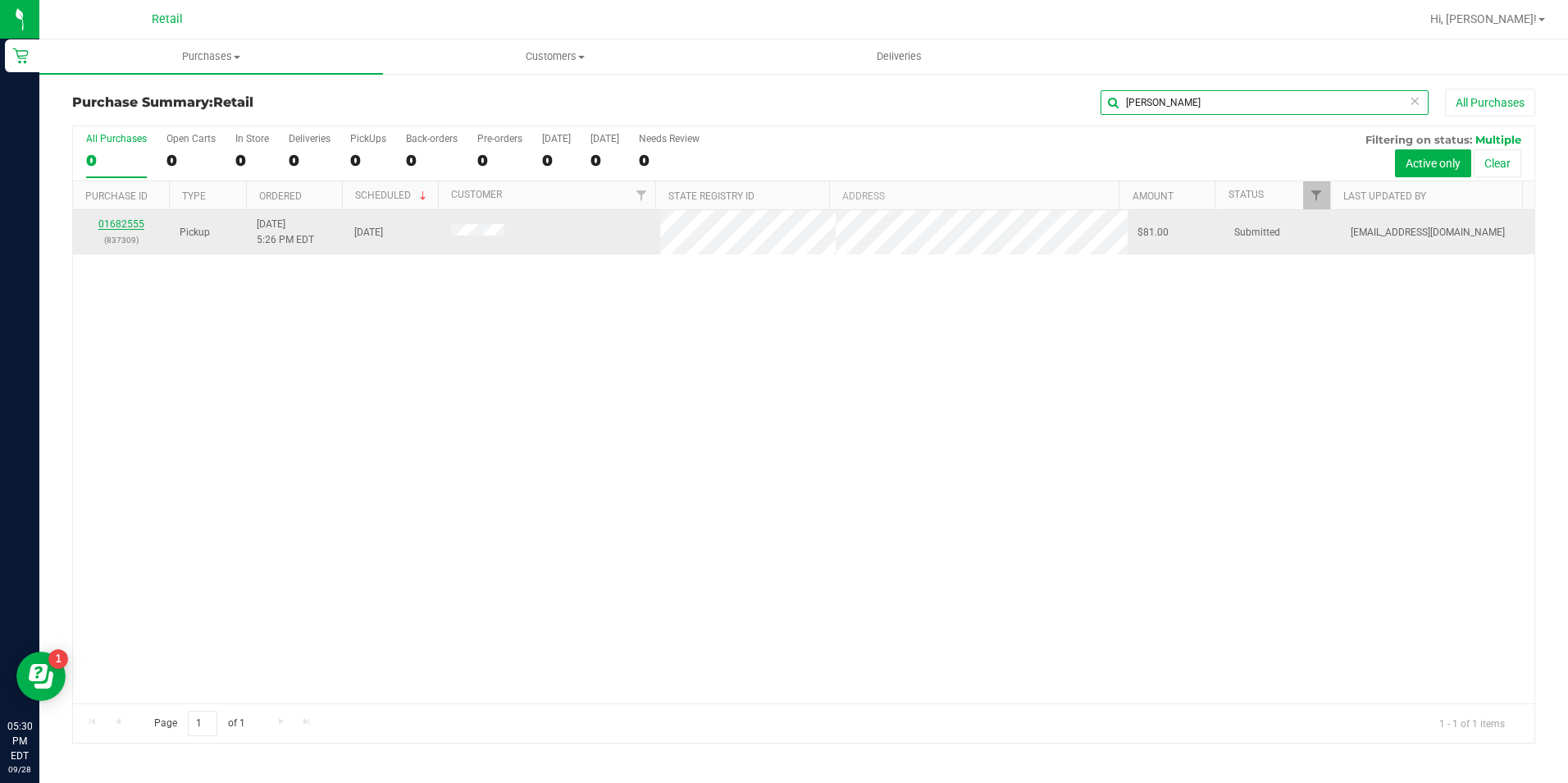
type input "butler"
click at [126, 225] on link "01682555" at bounding box center [121, 224] width 46 height 11
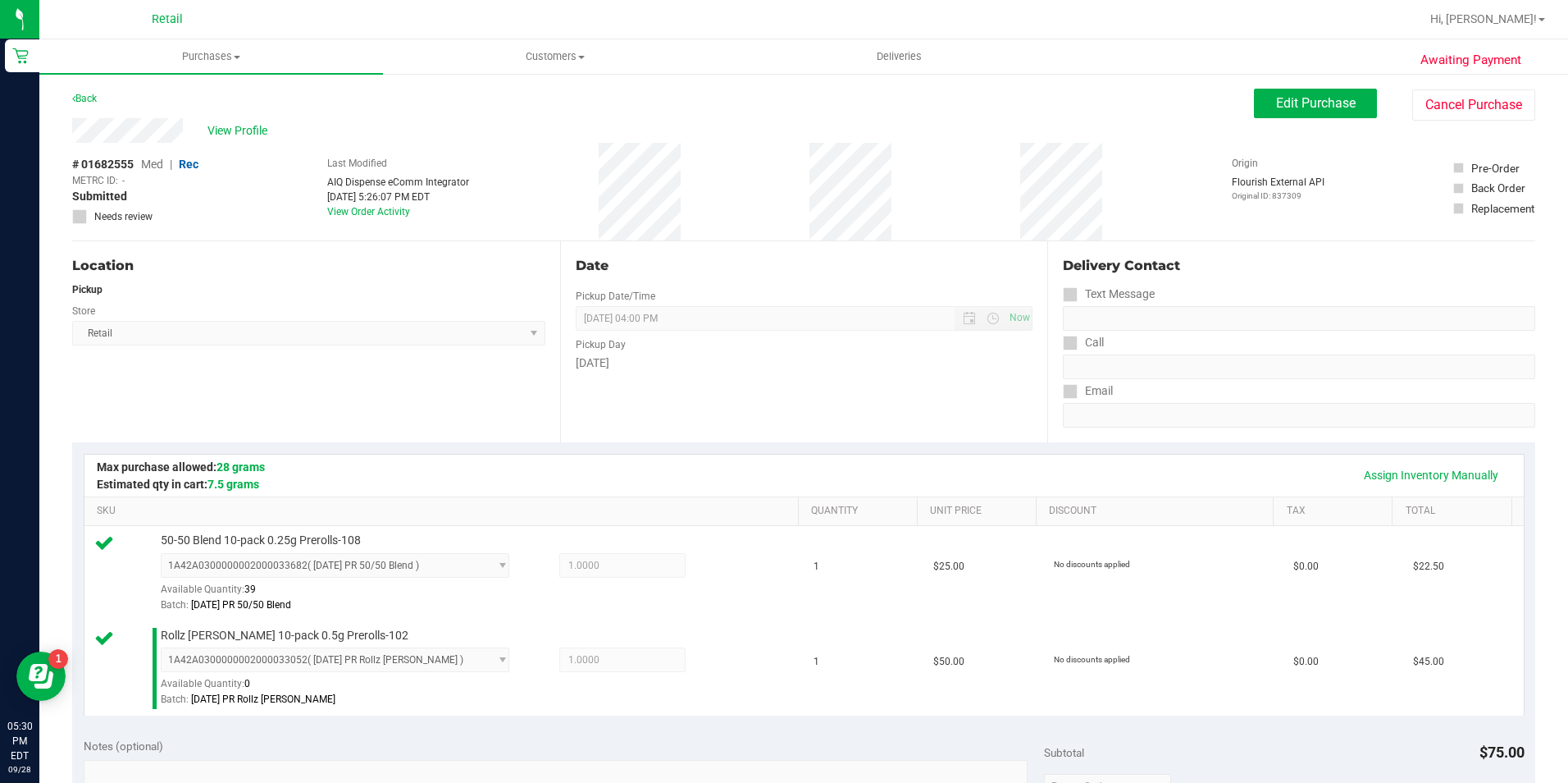
scroll to position [574, 0]
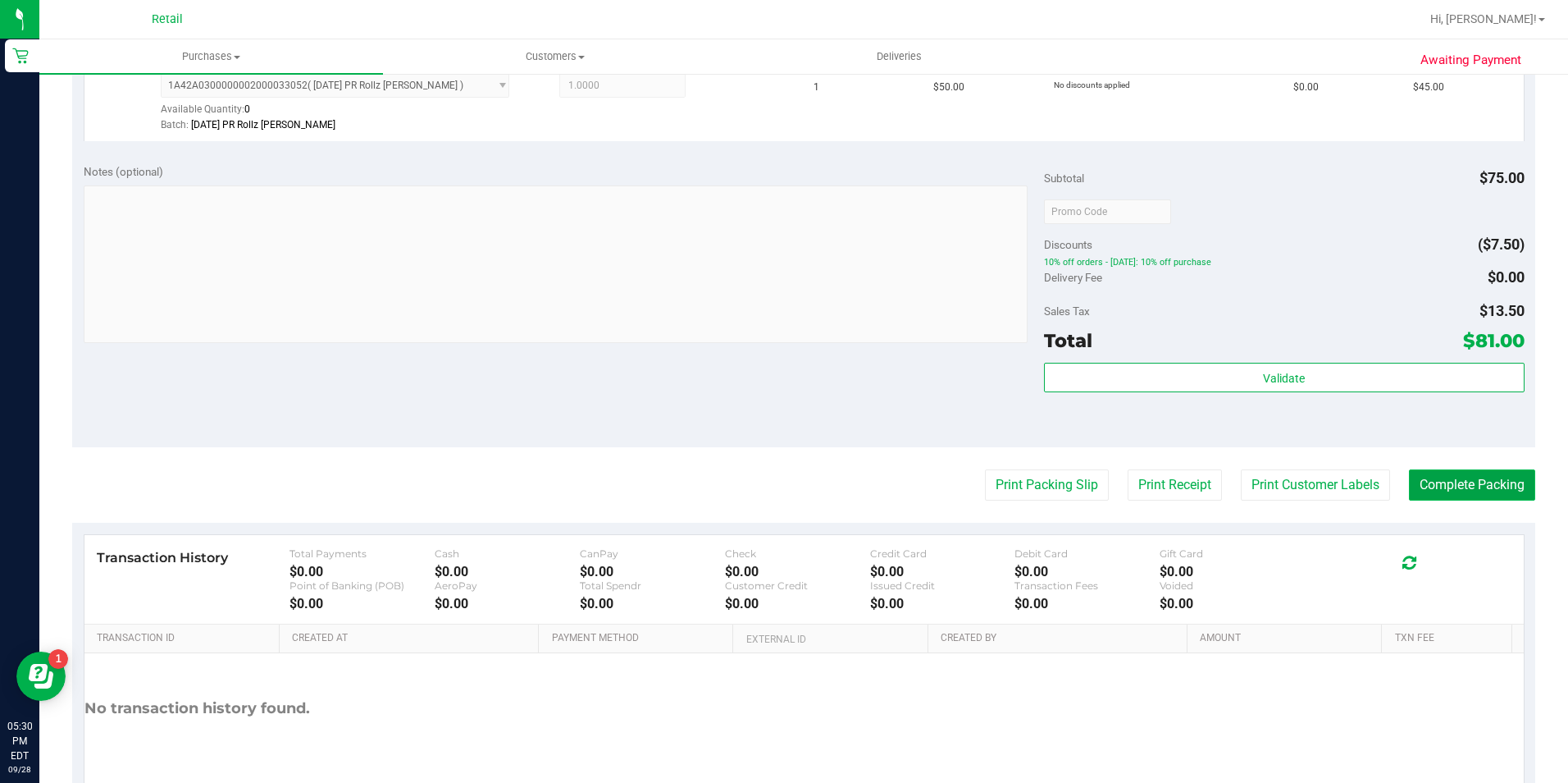
click at [1435, 484] on button "Complete Packing" at bounding box center [1471, 484] width 126 height 31
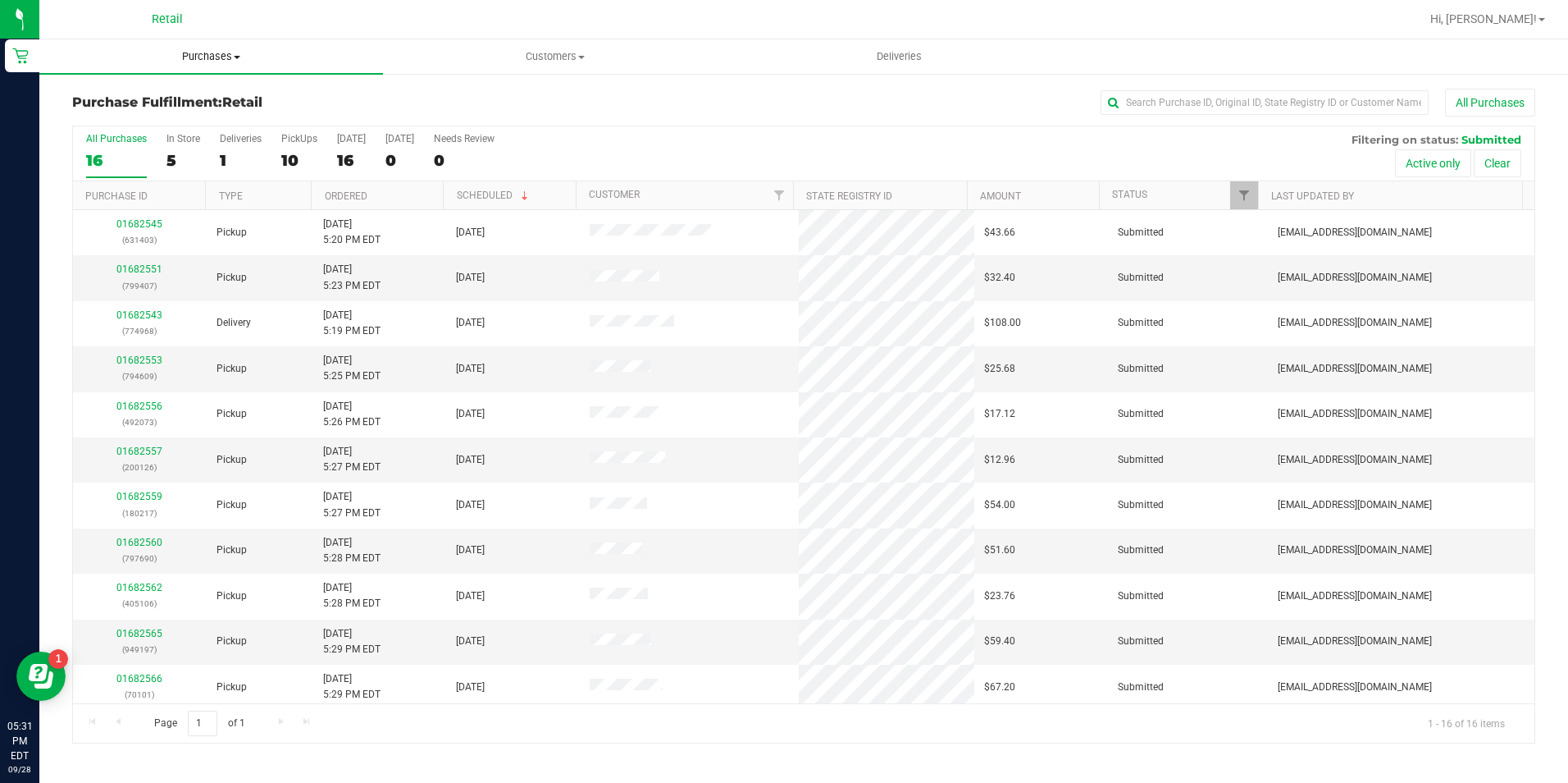
click at [219, 44] on uib-tab-heading "Purchases Summary of purchases Fulfillment All purchases" at bounding box center [211, 56] width 343 height 34
click at [175, 92] on span "Summary of purchases" at bounding box center [123, 99] width 168 height 14
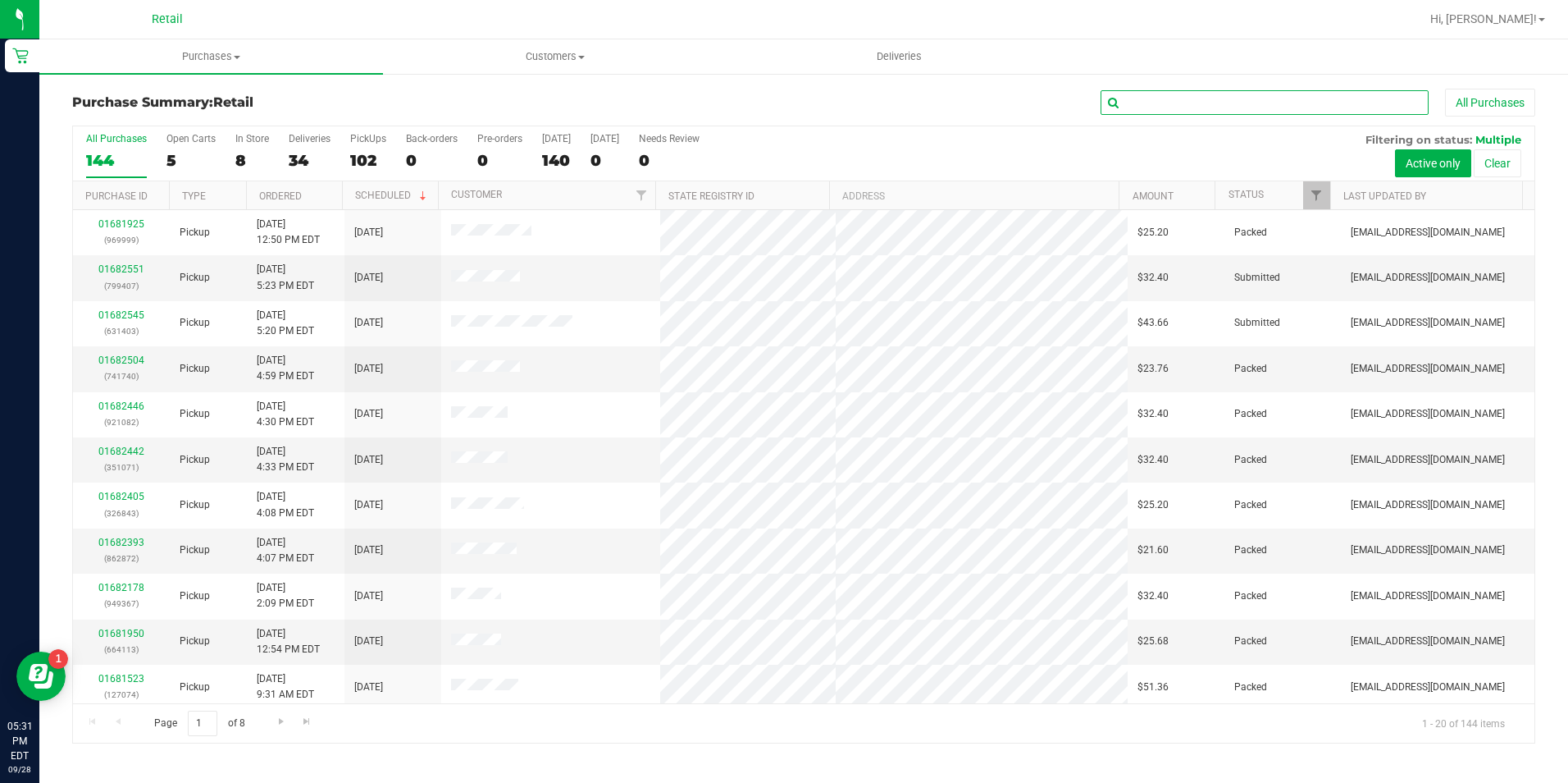
click at [1249, 101] on input "text" at bounding box center [1264, 102] width 328 height 25
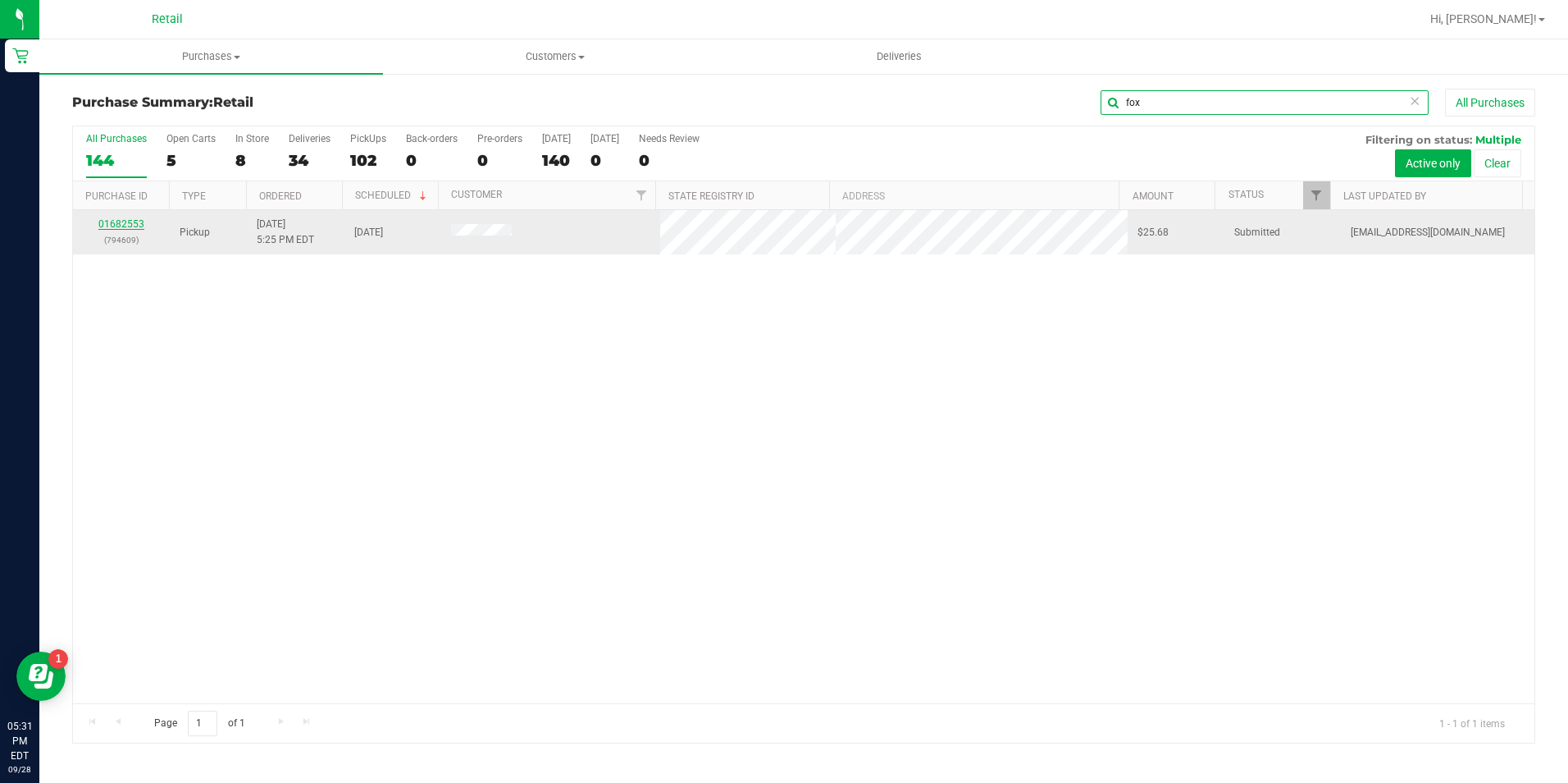
type input "fox"
click at [114, 227] on link "01682553" at bounding box center [121, 224] width 46 height 11
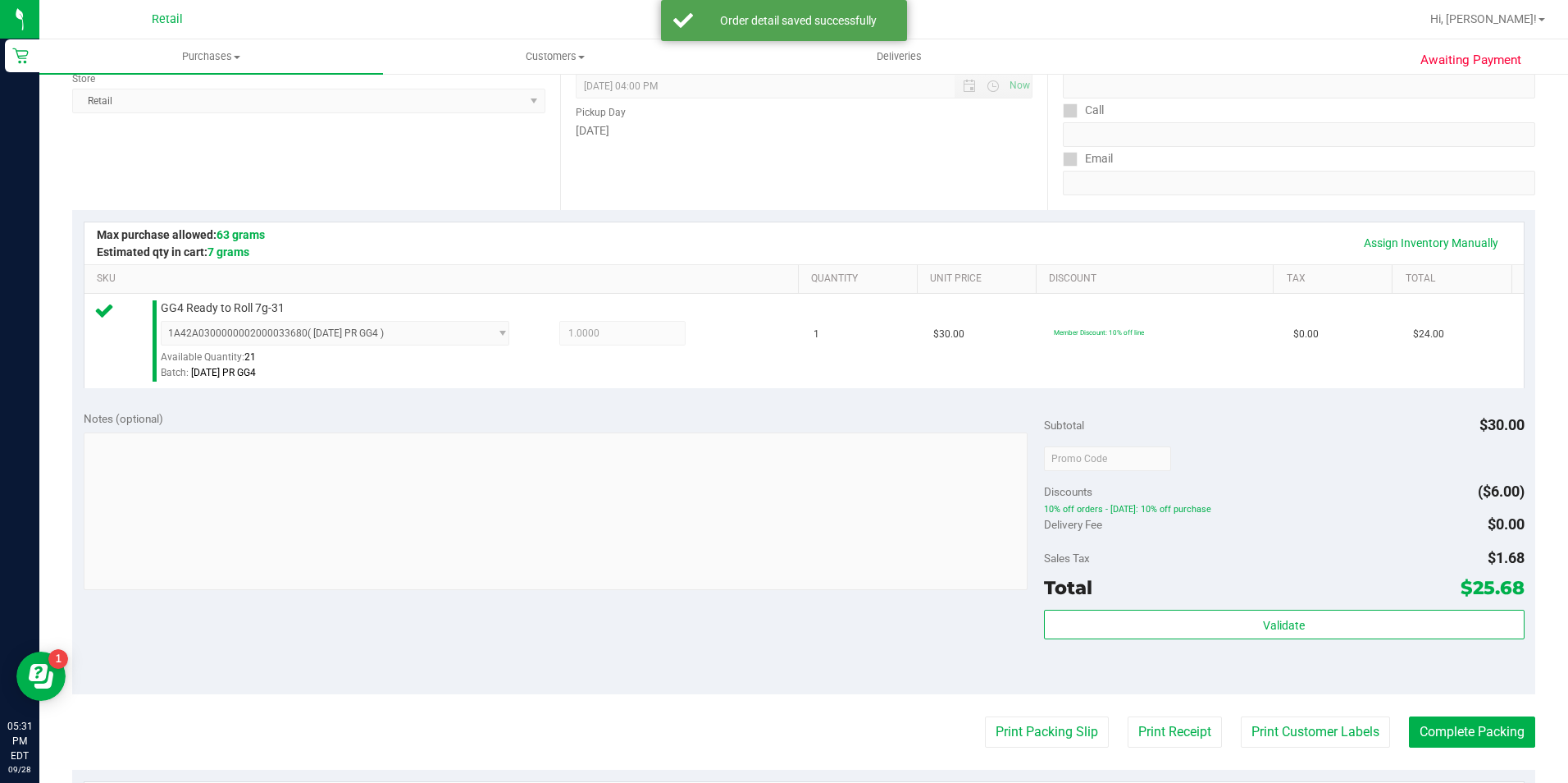
scroll to position [329, 0]
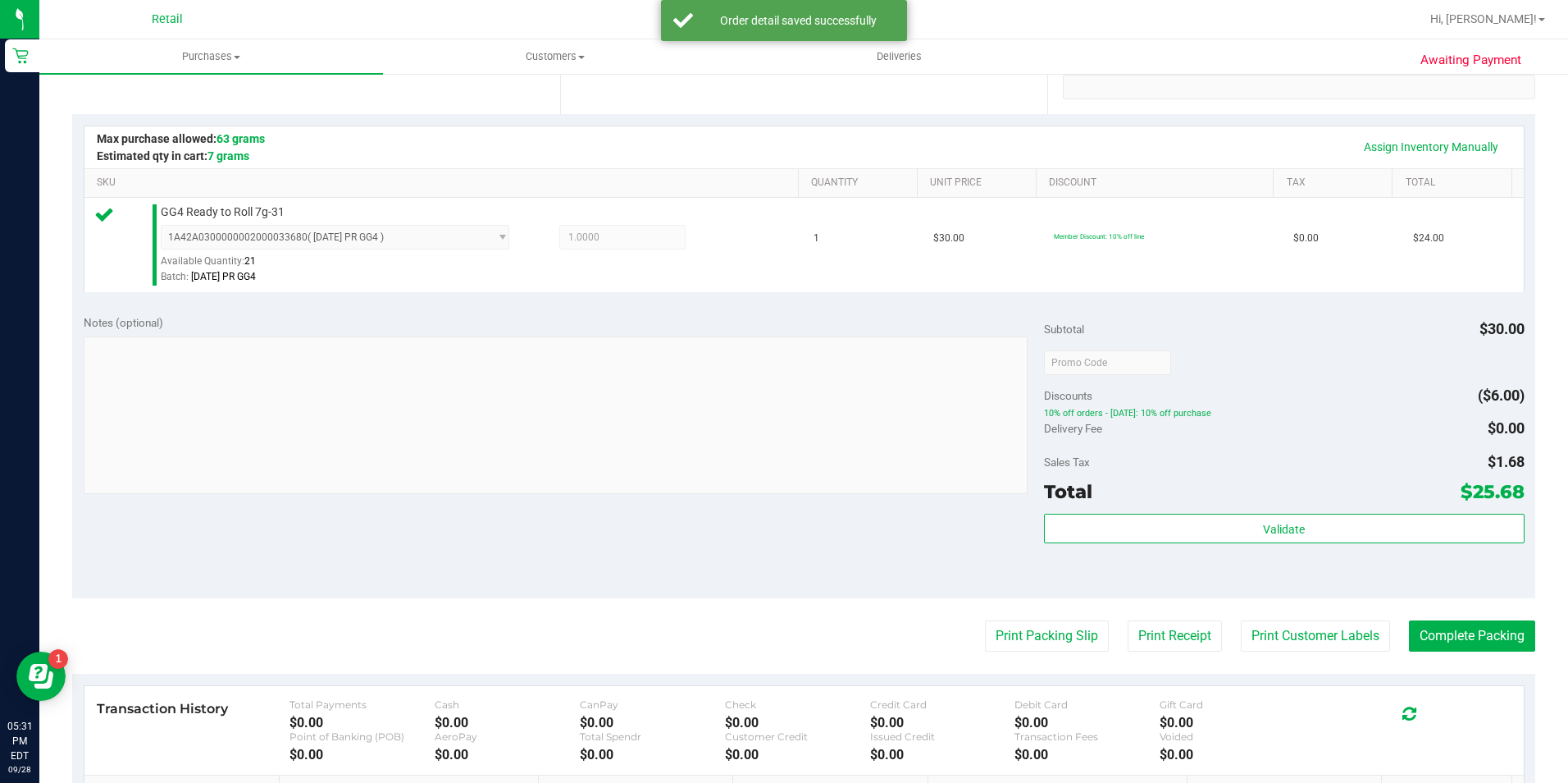
click at [1450, 612] on purchase-details "Back Edit Purchase Cancel Purchase View Profile # 01682553 Med | Rec METRC ID: …" at bounding box center [804, 370] width 1463 height 1220
click at [1451, 632] on button "Complete Packing" at bounding box center [1471, 635] width 126 height 31
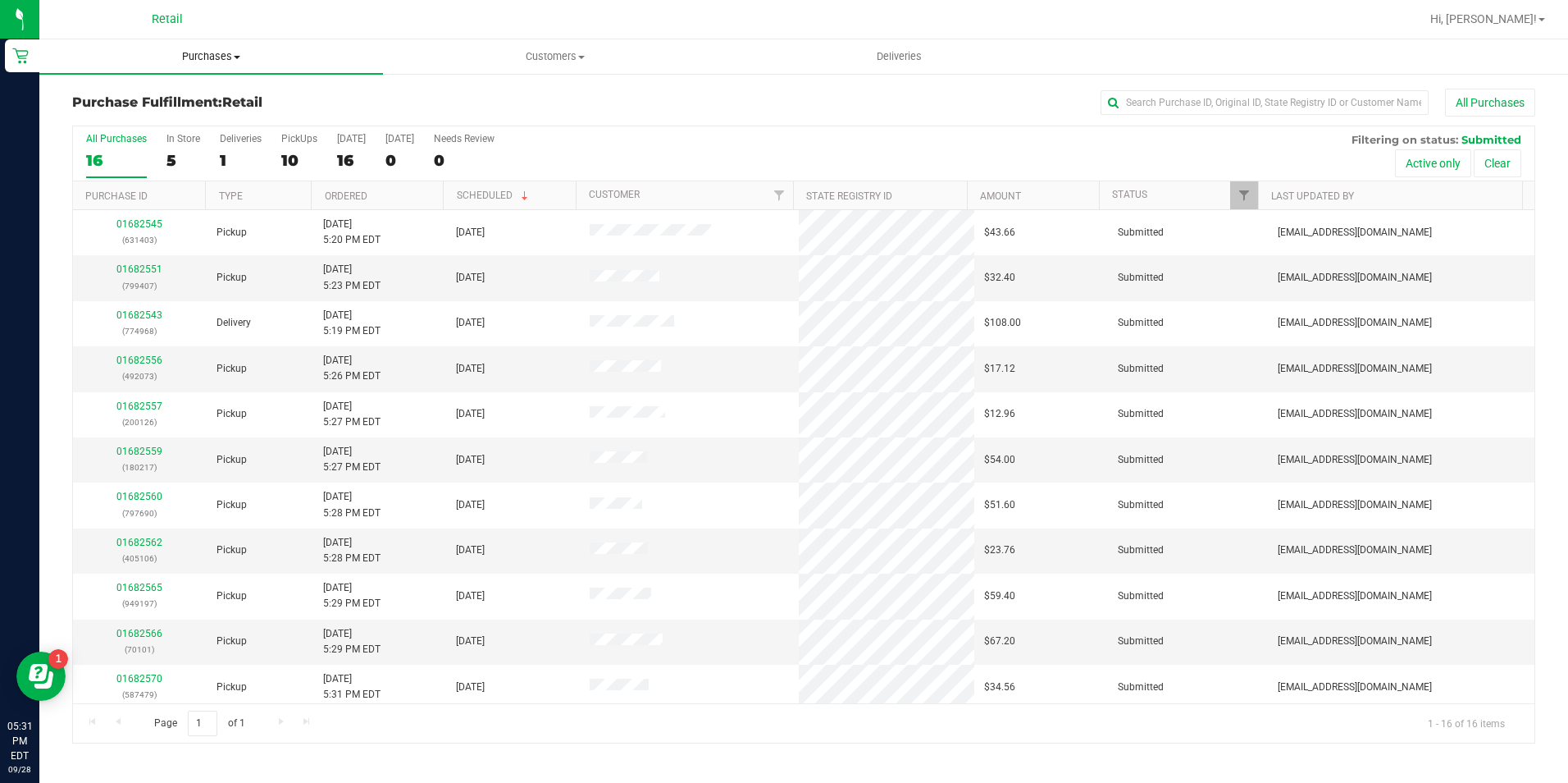
click at [224, 63] on span "Purchases" at bounding box center [211, 56] width 343 height 15
click at [212, 90] on li "Summary of purchases" at bounding box center [211, 100] width 343 height 19
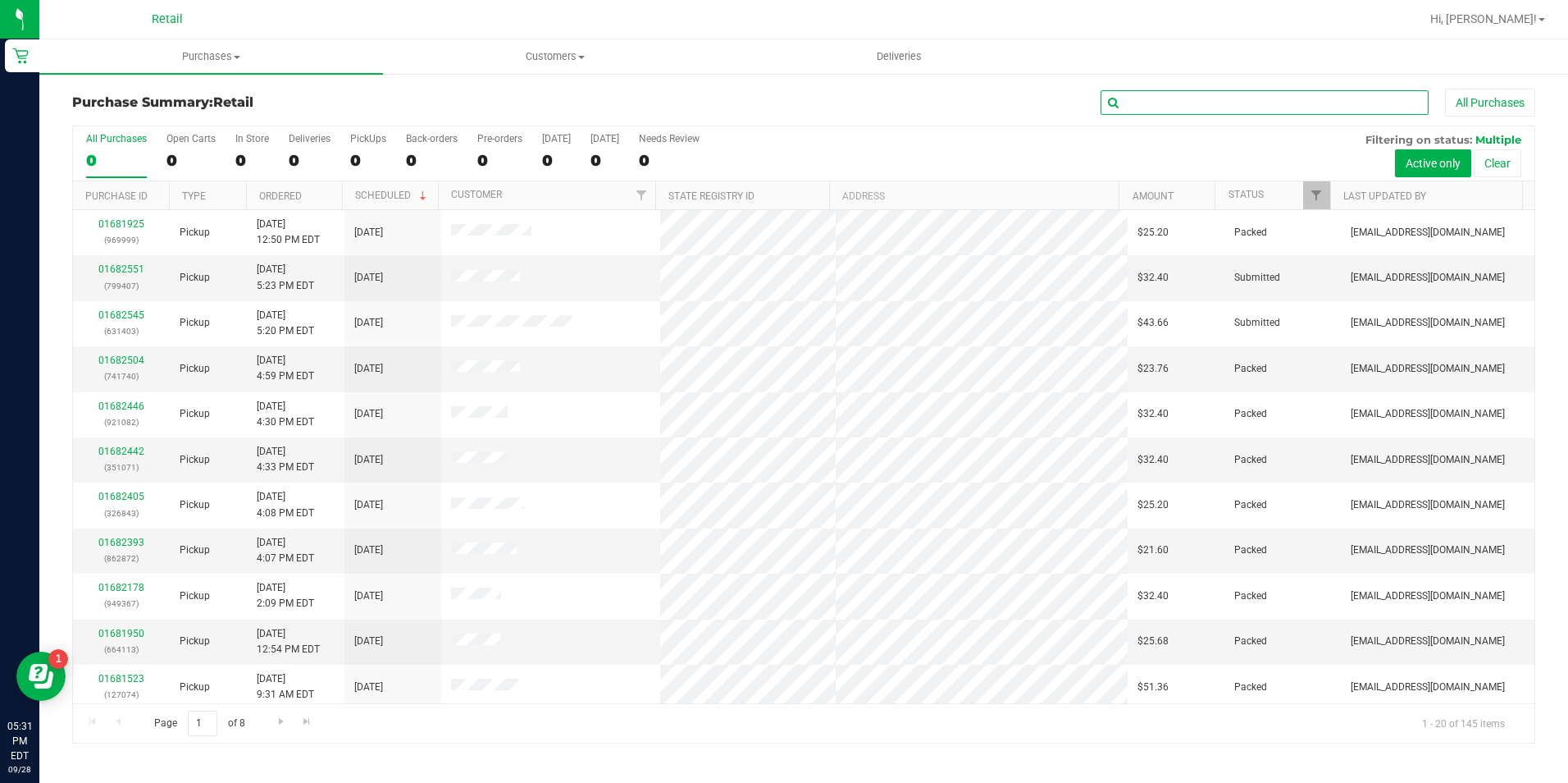
click at [1231, 105] on input "text" at bounding box center [1264, 102] width 328 height 25
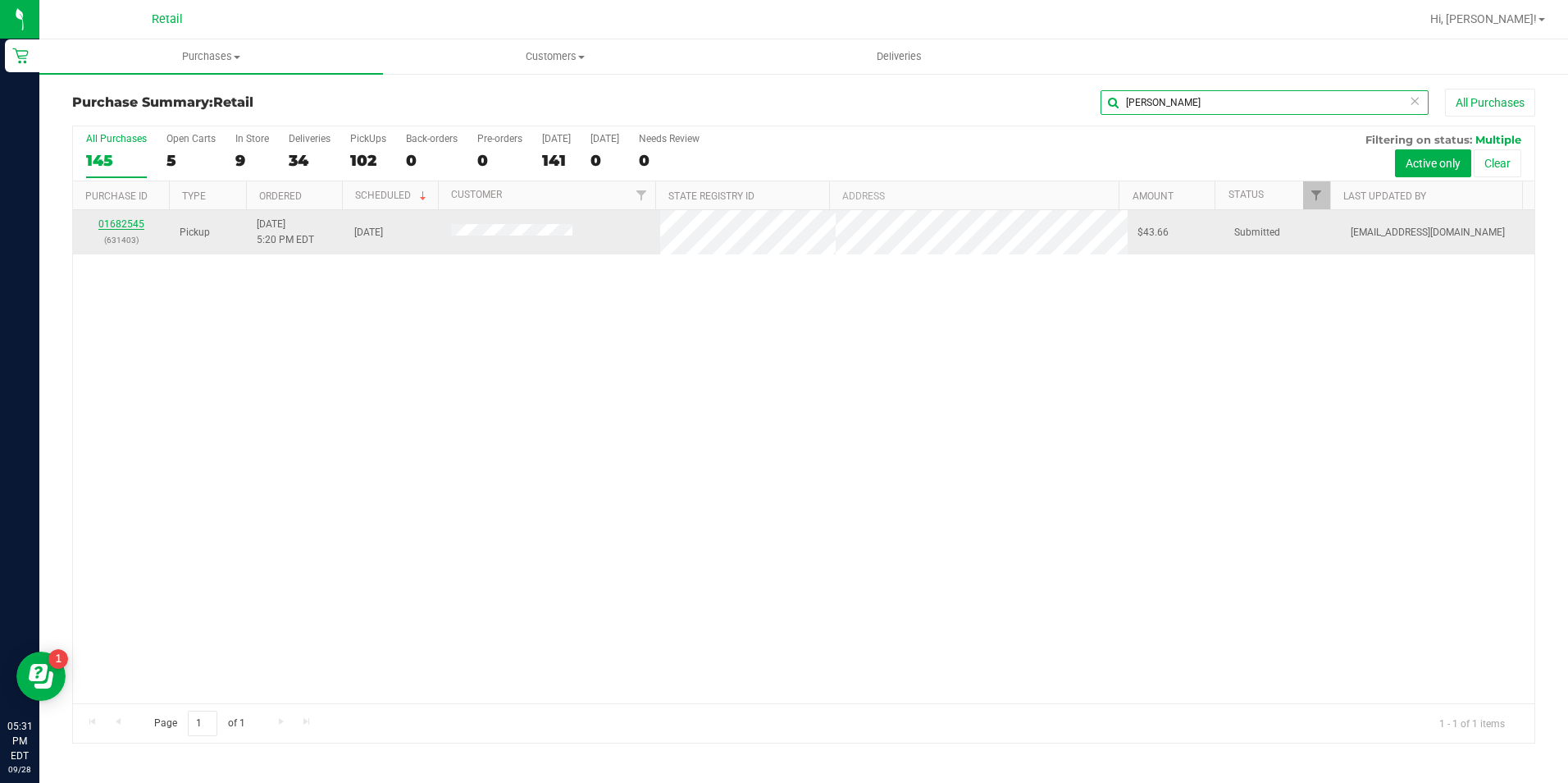
type input "kellyanne"
click at [135, 225] on link "01682545" at bounding box center [121, 224] width 46 height 11
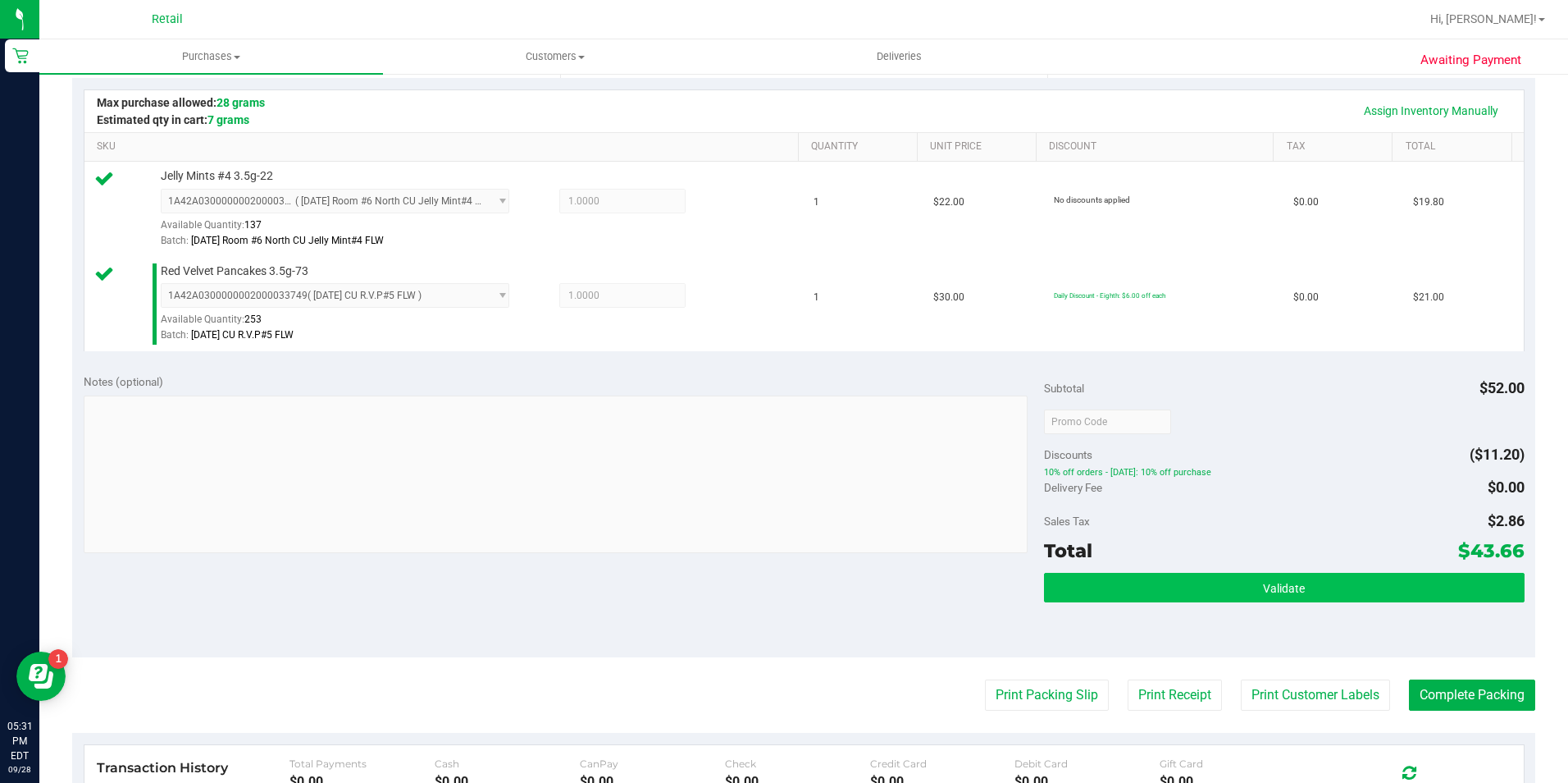
scroll to position [410, 0]
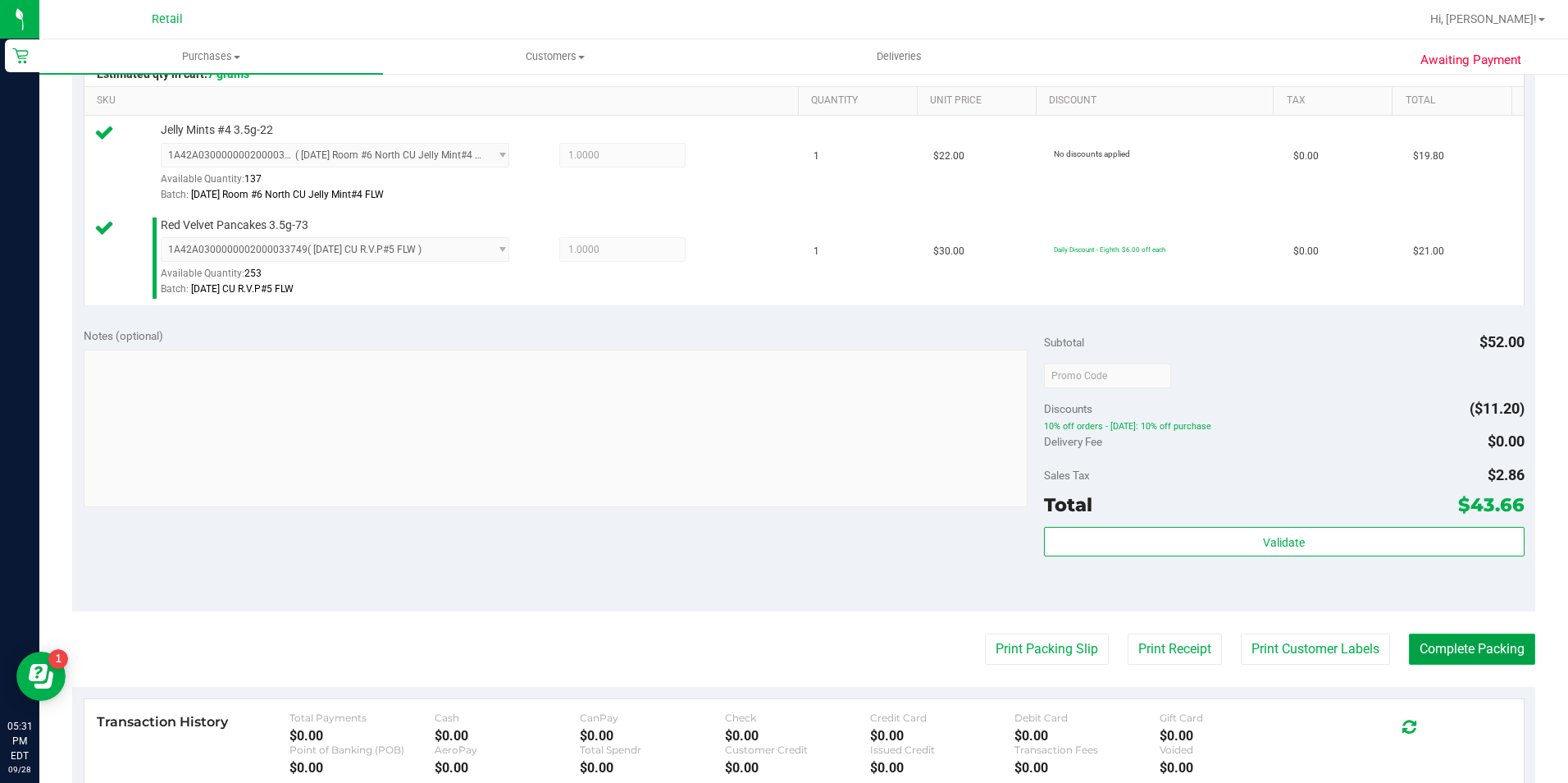
click at [1425, 646] on button "Complete Packing" at bounding box center [1471, 648] width 126 height 31
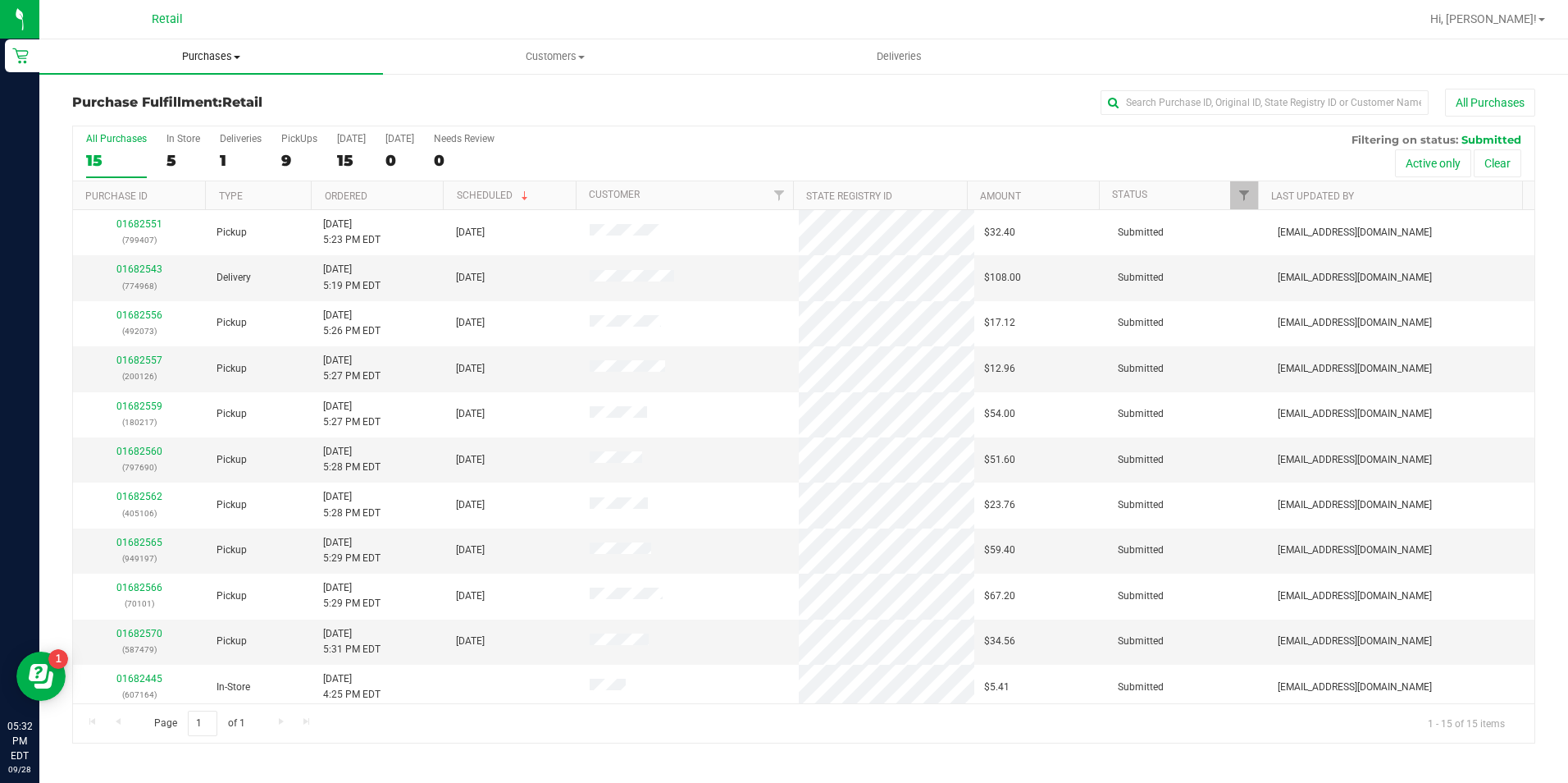
click at [229, 49] on span "Purchases" at bounding box center [211, 56] width 343 height 15
click at [210, 103] on li "Summary of purchases" at bounding box center [211, 100] width 343 height 19
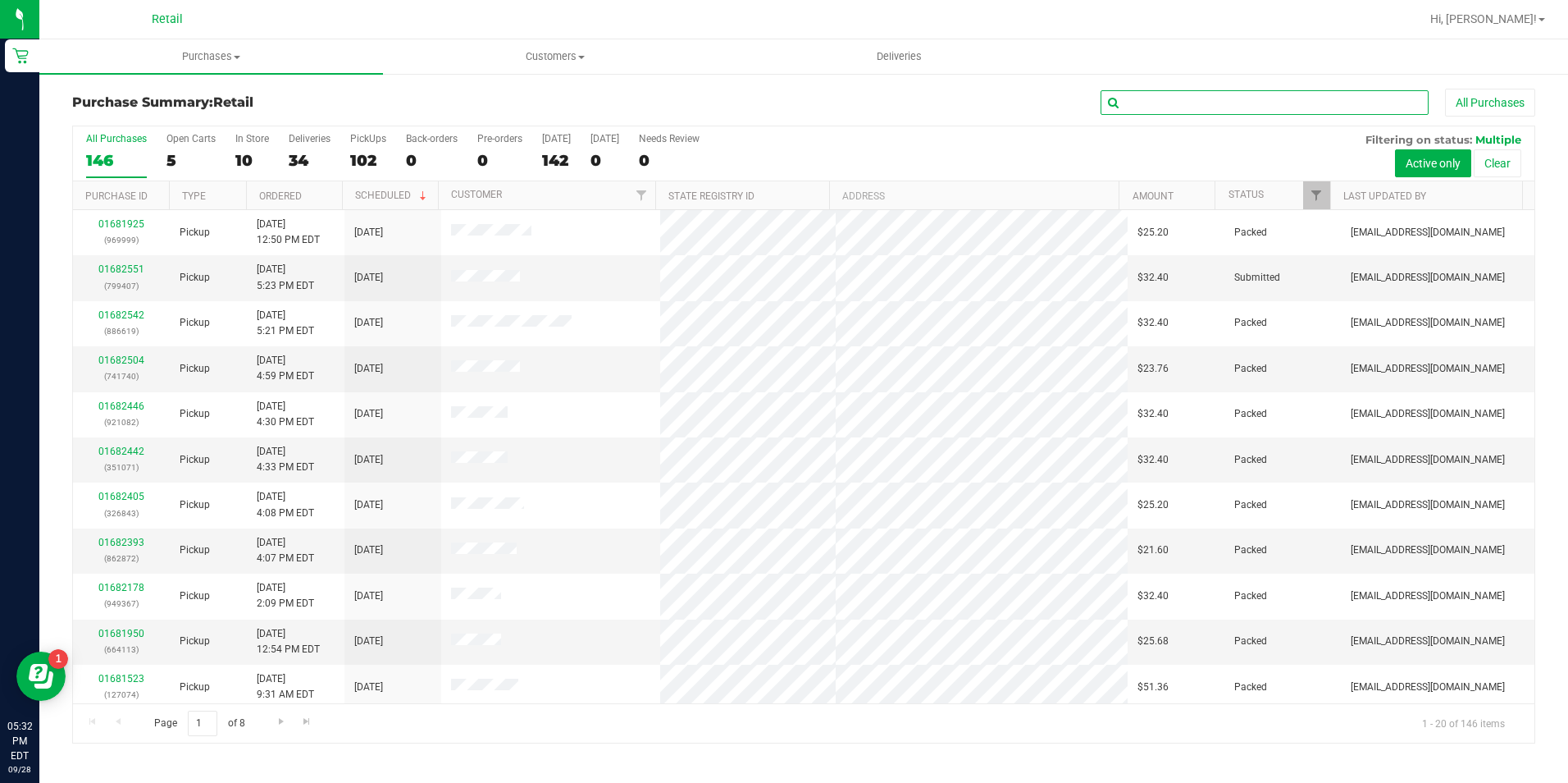
click at [1166, 101] on input "text" at bounding box center [1264, 102] width 328 height 25
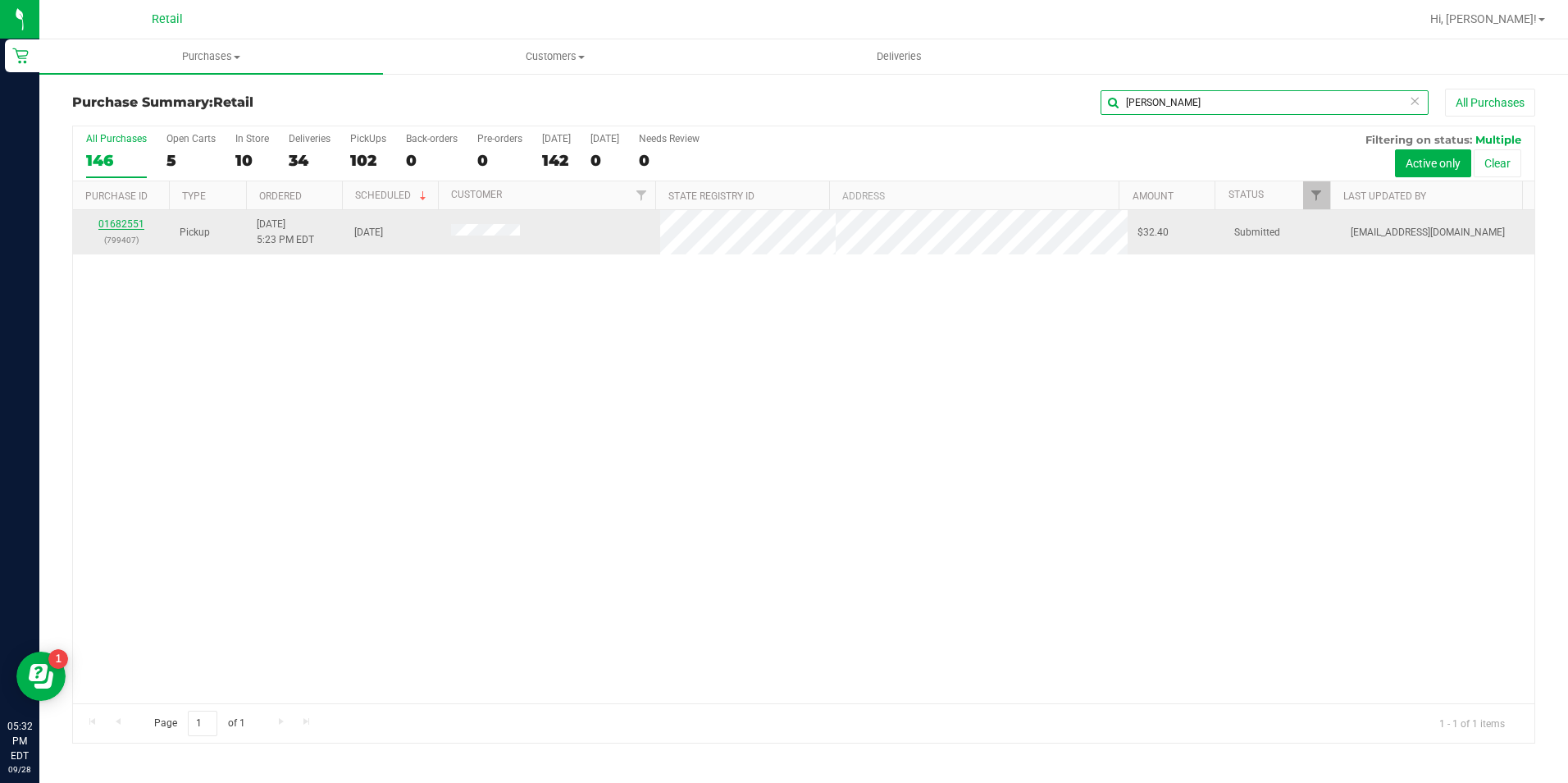
type input "dunston"
click at [118, 224] on link "01682551" at bounding box center [121, 224] width 46 height 11
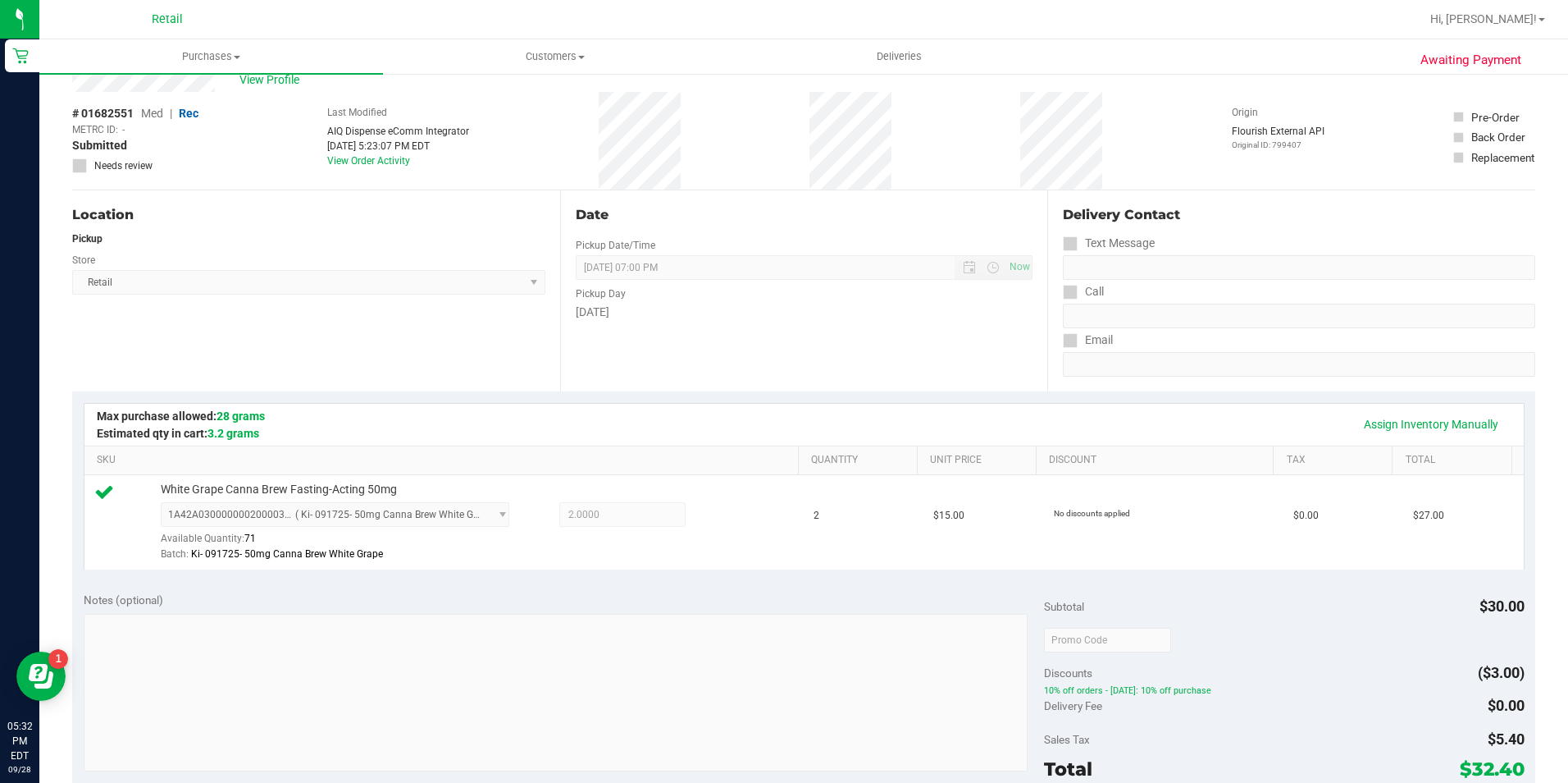
scroll to position [329, 0]
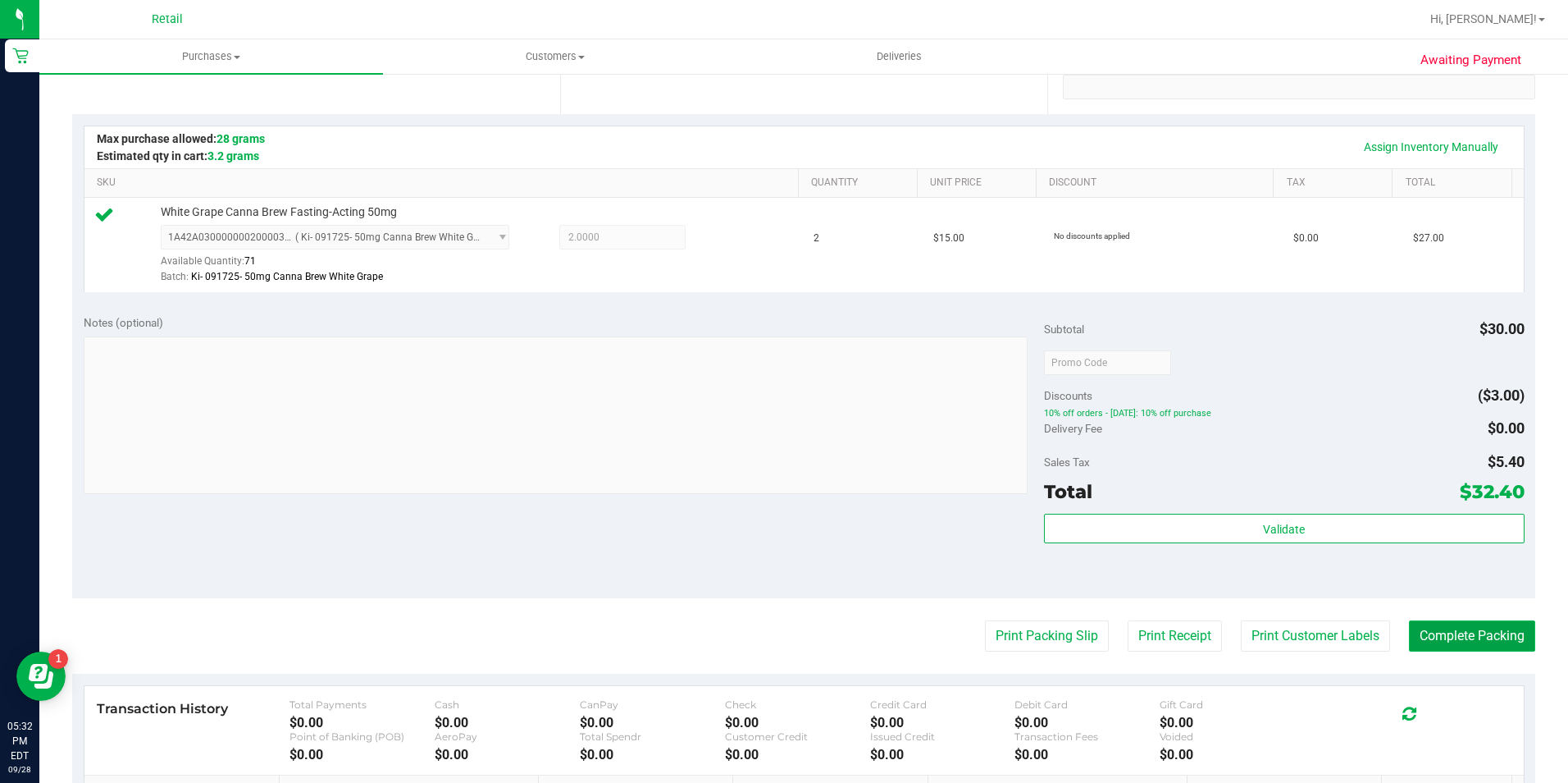
click at [1443, 630] on button "Complete Packing" at bounding box center [1471, 635] width 126 height 31
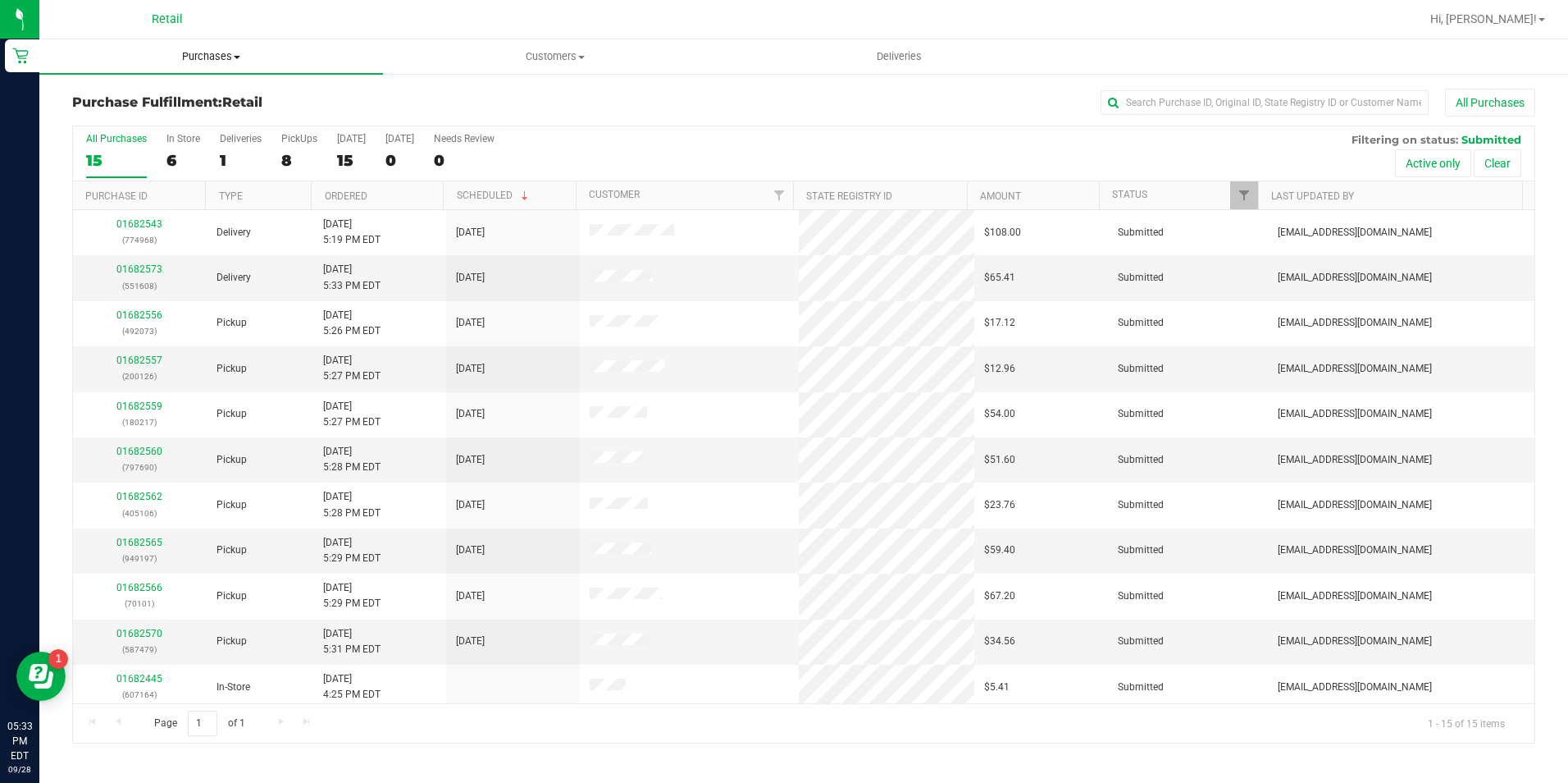
click at [203, 51] on span "Purchases" at bounding box center [211, 56] width 343 height 15
click at [193, 101] on span "Summary of purchases" at bounding box center [123, 99] width 168 height 14
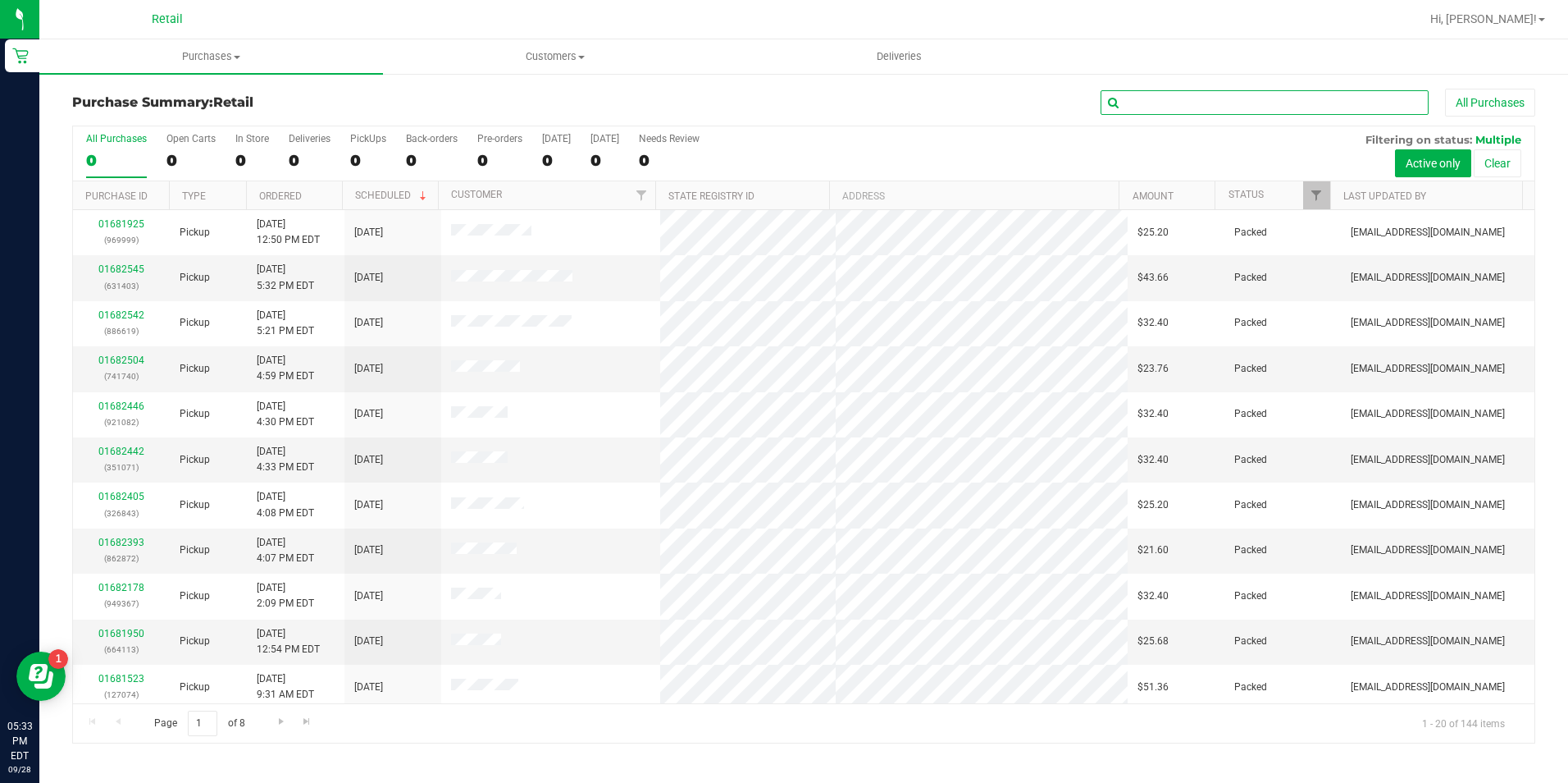
click at [1158, 99] on input "text" at bounding box center [1264, 102] width 328 height 25
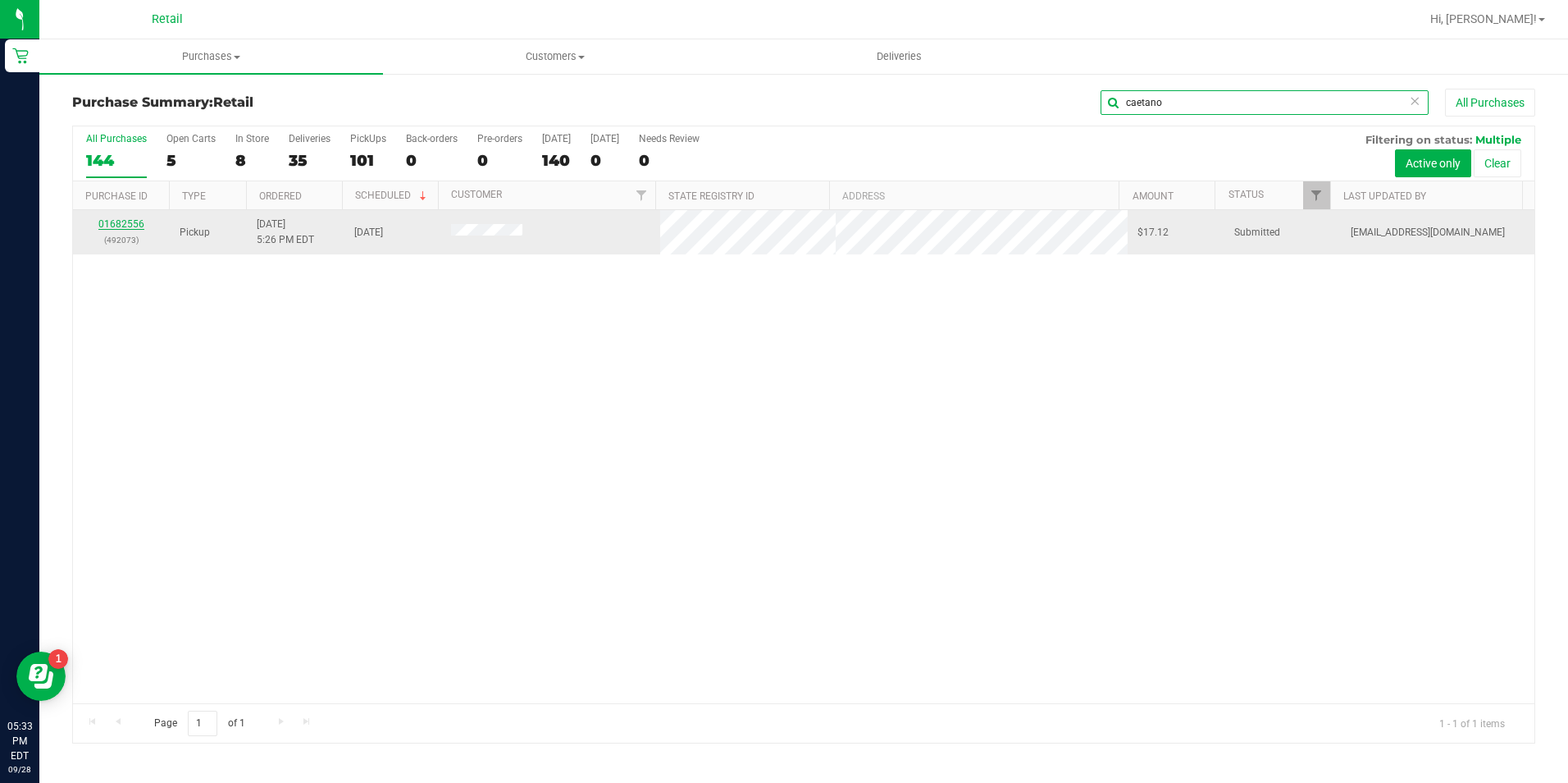
type input "caetano"
click at [103, 222] on link "01682556" at bounding box center [121, 224] width 46 height 11
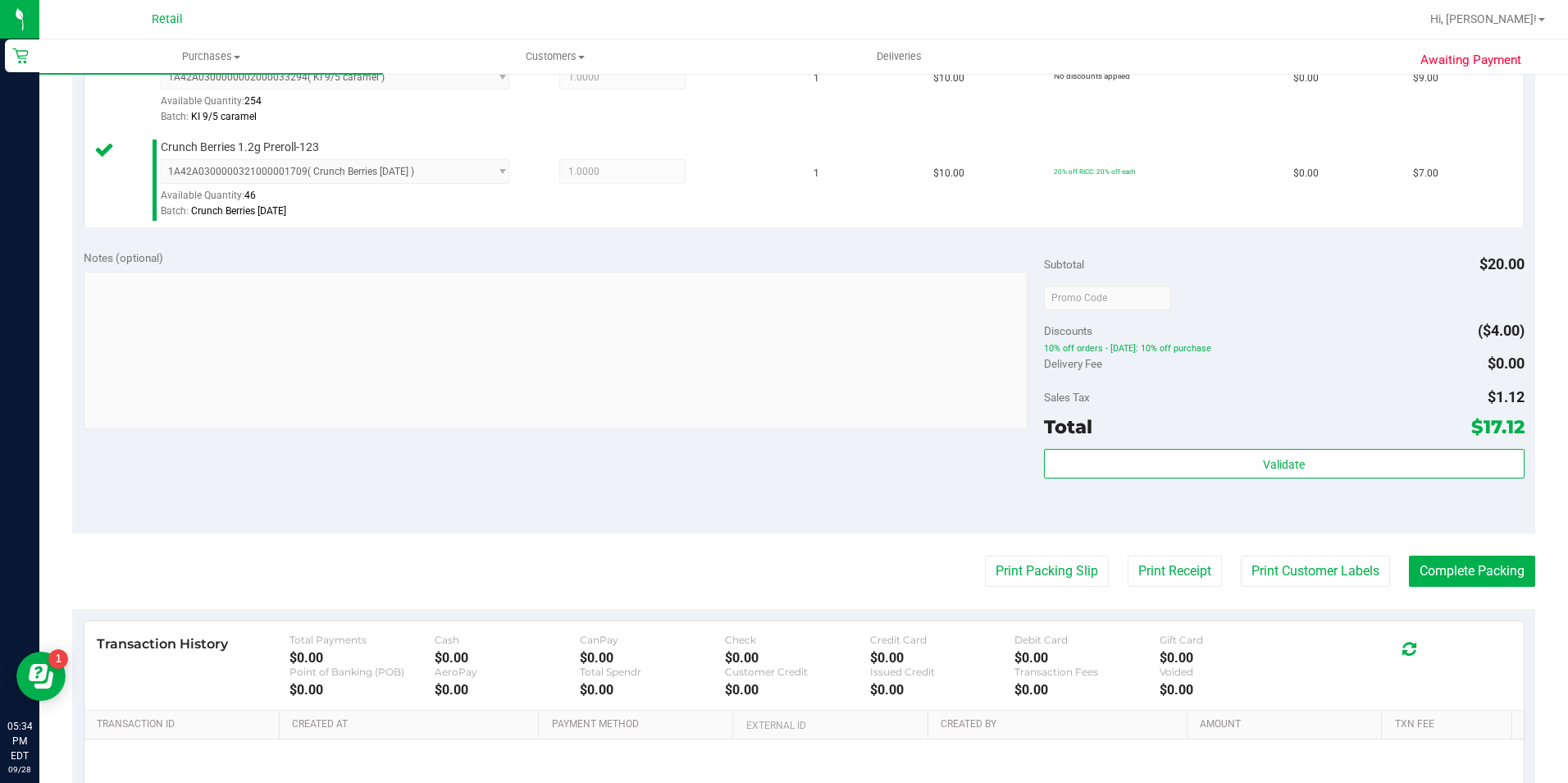
scroll to position [492, 0]
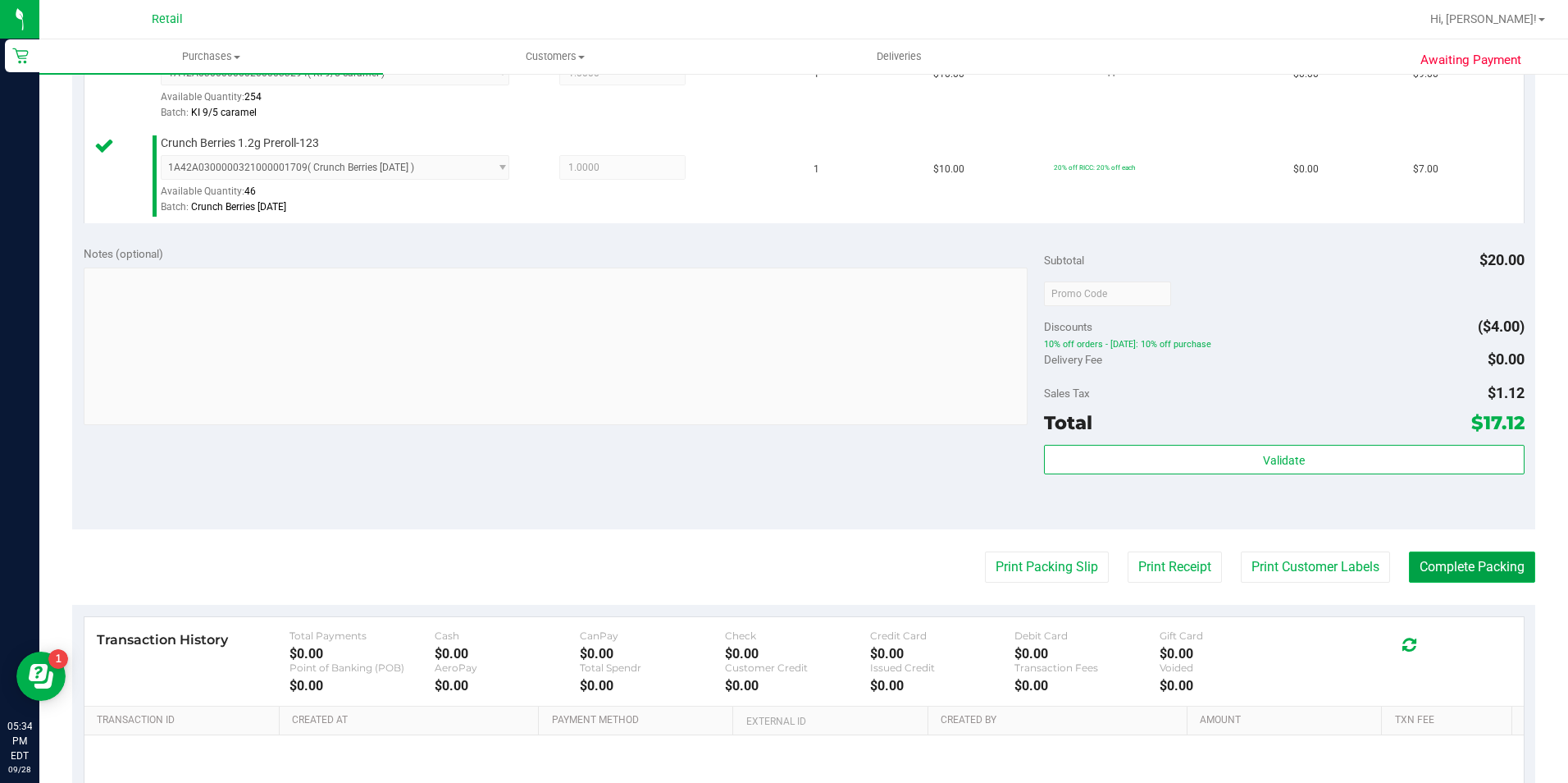
click at [1425, 553] on button "Complete Packing" at bounding box center [1471, 566] width 126 height 31
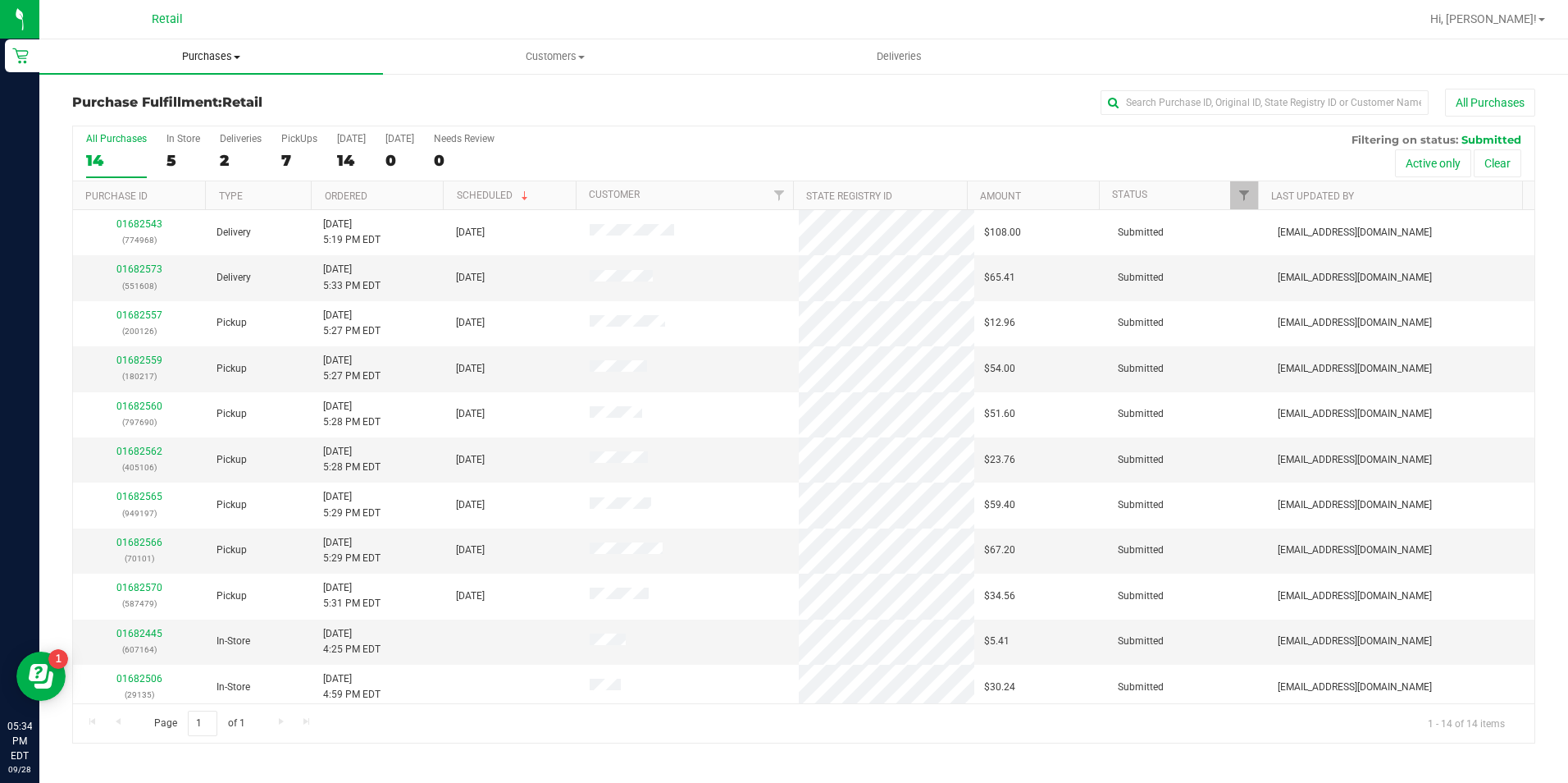
click at [238, 68] on uib-tab-heading "Purchases Summary of purchases Fulfillment All purchases" at bounding box center [211, 56] width 343 height 34
click at [234, 97] on li "Summary of purchases" at bounding box center [211, 100] width 343 height 19
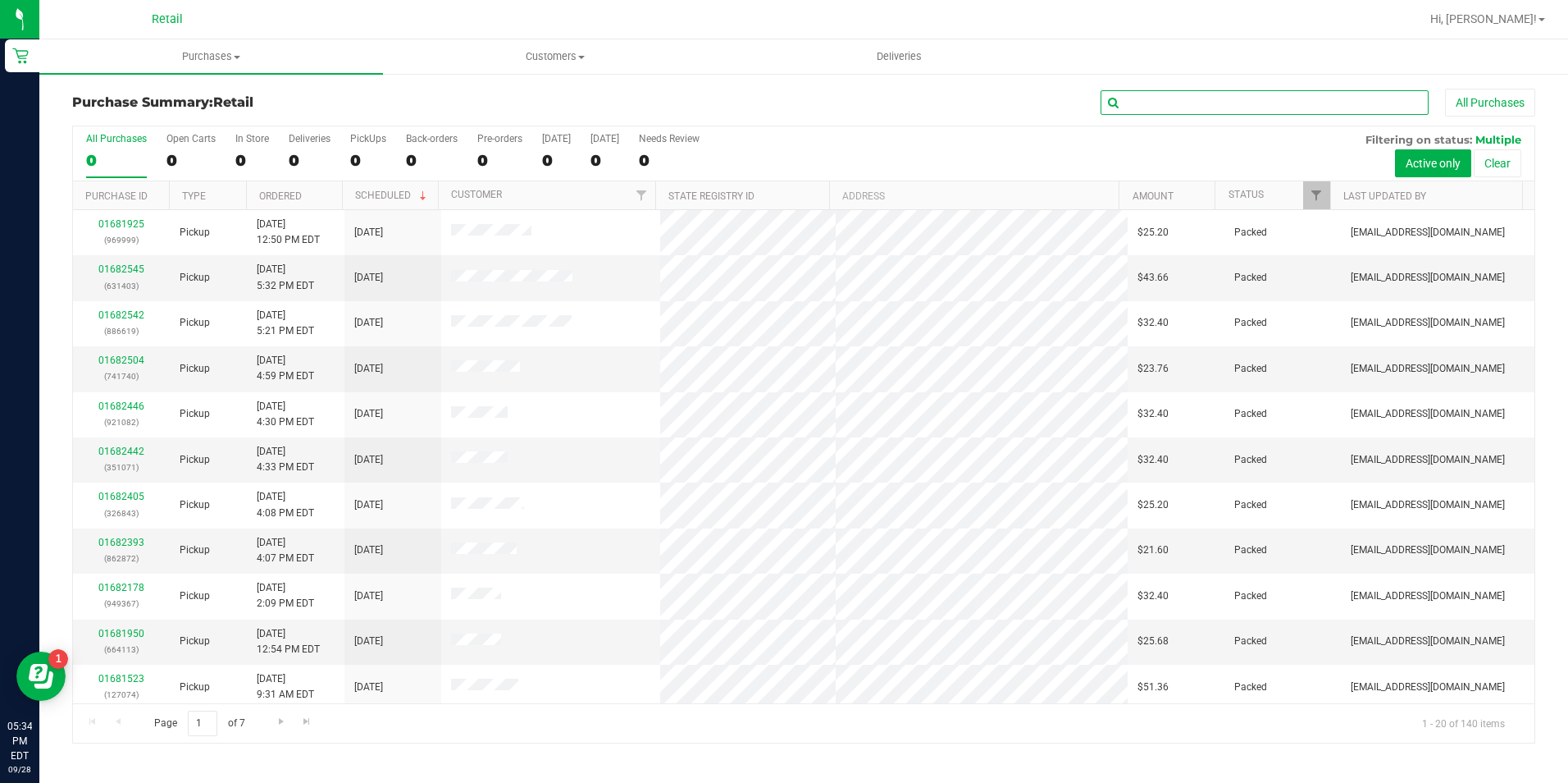
click at [1150, 100] on input "text" at bounding box center [1264, 102] width 328 height 25
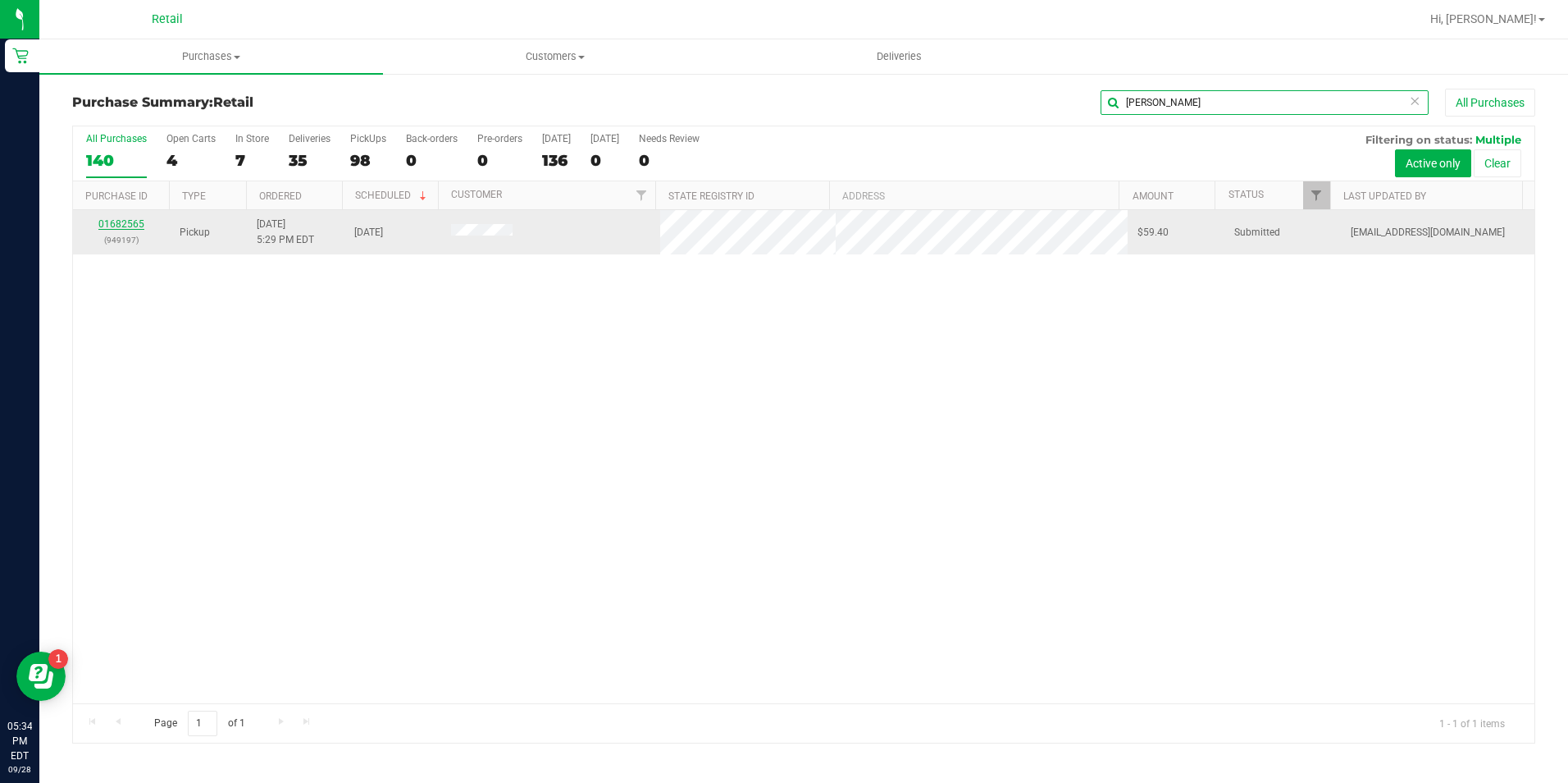
type input "drainville"
click at [123, 225] on link "01682565" at bounding box center [121, 224] width 46 height 11
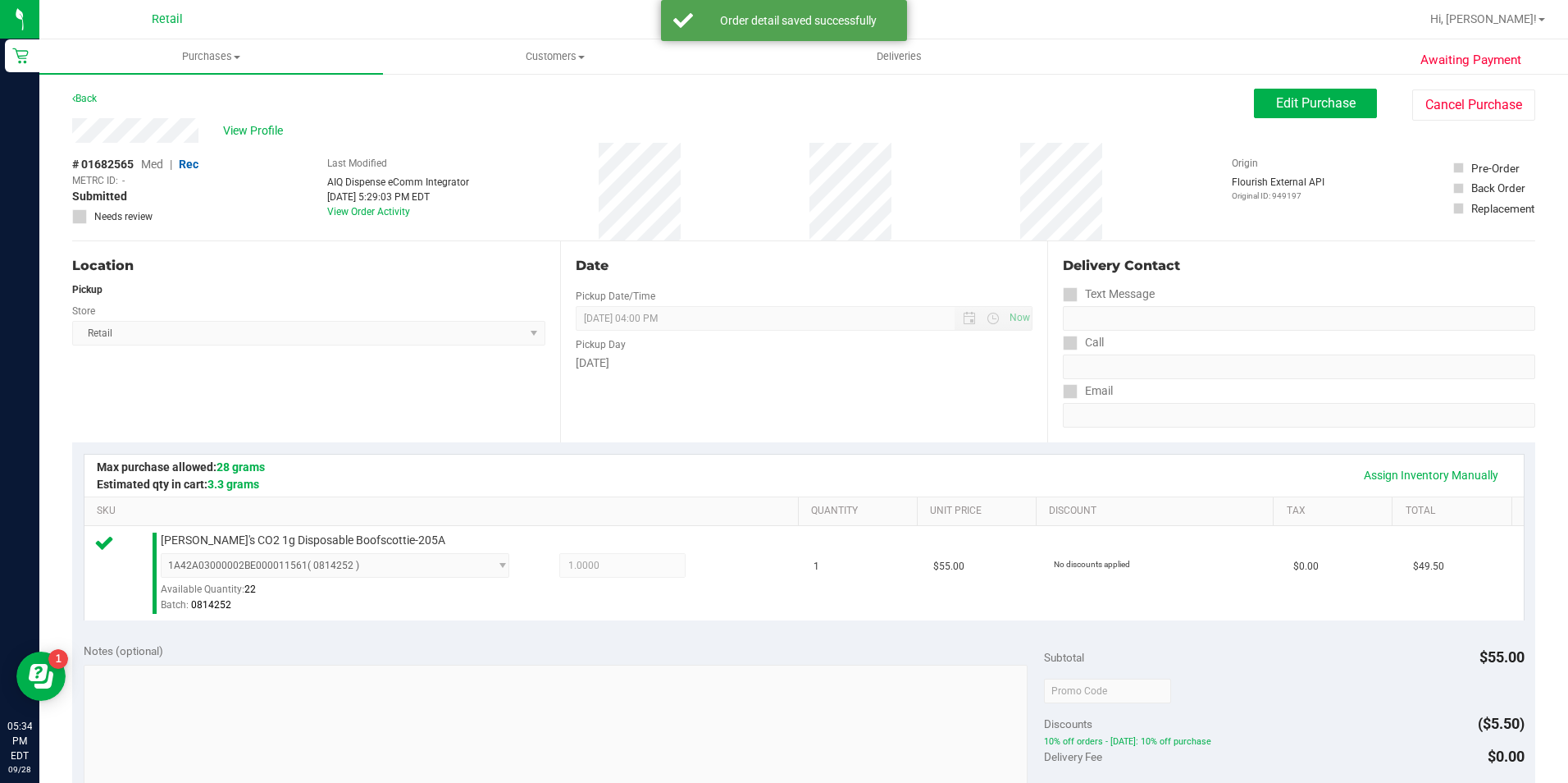
scroll to position [410, 0]
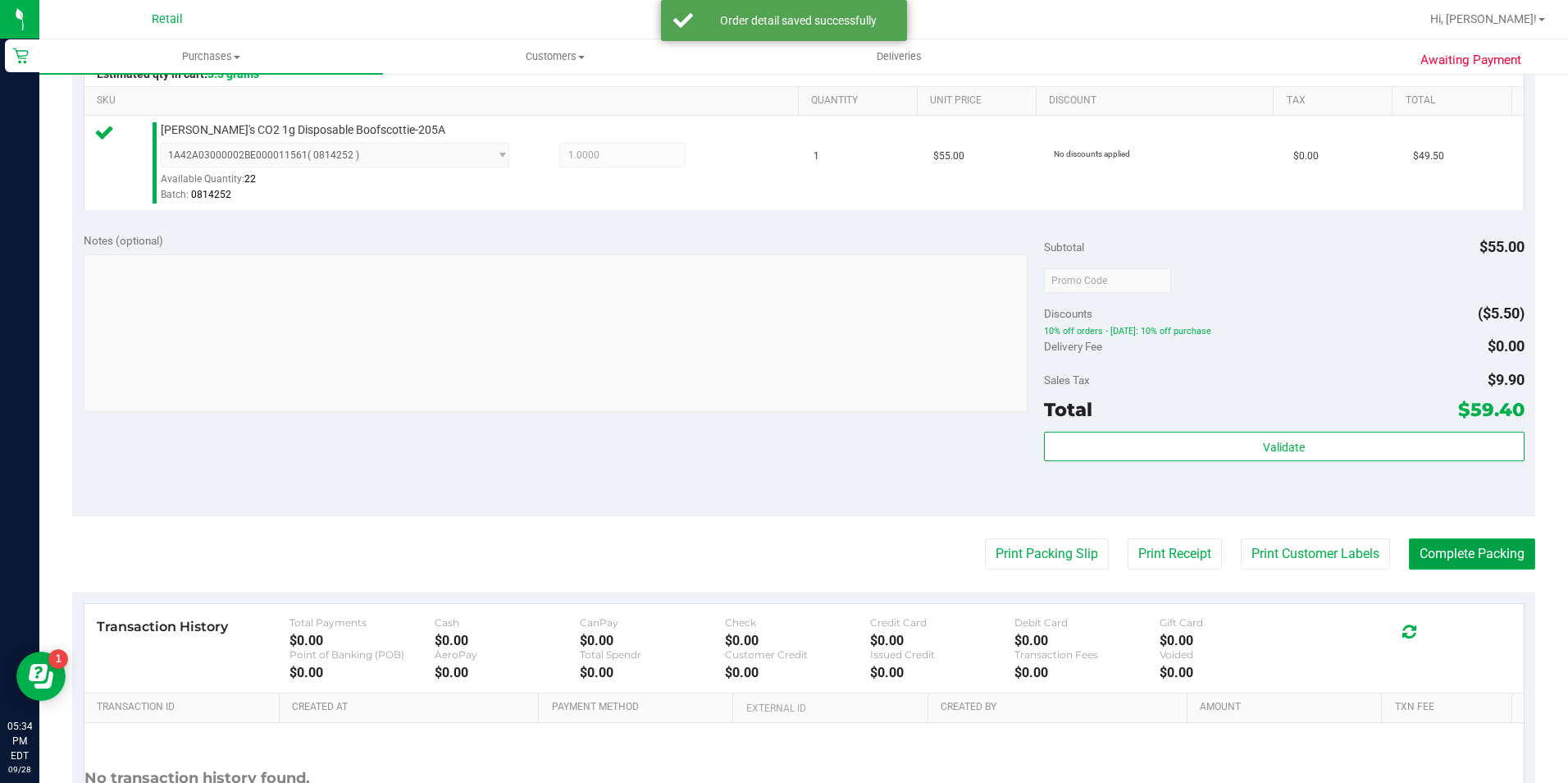
click at [1432, 558] on button "Complete Packing" at bounding box center [1471, 553] width 126 height 31
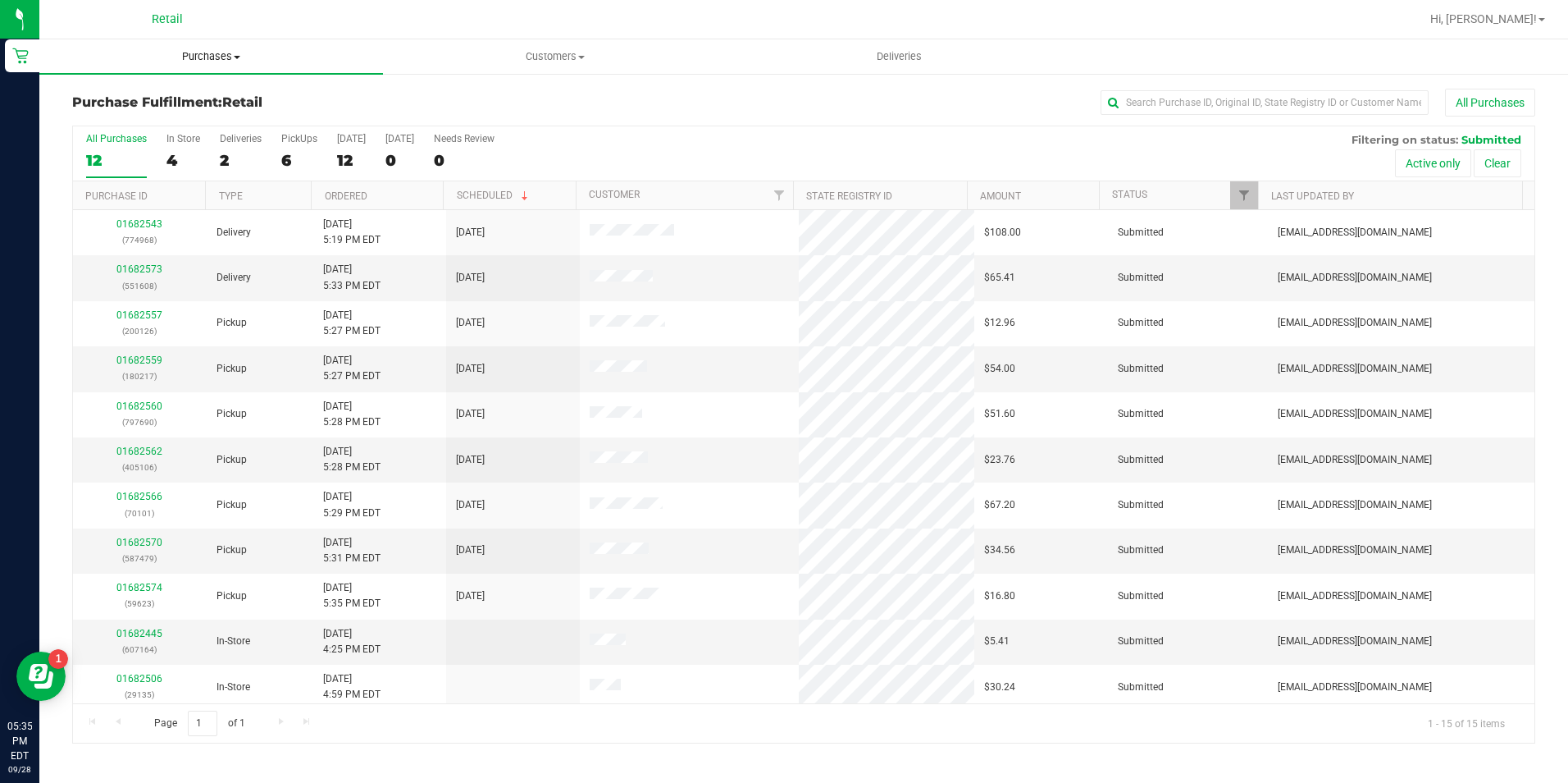
click at [224, 66] on uib-tab-heading "Purchases Summary of purchases Fulfillment All purchases" at bounding box center [211, 56] width 343 height 34
click at [225, 55] on span "Purchases" at bounding box center [211, 56] width 343 height 15
click at [209, 104] on li "Summary of purchases" at bounding box center [211, 100] width 343 height 19
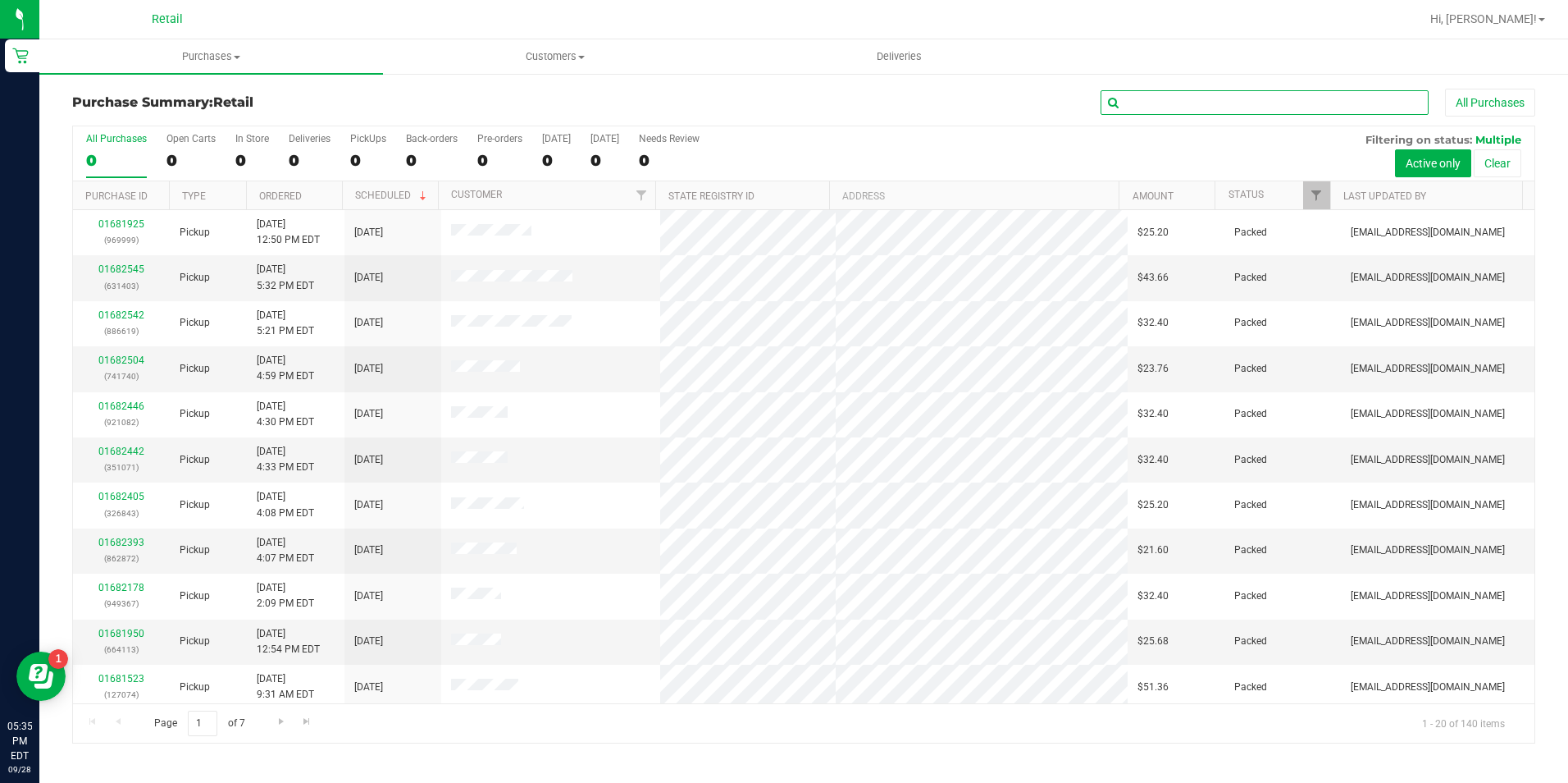
click at [1149, 106] on input "text" at bounding box center [1264, 102] width 328 height 25
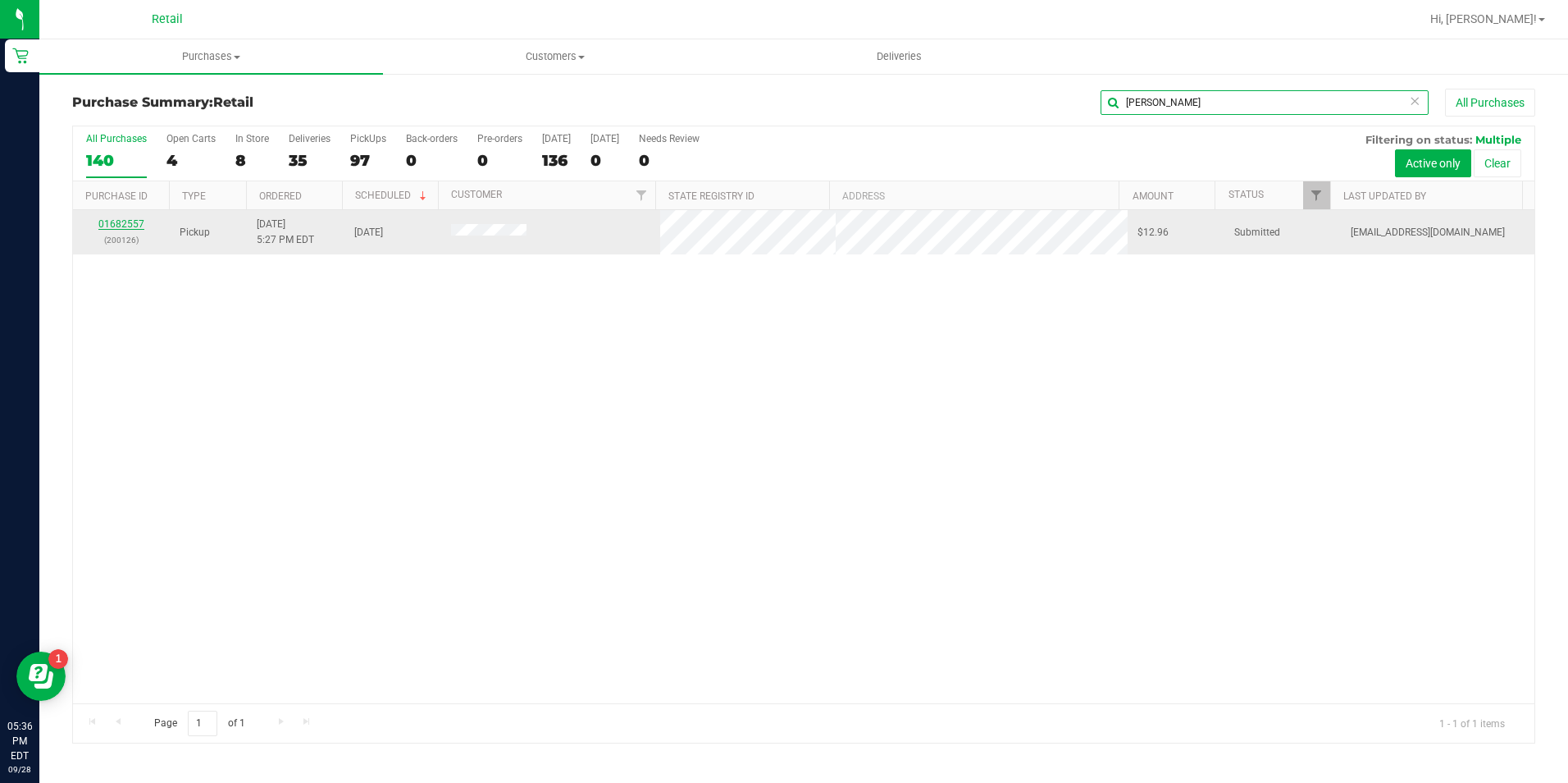
type input "gonzalez"
click at [116, 221] on link "01682557" at bounding box center [121, 224] width 46 height 11
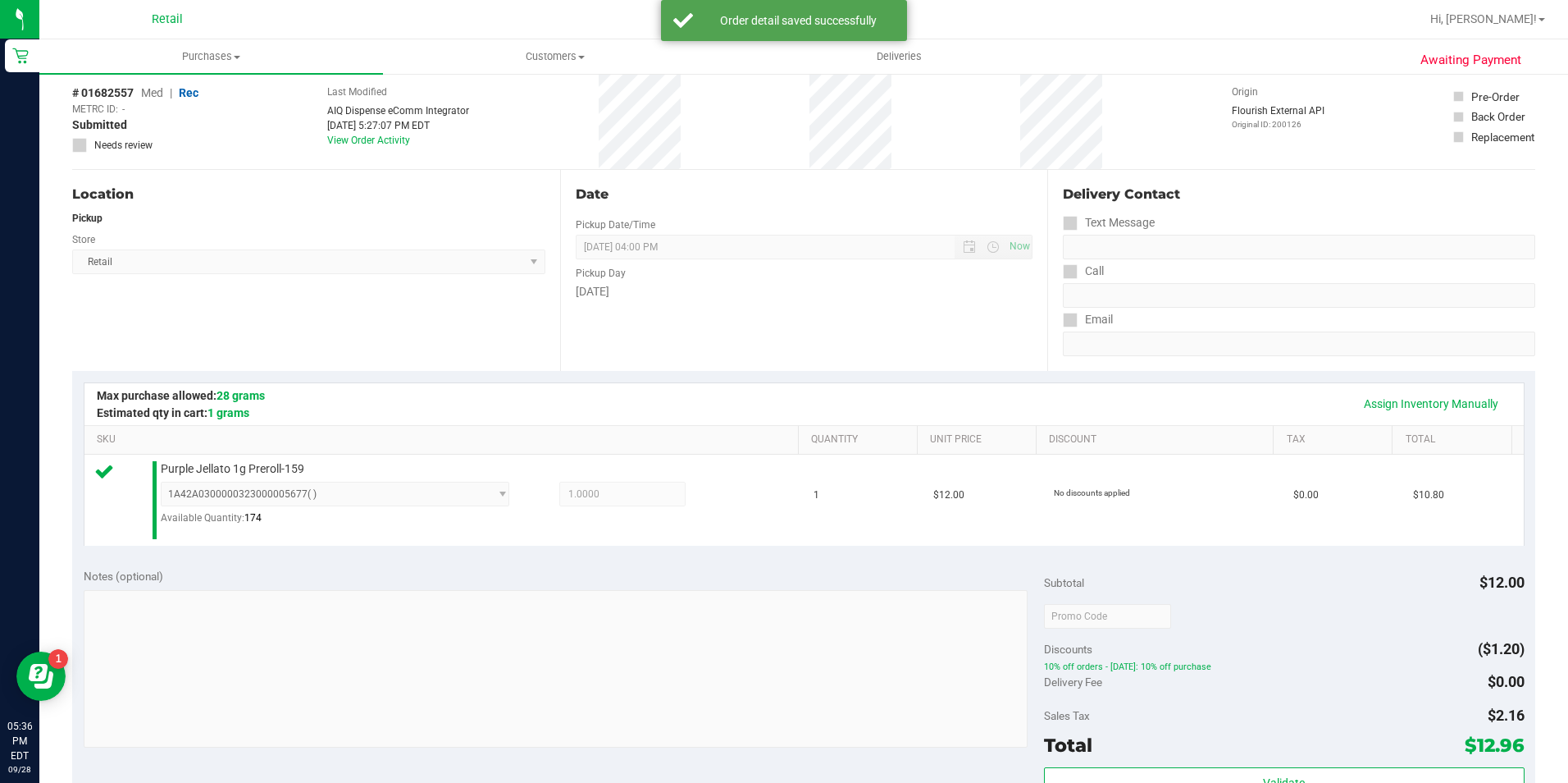
scroll to position [329, 0]
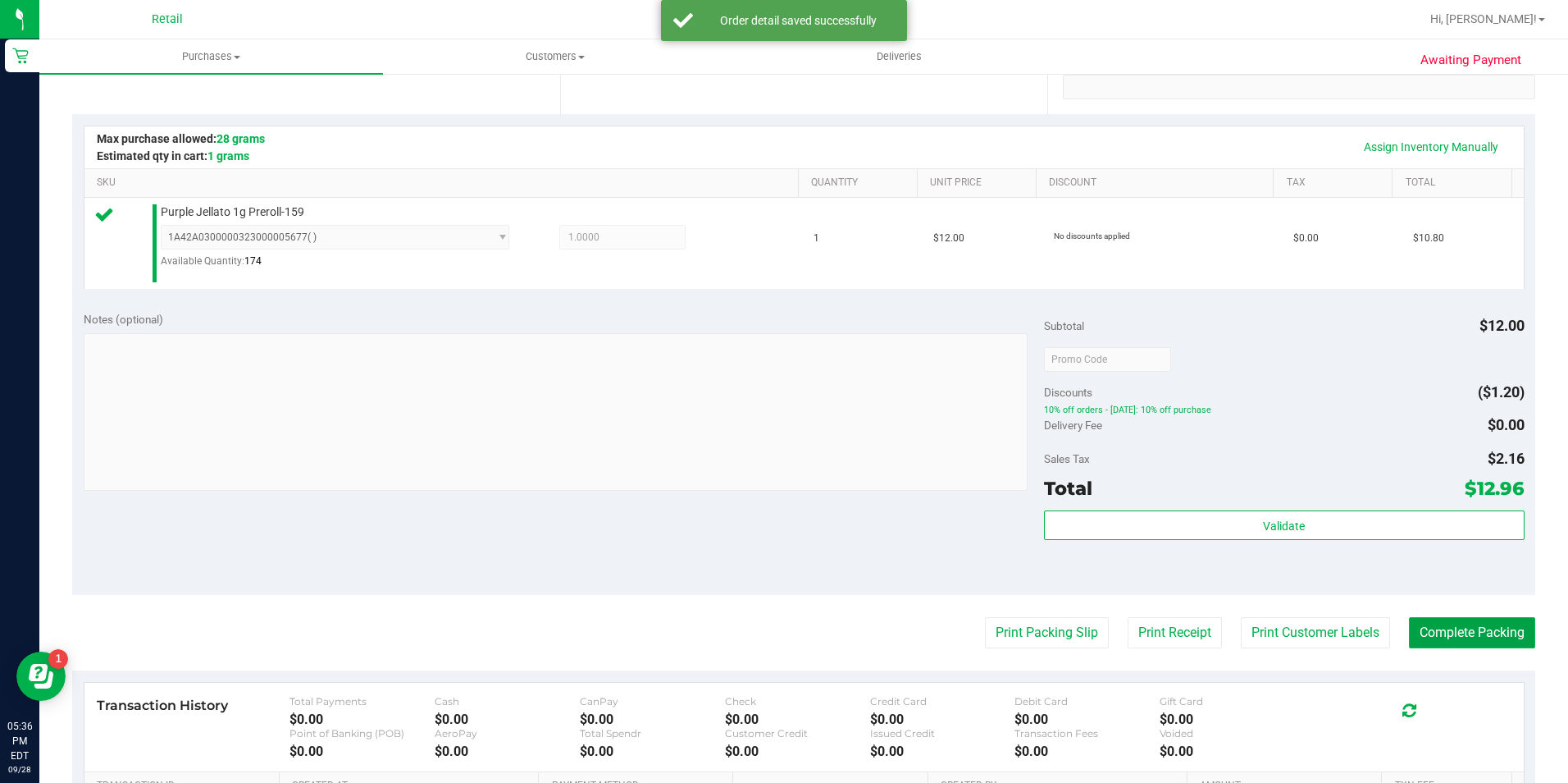
click at [1435, 639] on button "Complete Packing" at bounding box center [1471, 632] width 126 height 31
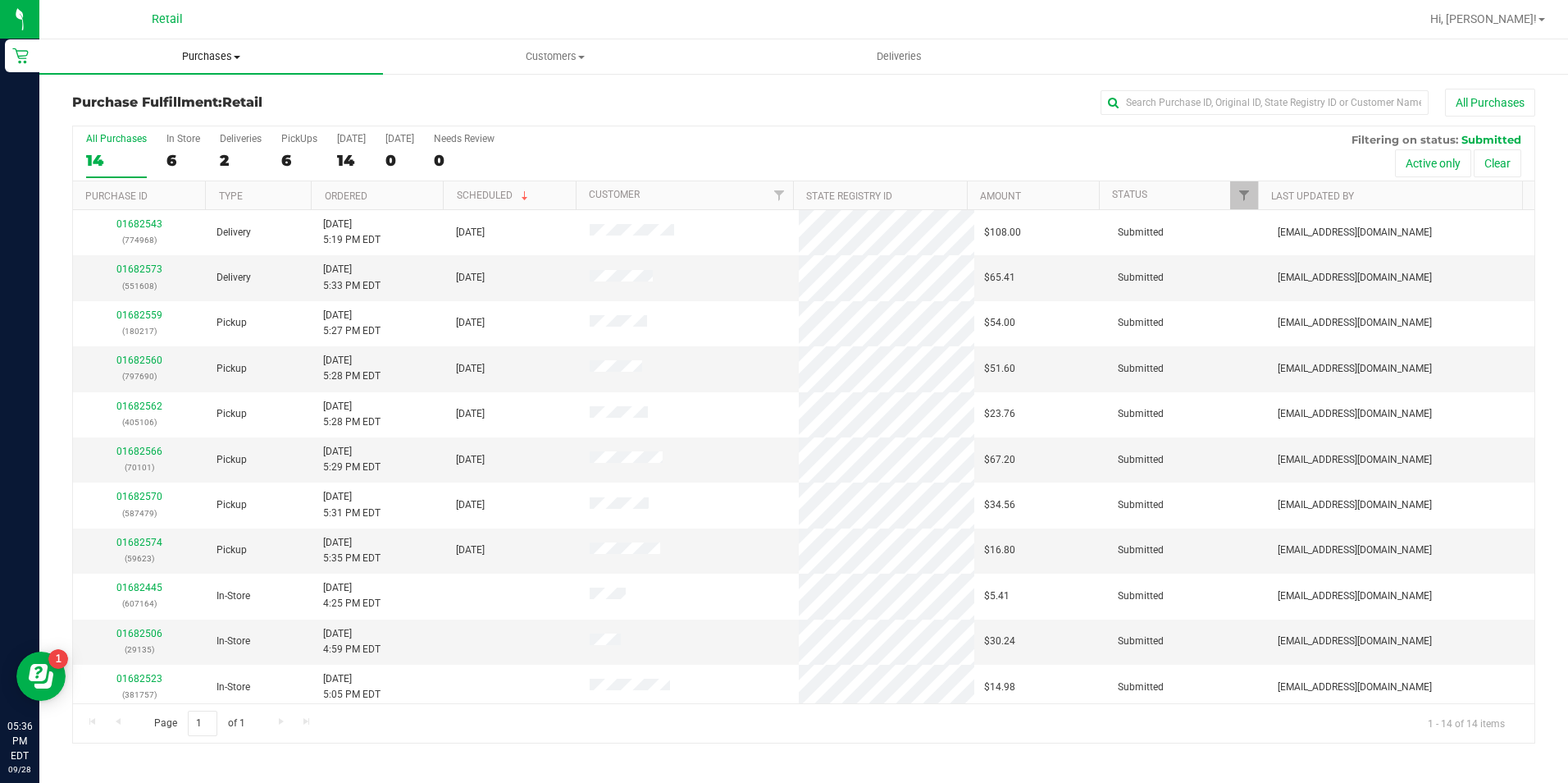
click at [214, 49] on span "Purchases" at bounding box center [211, 56] width 343 height 15
click at [207, 95] on li "Summary of purchases" at bounding box center [211, 100] width 343 height 19
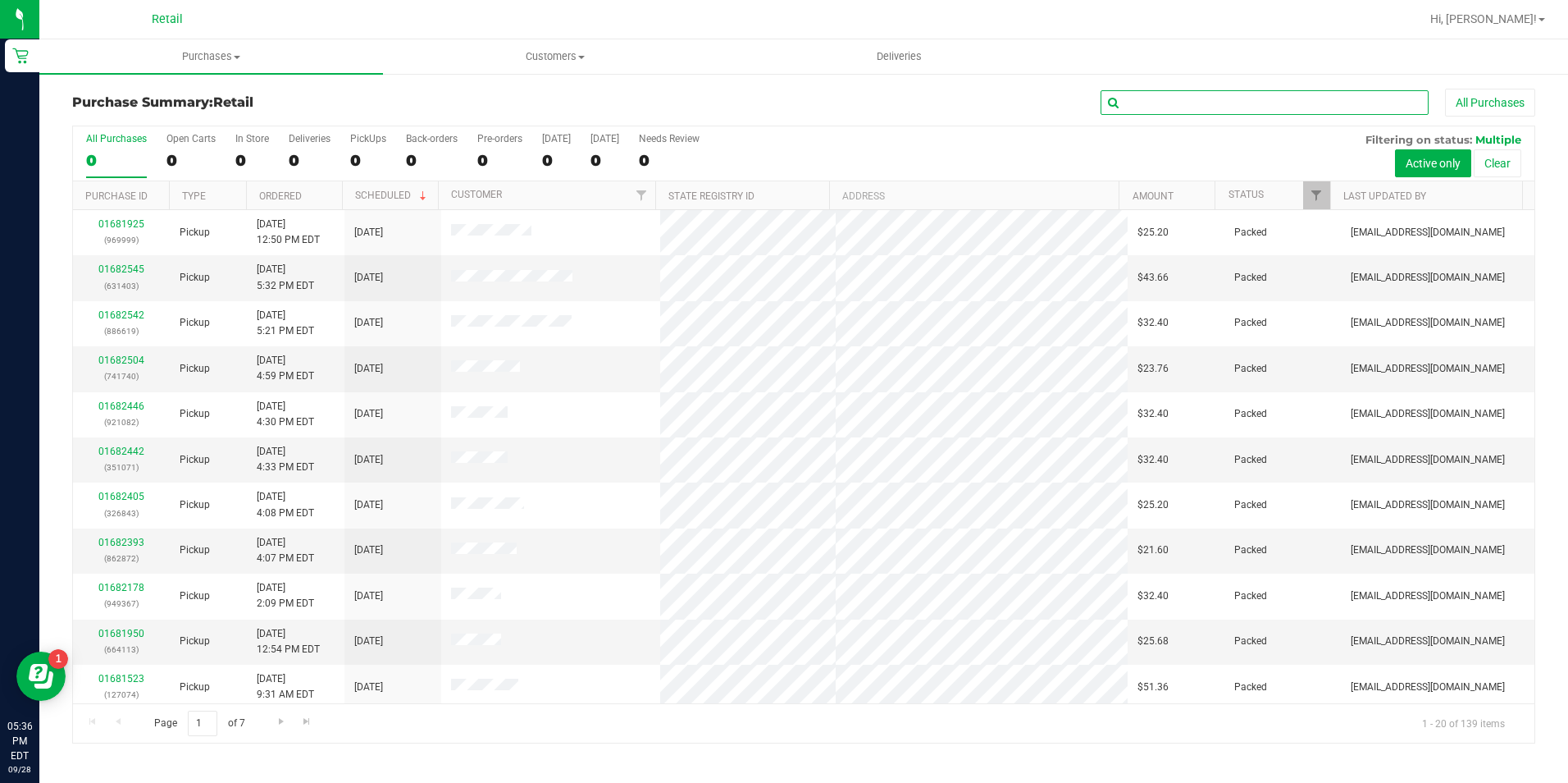
click at [1155, 100] on input "text" at bounding box center [1264, 102] width 328 height 25
type input "k"
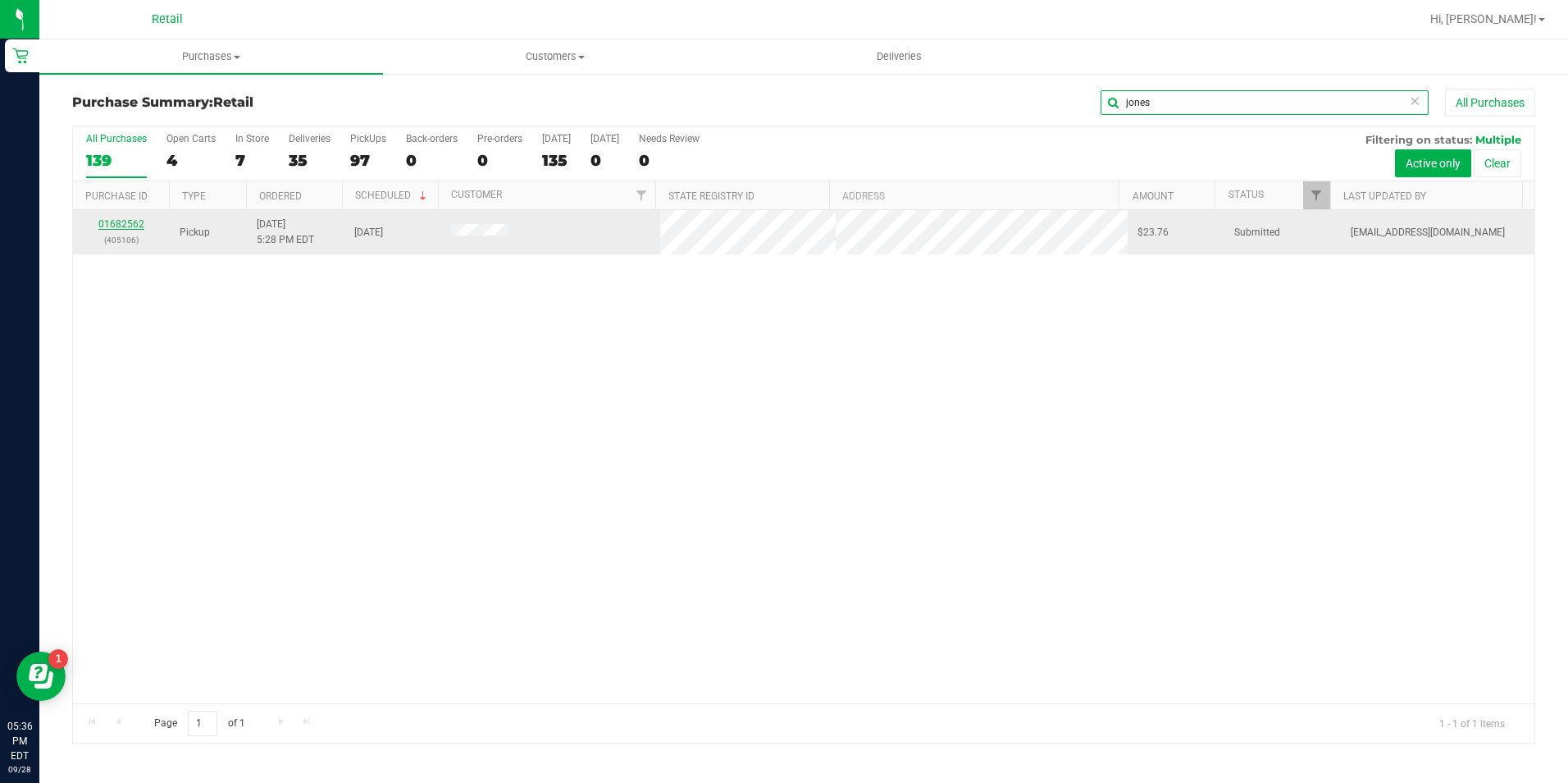
type input "jones"
click at [124, 221] on link "01682562" at bounding box center [121, 224] width 46 height 11
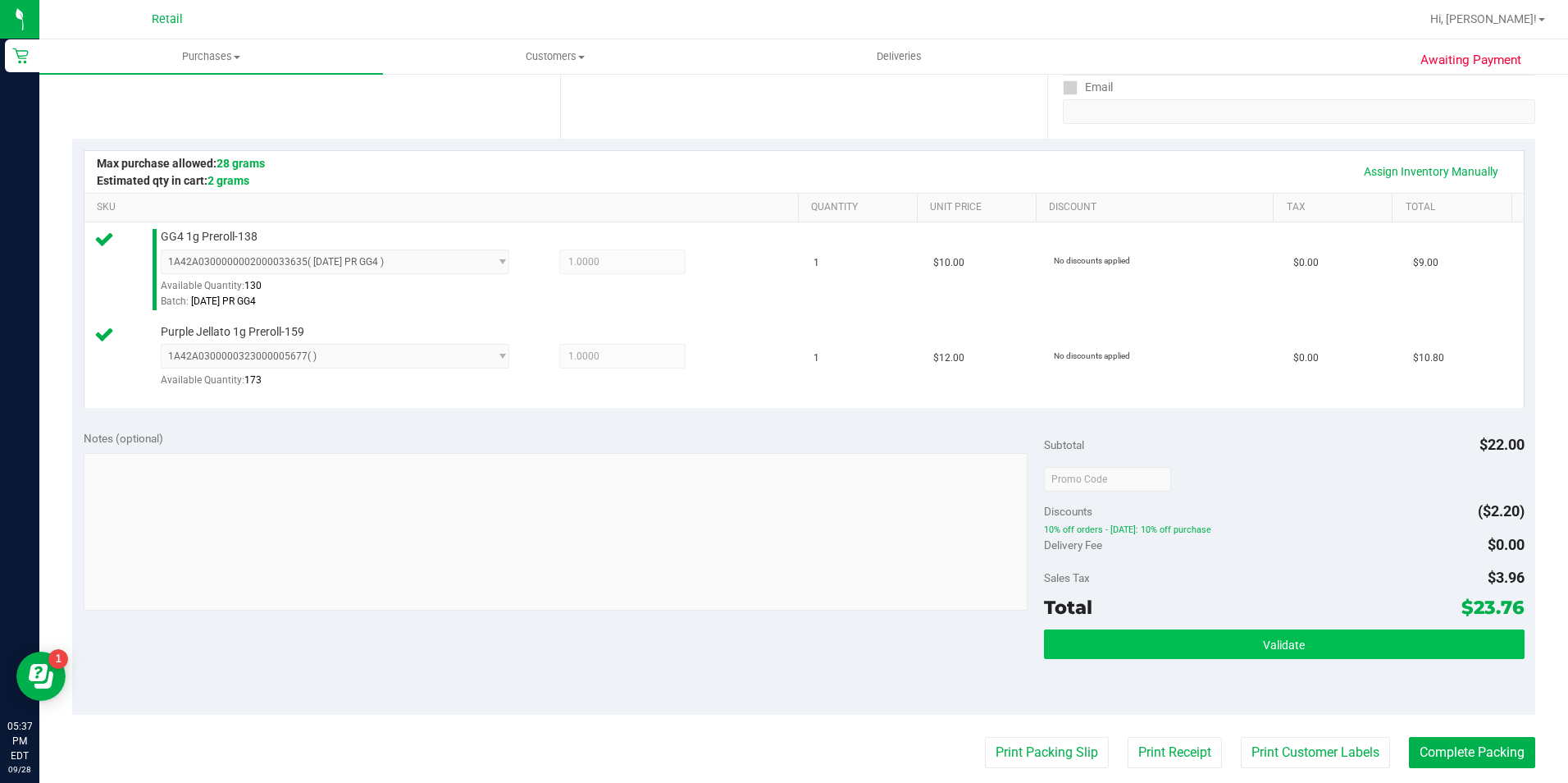
scroll to position [329, 0]
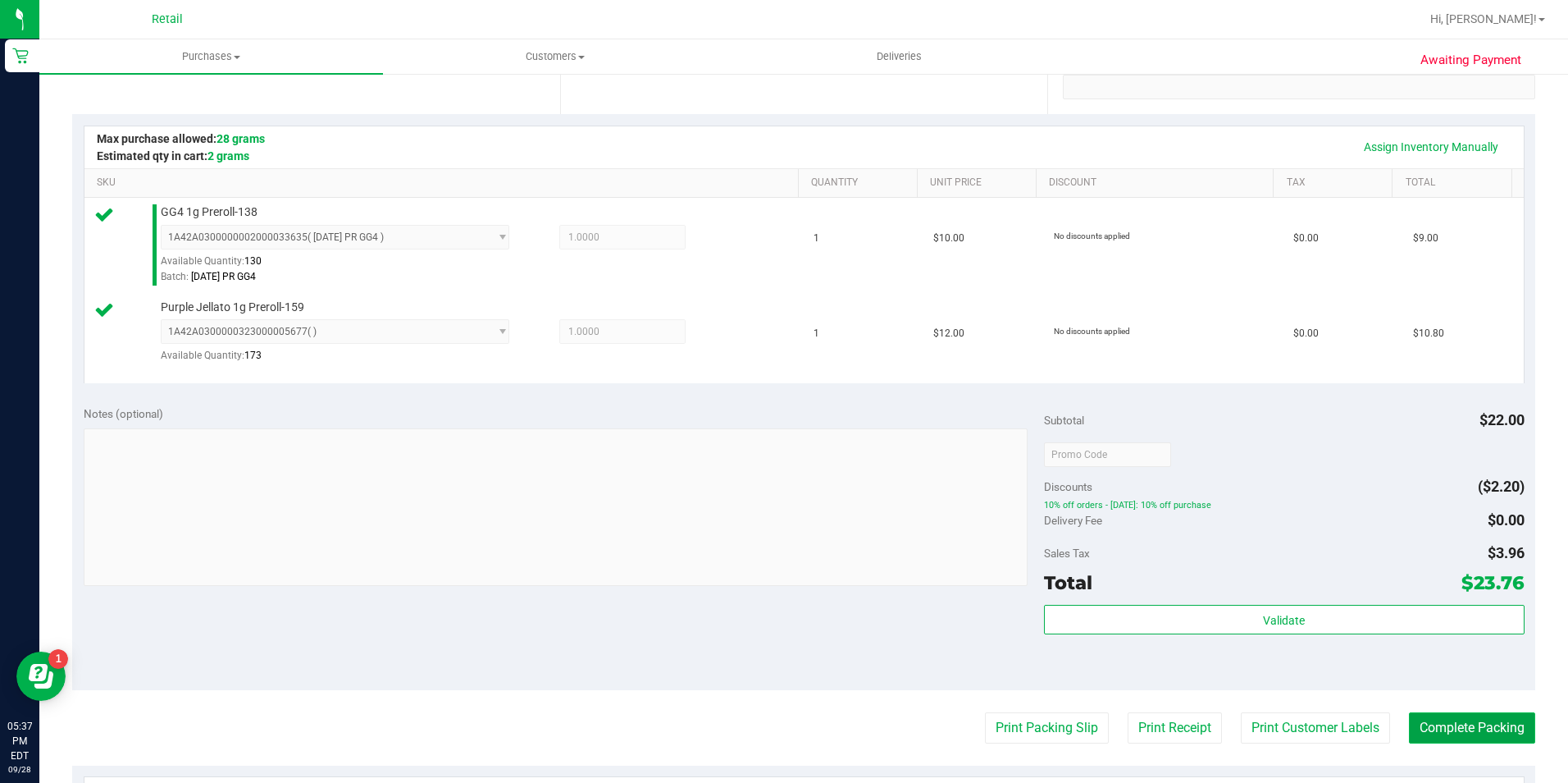
click at [1443, 723] on button "Complete Packing" at bounding box center [1471, 727] width 126 height 31
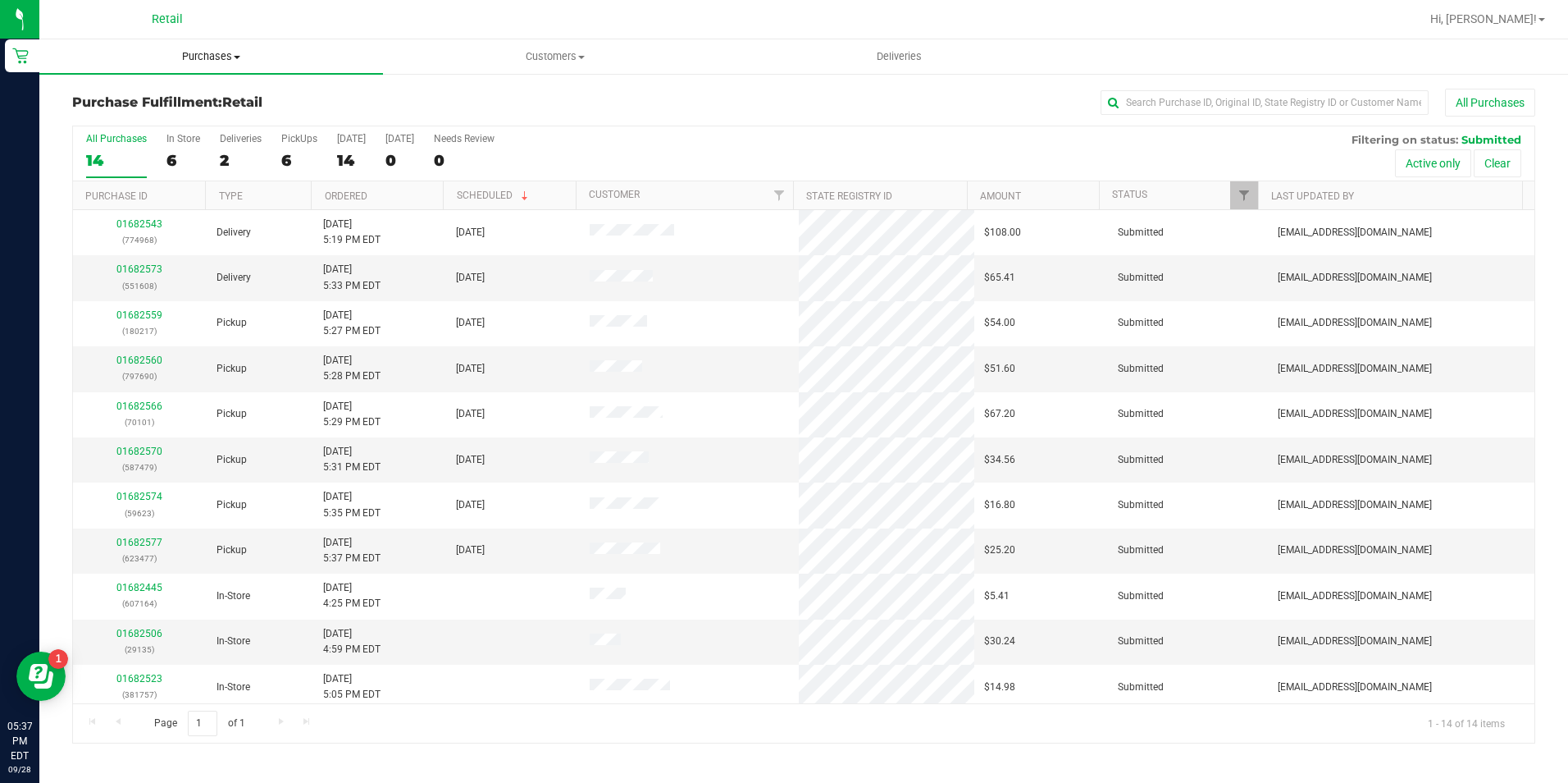
click at [193, 63] on span "Purchases" at bounding box center [211, 56] width 343 height 15
click at [193, 96] on span "Summary of purchases" at bounding box center [123, 99] width 168 height 14
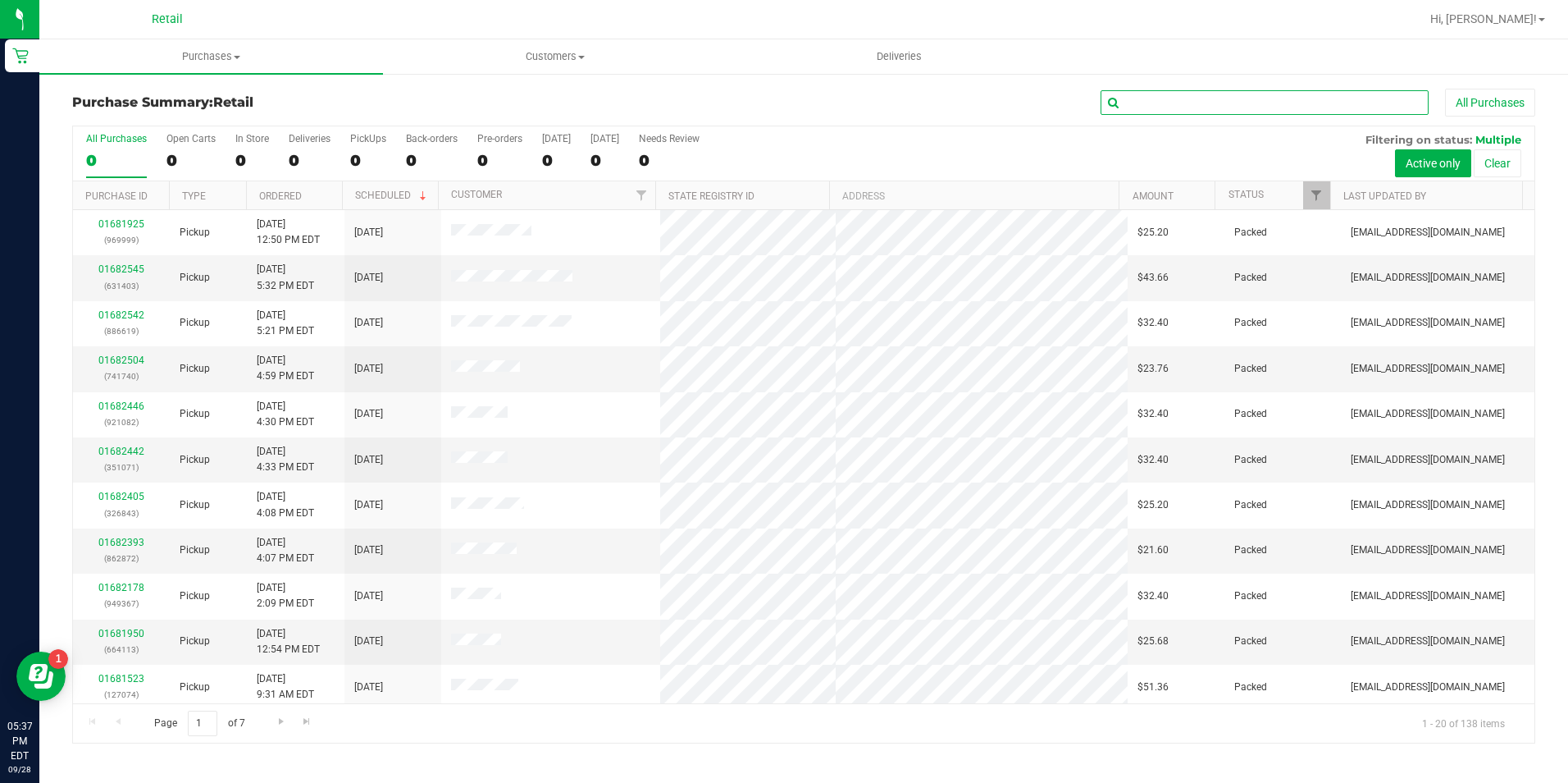
click at [1185, 97] on input "text" at bounding box center [1264, 102] width 328 height 25
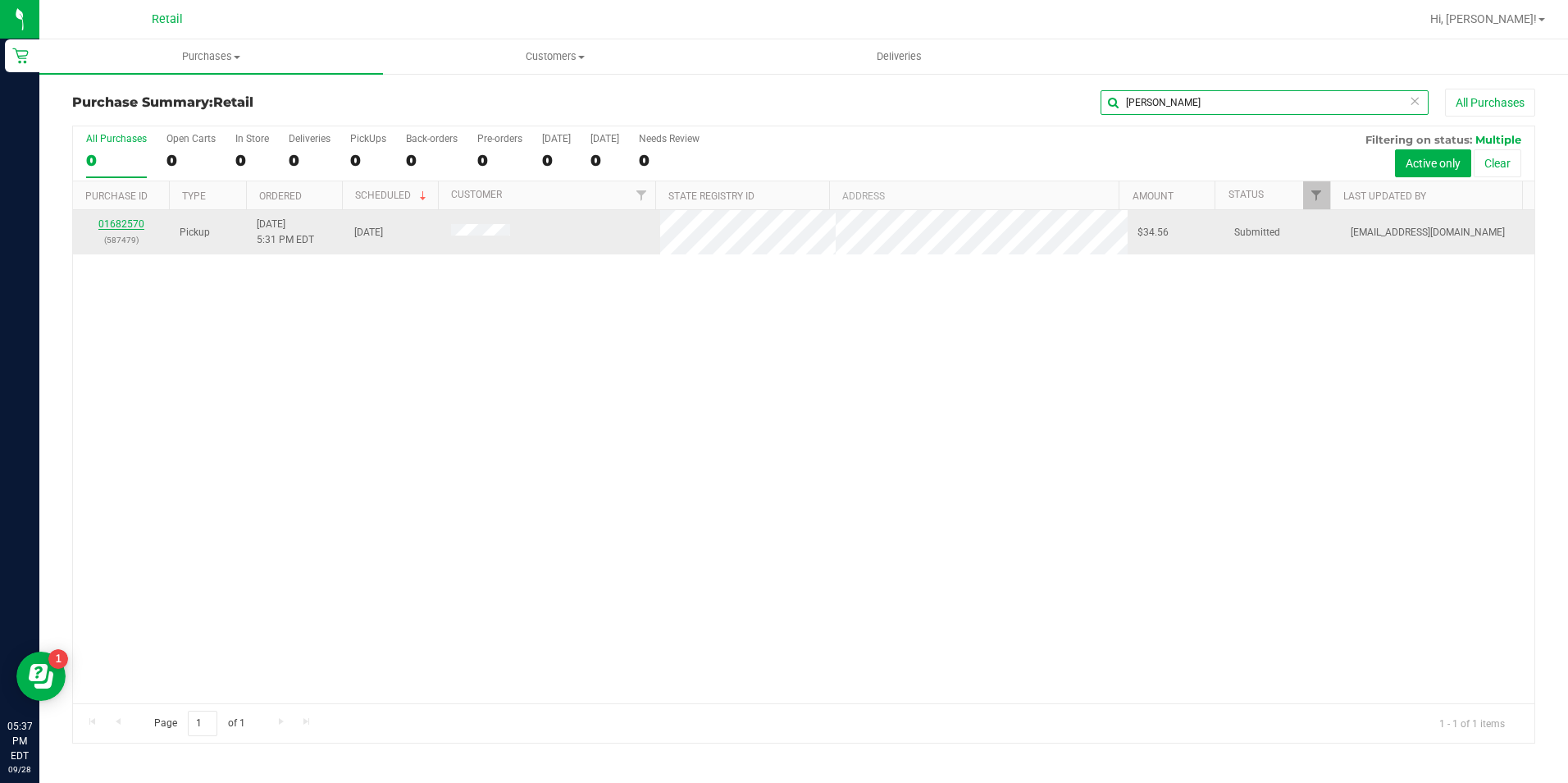
type input "santos"
click at [113, 227] on link "01682570" at bounding box center [121, 224] width 46 height 11
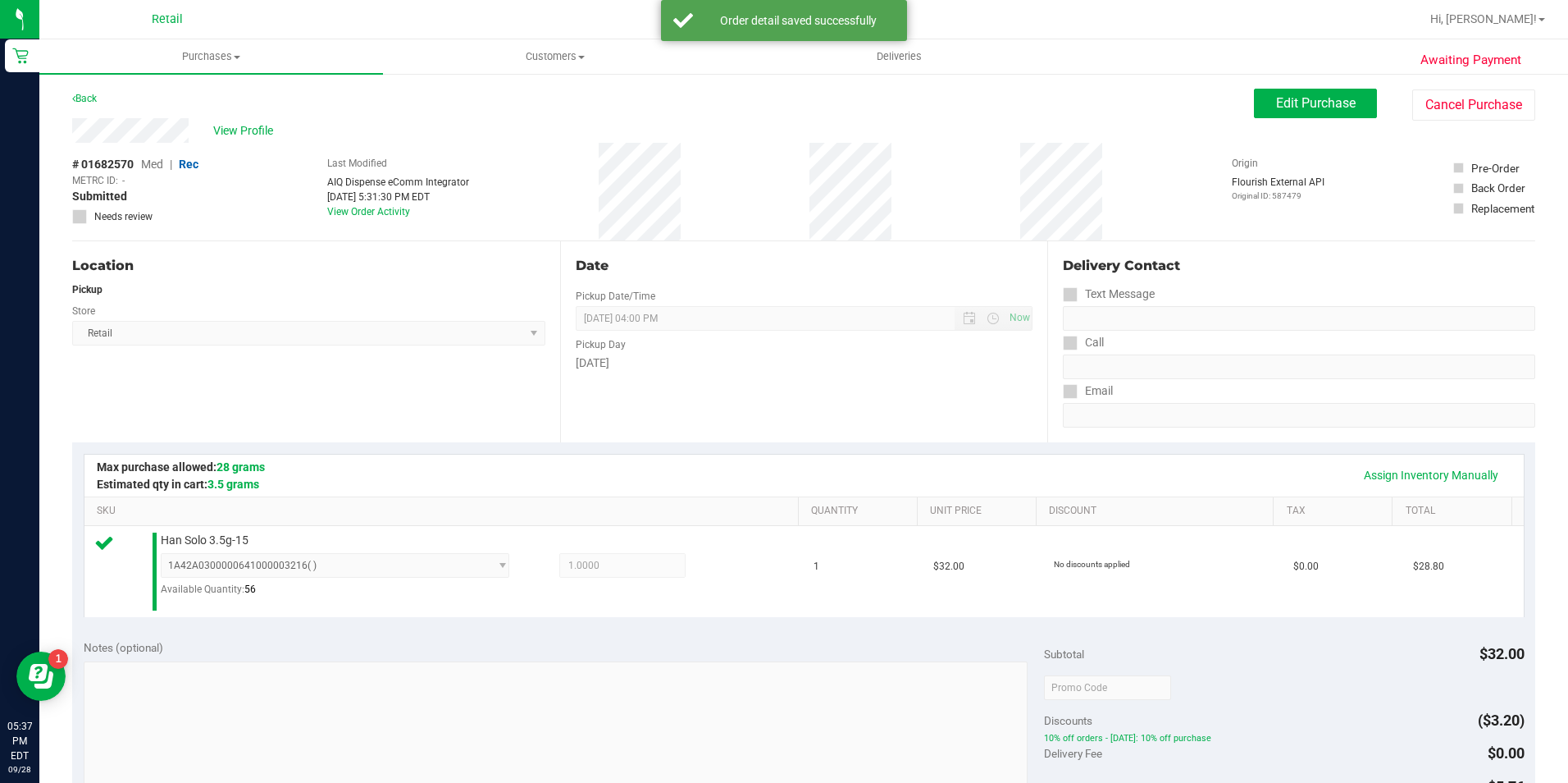
scroll to position [329, 0]
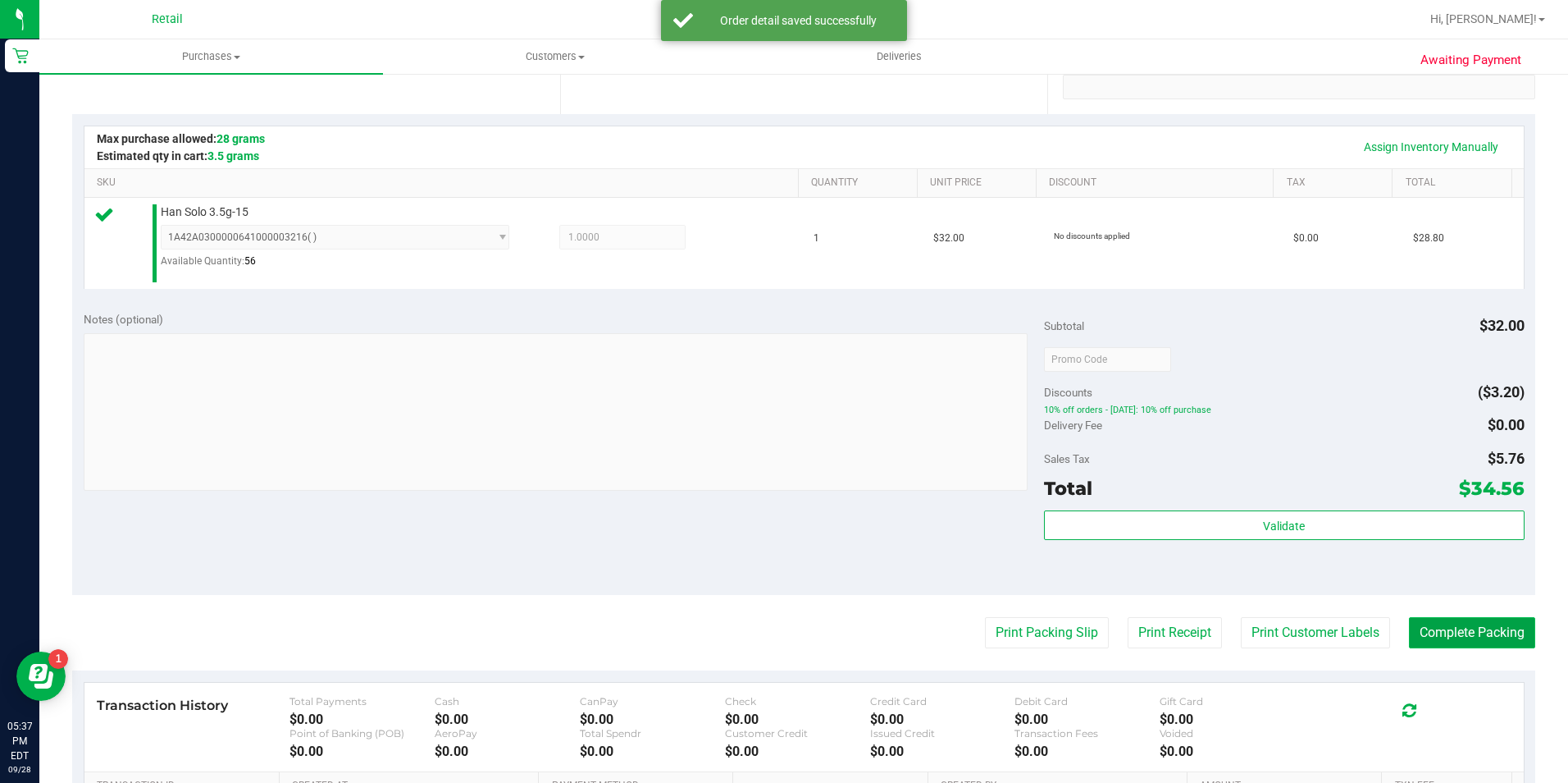
click at [1460, 639] on button "Complete Packing" at bounding box center [1471, 632] width 126 height 31
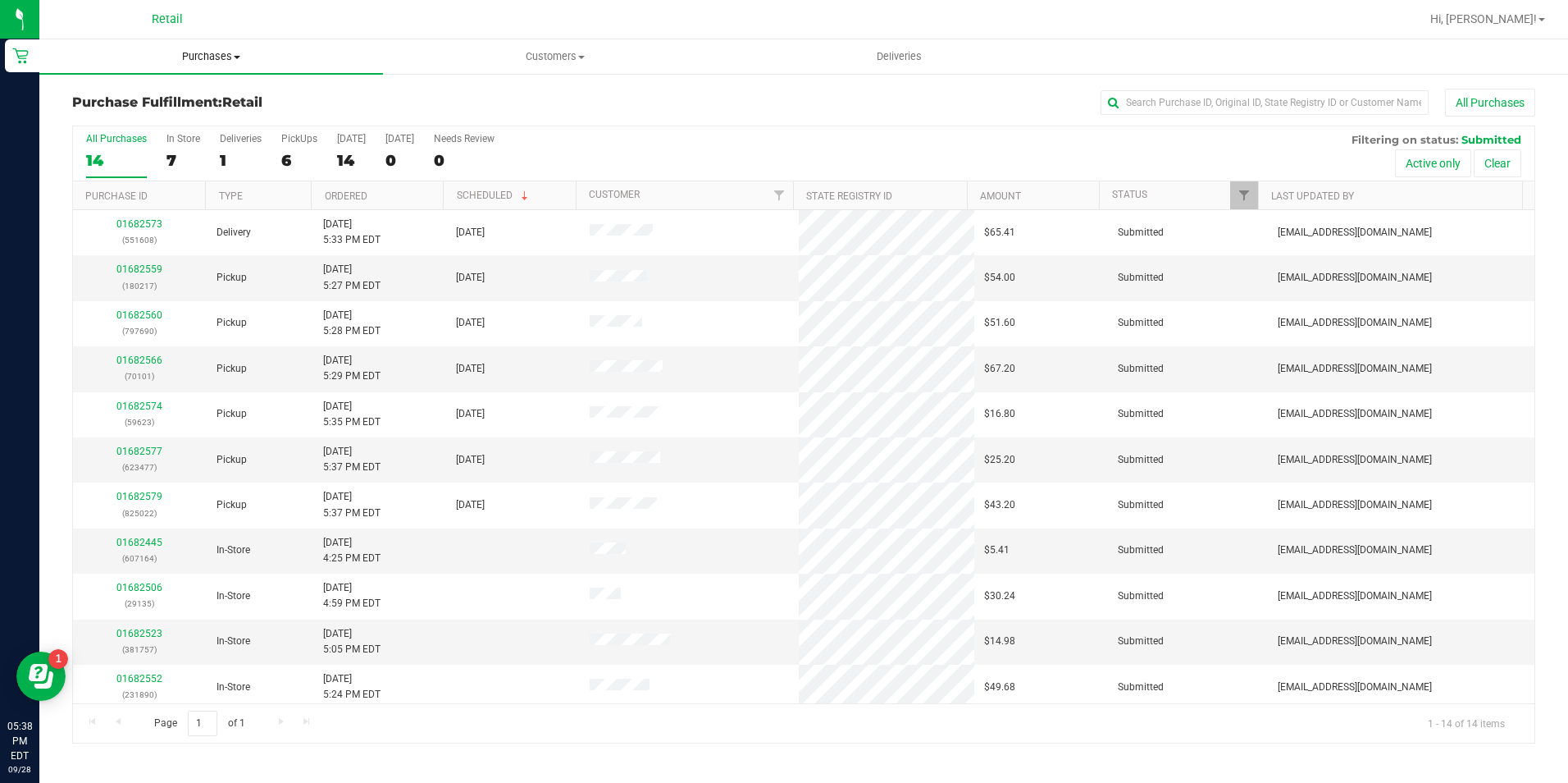
click at [217, 51] on span "Purchases" at bounding box center [211, 56] width 343 height 15
click at [206, 107] on li "Summary of purchases" at bounding box center [211, 100] width 343 height 19
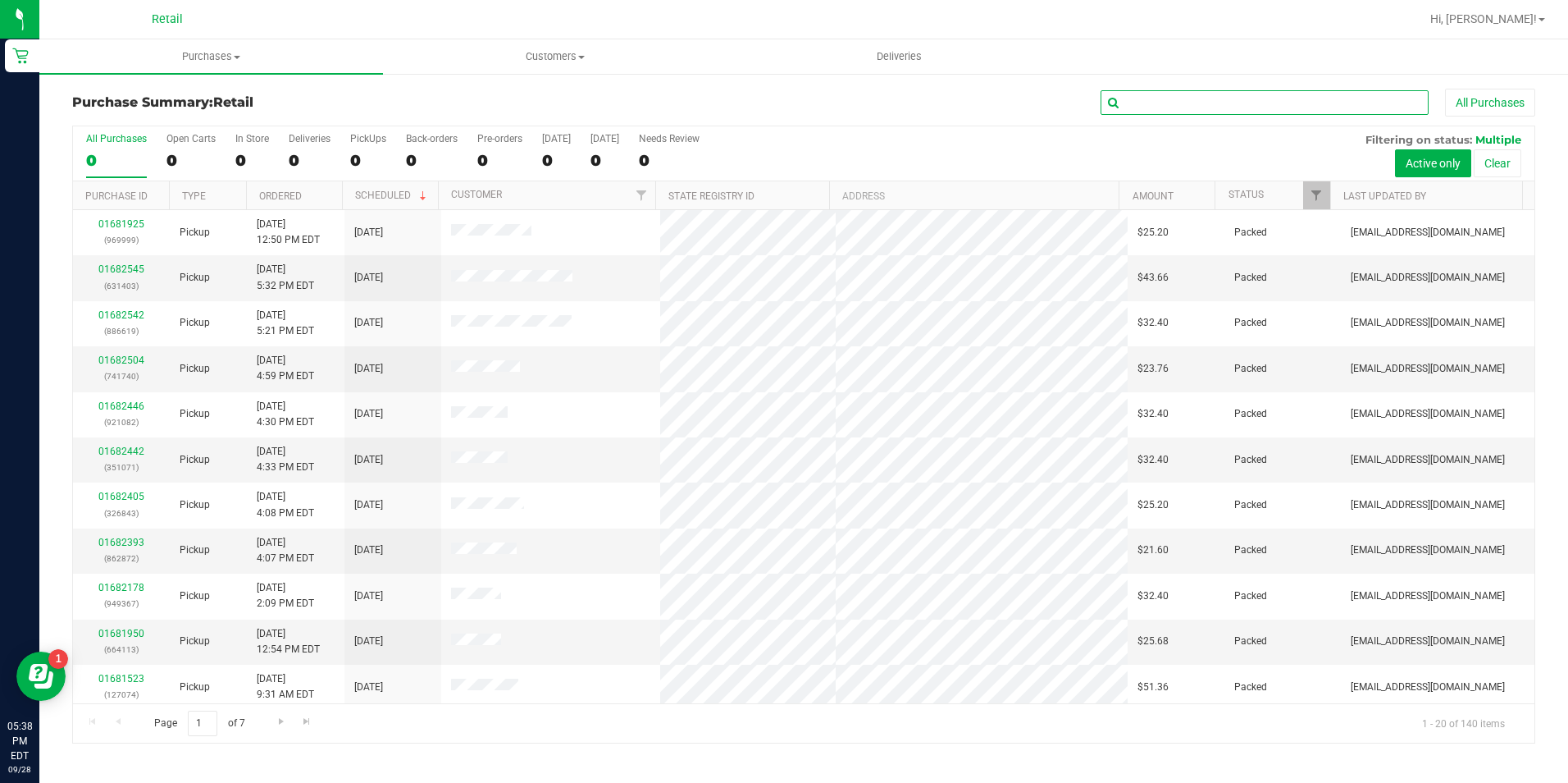
click at [1155, 105] on input "text" at bounding box center [1264, 102] width 328 height 25
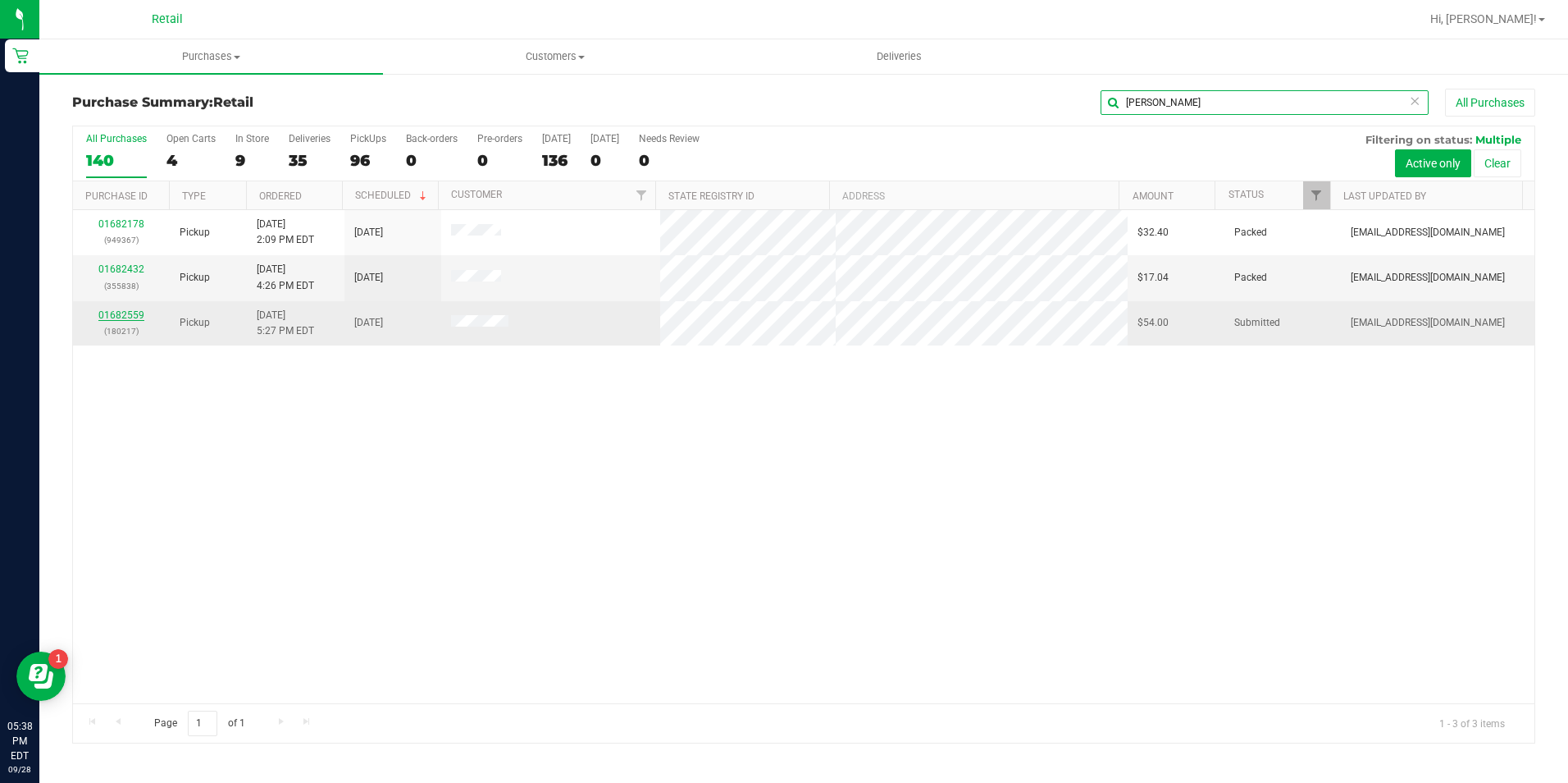
type input "[PERSON_NAME]"
click at [127, 316] on link "01682559" at bounding box center [121, 314] width 46 height 11
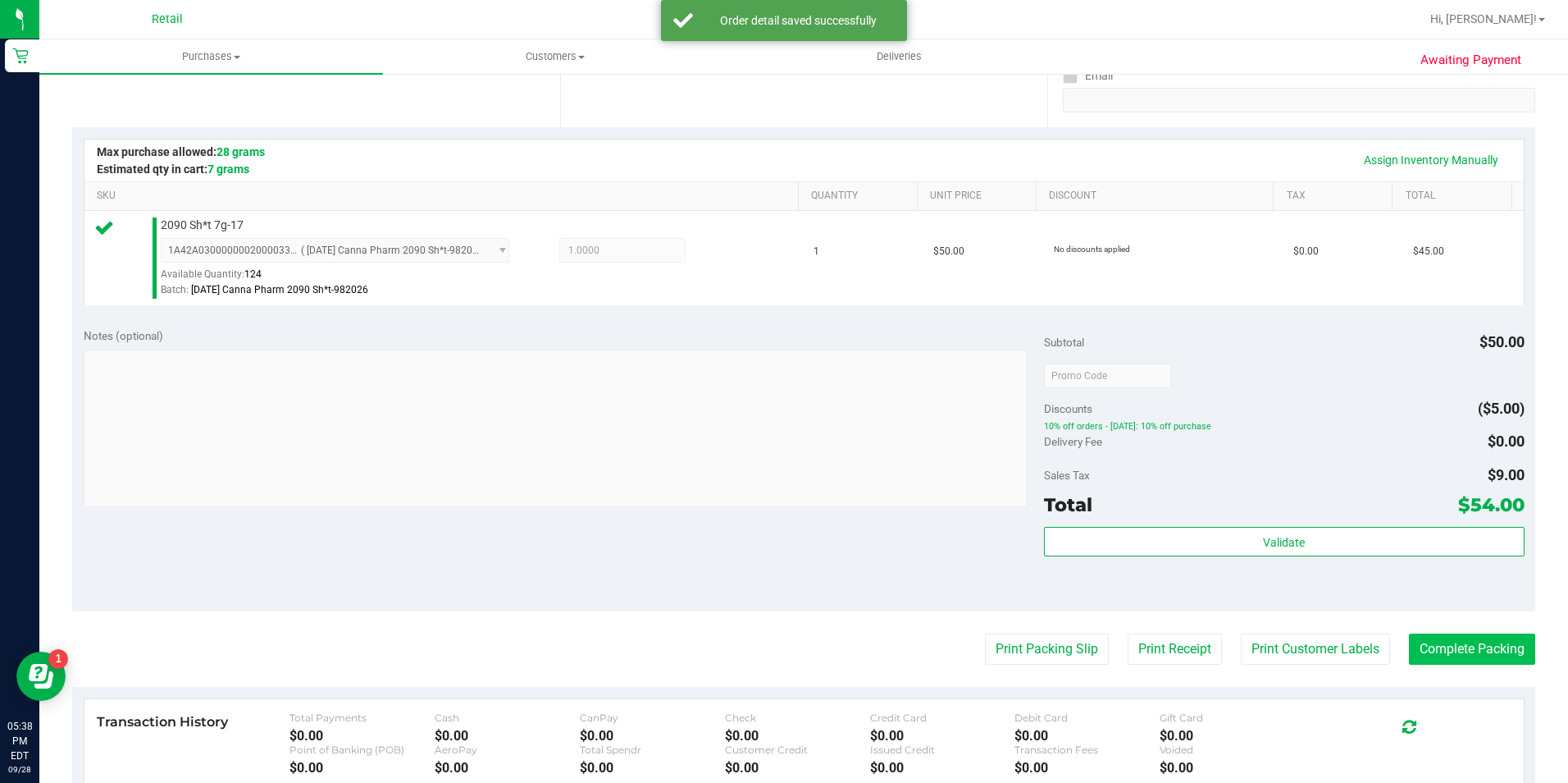
scroll to position [329, 0]
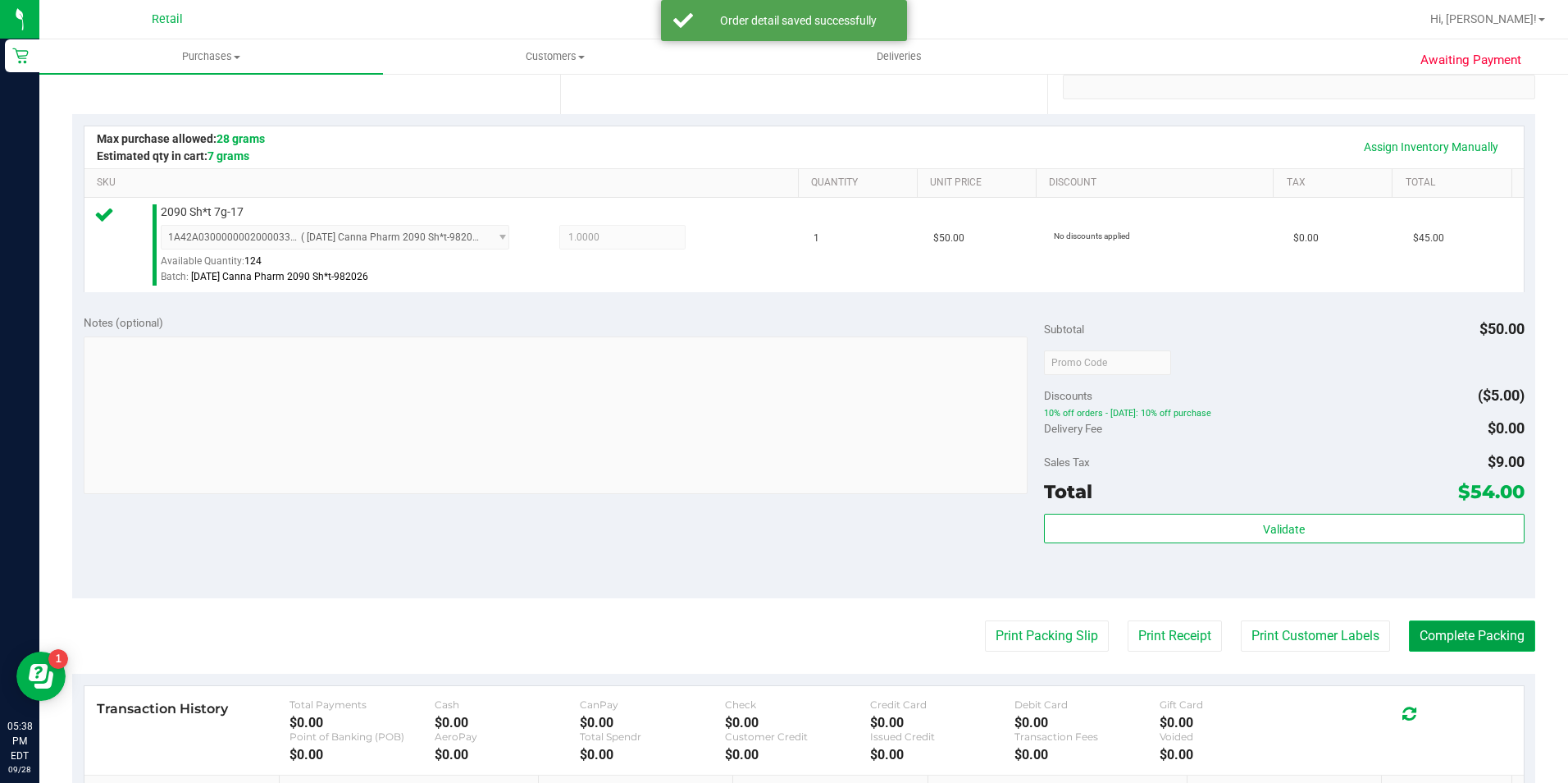
click at [1498, 637] on button "Complete Packing" at bounding box center [1471, 635] width 126 height 31
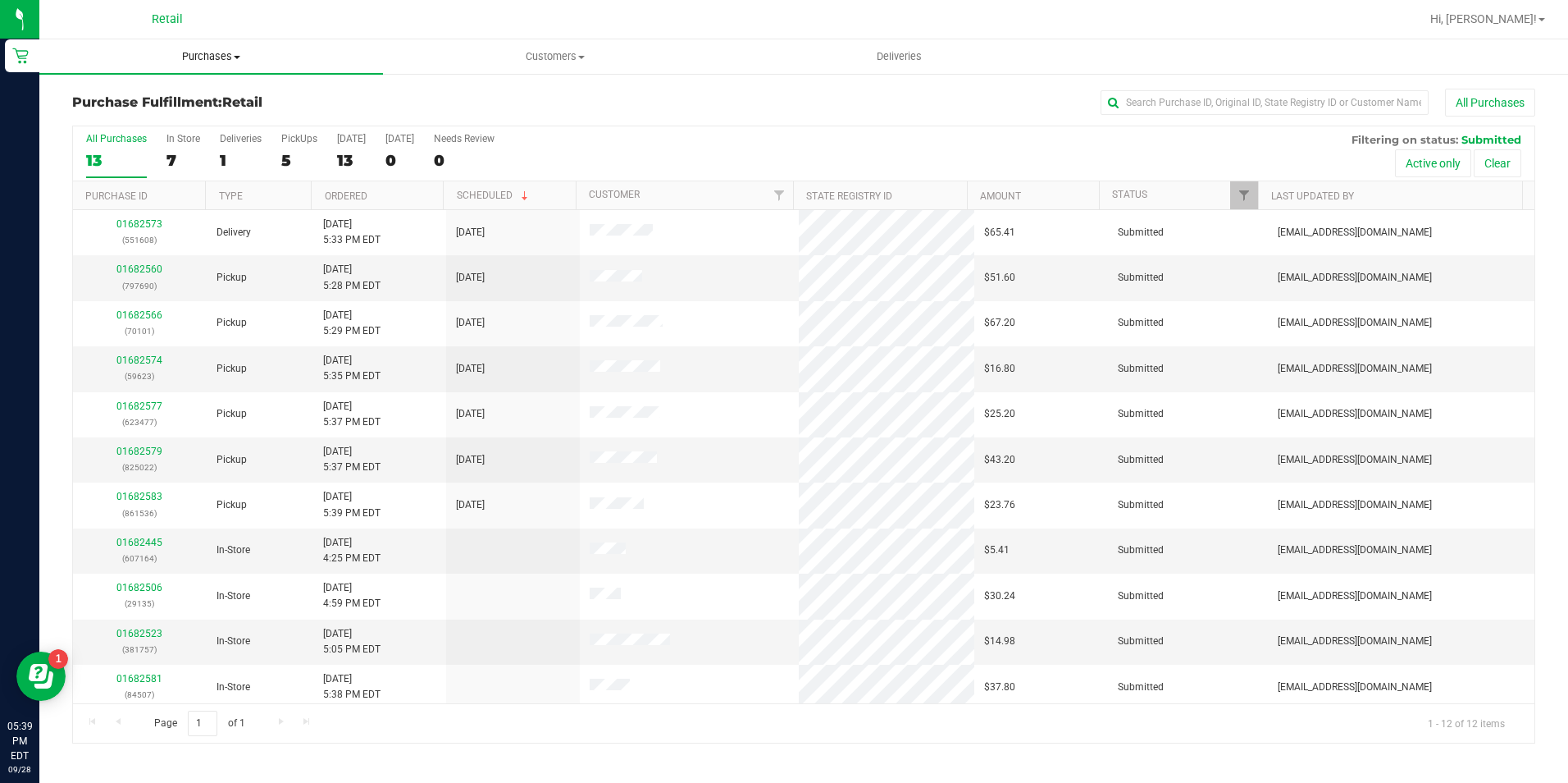
click at [213, 55] on span "Purchases" at bounding box center [211, 56] width 343 height 15
click at [212, 97] on li "Summary of purchases" at bounding box center [211, 100] width 343 height 19
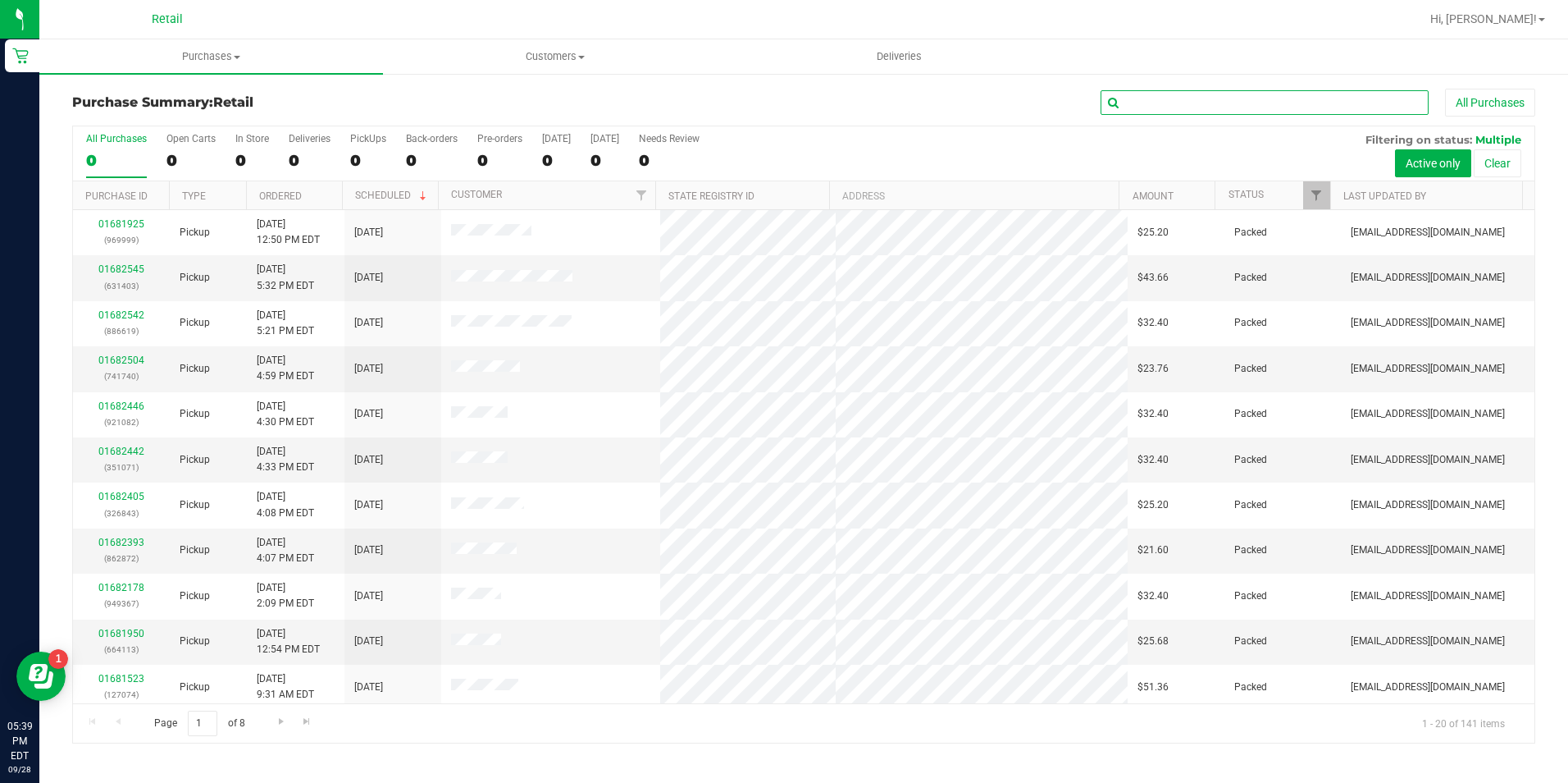
click at [1220, 106] on input "text" at bounding box center [1264, 102] width 328 height 25
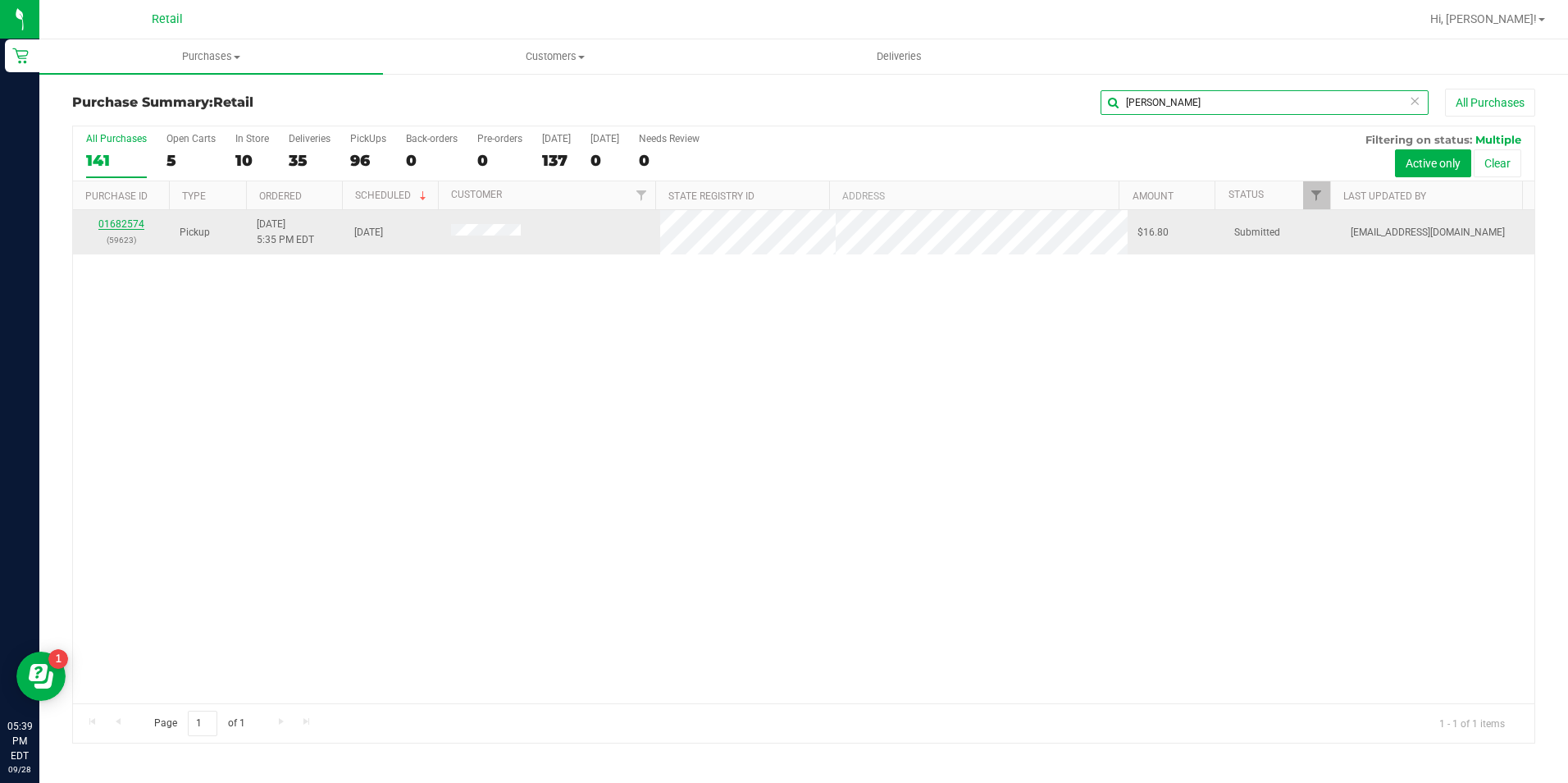
type input "dasilva"
click at [125, 225] on link "01682574" at bounding box center [121, 224] width 46 height 11
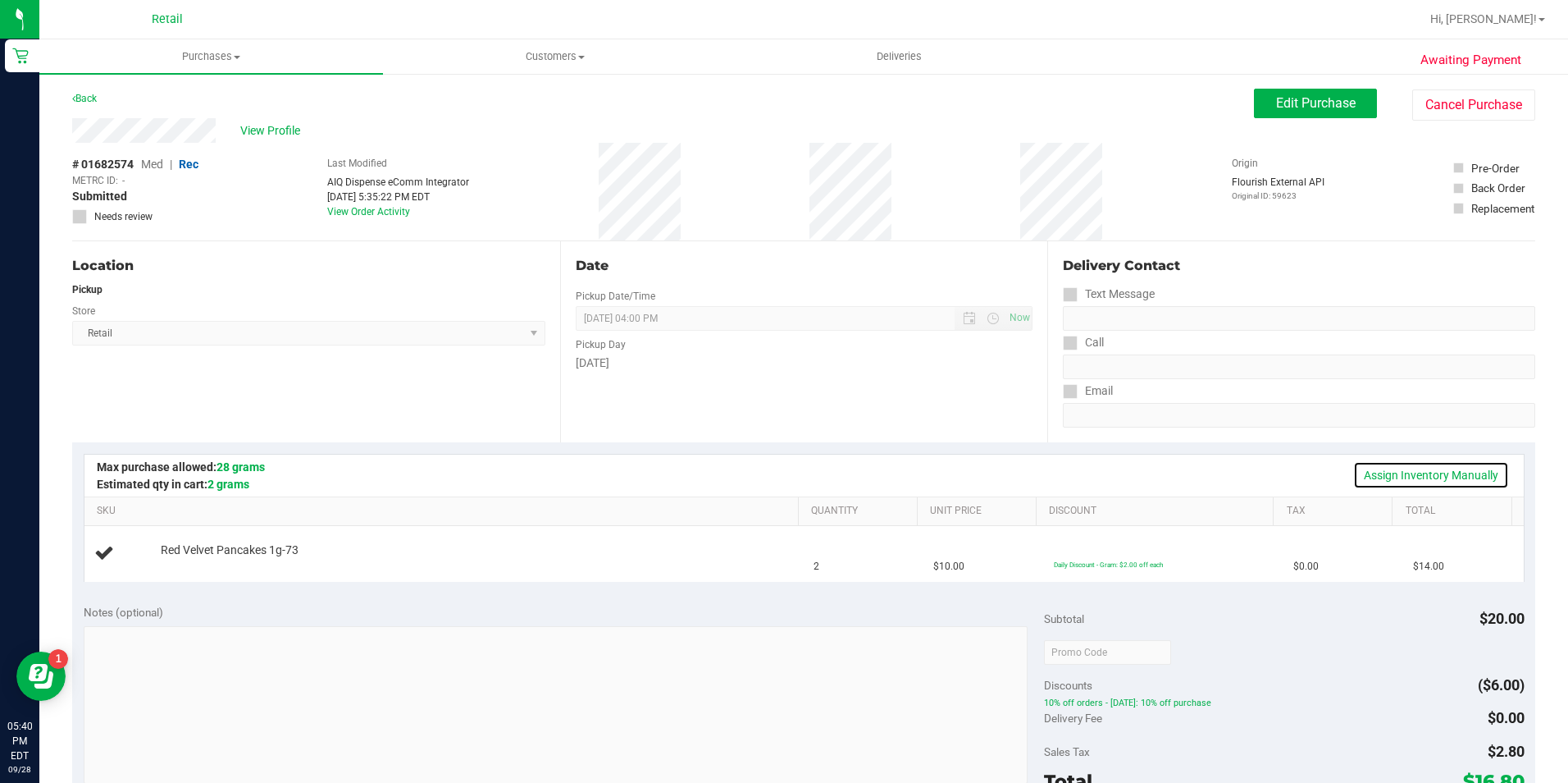
click at [1441, 468] on link "Assign Inventory Manually" at bounding box center [1431, 475] width 156 height 28
click at [186, 566] on link "Add Package" at bounding box center [190, 561] width 59 height 11
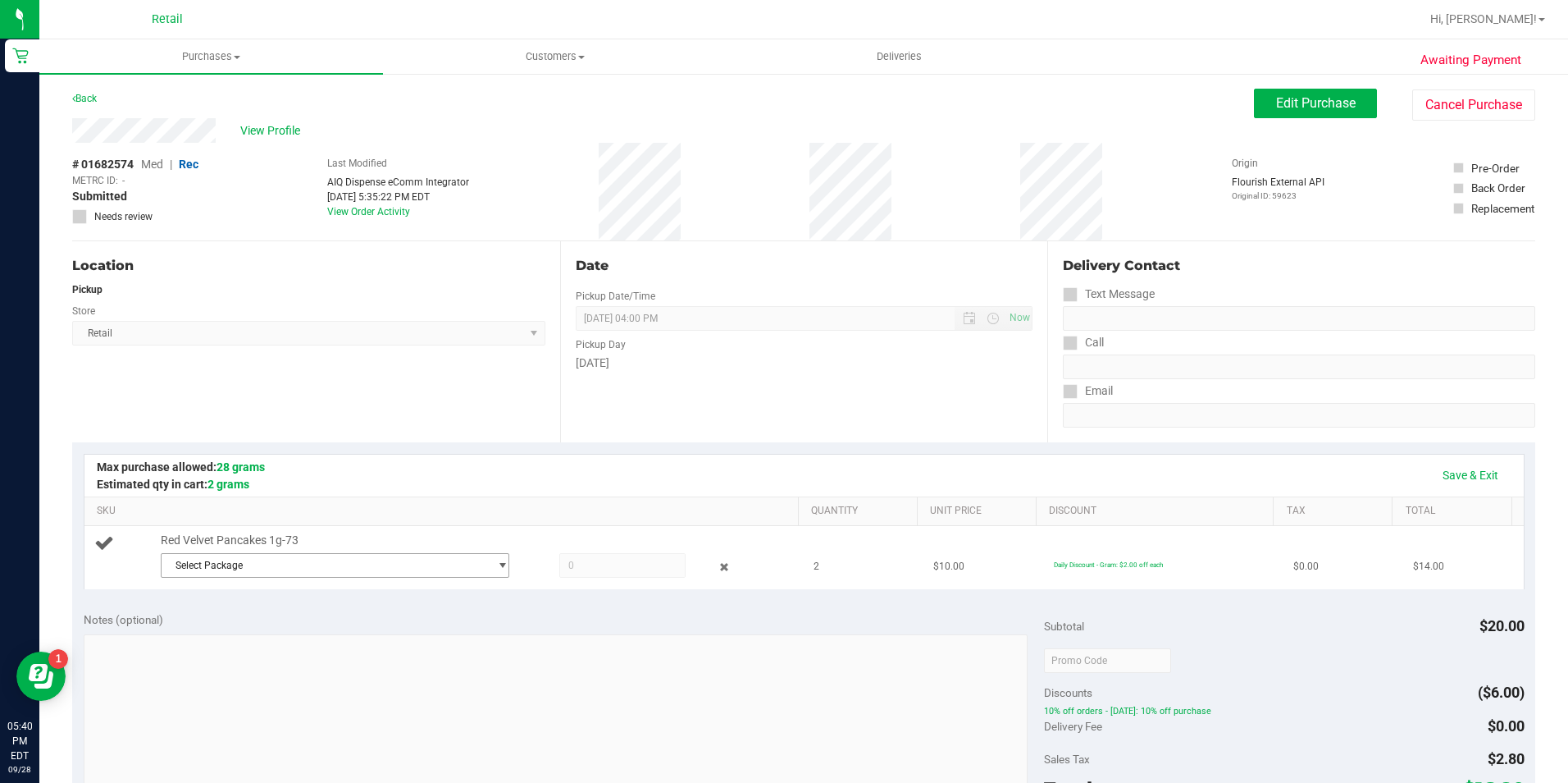
click at [255, 570] on span "Select Package" at bounding box center [325, 565] width 328 height 23
click at [276, 636] on span "1A42A0300000002000033748" at bounding box center [239, 632] width 139 height 11
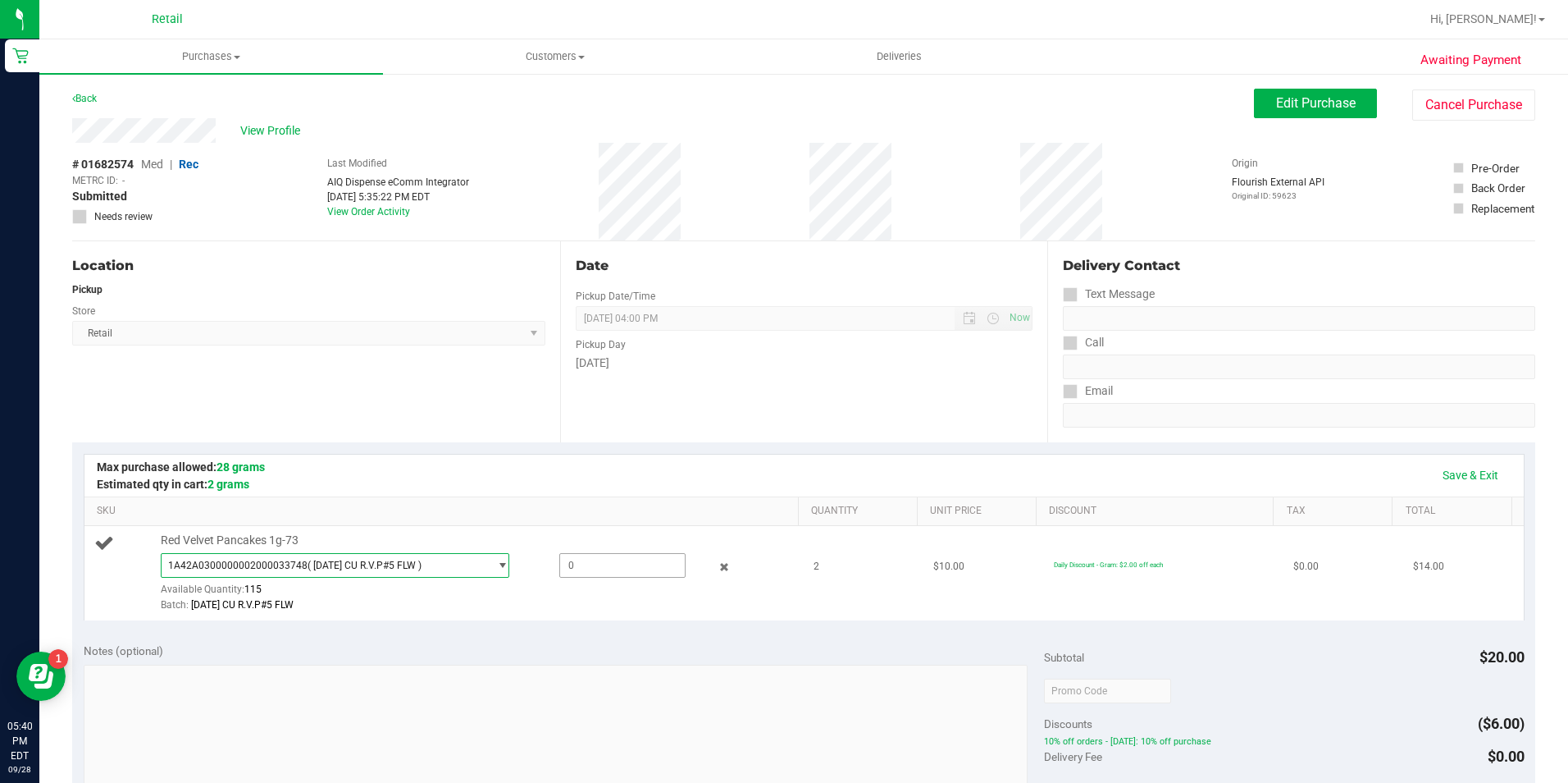
click at [618, 568] on span at bounding box center [622, 565] width 126 height 25
type input "2"
type input "2.0000"
click at [1476, 472] on link "Save & Exit" at bounding box center [1470, 475] width 77 height 28
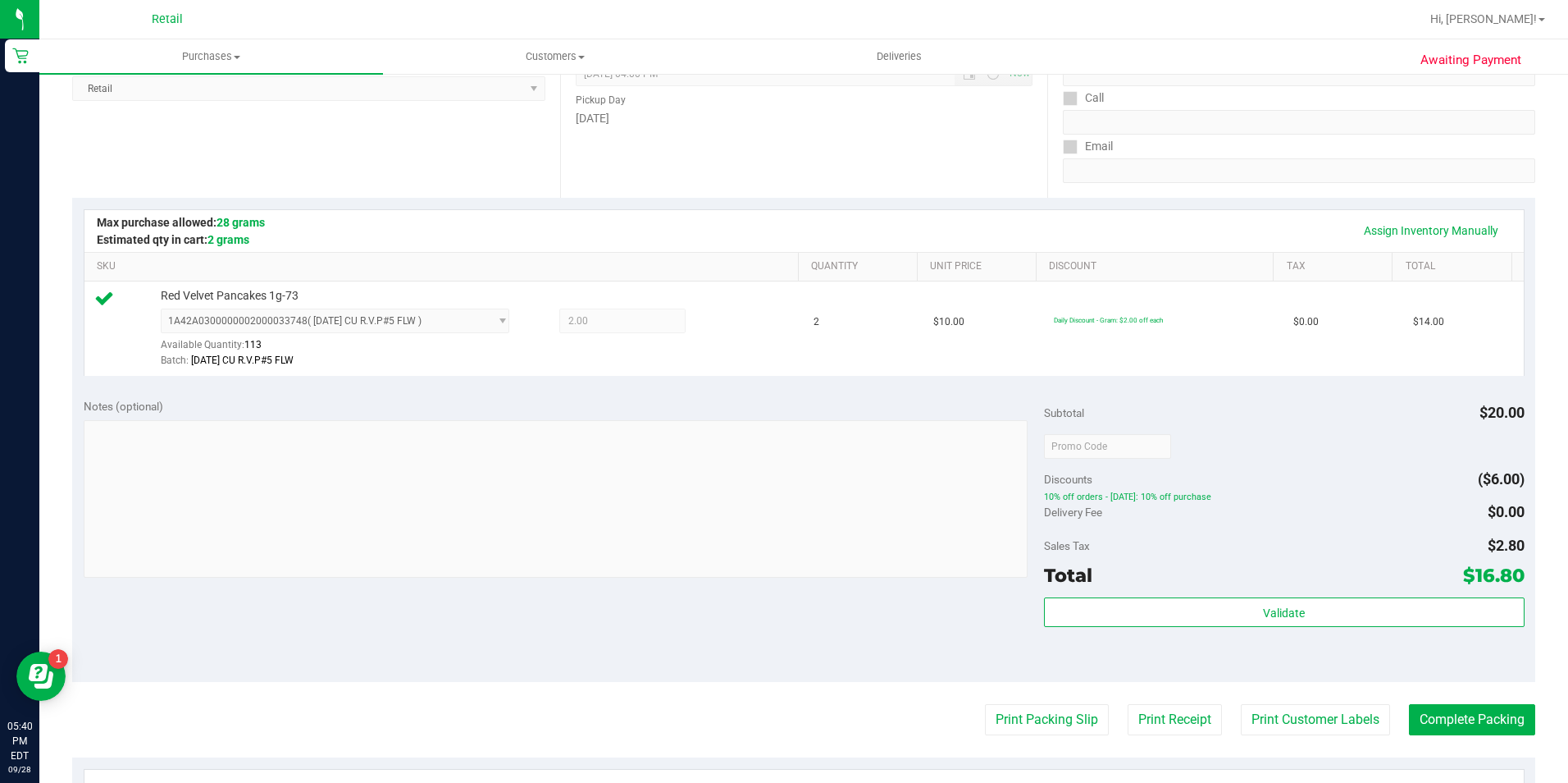
scroll to position [246, 0]
click at [1424, 720] on button "Complete Packing" at bounding box center [1471, 717] width 126 height 31
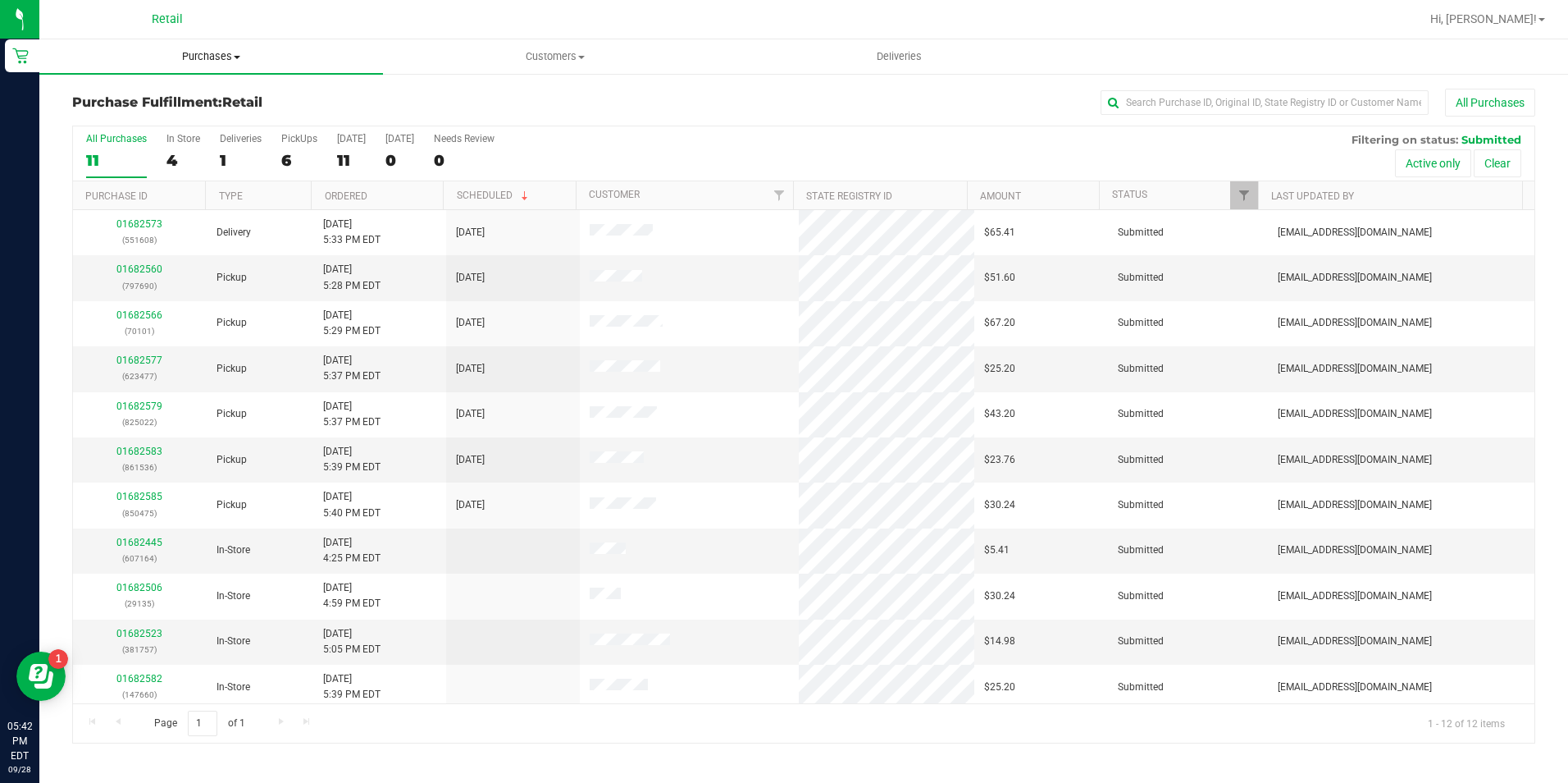
click at [210, 49] on span "Purchases" at bounding box center [211, 56] width 343 height 15
click at [206, 106] on li "Summary of purchases" at bounding box center [211, 100] width 343 height 19
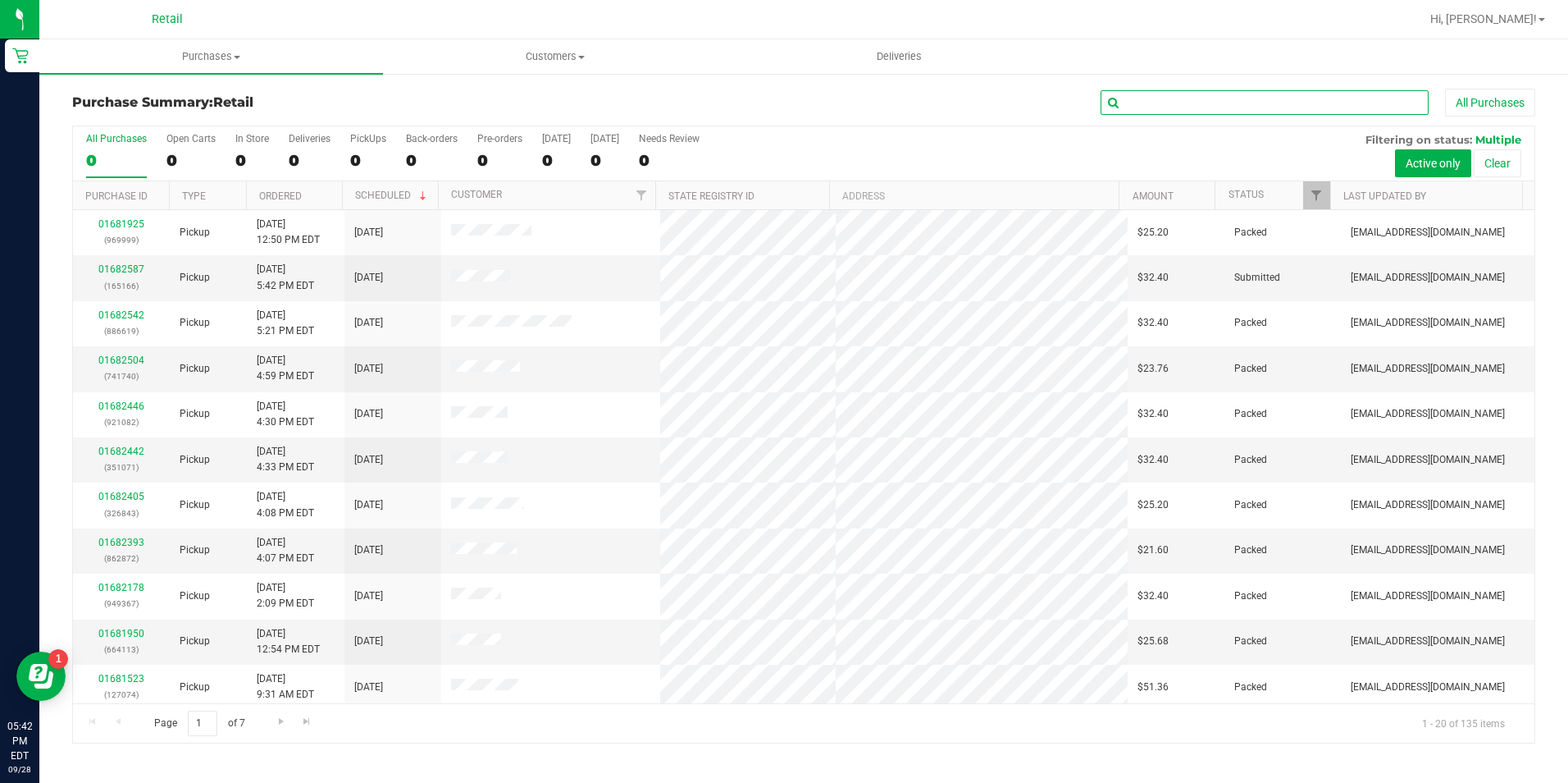
click at [1152, 100] on input "text" at bounding box center [1264, 102] width 328 height 25
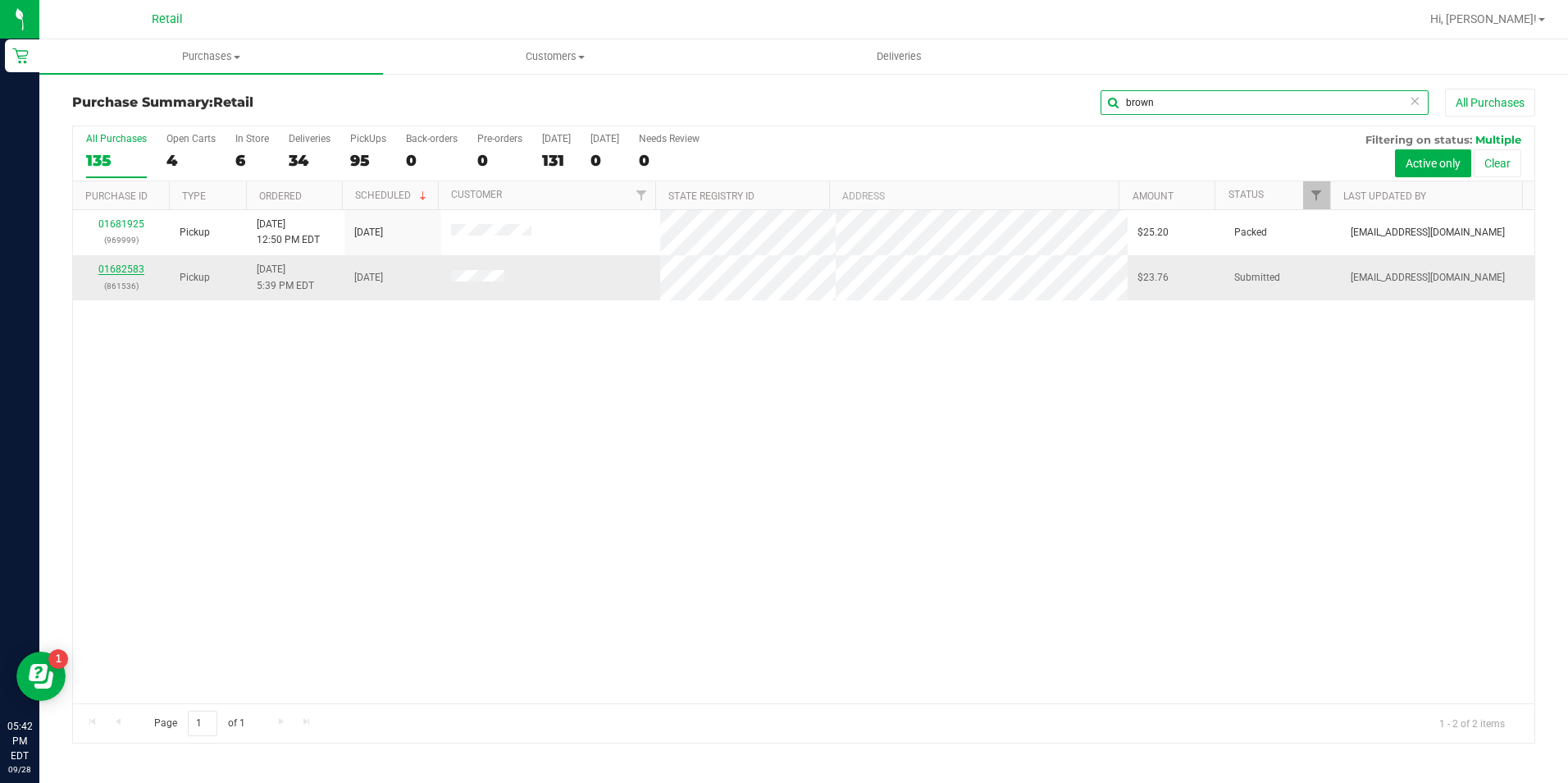
type input "brown"
click at [117, 272] on link "01682583" at bounding box center [121, 269] width 46 height 11
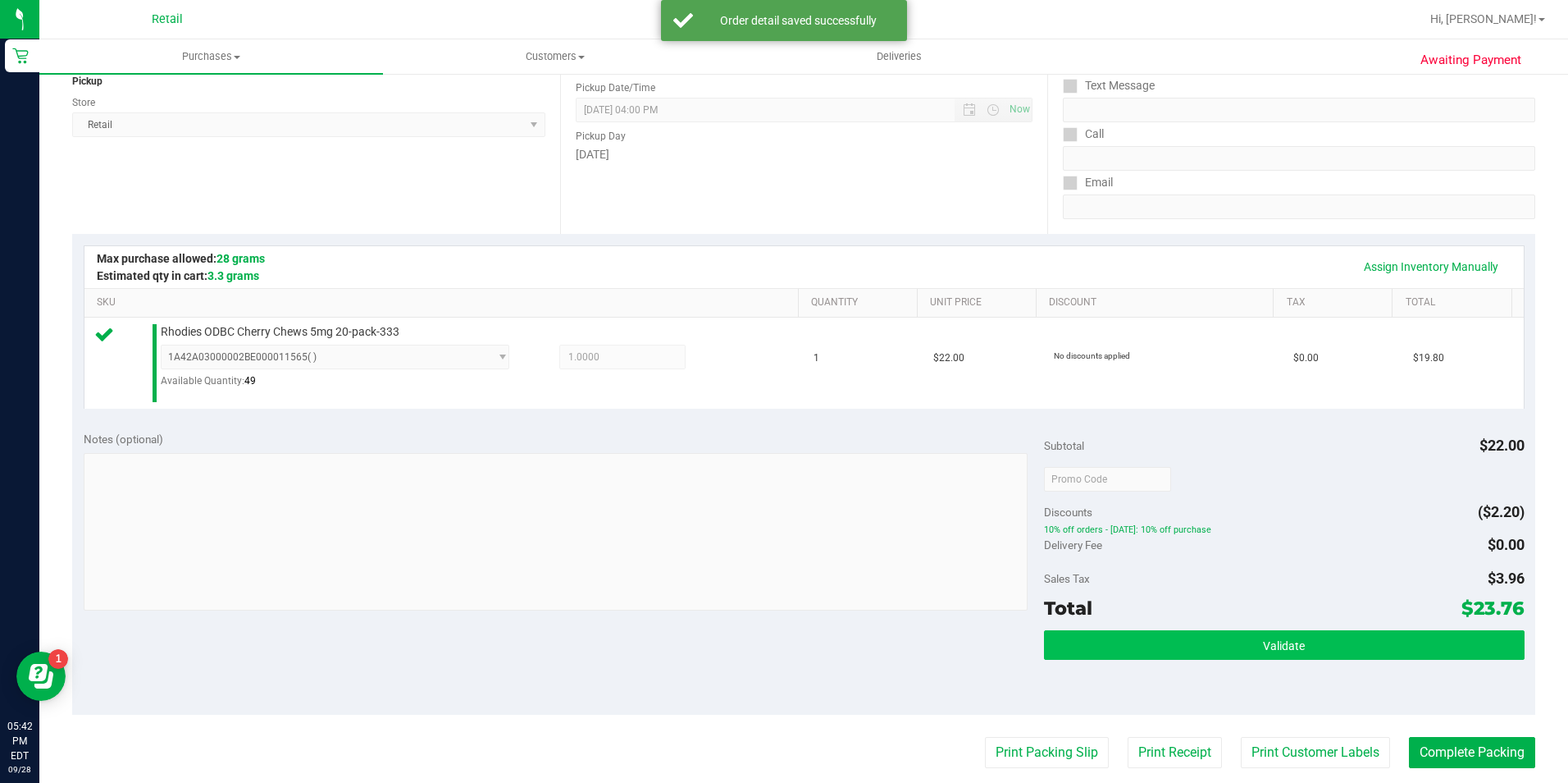
scroll to position [246, 0]
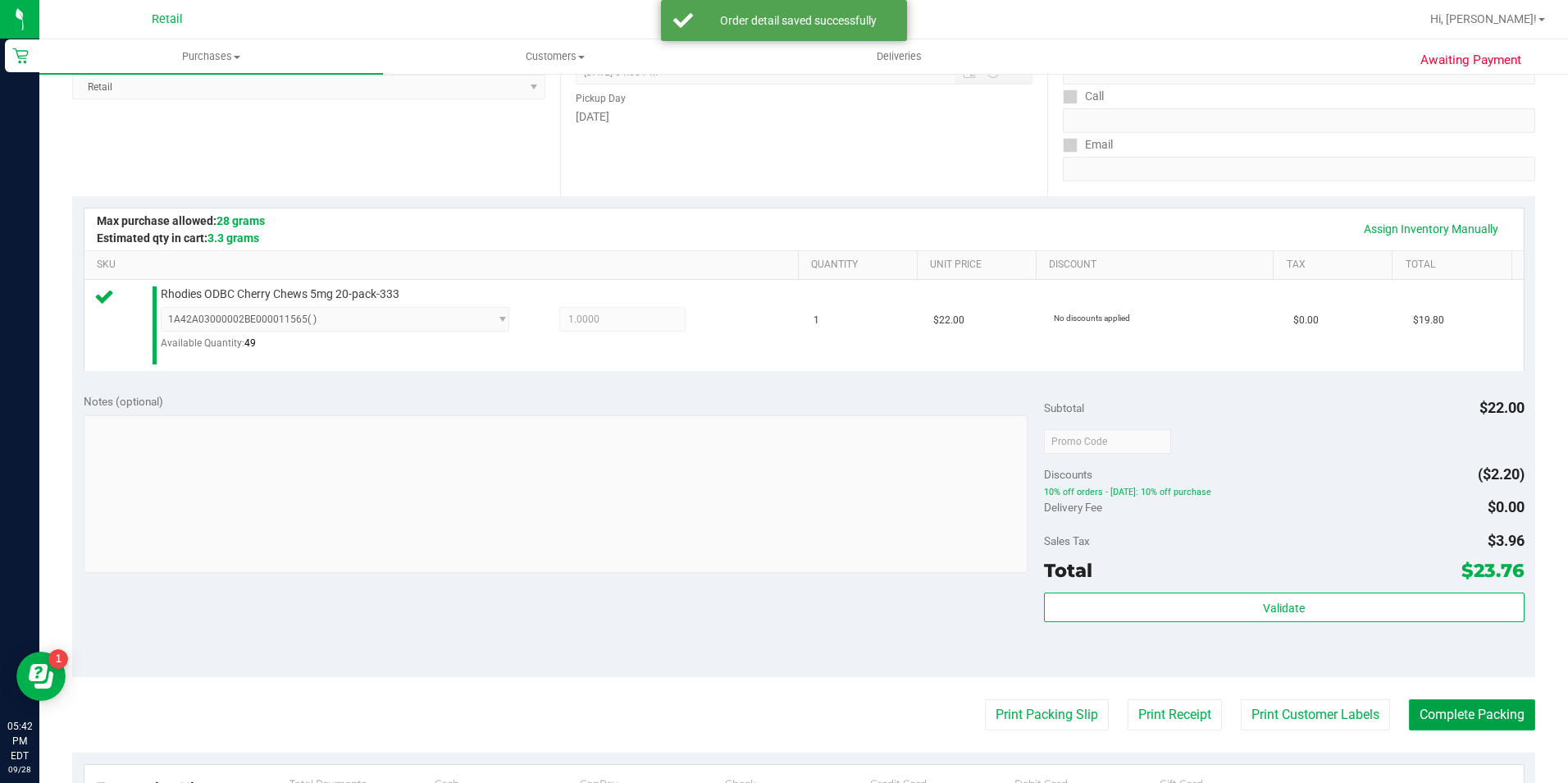
click at [1424, 704] on button "Complete Packing" at bounding box center [1471, 714] width 126 height 31
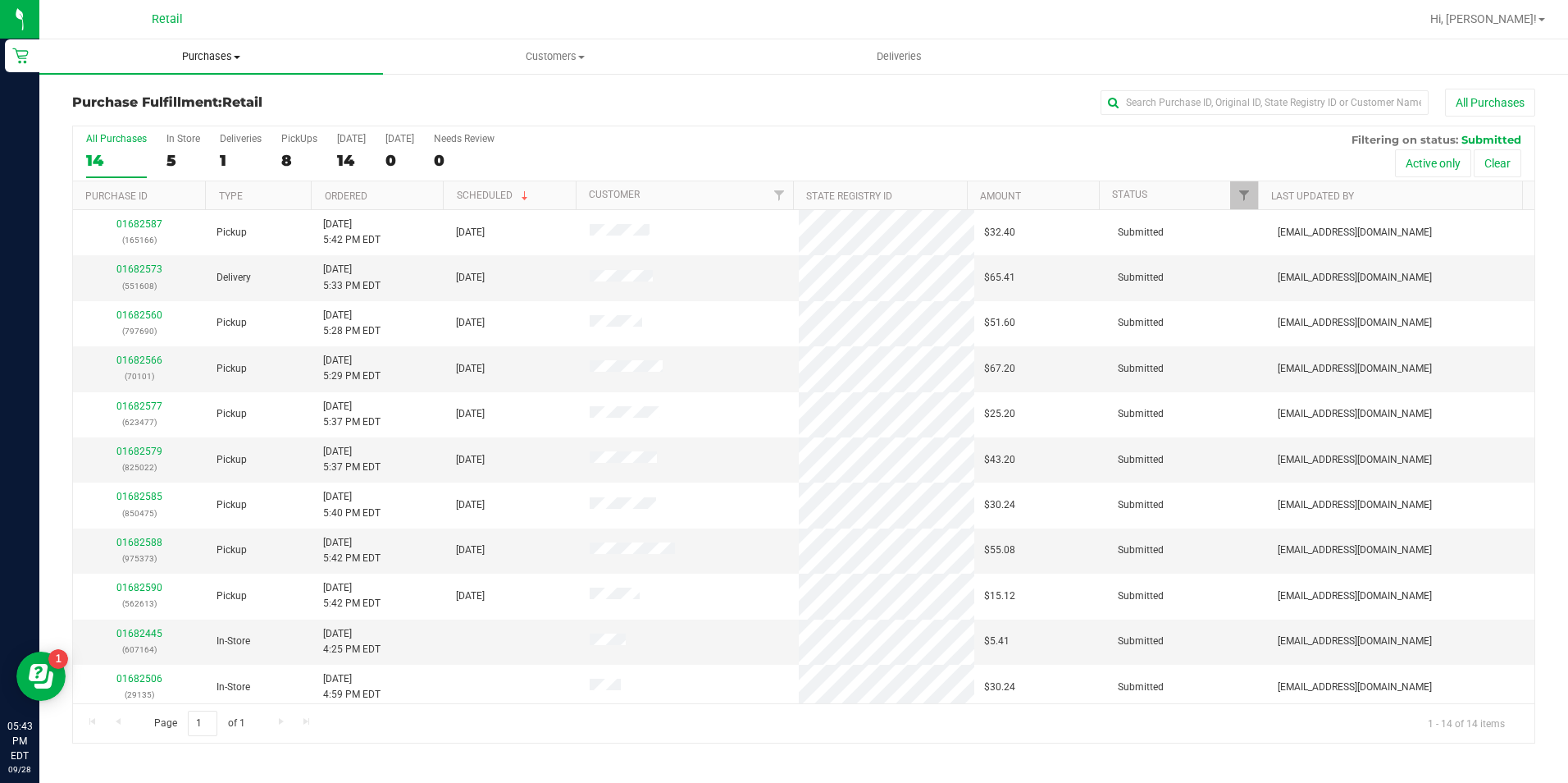
click at [204, 45] on uib-tab-heading "Purchases Summary of purchases Fulfillment All purchases" at bounding box center [211, 56] width 343 height 34
click at [204, 96] on span "Summary of purchases" at bounding box center [123, 99] width 168 height 14
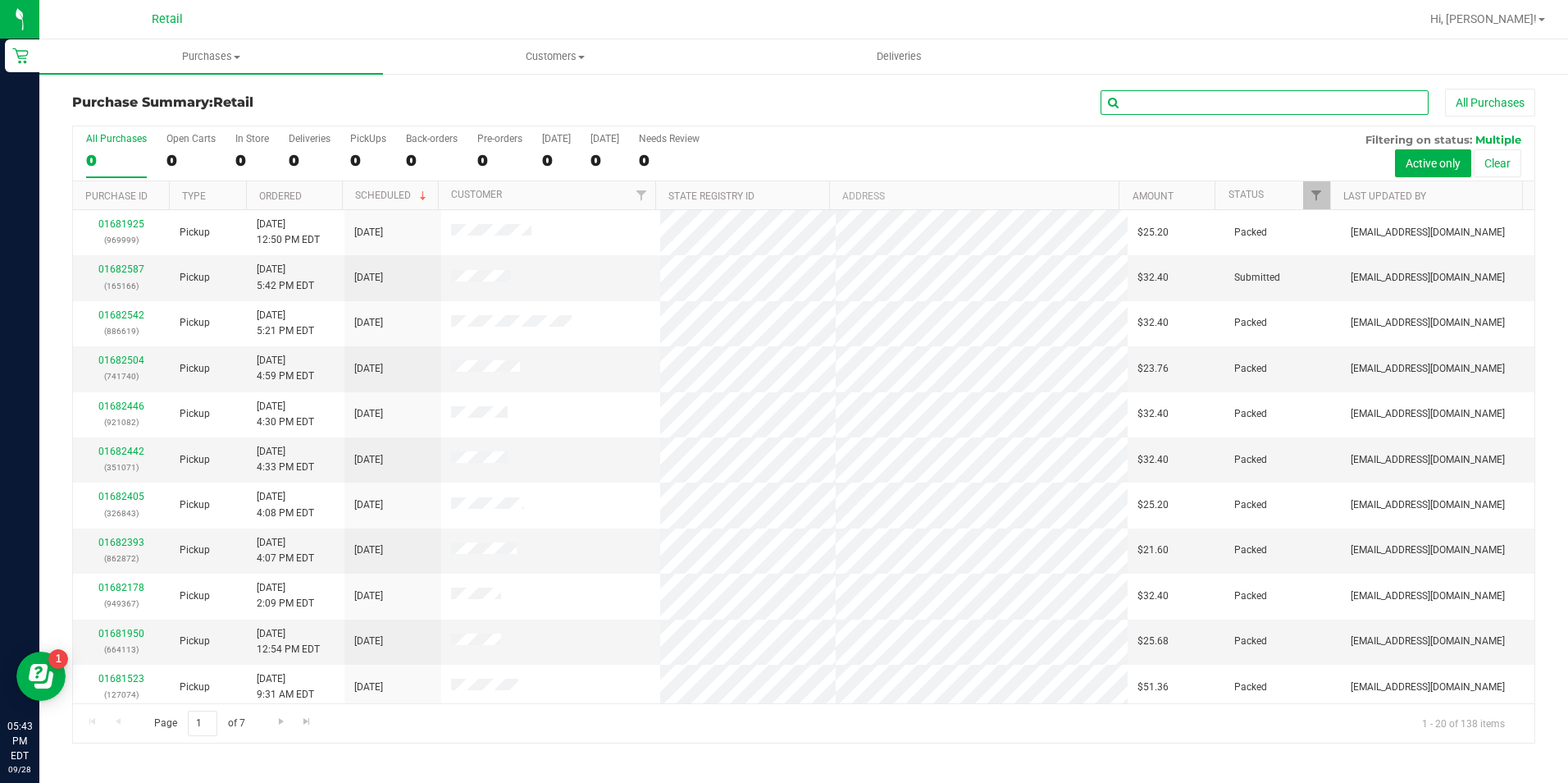
click at [1197, 100] on input "text" at bounding box center [1264, 102] width 328 height 25
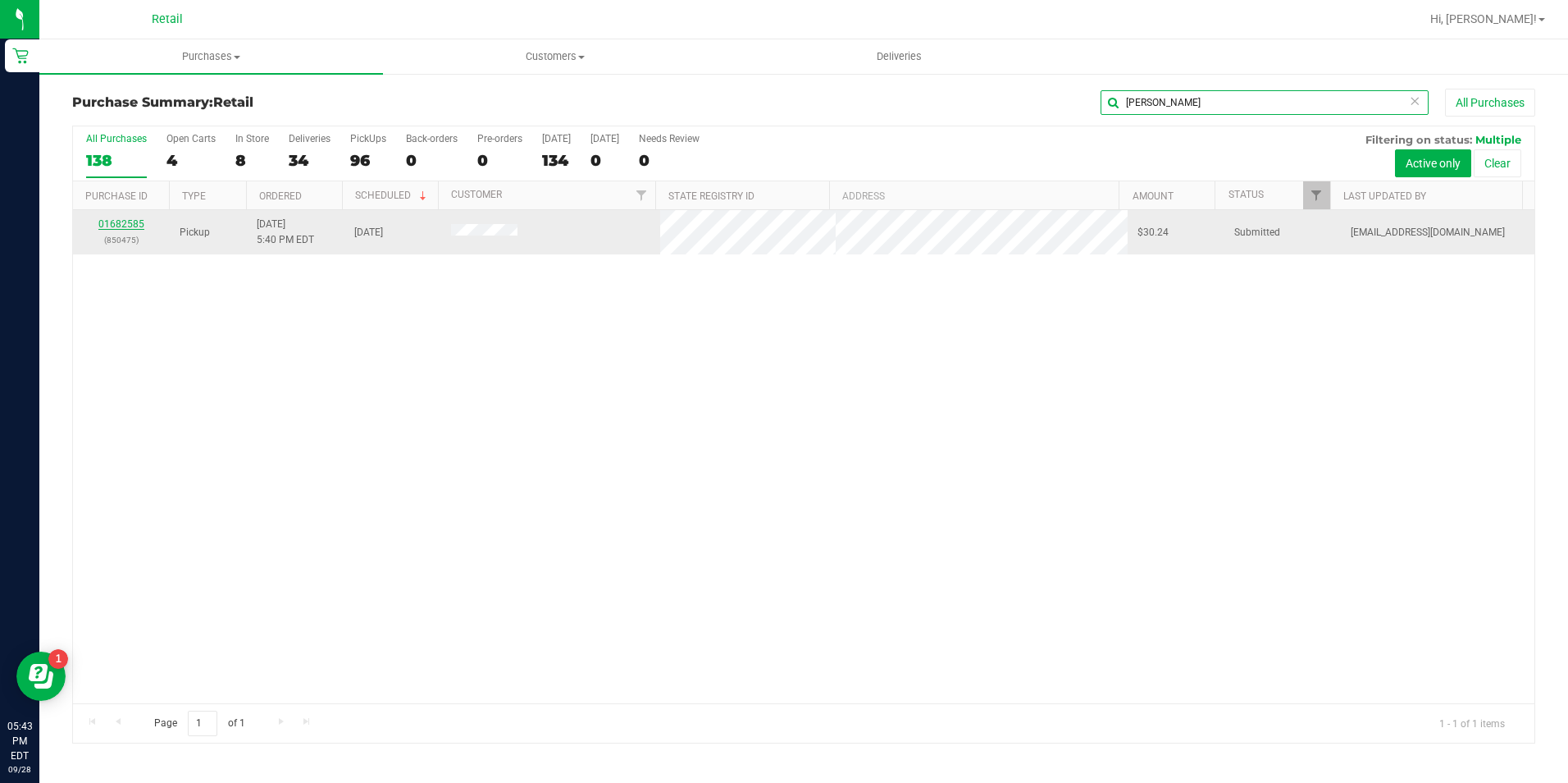
type input "rosario"
click at [124, 227] on link "01682585" at bounding box center [121, 224] width 46 height 11
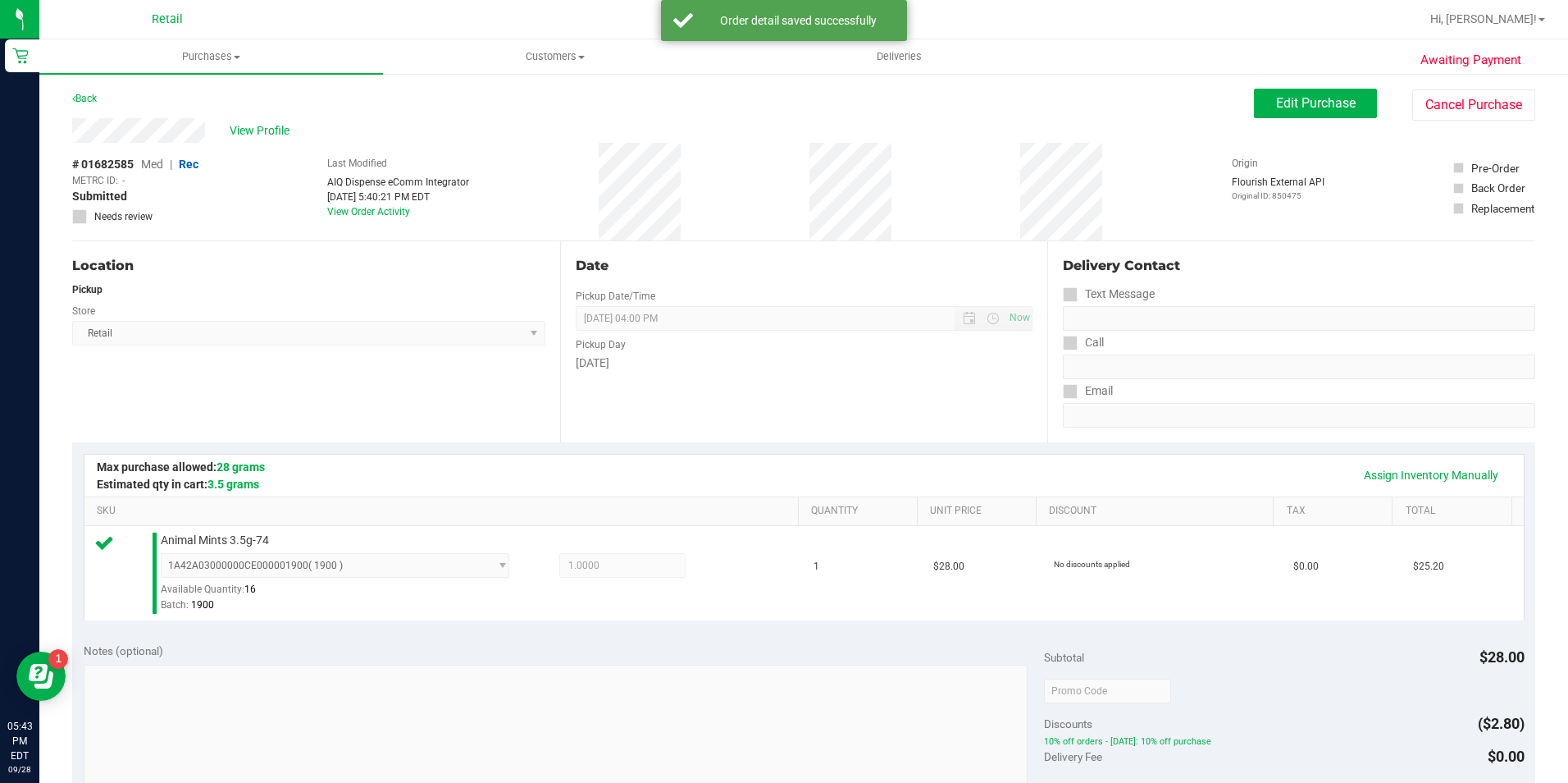
scroll to position [410, 0]
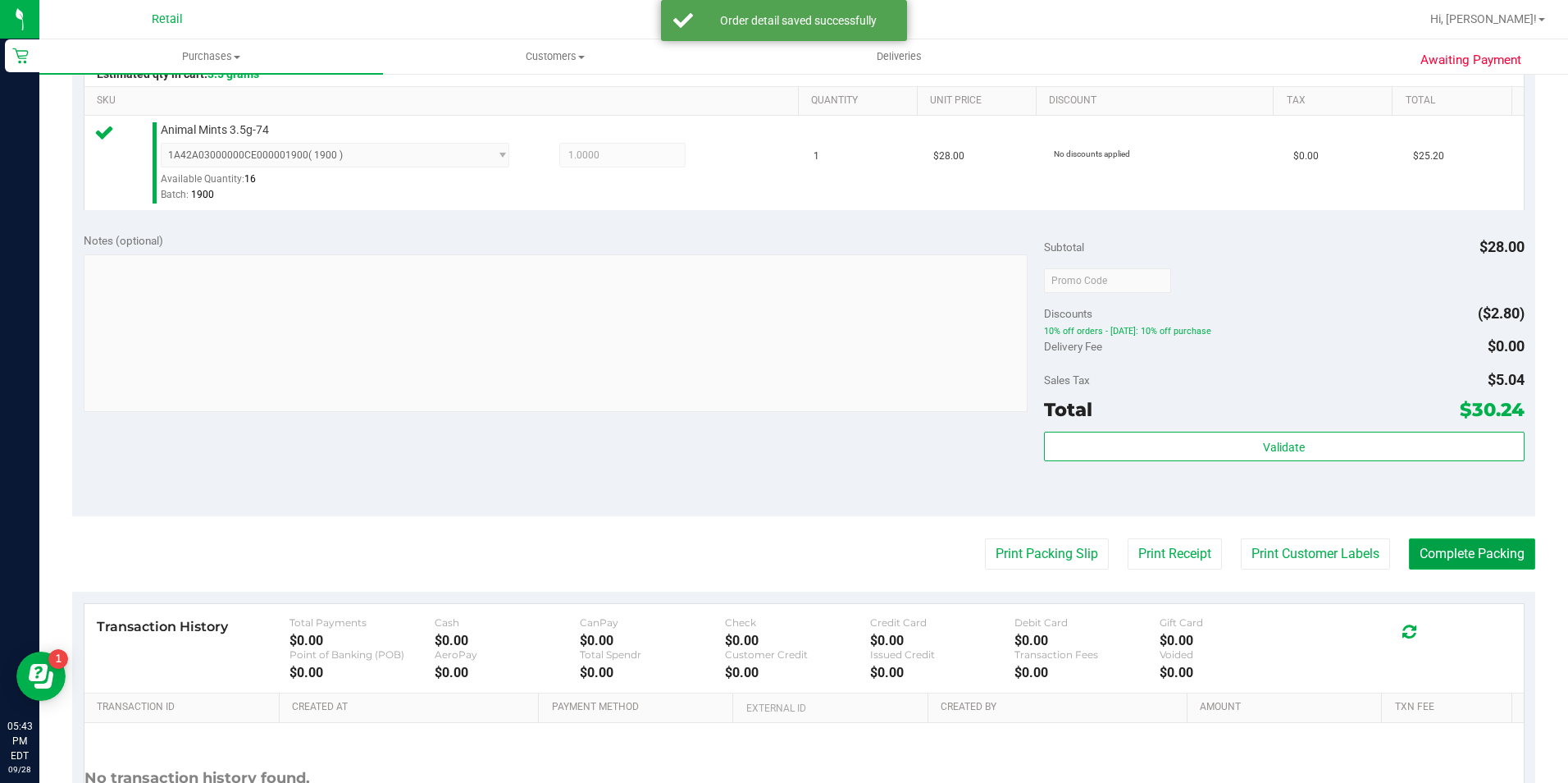
click at [1427, 560] on button "Complete Packing" at bounding box center [1471, 553] width 126 height 31
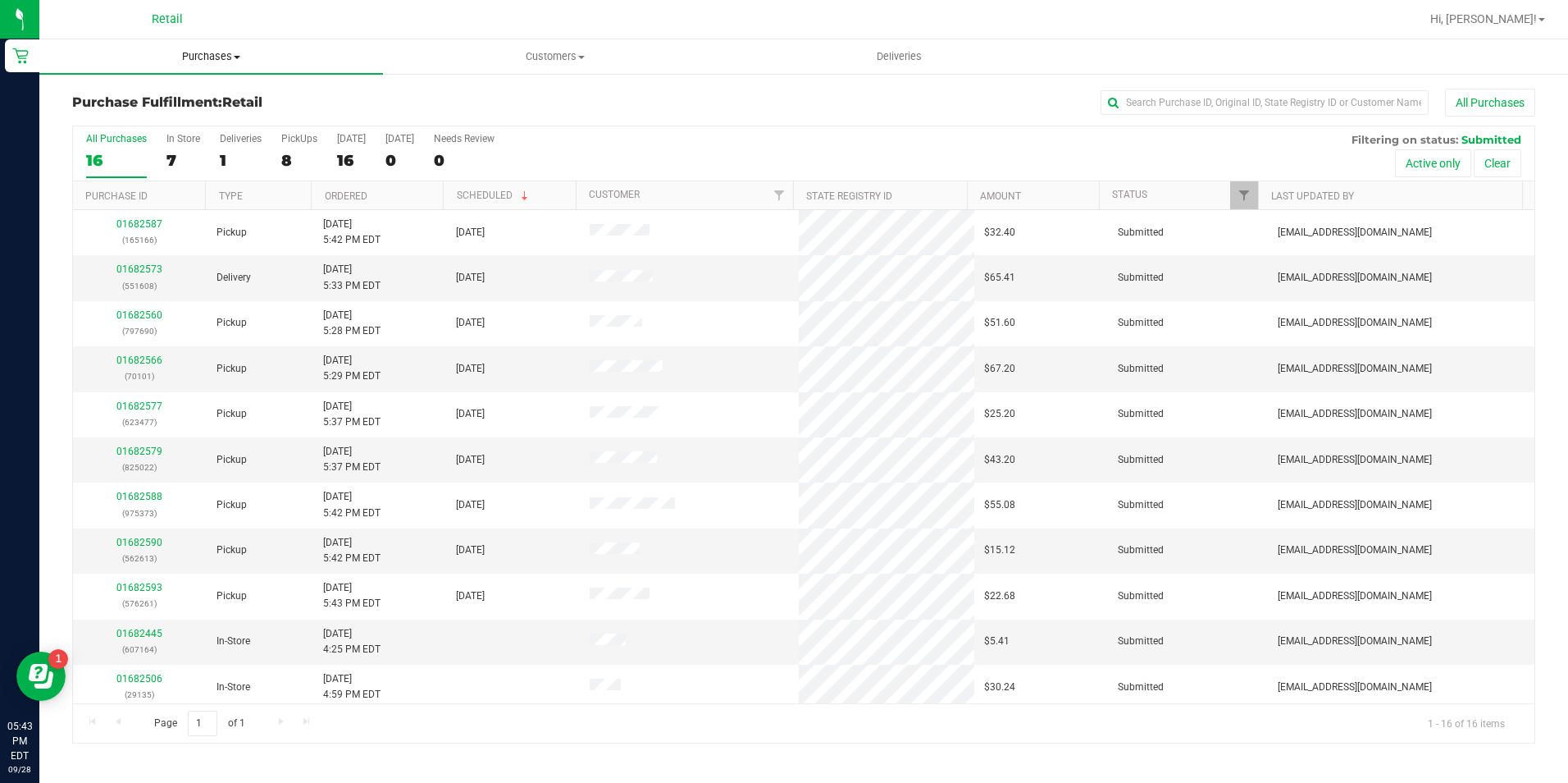
click at [235, 56] on span at bounding box center [236, 57] width 6 height 4
click at [217, 96] on li "Summary of purchases" at bounding box center [211, 100] width 343 height 19
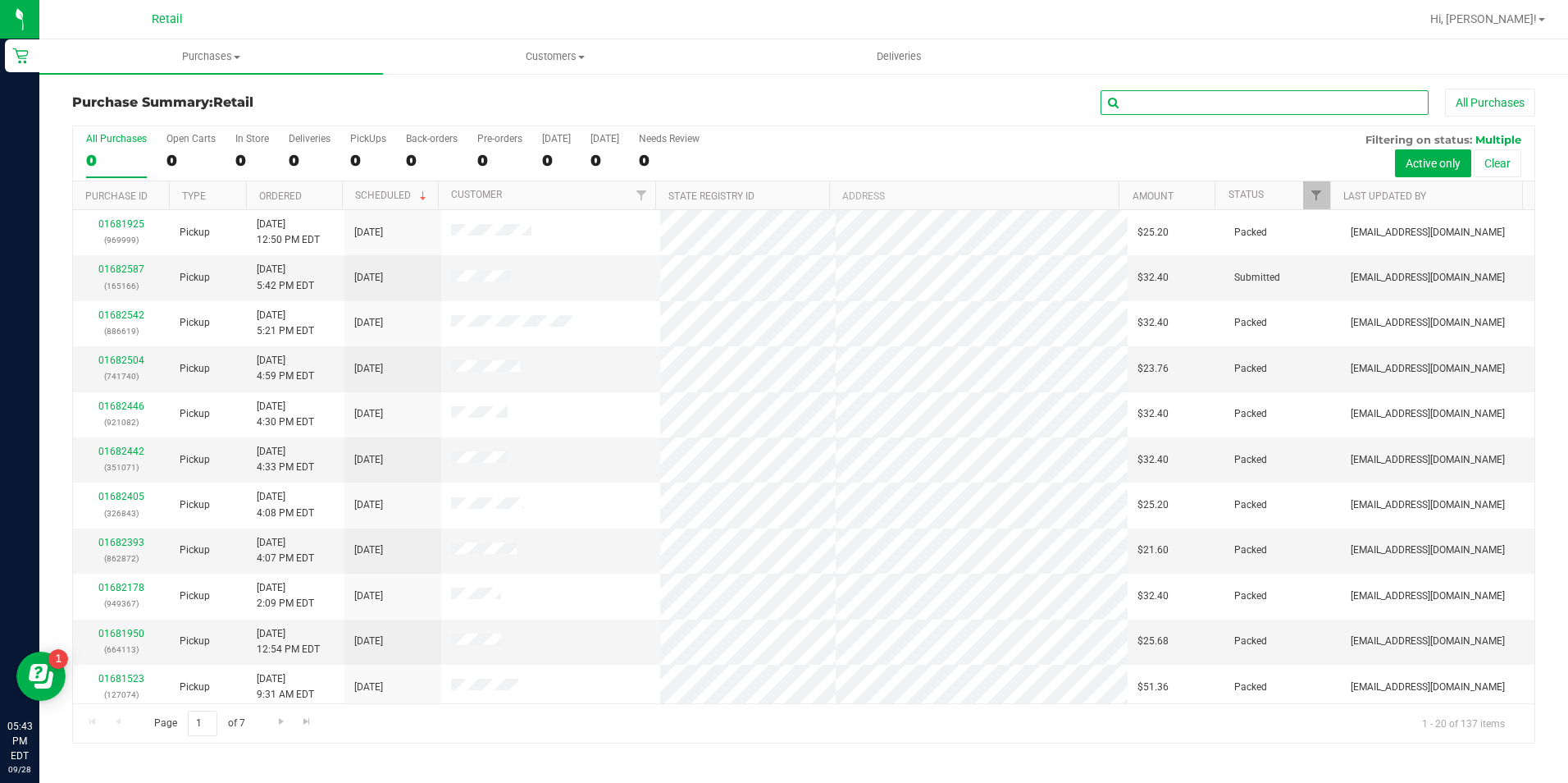
click at [1166, 103] on input "text" at bounding box center [1264, 102] width 328 height 25
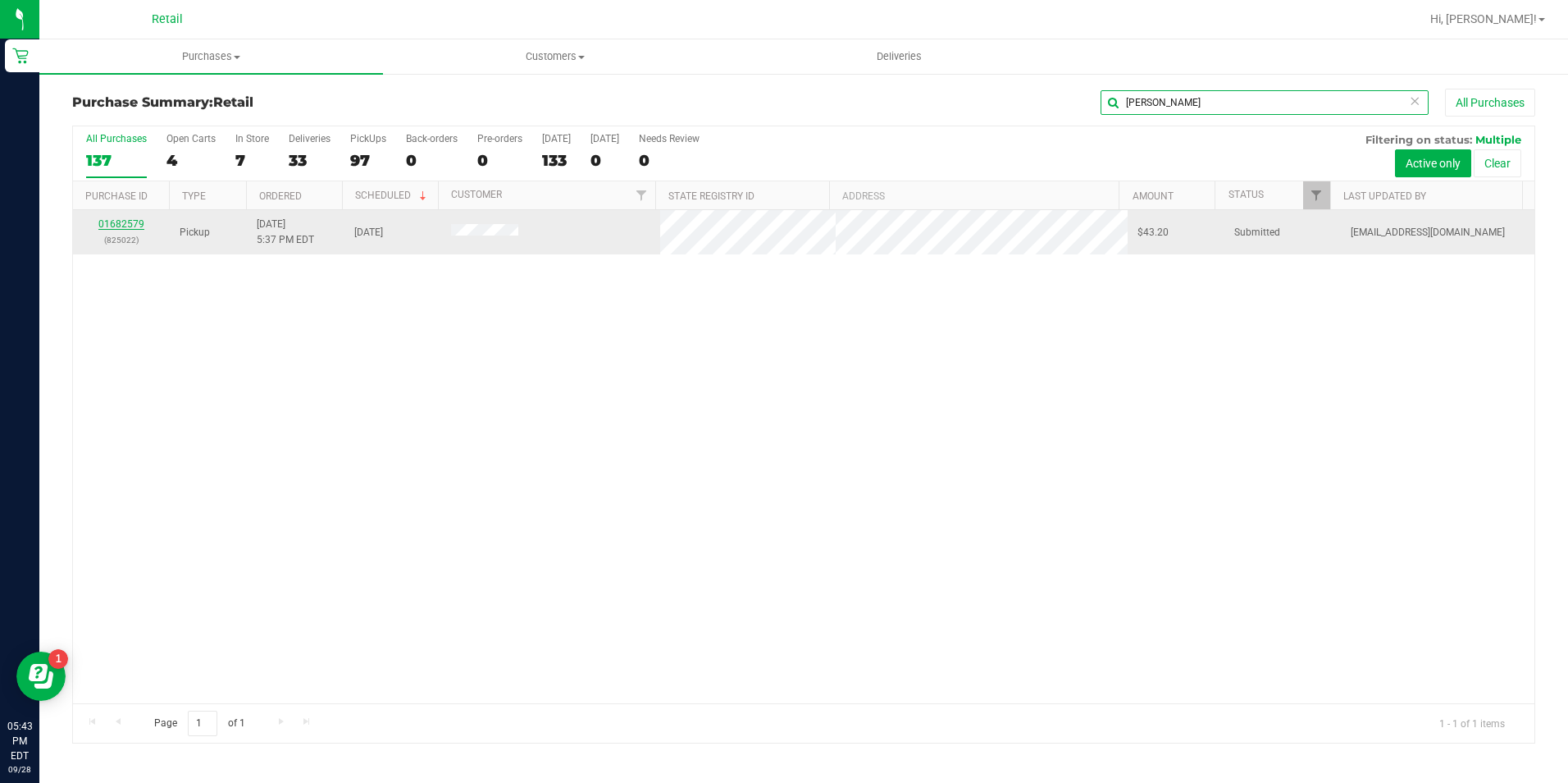
type input "lassiter"
click at [135, 223] on link "01682579" at bounding box center [121, 224] width 46 height 11
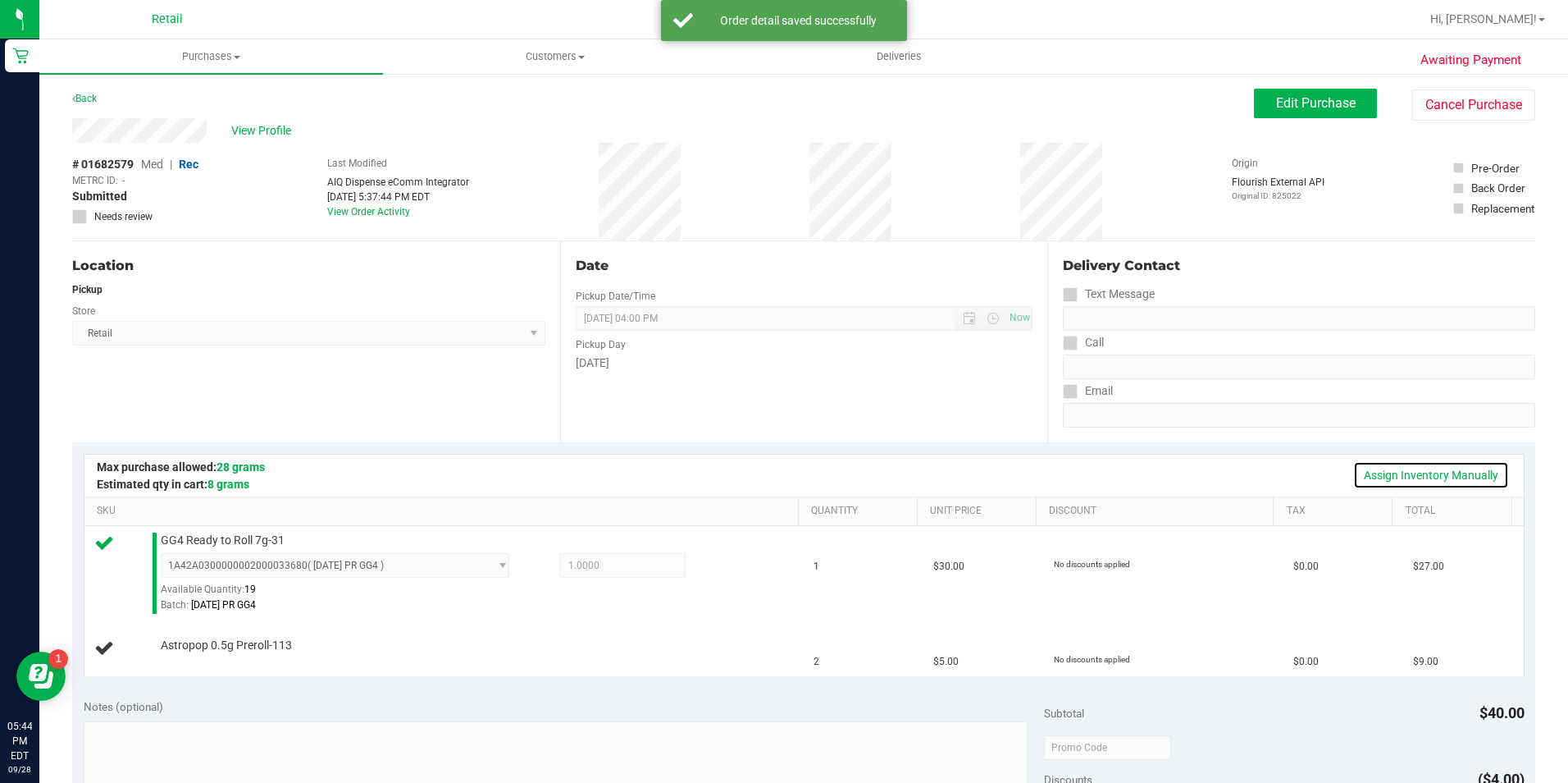
click at [1434, 474] on link "Assign Inventory Manually" at bounding box center [1431, 475] width 156 height 28
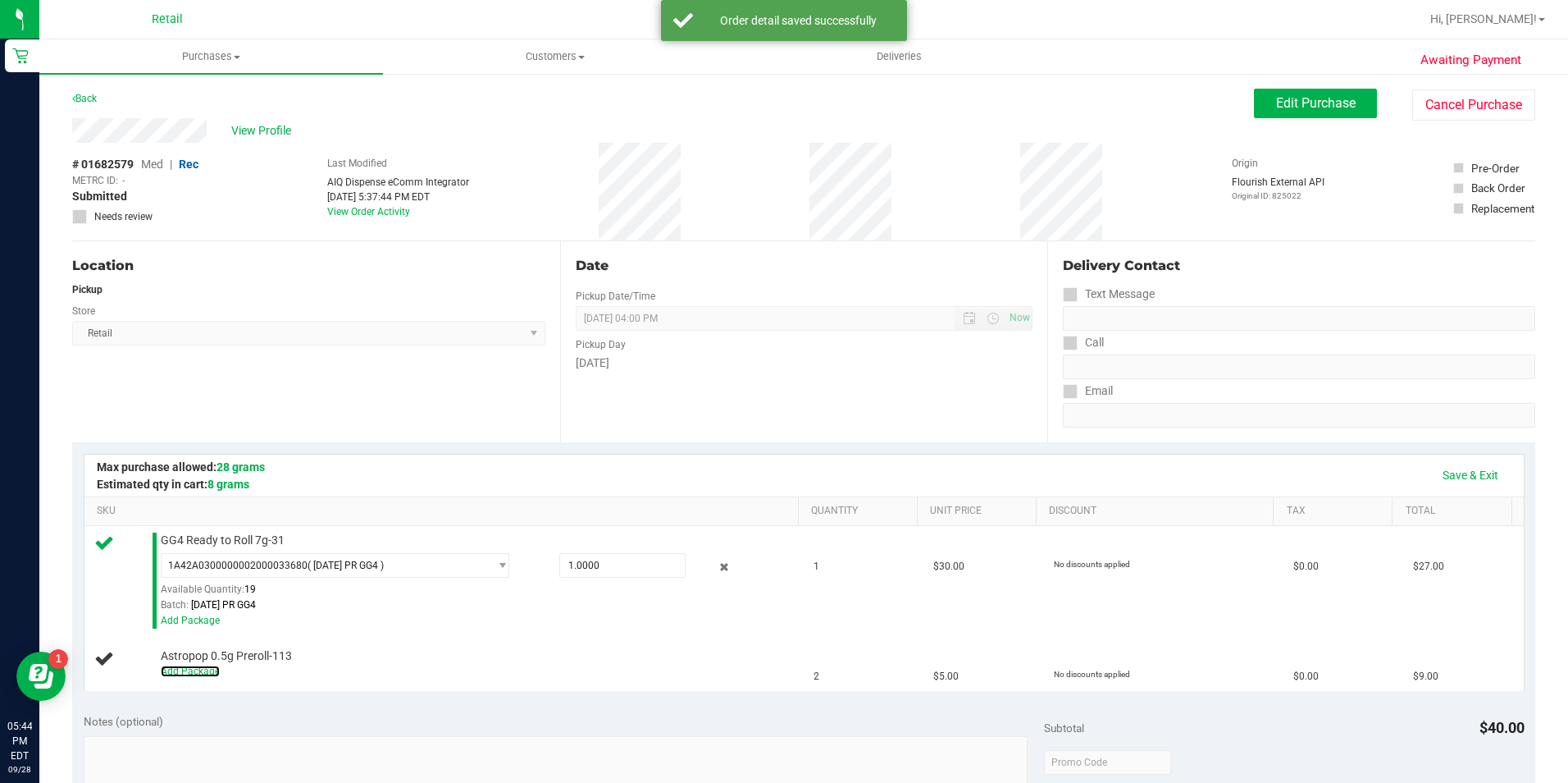
drag, startPoint x: 195, startPoint y: 672, endPoint x: 236, endPoint y: 720, distance: 63.1
click at [195, 672] on link "Add Package" at bounding box center [190, 670] width 59 height 11
click at [296, 667] on span "Select Package" at bounding box center [325, 660] width 328 height 23
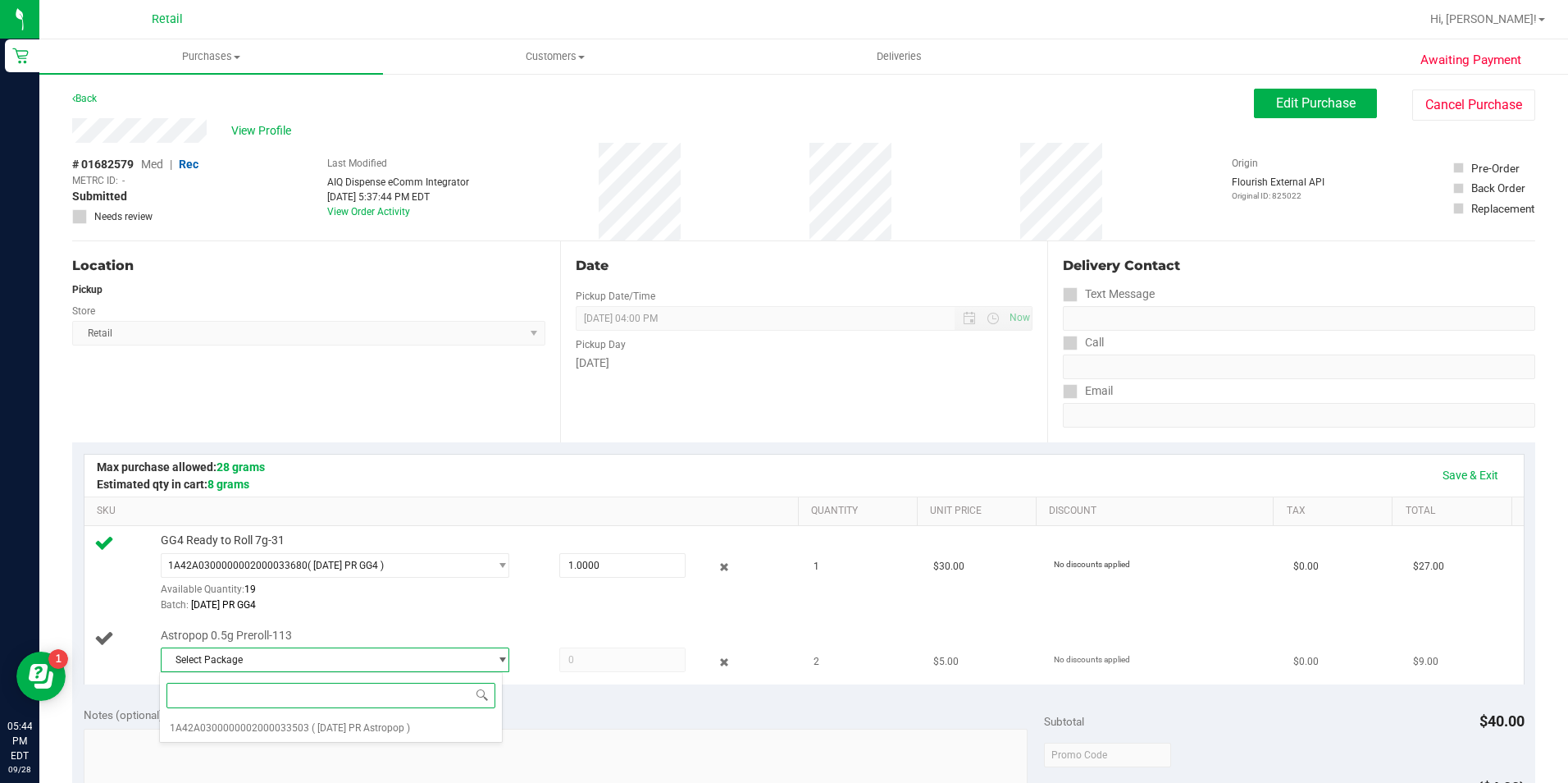
click at [279, 718] on li "1A42A0300000002000033503 ( 8.28.25 PR Astropop )" at bounding box center [330, 728] width 341 height 23
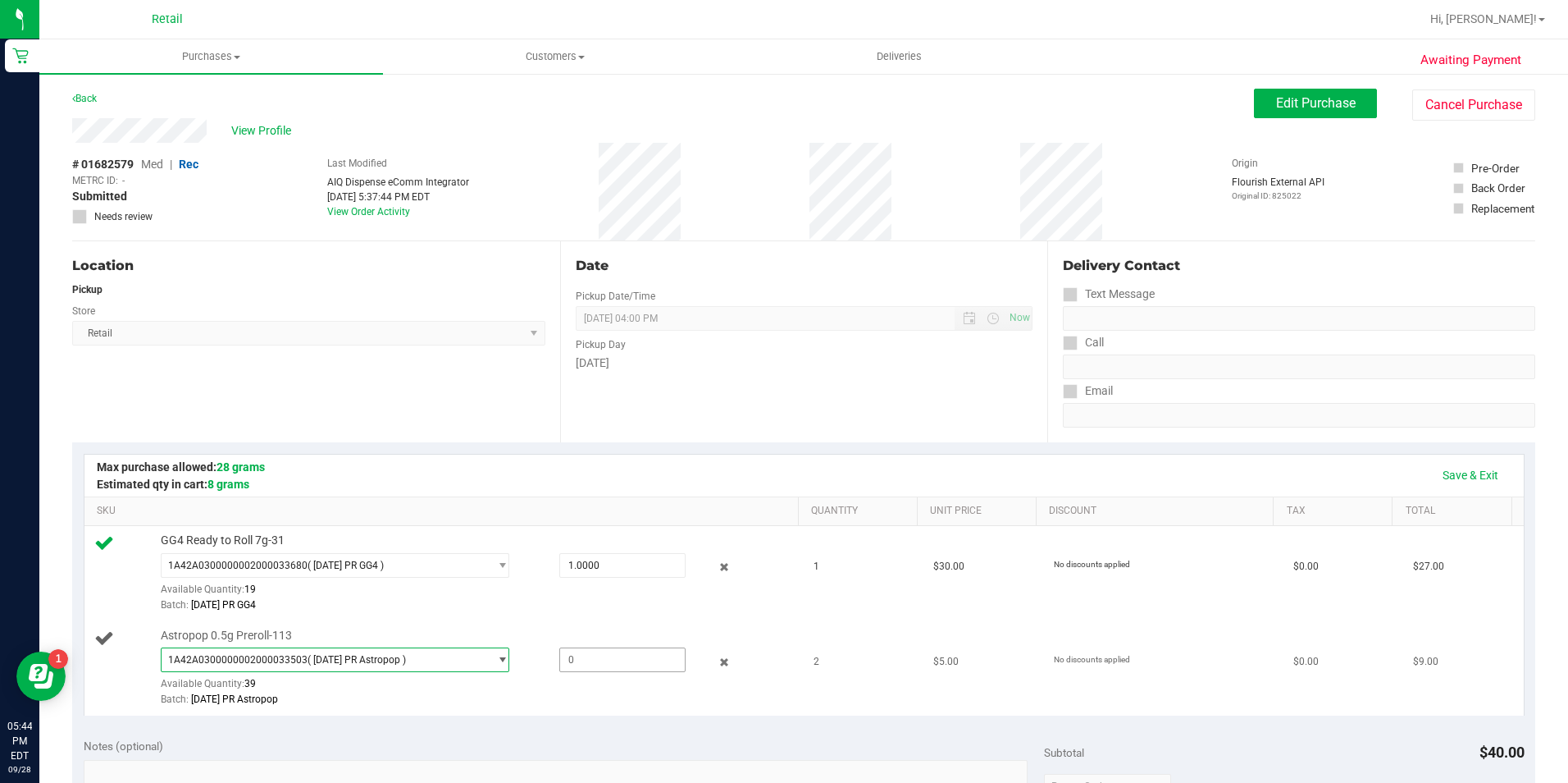
click at [600, 660] on span at bounding box center [622, 660] width 126 height 25
type input "2"
type input "2.0000"
click at [1476, 474] on link "Save & Exit" at bounding box center [1470, 475] width 77 height 28
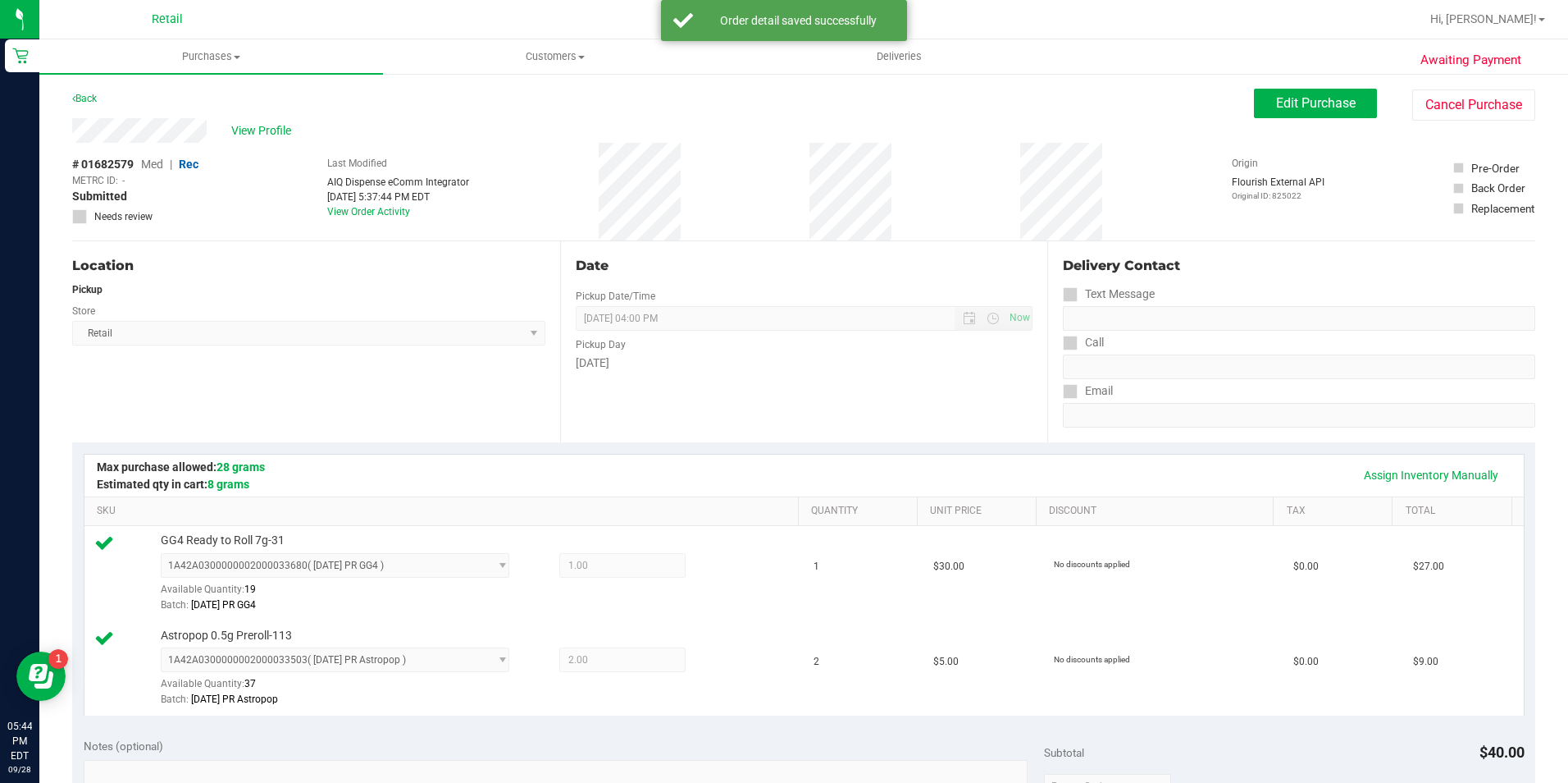
scroll to position [574, 0]
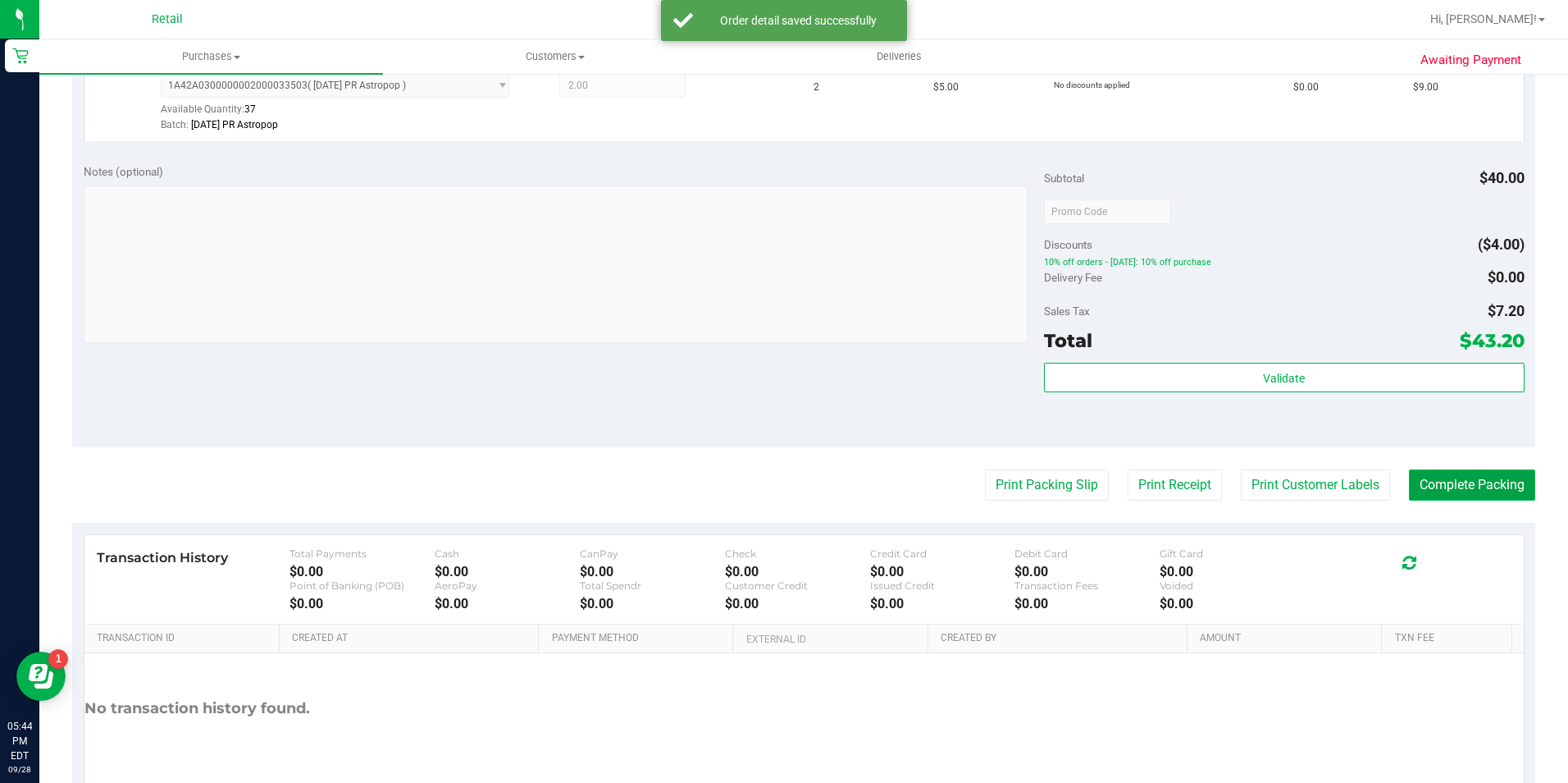
click at [1436, 484] on button "Complete Packing" at bounding box center [1471, 484] width 126 height 31
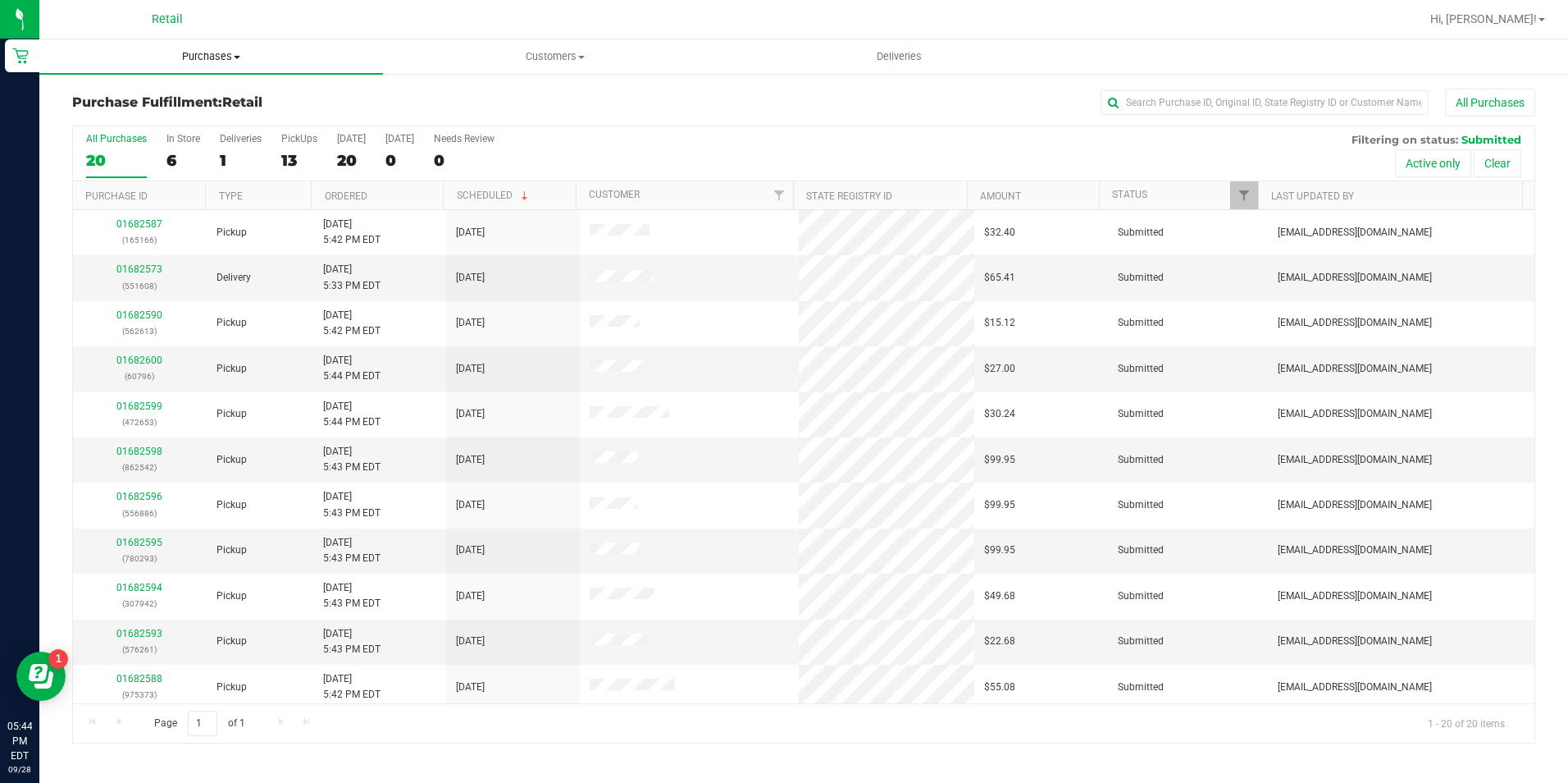
click at [217, 58] on span "Purchases" at bounding box center [211, 56] width 343 height 15
click at [215, 94] on li "Summary of purchases" at bounding box center [211, 100] width 343 height 19
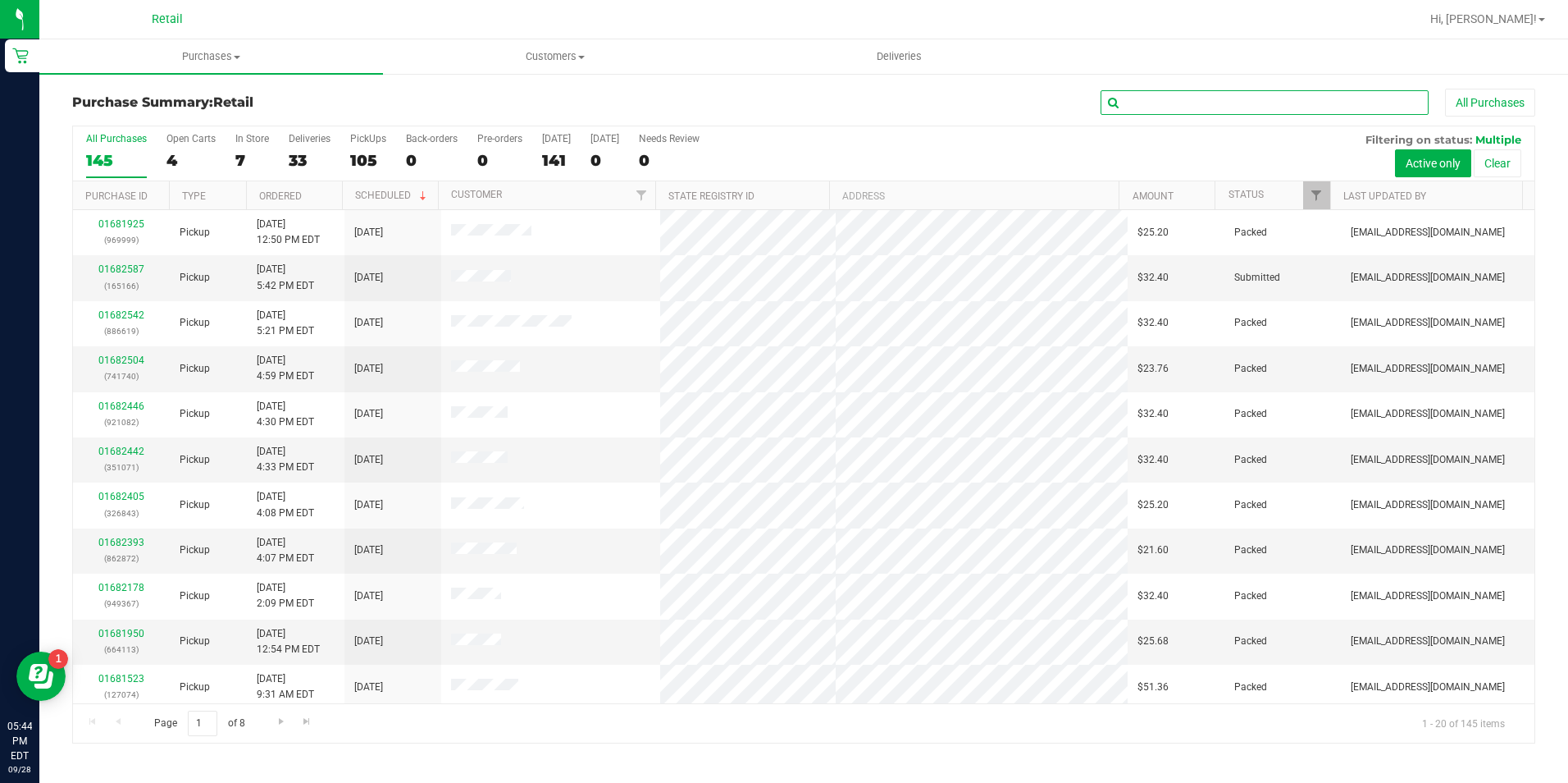
click at [1139, 97] on input "text" at bounding box center [1264, 102] width 328 height 25
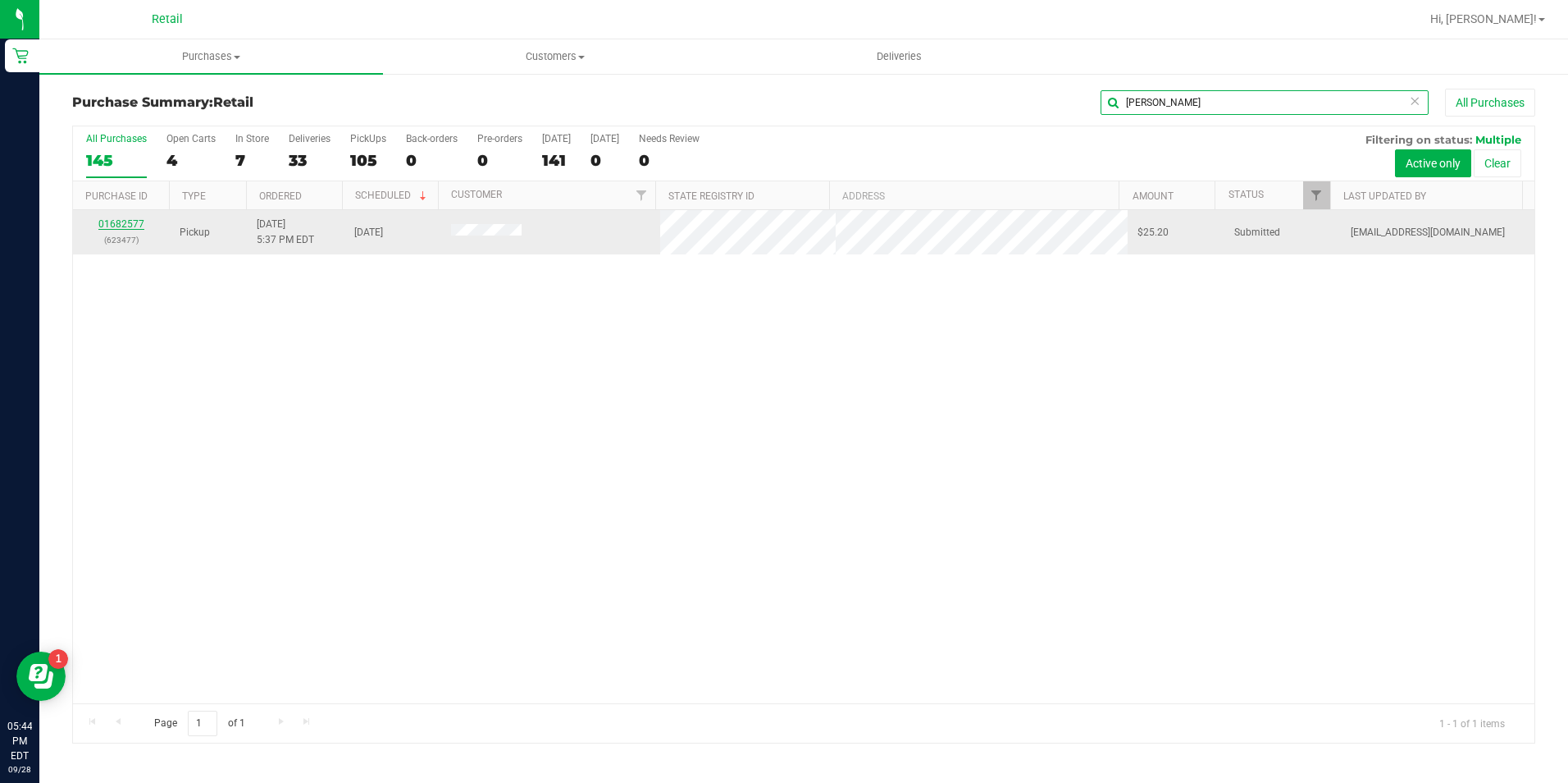
type input "marcano"
click at [132, 223] on link "01682577" at bounding box center [121, 224] width 46 height 11
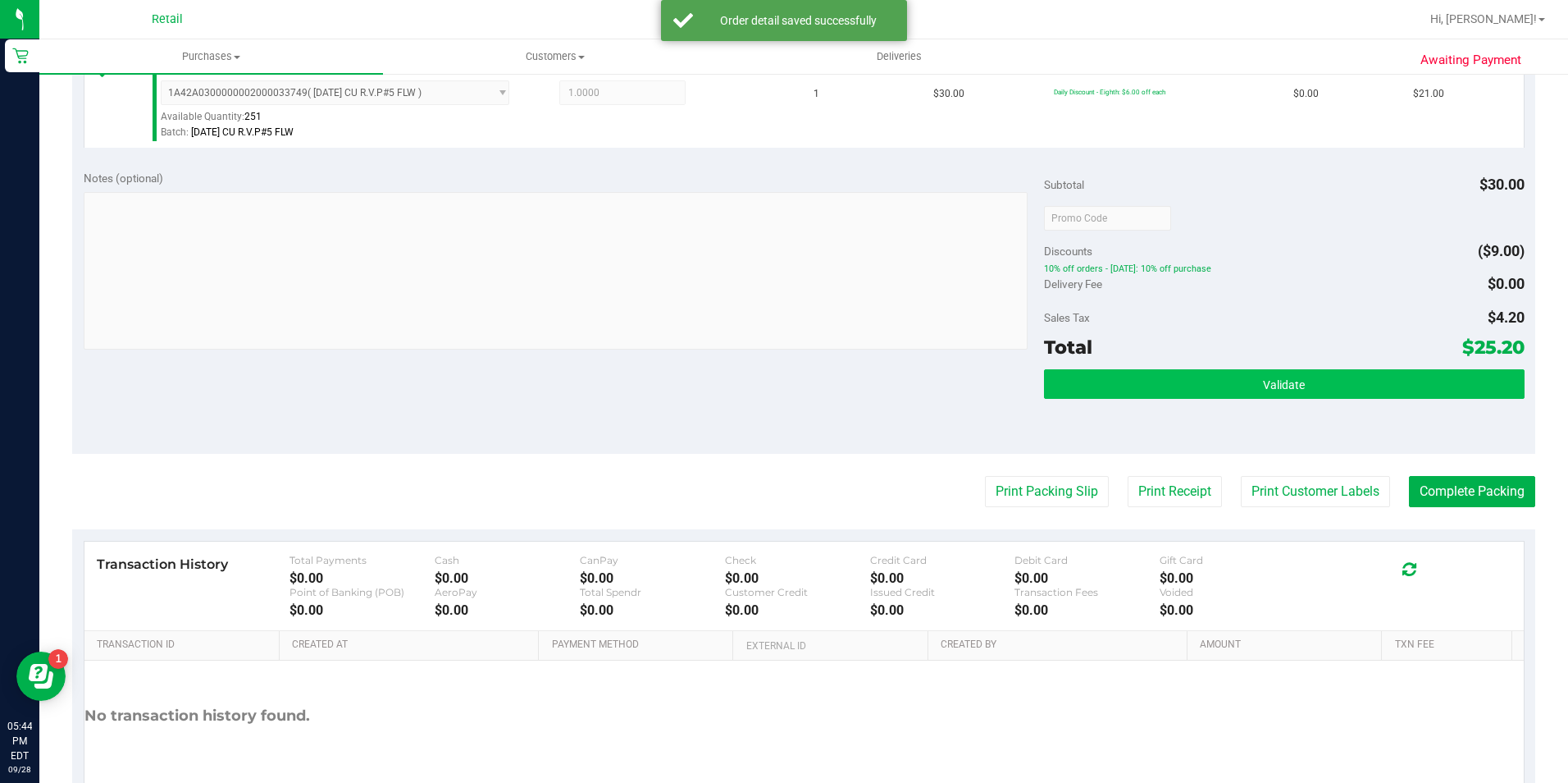
scroll to position [492, 0]
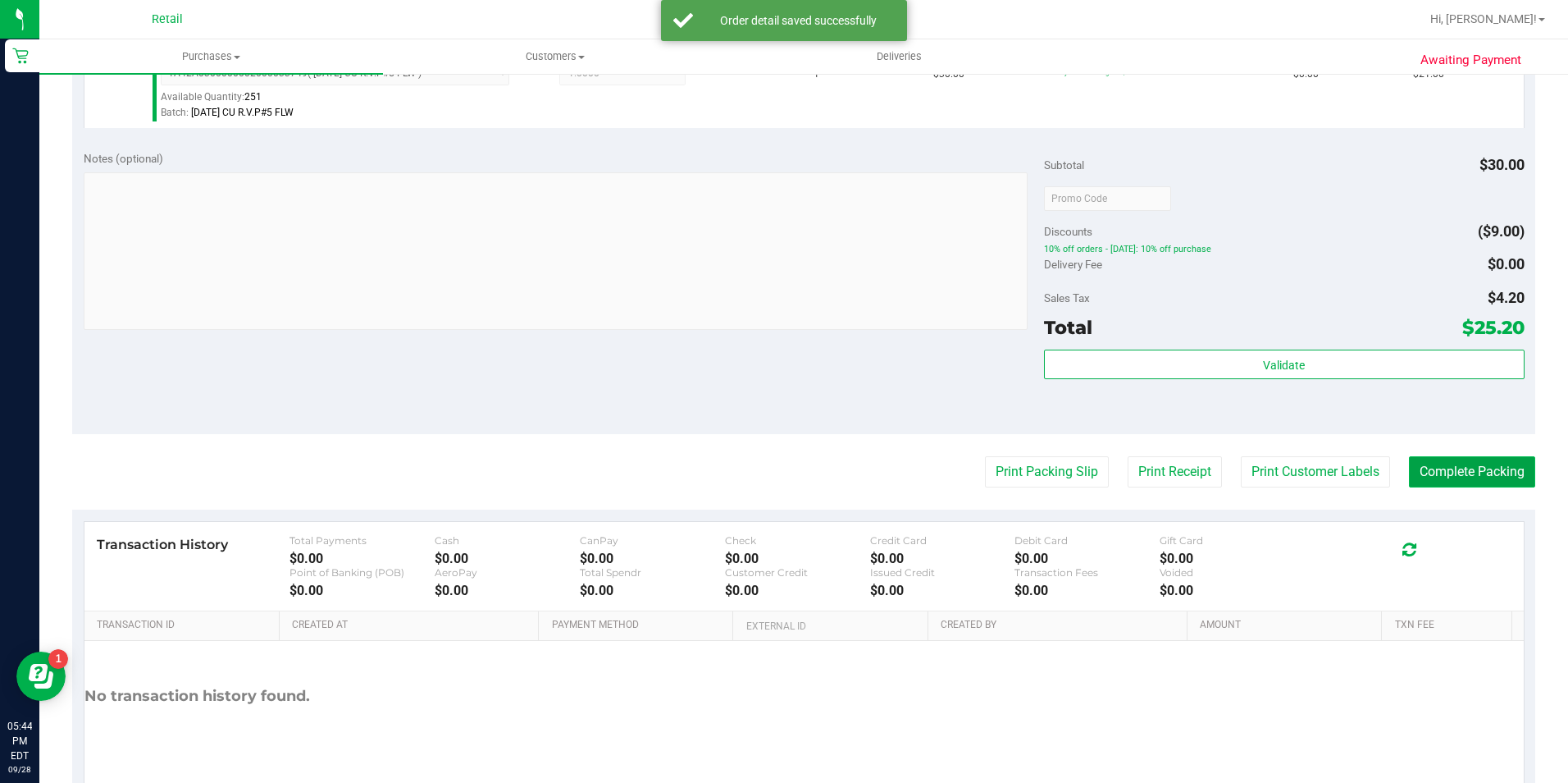
click at [1462, 471] on button "Complete Packing" at bounding box center [1471, 471] width 126 height 31
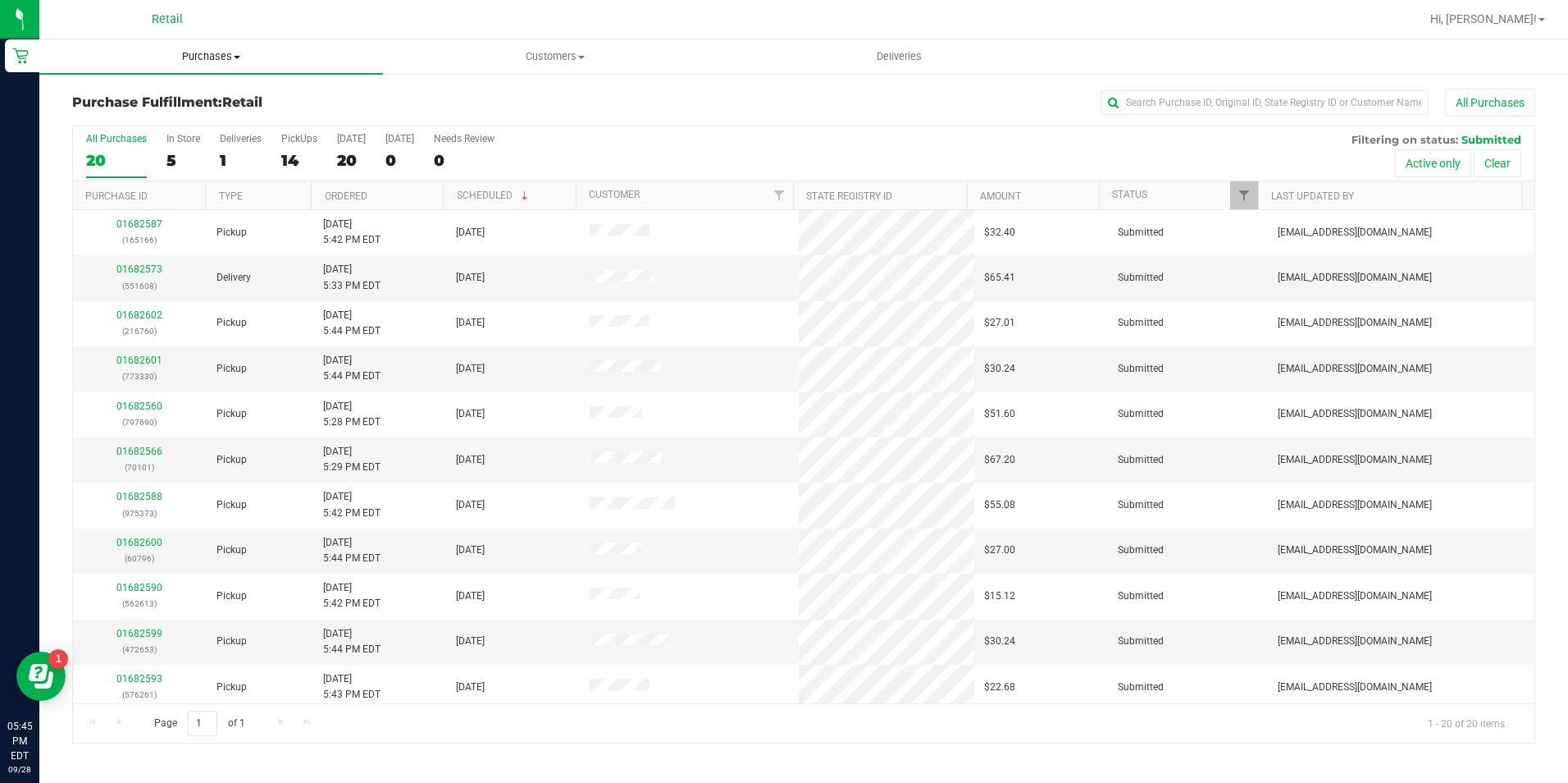
click at [206, 52] on span "Purchases" at bounding box center [211, 56] width 343 height 15
click at [203, 107] on li "Summary of purchases" at bounding box center [211, 100] width 343 height 19
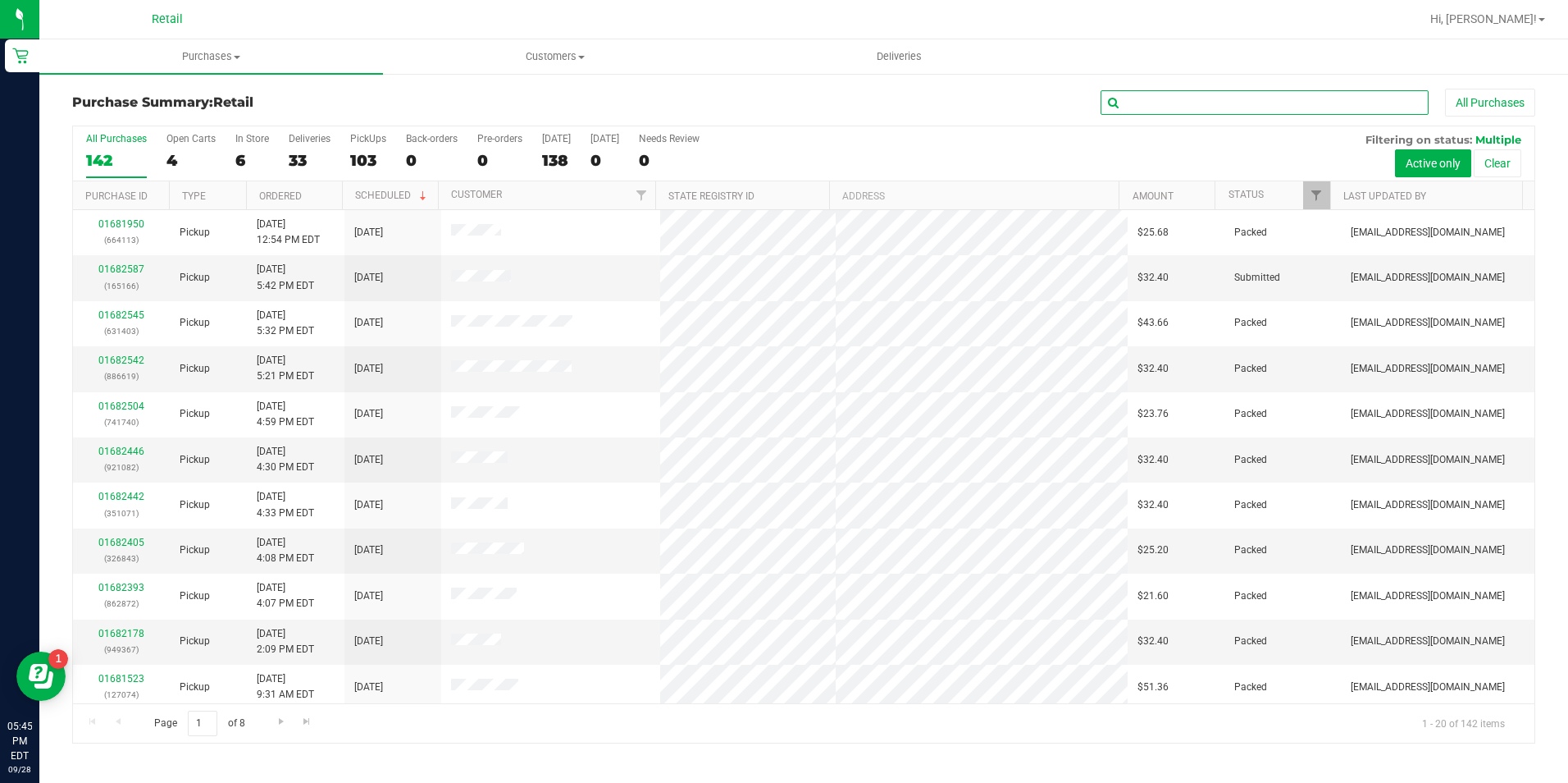
click at [1177, 96] on input "text" at bounding box center [1264, 102] width 328 height 25
click at [1182, 105] on input "text" at bounding box center [1264, 102] width 328 height 25
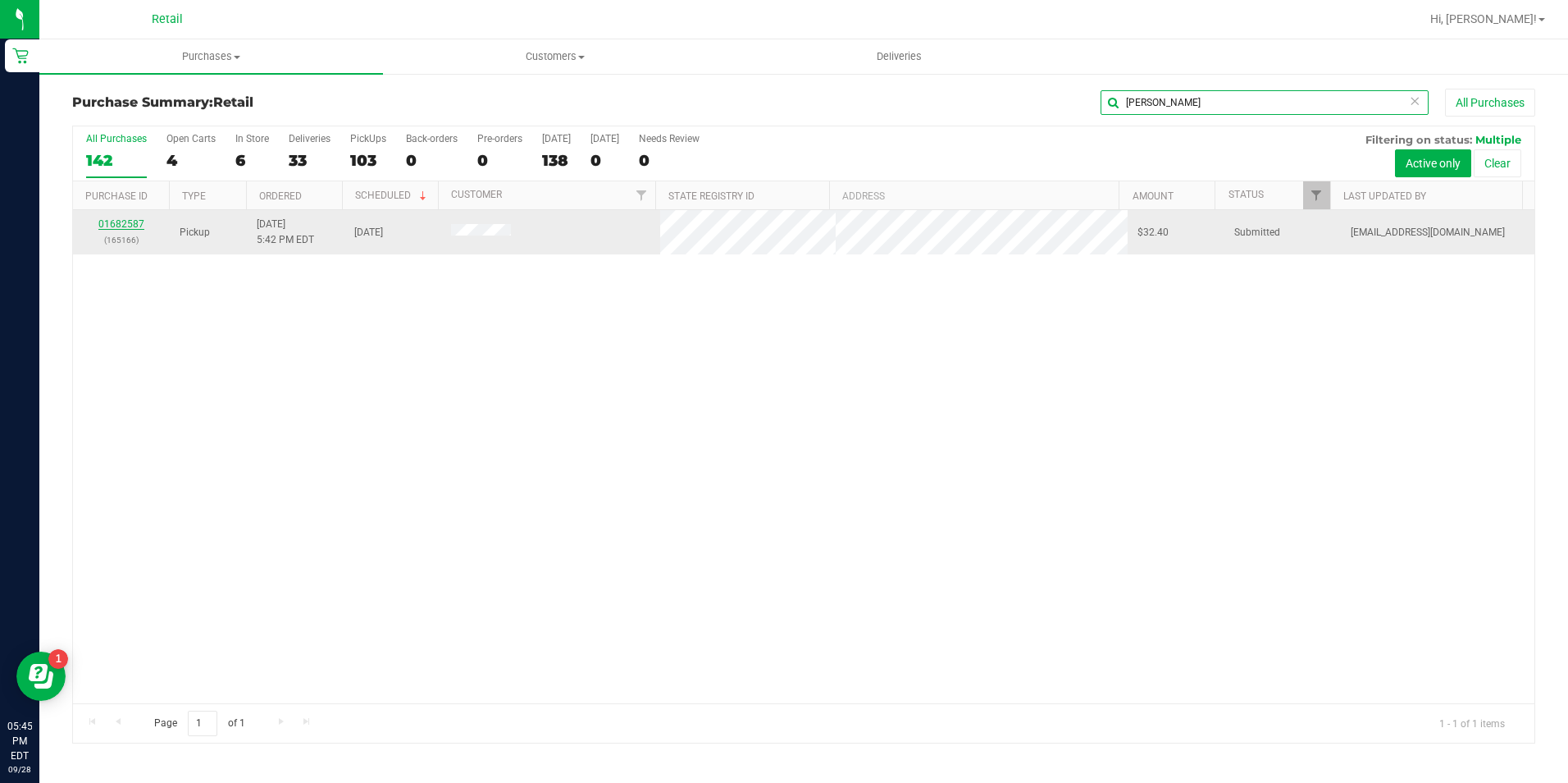
type input "nestor"
click at [125, 225] on link "01682587" at bounding box center [121, 224] width 46 height 11
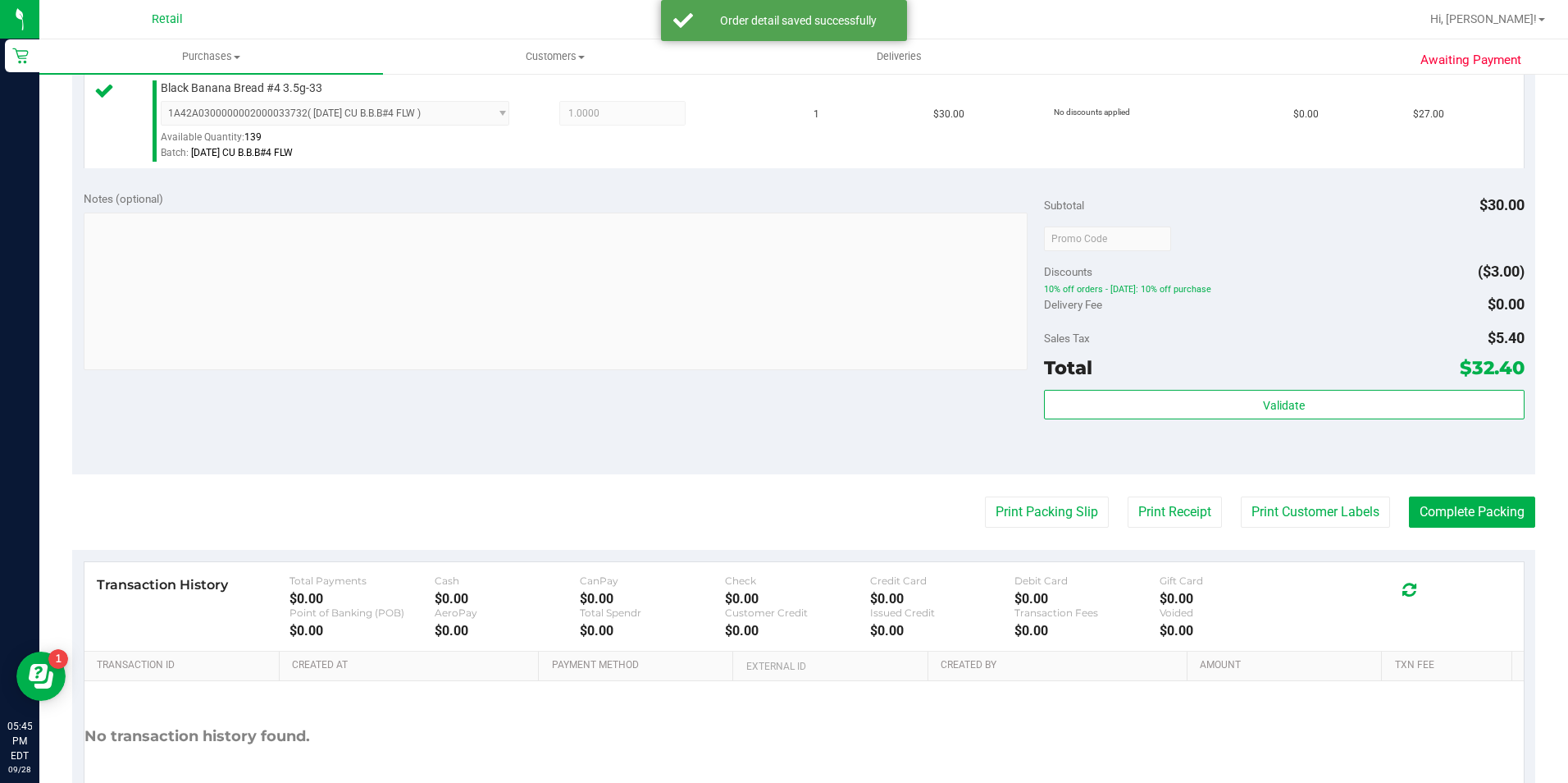
scroll to position [558, 0]
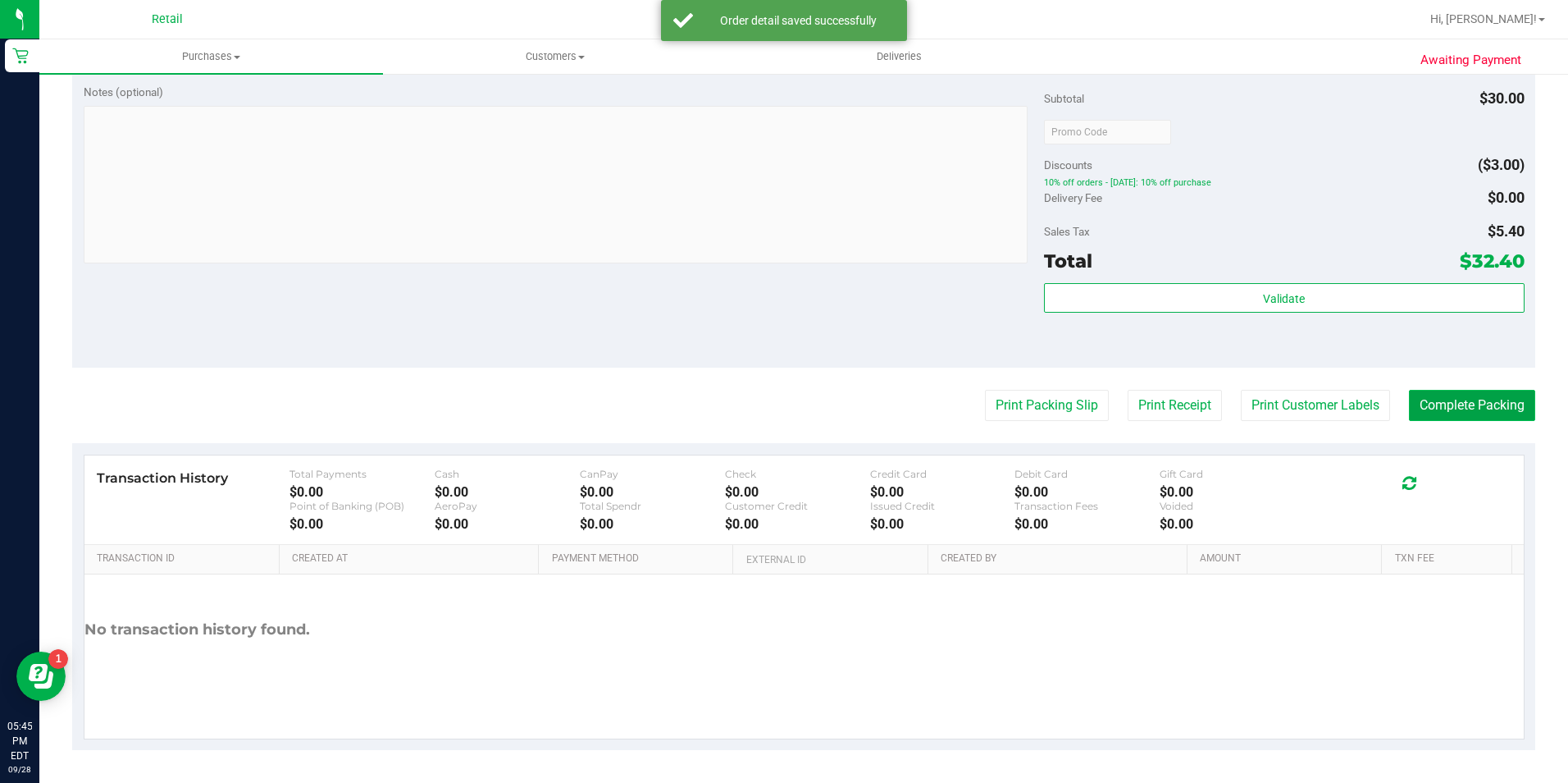
click at [1466, 403] on button "Complete Packing" at bounding box center [1471, 404] width 126 height 31
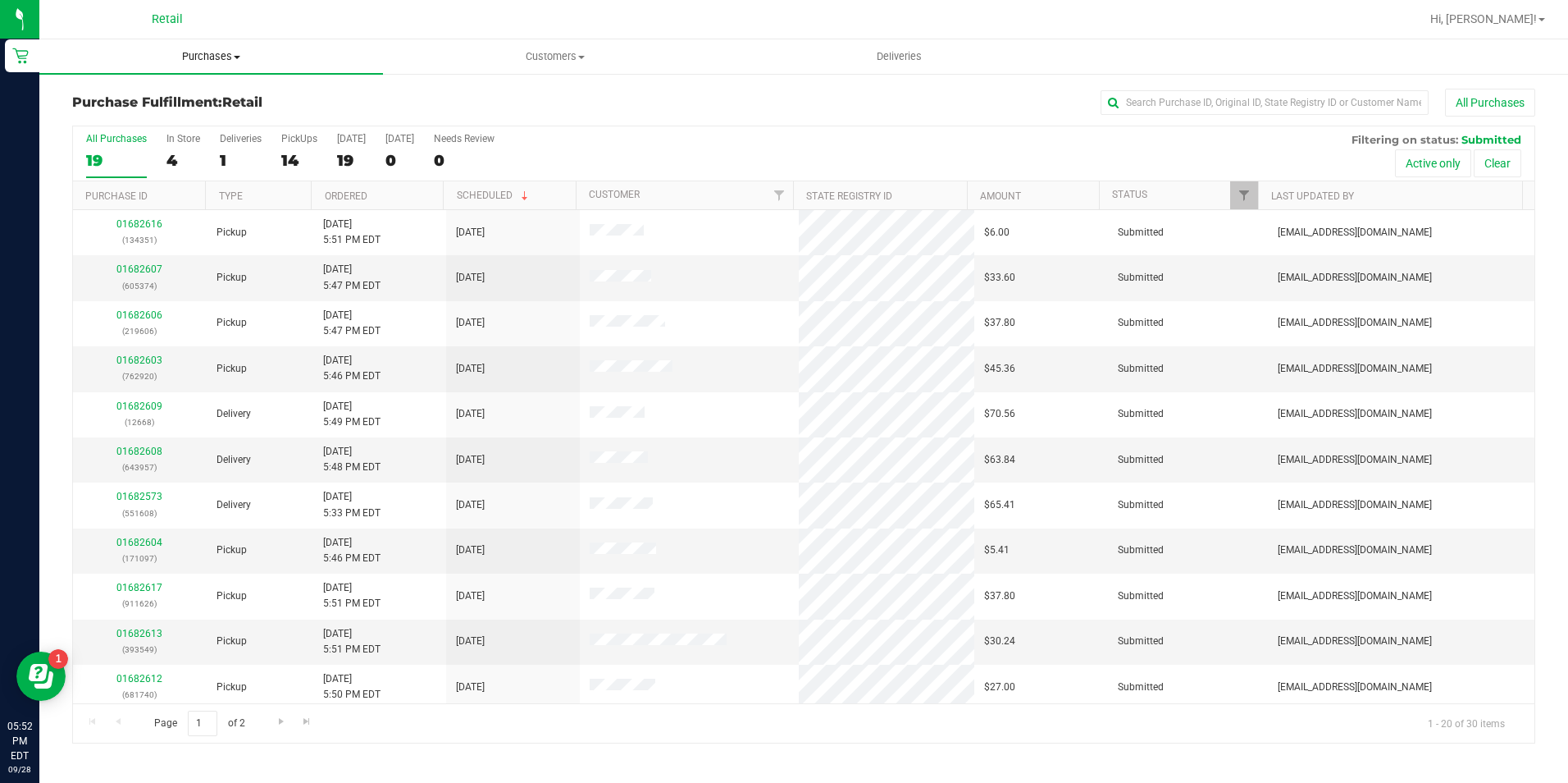
click at [218, 55] on span "Purchases" at bounding box center [211, 56] width 343 height 15
click at [216, 92] on li "Summary of purchases" at bounding box center [211, 100] width 343 height 19
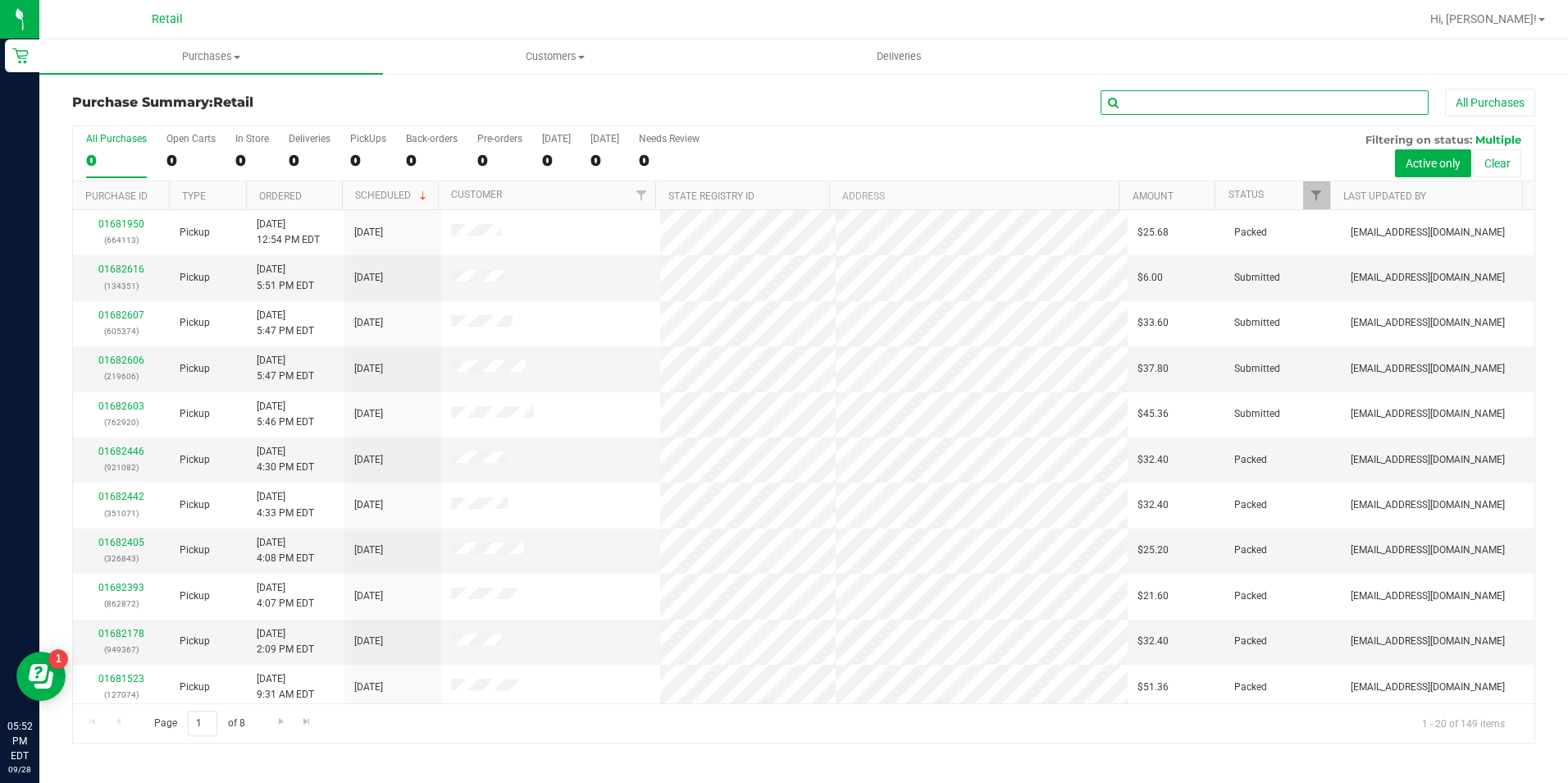
click at [1158, 103] on input "text" at bounding box center [1264, 102] width 328 height 25
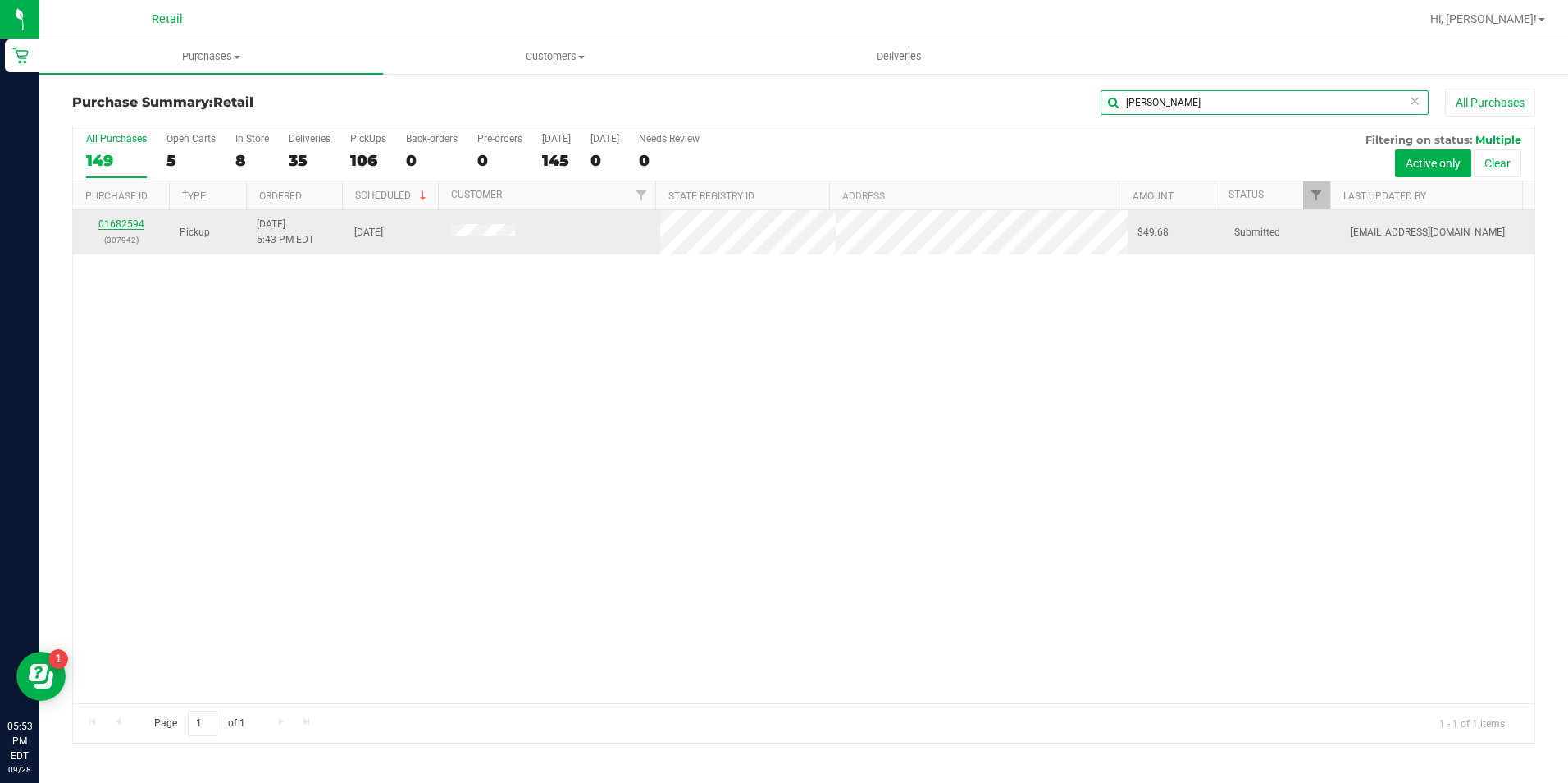
type input "vieira"
click at [133, 223] on link "01682594" at bounding box center [121, 224] width 46 height 11
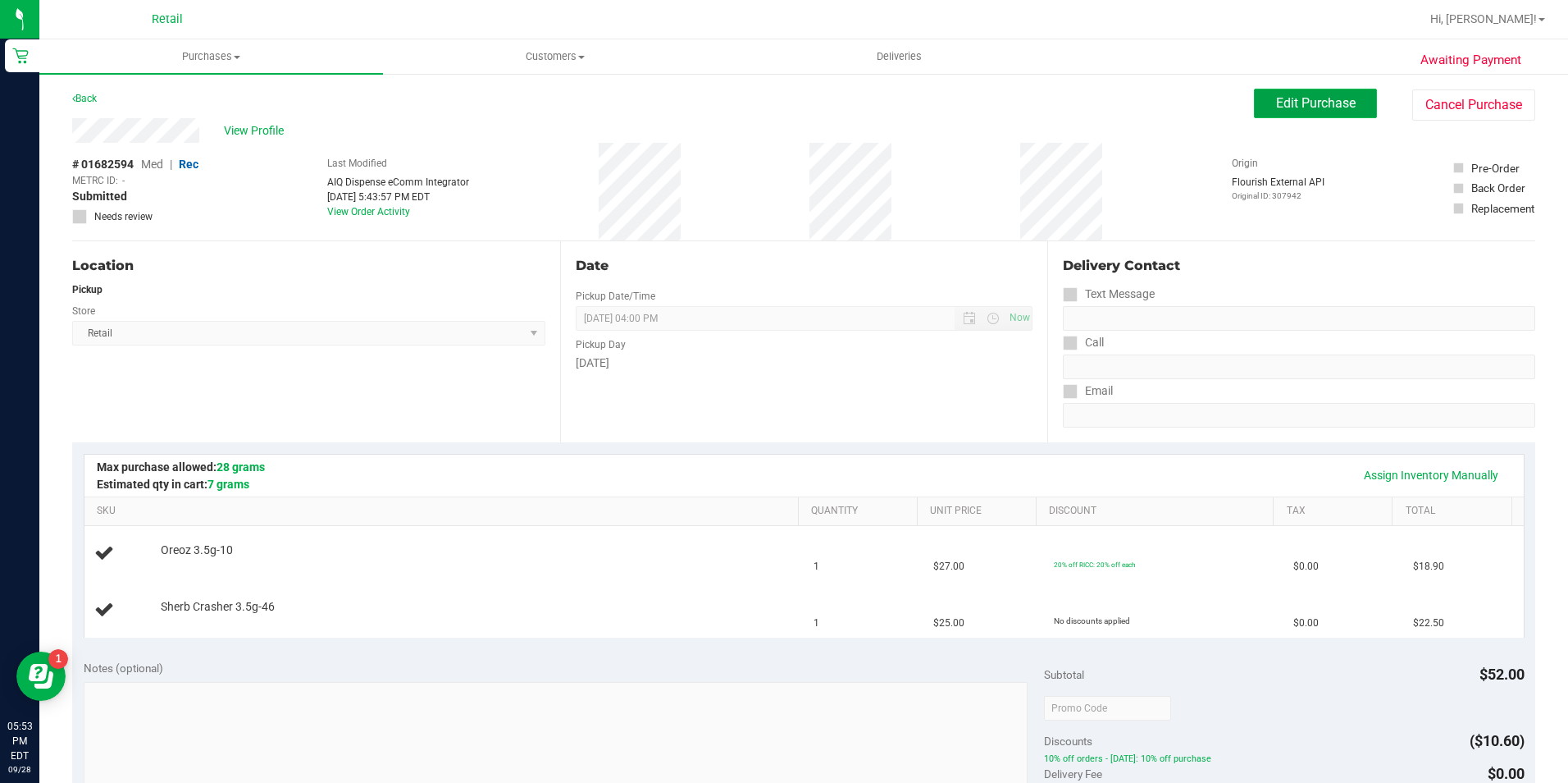
click at [1300, 100] on span "Edit Purchase" at bounding box center [1315, 103] width 79 height 16
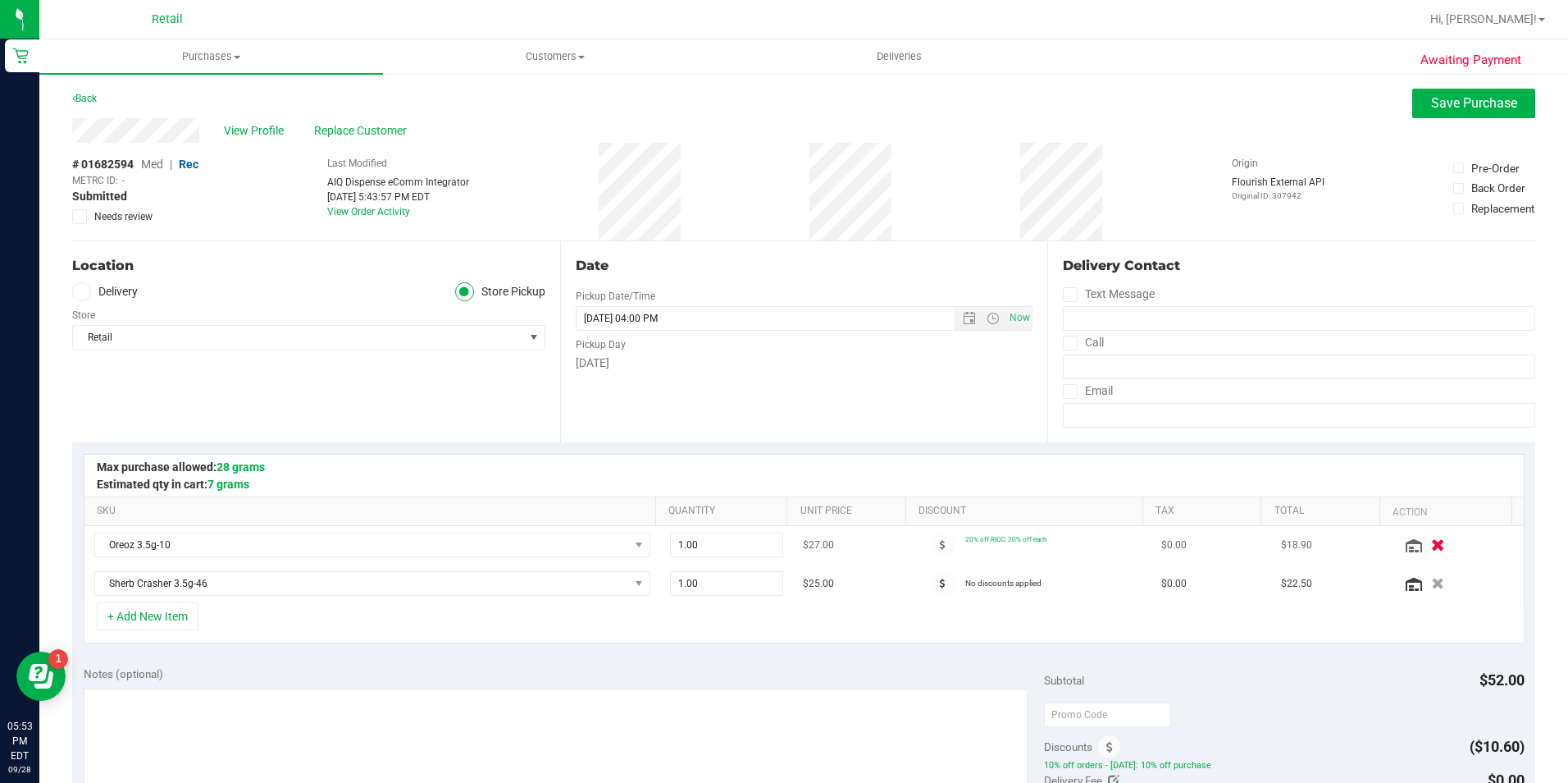
click at [1431, 546] on icon "button" at bounding box center [1438, 545] width 14 height 12
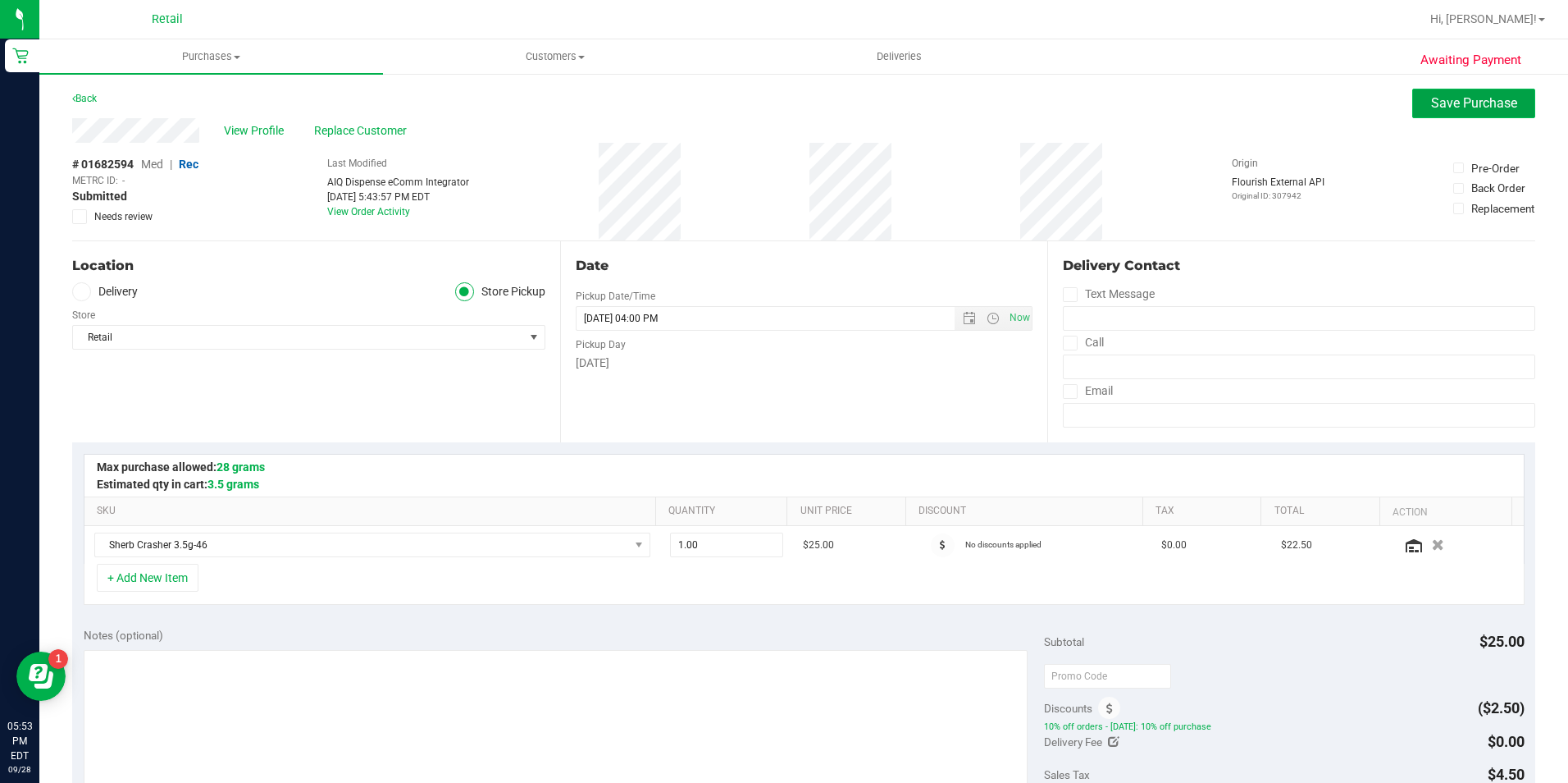
click at [1466, 110] on span "Save Purchase" at bounding box center [1474, 103] width 86 height 16
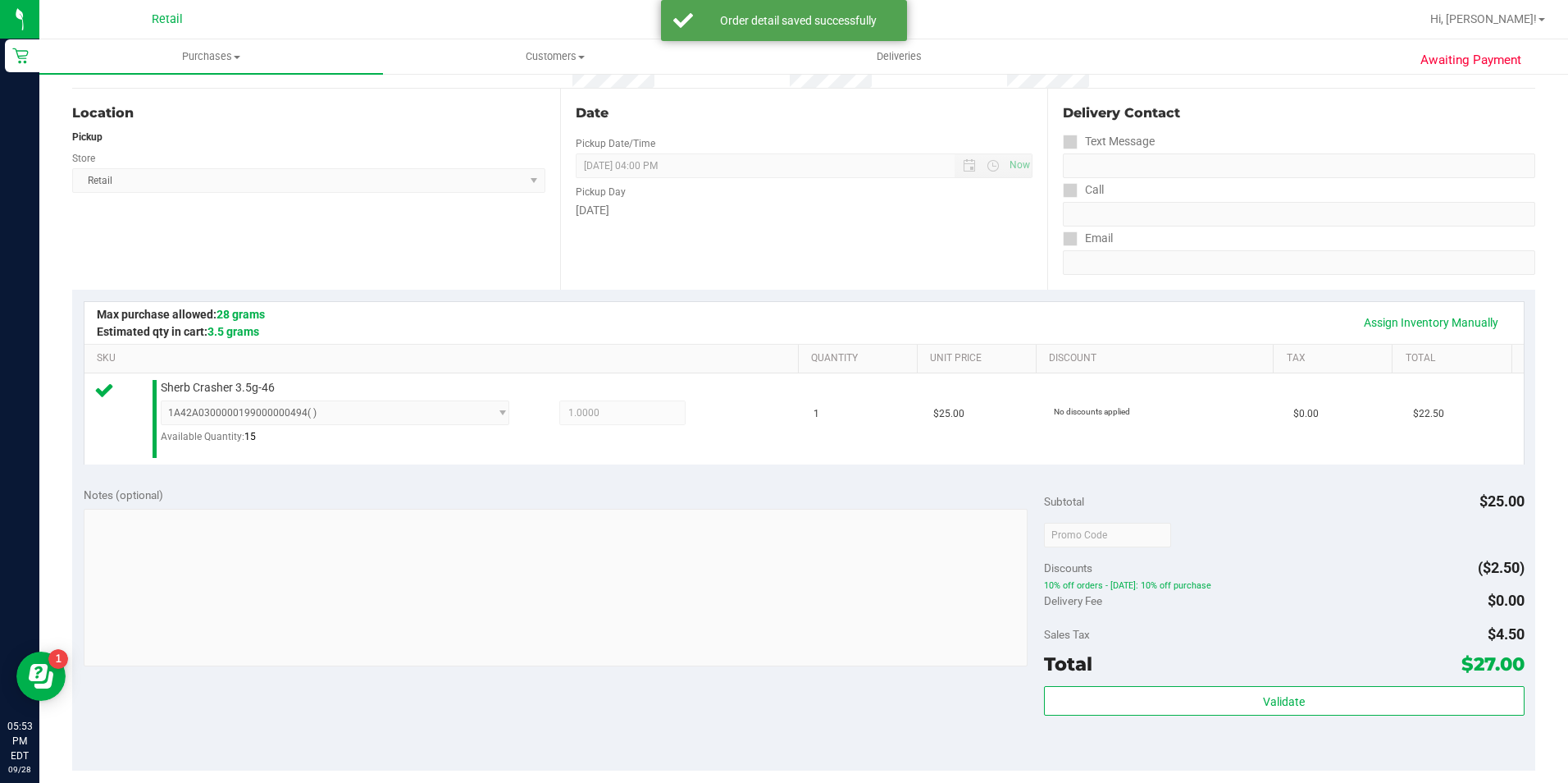
scroll to position [329, 0]
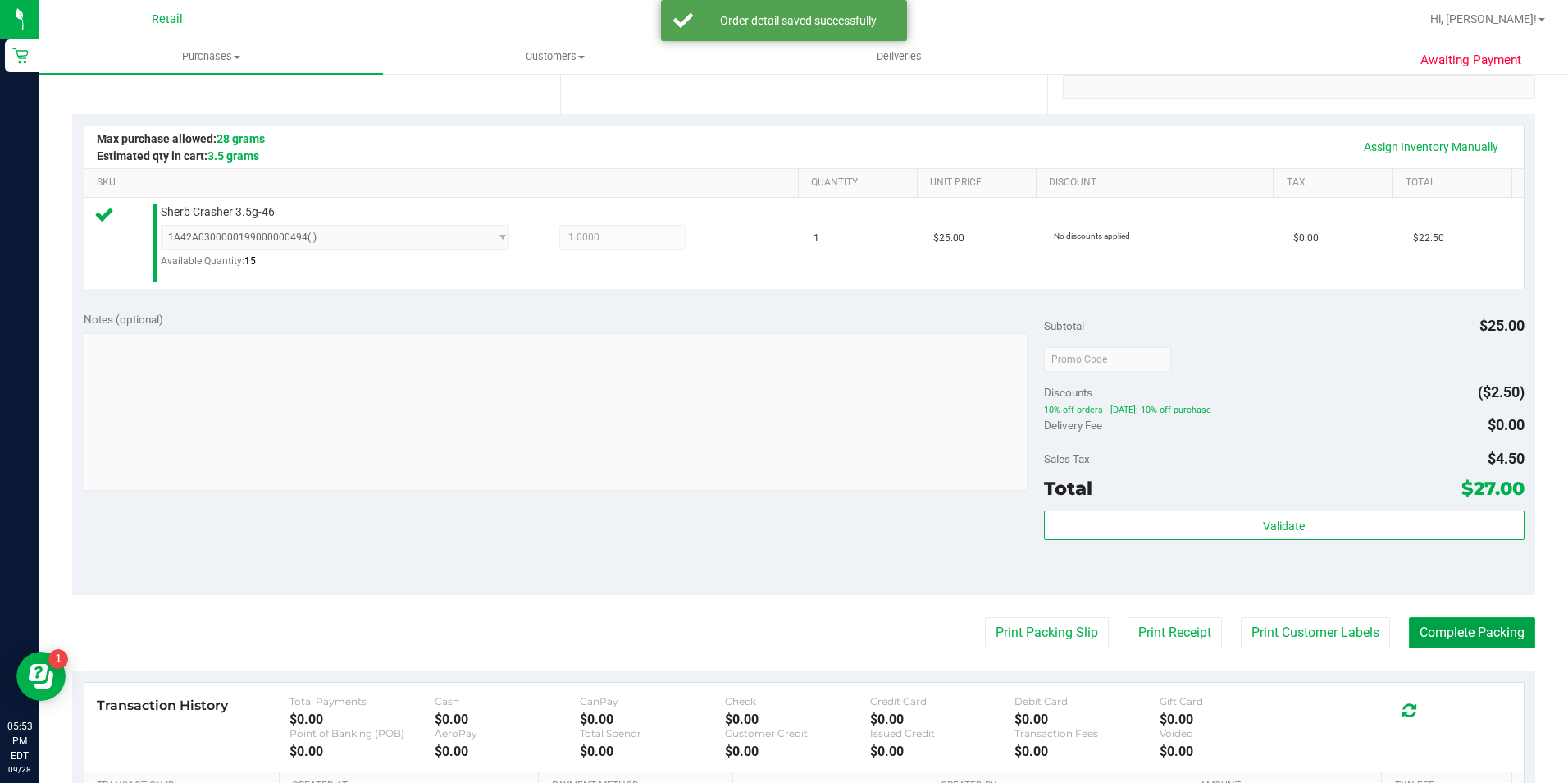
click at [1427, 633] on button "Complete Packing" at bounding box center [1471, 632] width 126 height 31
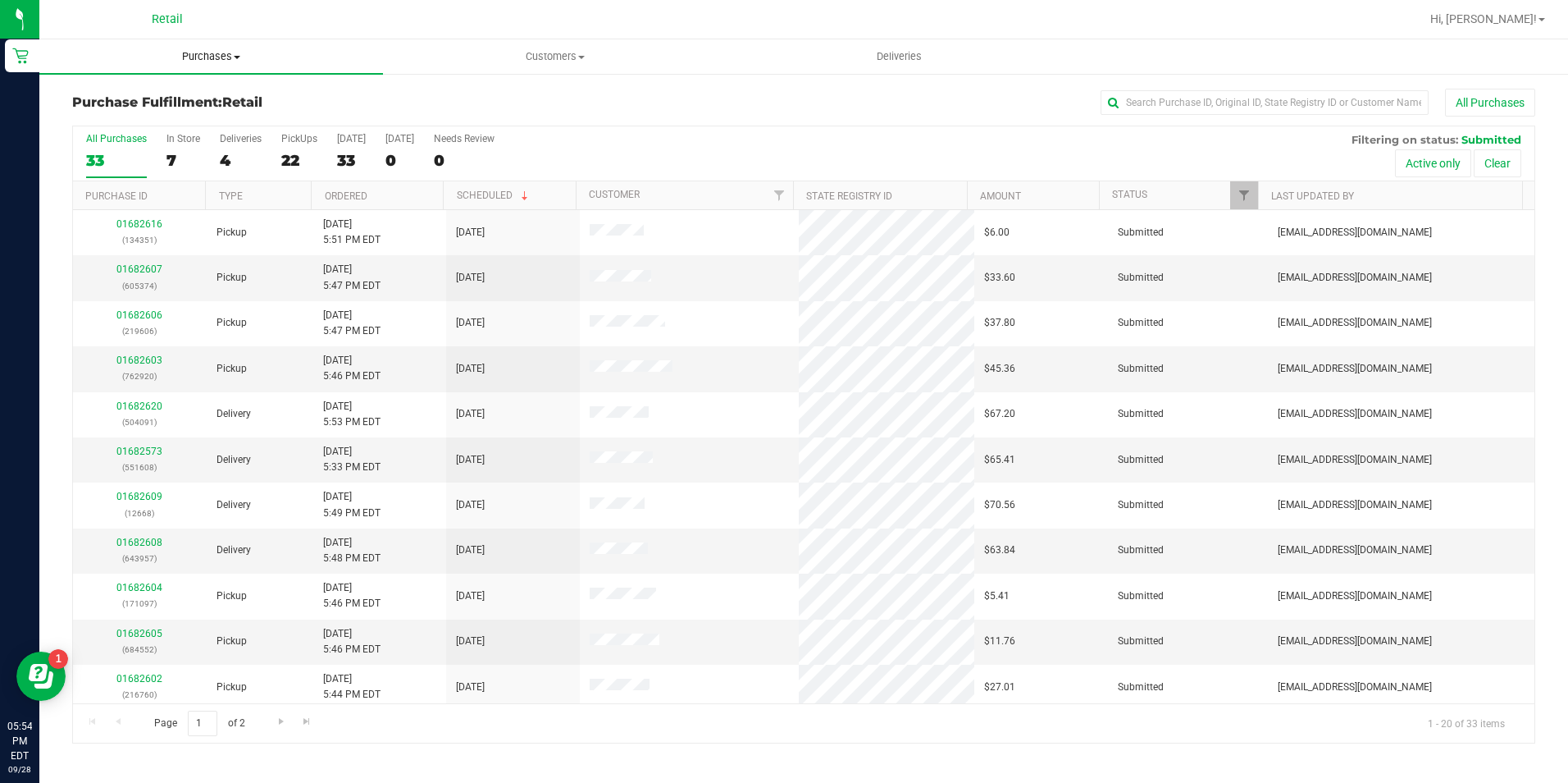
click at [187, 59] on span "Purchases" at bounding box center [211, 56] width 343 height 15
click at [195, 92] on span "Summary of purchases" at bounding box center [123, 99] width 168 height 14
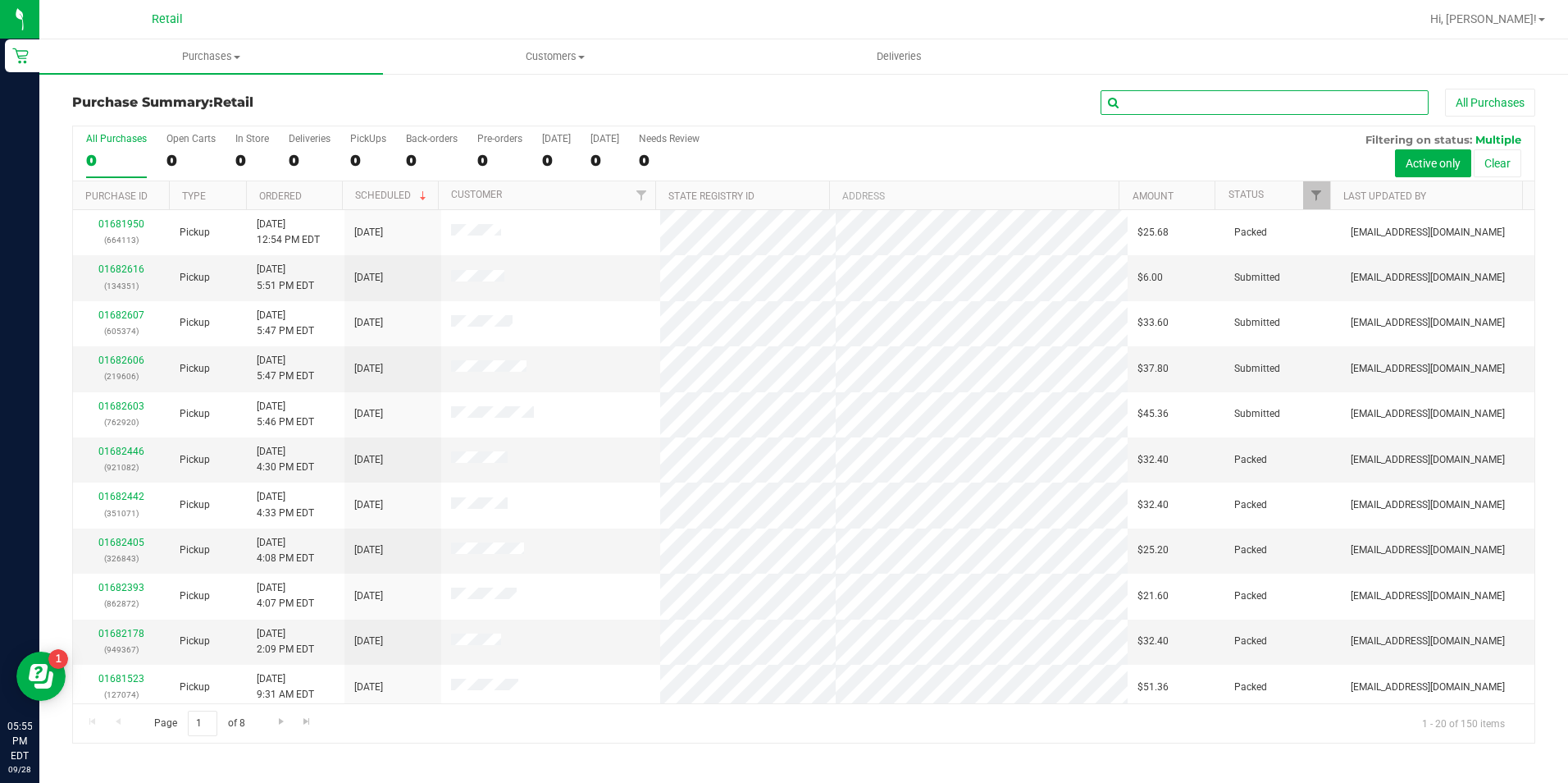
click at [1209, 98] on input "text" at bounding box center [1264, 102] width 328 height 25
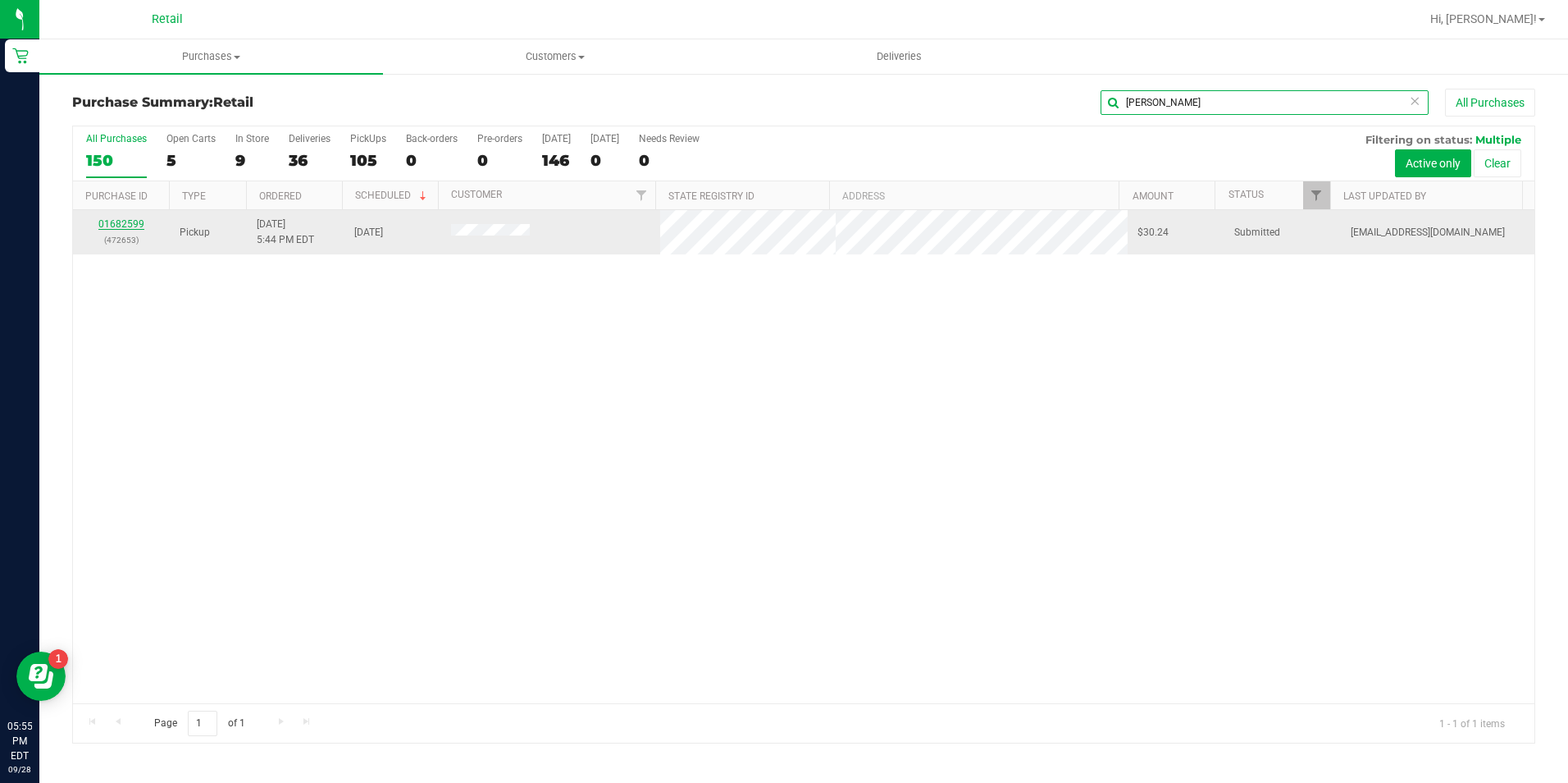
type input "jamieson"
click at [124, 221] on link "01682599" at bounding box center [121, 224] width 46 height 11
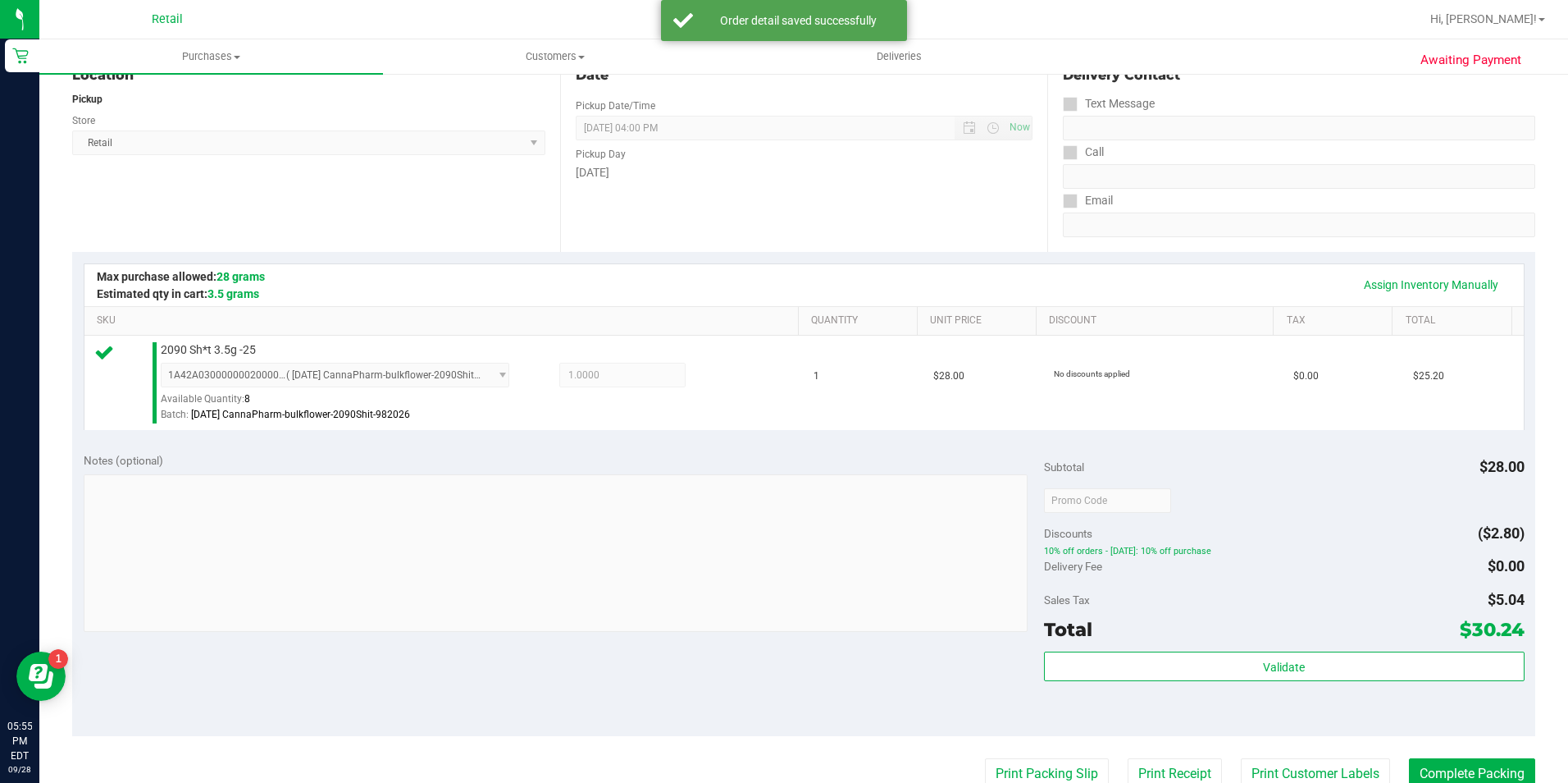
scroll to position [246, 0]
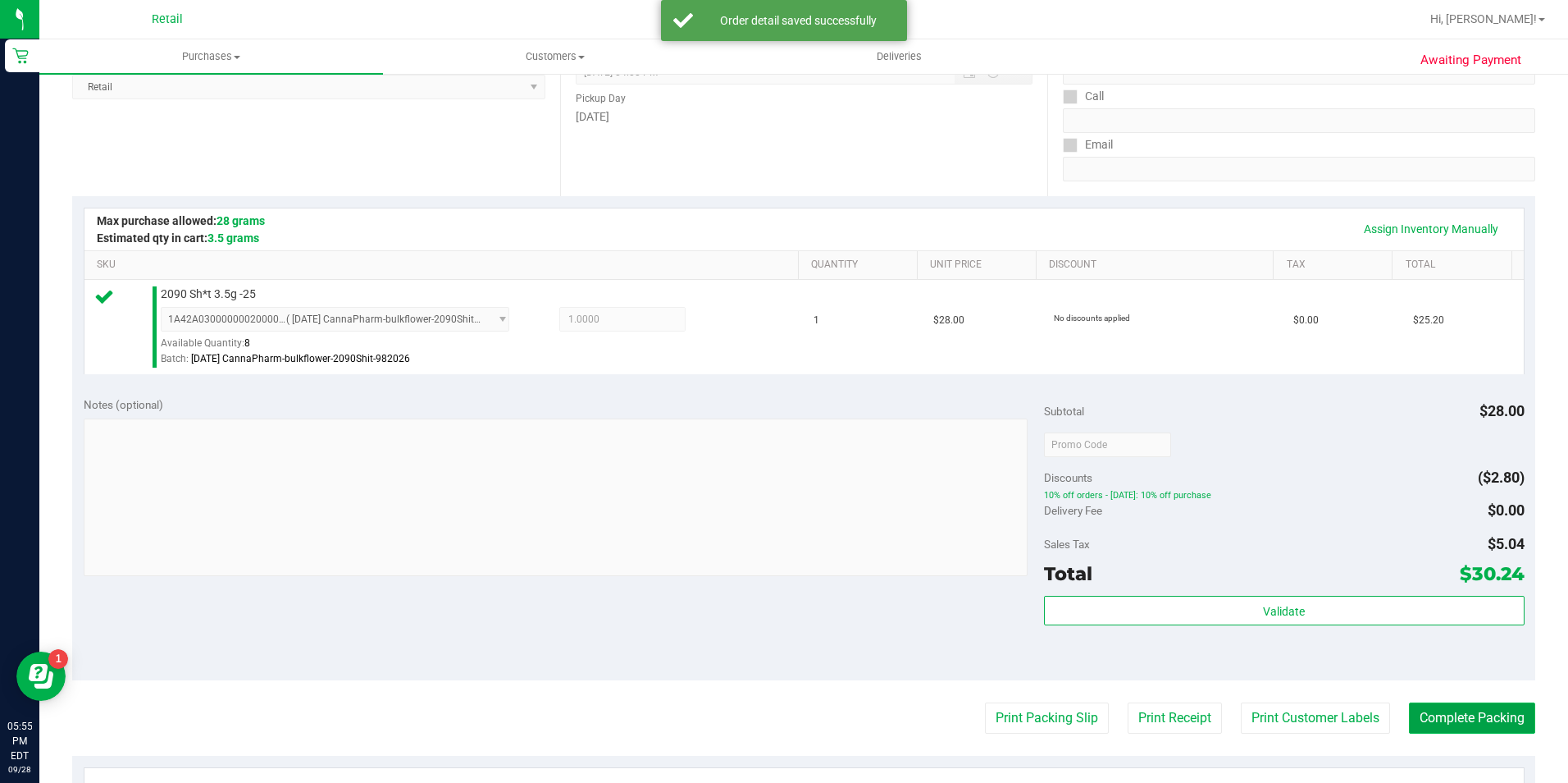
click at [1423, 707] on button "Complete Packing" at bounding box center [1471, 717] width 126 height 31
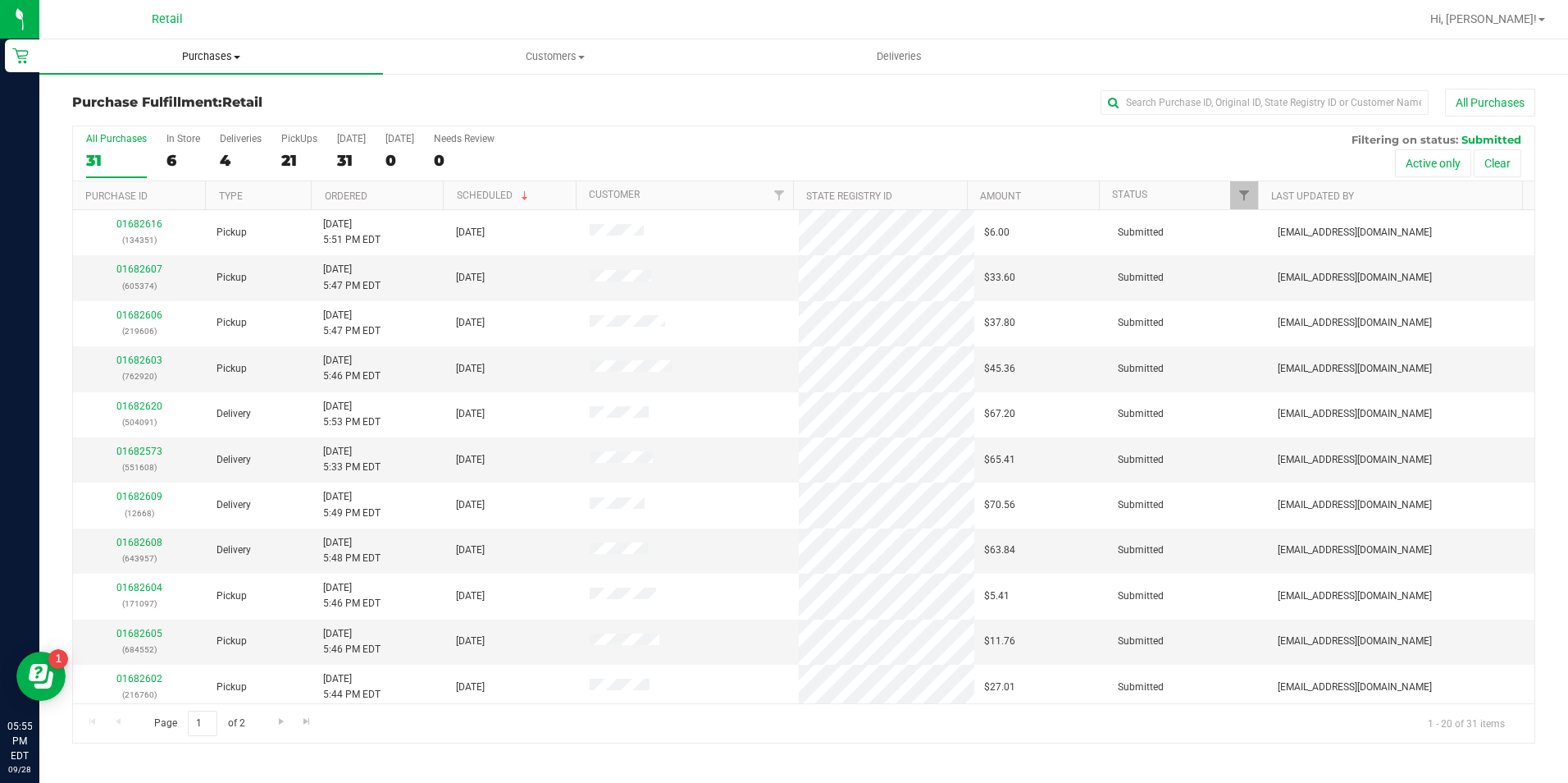
click at [203, 57] on span "Purchases" at bounding box center [211, 56] width 343 height 15
click at [197, 95] on span "Summary of purchases" at bounding box center [123, 99] width 168 height 14
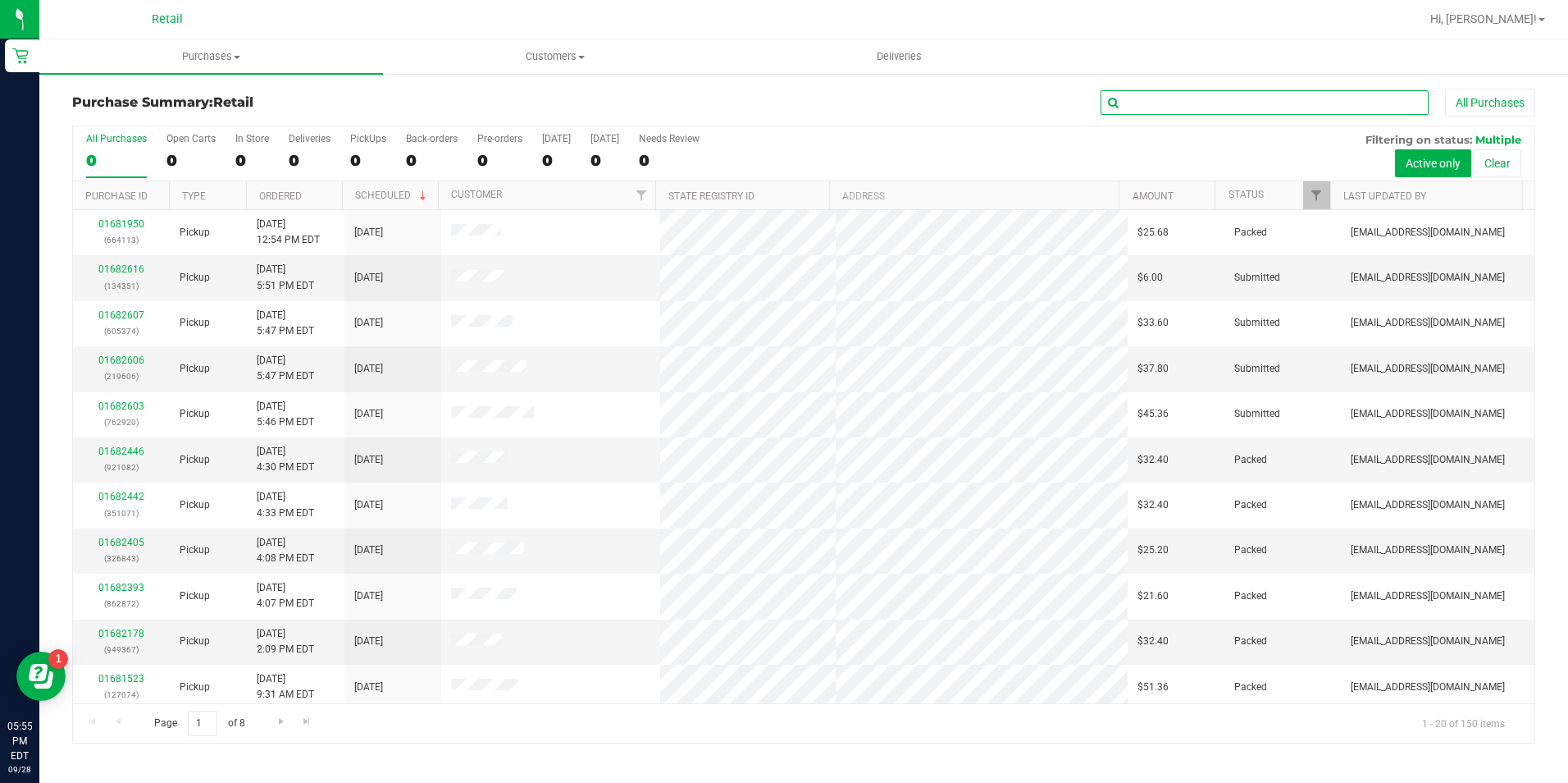
click at [1193, 106] on input "text" at bounding box center [1264, 102] width 328 height 25
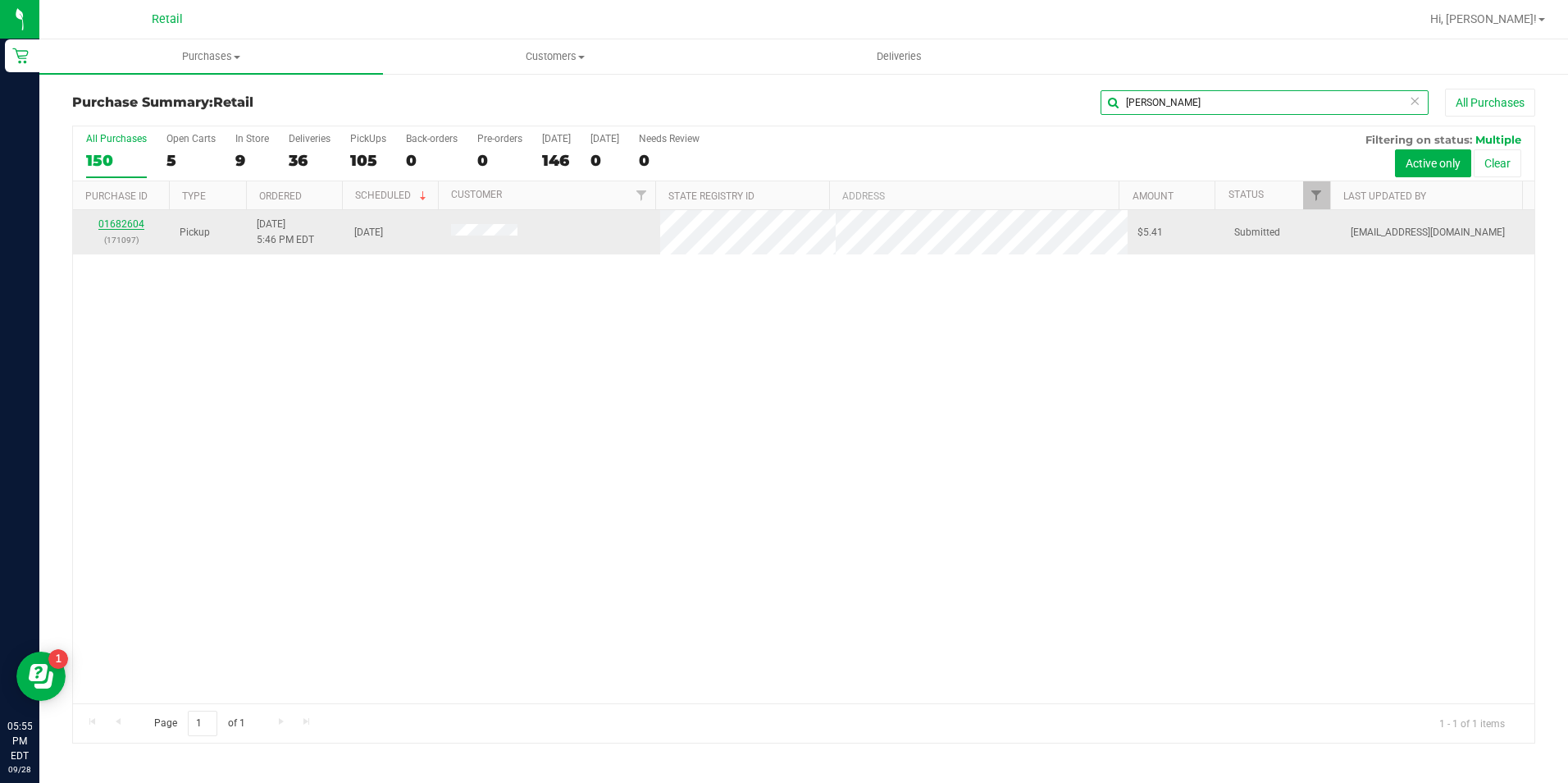
type input "feeney"
click at [129, 221] on link "01682604" at bounding box center [121, 224] width 46 height 11
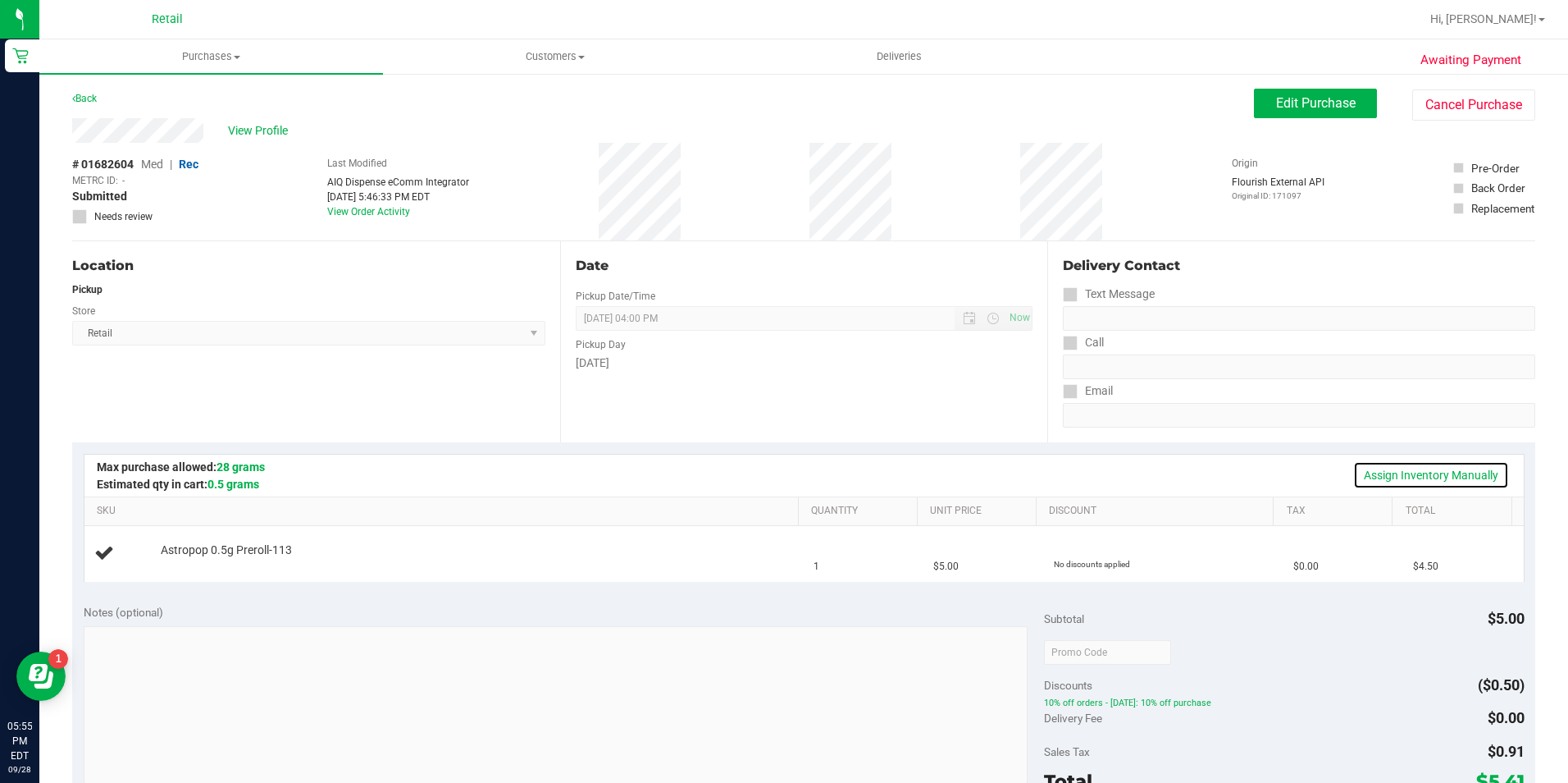
click at [1423, 469] on link "Assign Inventory Manually" at bounding box center [1431, 475] width 156 height 28
click at [182, 563] on link "Add Package" at bounding box center [190, 561] width 59 height 11
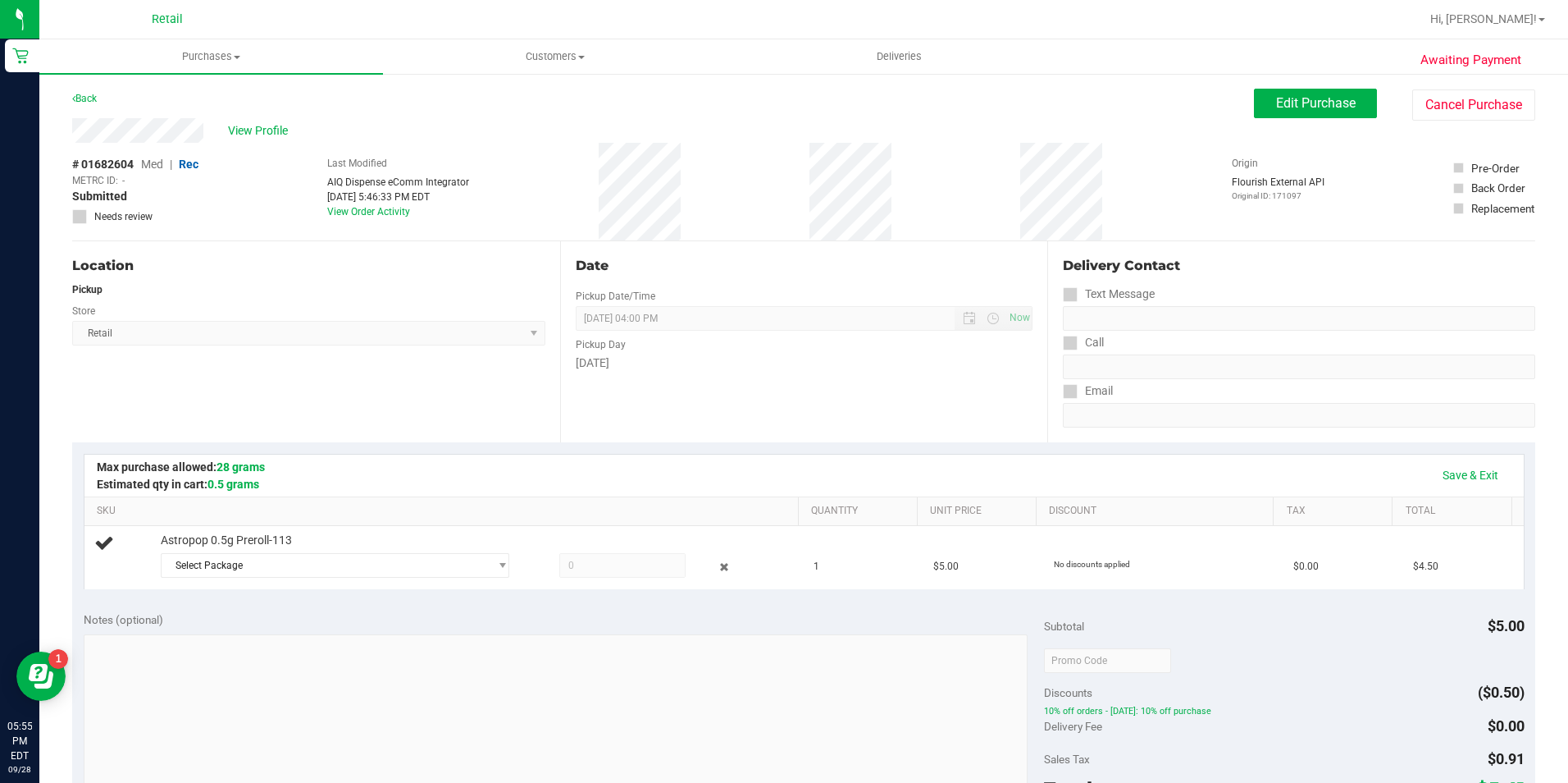
click at [222, 570] on span "Select Package" at bounding box center [325, 565] width 328 height 23
click at [286, 631] on span "1A42A0300000002000033503" at bounding box center [239, 632] width 139 height 11
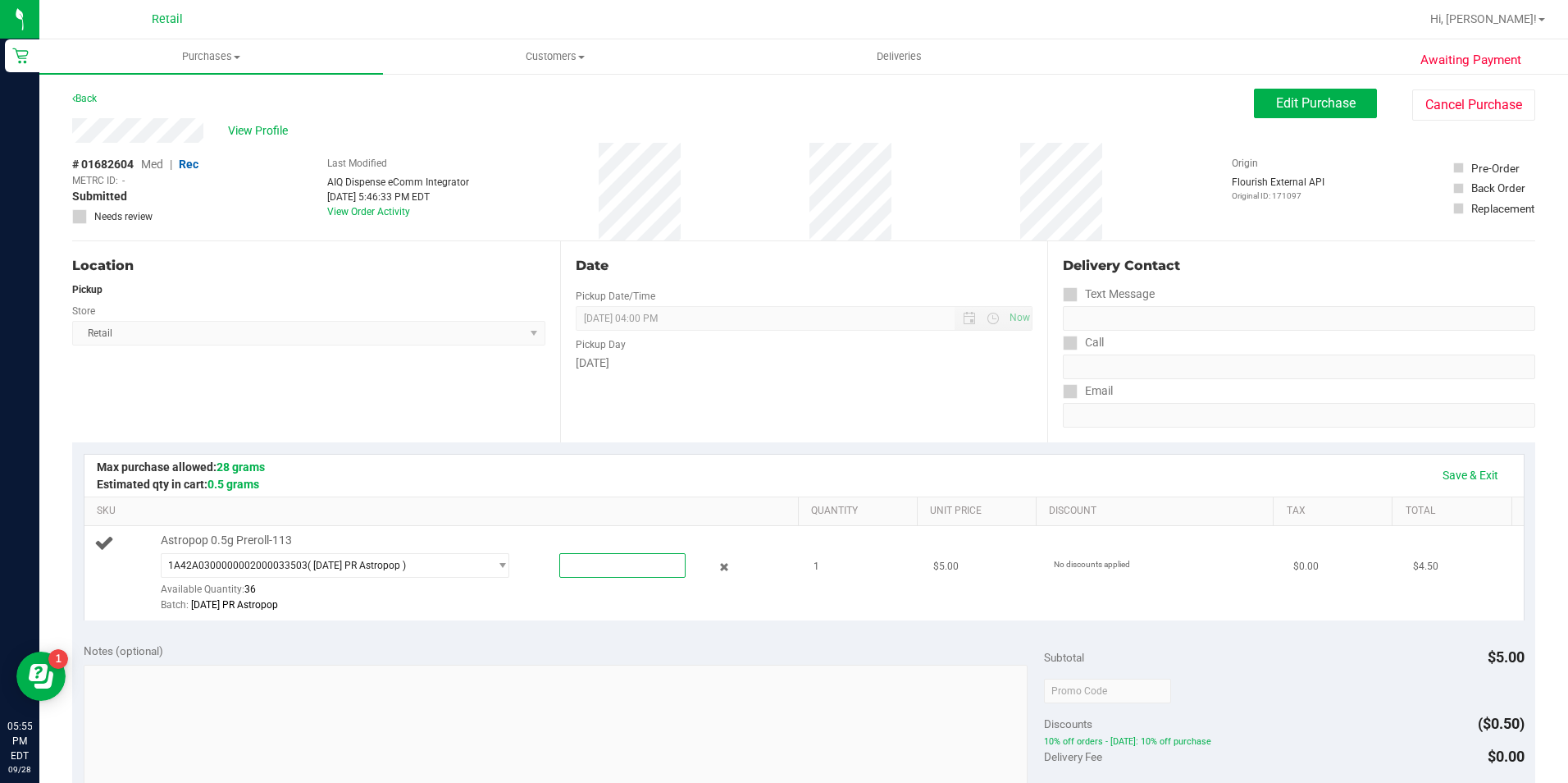
click at [620, 568] on span at bounding box center [622, 565] width 126 height 25
type input "1"
type input "1.0000"
click at [1461, 466] on link "Save & Exit" at bounding box center [1470, 475] width 77 height 28
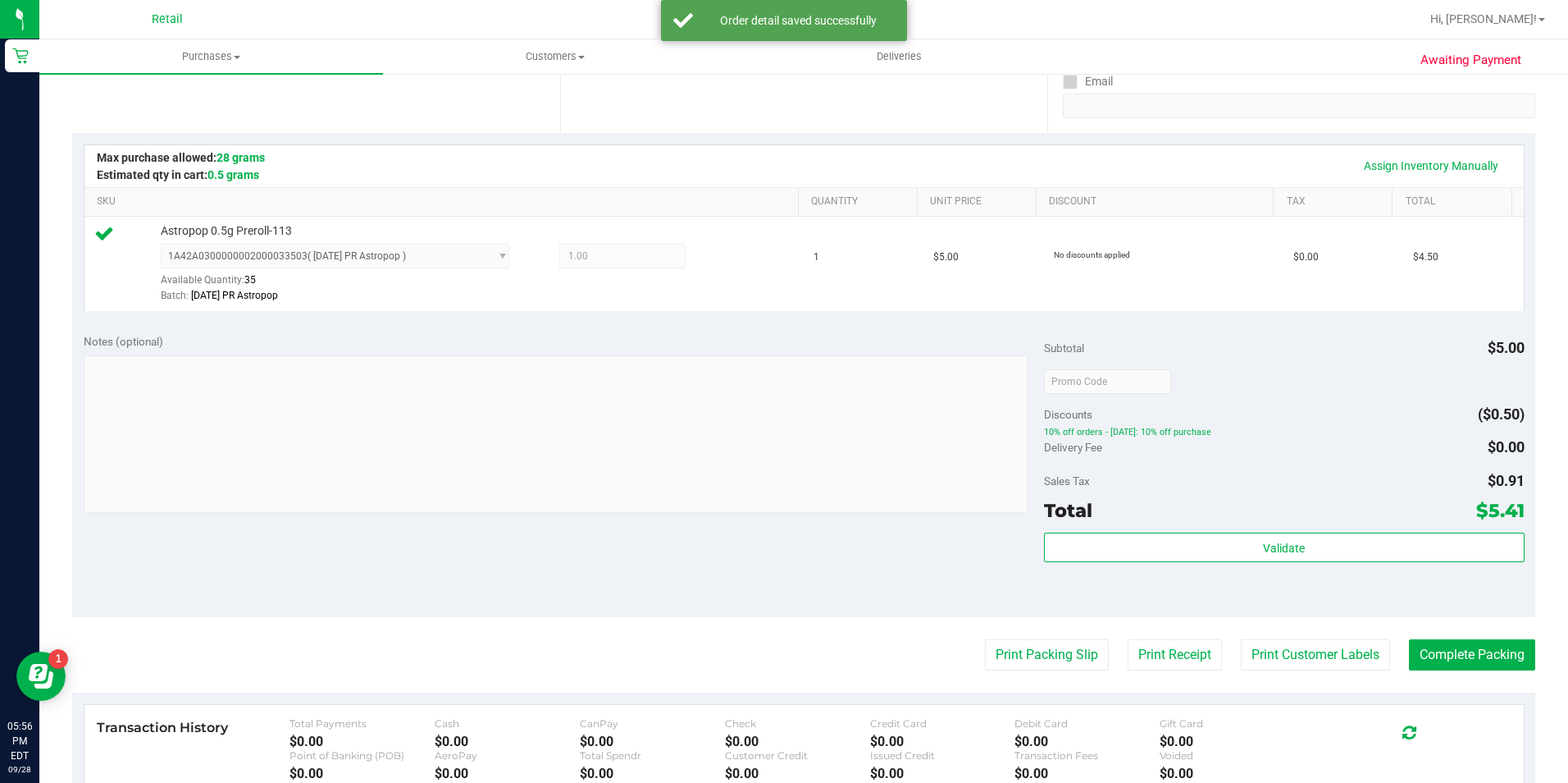
scroll to position [329, 0]
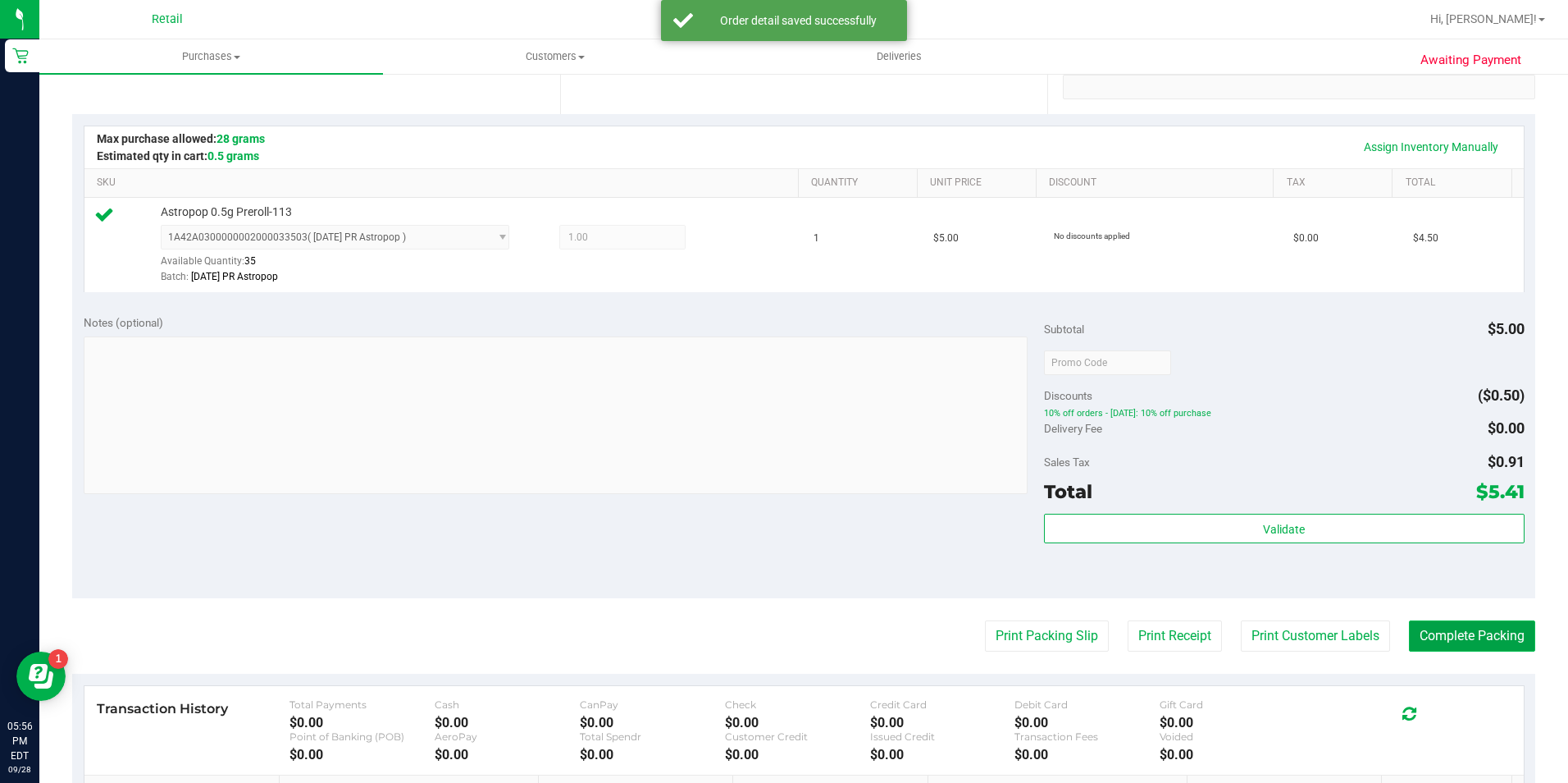
click at [1421, 633] on button "Complete Packing" at bounding box center [1471, 635] width 126 height 31
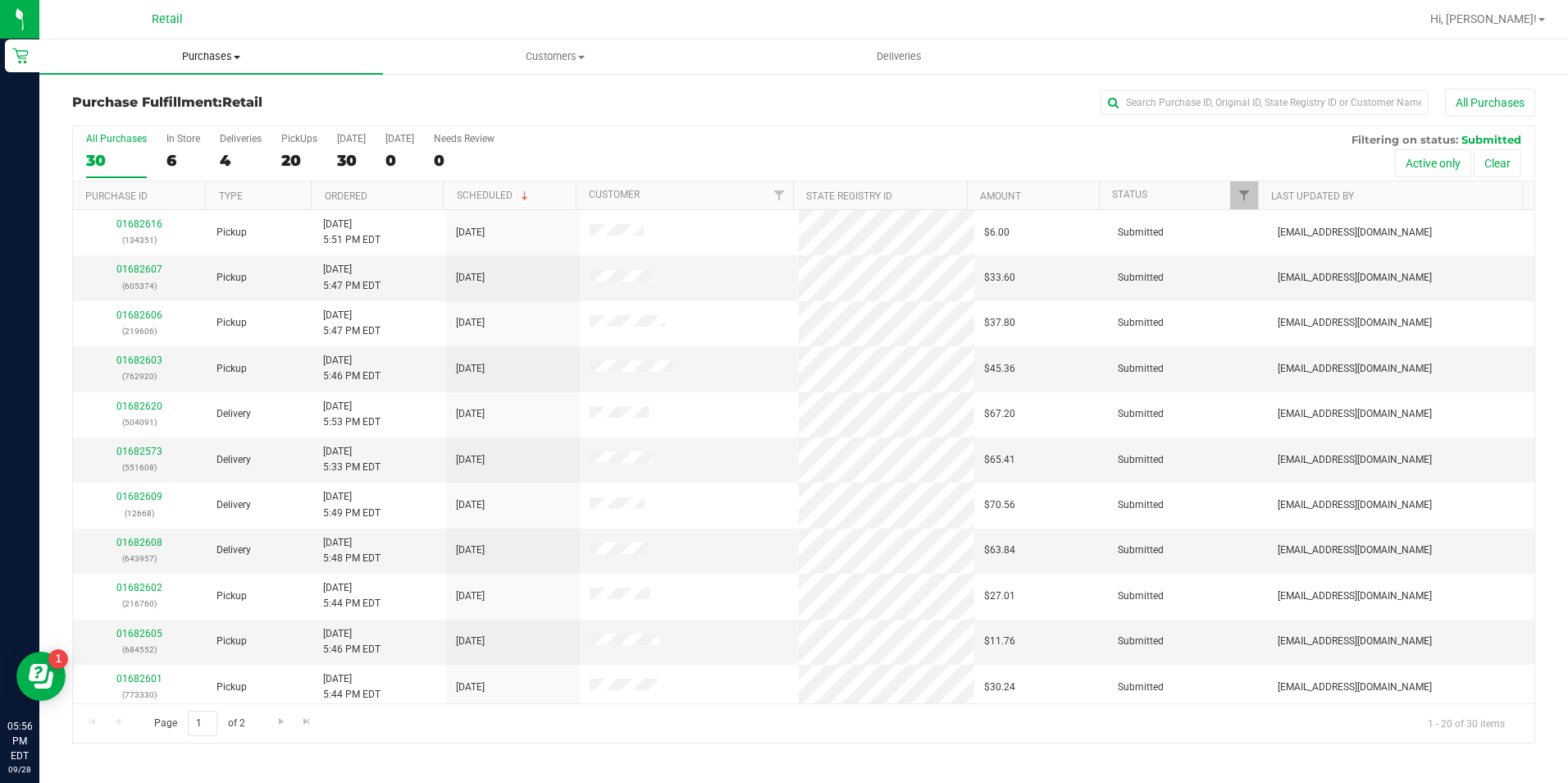
click at [235, 65] on uib-tab-heading "Purchases Summary of purchases Fulfillment All purchases" at bounding box center [211, 56] width 343 height 34
click at [221, 97] on li "Summary of purchases" at bounding box center [211, 100] width 343 height 19
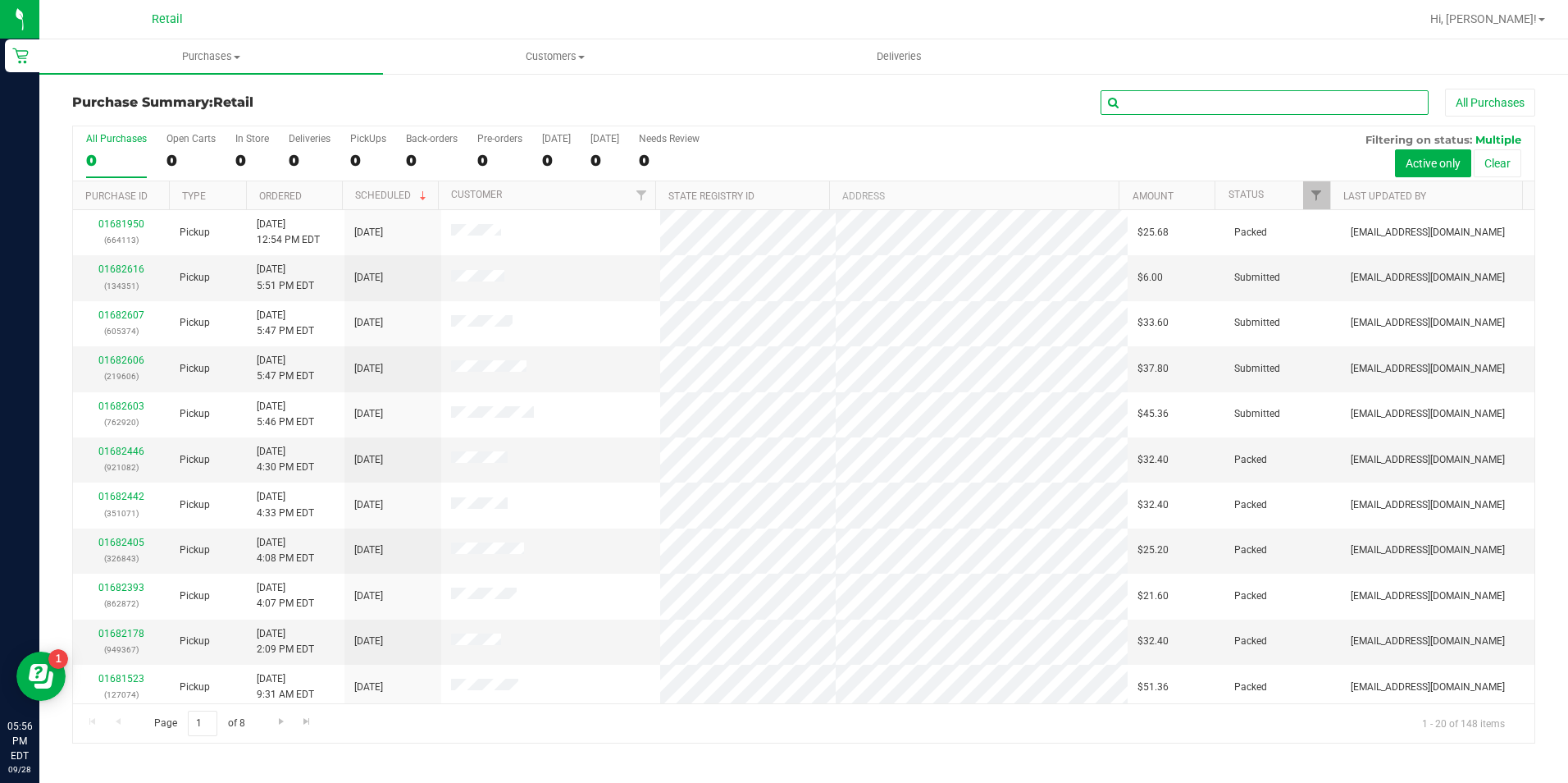
click at [1236, 107] on input "text" at bounding box center [1264, 102] width 328 height 25
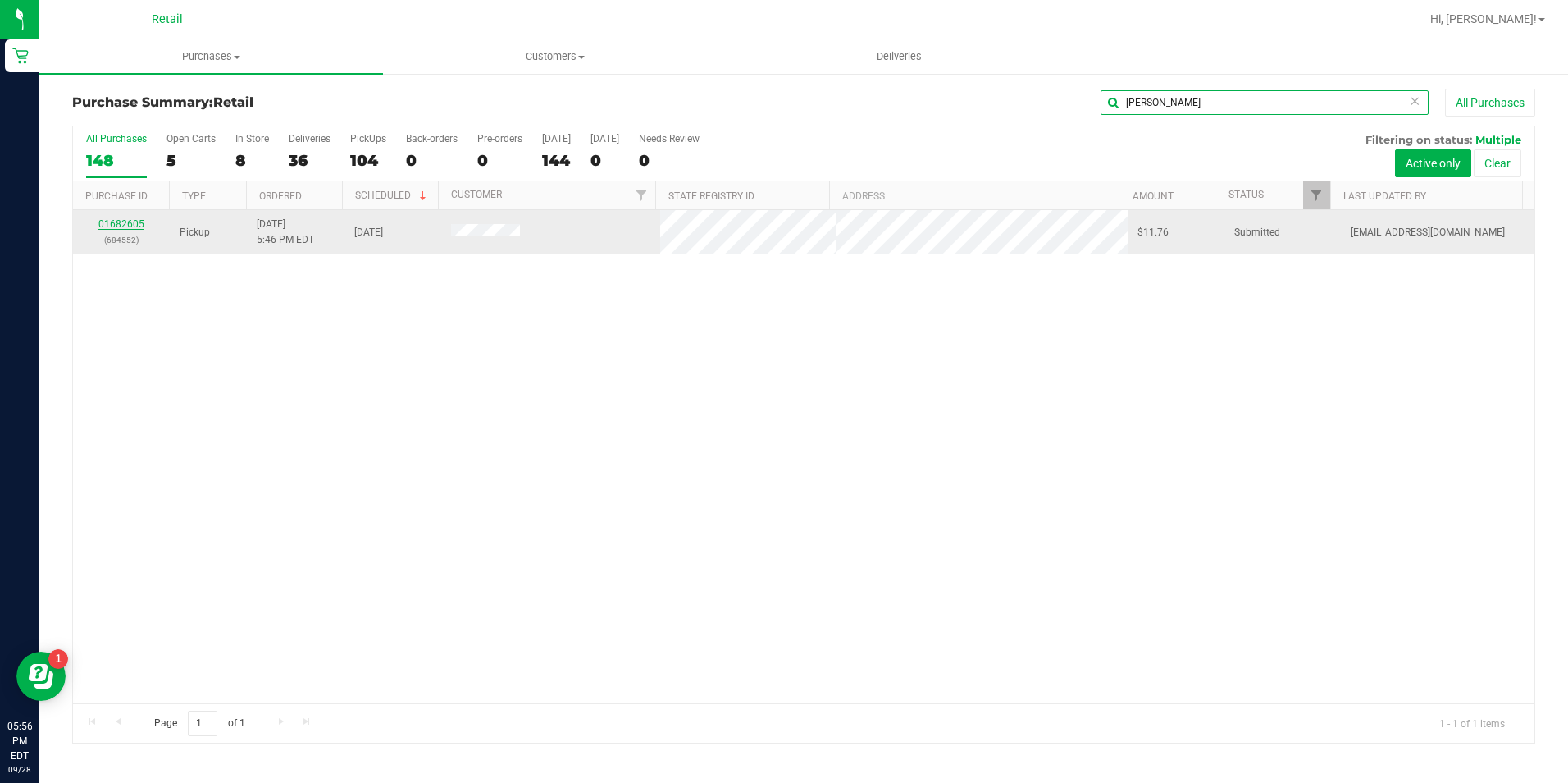
type input "carpenter"
click at [127, 221] on link "01682605" at bounding box center [121, 224] width 46 height 11
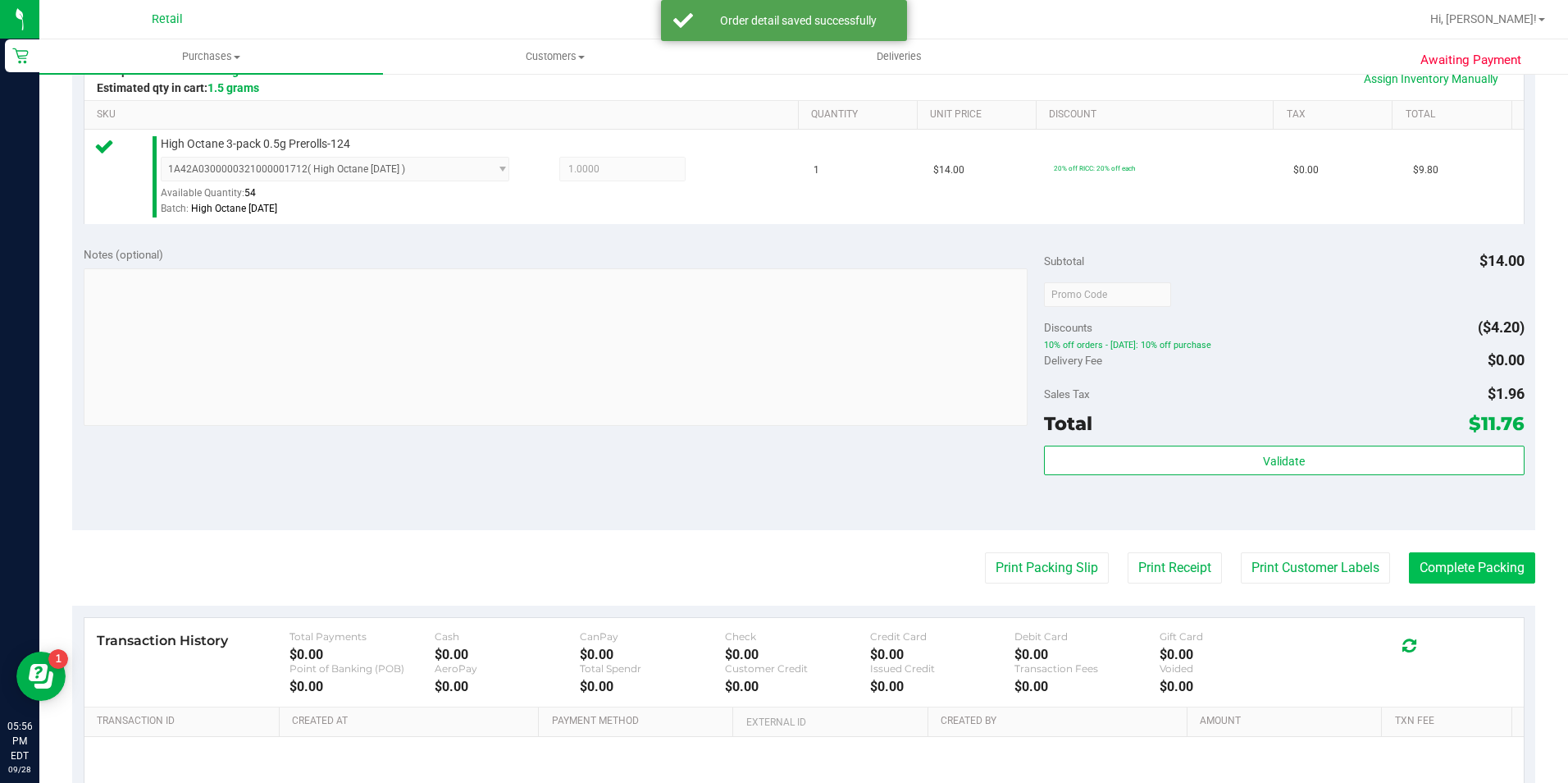
click at [1446, 630] on purchase-details "Back Edit Purchase Cancel Purchase View Profile # 01682605 Med | Rec METRC ID: …" at bounding box center [804, 302] width 1463 height 1220
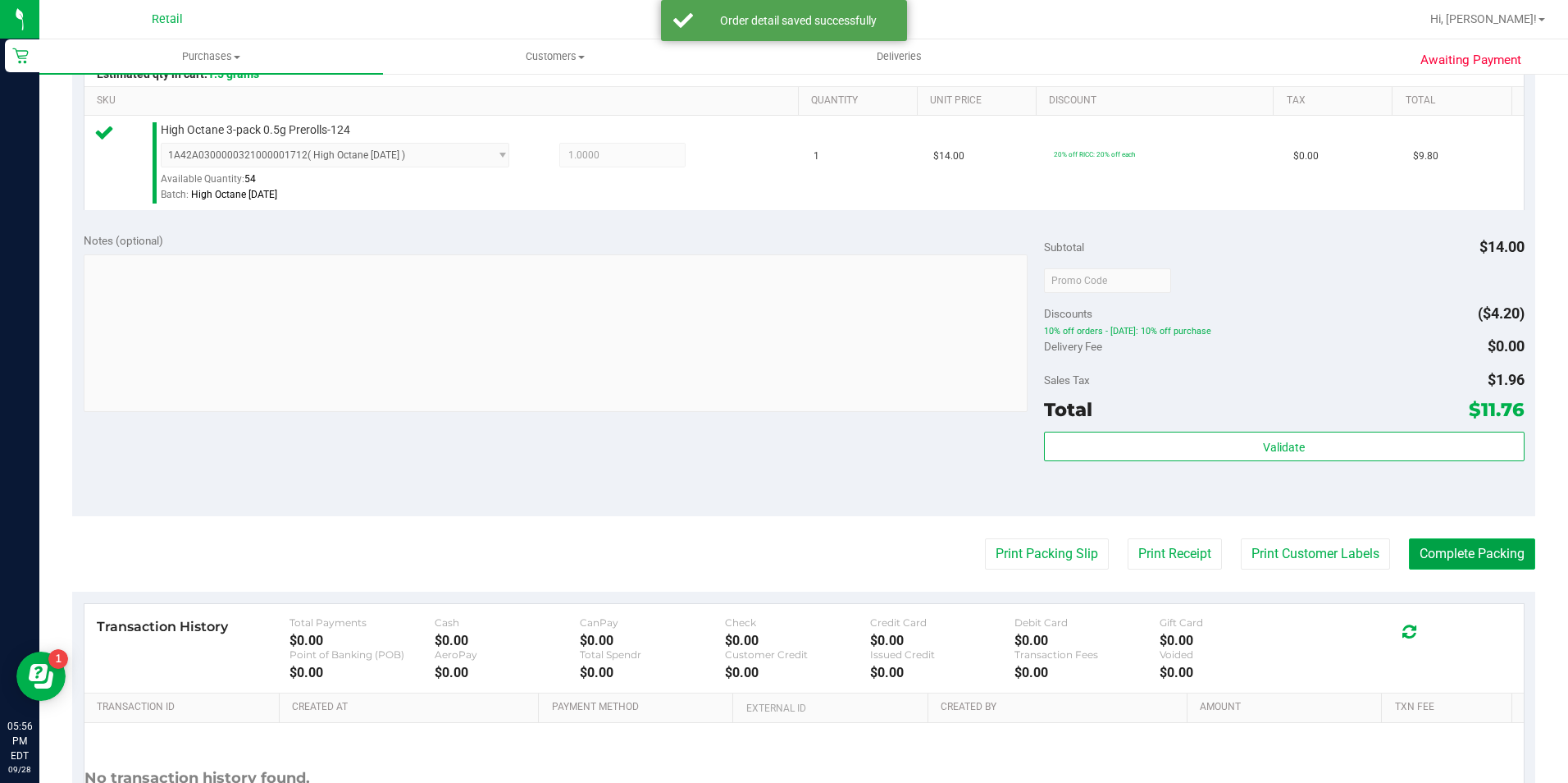
click at [1447, 556] on button "Complete Packing" at bounding box center [1471, 553] width 126 height 31
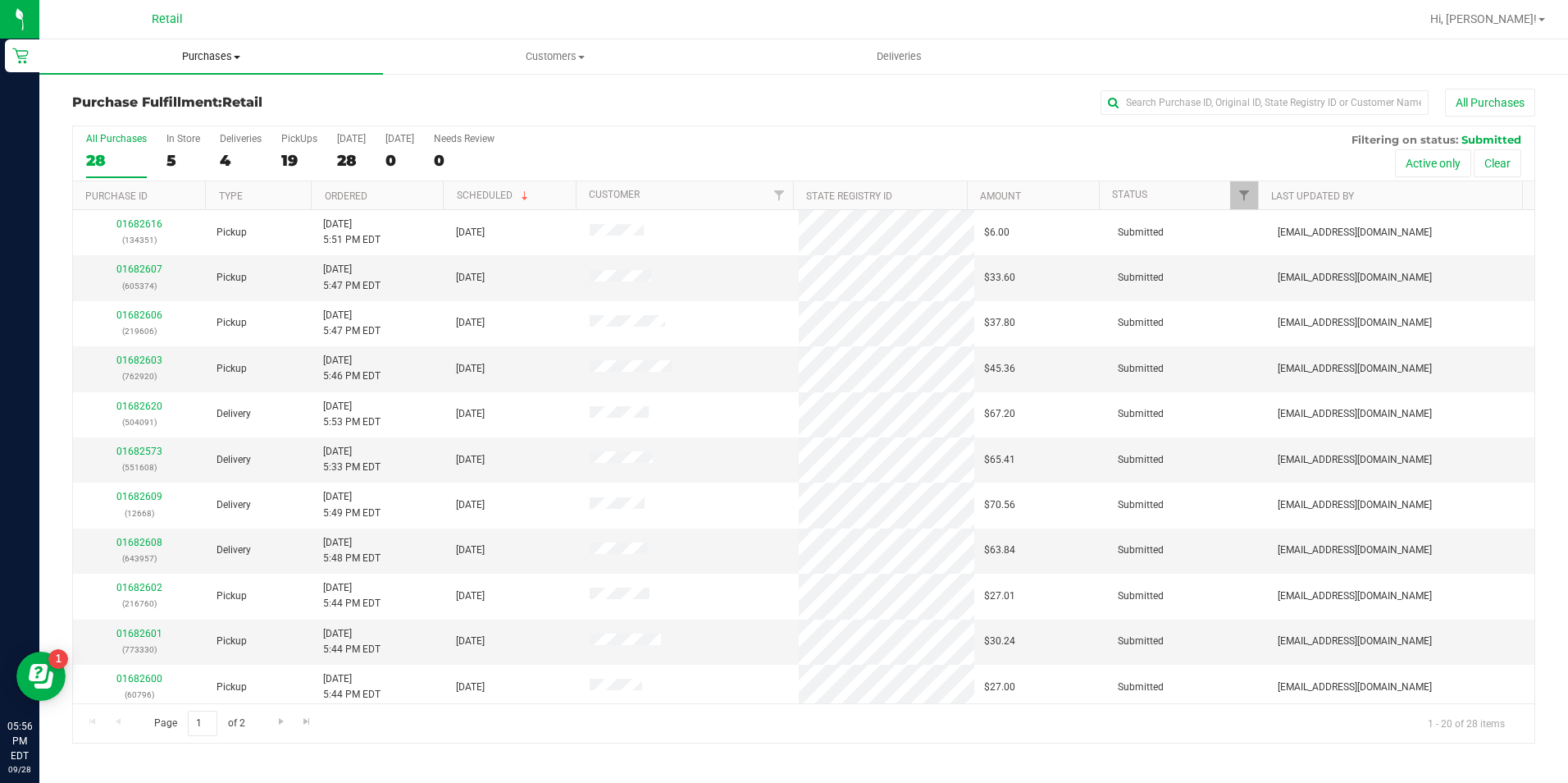
click at [194, 55] on span "Purchases" at bounding box center [211, 56] width 343 height 15
click at [200, 102] on span "Summary of purchases" at bounding box center [123, 99] width 168 height 14
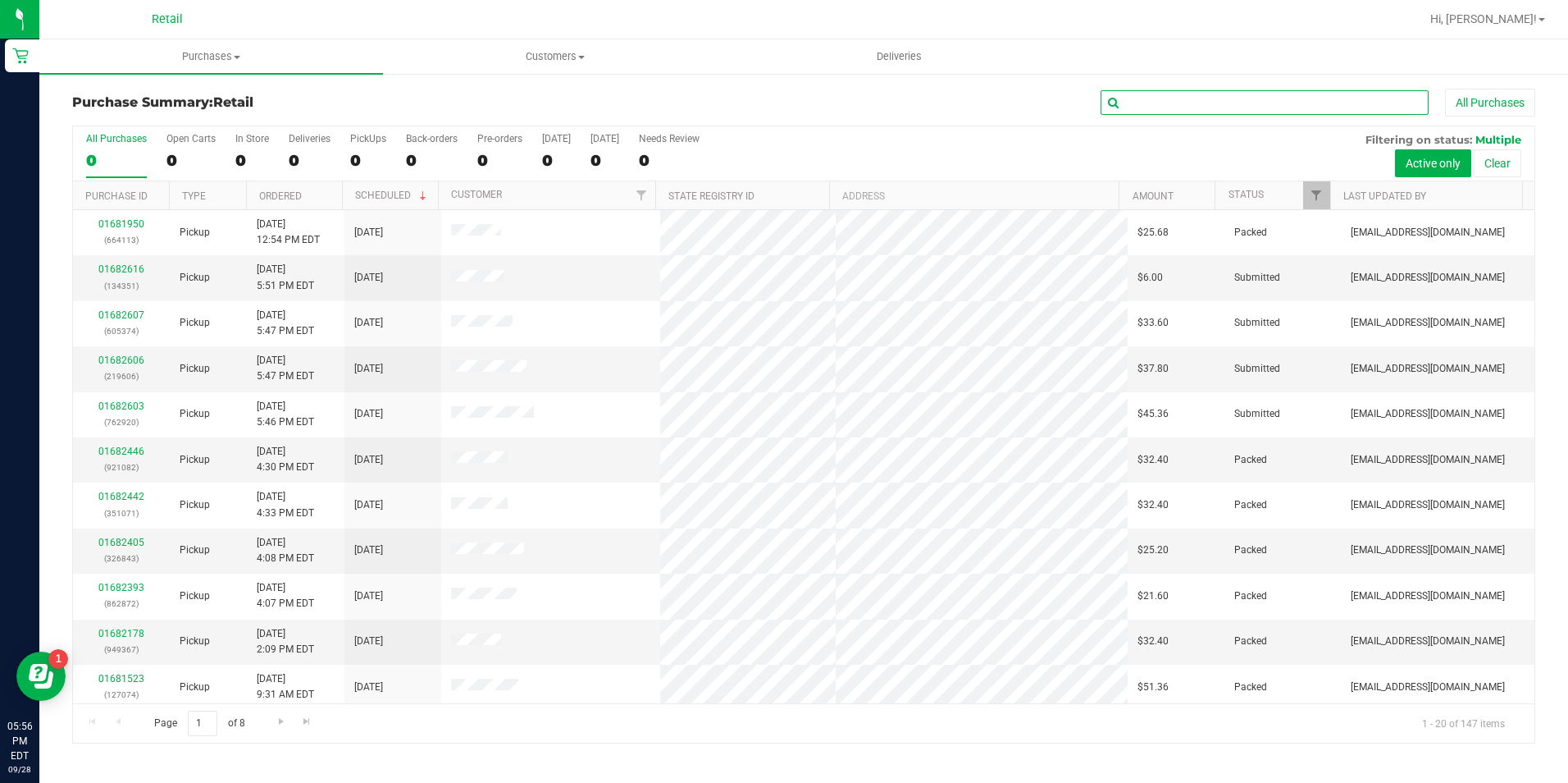
click at [1258, 106] on input "text" at bounding box center [1264, 102] width 328 height 25
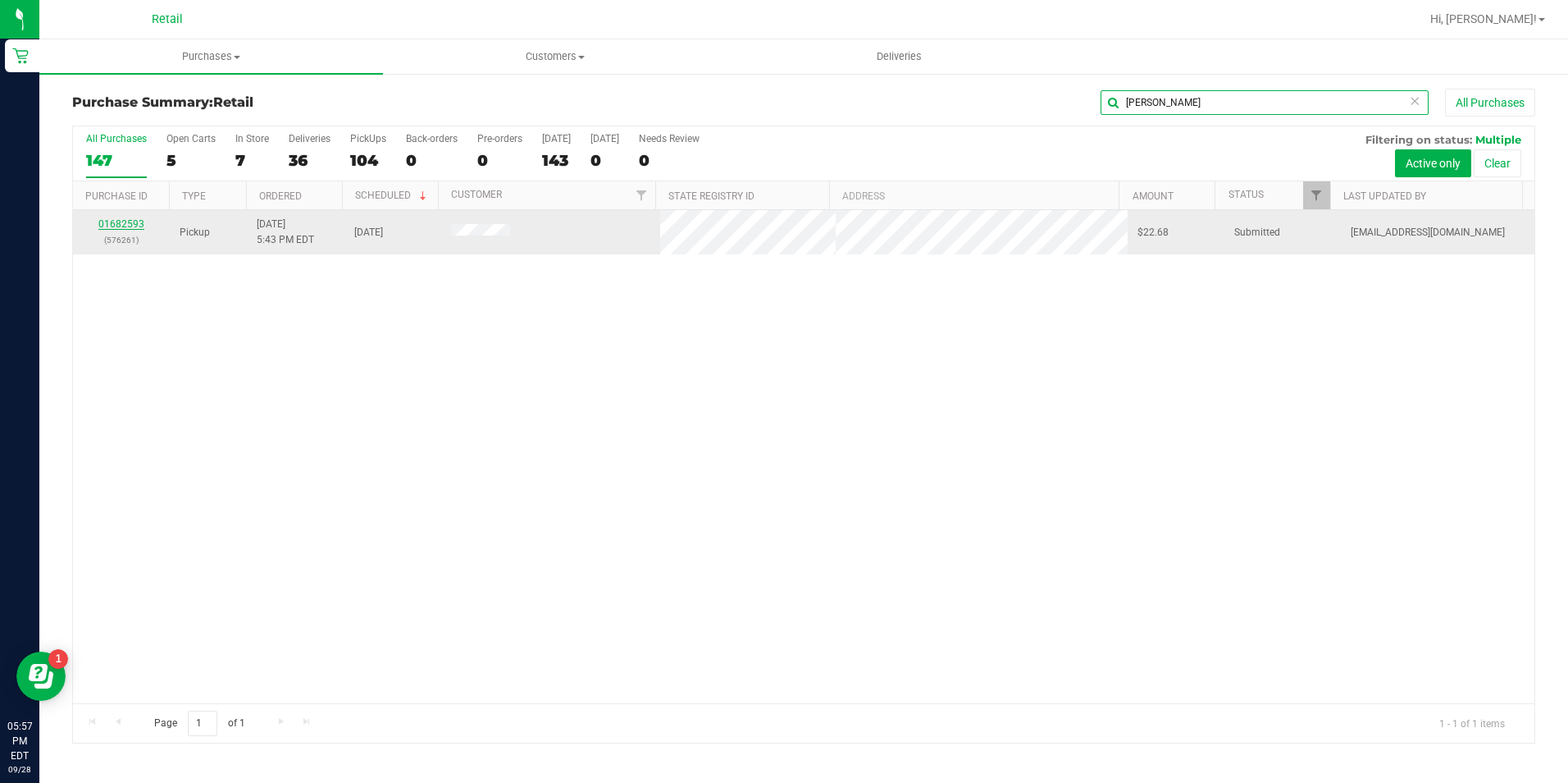
type input "qualls"
click at [128, 224] on link "01682593" at bounding box center [121, 224] width 46 height 11
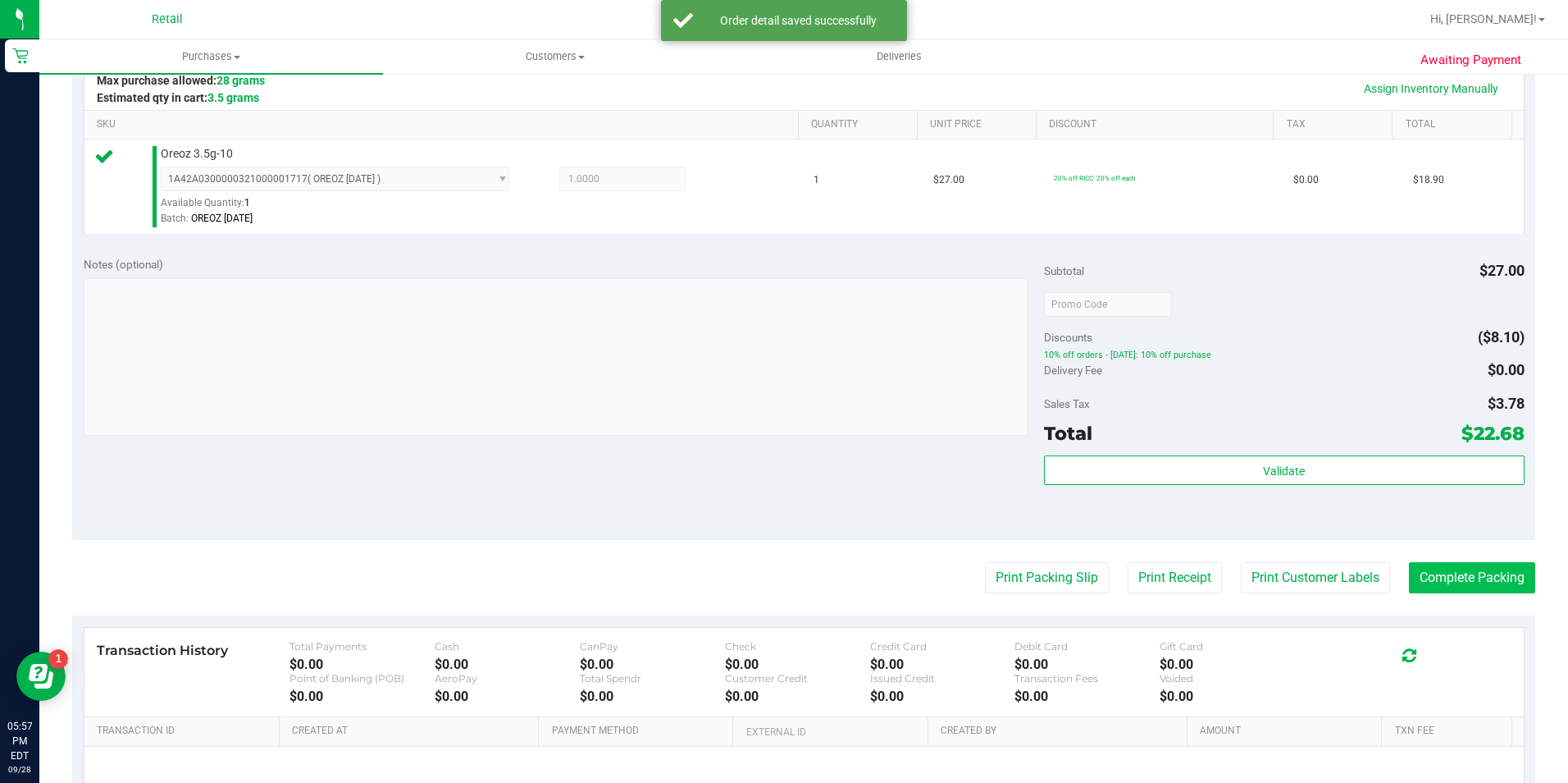
scroll to position [410, 0]
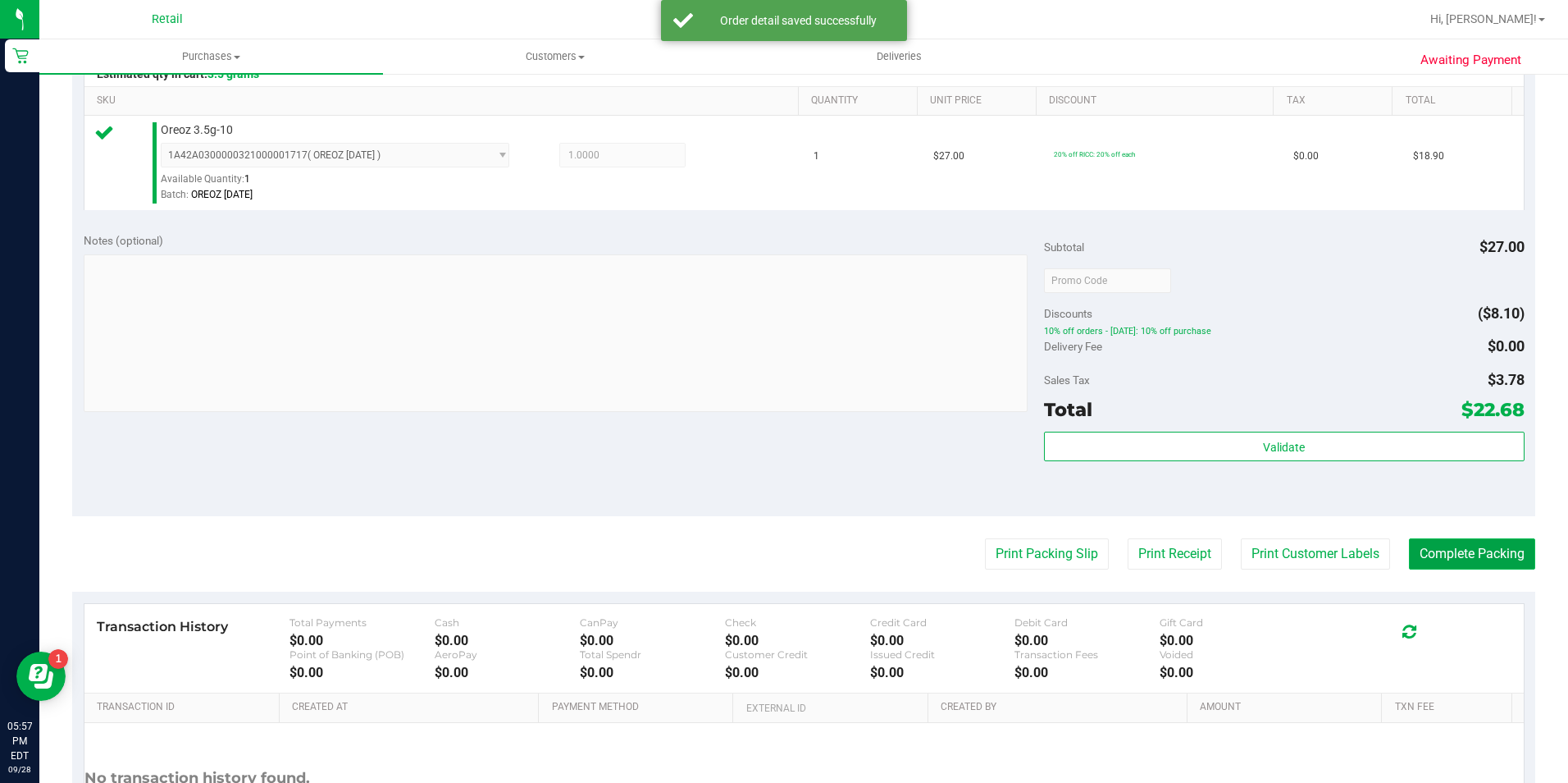
click at [1451, 542] on button "Complete Packing" at bounding box center [1471, 553] width 126 height 31
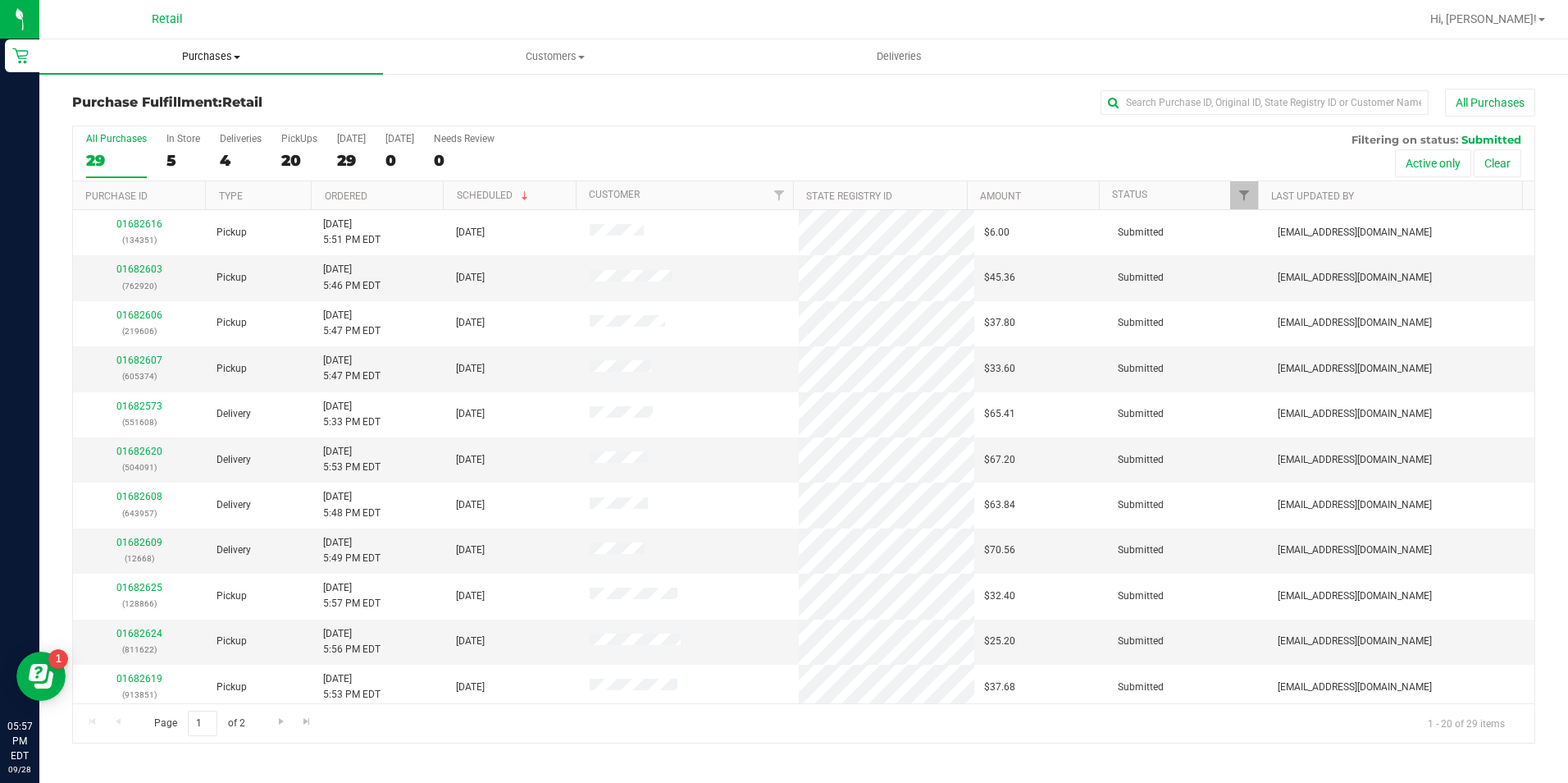
click at [244, 55] on span "Purchases" at bounding box center [211, 56] width 343 height 15
click at [228, 94] on li "Summary of purchases" at bounding box center [211, 100] width 343 height 19
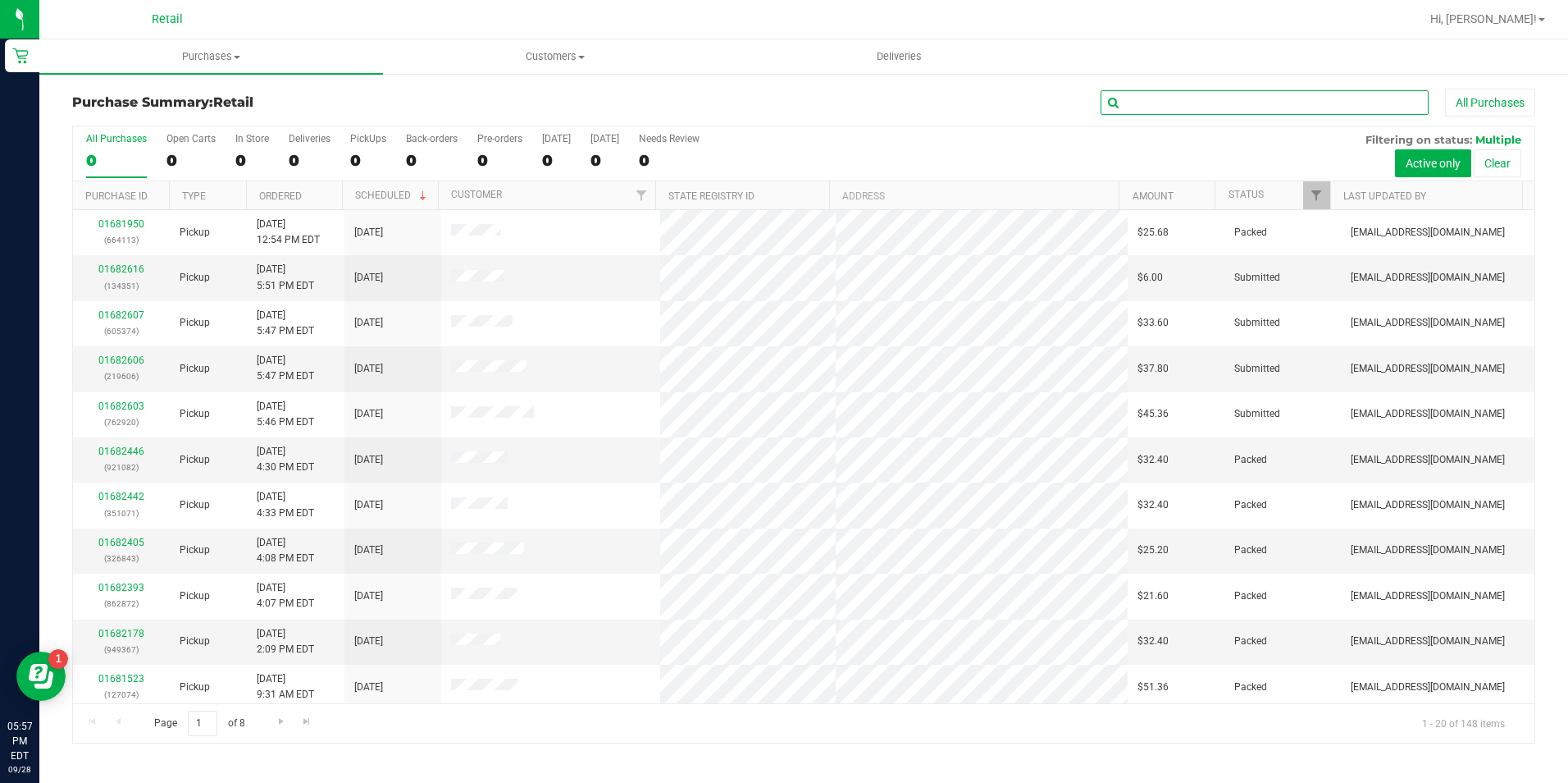
click at [1210, 99] on input "text" at bounding box center [1264, 102] width 328 height 25
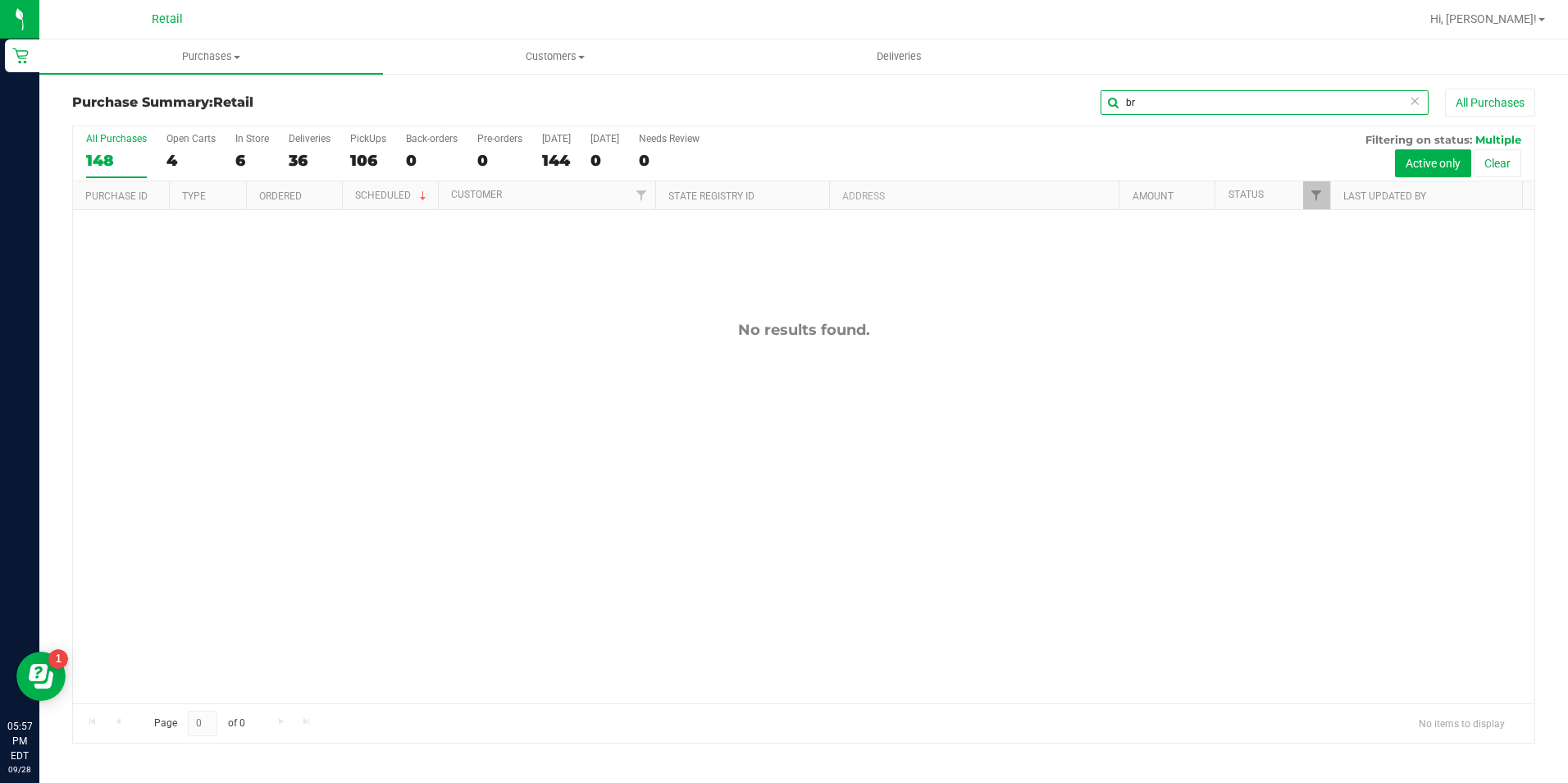
type input "b"
type input "rezhaun"
click at [210, 55] on span "Purchases" at bounding box center [211, 56] width 343 height 15
click at [223, 94] on li "Summary of purchases" at bounding box center [211, 100] width 343 height 19
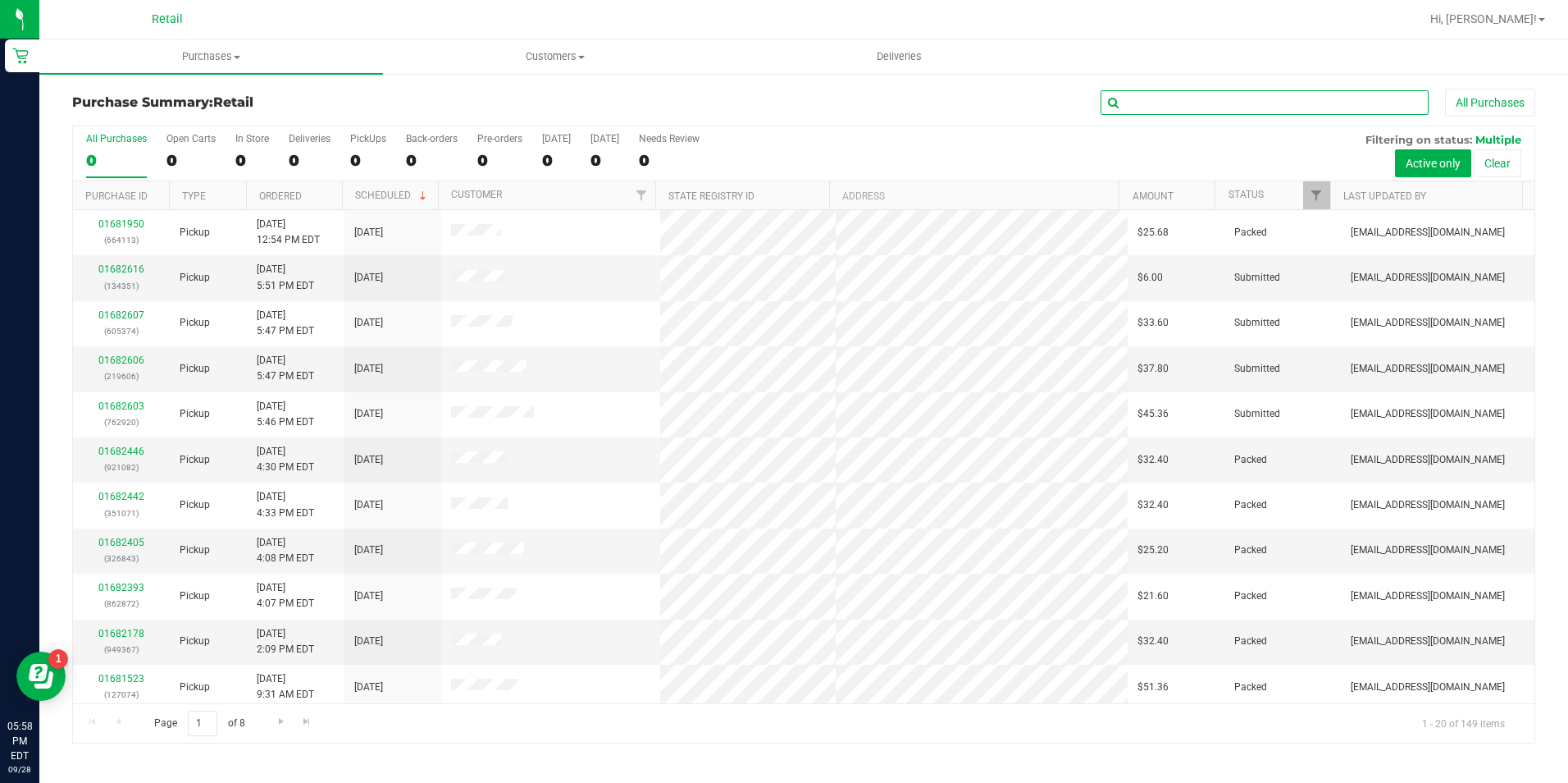
click at [1186, 105] on input "text" at bounding box center [1264, 102] width 328 height 25
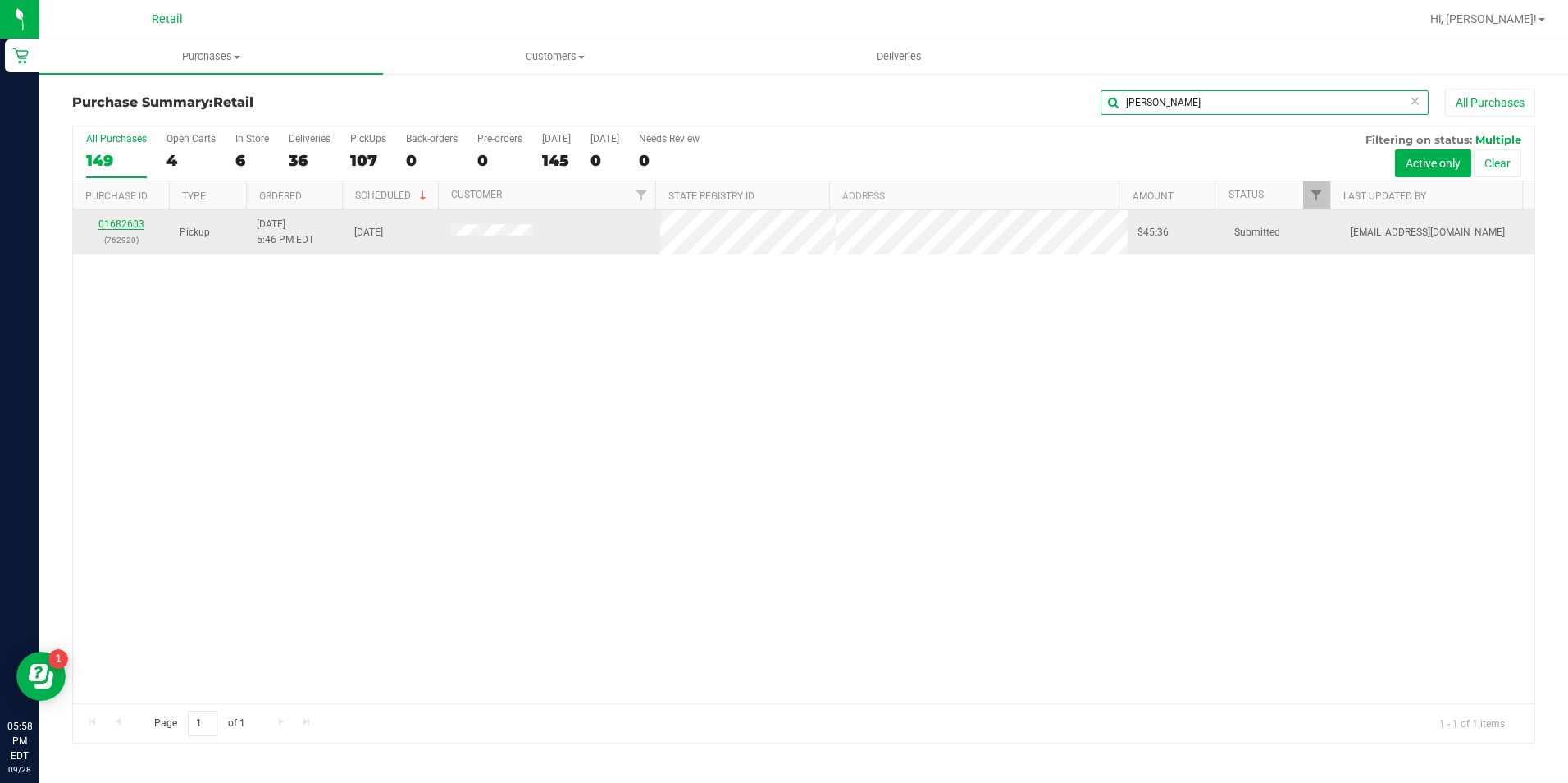
type input "fontanez"
click at [114, 223] on link "01682603" at bounding box center [121, 224] width 46 height 11
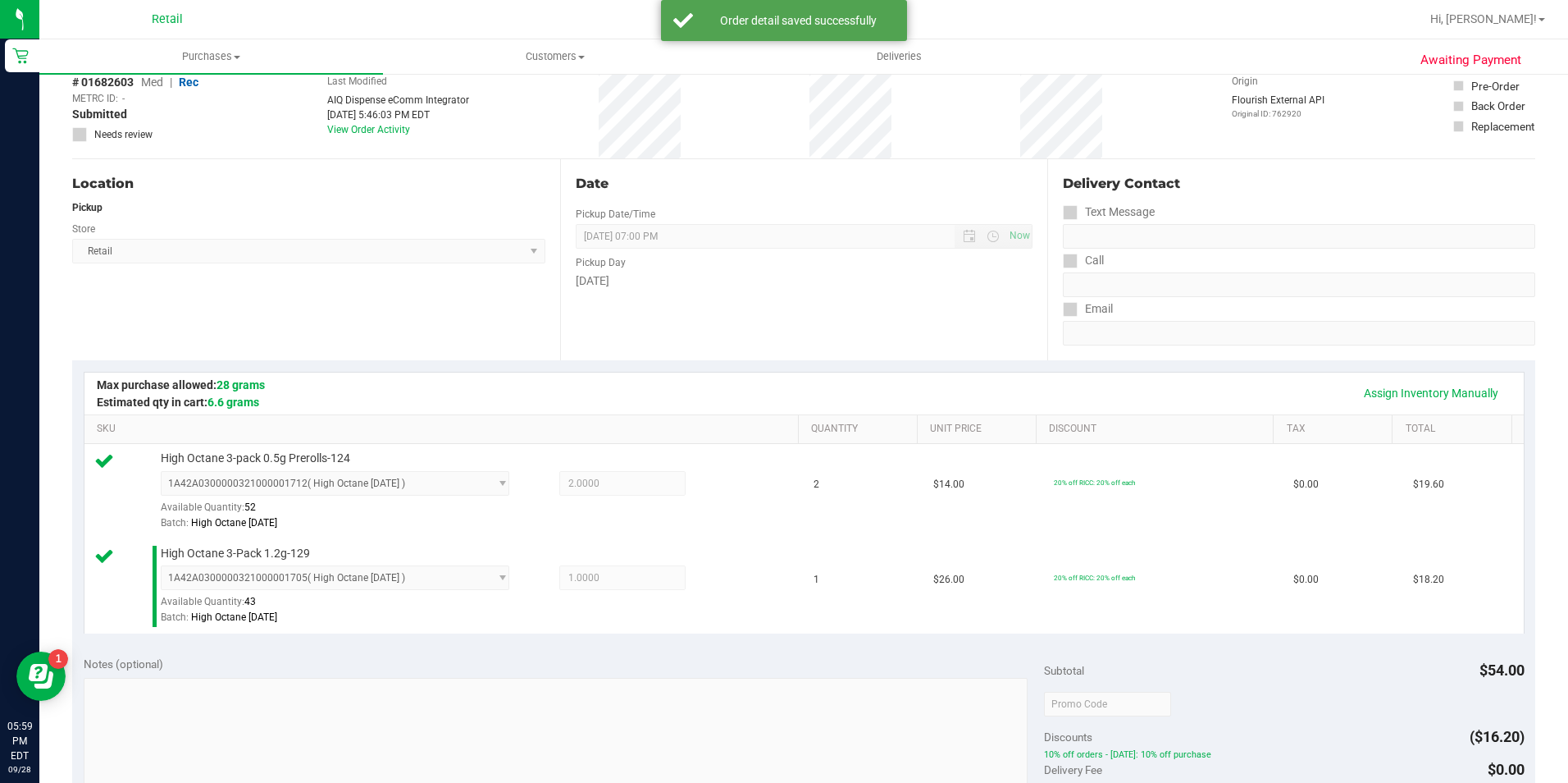
scroll to position [574, 0]
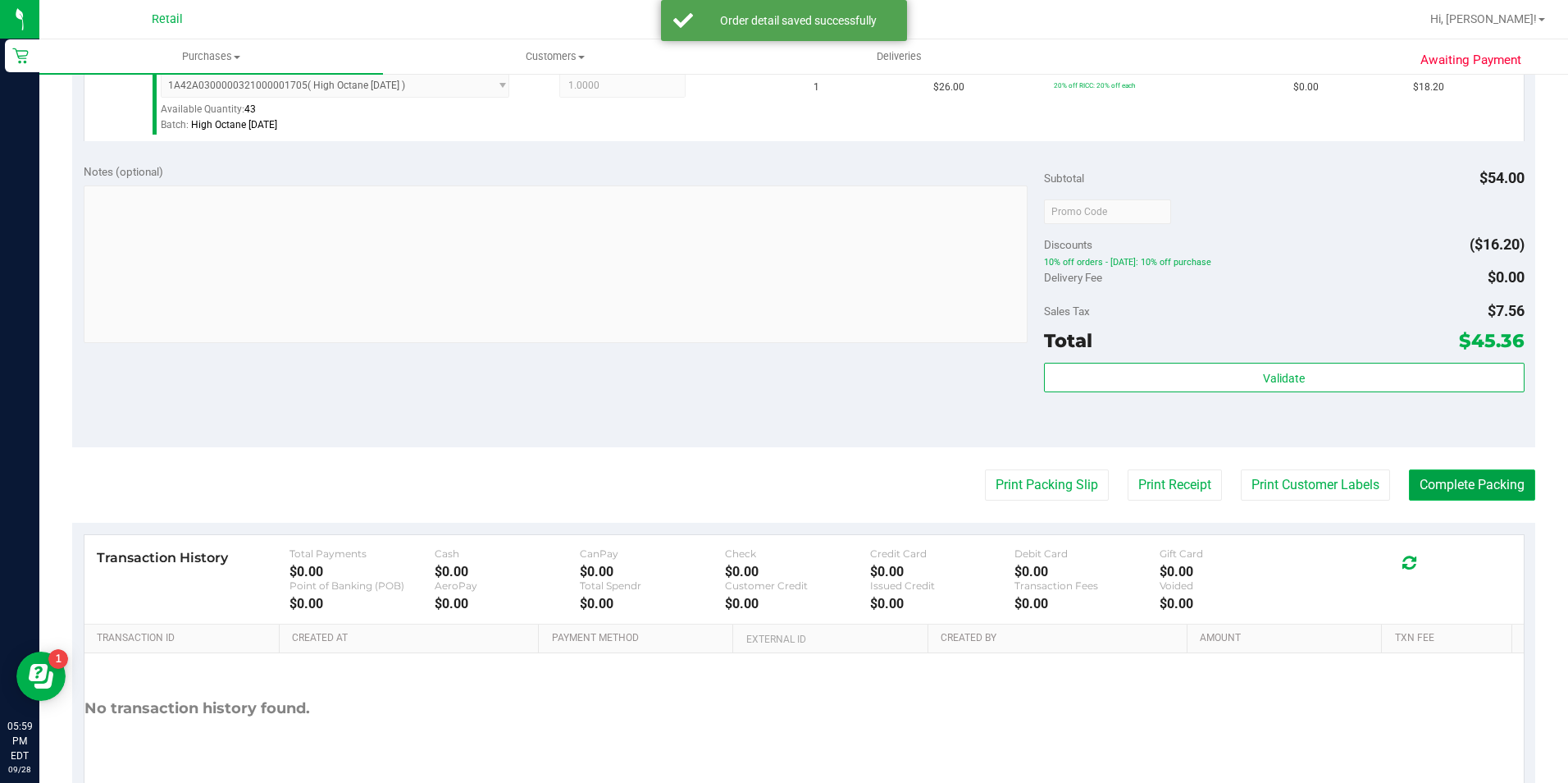
click at [1413, 482] on button "Complete Packing" at bounding box center [1471, 484] width 126 height 31
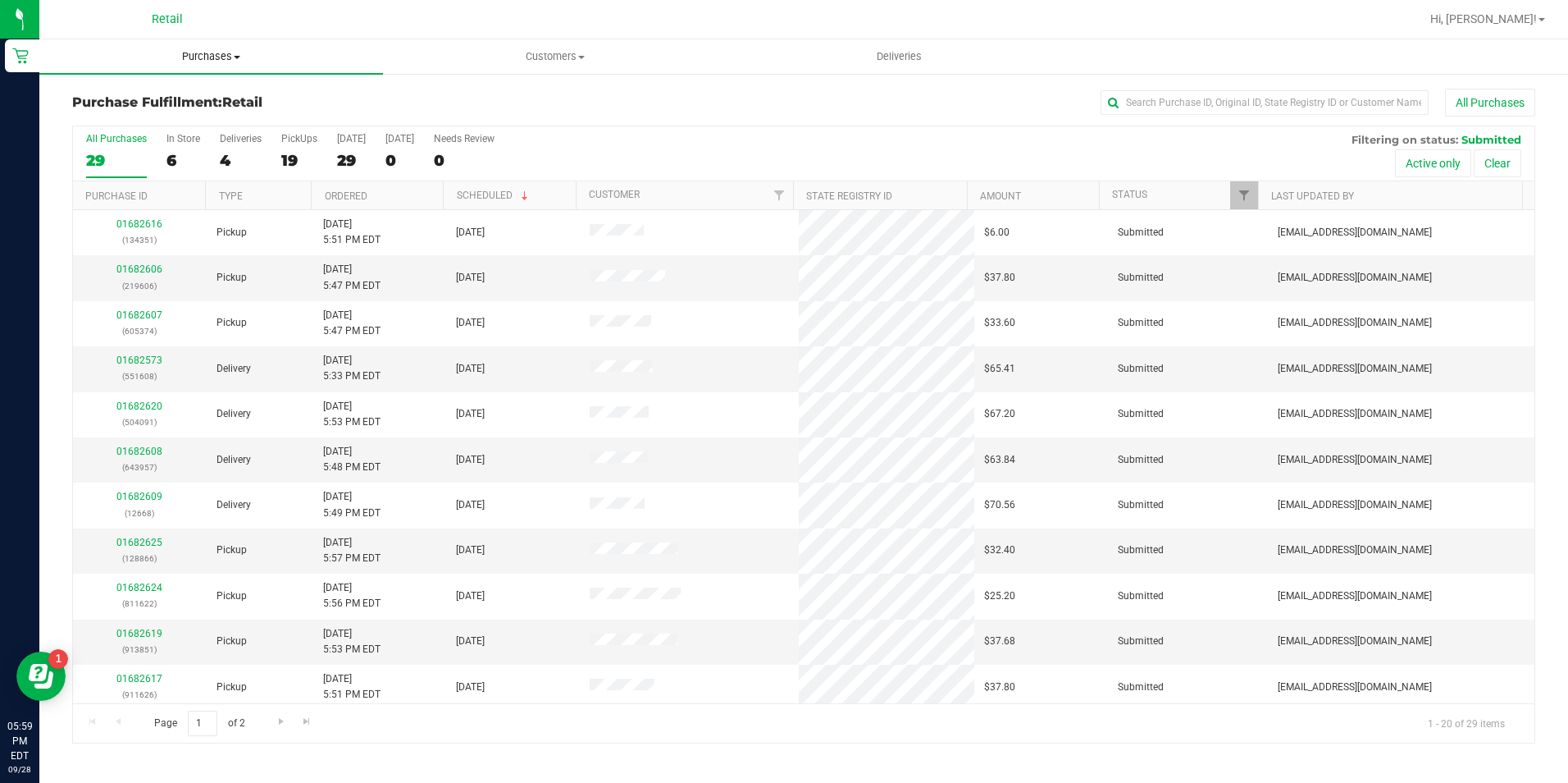
click at [196, 66] on uib-tab-heading "Purchases Summary of purchases Fulfillment All purchases" at bounding box center [211, 56] width 343 height 34
click at [197, 88] on ul "Summary of purchases Fulfillment All purchases" at bounding box center [211, 119] width 343 height 89
click at [197, 101] on span "Summary of purchases" at bounding box center [123, 99] width 168 height 14
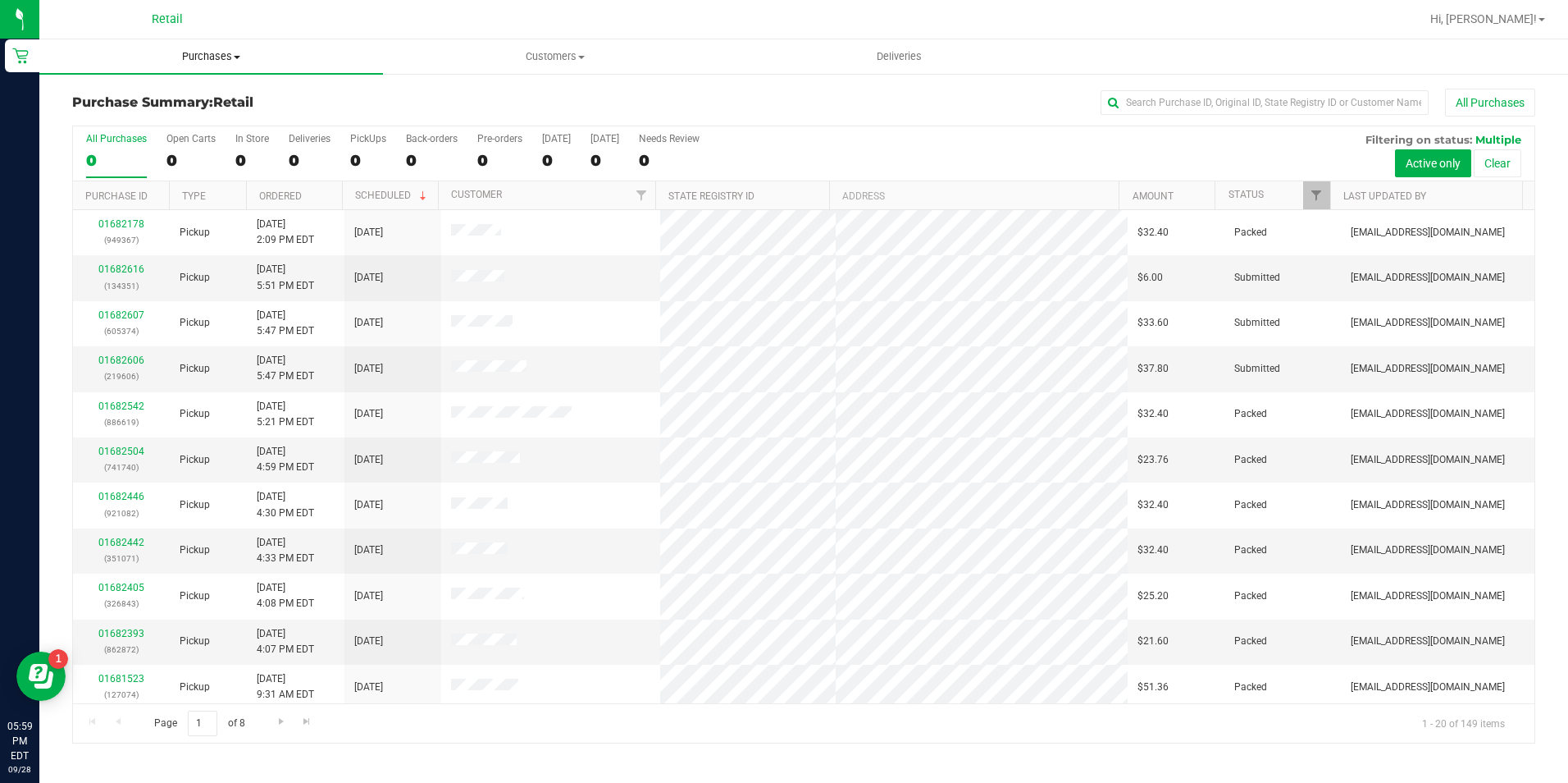
click at [224, 57] on span "Purchases" at bounding box center [211, 56] width 343 height 15
click at [209, 59] on span "Purchases" at bounding box center [211, 56] width 343 height 15
click at [195, 93] on span "Summary of purchases" at bounding box center [123, 99] width 168 height 14
click at [1165, 101] on input "text" at bounding box center [1264, 102] width 328 height 25
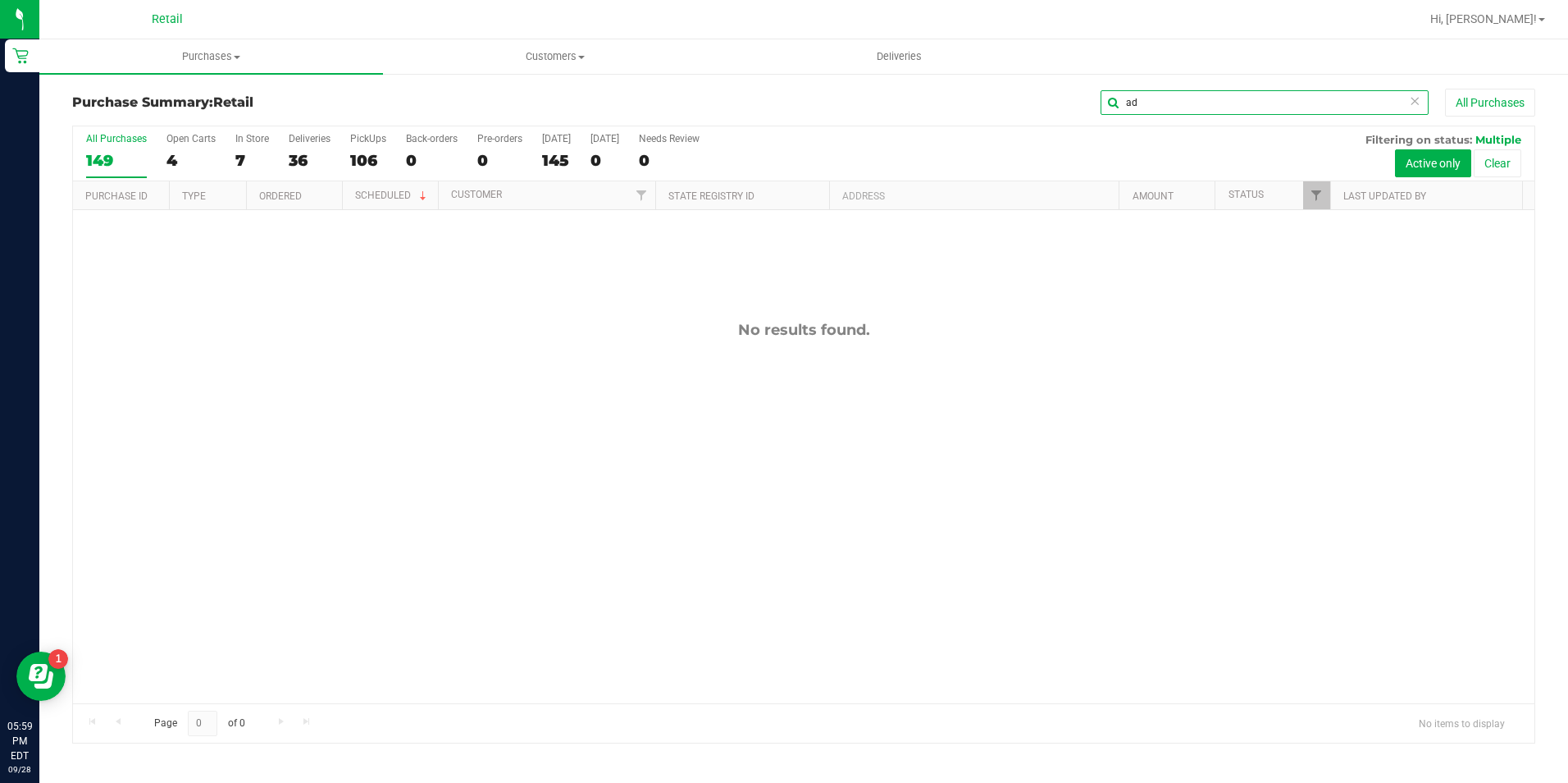
type input "a"
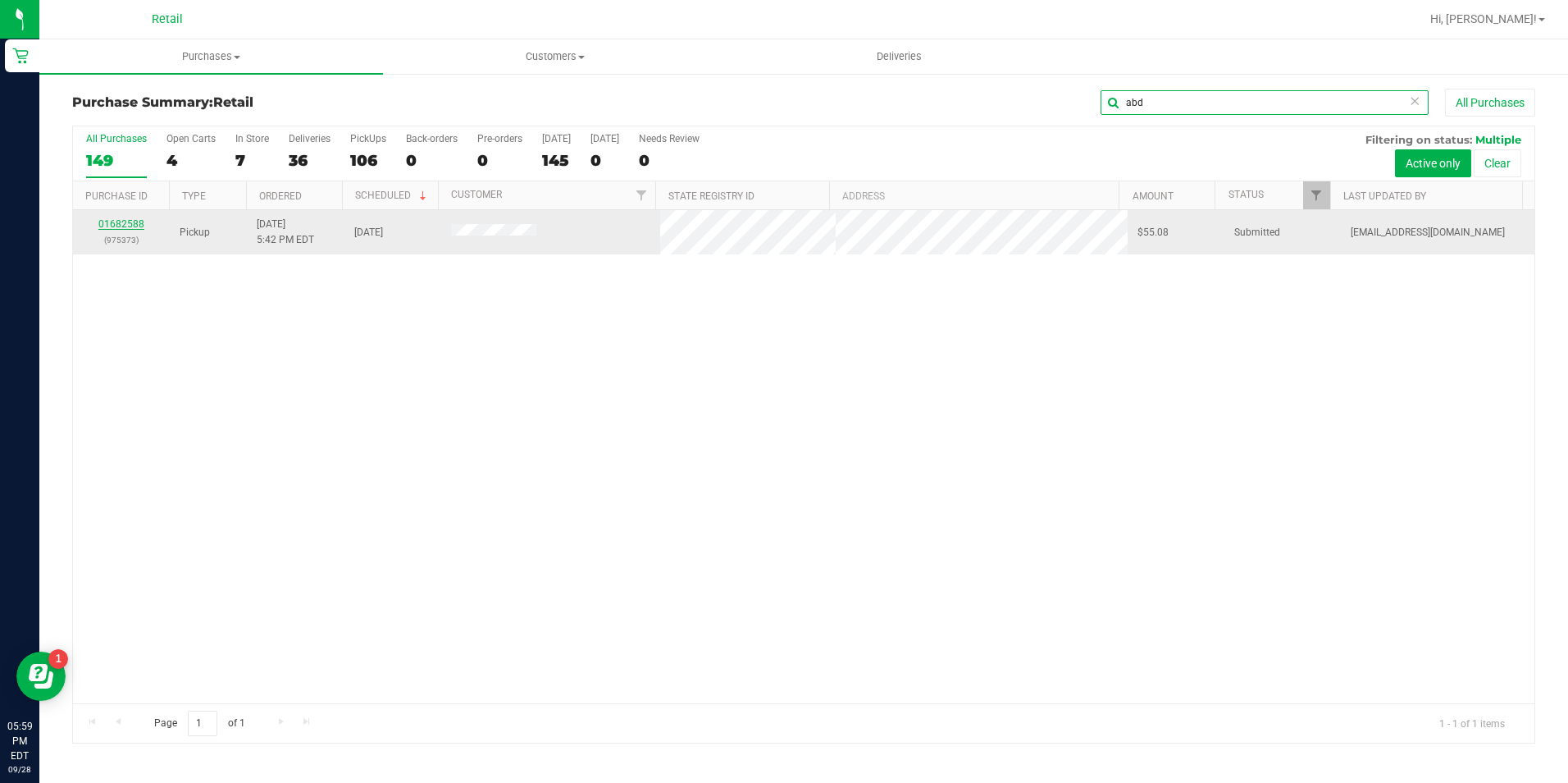
type input "abd"
click at [114, 221] on link "01682588" at bounding box center [121, 224] width 46 height 11
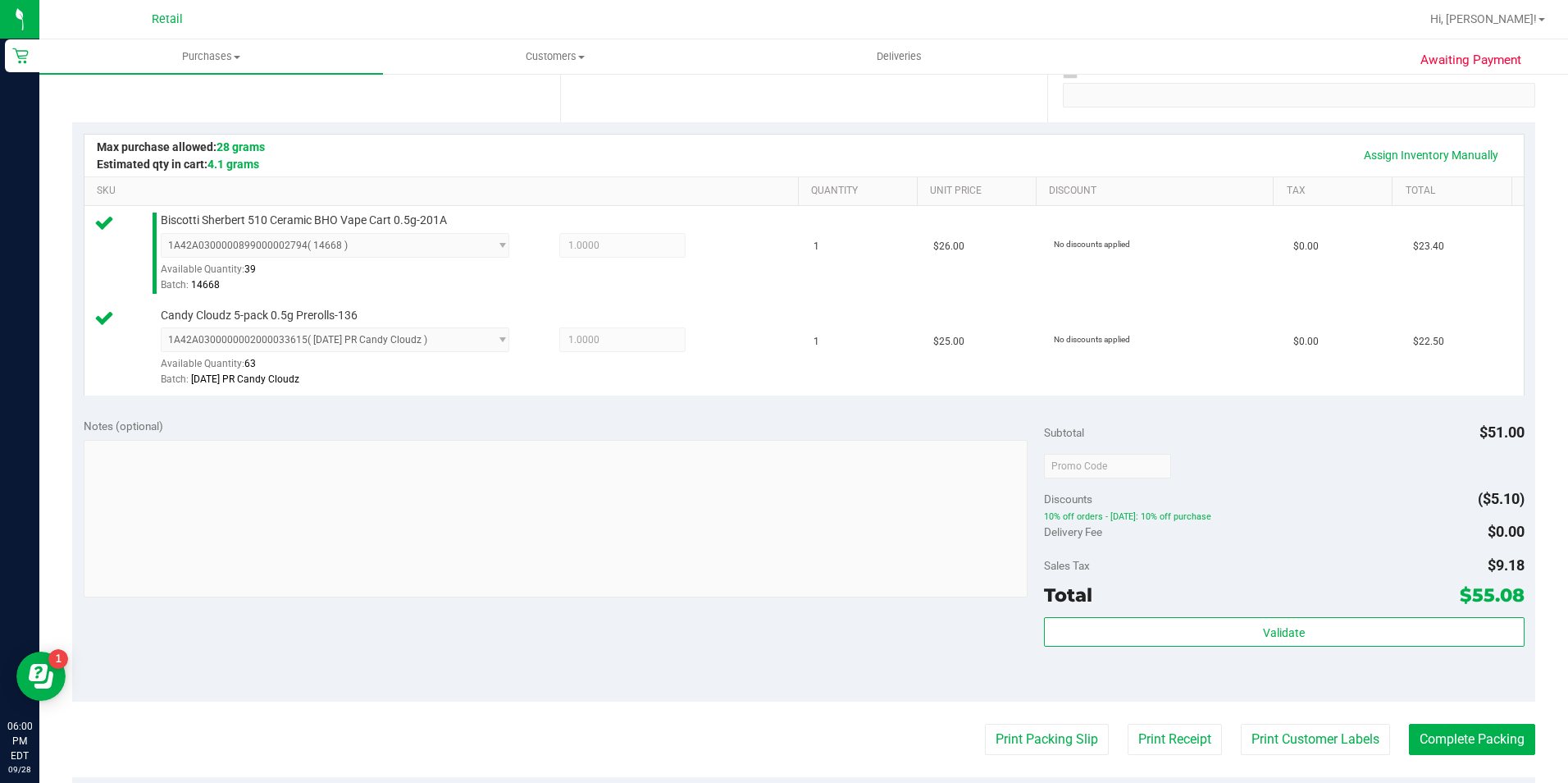
scroll to position [410, 0]
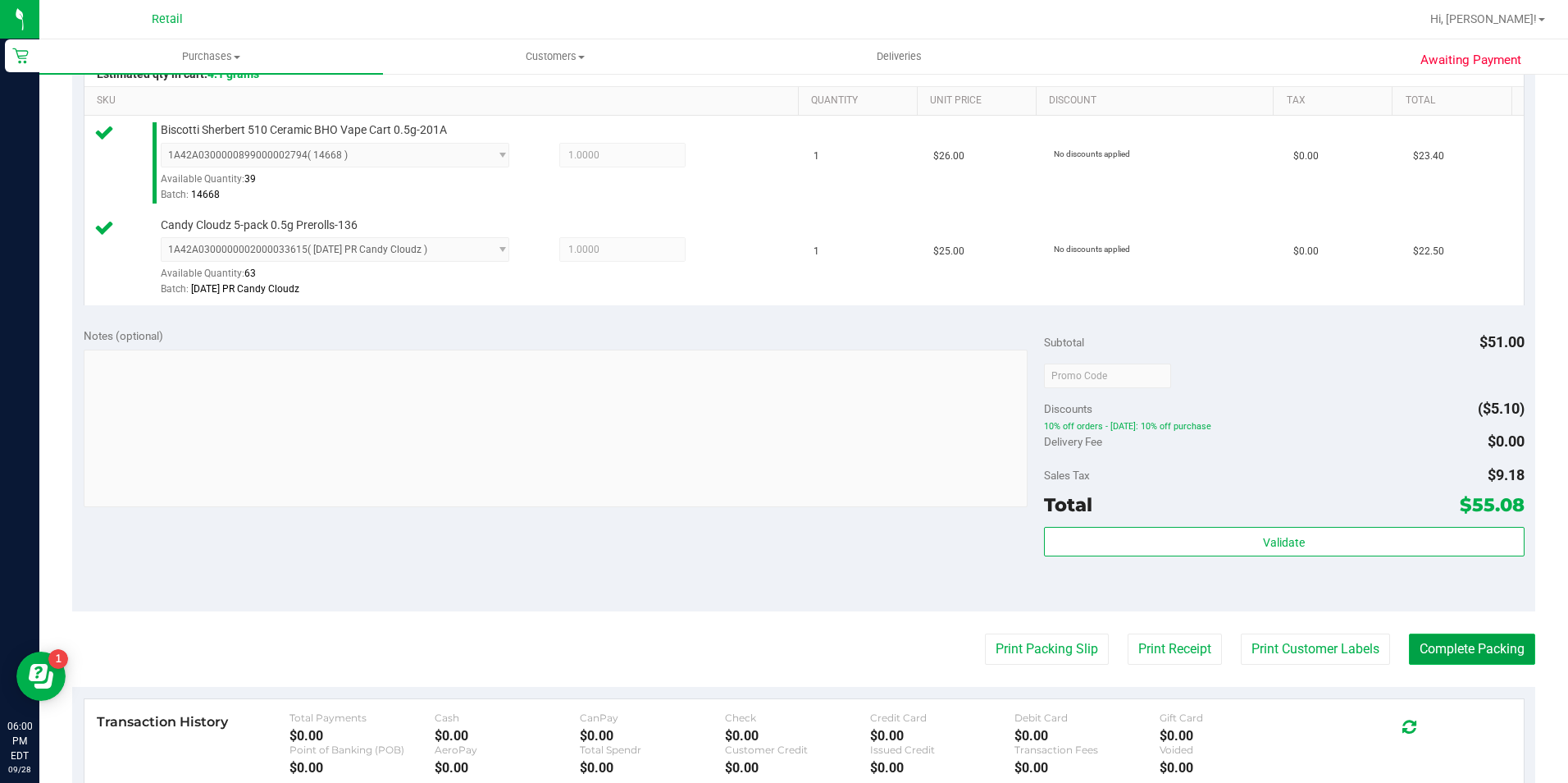
click at [1435, 649] on button "Complete Packing" at bounding box center [1471, 648] width 126 height 31
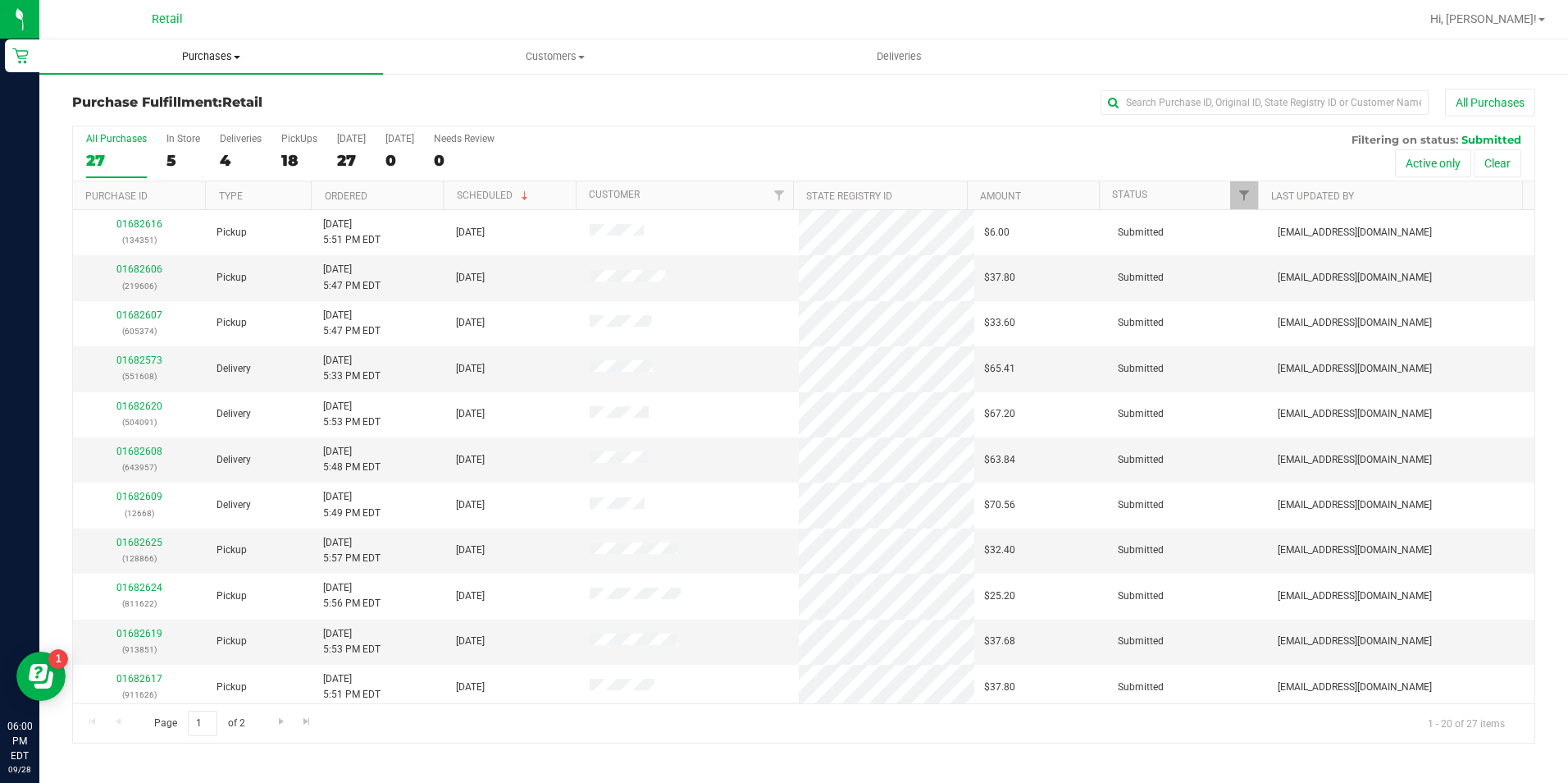
click at [217, 51] on span "Purchases" at bounding box center [211, 56] width 343 height 15
click at [201, 100] on span "Summary of purchases" at bounding box center [123, 99] width 168 height 14
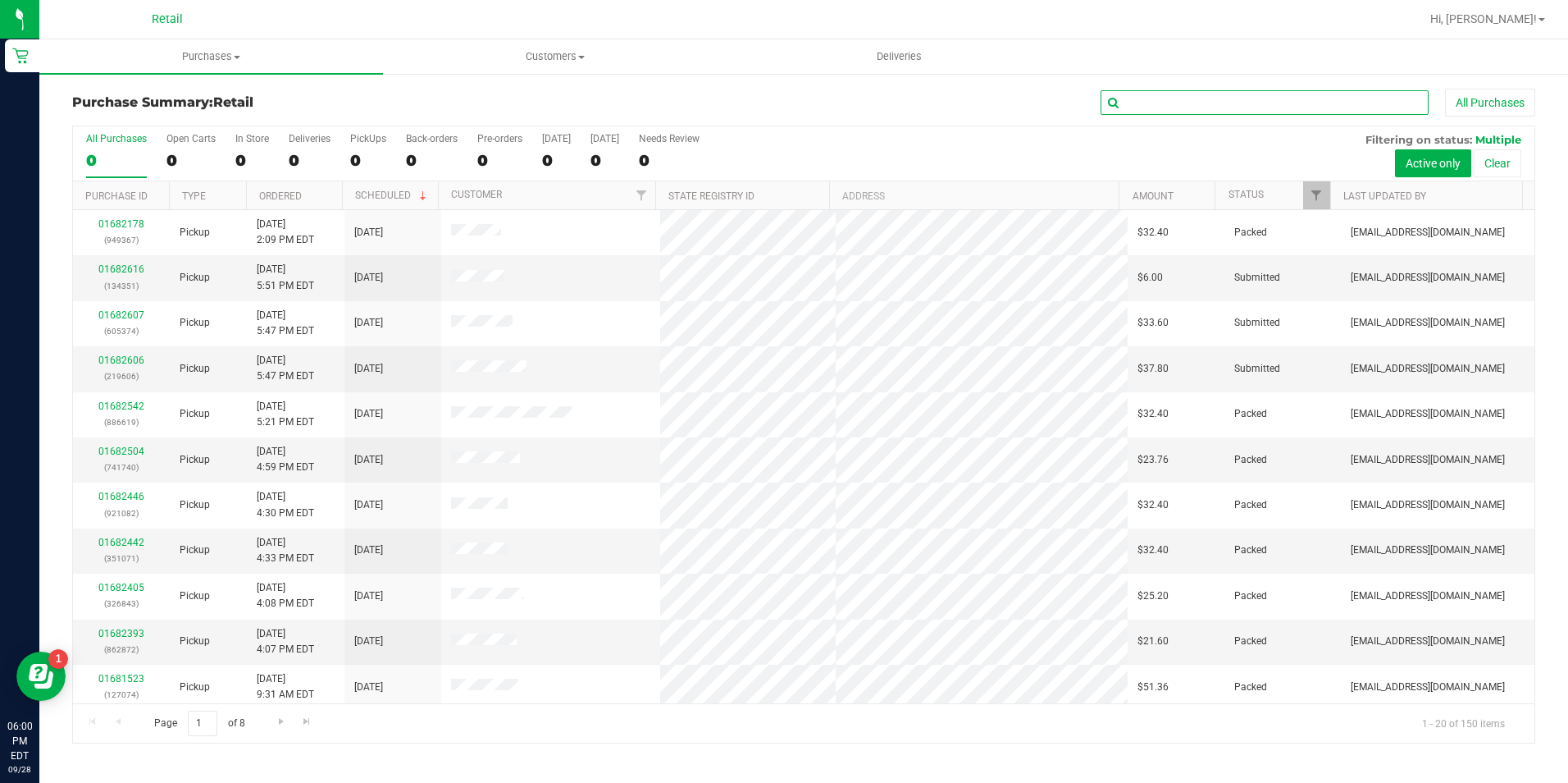
click at [1154, 106] on input "text" at bounding box center [1264, 102] width 328 height 25
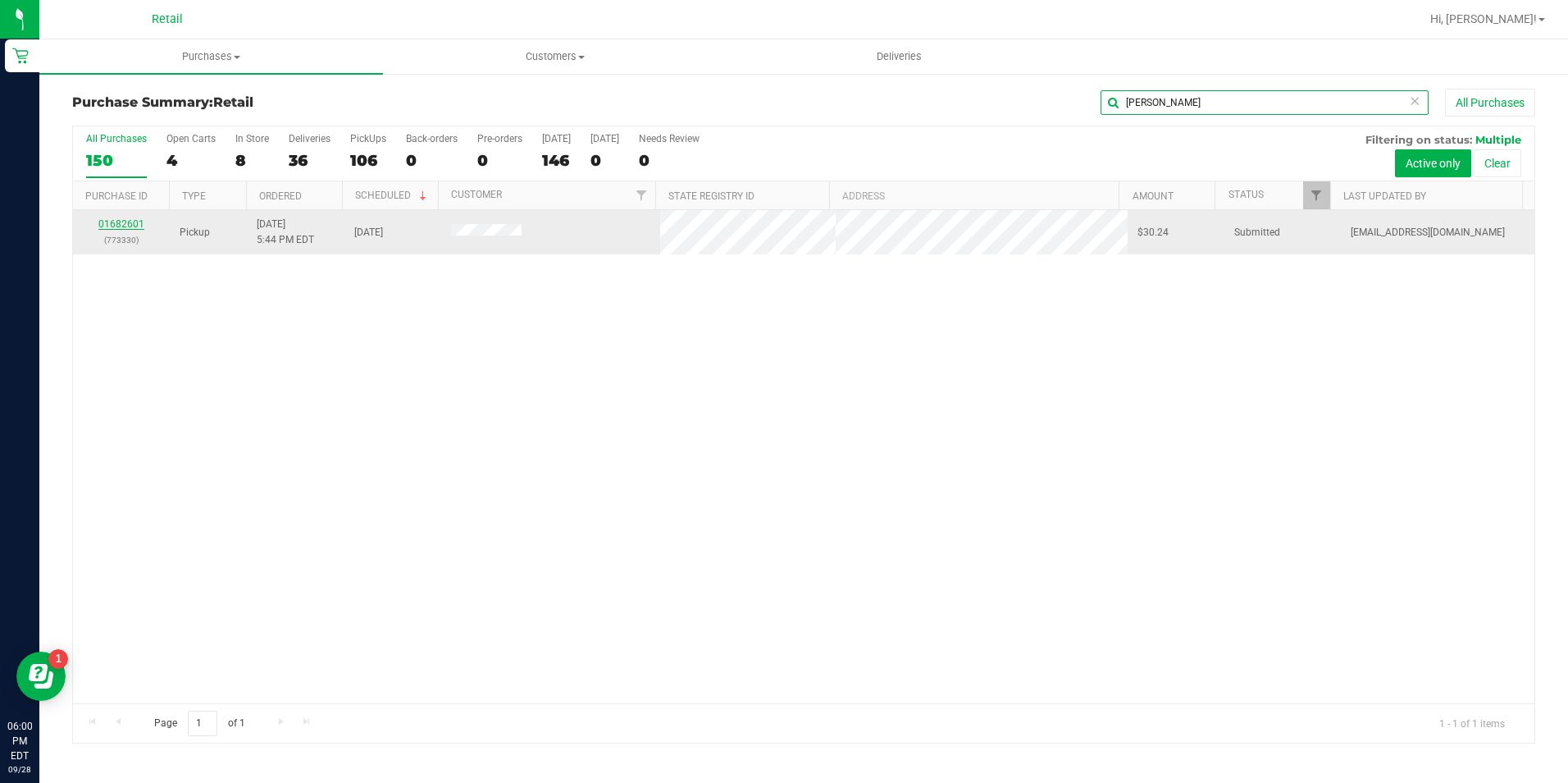
type input "aubin"
click at [126, 226] on link "01682601" at bounding box center [121, 224] width 46 height 11
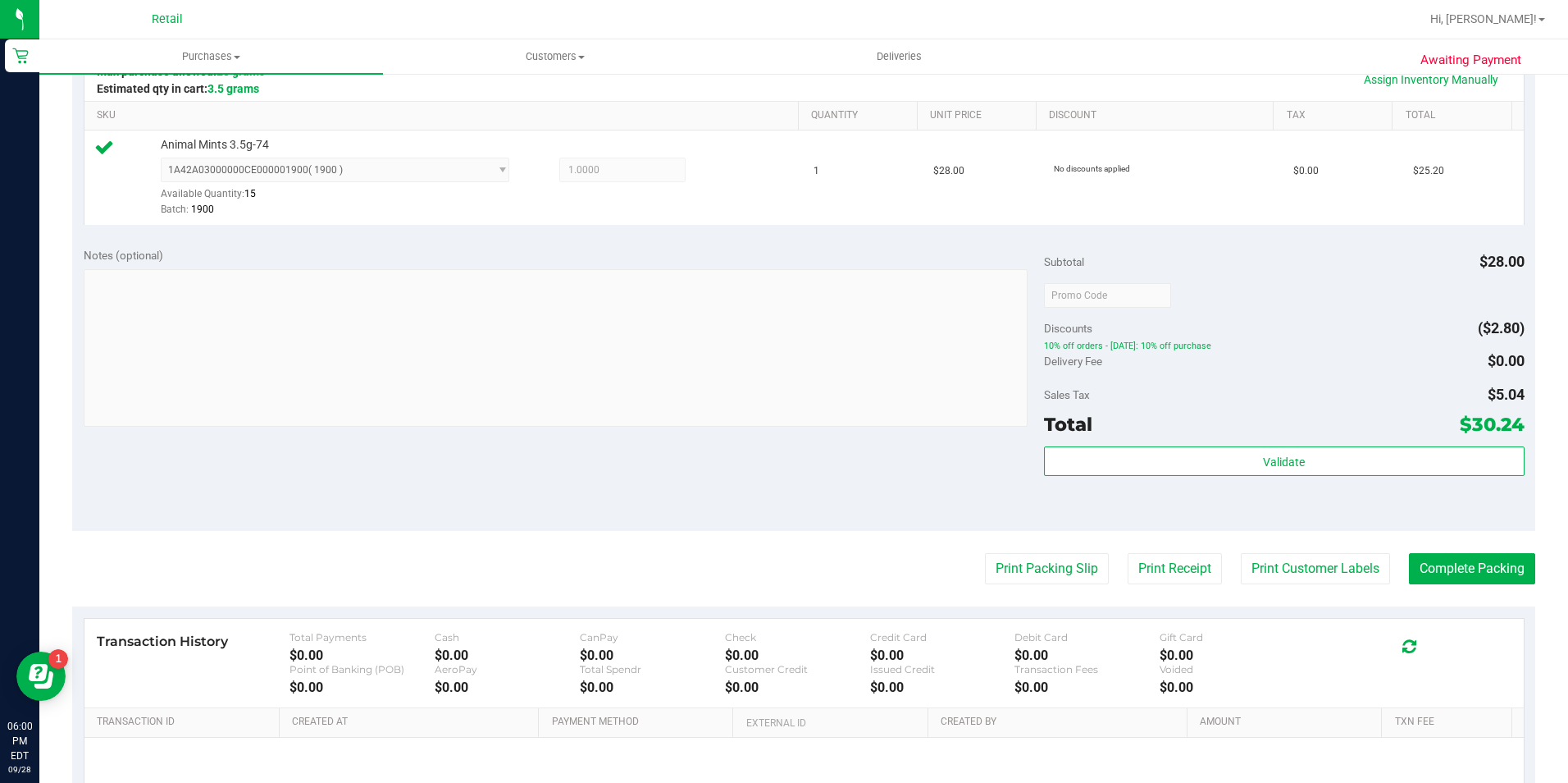
scroll to position [410, 0]
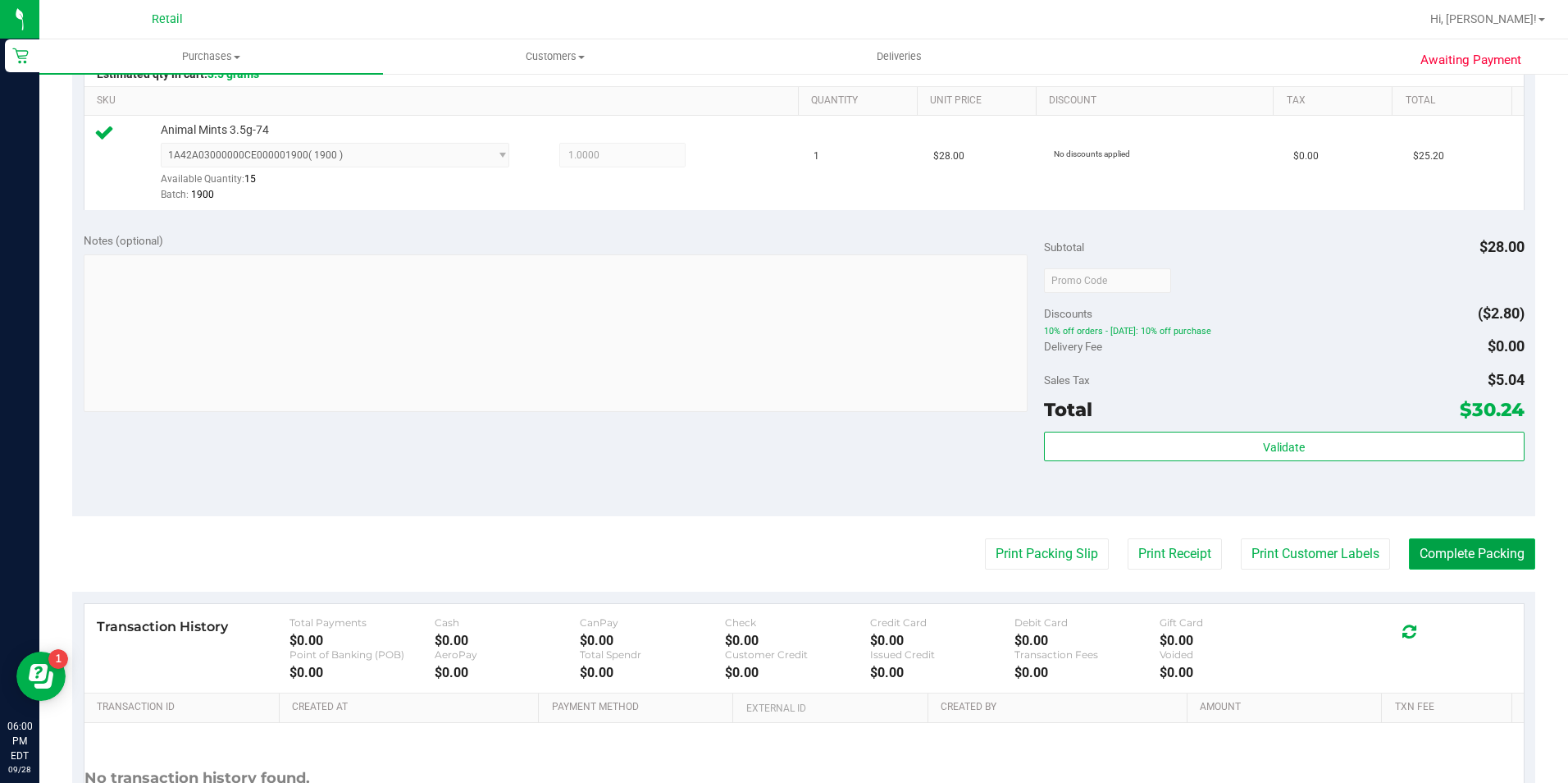
click at [1461, 557] on button "Complete Packing" at bounding box center [1471, 553] width 126 height 31
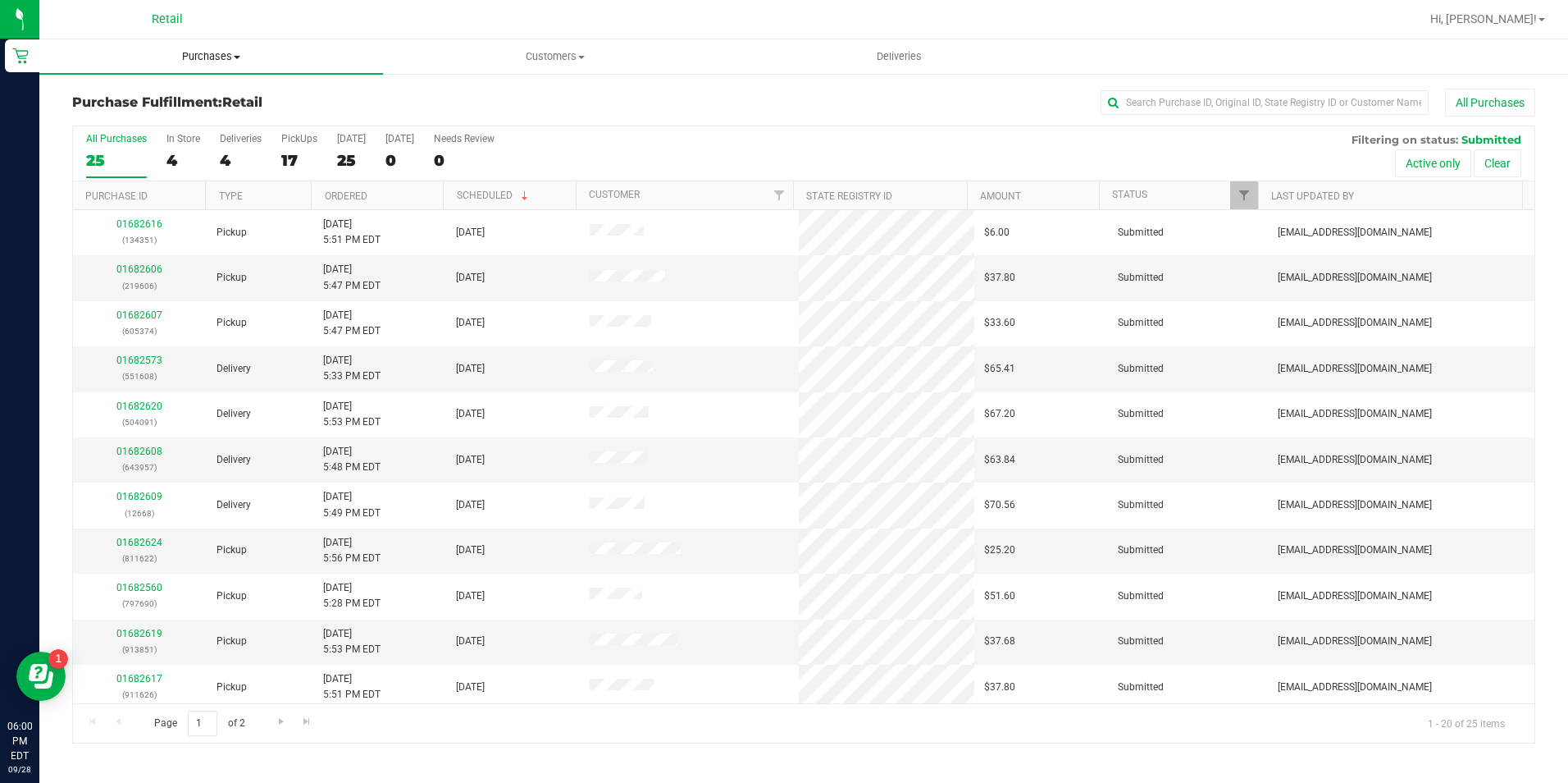
click at [206, 62] on span "Purchases" at bounding box center [211, 56] width 343 height 15
click at [200, 95] on span "Summary of purchases" at bounding box center [123, 99] width 168 height 14
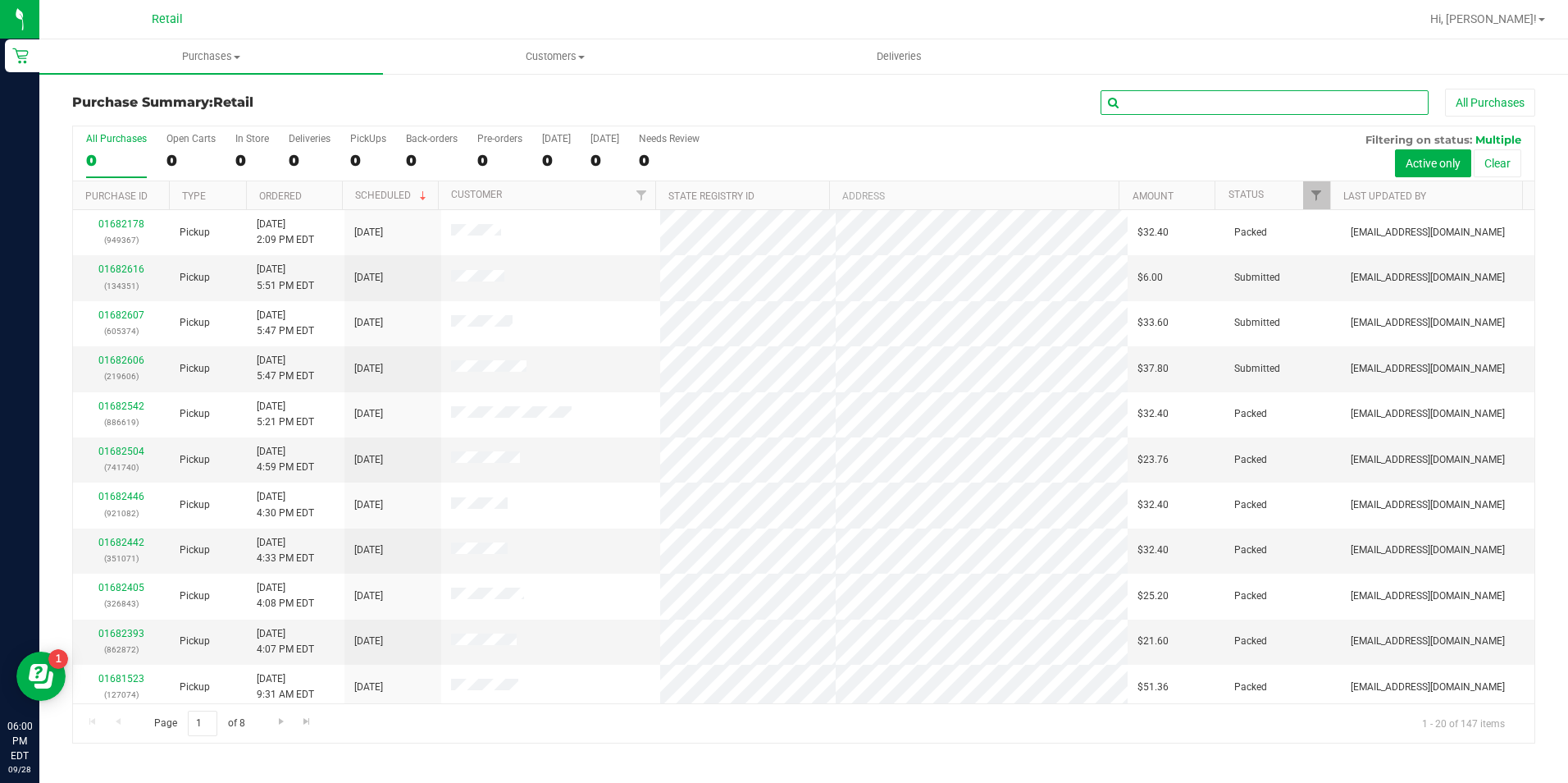
click at [1202, 93] on input "text" at bounding box center [1264, 102] width 328 height 25
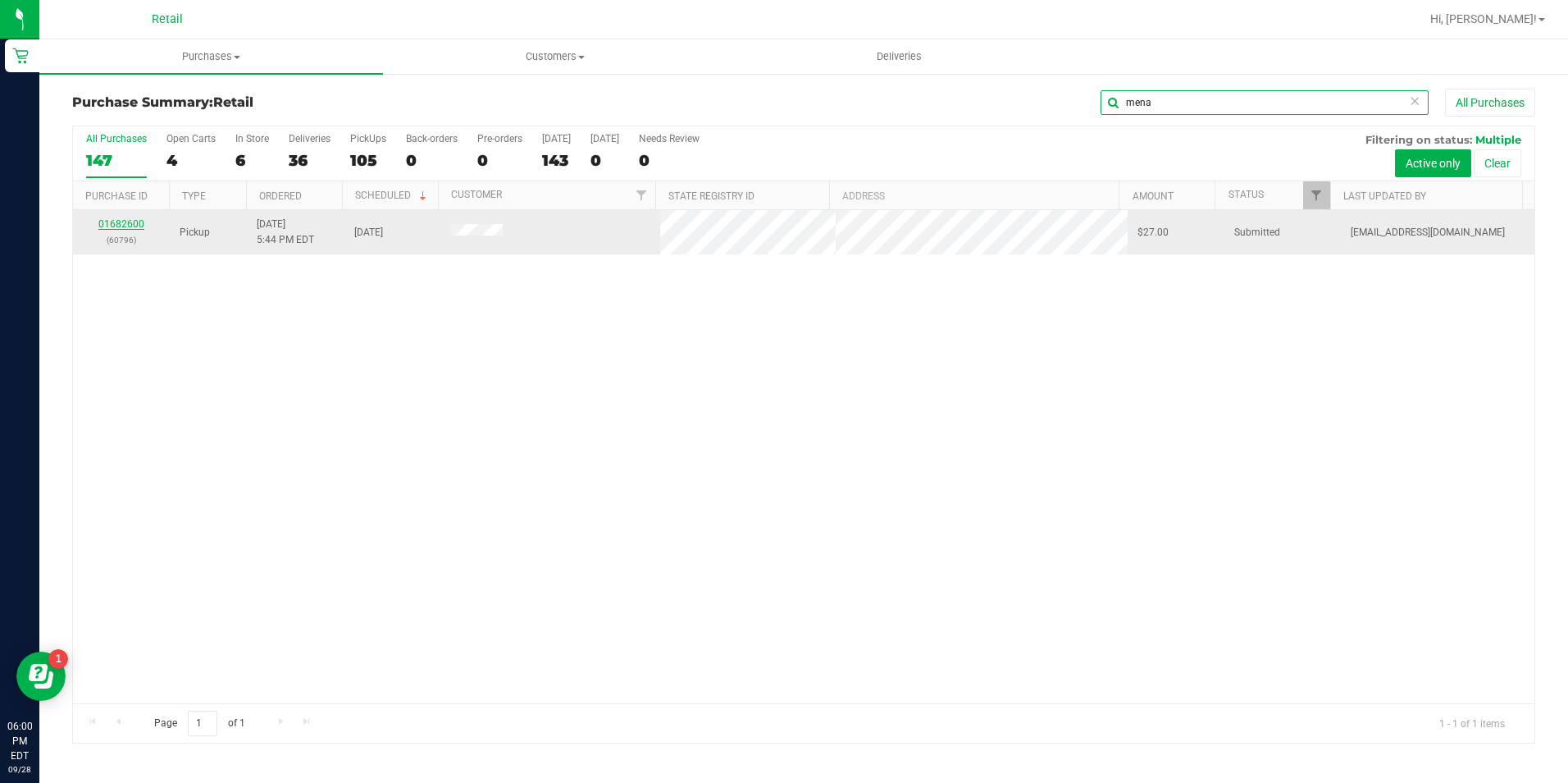
type input "mena"
click at [135, 221] on link "01682600" at bounding box center [121, 224] width 46 height 11
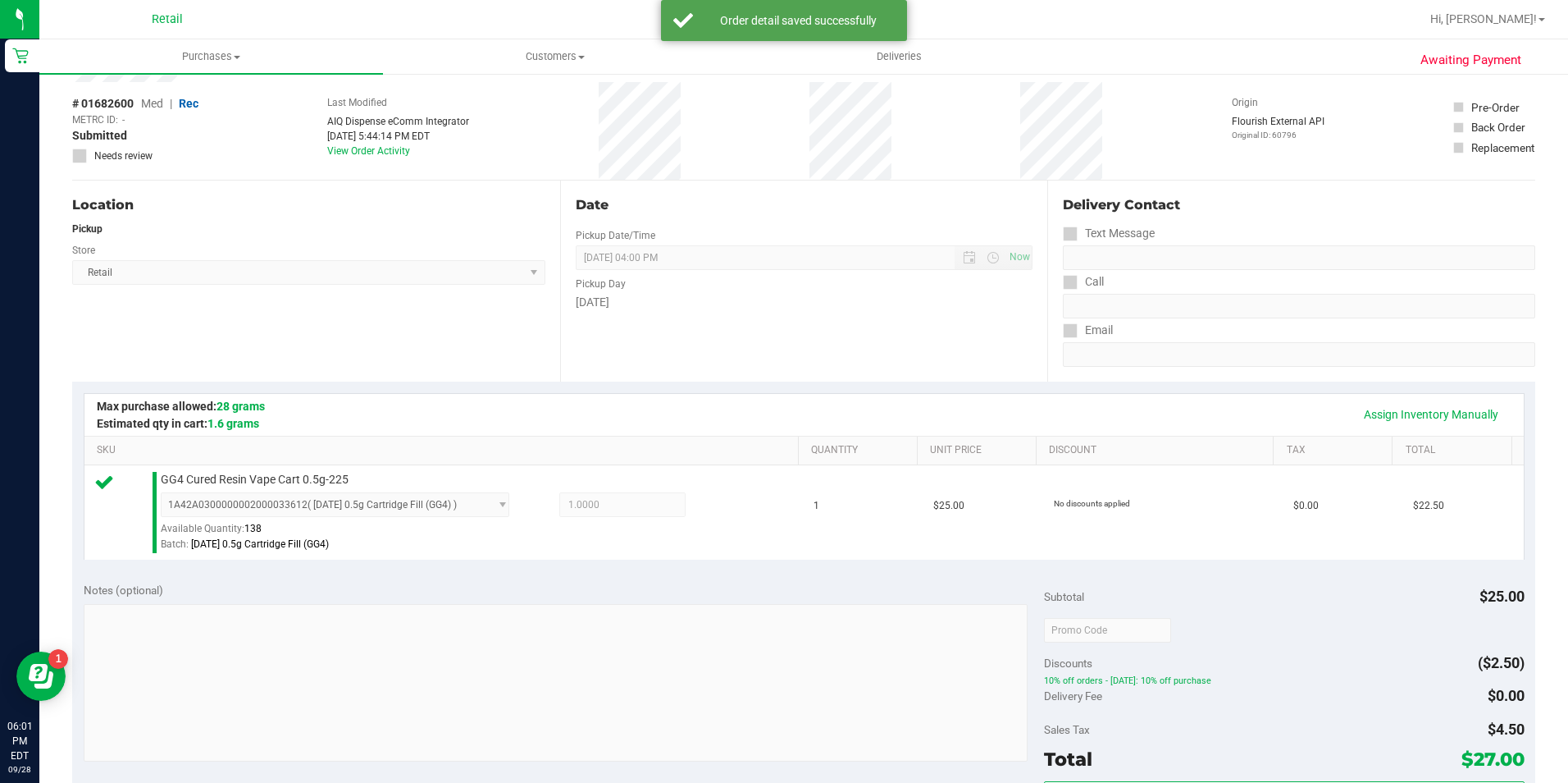
scroll to position [246, 0]
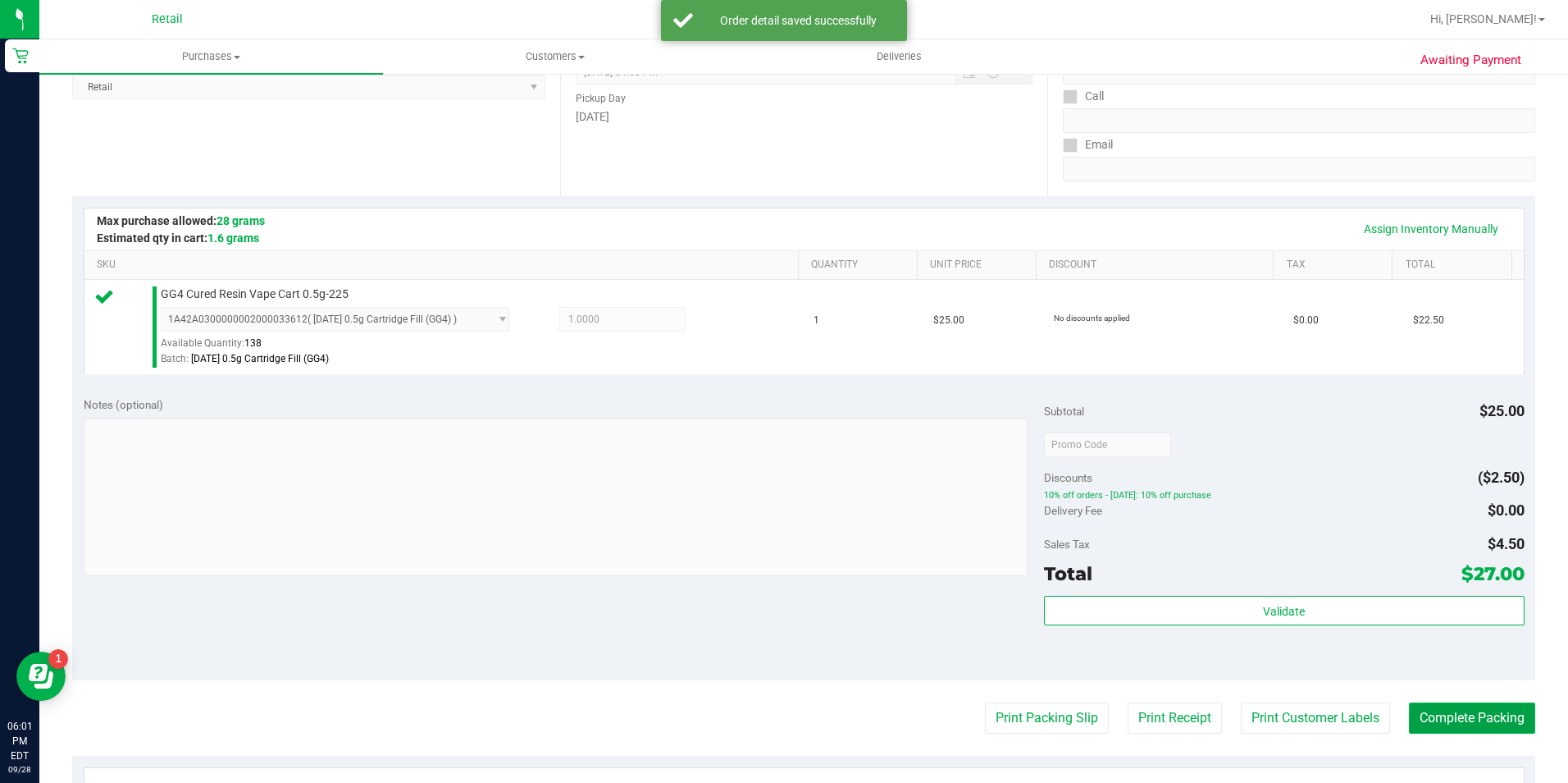
click at [1417, 718] on button "Complete Packing" at bounding box center [1471, 717] width 126 height 31
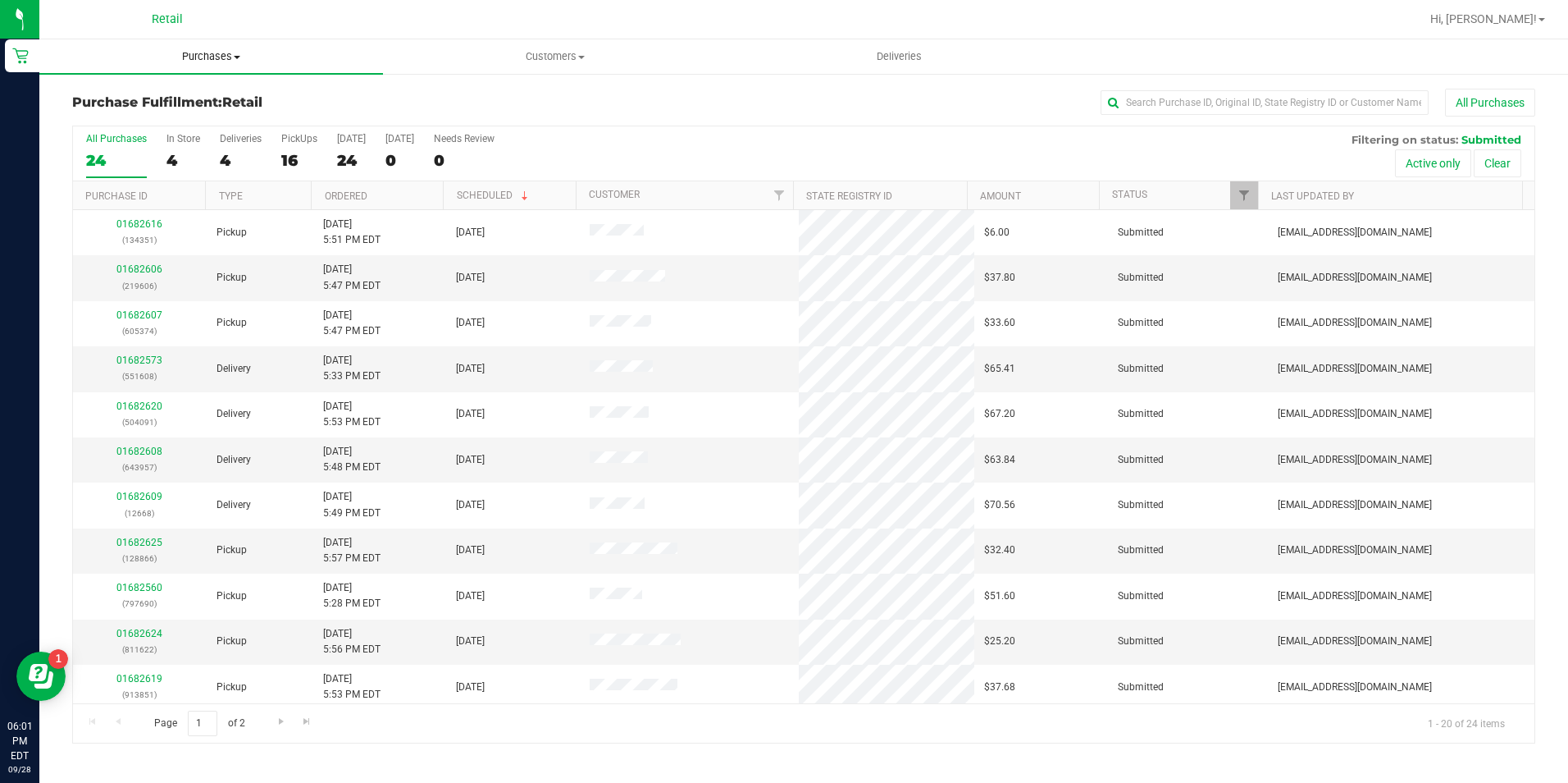
click at [208, 40] on uib-tab-heading "Purchases Summary of purchases Fulfillment All purchases" at bounding box center [211, 56] width 343 height 34
click at [206, 98] on li "Summary of purchases" at bounding box center [211, 100] width 343 height 19
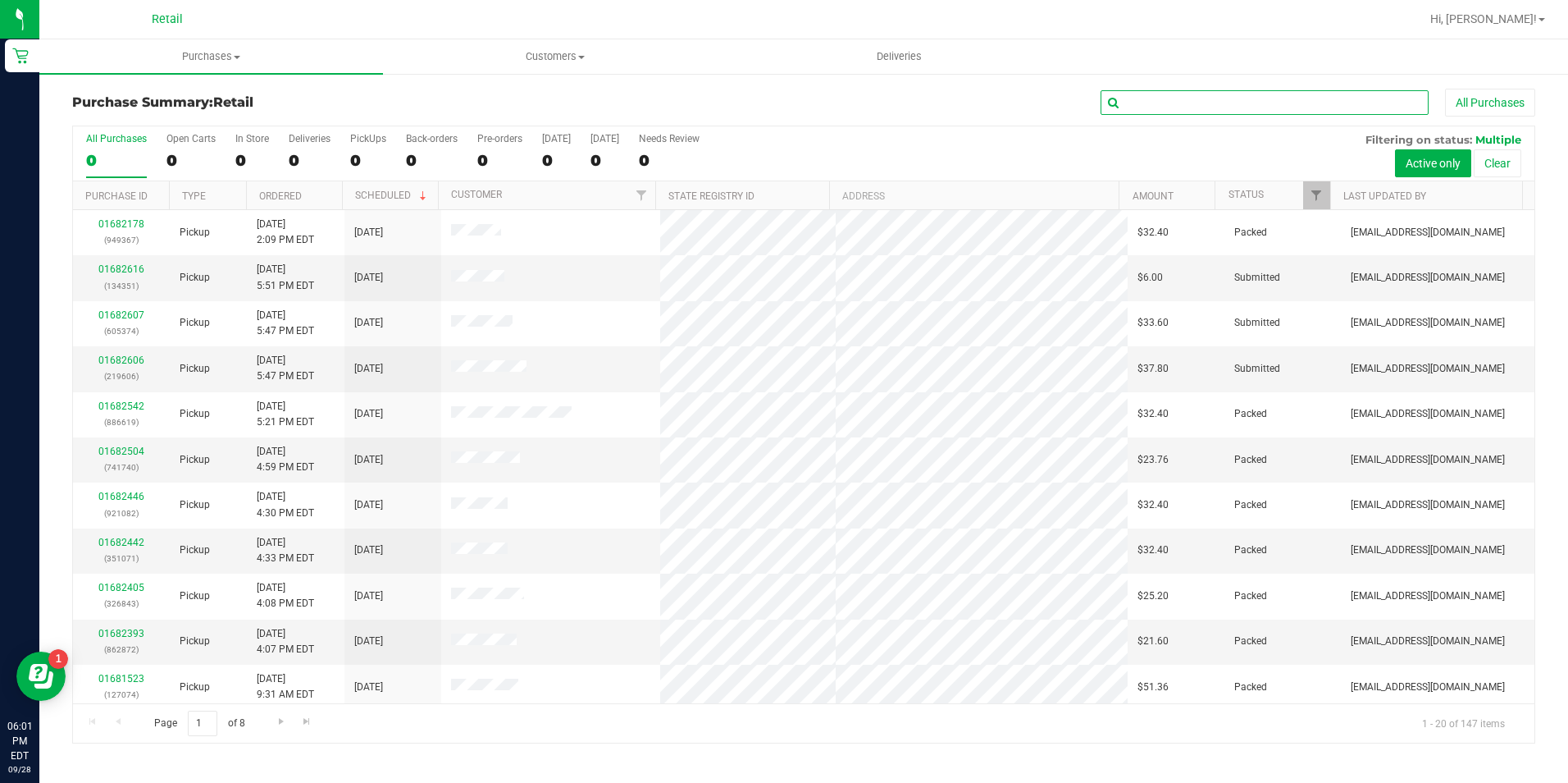
click at [1170, 104] on input "text" at bounding box center [1264, 102] width 328 height 25
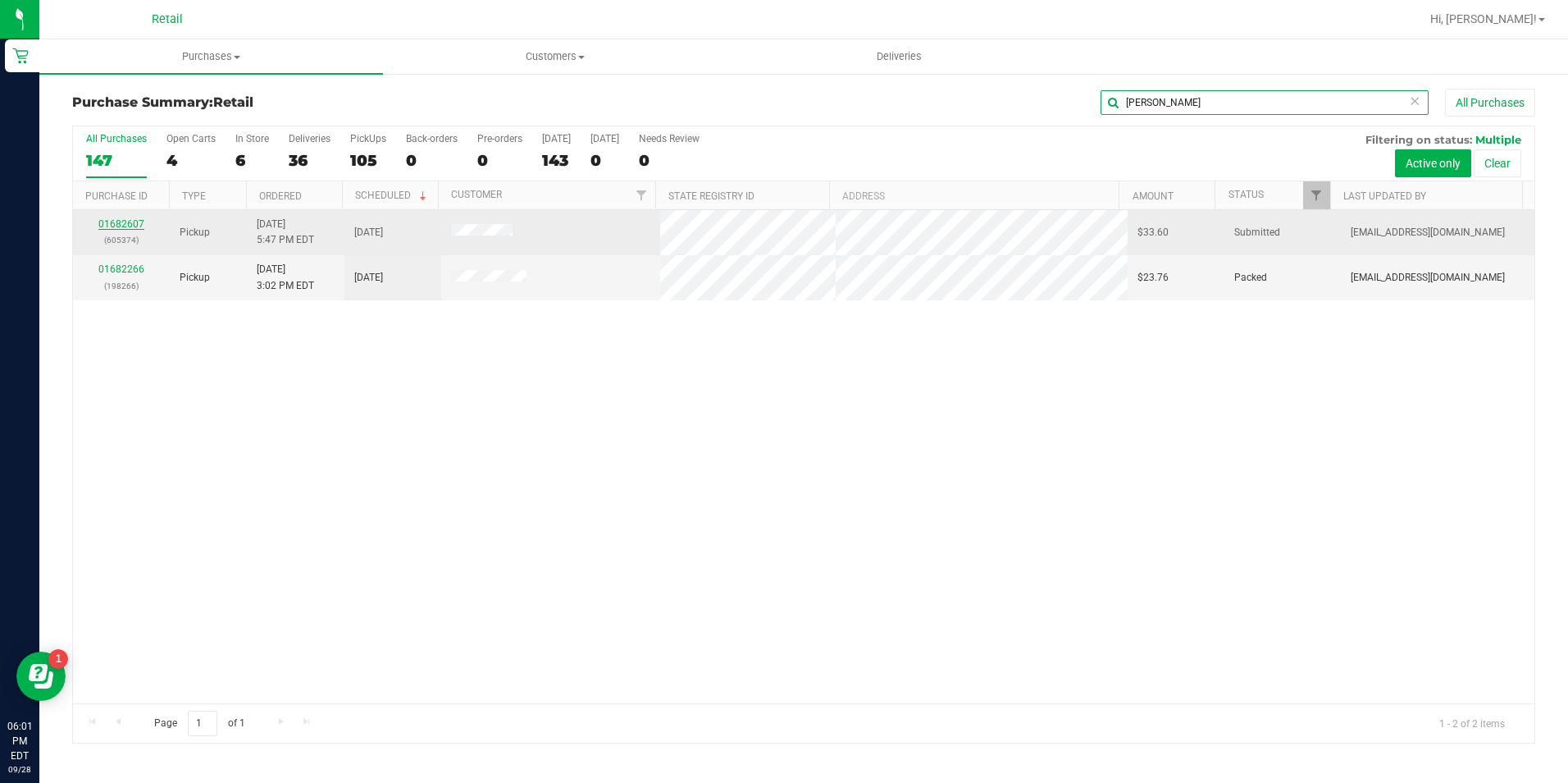
type input "simon"
click at [104, 222] on link "01682607" at bounding box center [121, 224] width 46 height 11
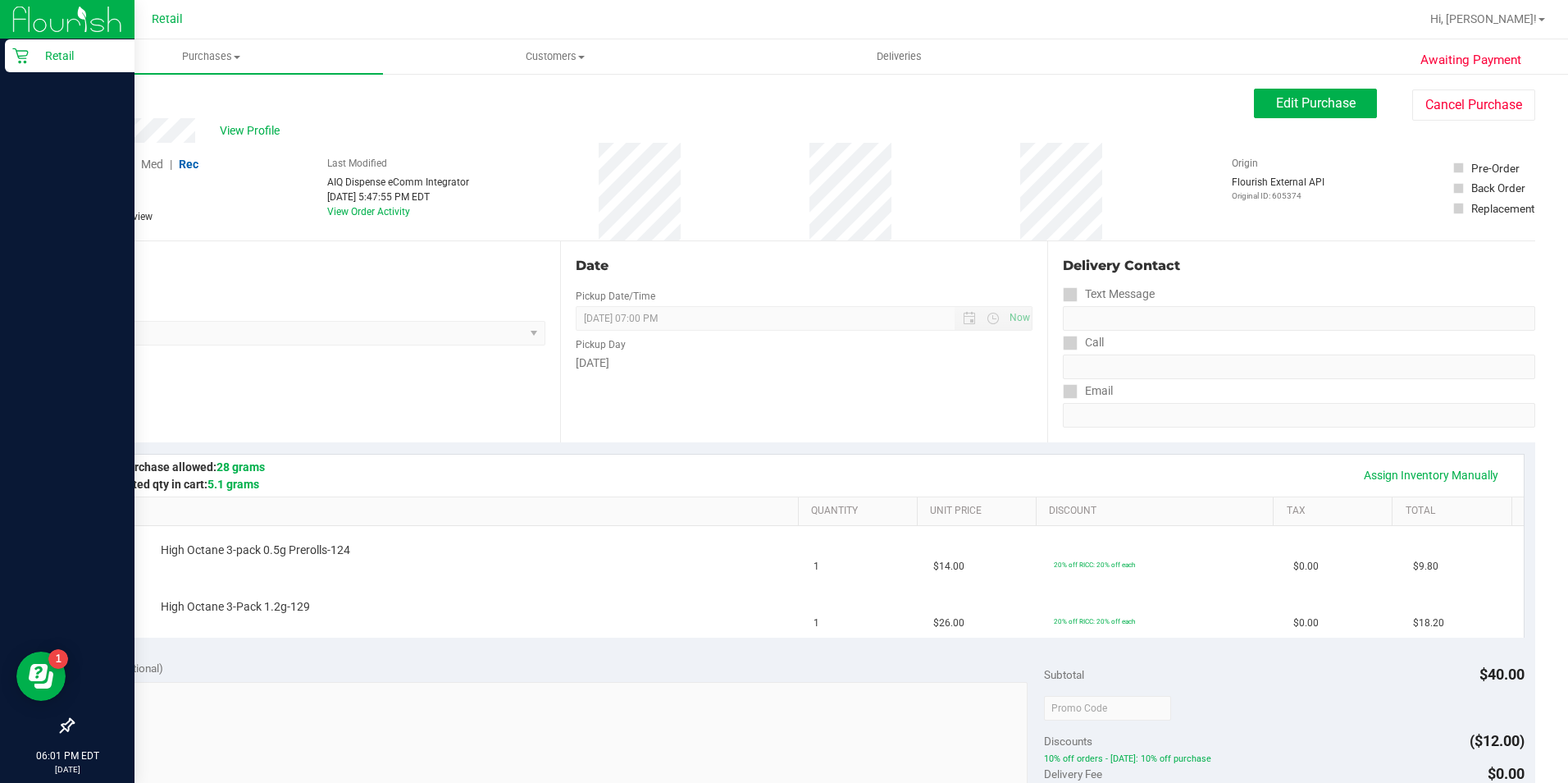
click at [42, 54] on p "Retail" at bounding box center [78, 55] width 99 height 19
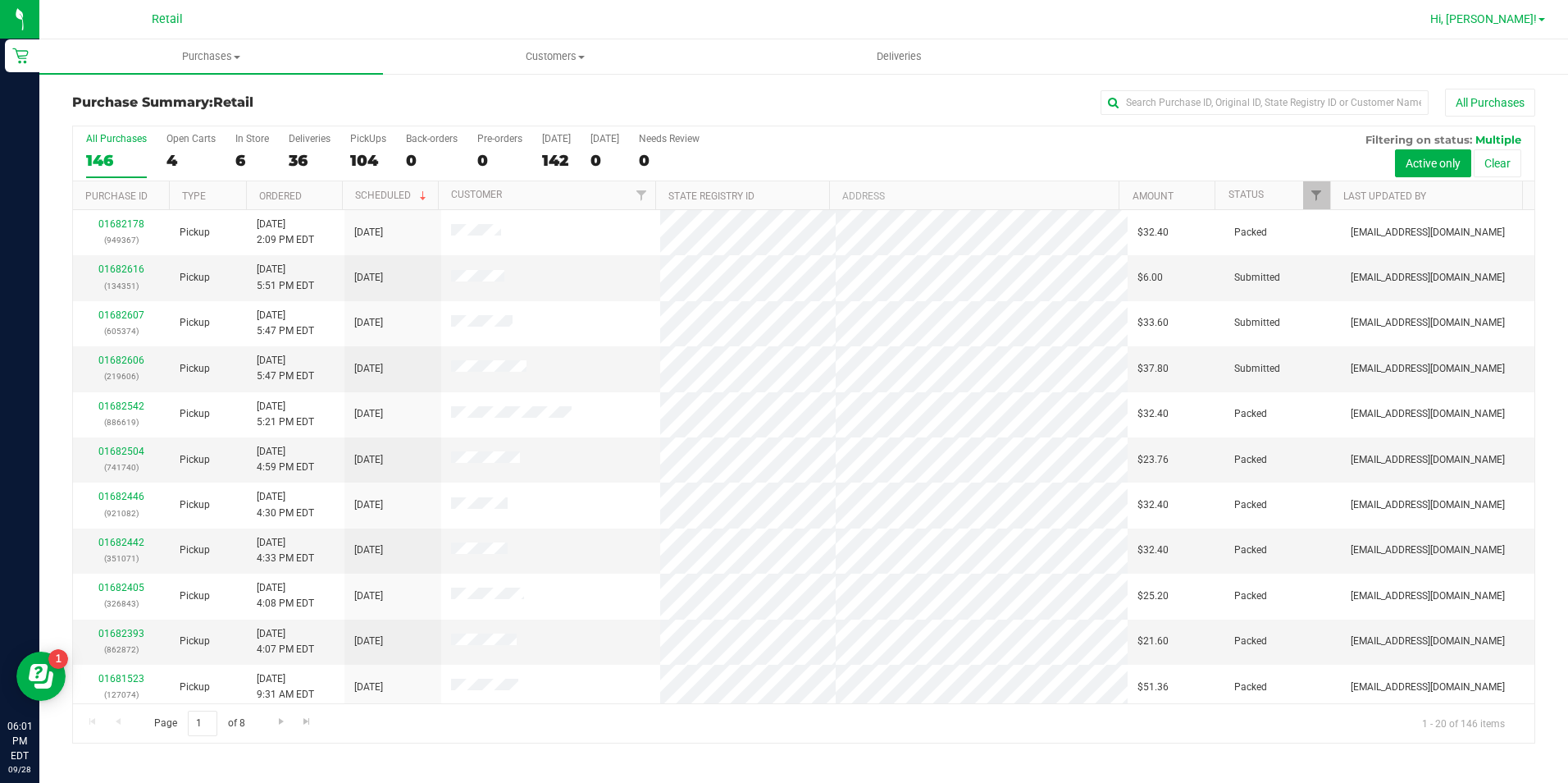
click at [1520, 16] on span "Hi, [PERSON_NAME]!" at bounding box center [1483, 18] width 107 height 13
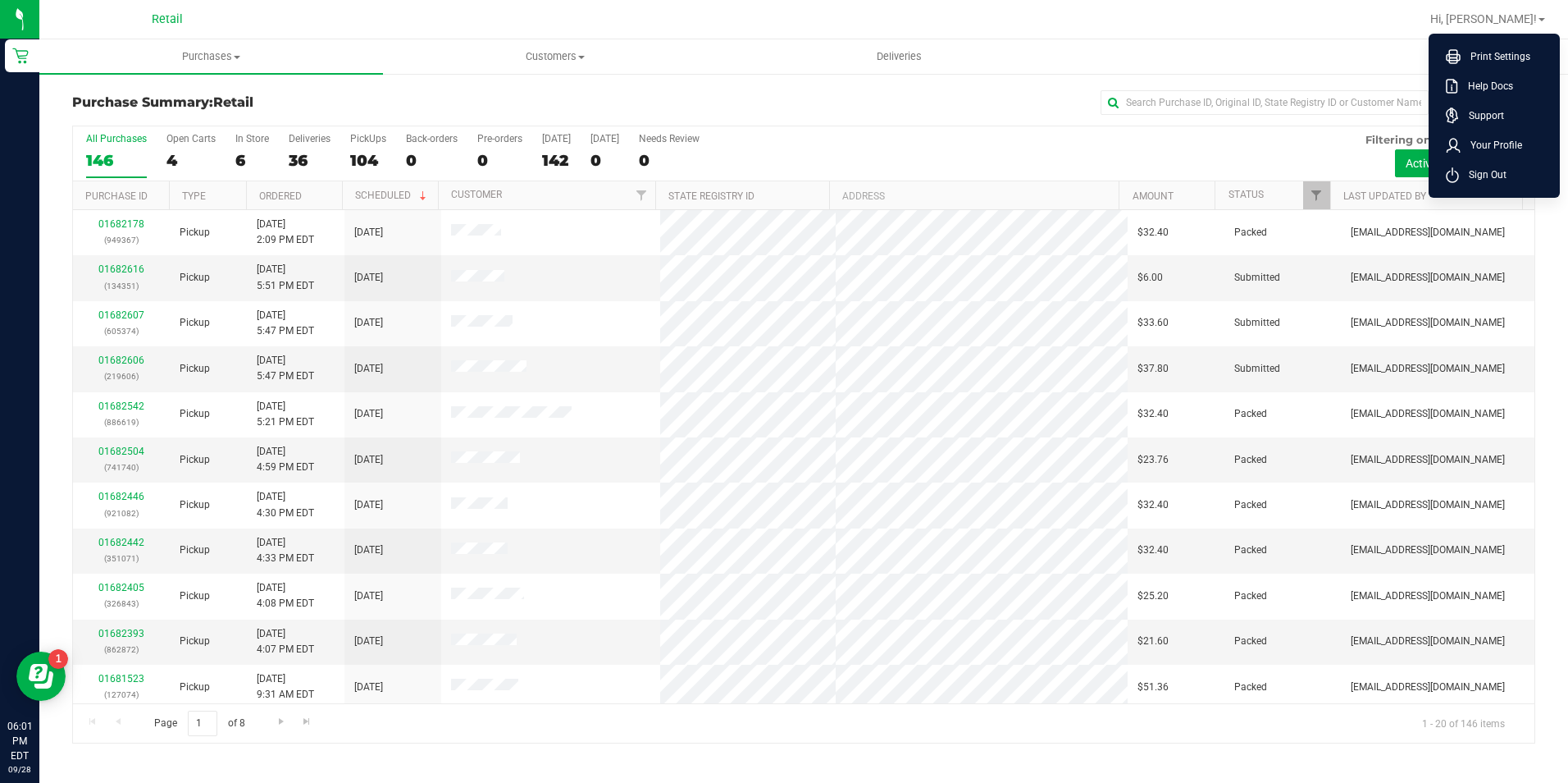
click at [1477, 183] on li "Sign Out" at bounding box center [1494, 175] width 123 height 30
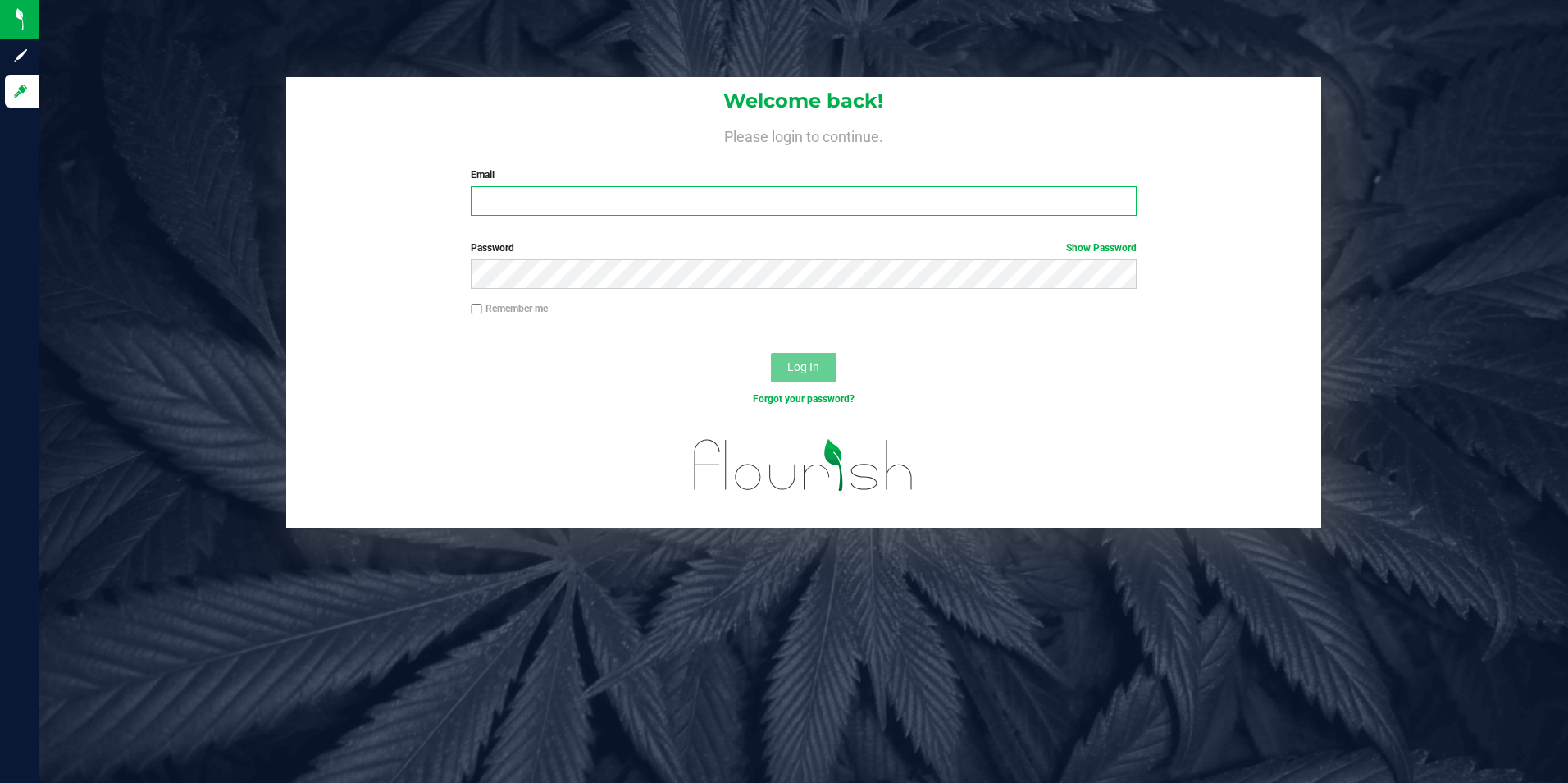
type input "[EMAIL_ADDRESS][DOMAIN_NAME]"
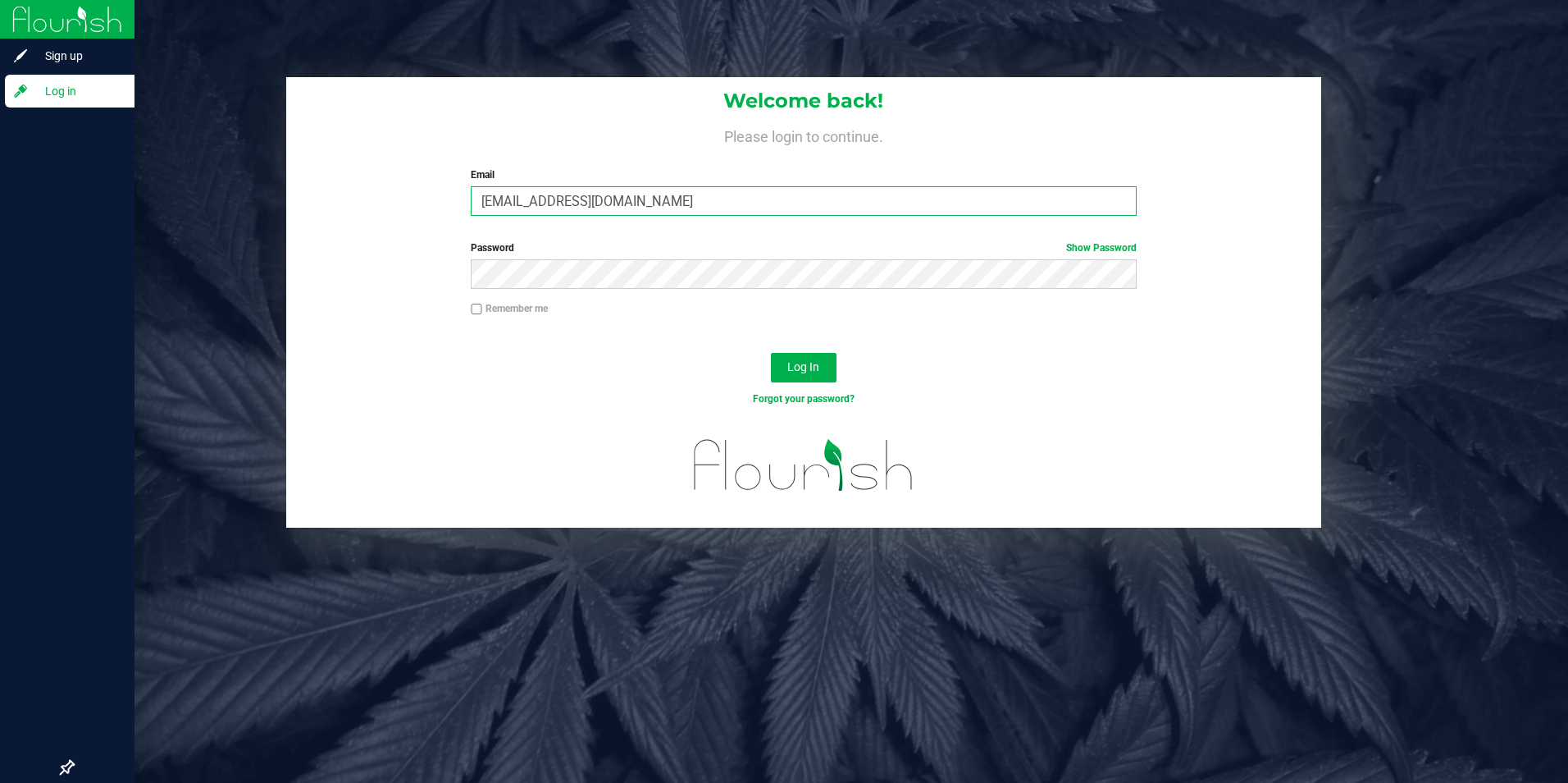
drag, startPoint x: 701, startPoint y: 204, endPoint x: 23, endPoint y: 203, distance: 678.0
click at [23, 203] on div "Sign up Log in Welcome back! Please login to continue. Email mbaker@slatercente…" at bounding box center [784, 391] width 1568 height 783
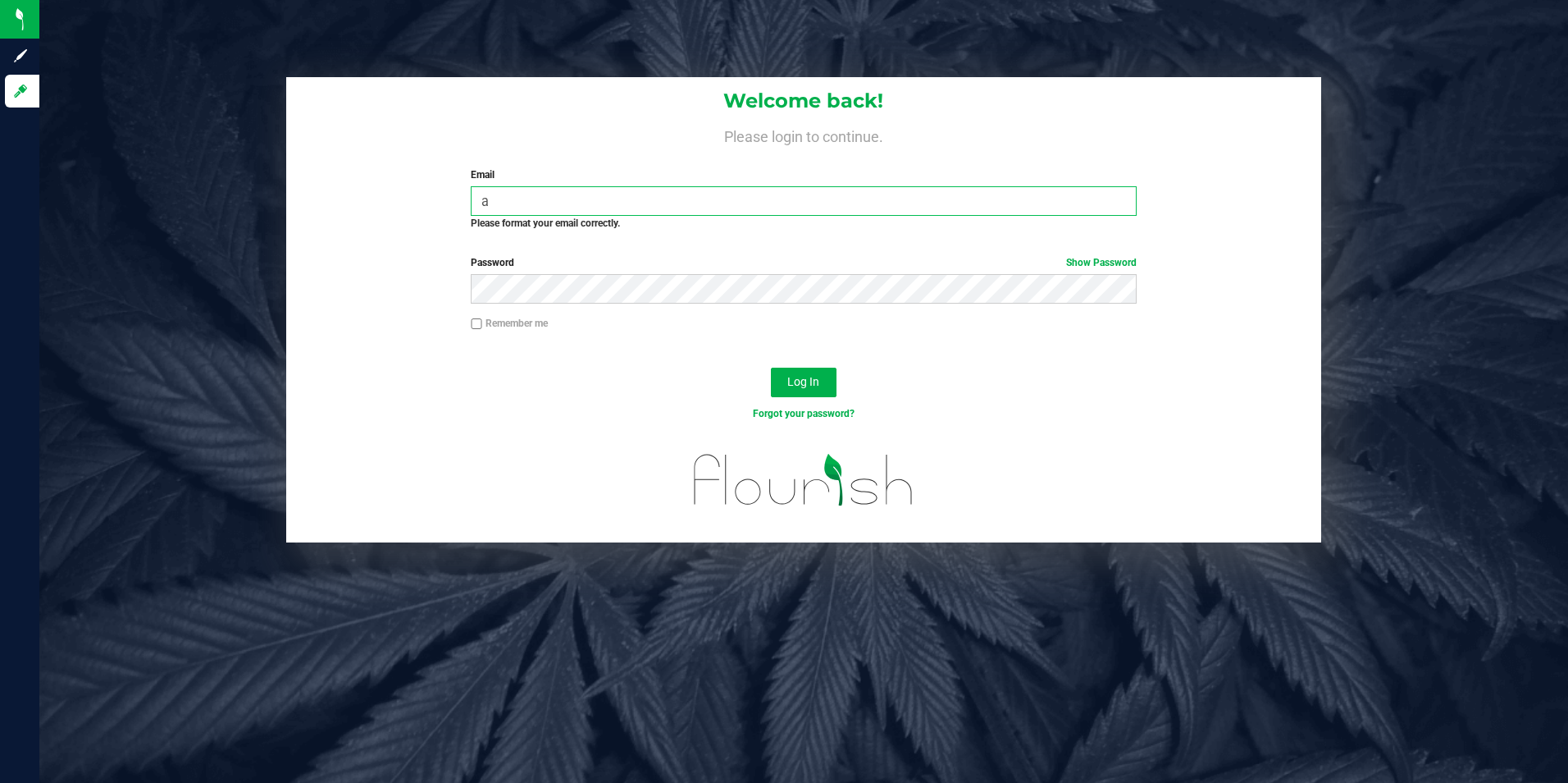
type input "alopes4224@gmail.com"
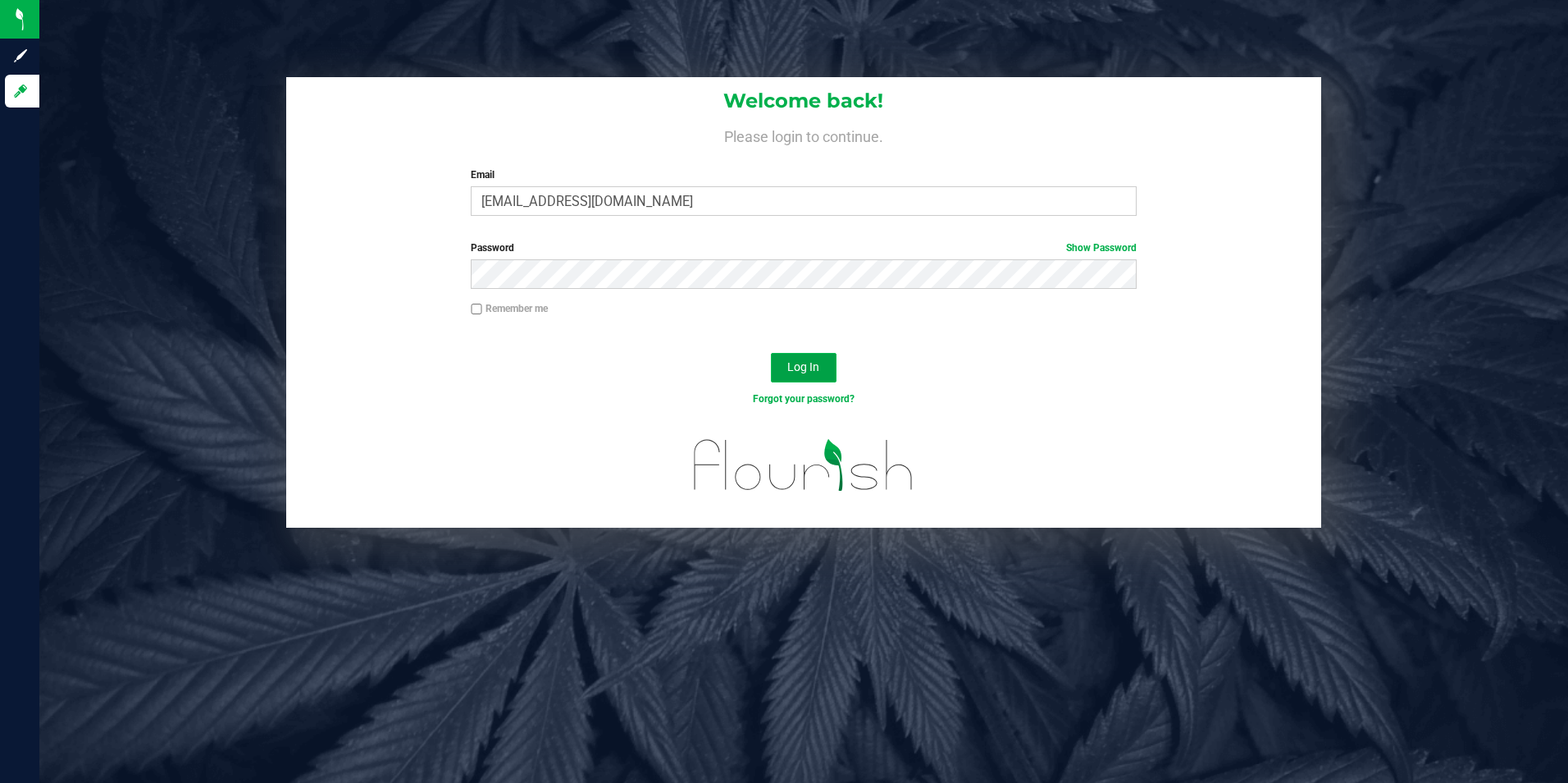
click at [810, 365] on span "Log In" at bounding box center [803, 366] width 32 height 13
